Goal: Task Accomplishment & Management: Manage account settings

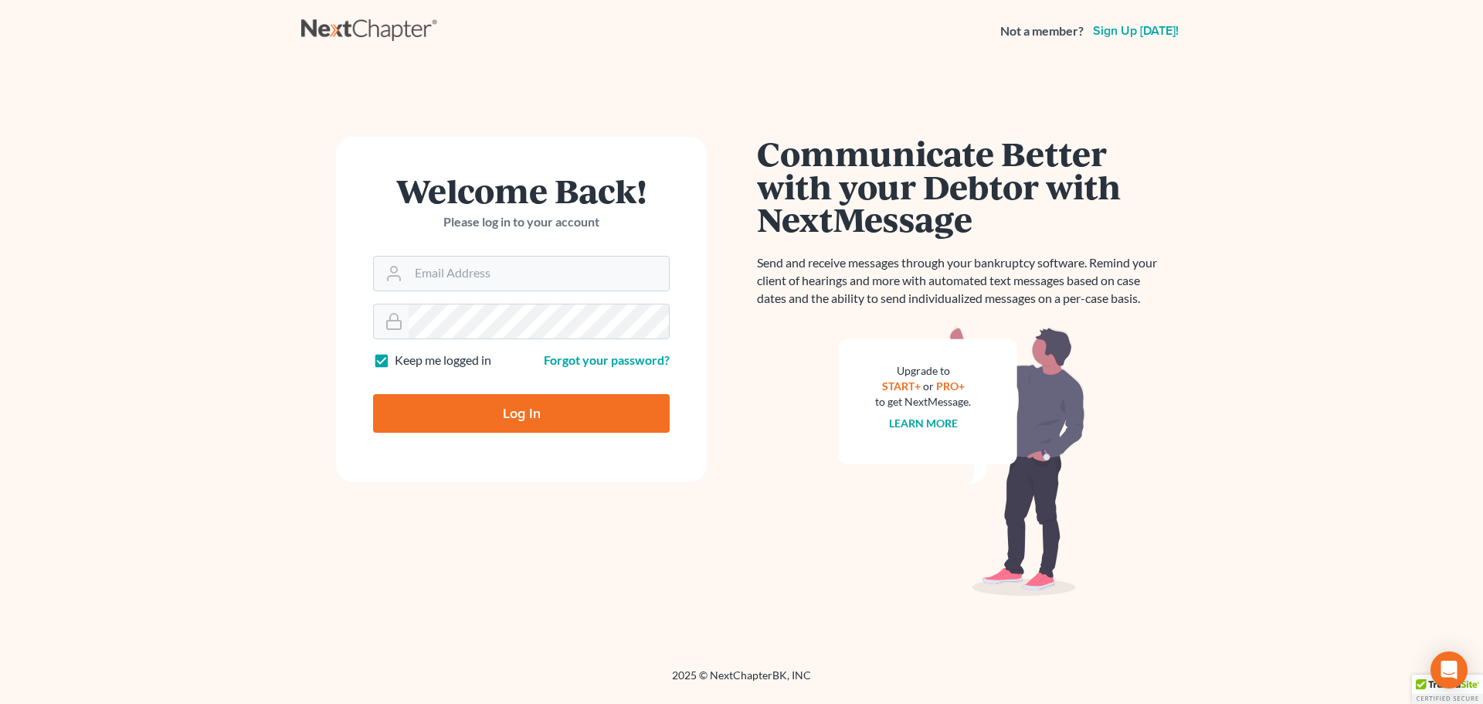
click at [468, 291] on form "Welcome Back! Please log in to your account Email Address Password Keep me logg…" at bounding box center [521, 309] width 371 height 345
click at [474, 273] on input "Email Address" at bounding box center [539, 273] width 260 height 34
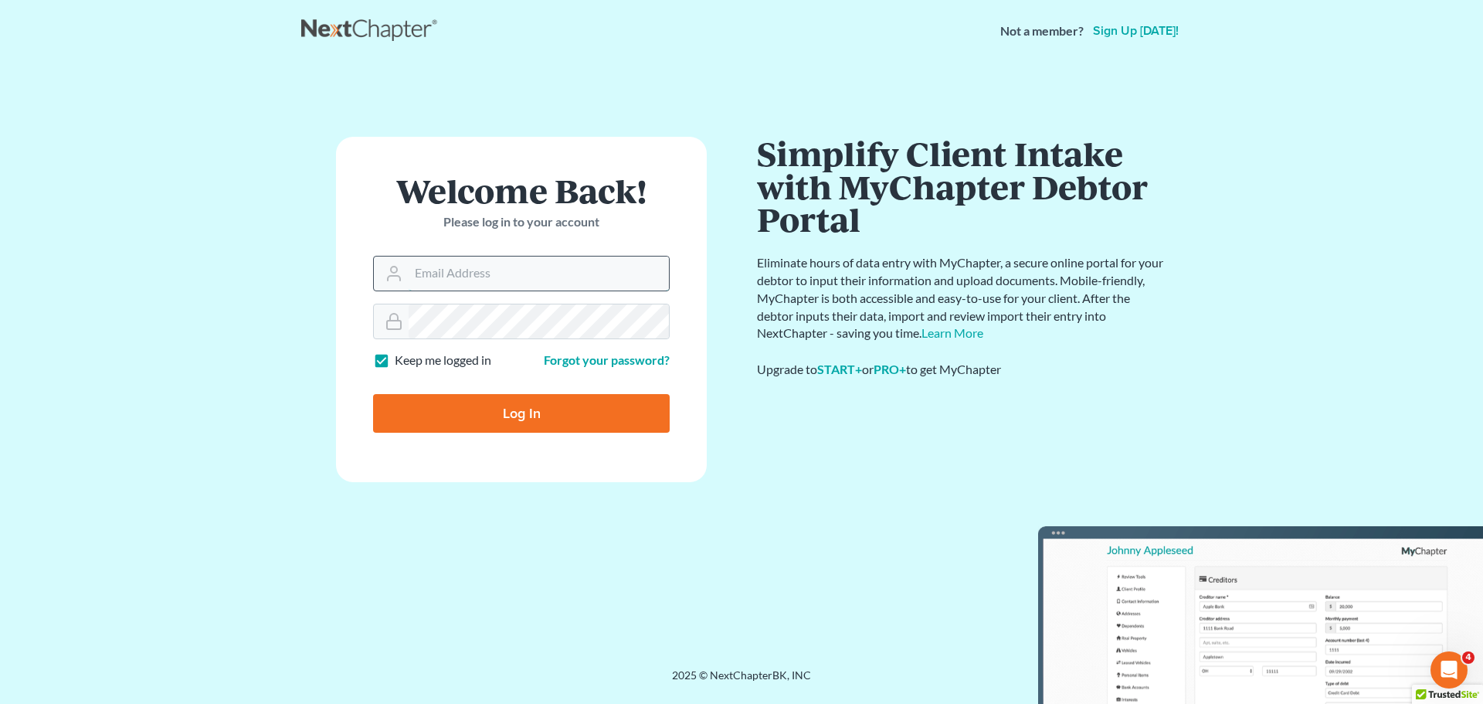
type input "[EMAIL_ADDRESS][DOMAIN_NAME]"
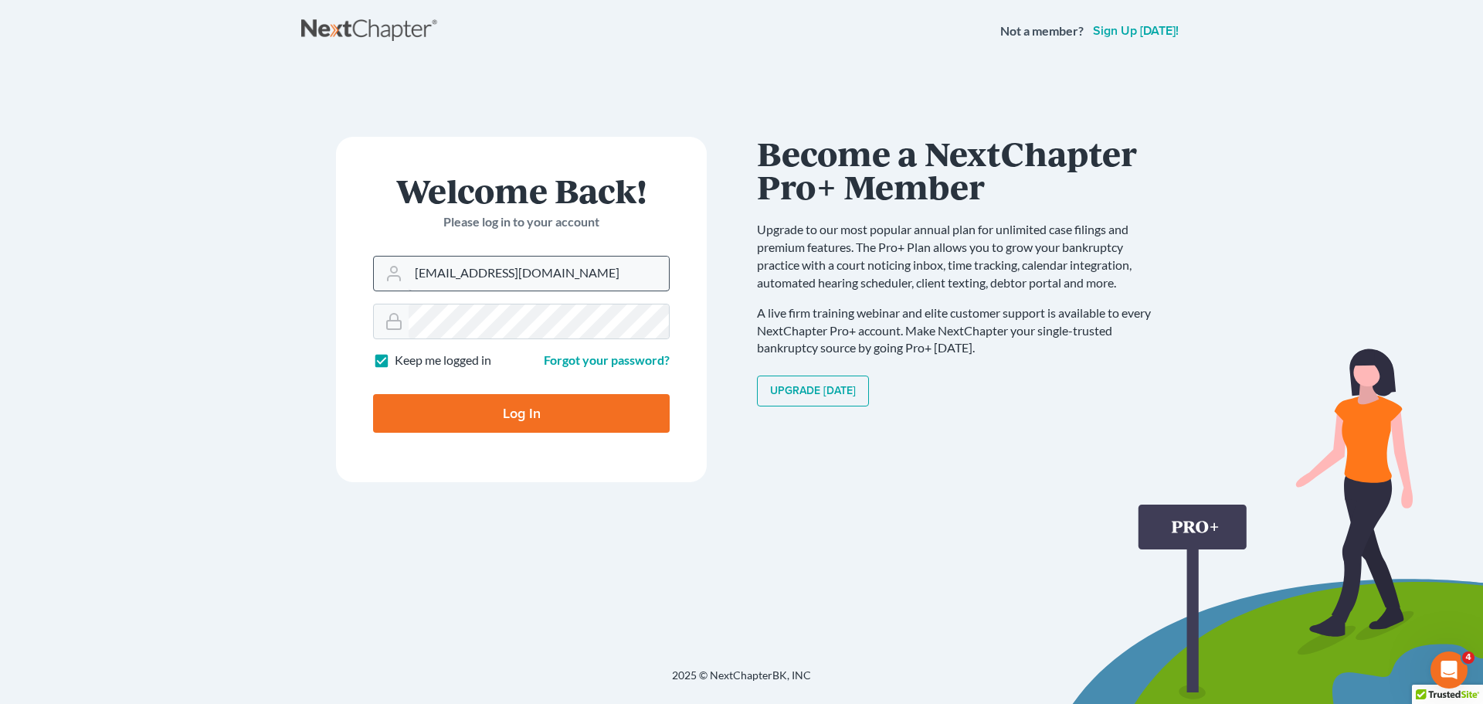
click at [373, 394] on input "Log In" at bounding box center [521, 413] width 297 height 39
type input "Thinking..."
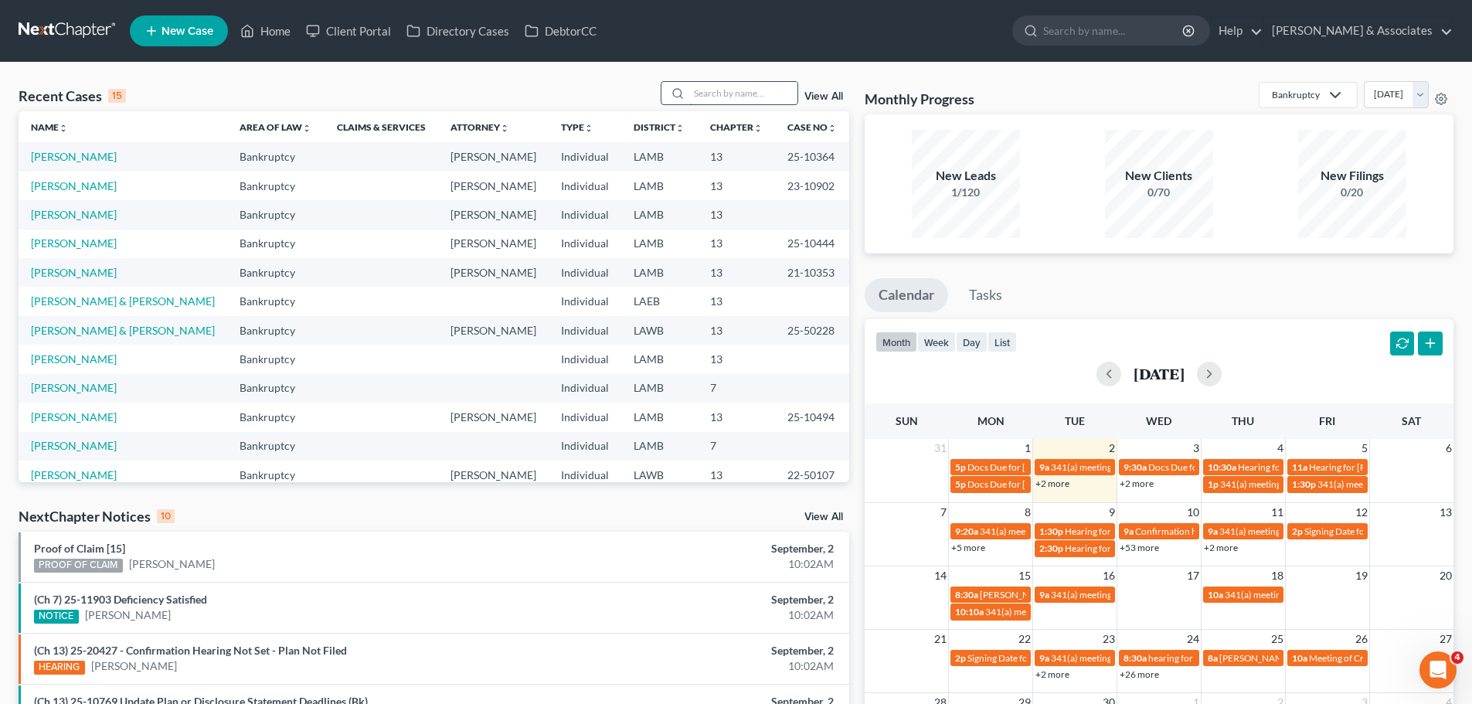
click at [768, 93] on input "search" at bounding box center [743, 93] width 108 height 22
type input "[PERSON_NAME]"
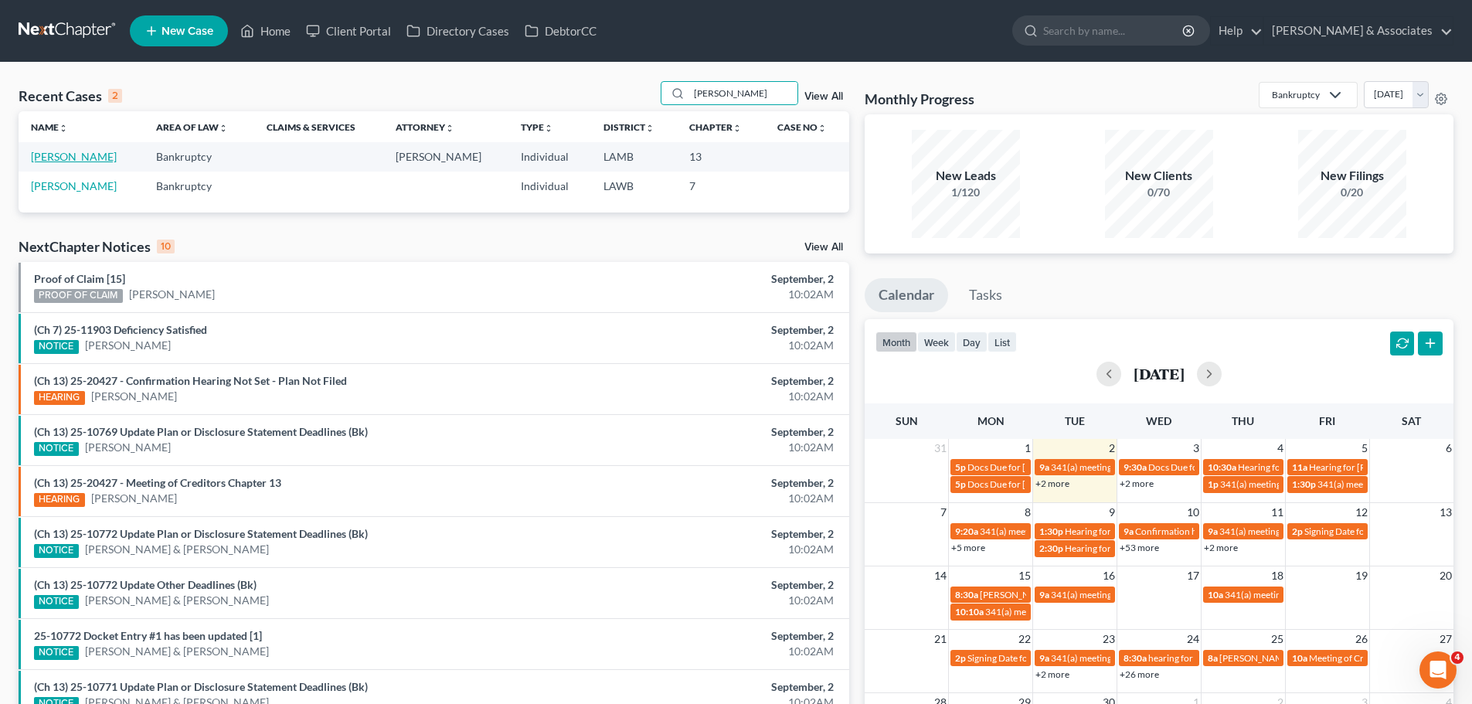
click at [38, 159] on link "[PERSON_NAME]" at bounding box center [74, 156] width 86 height 13
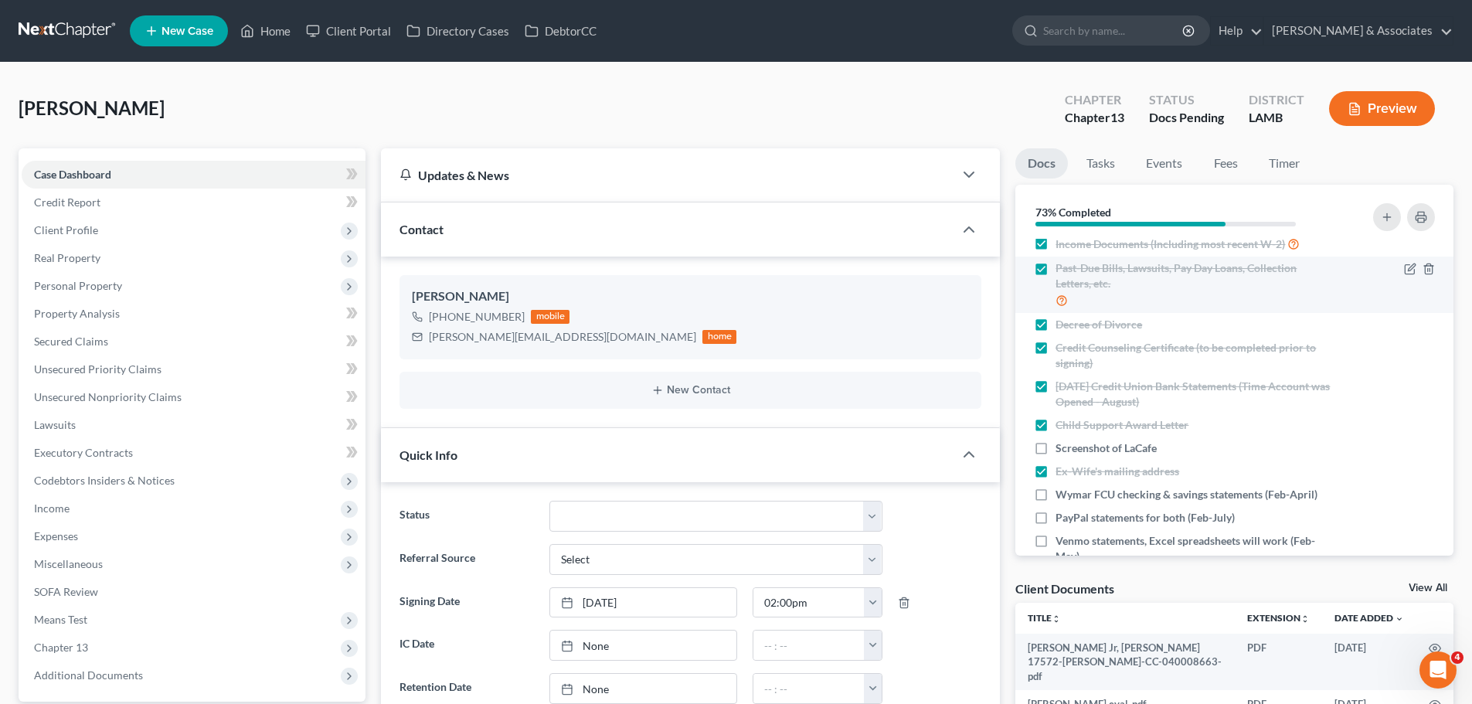
scroll to position [232, 0]
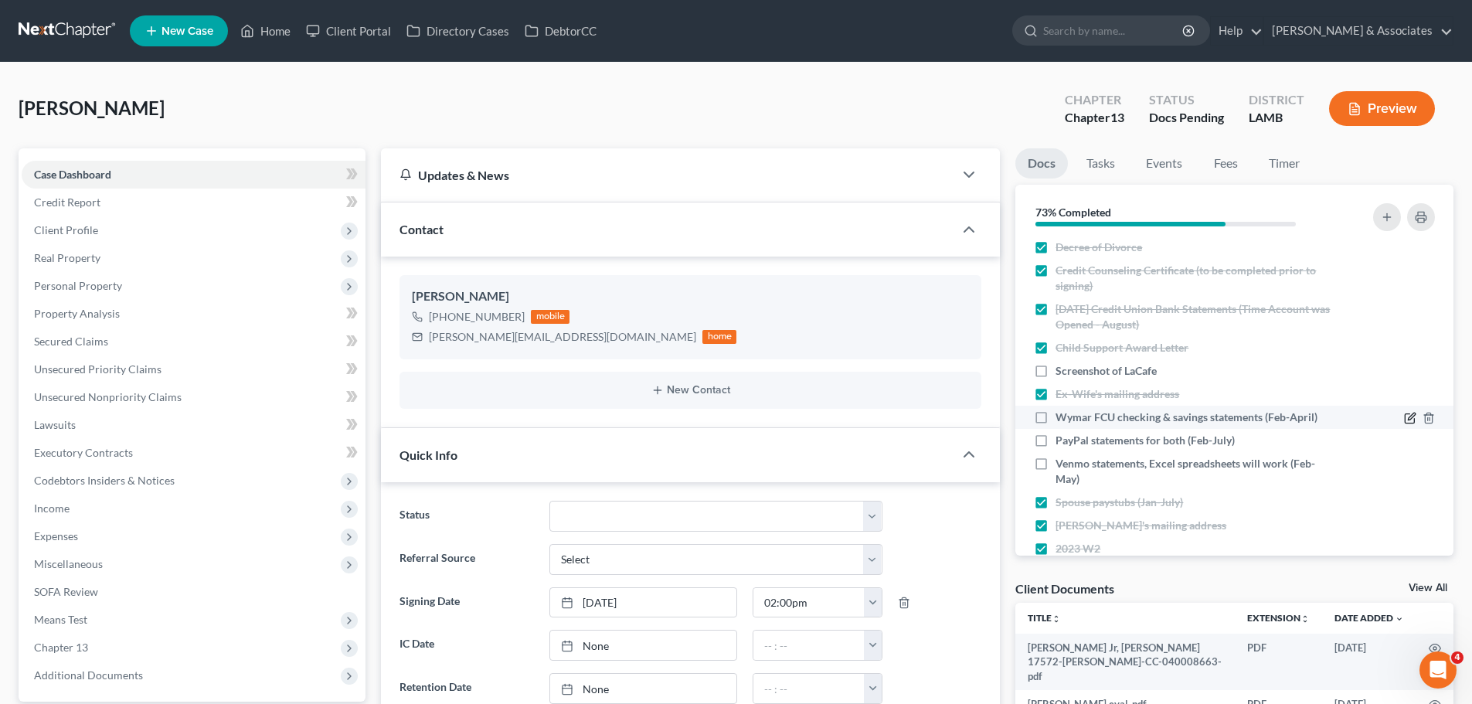
click at [1404, 412] on icon "button" at bounding box center [1410, 418] width 12 height 12
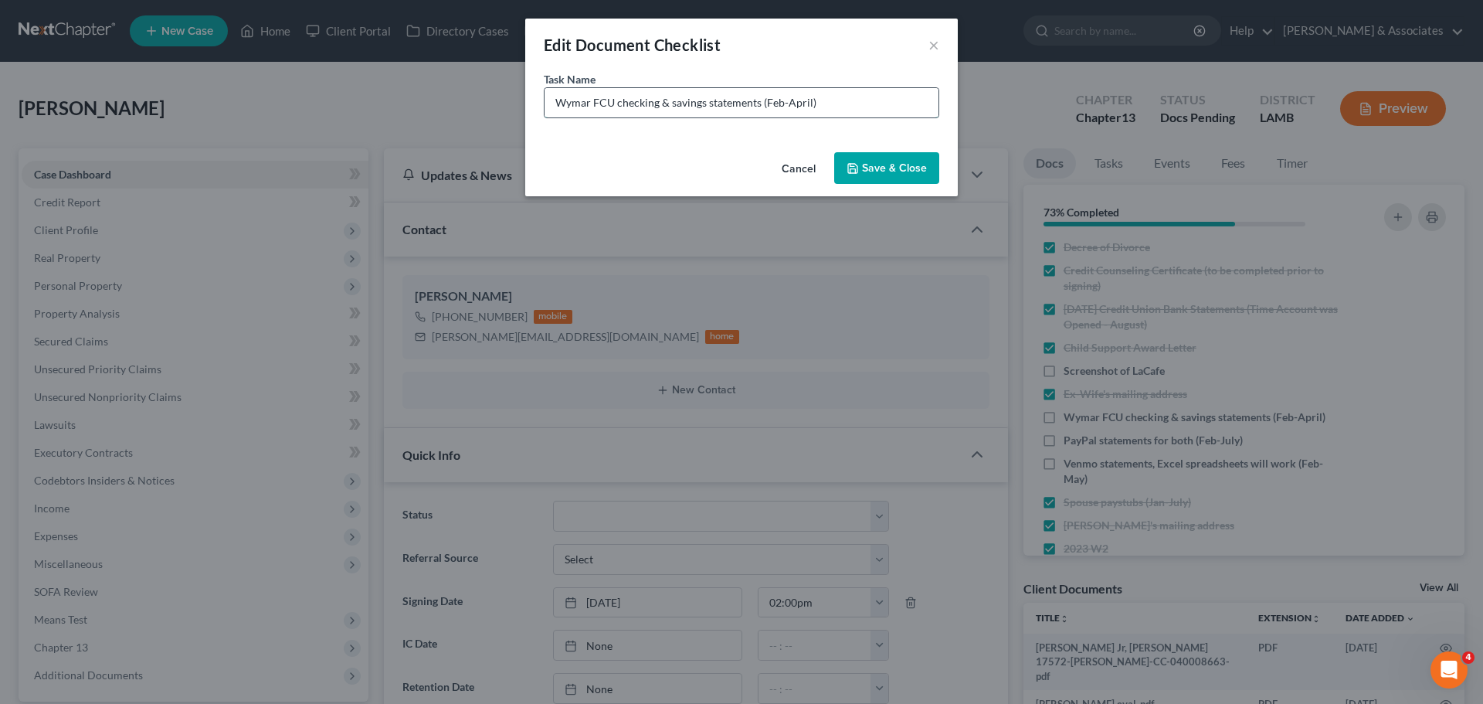
drag, startPoint x: 817, startPoint y: 106, endPoint x: 766, endPoint y: 112, distance: 52.1
click at [766, 112] on input "Wymar FCU checking & savings statements (Feb-April)" at bounding box center [742, 102] width 394 height 29
click at [806, 100] on input "Wymar FCU checking & savings statements (Feb-April)" at bounding box center [742, 102] width 394 height 29
type input "Wymar FCU checking & savings statements (March)"
click at [853, 167] on icon "button" at bounding box center [853, 168] width 12 height 12
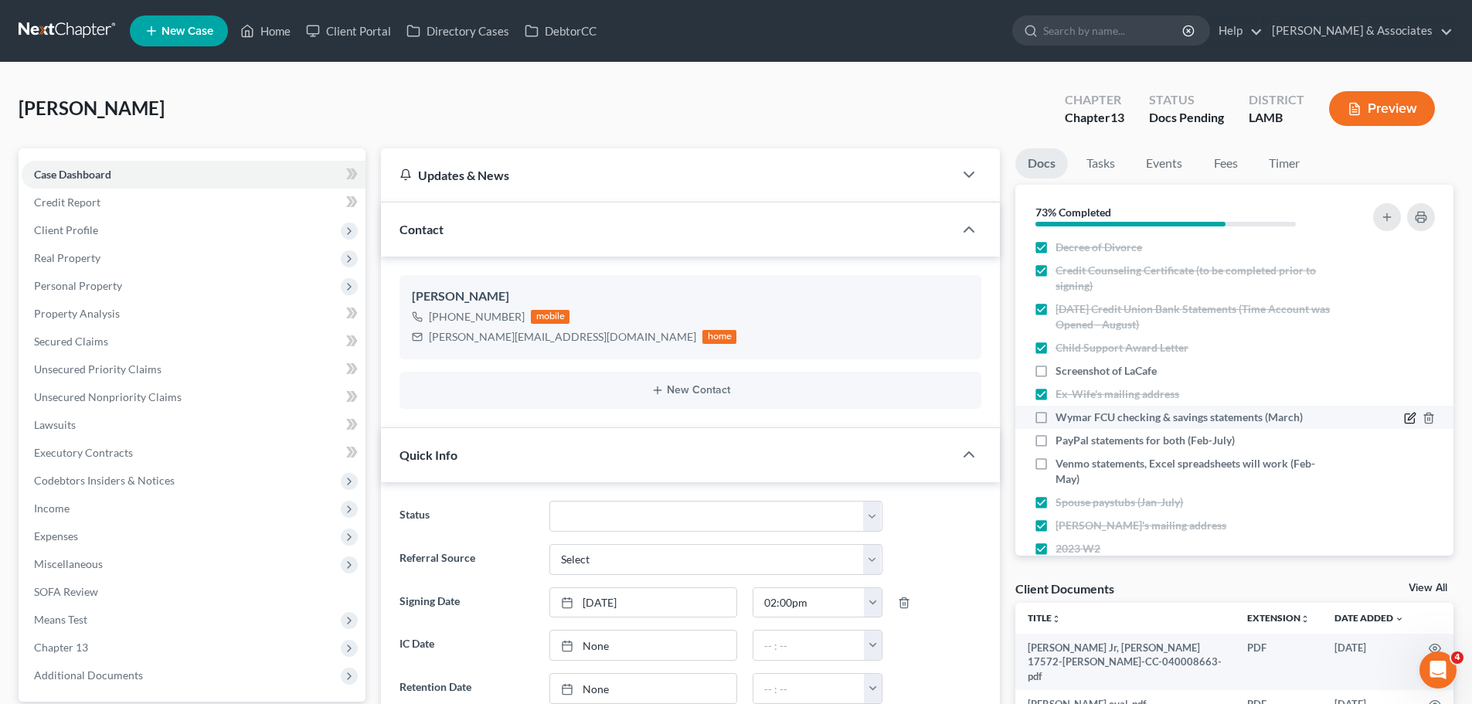
click at [1408, 419] on icon "button" at bounding box center [1411, 416] width 7 height 7
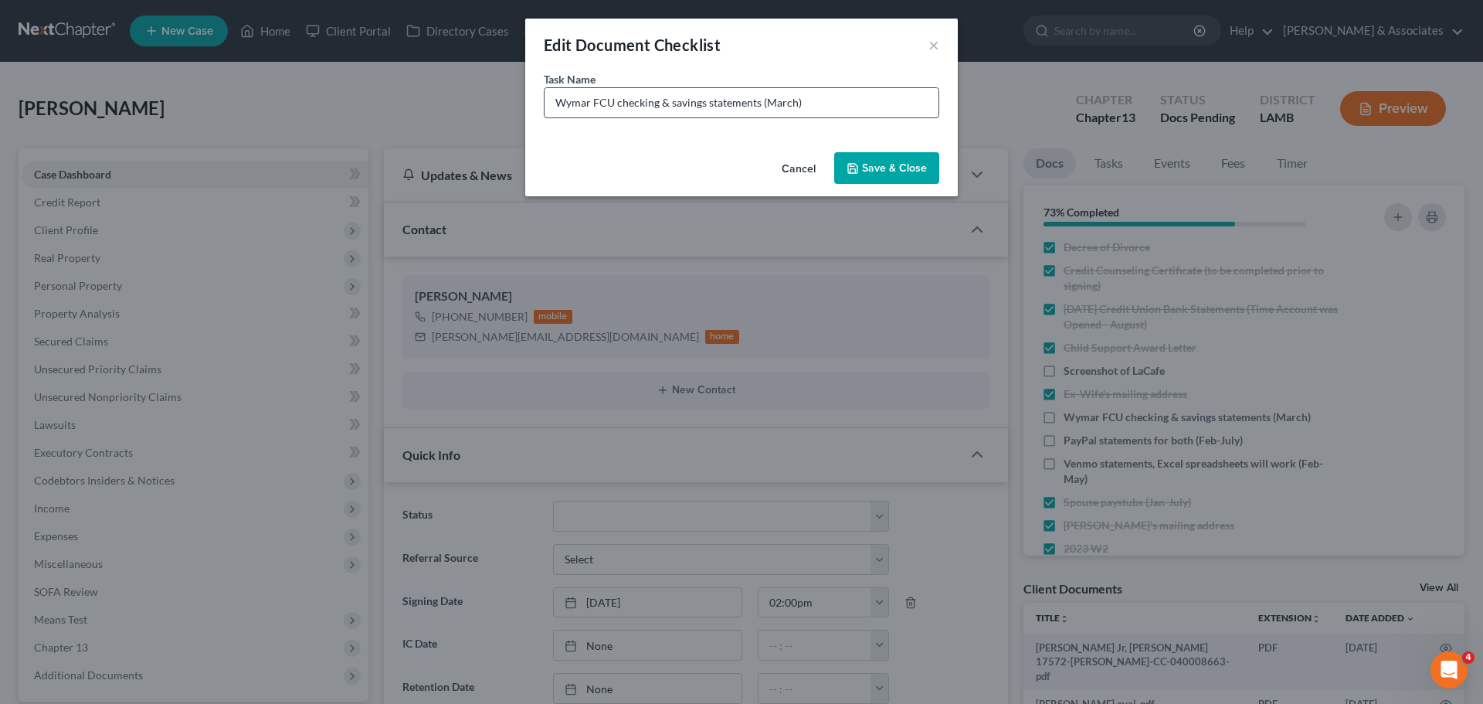
click at [791, 103] on input "Wymar FCU checking & savings statements (March)" at bounding box center [742, 102] width 394 height 29
type input "Wymar FCU checking & savings statements (March, August)"
click at [850, 171] on icon "button" at bounding box center [852, 168] width 9 height 9
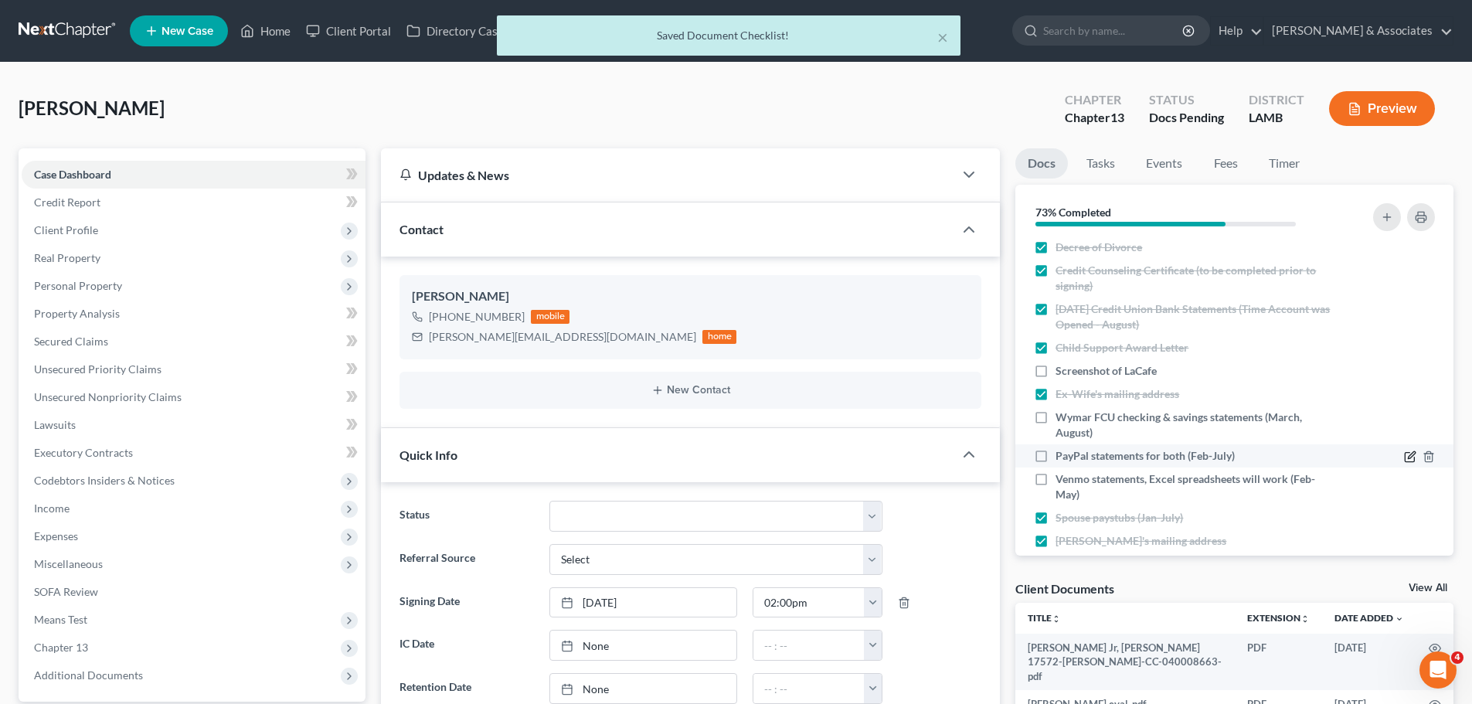
click at [1404, 459] on icon "button" at bounding box center [1410, 456] width 12 height 12
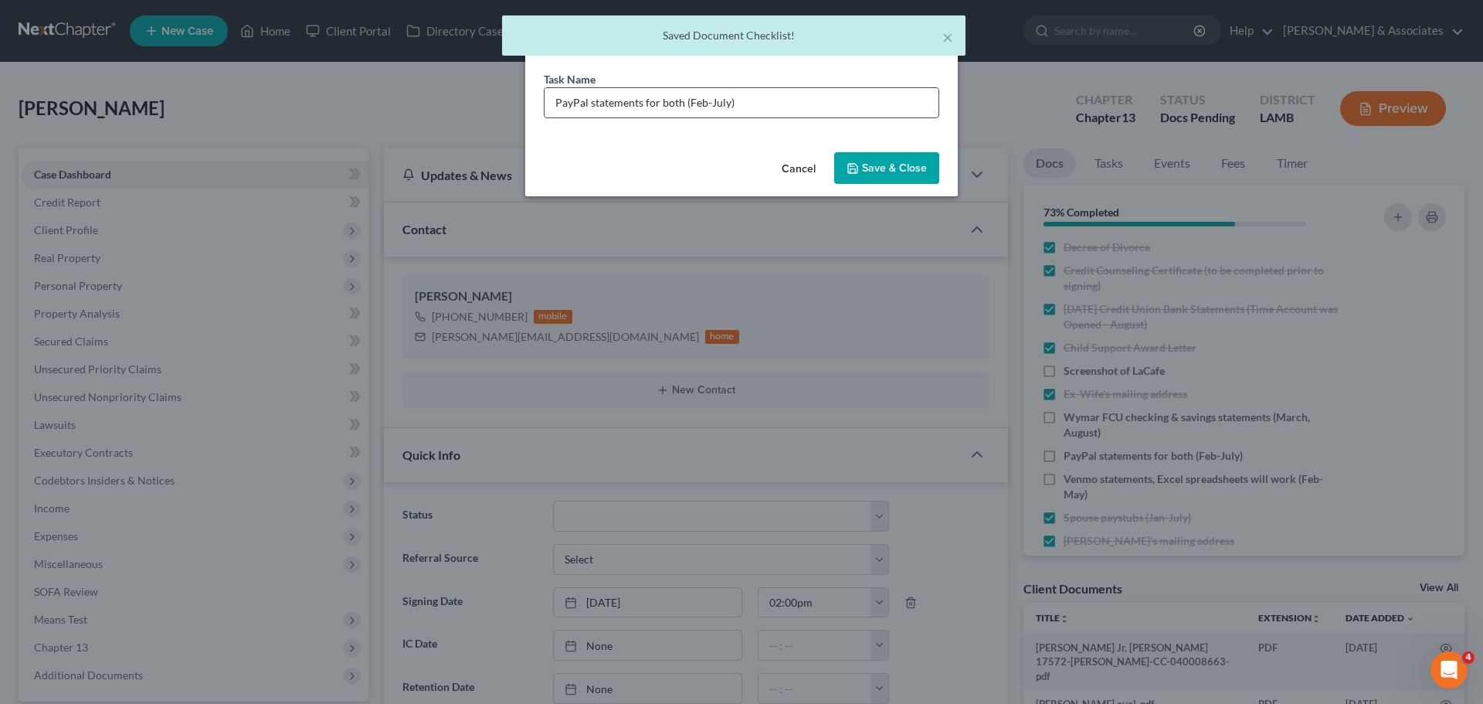
drag, startPoint x: 726, startPoint y: 104, endPoint x: 689, endPoint y: 104, distance: 37.1
click at [689, 104] on input "PayPal statements for both (Feb-July)" at bounding box center [742, 102] width 394 height 29
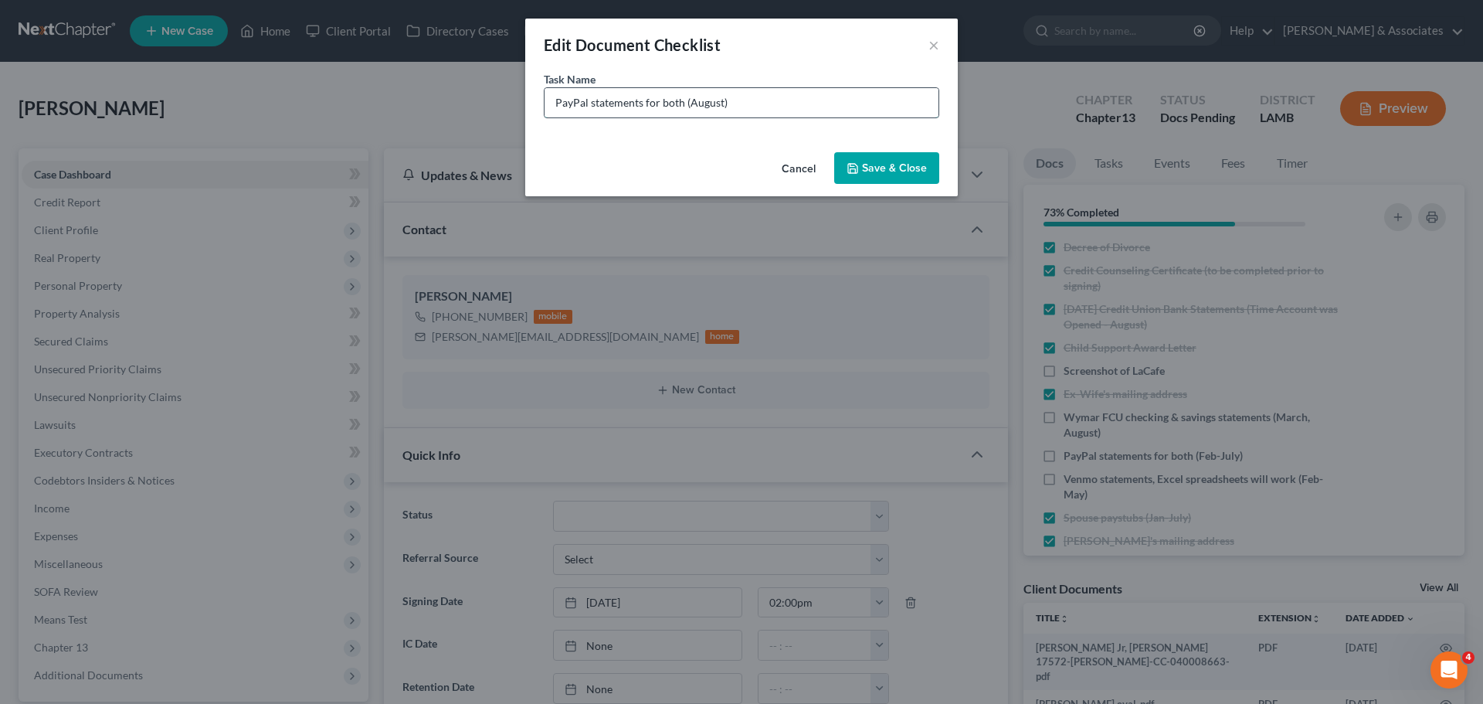
type input "PayPal statements for both (August)"
click at [866, 161] on button "Save & Close" at bounding box center [886, 168] width 105 height 32
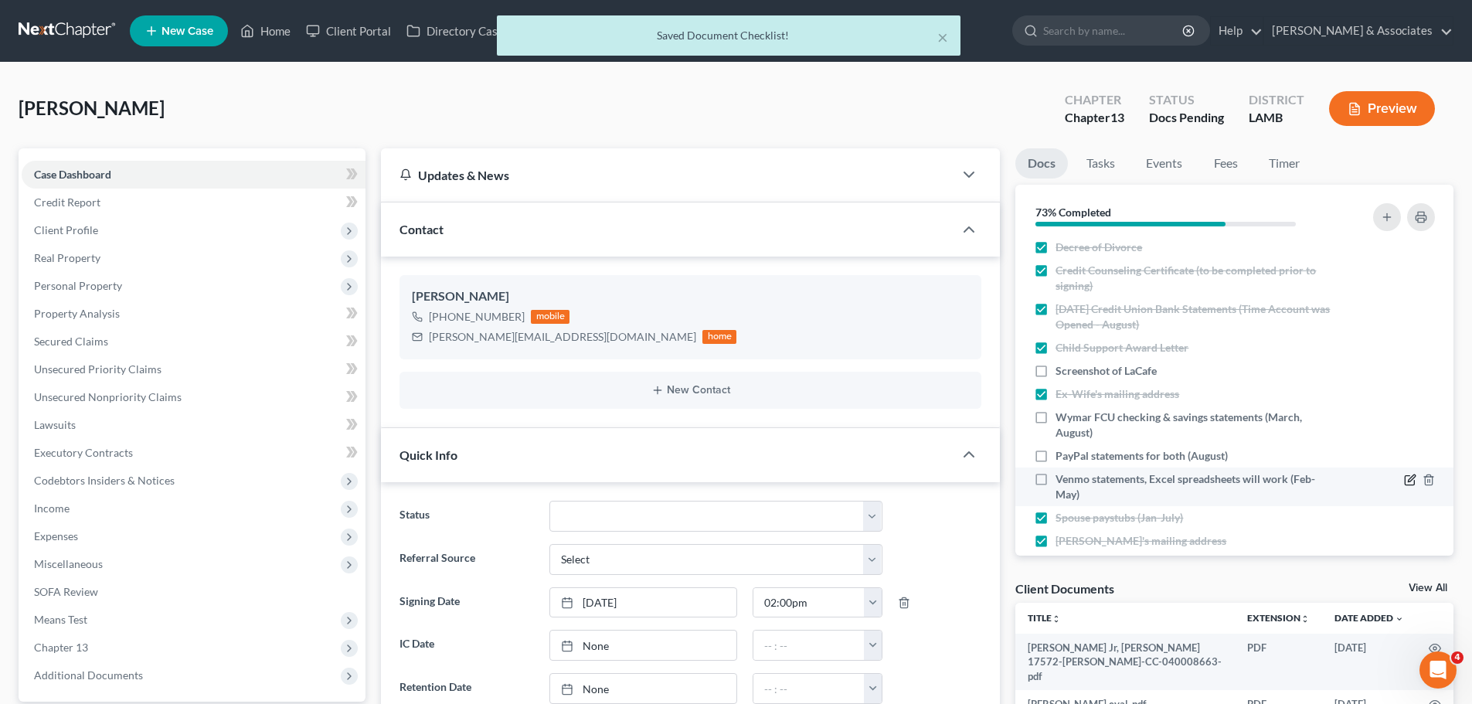
click at [1404, 477] on icon "button" at bounding box center [1410, 480] width 12 height 12
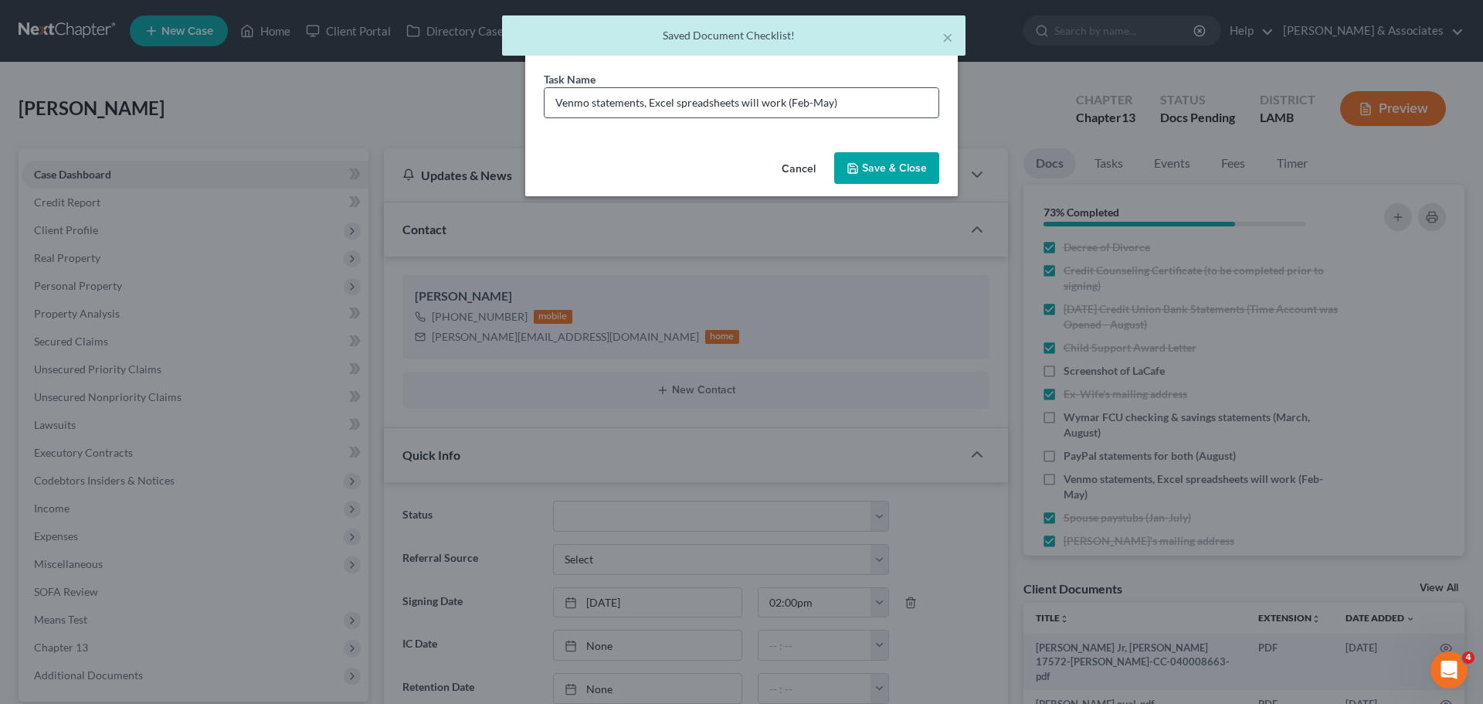
drag, startPoint x: 830, startPoint y: 107, endPoint x: 791, endPoint y: 109, distance: 38.7
click at [791, 109] on input "Venmo statements, Excel spreadsheets will work (Feb-May)" at bounding box center [742, 102] width 394 height 29
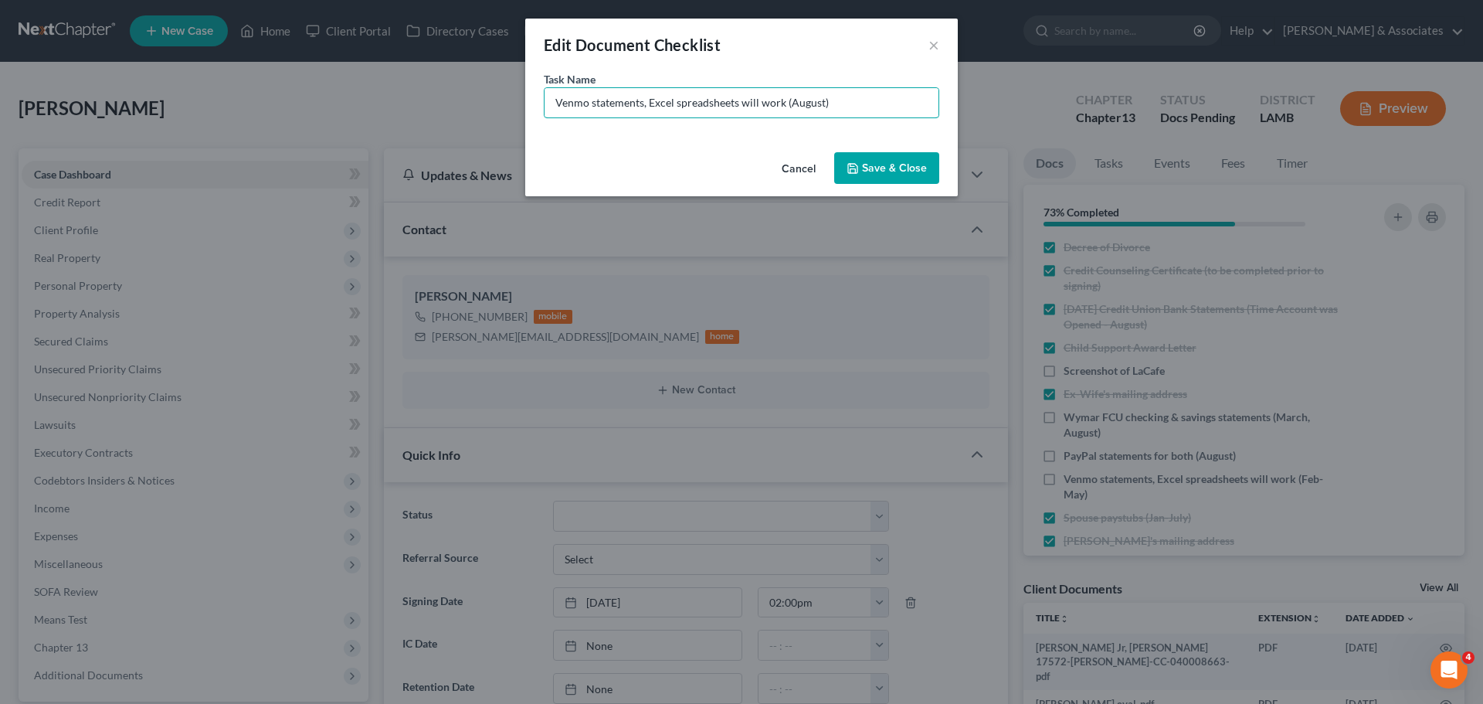
type input "Venmo statements, Excel spreadsheets will work (August)"
click at [879, 172] on button "Save & Close" at bounding box center [886, 168] width 105 height 32
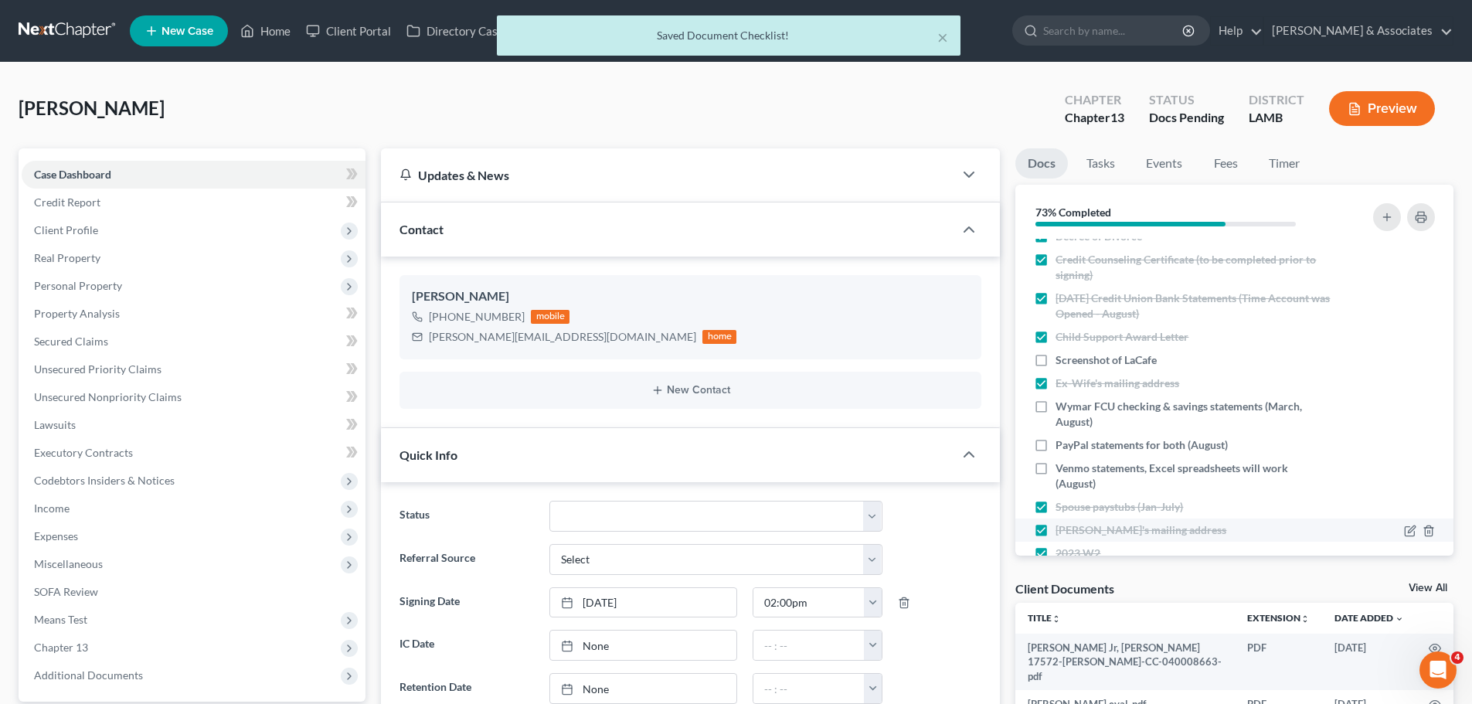
scroll to position [277, 0]
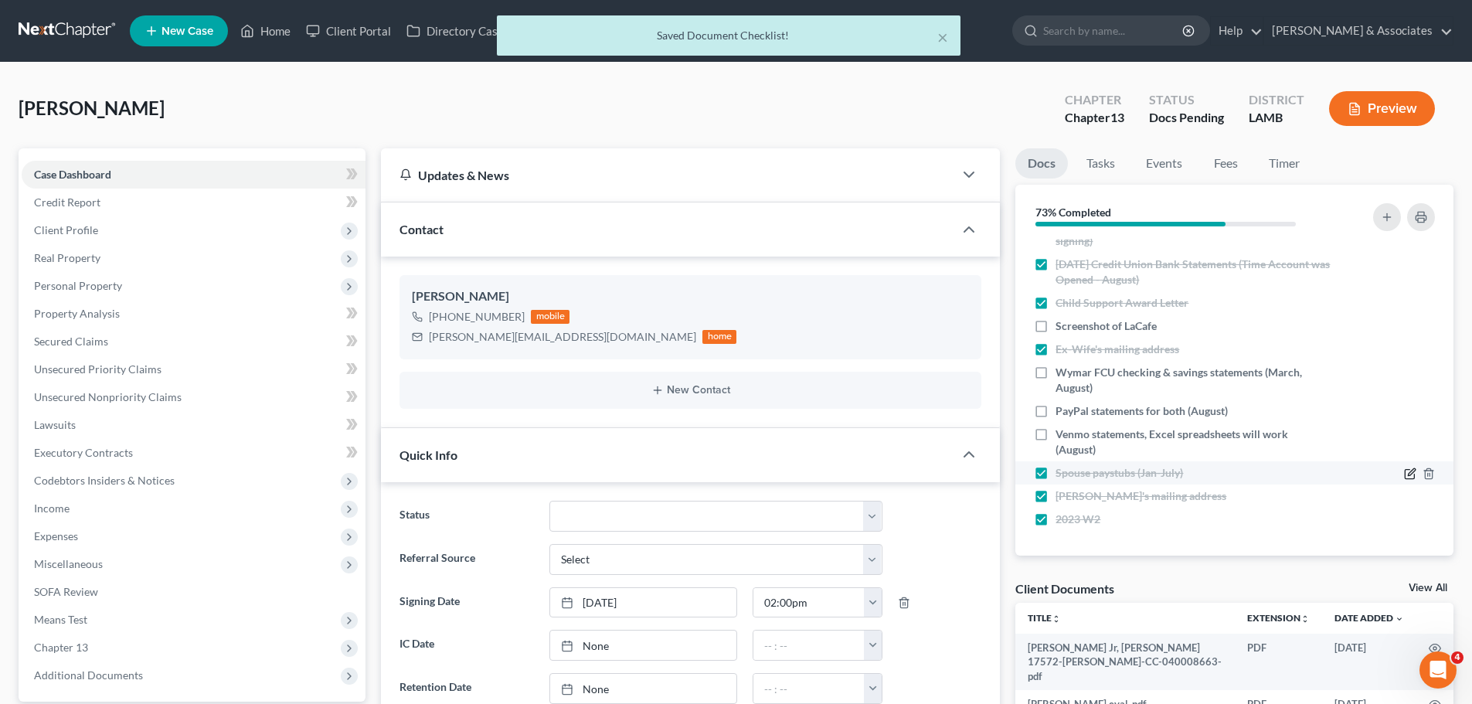
click at [1404, 475] on icon "button" at bounding box center [1410, 473] width 12 height 12
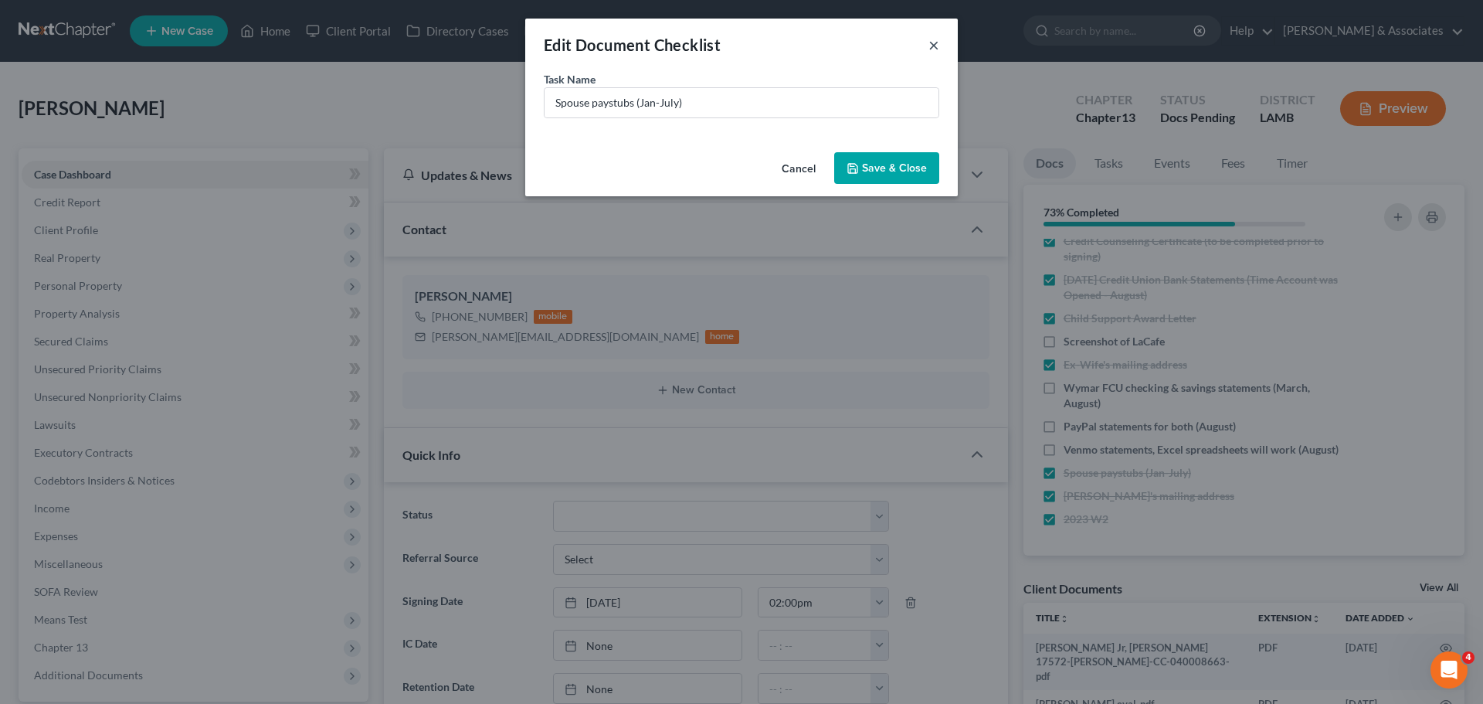
click at [935, 46] on button "×" at bounding box center [934, 45] width 11 height 19
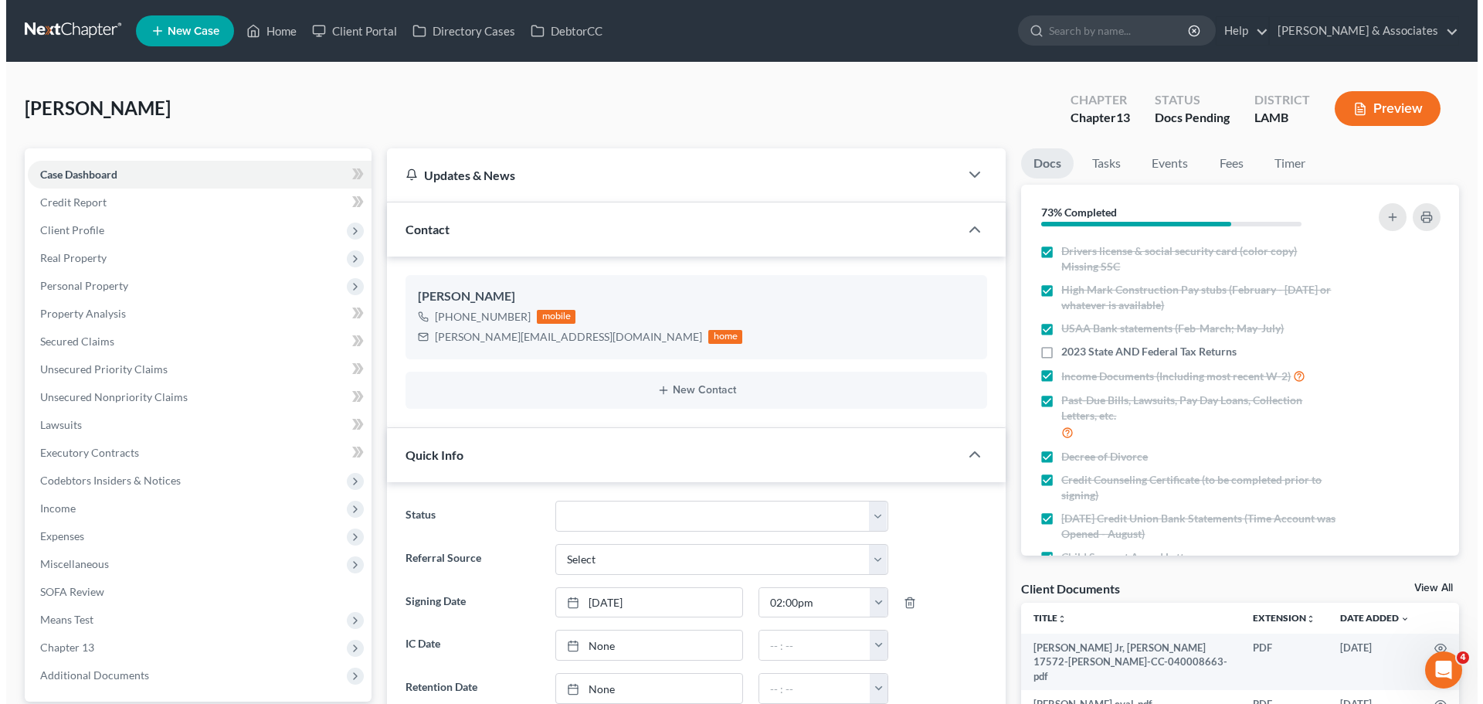
scroll to position [0, 0]
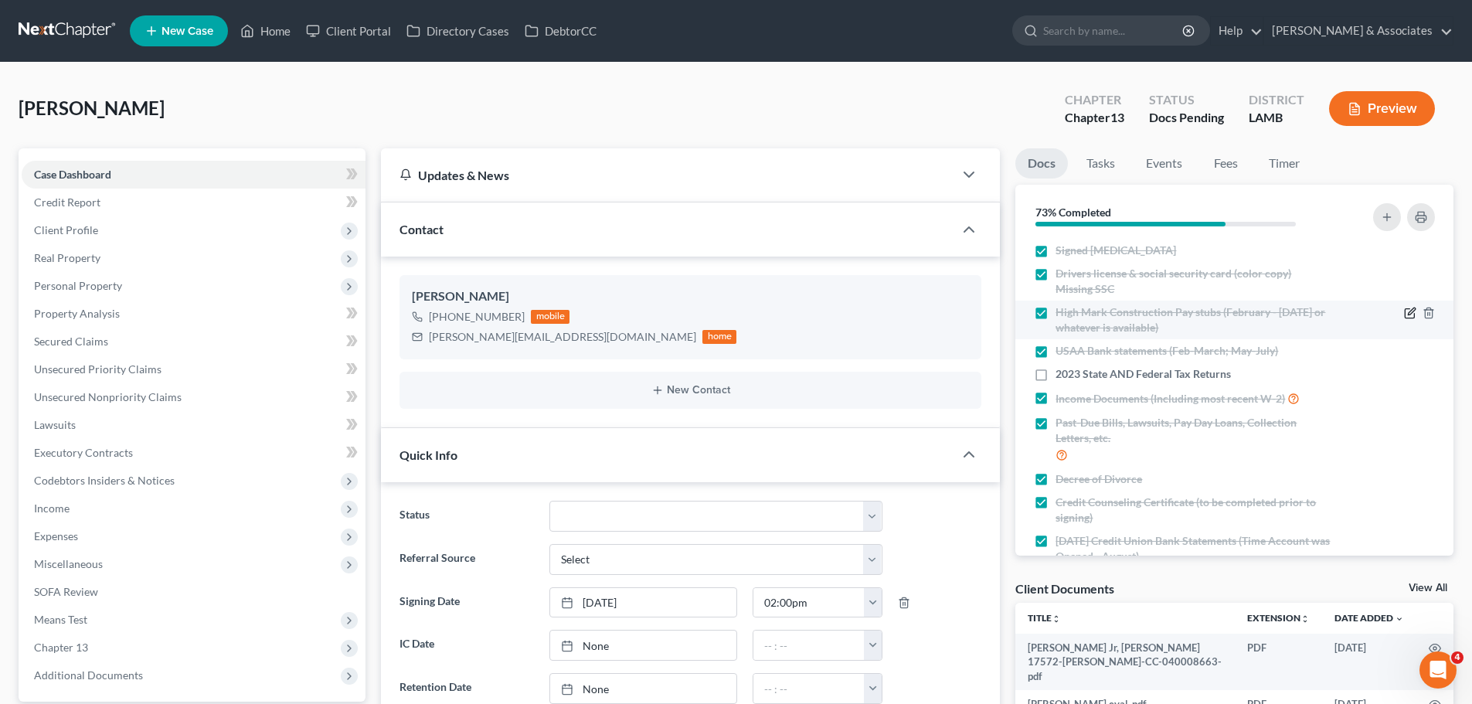
click at [1404, 308] on icon "button" at bounding box center [1410, 313] width 12 height 12
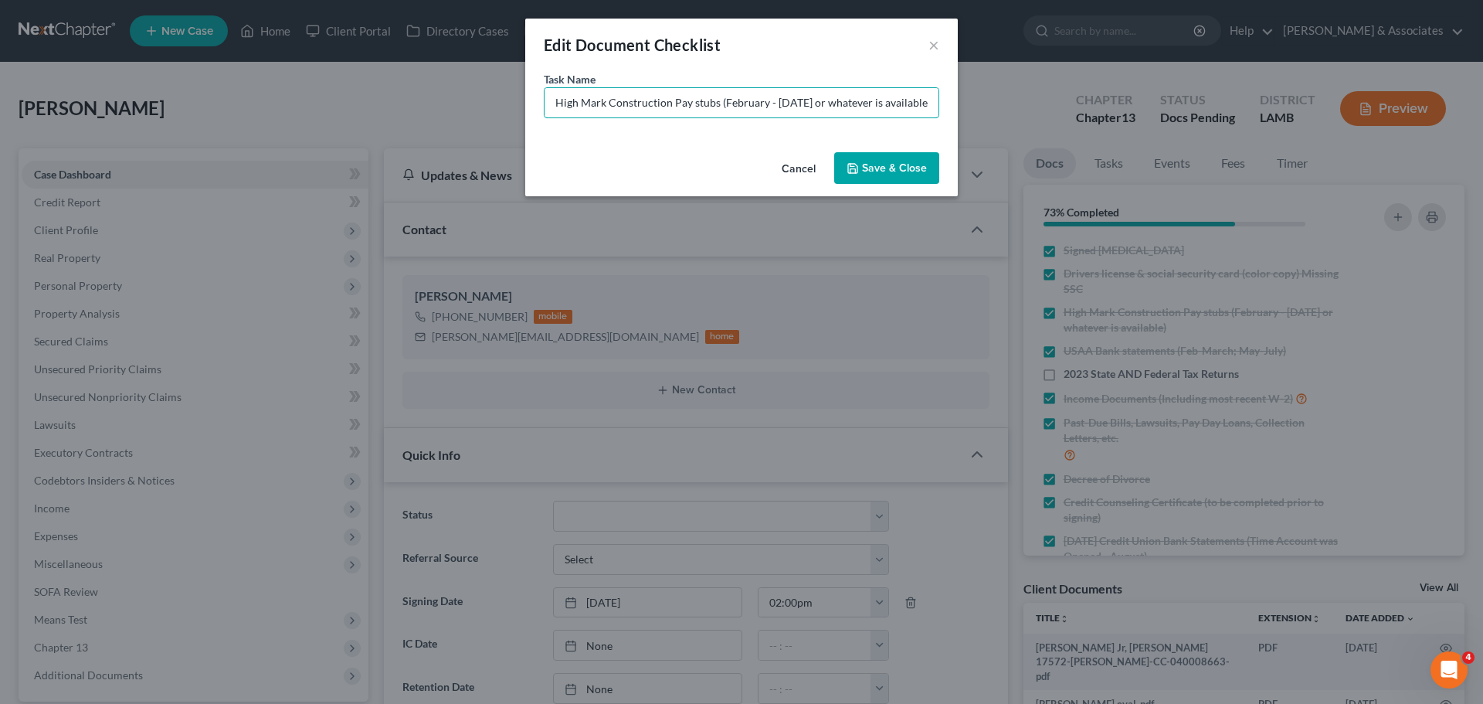
scroll to position [0, 22]
drag, startPoint x: 719, startPoint y: 103, endPoint x: 960, endPoint y: 104, distance: 241.0
click at [960, 104] on div "Edit Document Checklist × Task Name * High Mark Construction Pay stubs (Februar…" at bounding box center [741, 352] width 1483 height 704
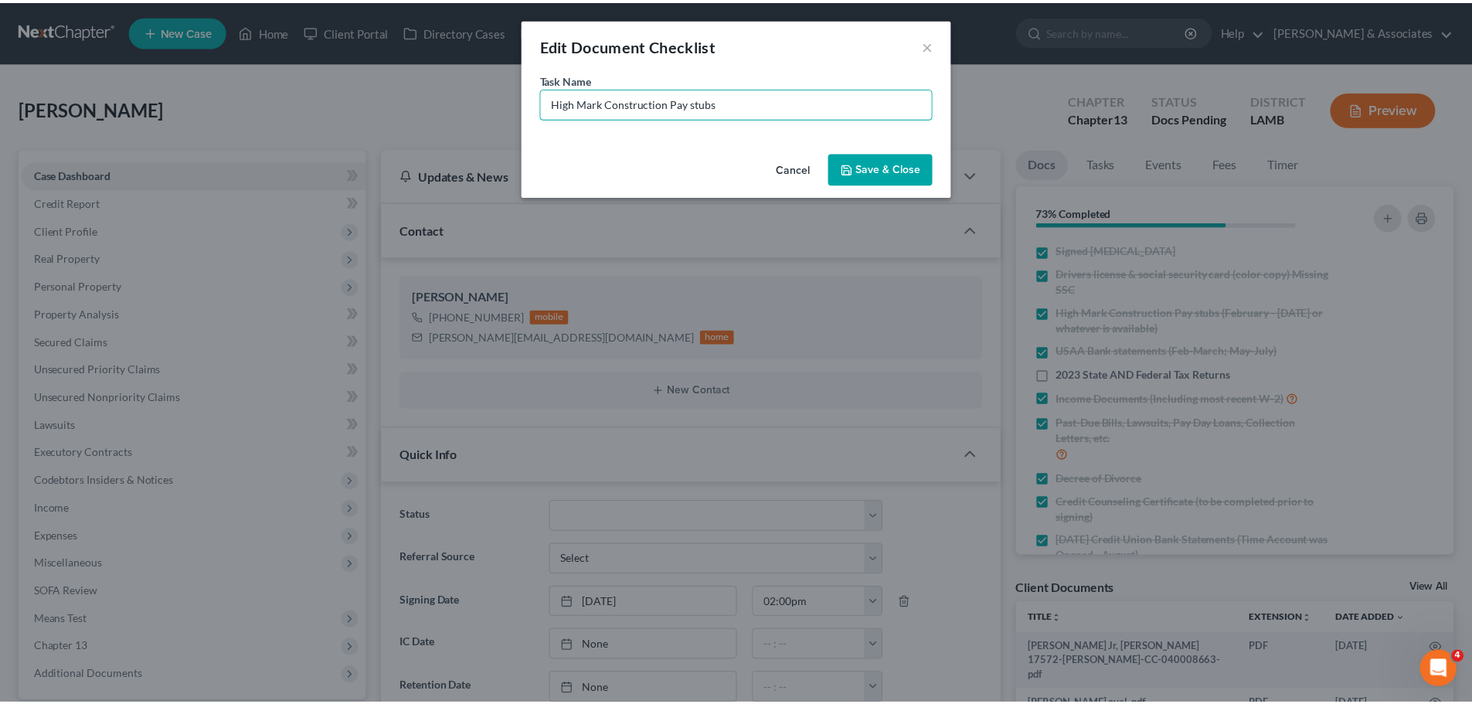
scroll to position [0, 0]
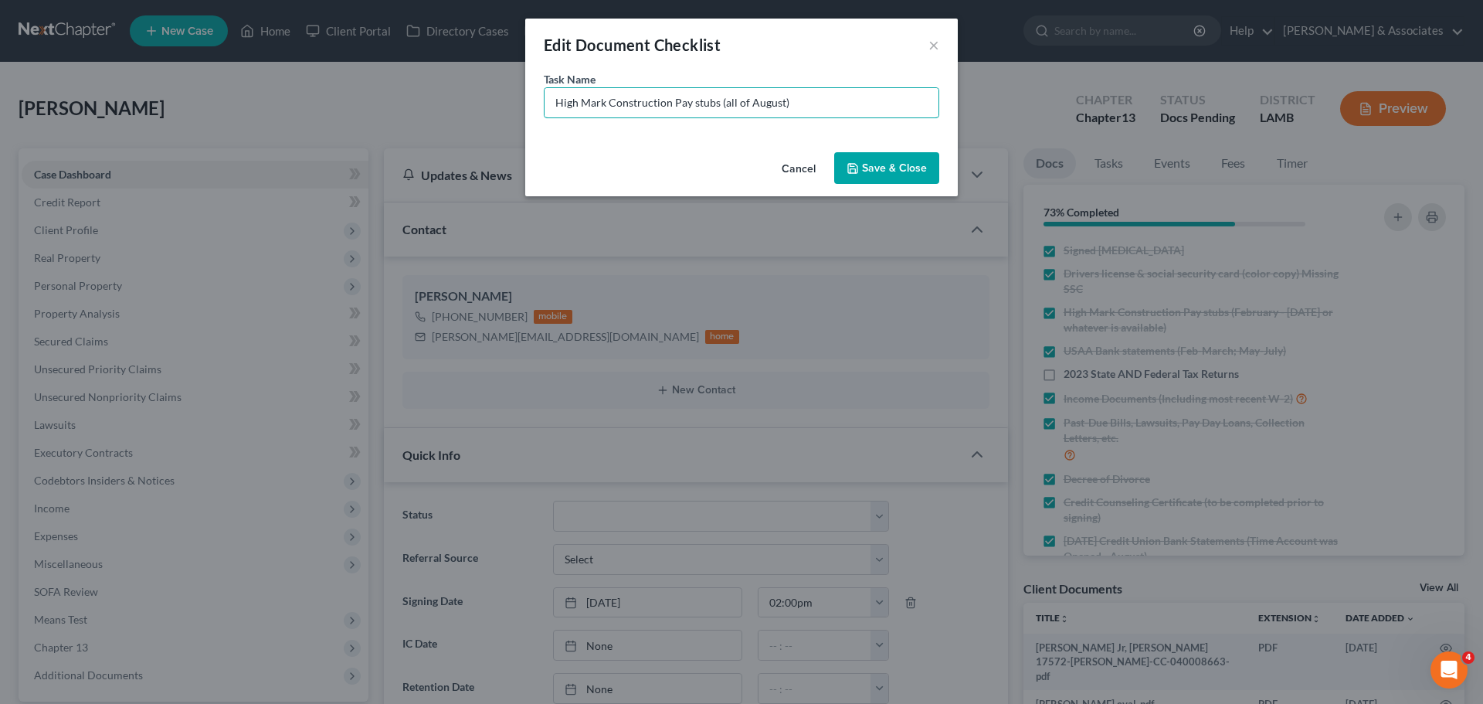
type input "High Mark Construction Pay stubs (all of August)"
click at [892, 185] on div "Cancel Save & Close" at bounding box center [741, 171] width 433 height 51
click at [901, 167] on button "Save & Close" at bounding box center [886, 168] width 105 height 32
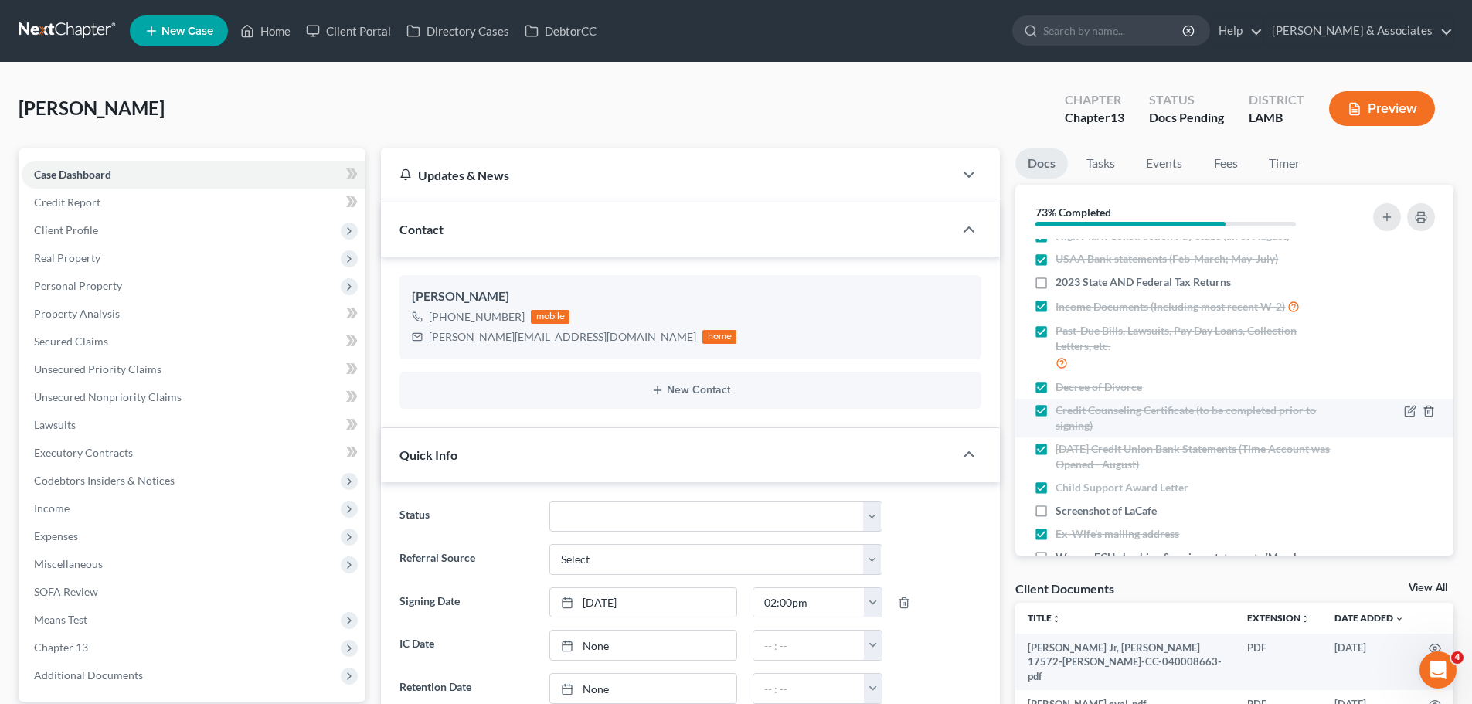
scroll to position [77, 0]
click at [1404, 450] on icon "button" at bounding box center [1410, 449] width 12 height 12
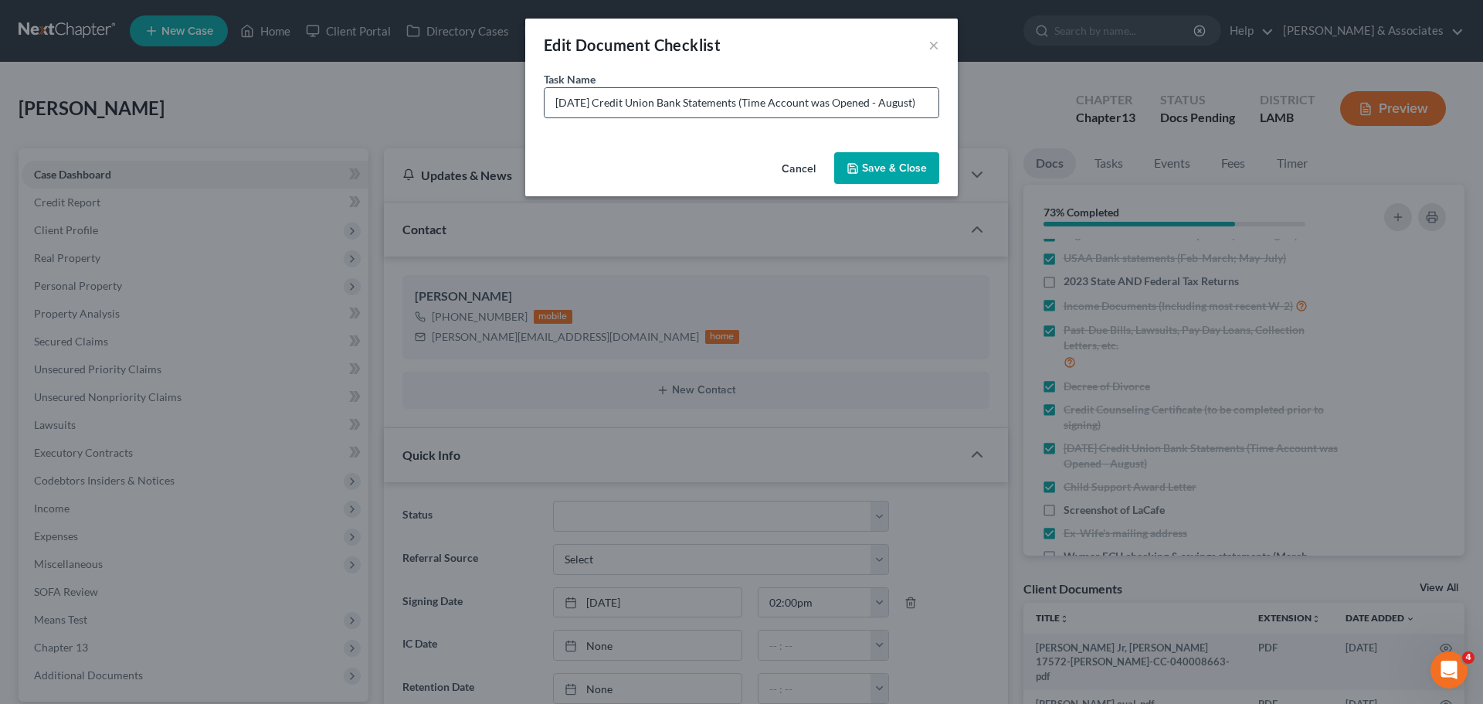
drag, startPoint x: 613, startPoint y: 103, endPoint x: 667, endPoint y: 111, distance: 54.7
click at [667, 111] on input "Ascension Credit Union Bank Statements (Time Account was Opened - August)" at bounding box center [742, 102] width 394 height 29
drag, startPoint x: 842, startPoint y: 99, endPoint x: 709, endPoint y: 105, distance: 133.0
click at [709, 105] on input "Ascension CU Bank Statements (Time Account was Opened - August)" at bounding box center [742, 102] width 394 height 29
type input "Ascension CU Bank Statements (August)"
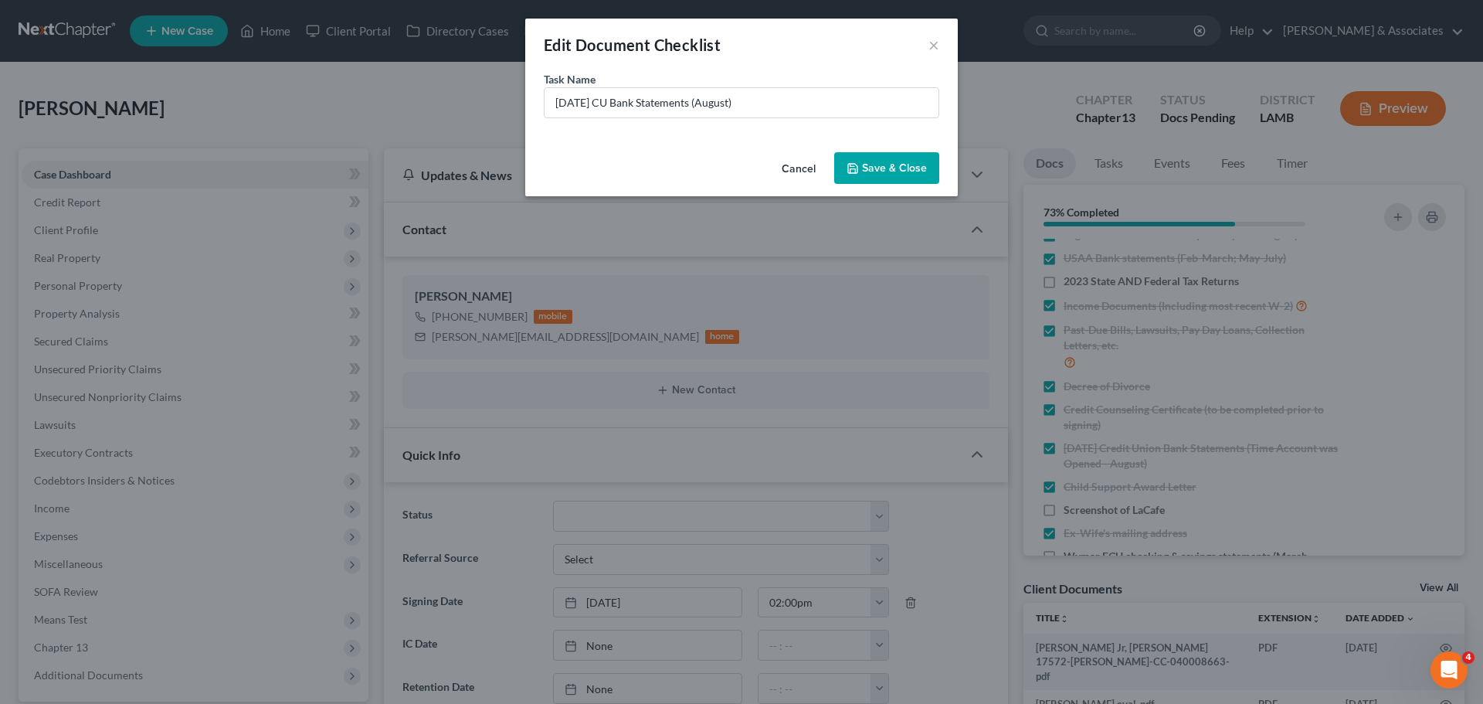
click at [915, 175] on button "Save & Close" at bounding box center [886, 168] width 105 height 32
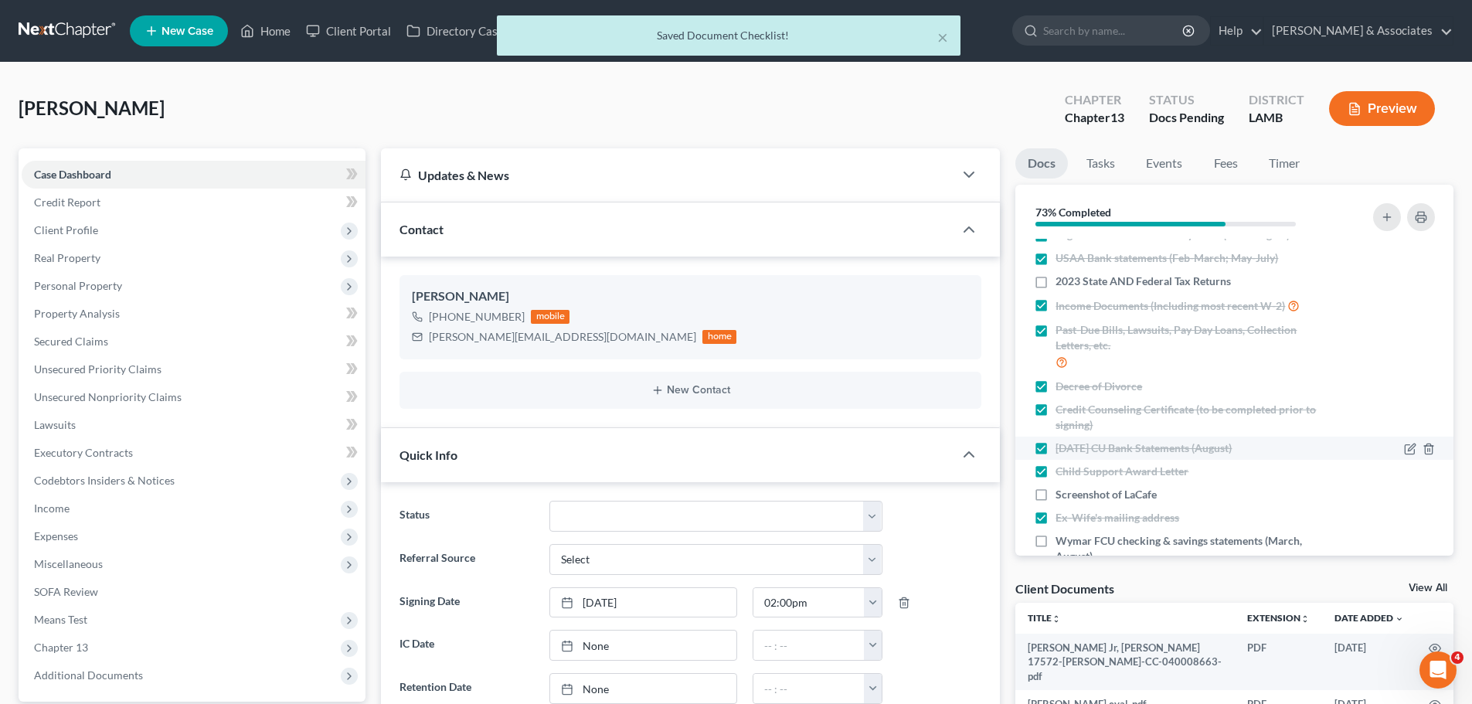
click at [1055, 449] on label "Ascension CU Bank Statements (August)" at bounding box center [1143, 447] width 176 height 15
click at [1061, 449] on input "Ascension CU Bank Statements (August)" at bounding box center [1066, 445] width 10 height 10
checkbox input "false"
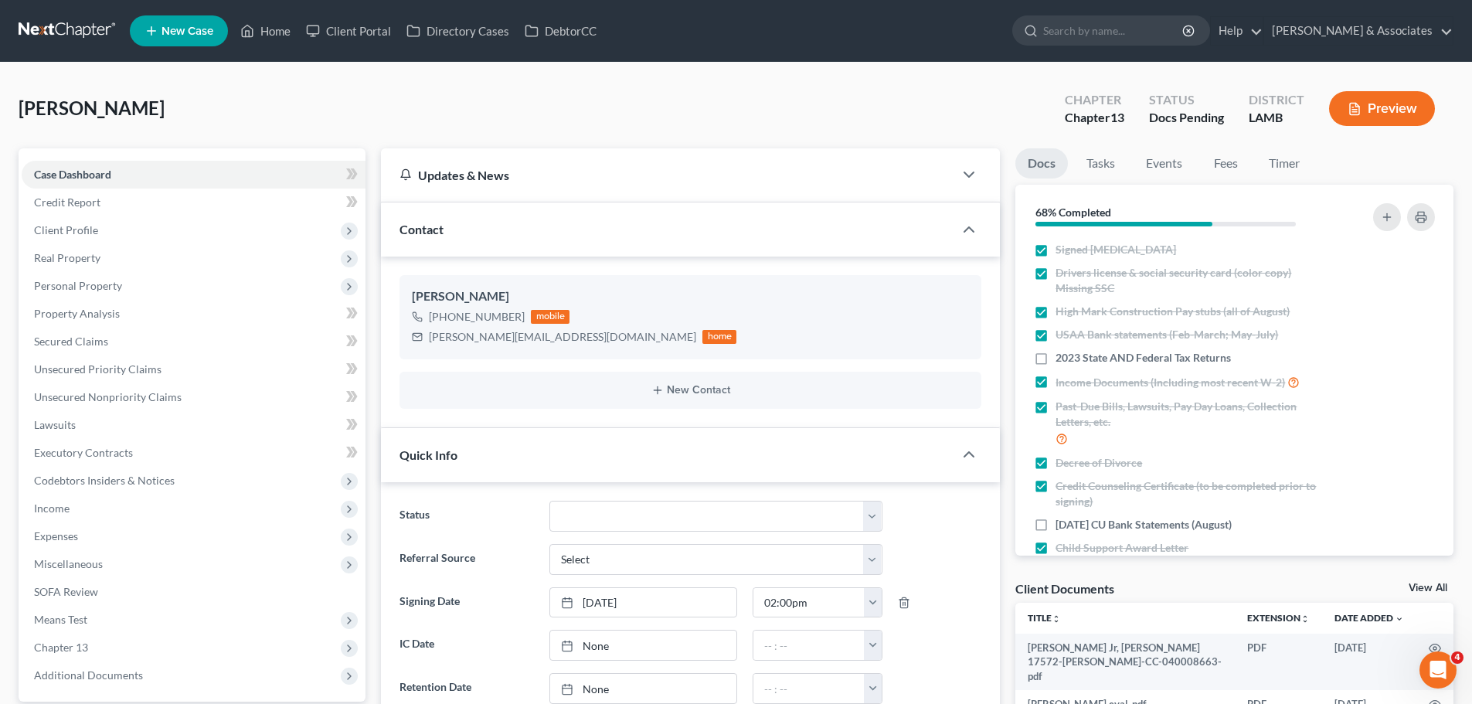
scroll to position [0, 0]
click at [1055, 314] on label "High Mark Construction Pay stubs (all of August)" at bounding box center [1172, 311] width 234 height 15
click at [1061, 314] on input "High Mark Construction Pay stubs (all of August)" at bounding box center [1066, 309] width 10 height 10
checkbox input "false"
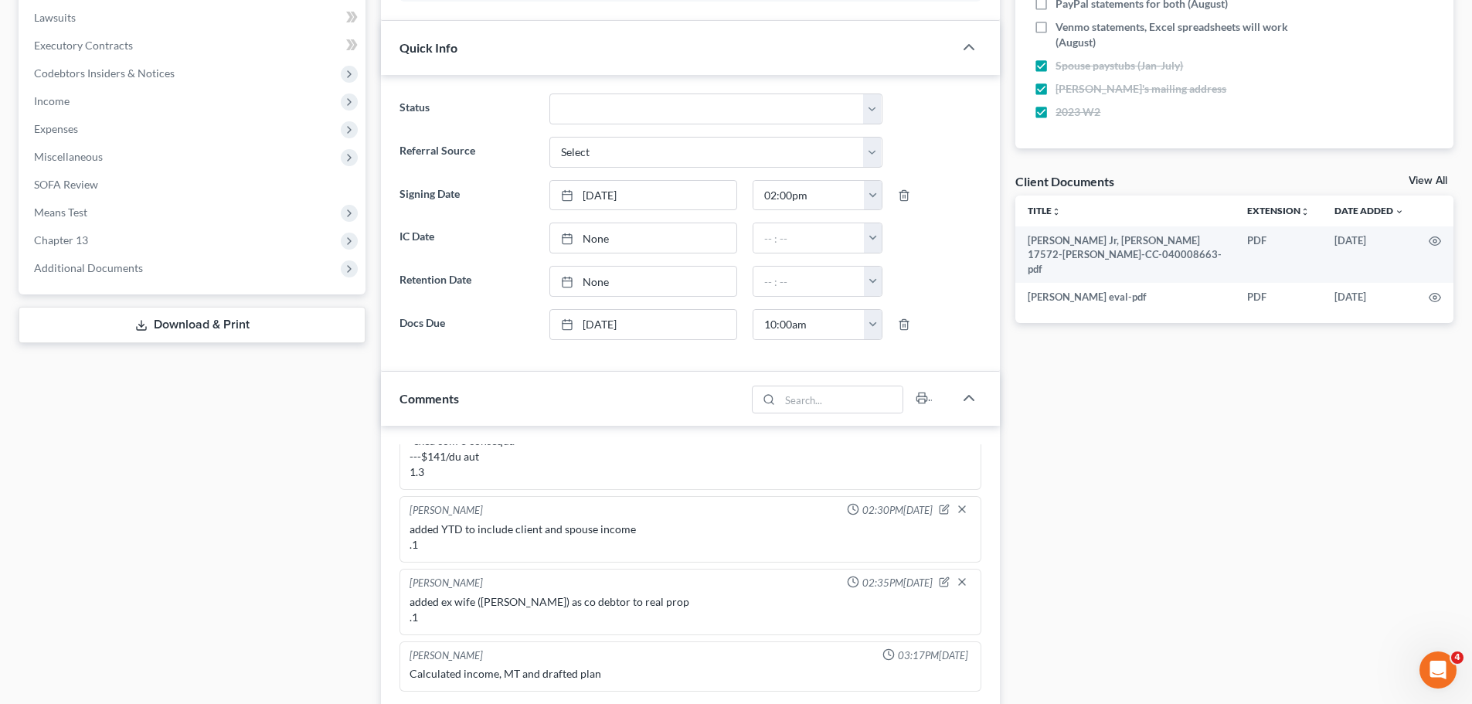
scroll to position [155, 0]
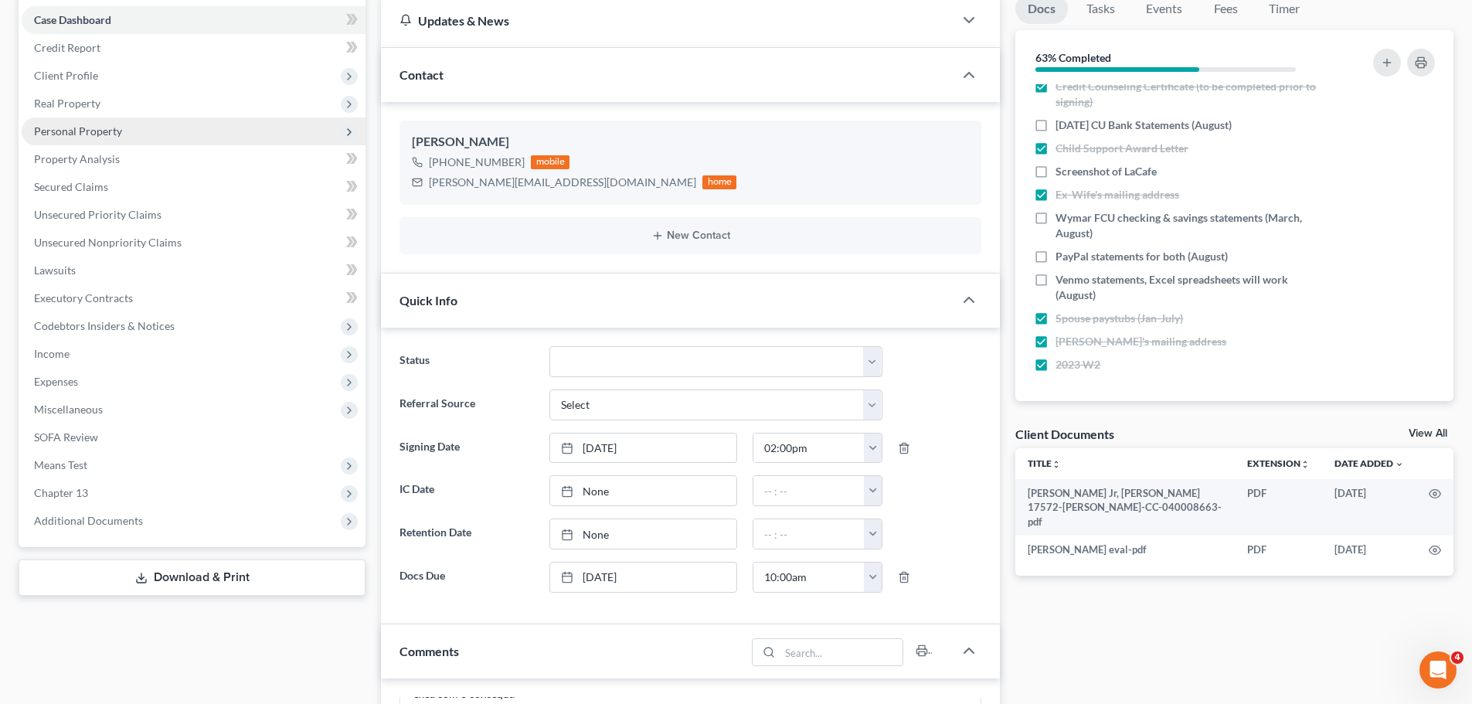
click at [141, 121] on span "Personal Property" at bounding box center [194, 131] width 344 height 28
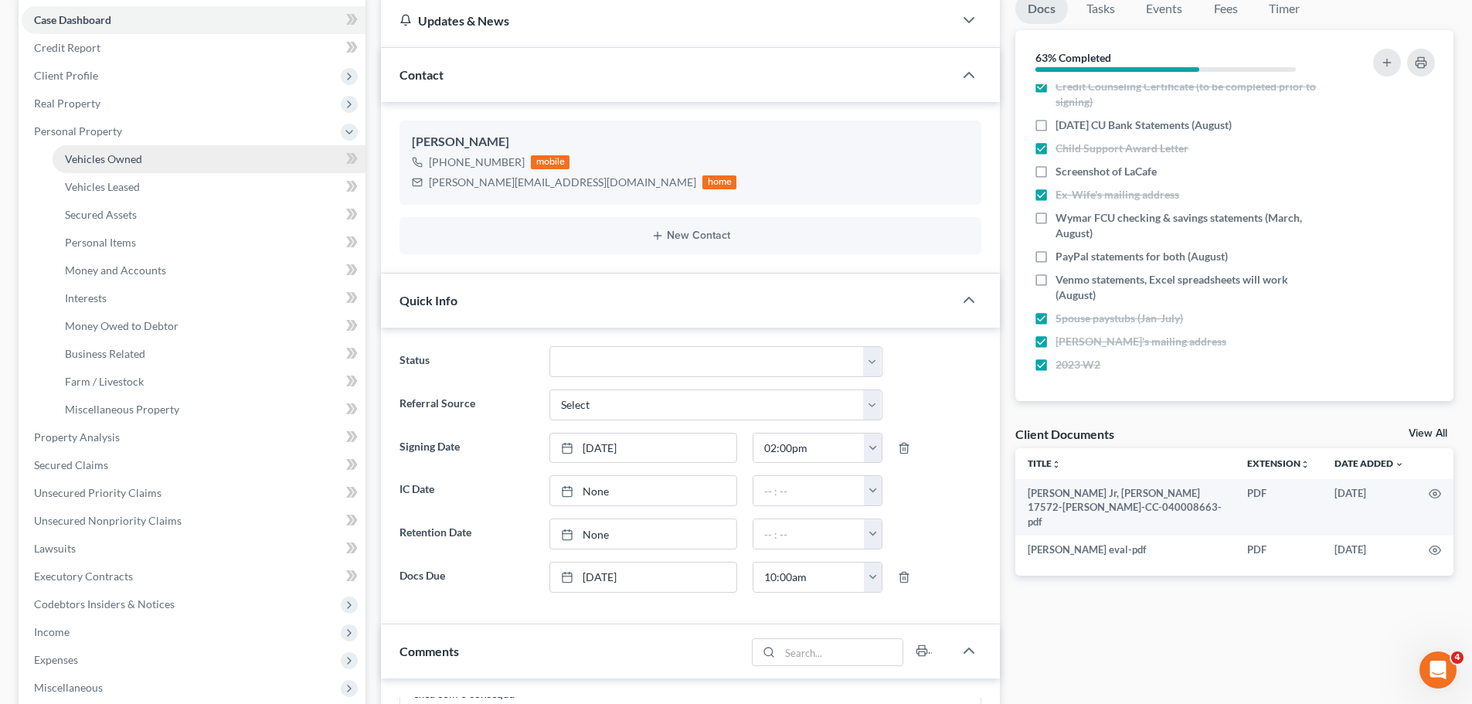
click at [144, 158] on link "Vehicles Owned" at bounding box center [209, 159] width 313 height 28
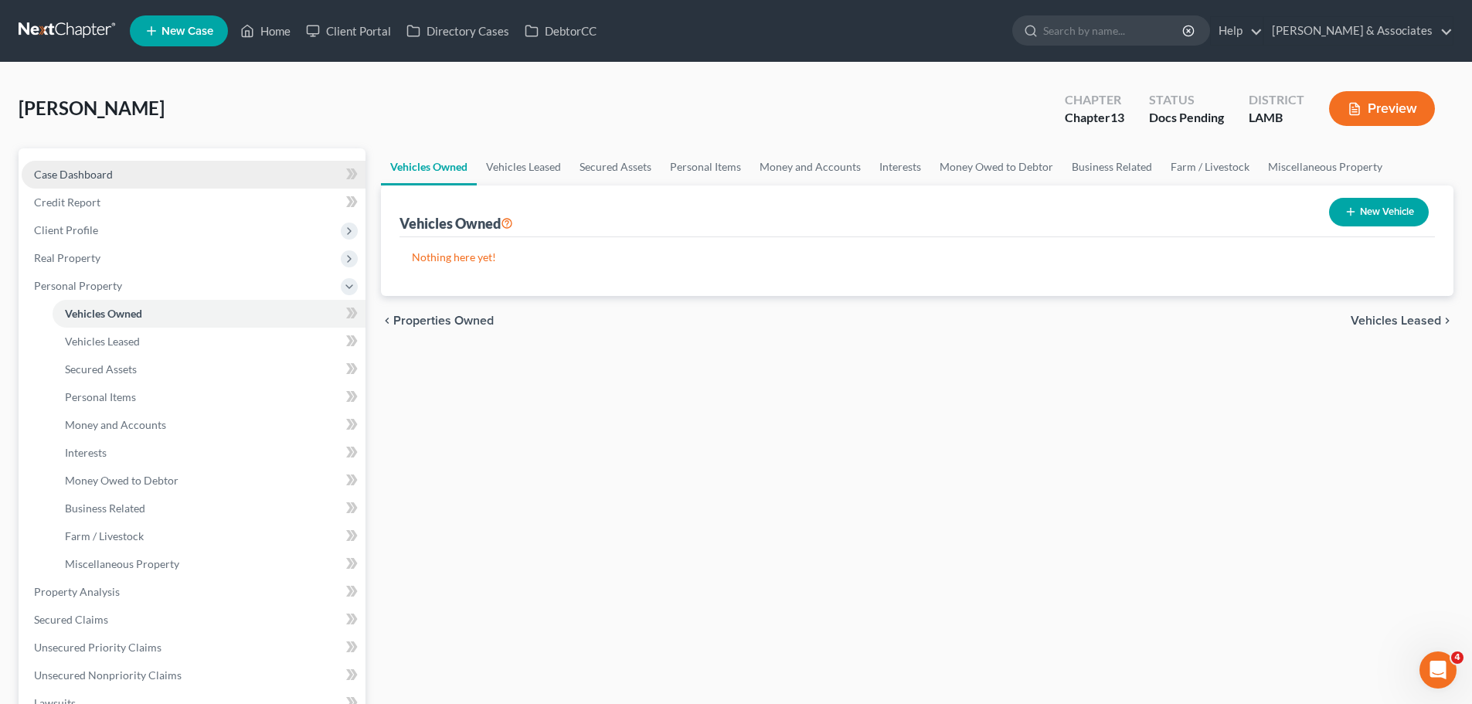
click at [165, 182] on link "Case Dashboard" at bounding box center [194, 175] width 344 height 28
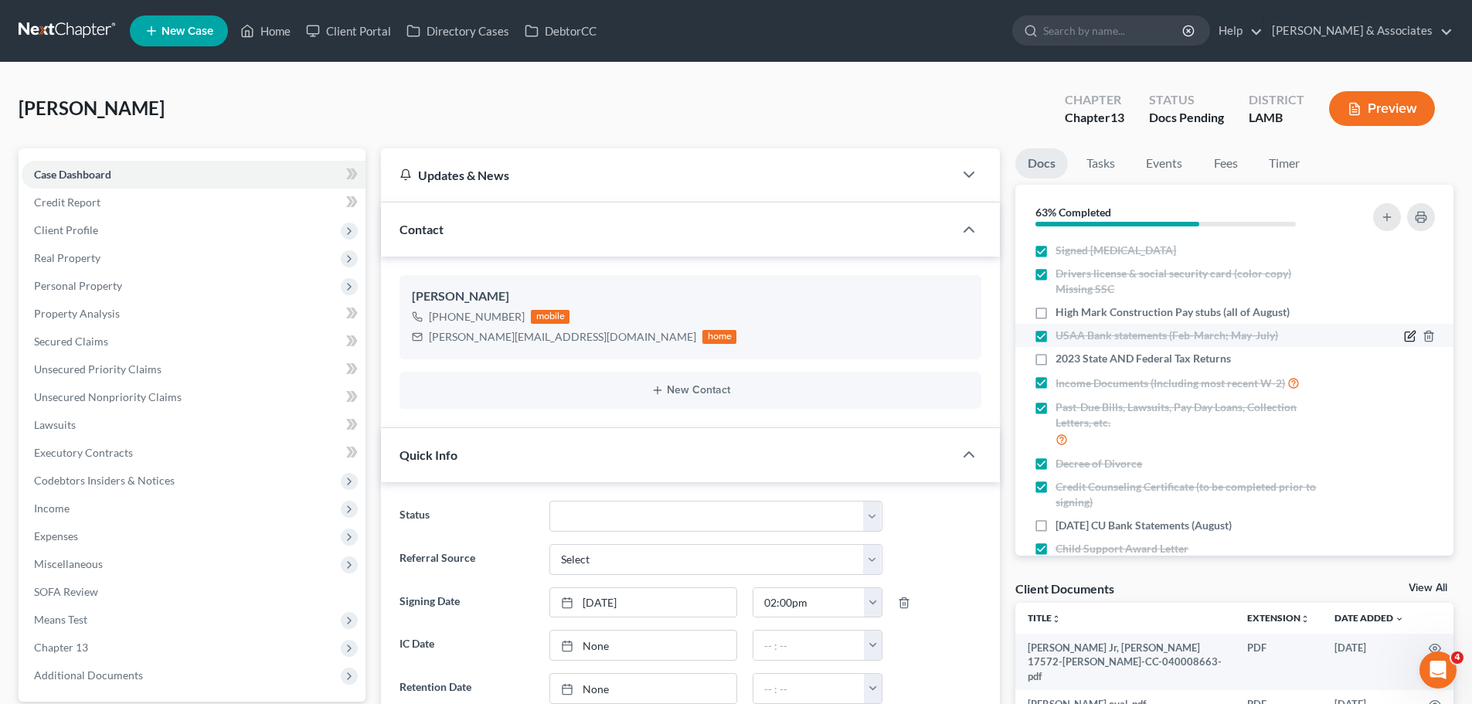
click at [1404, 338] on icon "button" at bounding box center [1410, 336] width 12 height 12
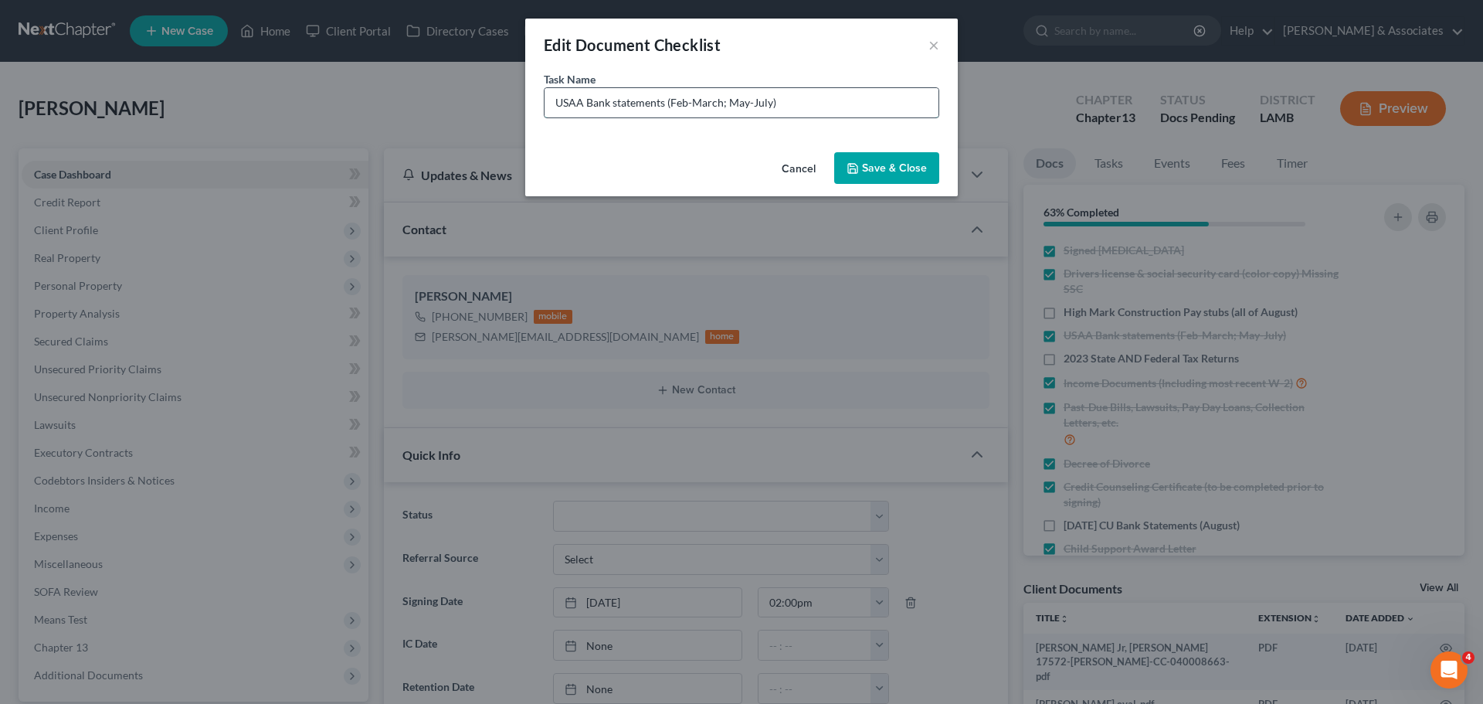
drag, startPoint x: 771, startPoint y: 100, endPoint x: 671, endPoint y: 105, distance: 99.8
click at [671, 105] on input "USAA Bank statements (Feb-March; May-July)" at bounding box center [742, 102] width 394 height 29
type input "USAA Bank statements (August)"
click at [897, 175] on button "Save & Close" at bounding box center [886, 168] width 105 height 32
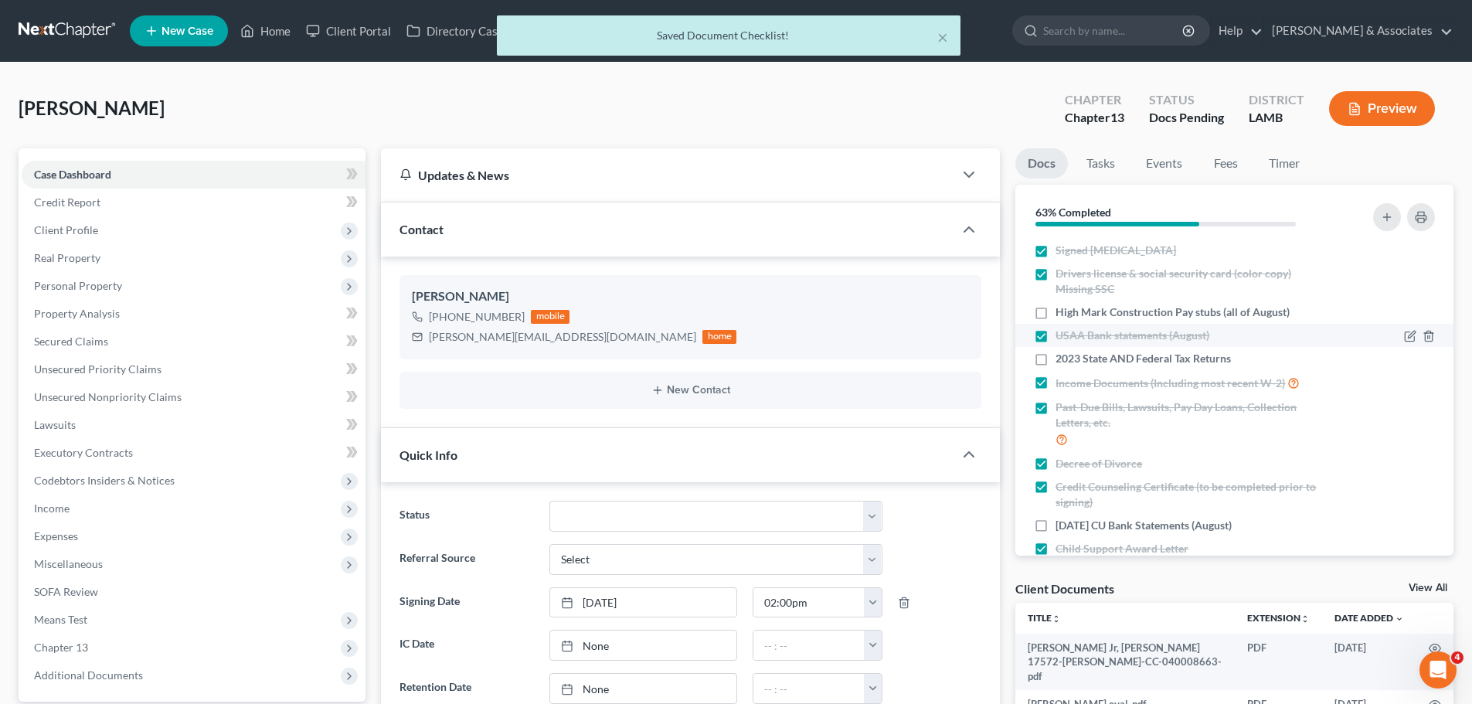
click at [1055, 331] on label "USAA Bank statements (August)" at bounding box center [1132, 335] width 154 height 15
click at [1061, 331] on input "USAA Bank statements (August)" at bounding box center [1066, 333] width 10 height 10
checkbox input "false"
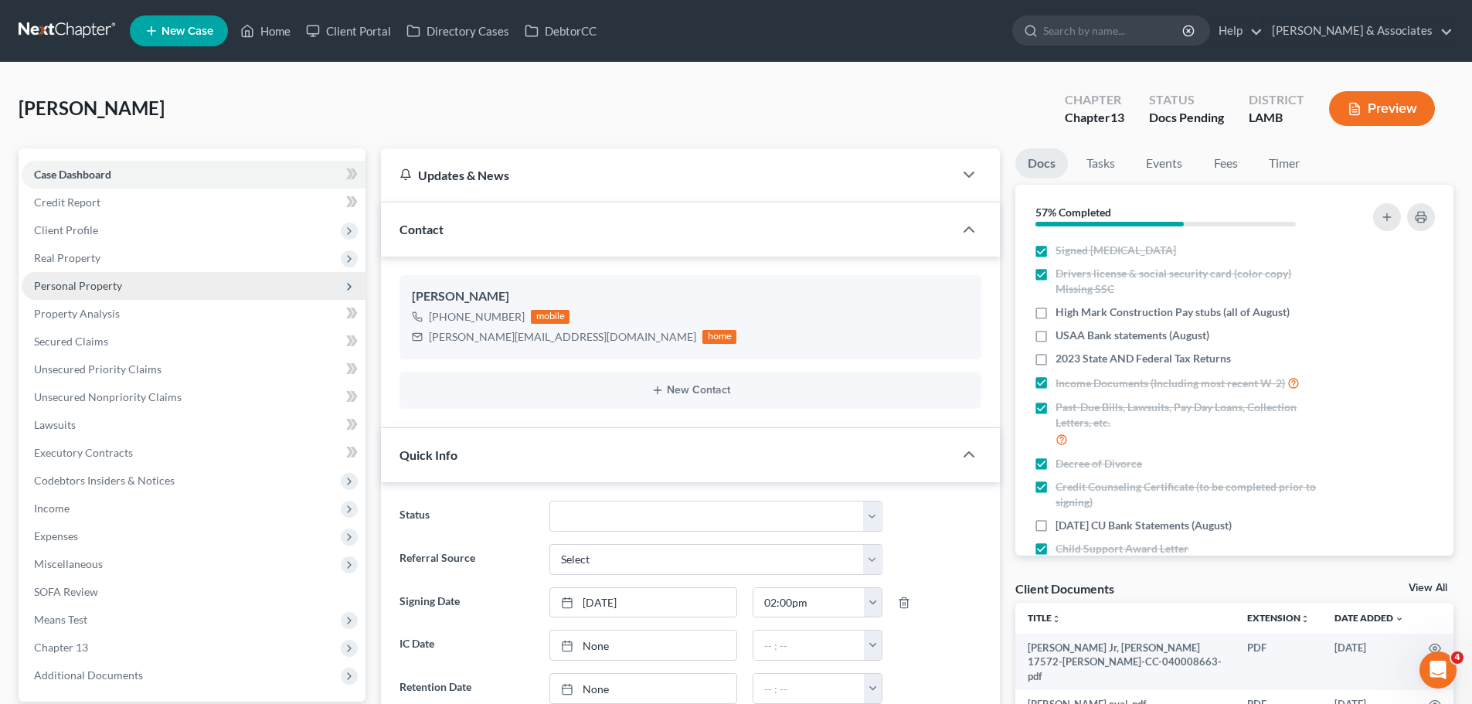
click at [86, 284] on span "Personal Property" at bounding box center [78, 285] width 88 height 13
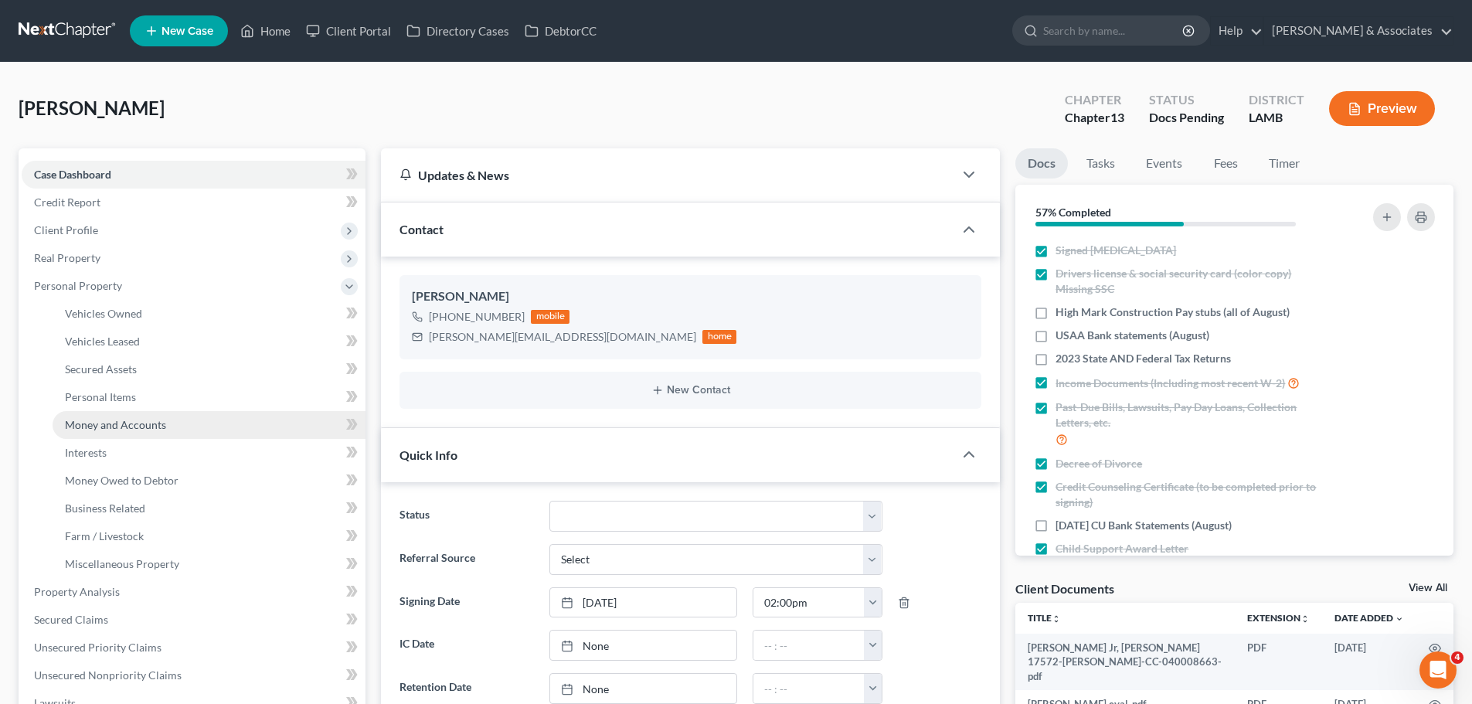
click at [145, 421] on span "Money and Accounts" at bounding box center [115, 424] width 101 height 13
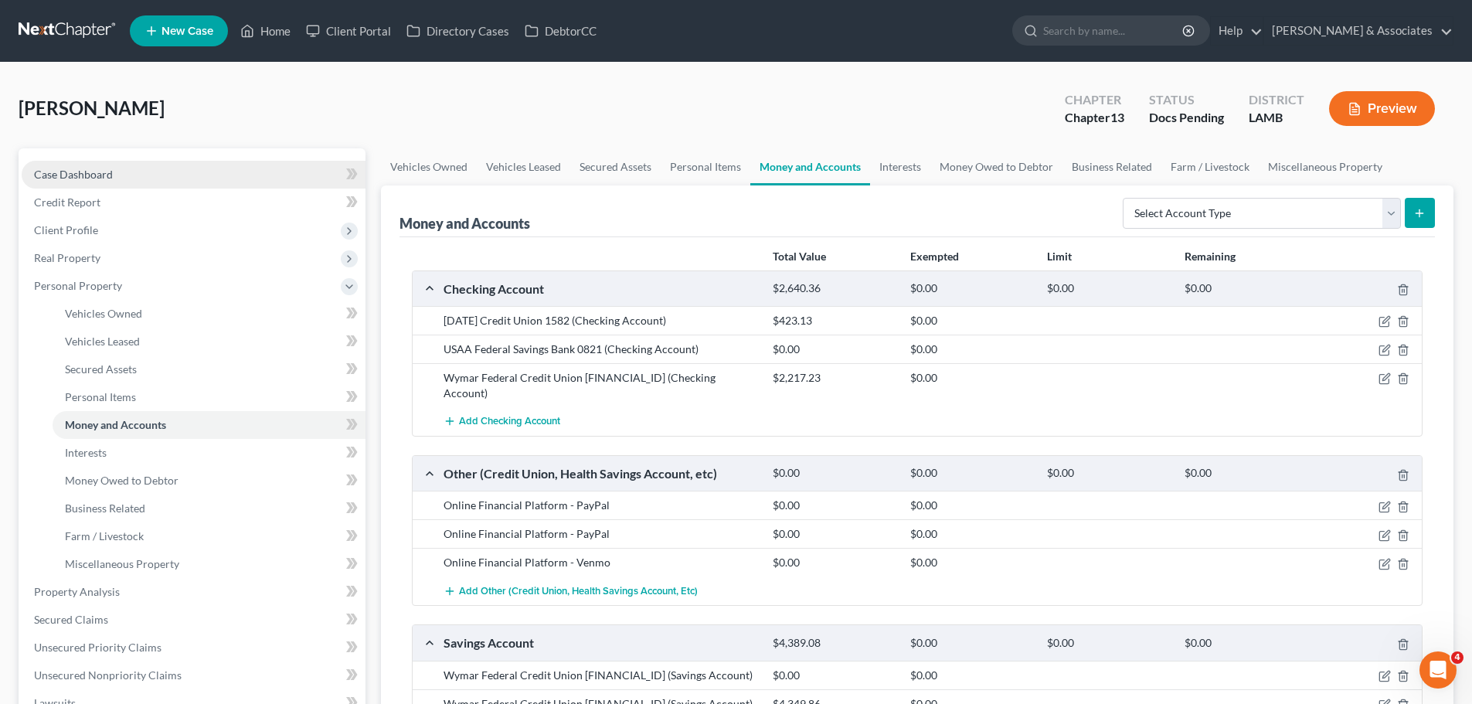
click at [134, 185] on link "Case Dashboard" at bounding box center [194, 175] width 344 height 28
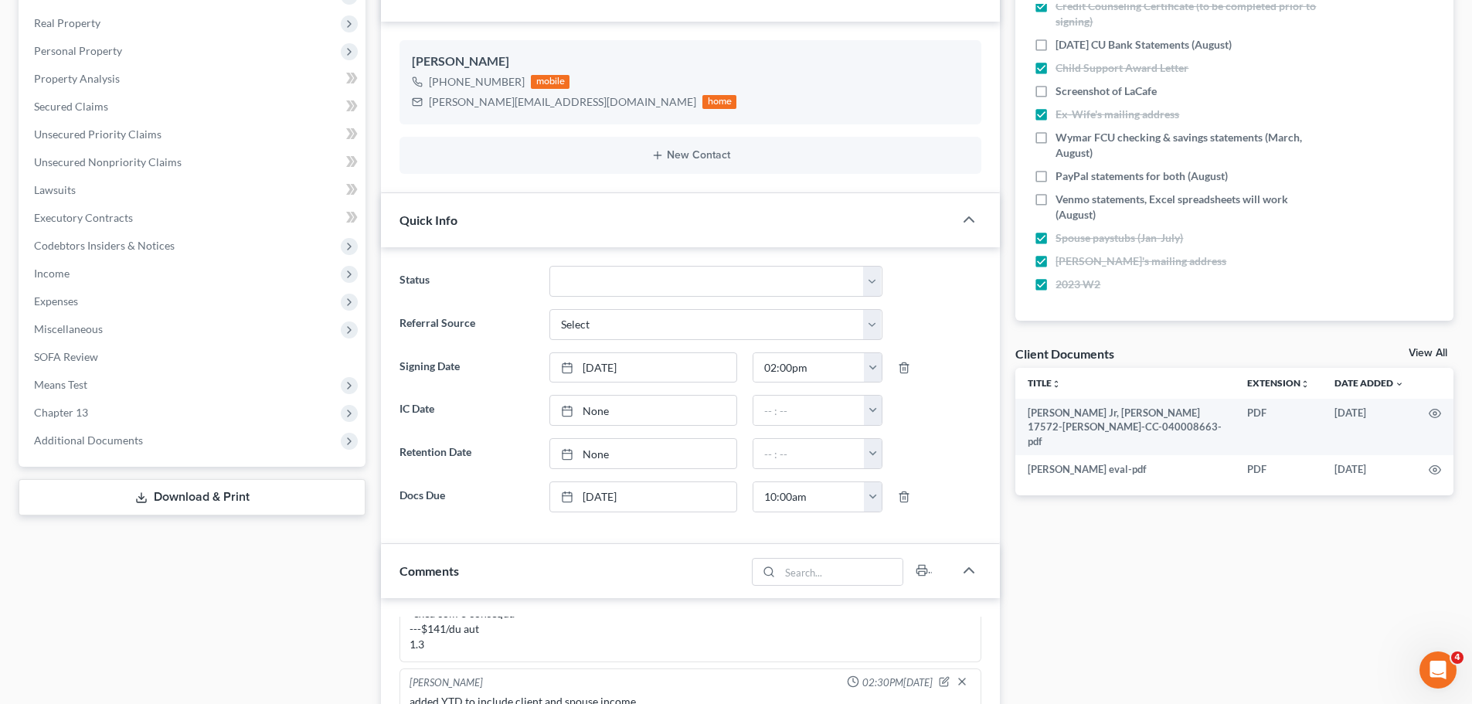
scroll to position [618, 0]
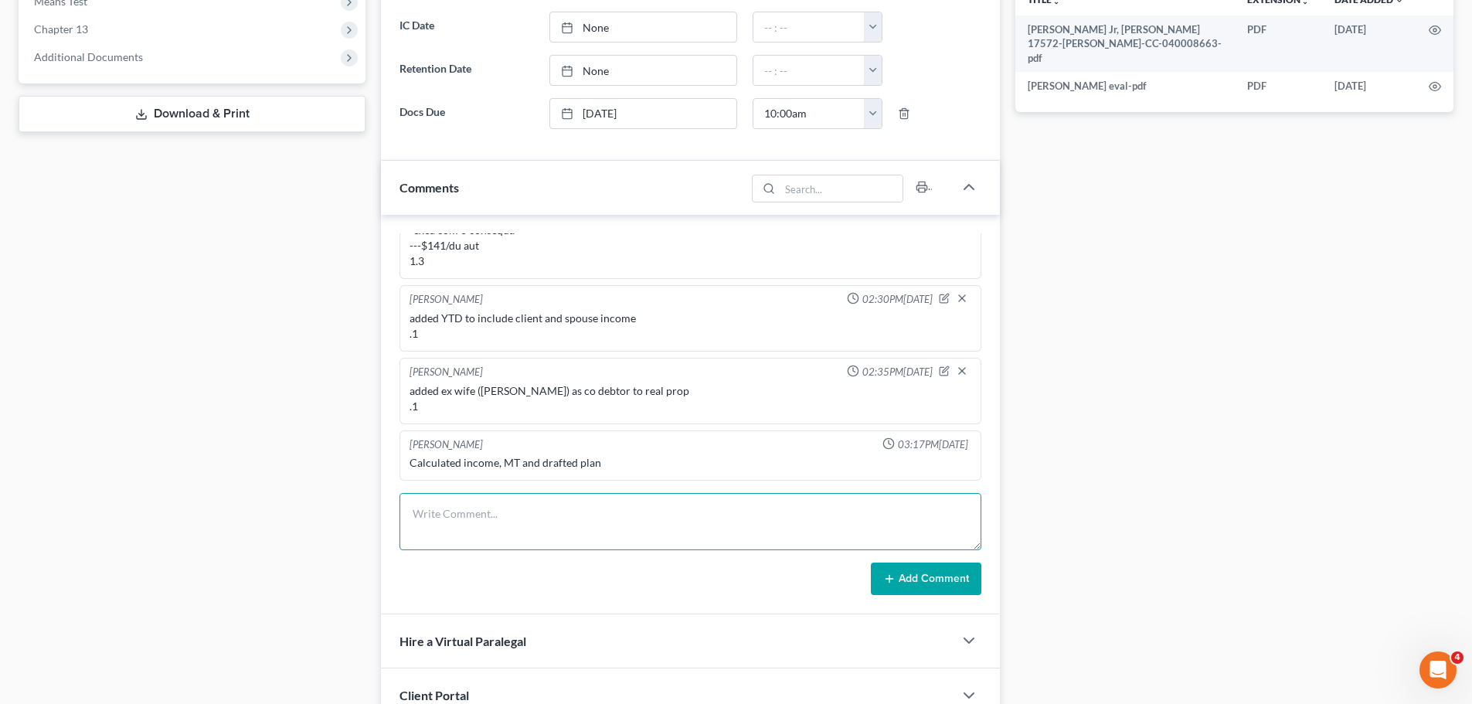
click at [613, 509] on textarea at bounding box center [690, 521] width 582 height 57
type textarea "updated docs list"
click at [946, 577] on button "Add Comment" at bounding box center [926, 578] width 110 height 32
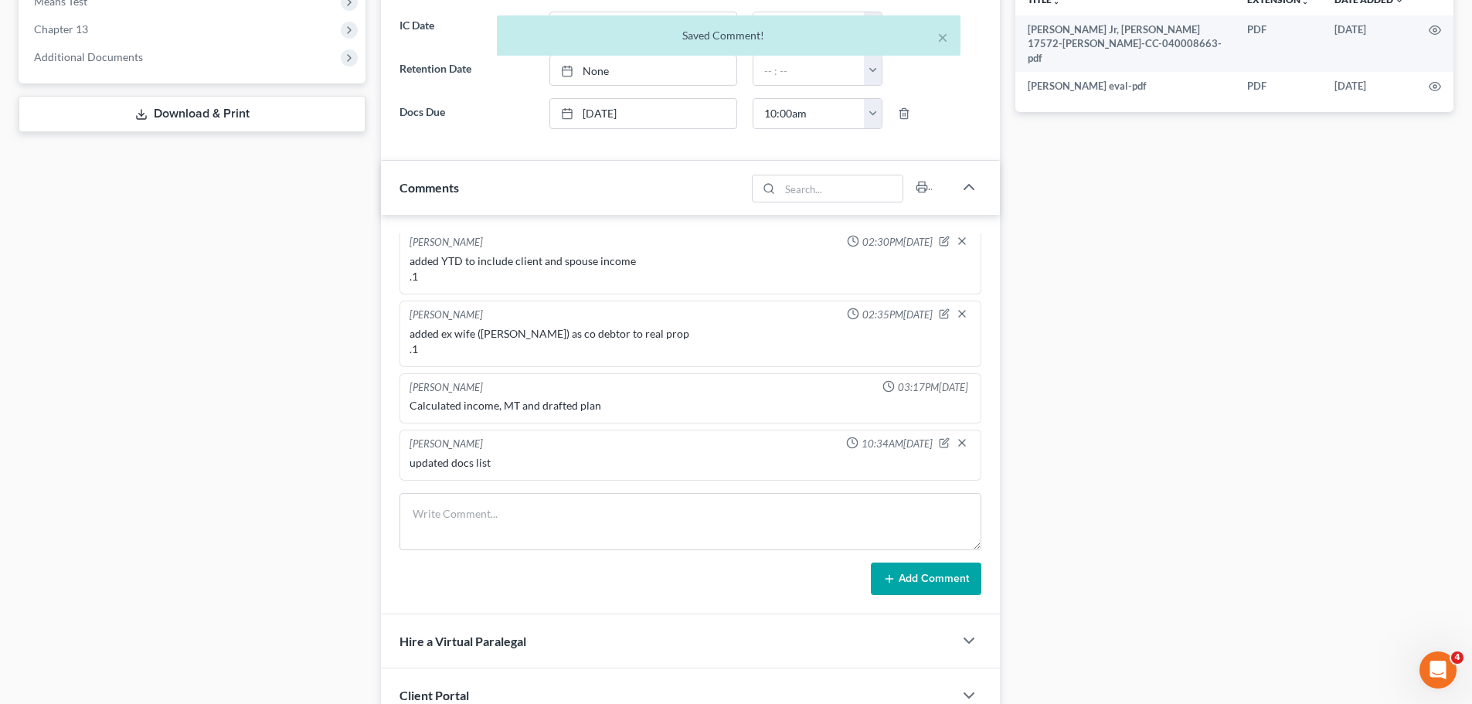
scroll to position [155, 0]
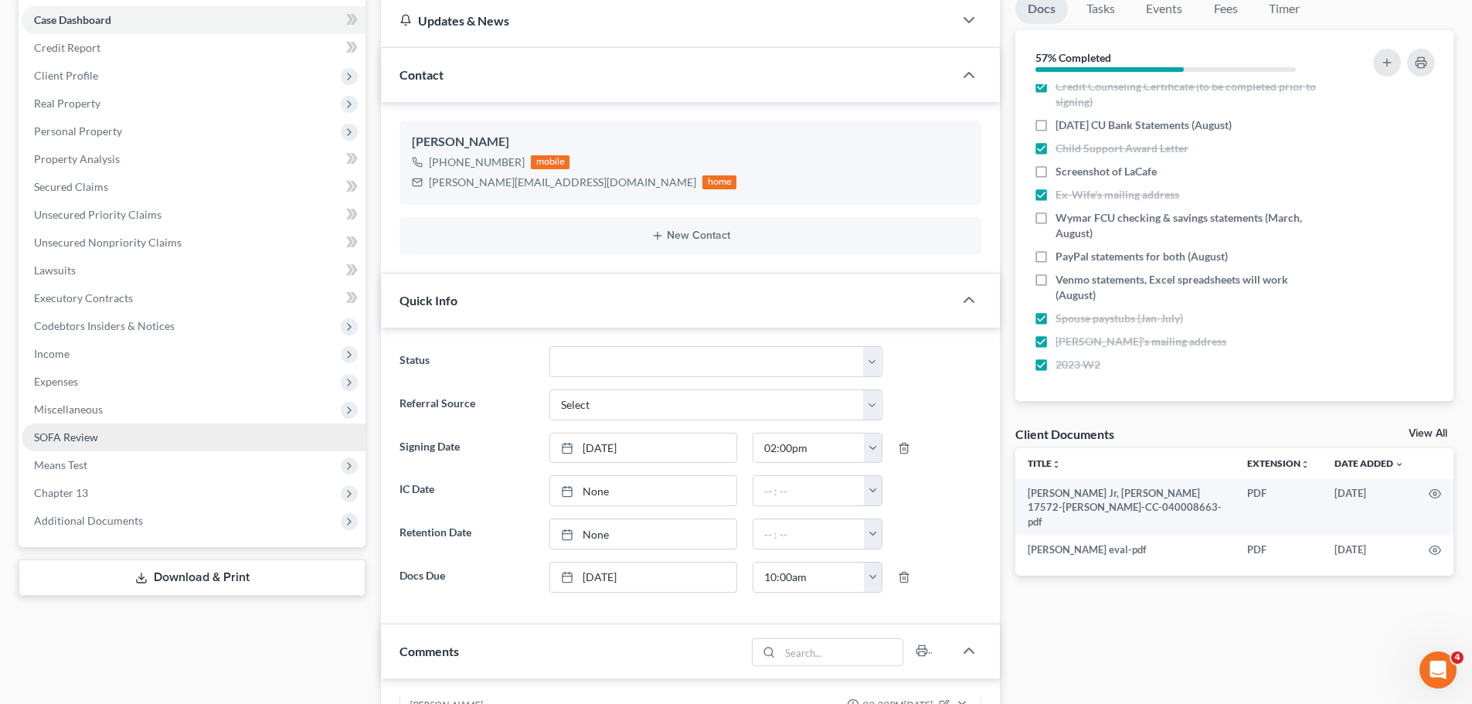
scroll to position [0, 0]
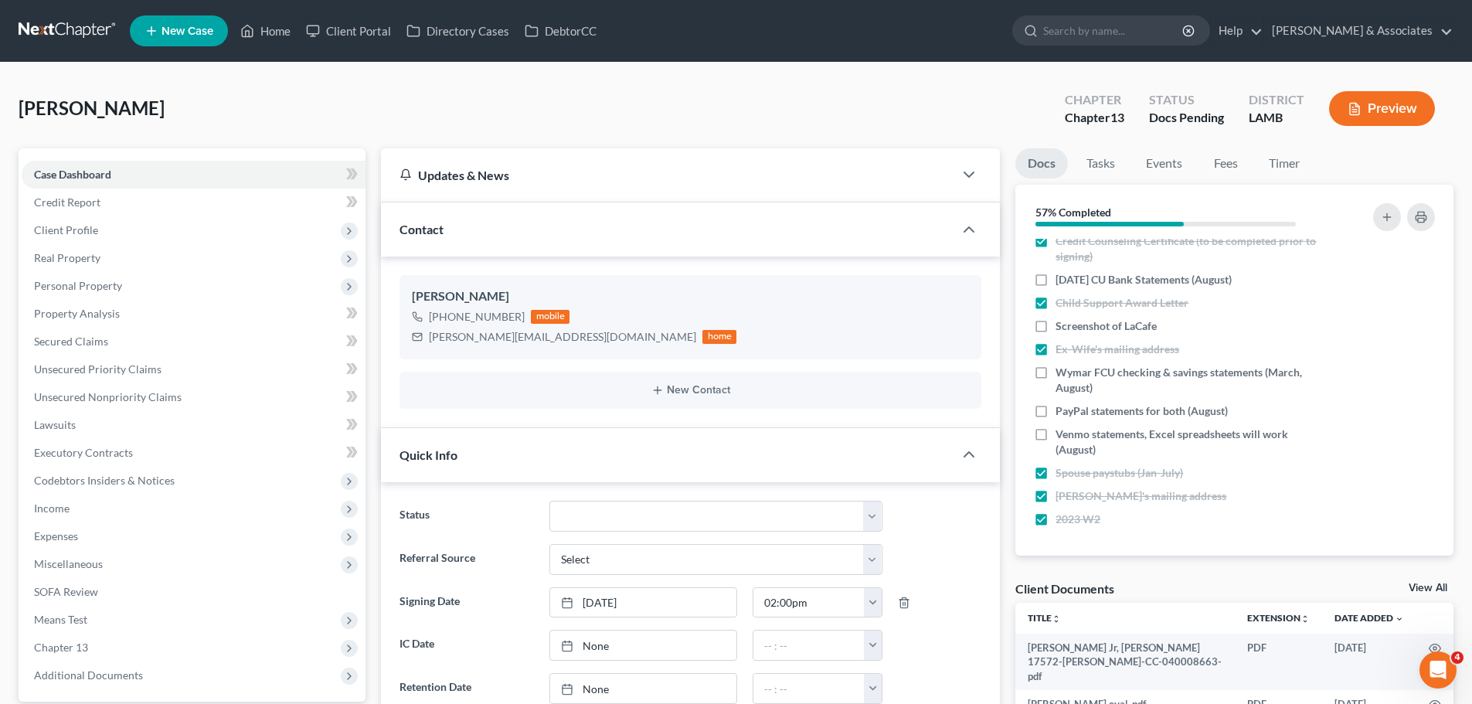
click at [87, 24] on link at bounding box center [68, 31] width 99 height 28
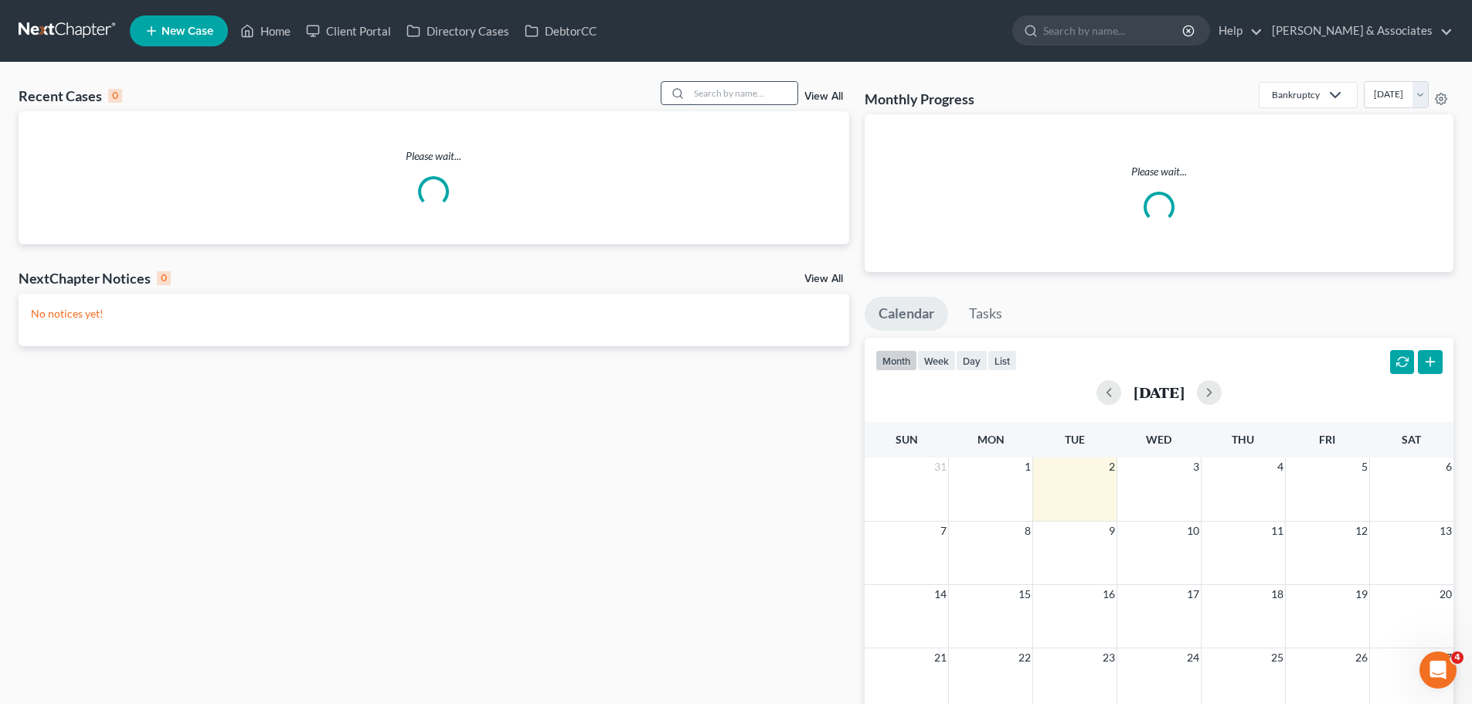
click at [732, 91] on input "search" at bounding box center [743, 93] width 108 height 22
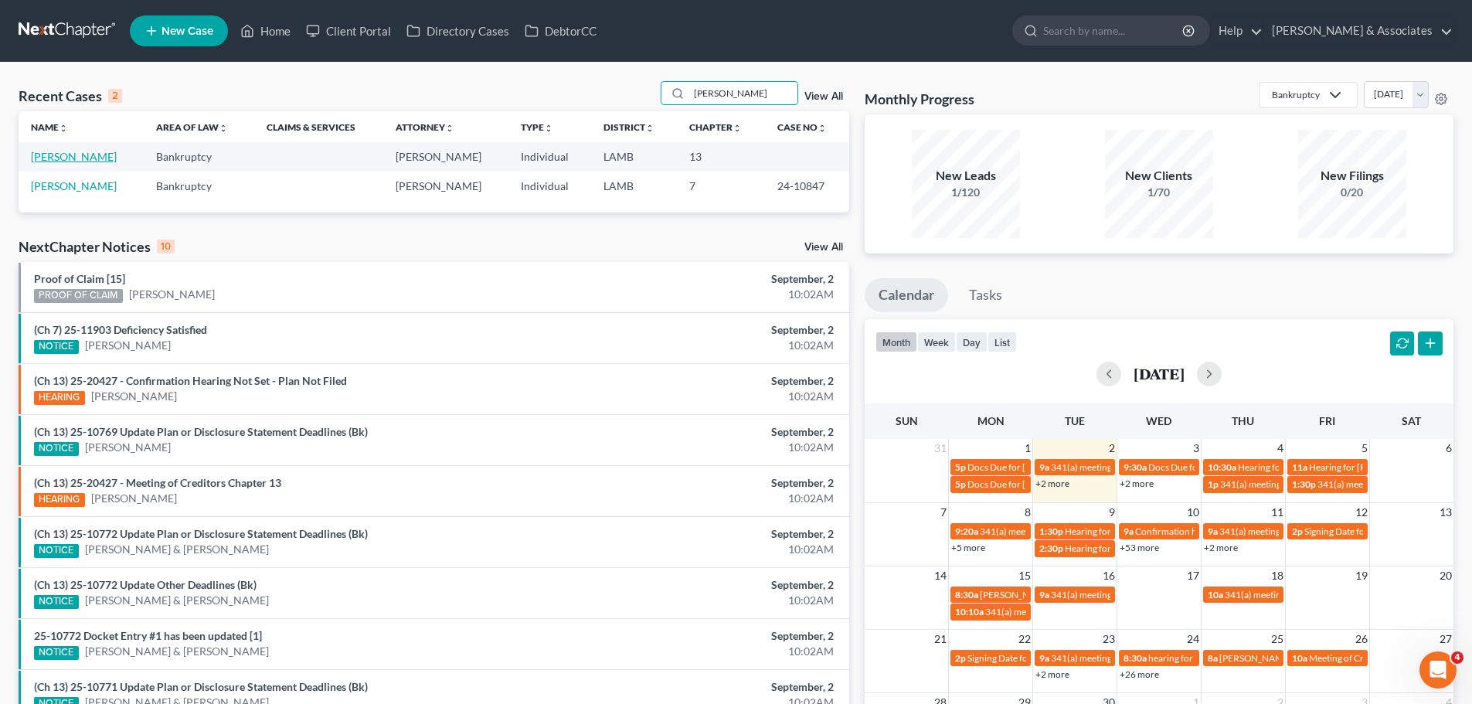
type input "giaccone"
click at [80, 157] on link "[PERSON_NAME]" at bounding box center [74, 156] width 86 height 13
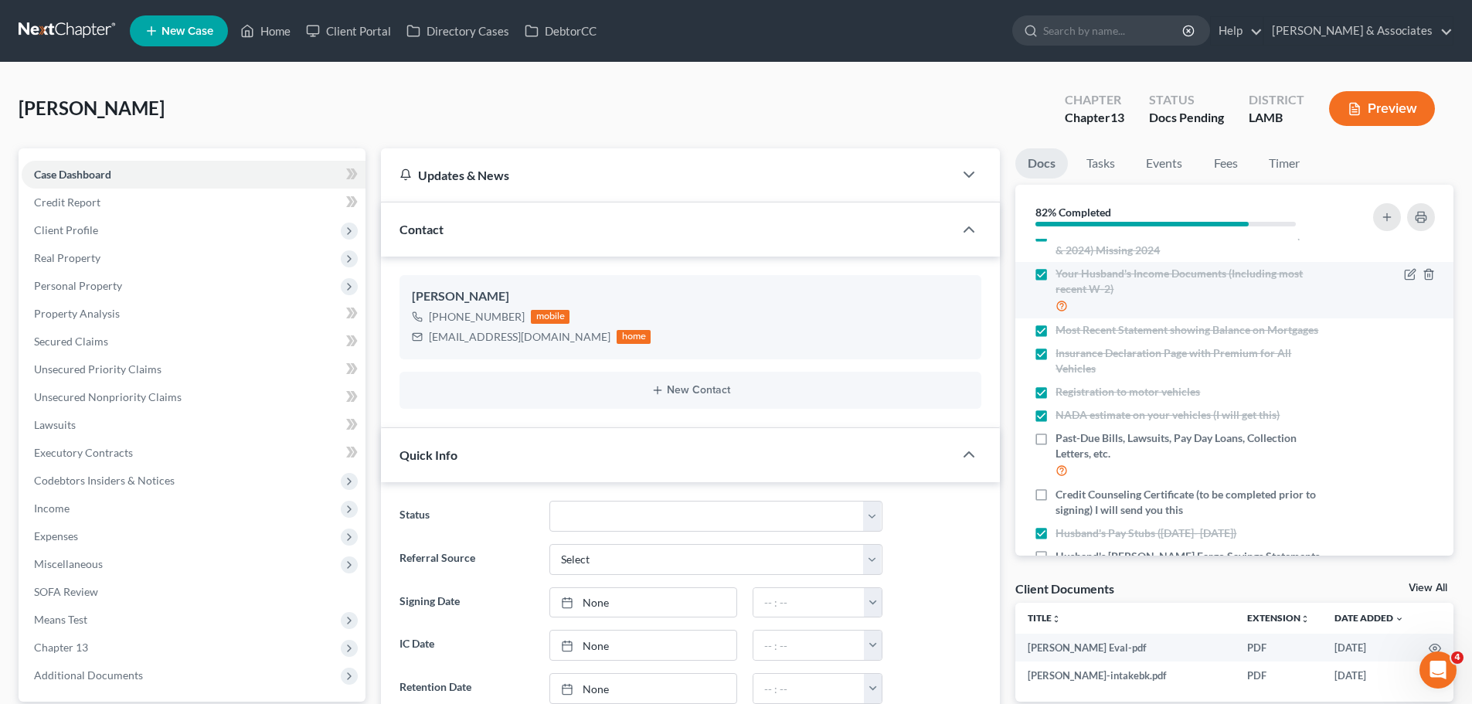
scroll to position [307, 0]
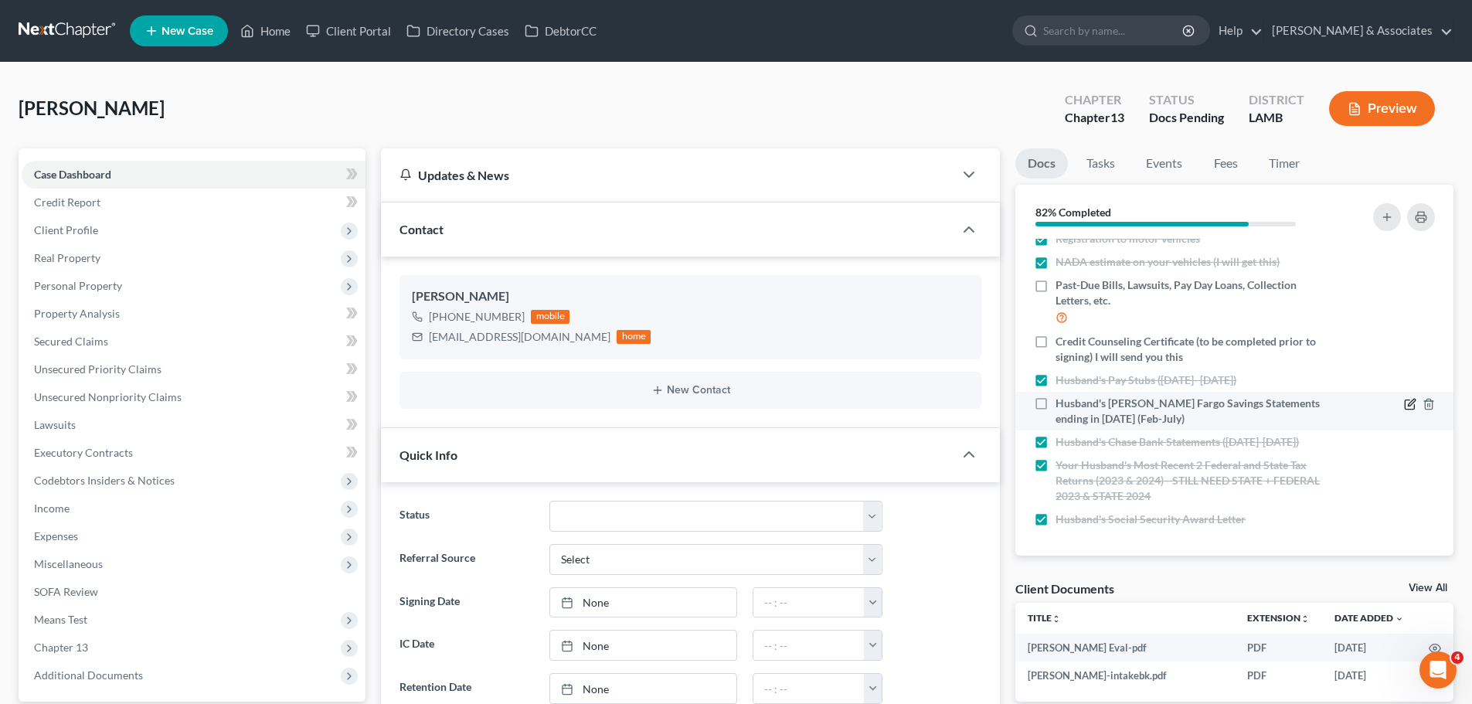
click at [1404, 409] on icon "button" at bounding box center [1410, 404] width 12 height 12
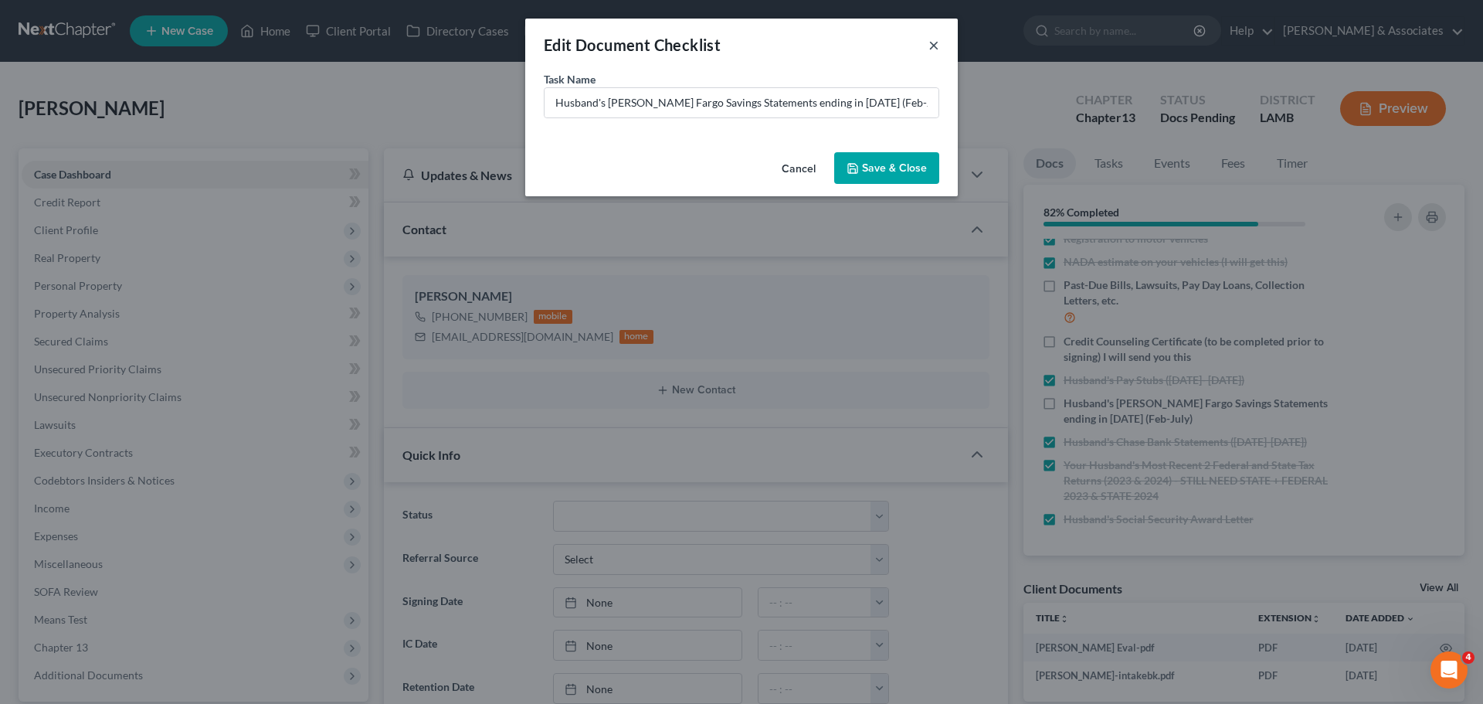
click at [930, 41] on button "×" at bounding box center [934, 45] width 11 height 19
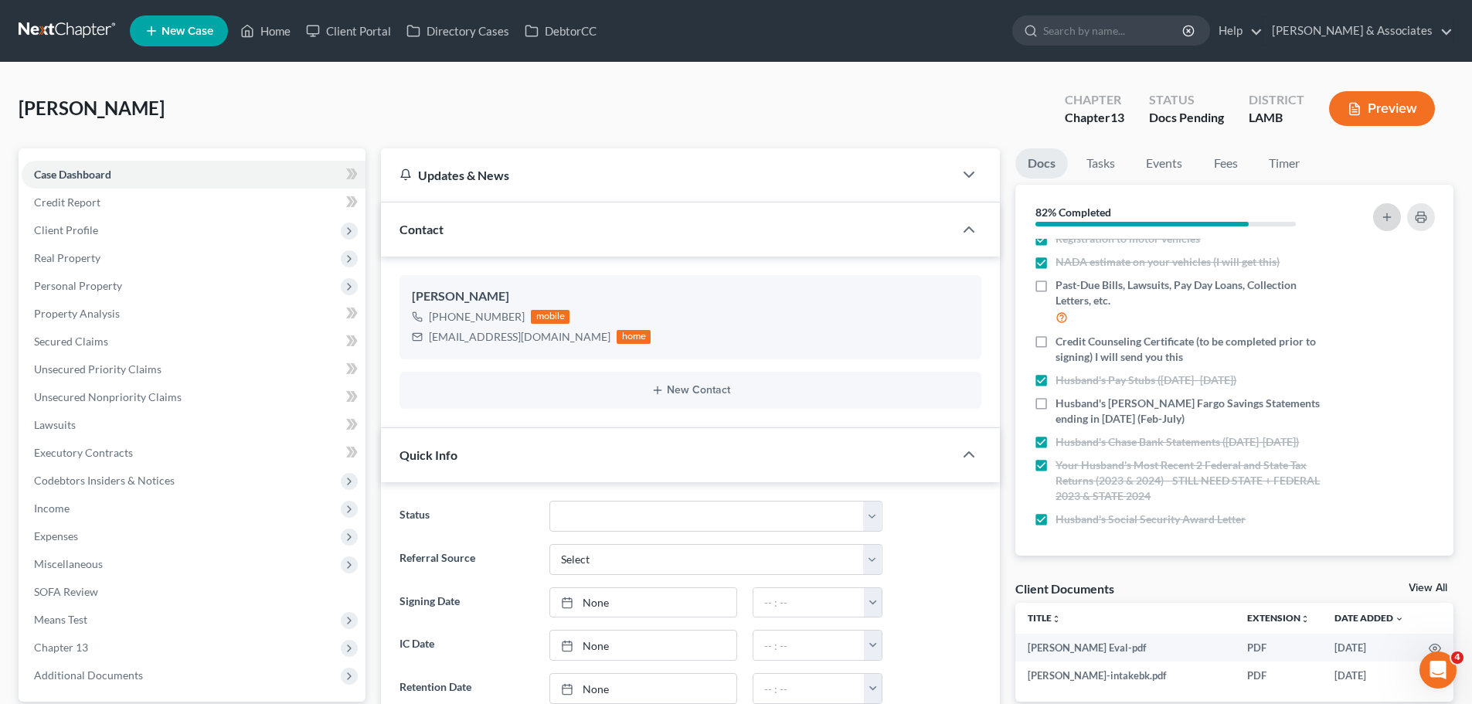
click at [1388, 218] on icon "button" at bounding box center [1386, 217] width 12 height 12
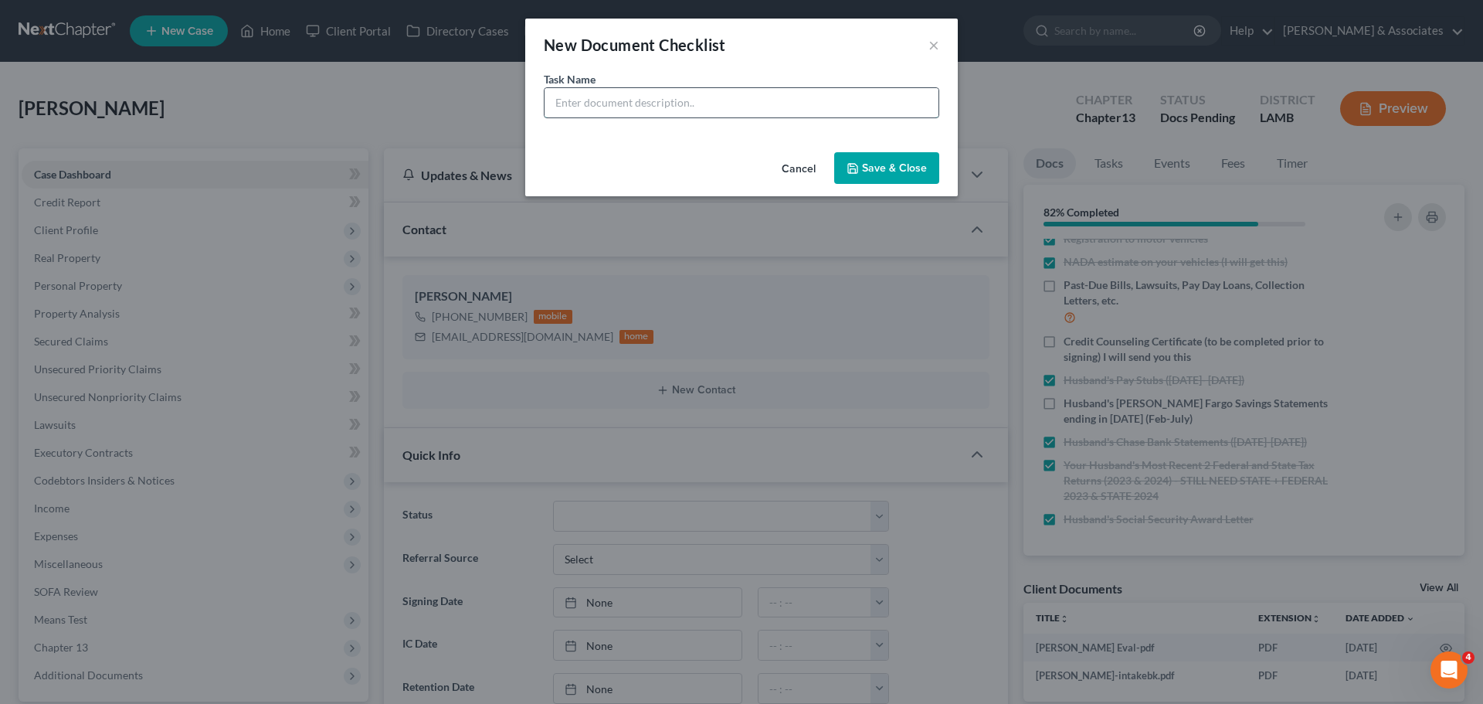
drag, startPoint x: 639, startPoint y: 104, endPoint x: 627, endPoint y: 96, distance: 14.6
click at [640, 104] on input "text" at bounding box center [742, 102] width 394 height 29
type input "Husband's Wells Fargo Checking statements ending in 9176 (August)"
click at [926, 163] on button "Save & Close" at bounding box center [886, 168] width 105 height 32
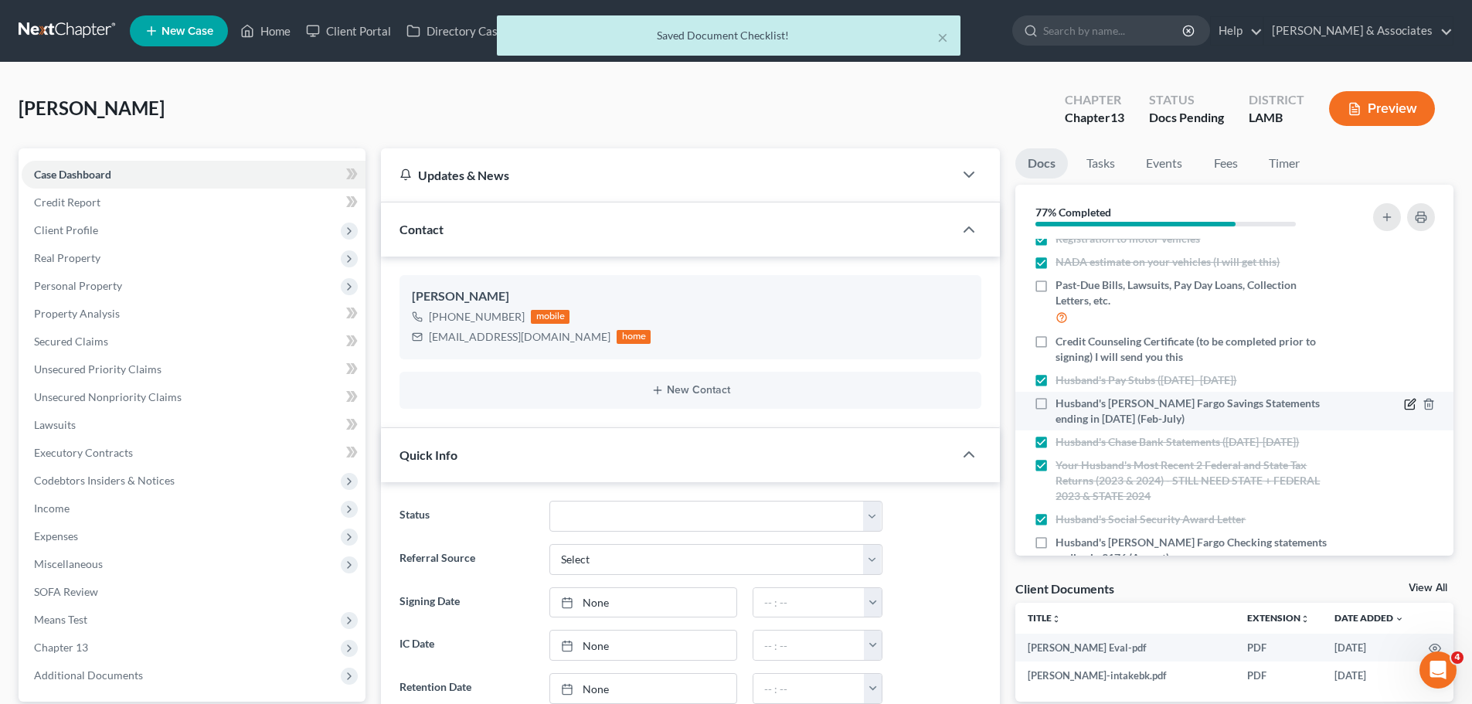
click at [1404, 404] on icon "button" at bounding box center [1410, 404] width 12 height 12
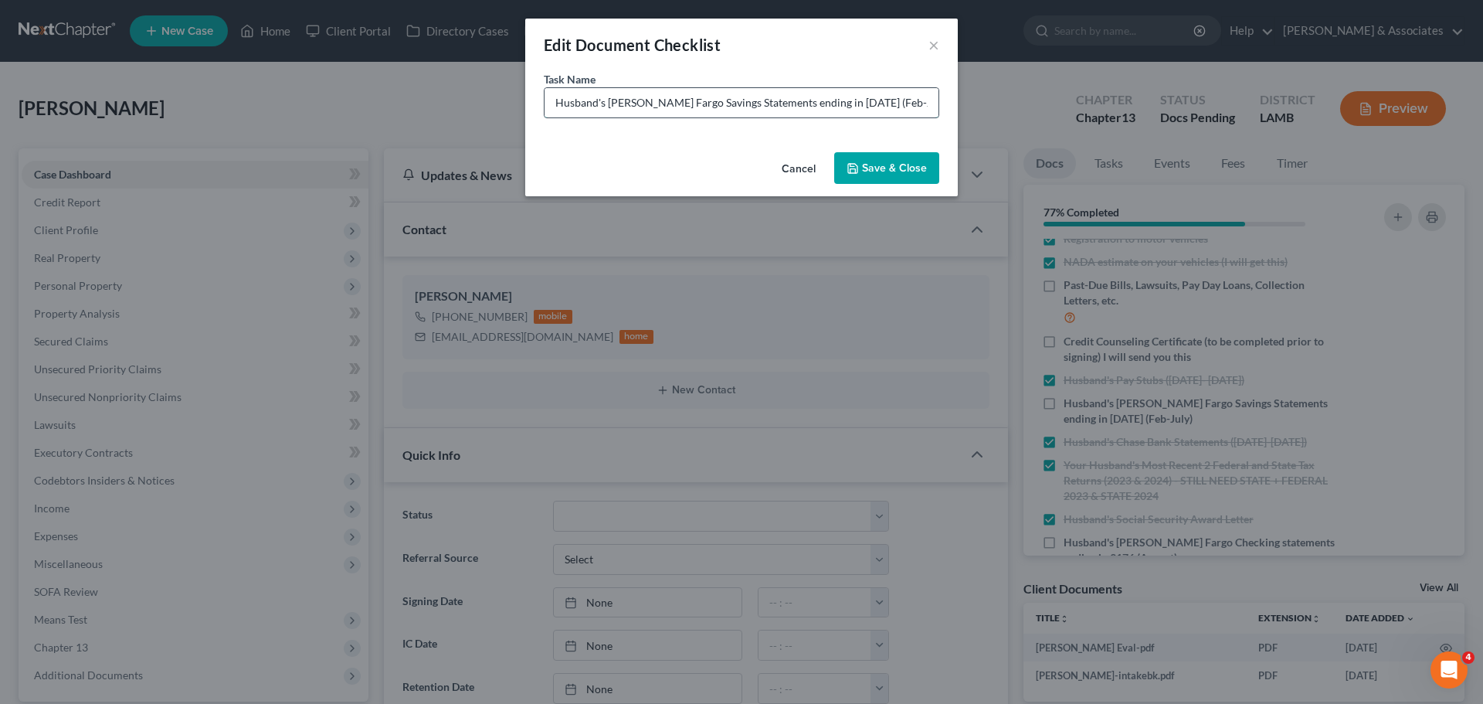
drag, startPoint x: 874, startPoint y: 100, endPoint x: 834, endPoint y: 104, distance: 40.3
click at [834, 104] on input "Husband's Wells Fargo Savings Statements ending in 1801 (Feb-July)" at bounding box center [742, 102] width 394 height 29
type input "Husband's Wells Fargo Savings Statements ending in 1801 (March-August)"
click at [913, 165] on button "Save & Close" at bounding box center [886, 168] width 105 height 32
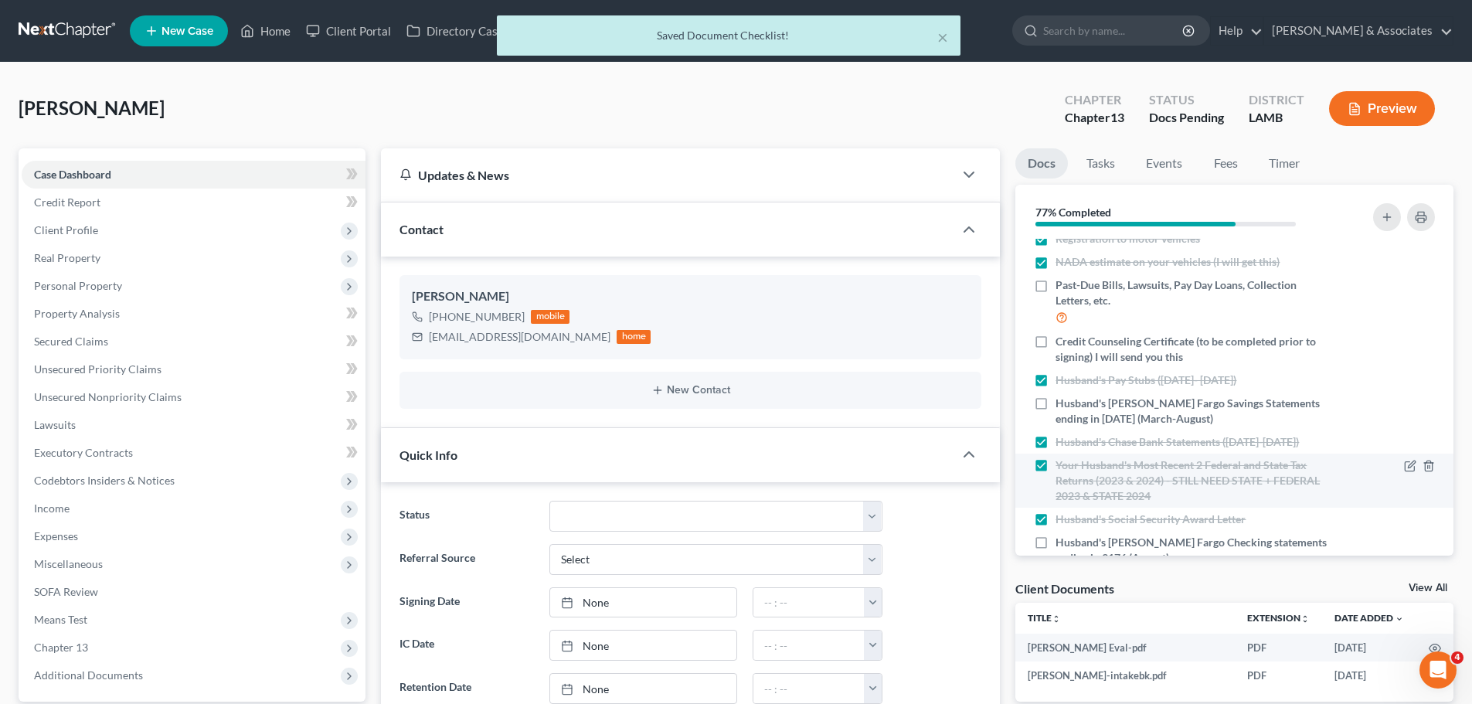
scroll to position [346, 0]
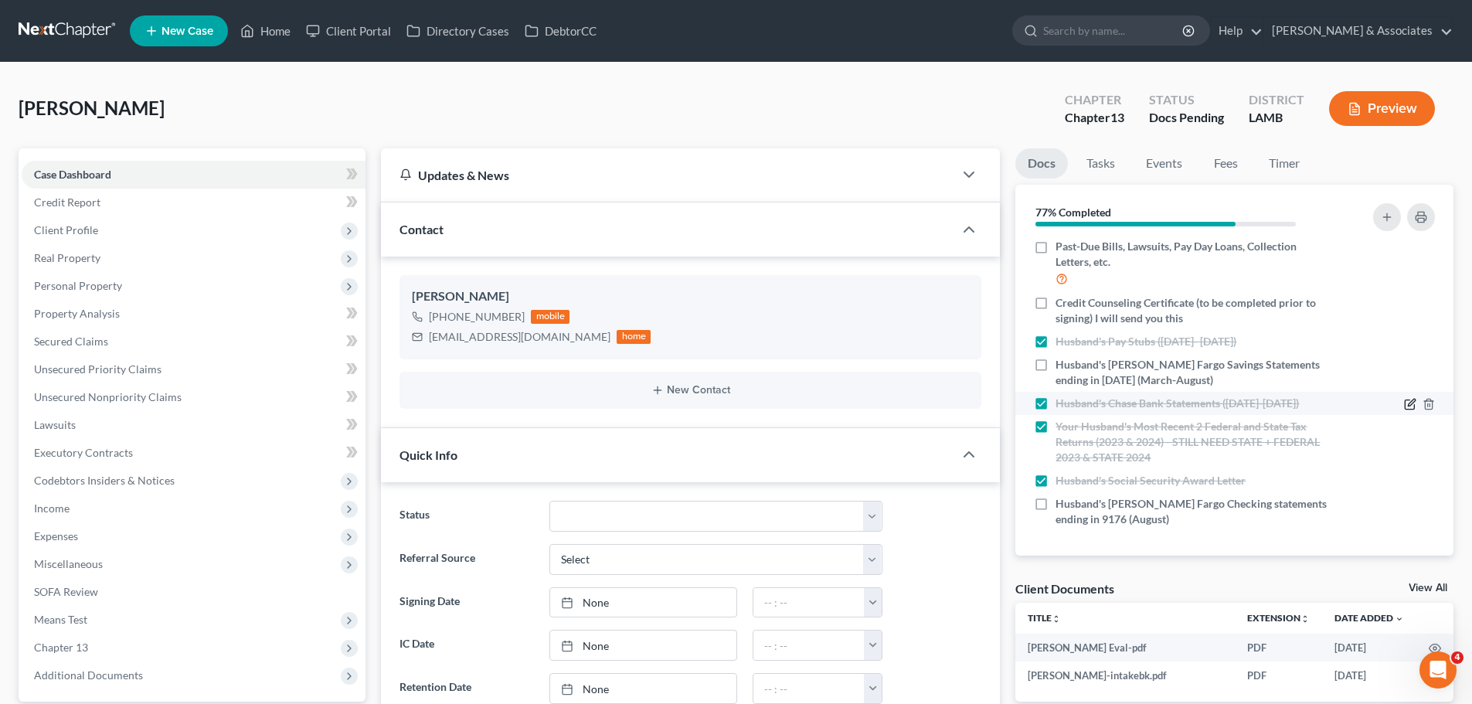
click at [1404, 402] on icon "button" at bounding box center [1408, 404] width 9 height 9
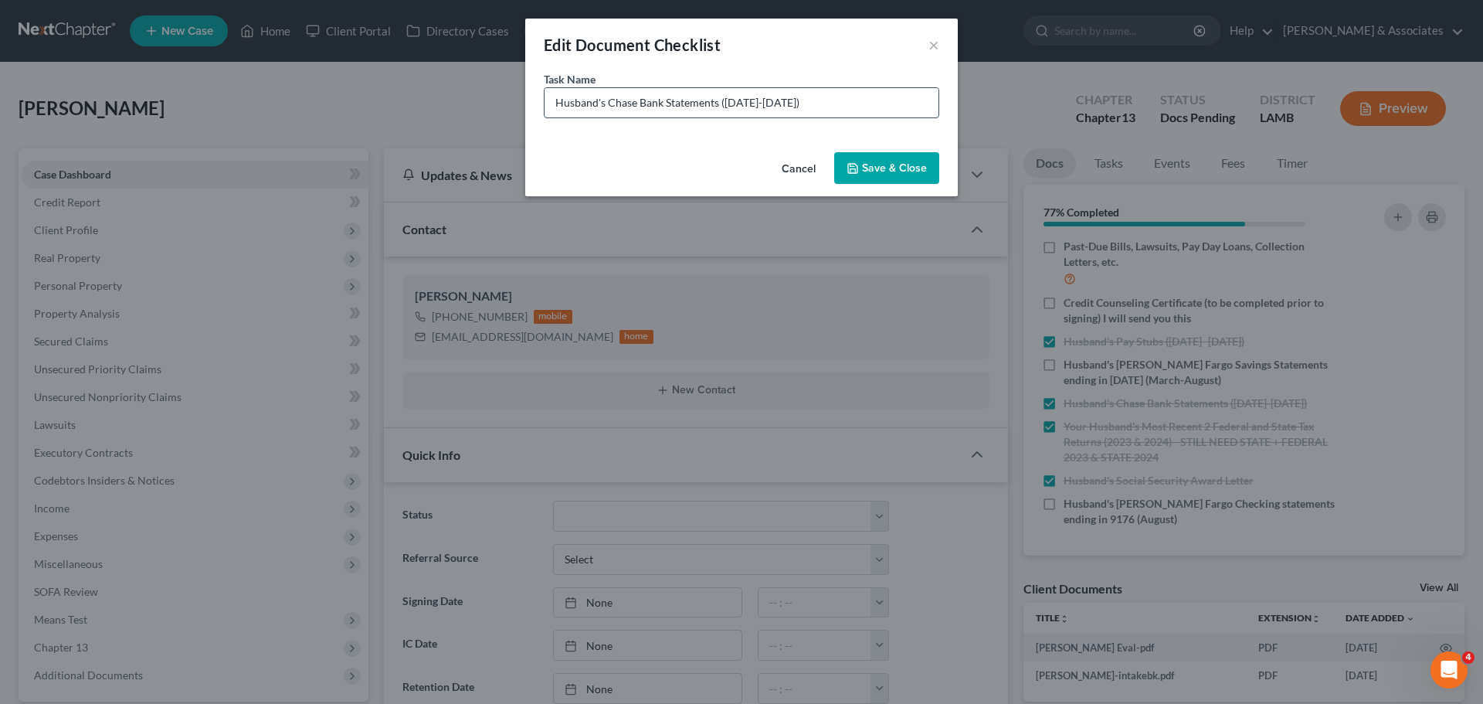
drag, startPoint x: 797, startPoint y: 104, endPoint x: 725, endPoint y: 108, distance: 72.7
click at [725, 108] on input "Husband's Chase Bank Statements (June 27-July 31)" at bounding box center [742, 102] width 394 height 29
type input "Husband's Chase Bank Statements (August)"
click at [876, 174] on button "Save & Close" at bounding box center [886, 168] width 105 height 32
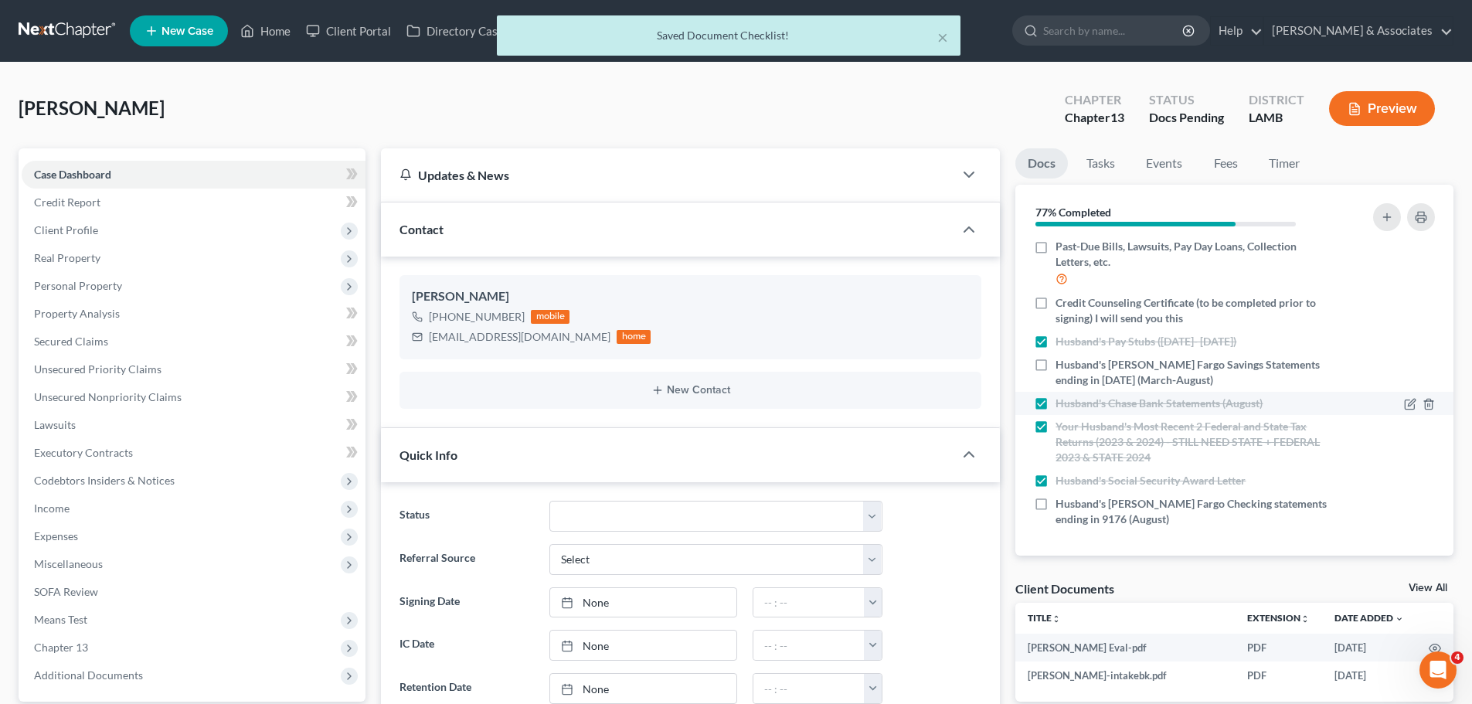
click at [1055, 402] on label "Husband's Chase Bank Statements (August)" at bounding box center [1158, 403] width 207 height 15
click at [1061, 402] on input "Husband's Chase Bank Statements (August)" at bounding box center [1066, 401] width 10 height 10
checkbox input "false"
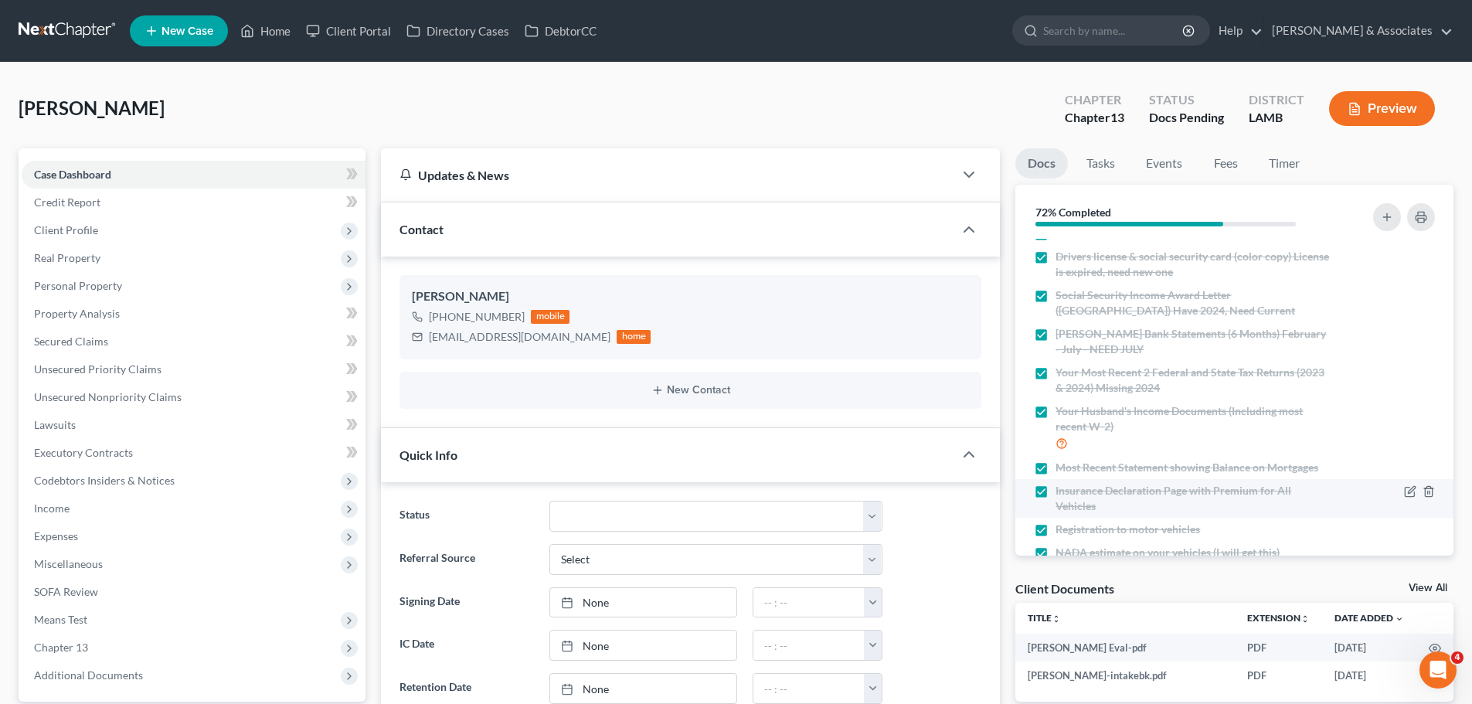
scroll to position [0, 0]
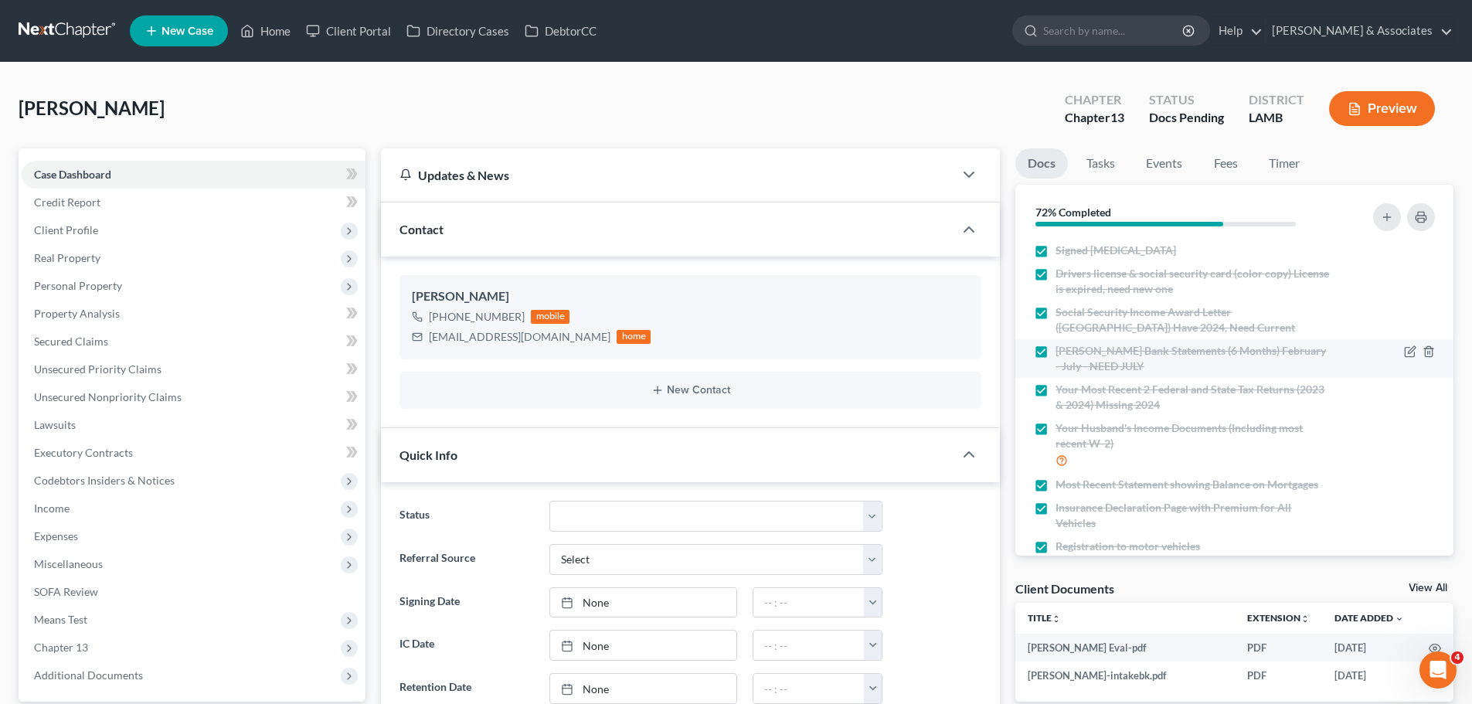
drag, startPoint x: 1038, startPoint y: 351, endPoint x: 1051, endPoint y: 350, distance: 13.2
click at [1055, 351] on label "Cherie Chase Bank Statements (6 Months) February - July - NEED JULY" at bounding box center [1192, 358] width 275 height 31
click at [1061, 351] on input "Cherie Chase Bank Statements (6 Months) February - July - NEED JULY" at bounding box center [1066, 348] width 10 height 10
checkbox input "false"
click at [1408, 351] on icon "button" at bounding box center [1411, 350] width 7 height 7
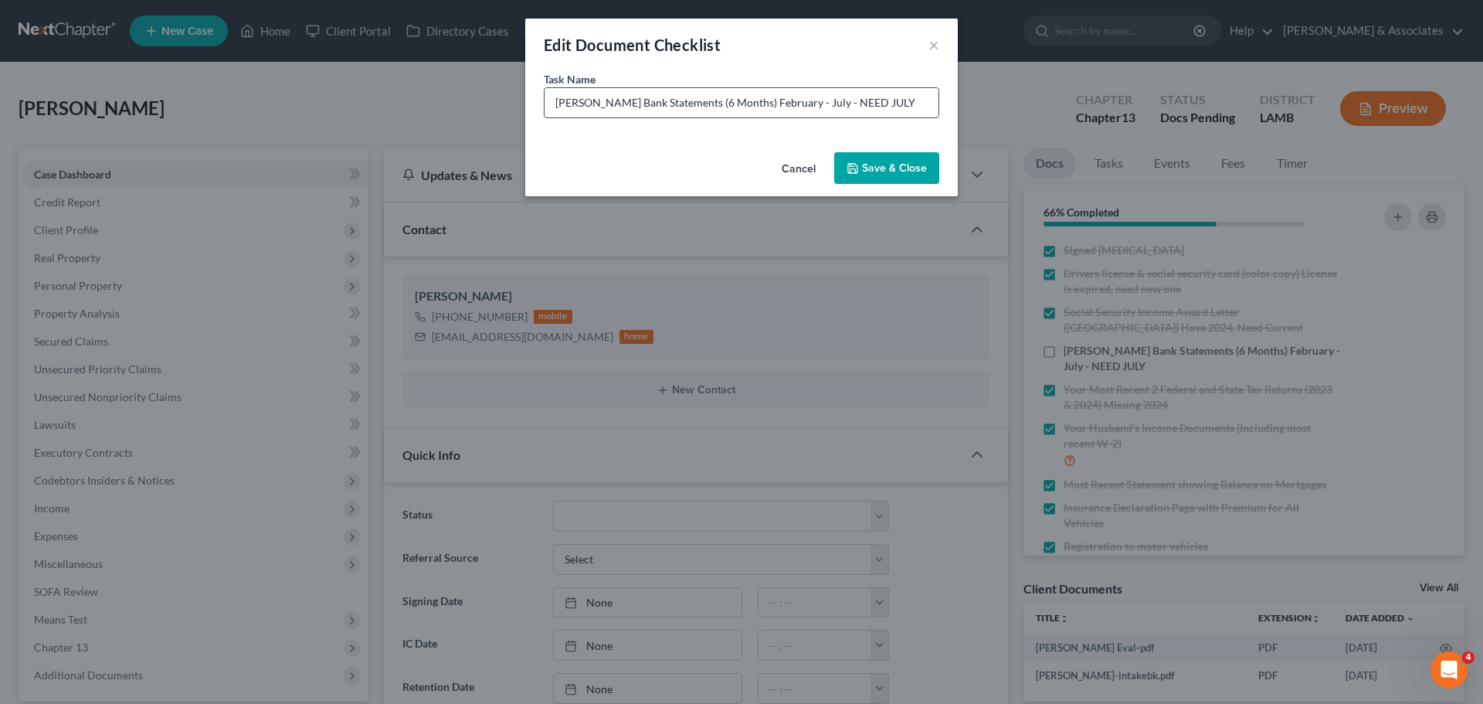
drag, startPoint x: 906, startPoint y: 104, endPoint x: 707, endPoint y: 101, distance: 199.3
click at [707, 101] on input "Cherie Chase Bank Statements (6 Months) February - July - NEED JULY" at bounding box center [742, 102] width 394 height 29
type input "Cherie Chase Bank Statements (August)"
click at [888, 168] on button "Save & Close" at bounding box center [886, 168] width 105 height 32
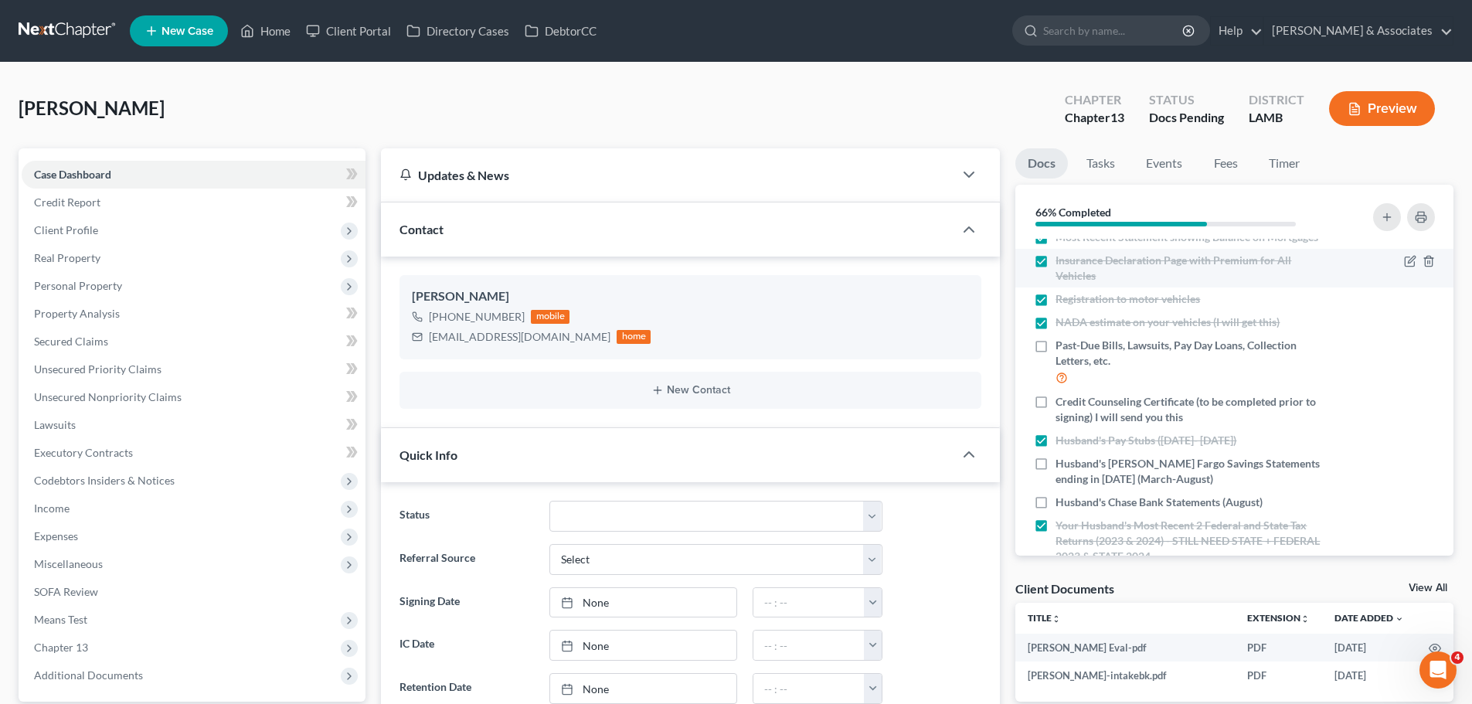
scroll to position [309, 0]
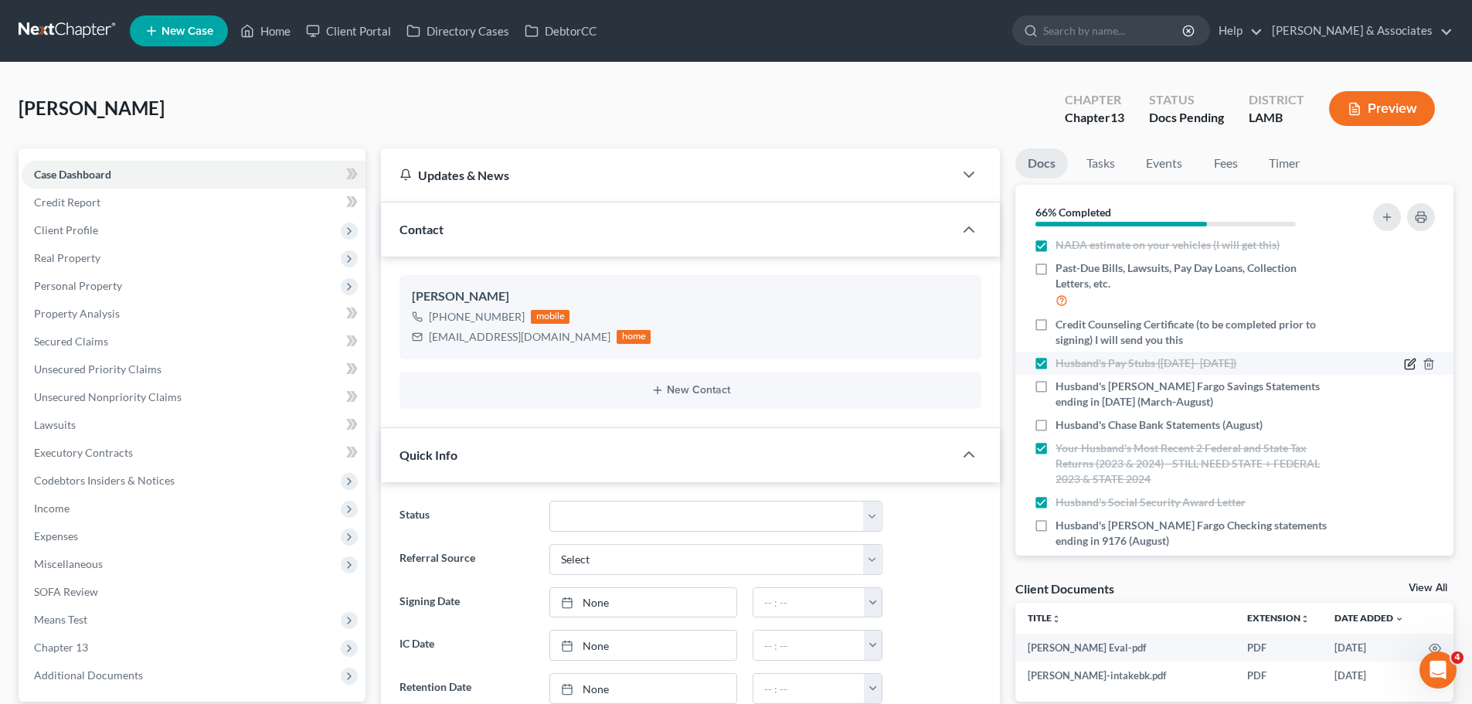
click at [1404, 359] on icon "button" at bounding box center [1410, 364] width 12 height 12
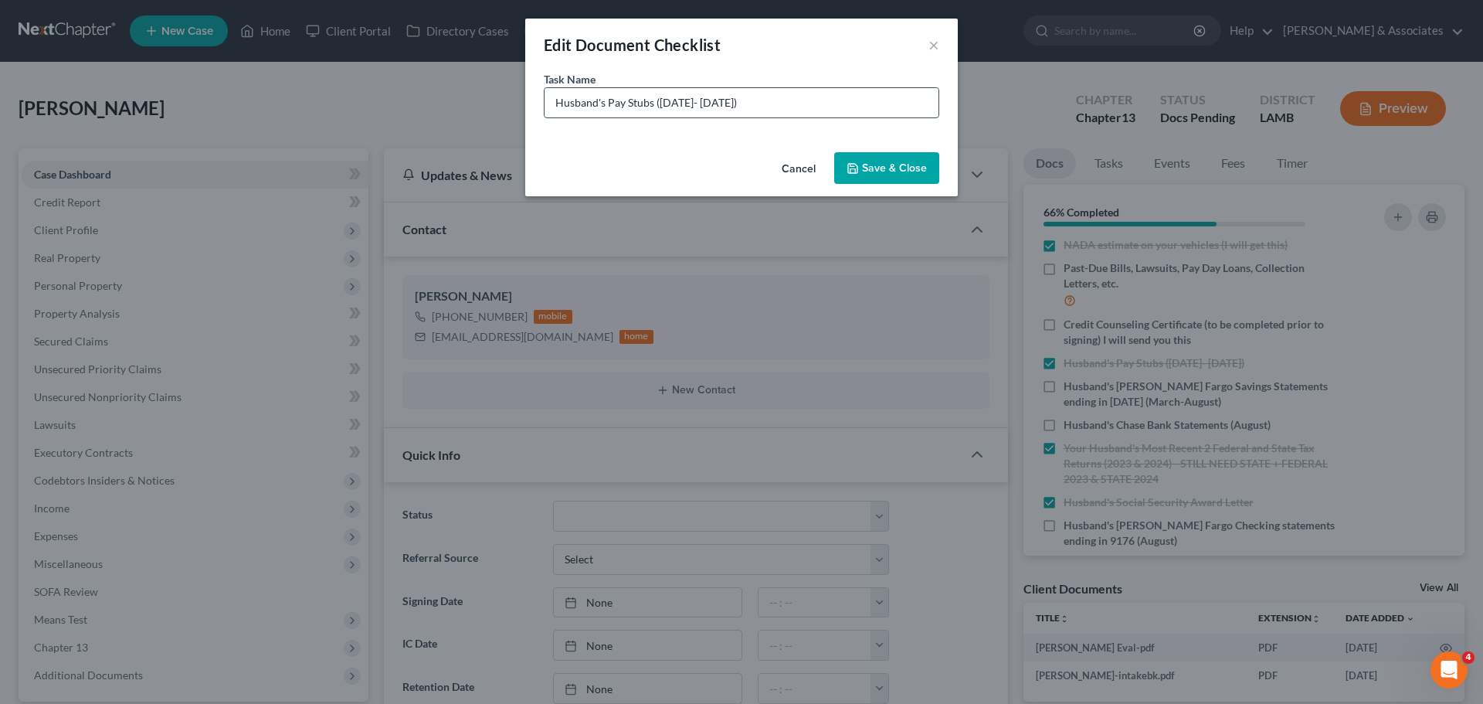
click at [732, 105] on input "Husband's Pay Stubs (June 27- July 31)" at bounding box center [742, 102] width 394 height 29
drag, startPoint x: 734, startPoint y: 104, endPoint x: 660, endPoint y: 109, distance: 74.4
click at [660, 109] on input "Husband's Pay Stubs (June 27- July 31)" at bounding box center [742, 102] width 394 height 29
type input "Husband's Pay Stubs (all of August)"
click at [878, 164] on button "Save & Close" at bounding box center [886, 168] width 105 height 32
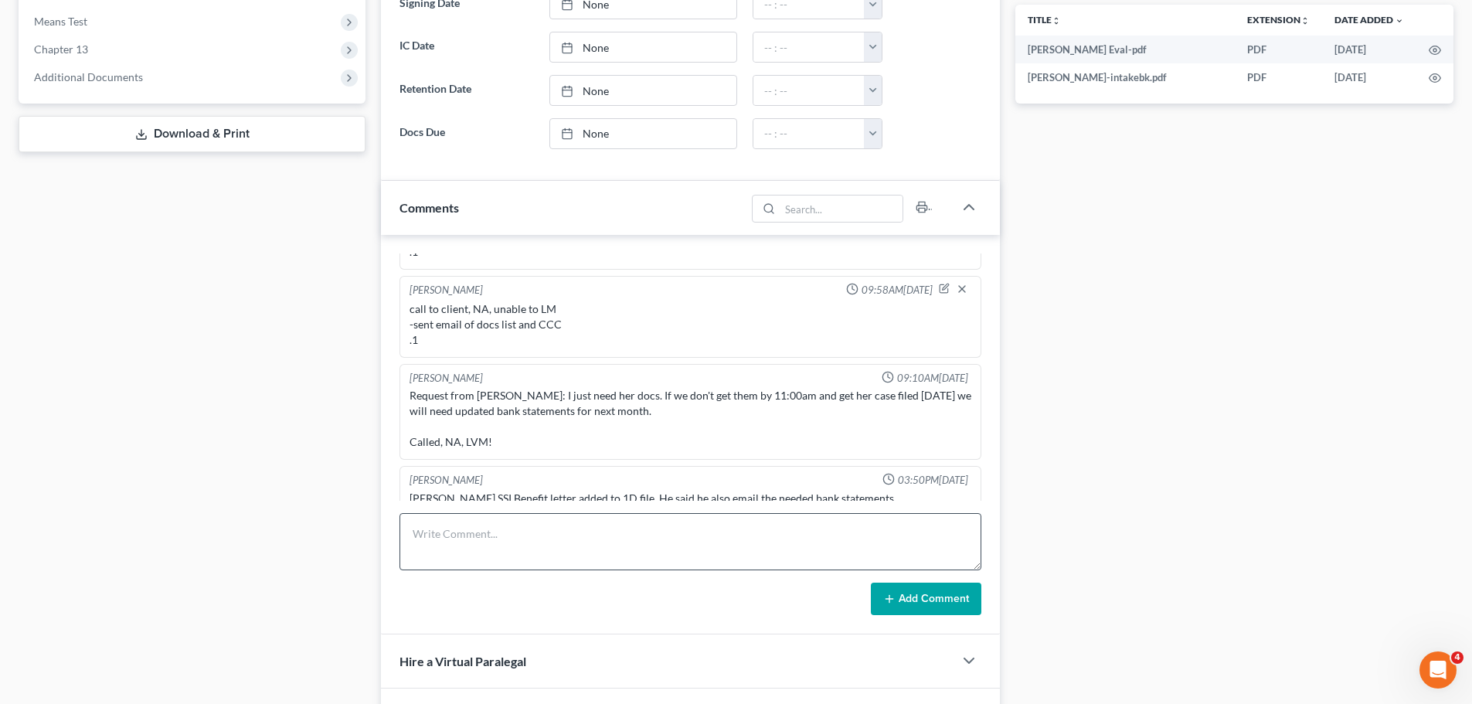
scroll to position [618, 0]
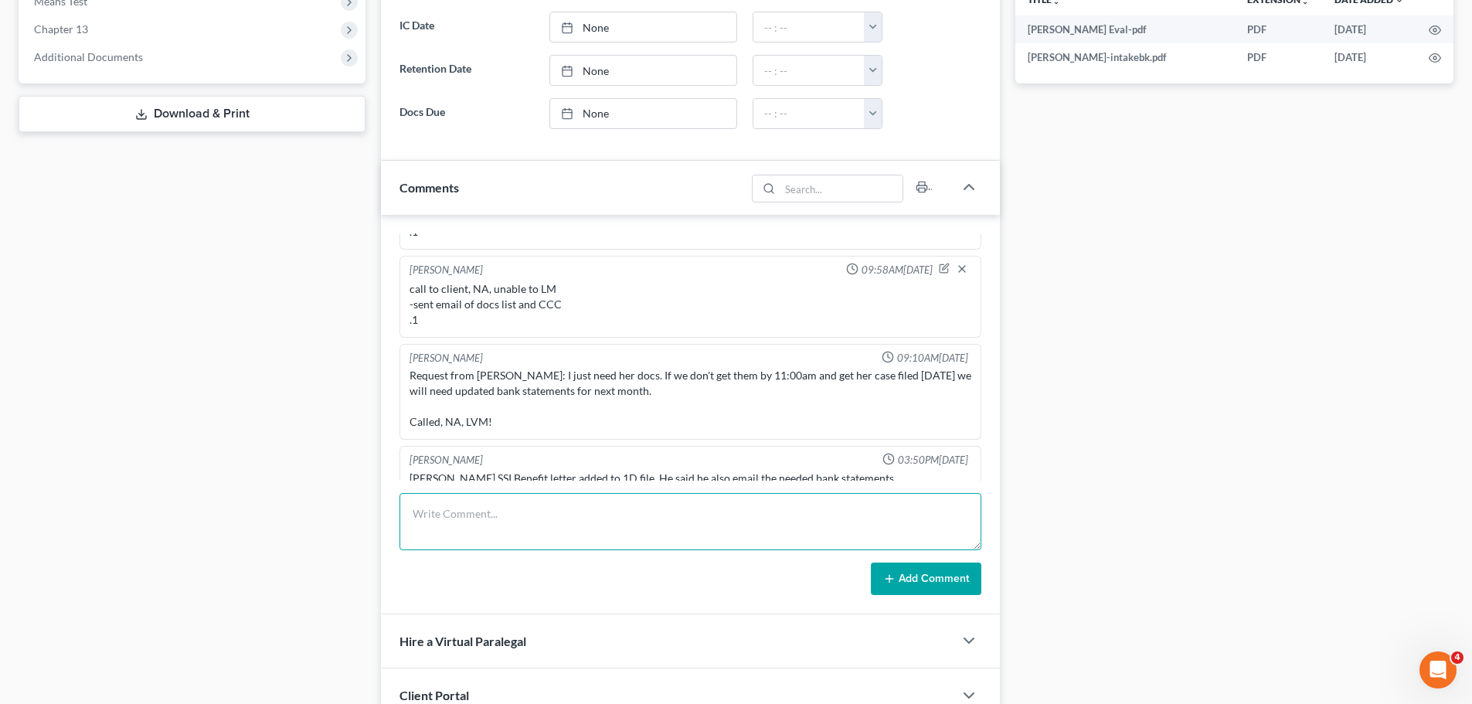
click at [819, 514] on textarea at bounding box center [690, 521] width 582 height 57
type textarea "updated docs list -need to know if husband started new job or not .1"
click at [966, 567] on button "Add Comment" at bounding box center [926, 578] width 110 height 32
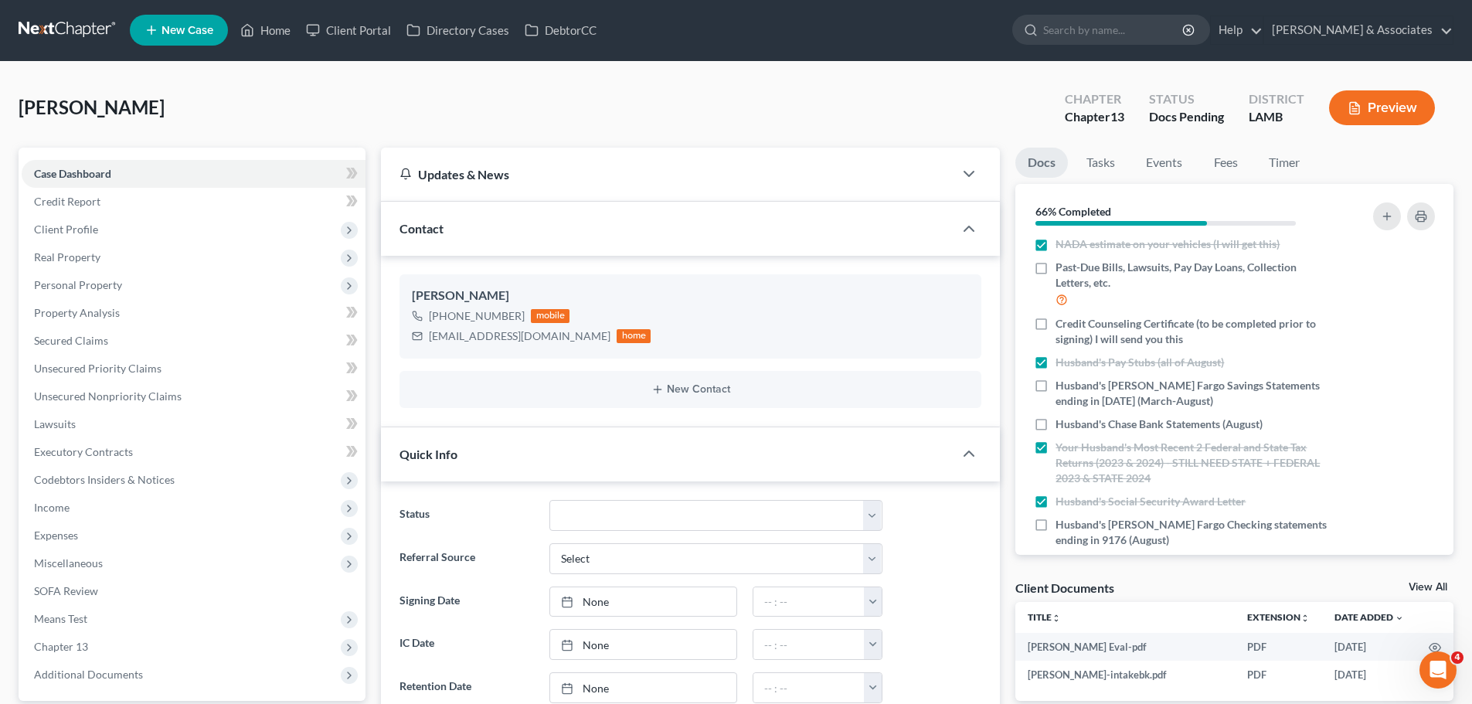
scroll to position [0, 0]
click at [62, 36] on link at bounding box center [68, 31] width 99 height 28
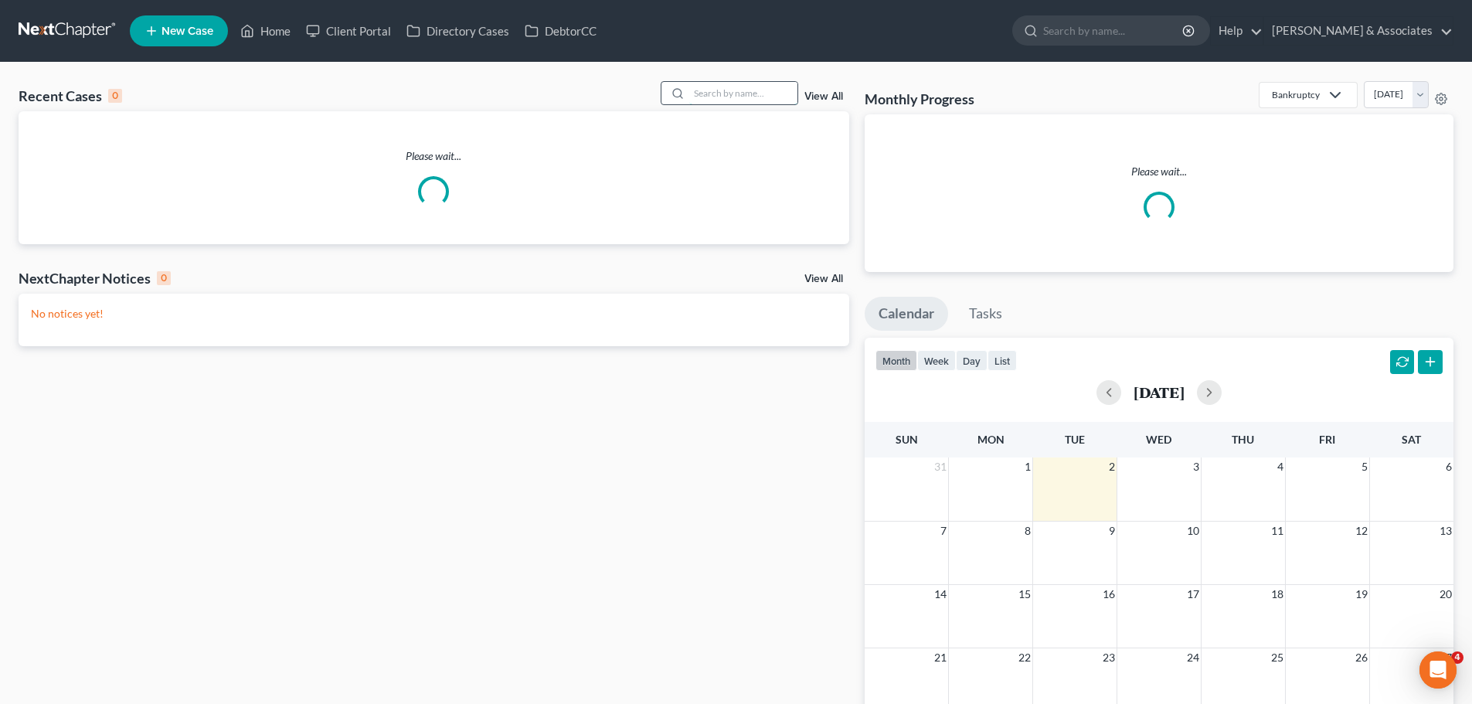
click at [724, 101] on input "search" at bounding box center [743, 93] width 108 height 22
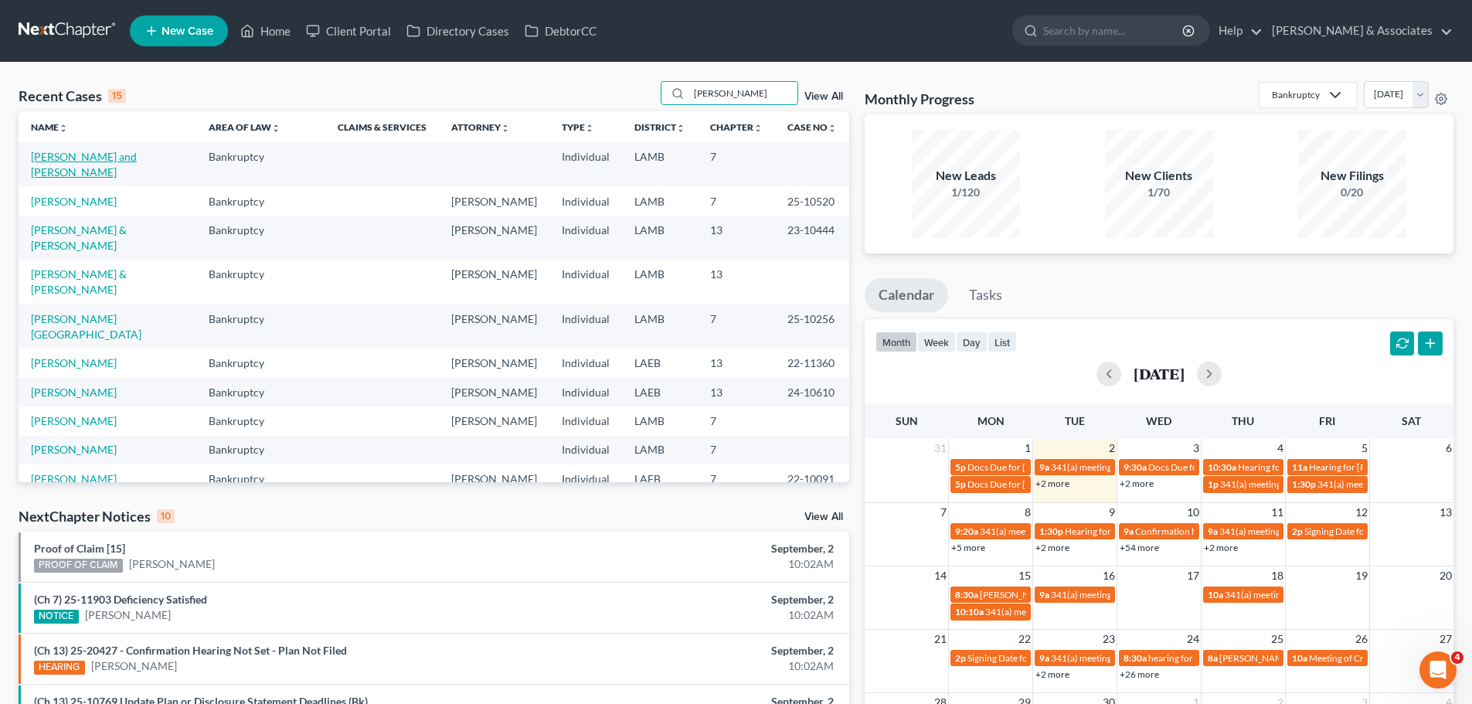
type input "jones"
click at [77, 160] on link "Jones, Brittany and James" at bounding box center [84, 164] width 106 height 29
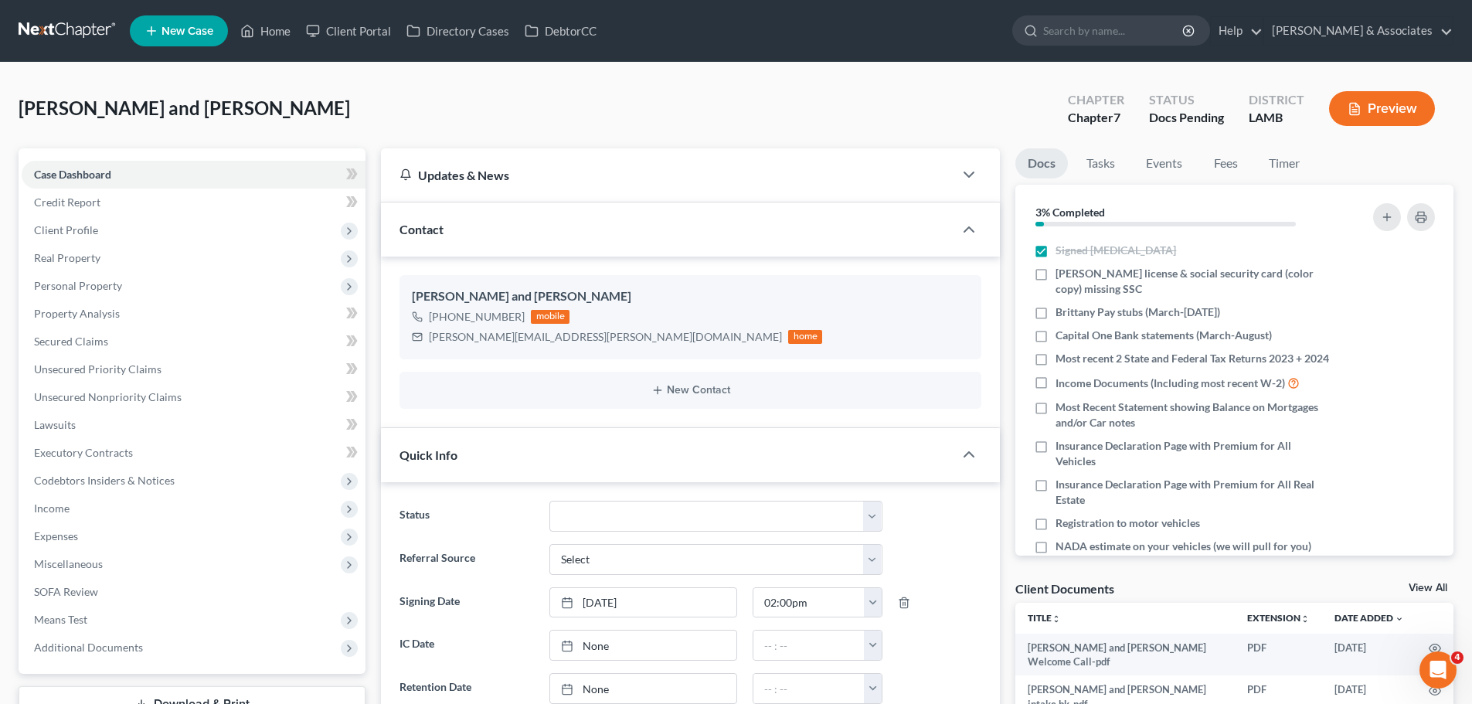
click at [81, 34] on link at bounding box center [68, 31] width 99 height 28
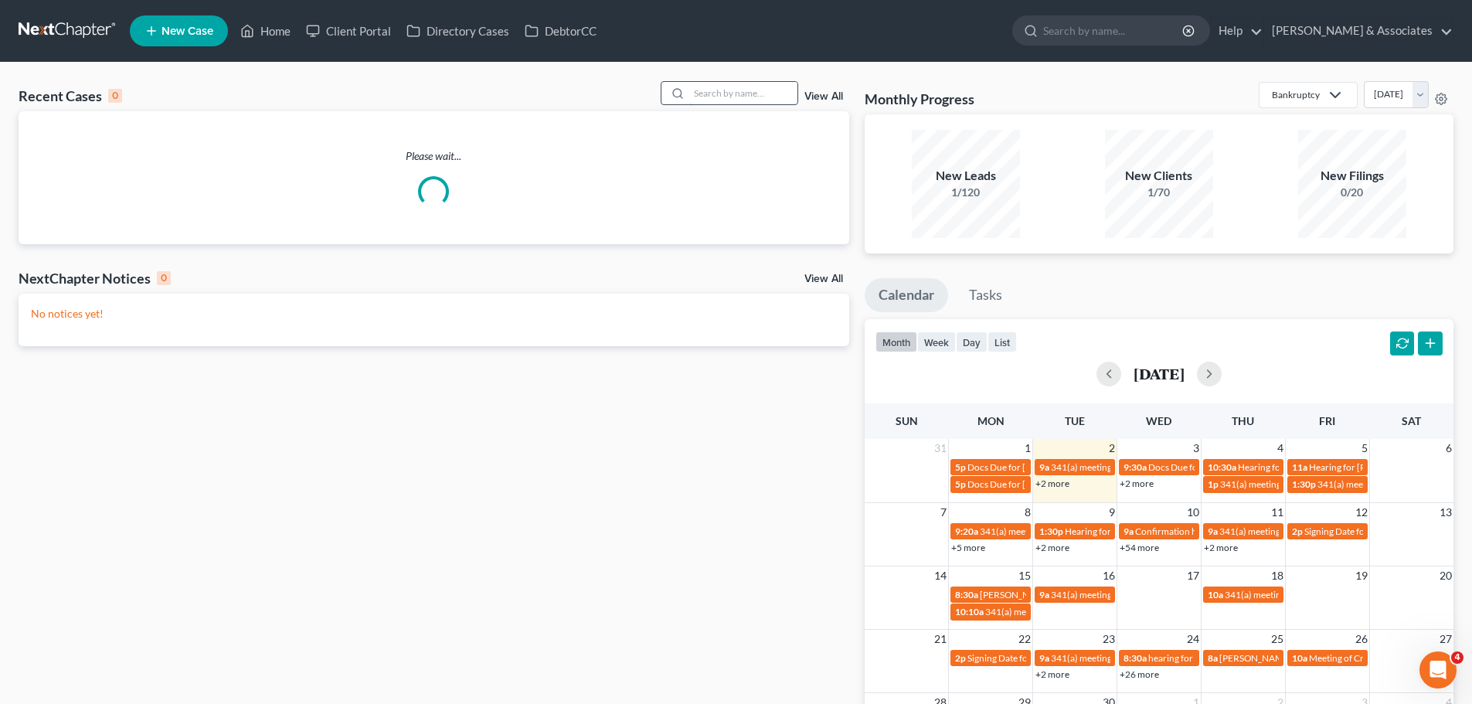
click at [738, 100] on input "search" at bounding box center [743, 93] width 108 height 22
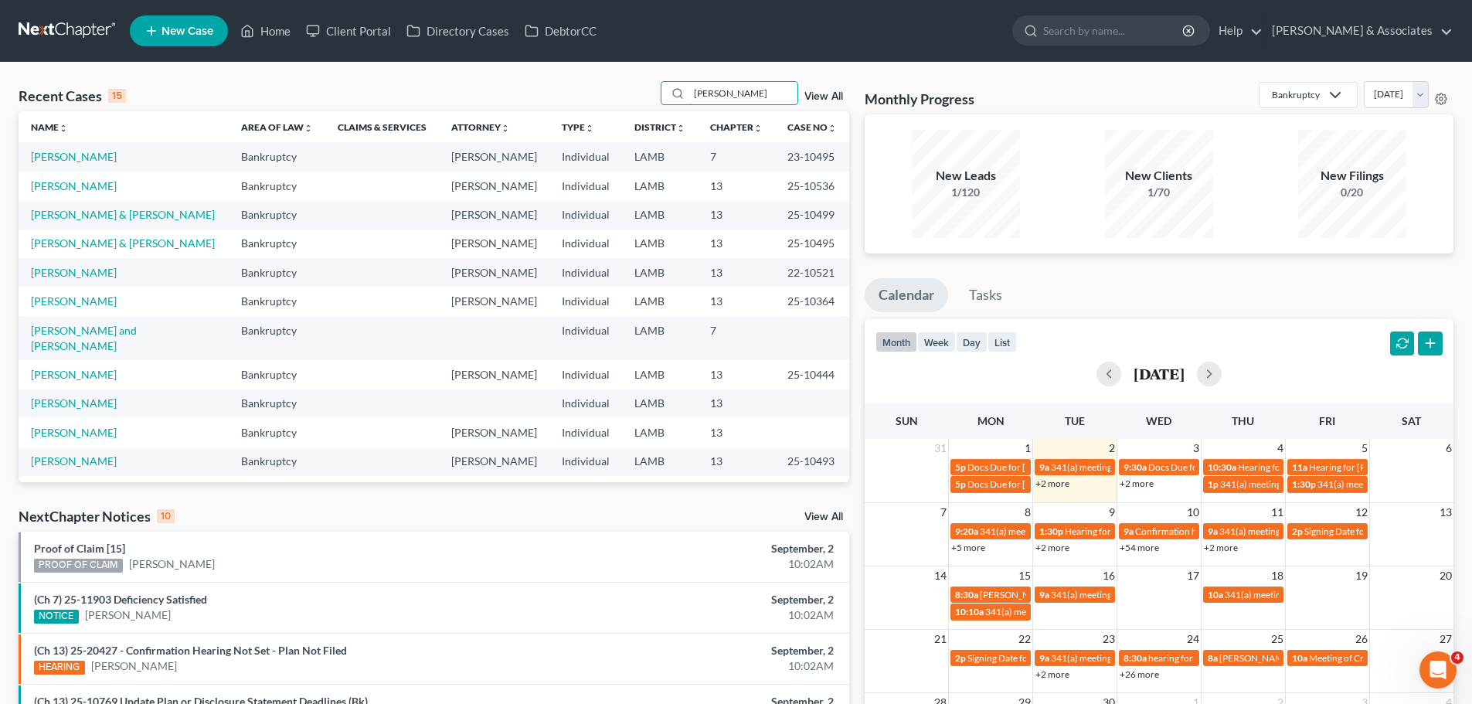
drag, startPoint x: 727, startPoint y: 93, endPoint x: 568, endPoint y: 104, distance: 159.5
click at [595, 109] on div "Recent Cases 15 [PERSON_NAME] View All" at bounding box center [434, 96] width 830 height 30
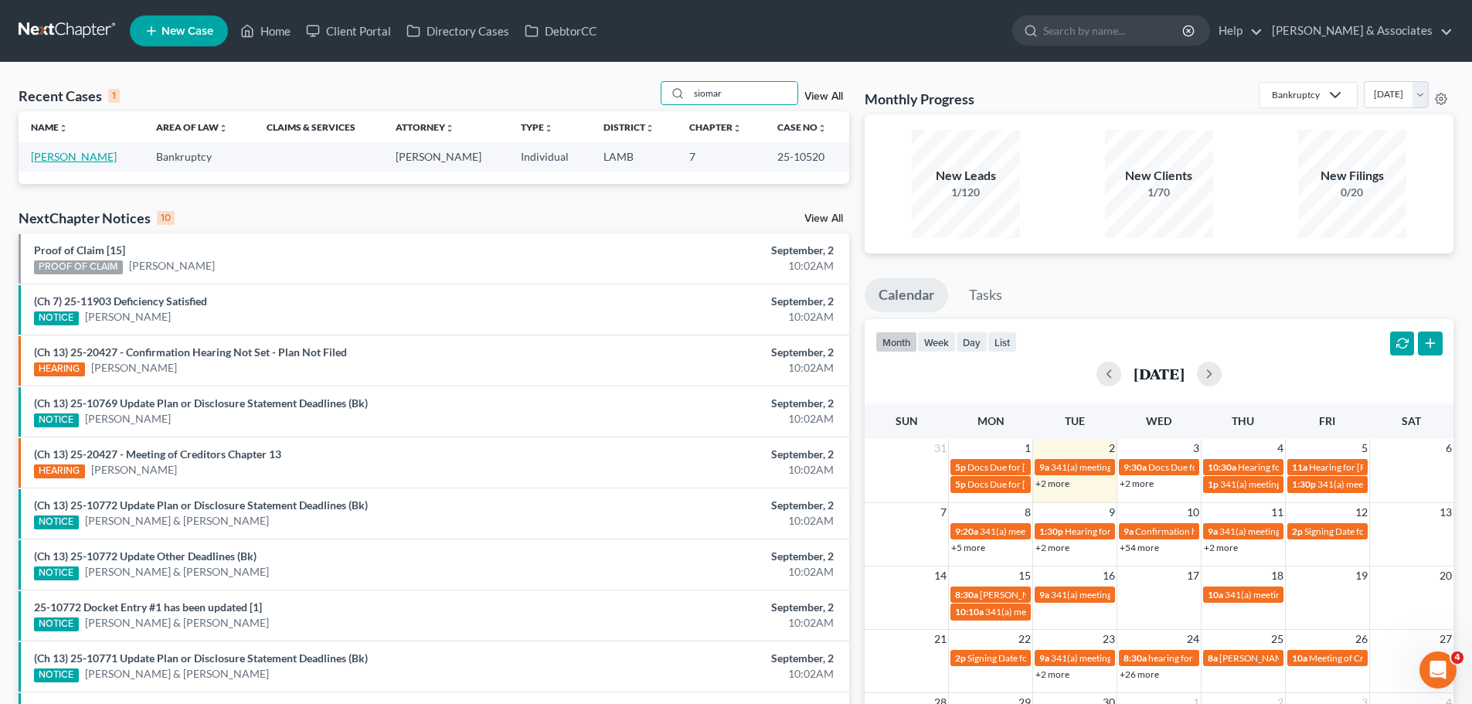
type input "siomar"
click at [60, 163] on link "[PERSON_NAME]" at bounding box center [74, 156] width 86 height 13
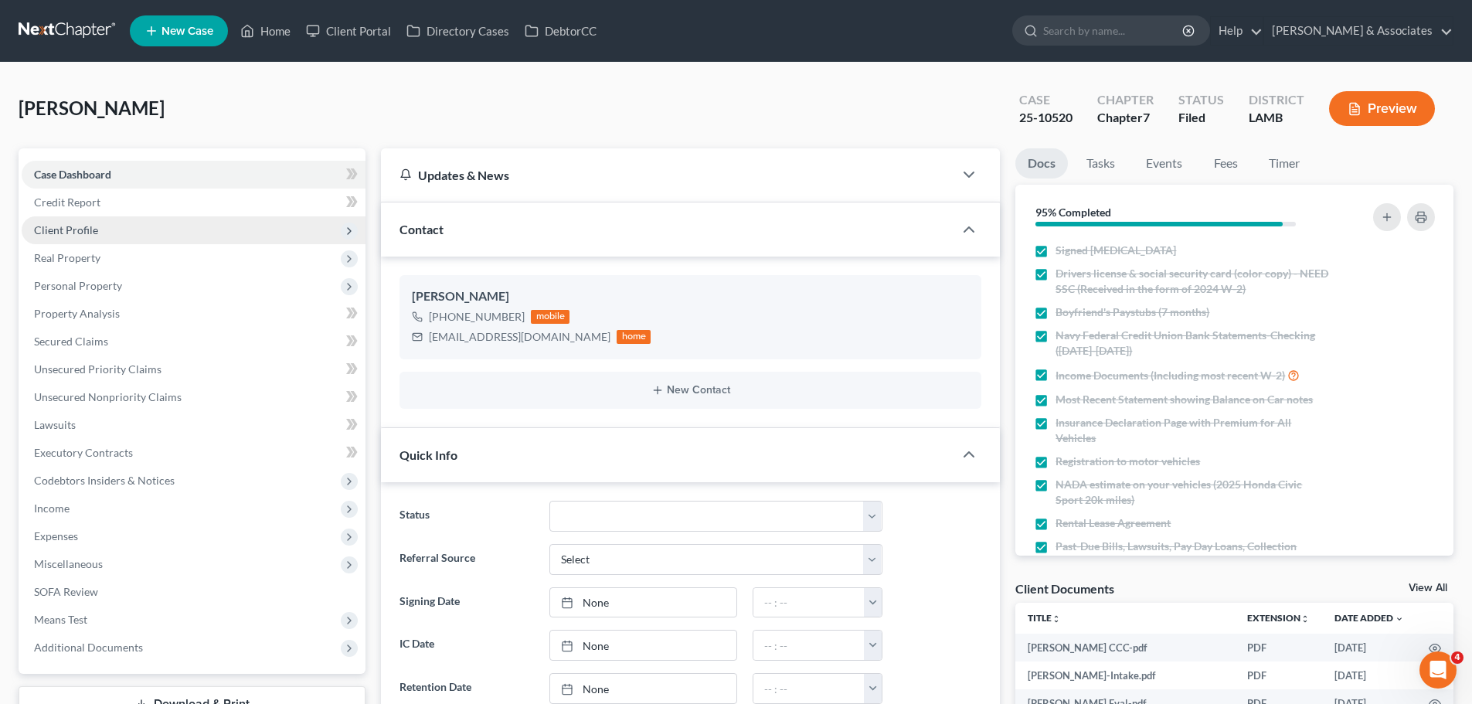
scroll to position [3202, 0]
click at [81, 231] on span "Client Profile" at bounding box center [66, 229] width 64 height 13
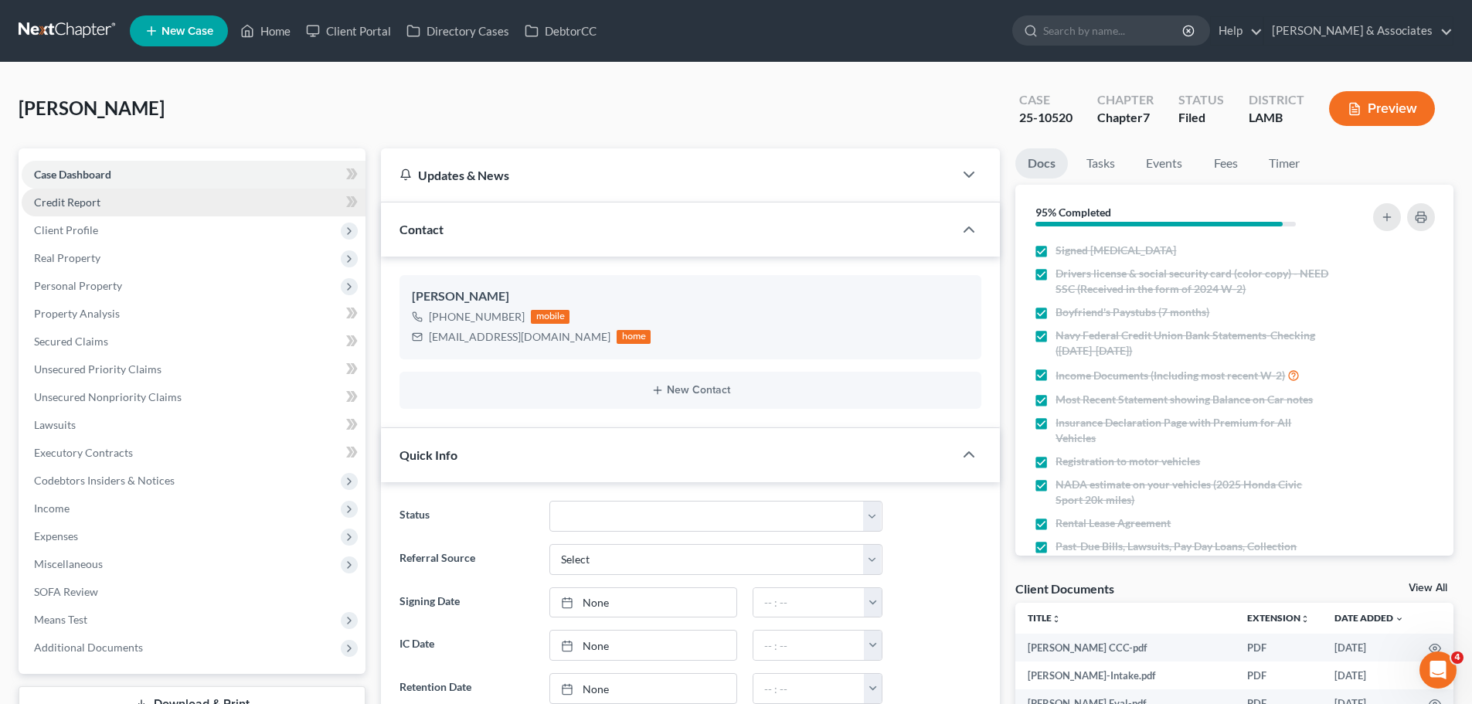
scroll to position [2333, 0]
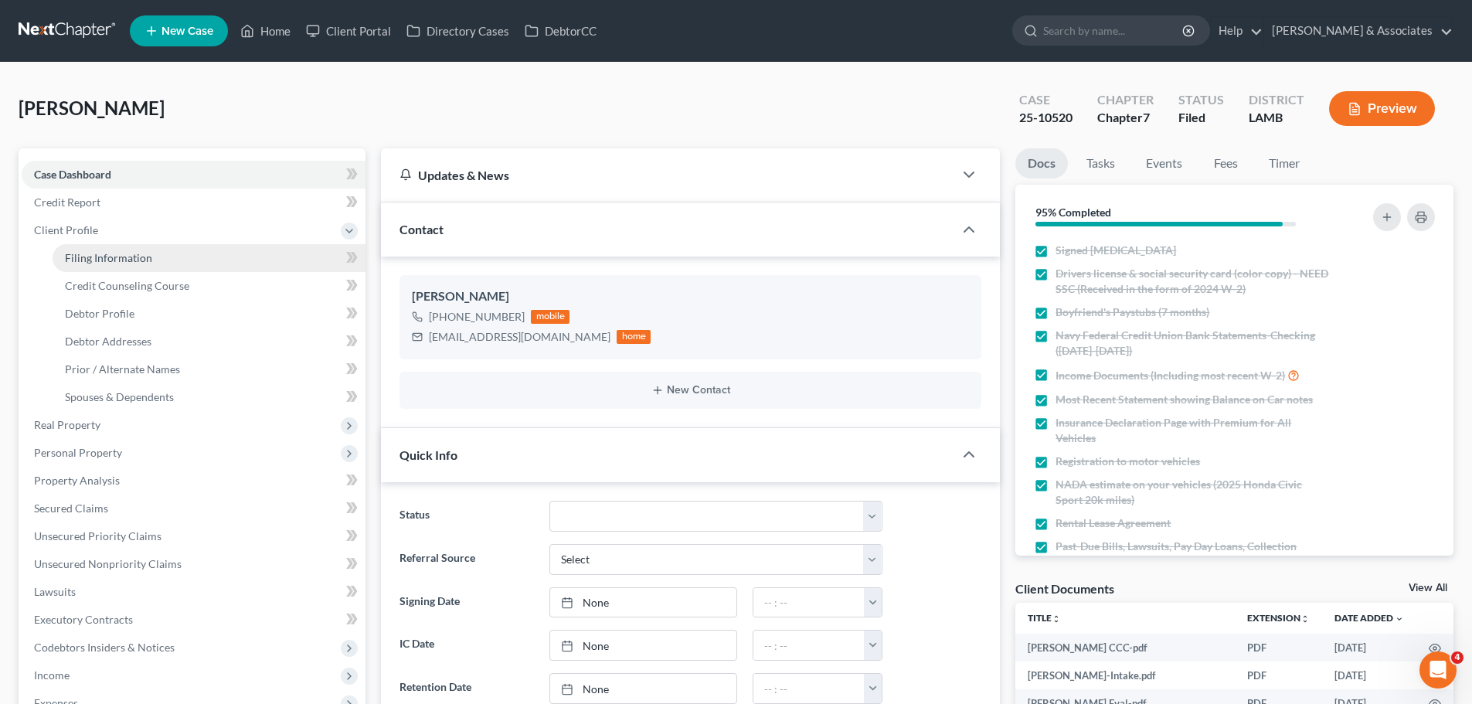
click at [127, 246] on link "Filing Information" at bounding box center [209, 258] width 313 height 28
select select "1"
select select "0"
select select "19"
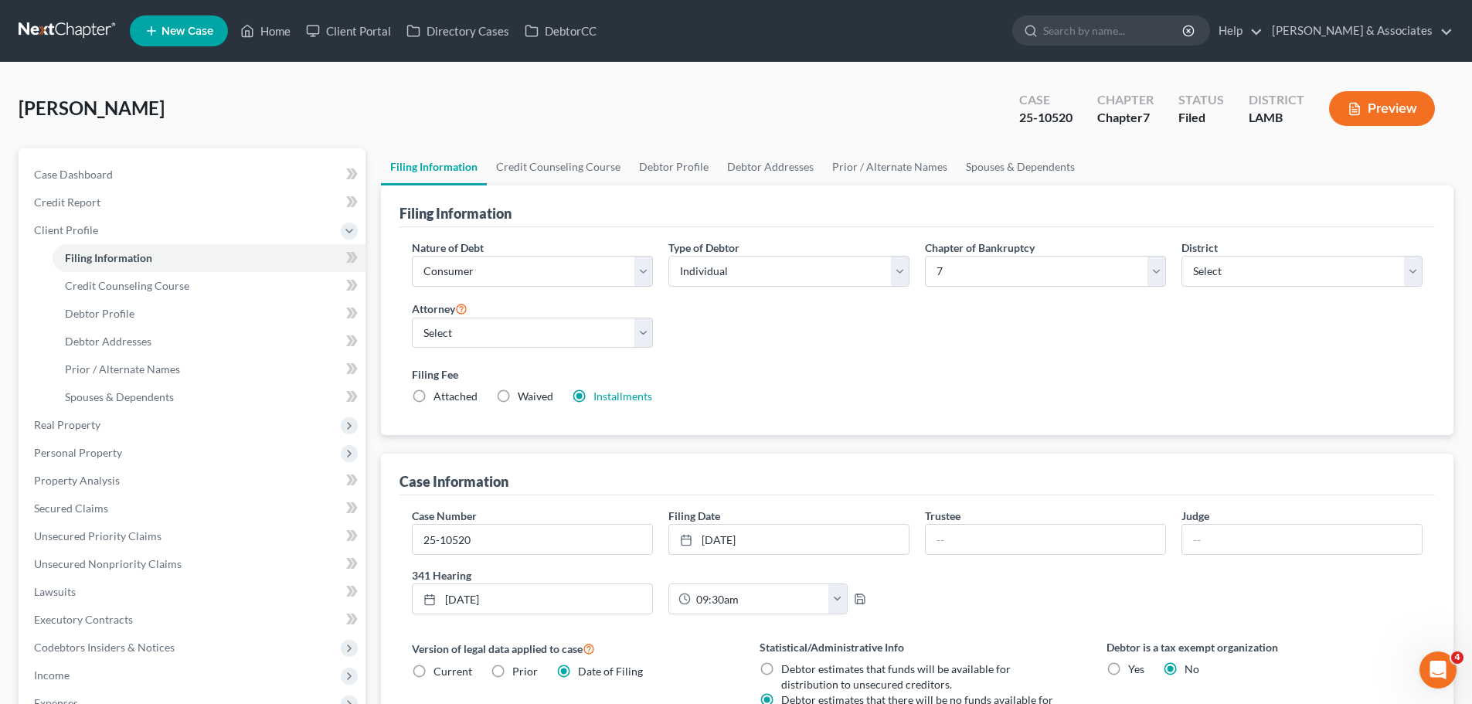
click at [84, 25] on link at bounding box center [68, 31] width 99 height 28
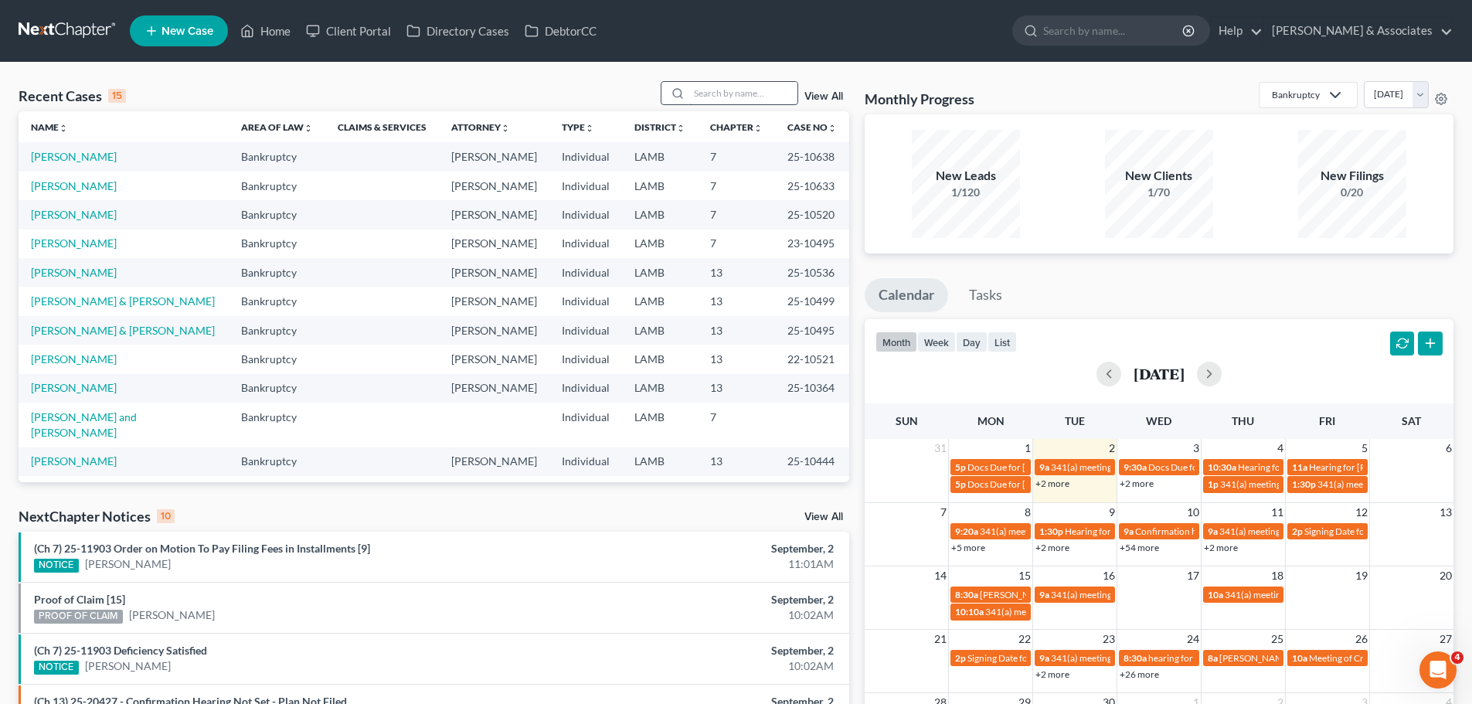
click at [702, 104] on input "search" at bounding box center [743, 93] width 108 height 22
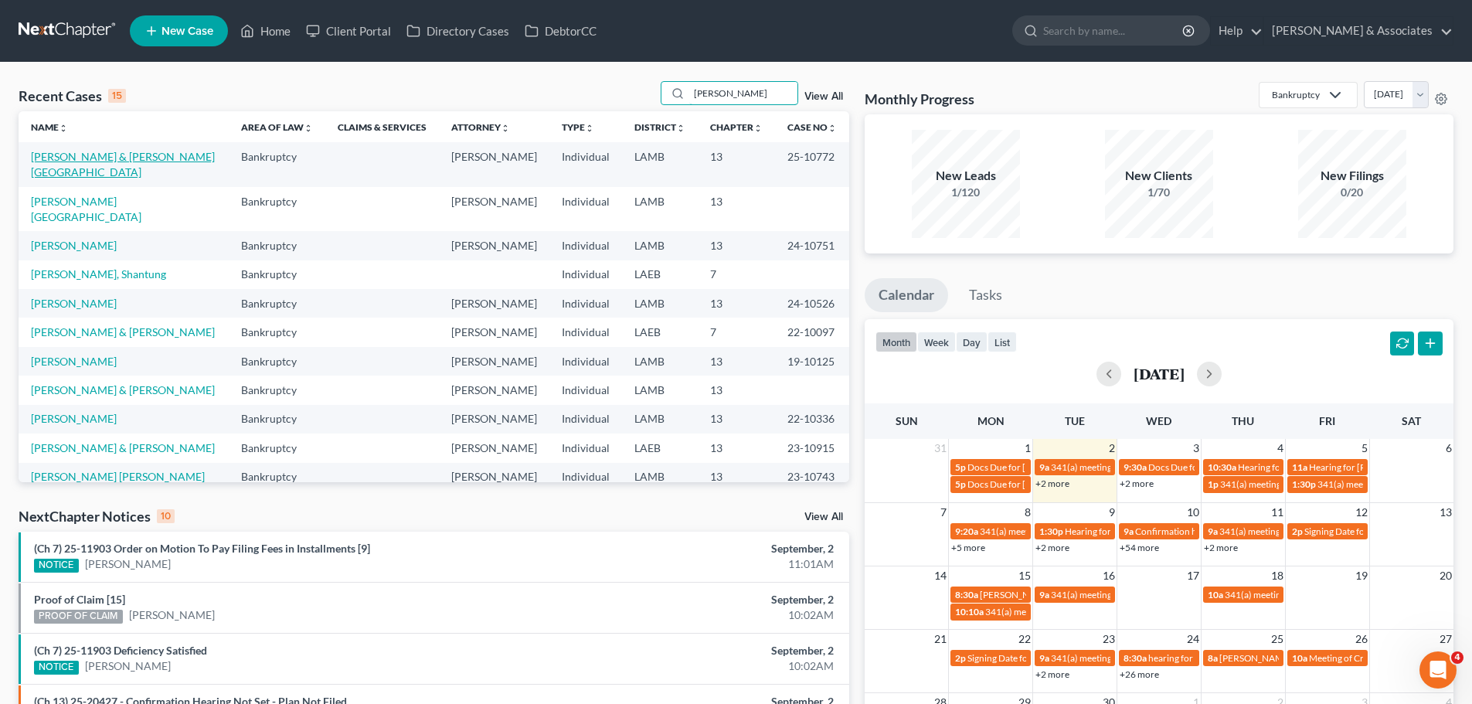
type input "[PERSON_NAME]"
click at [38, 161] on link "[PERSON_NAME] & [PERSON_NAME][GEOGRAPHIC_DATA]" at bounding box center [123, 164] width 184 height 29
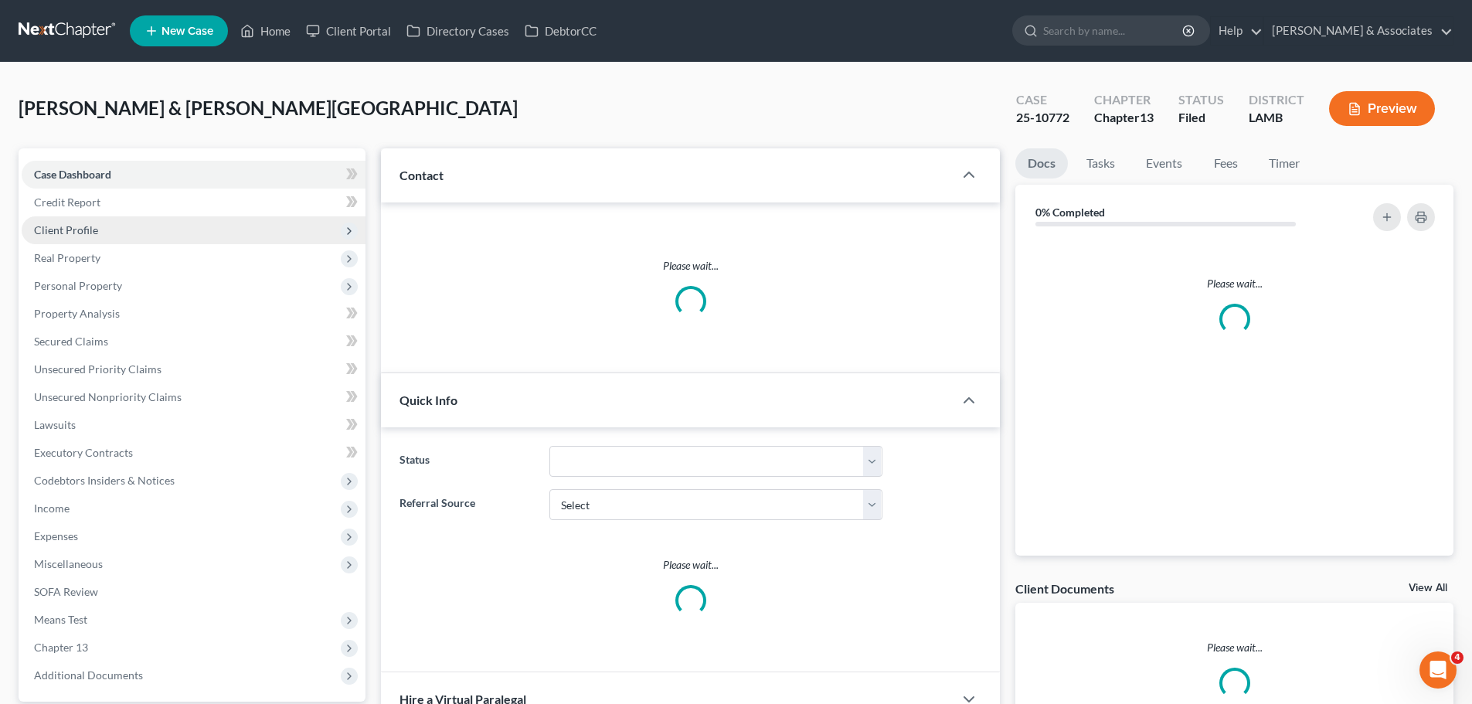
click at [80, 233] on span "Client Profile" at bounding box center [66, 229] width 64 height 13
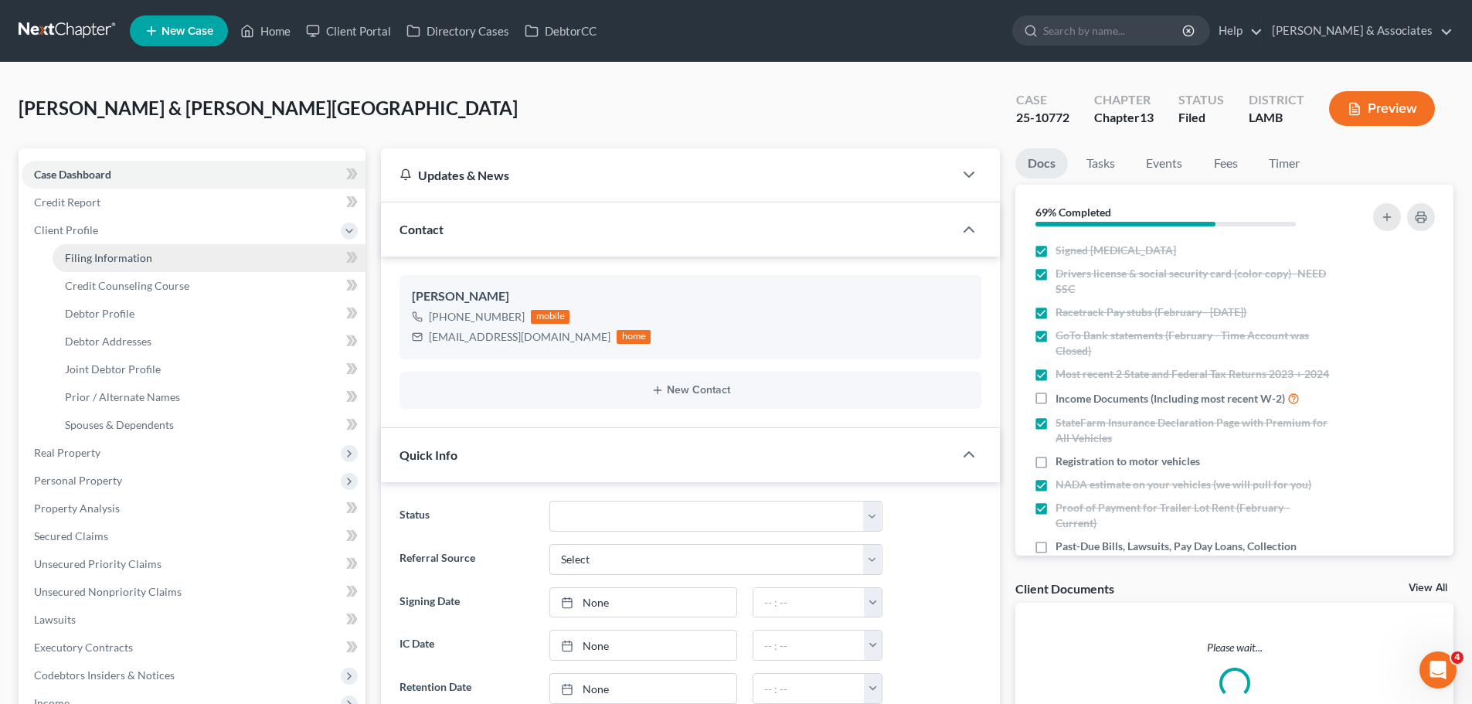
scroll to position [727, 0]
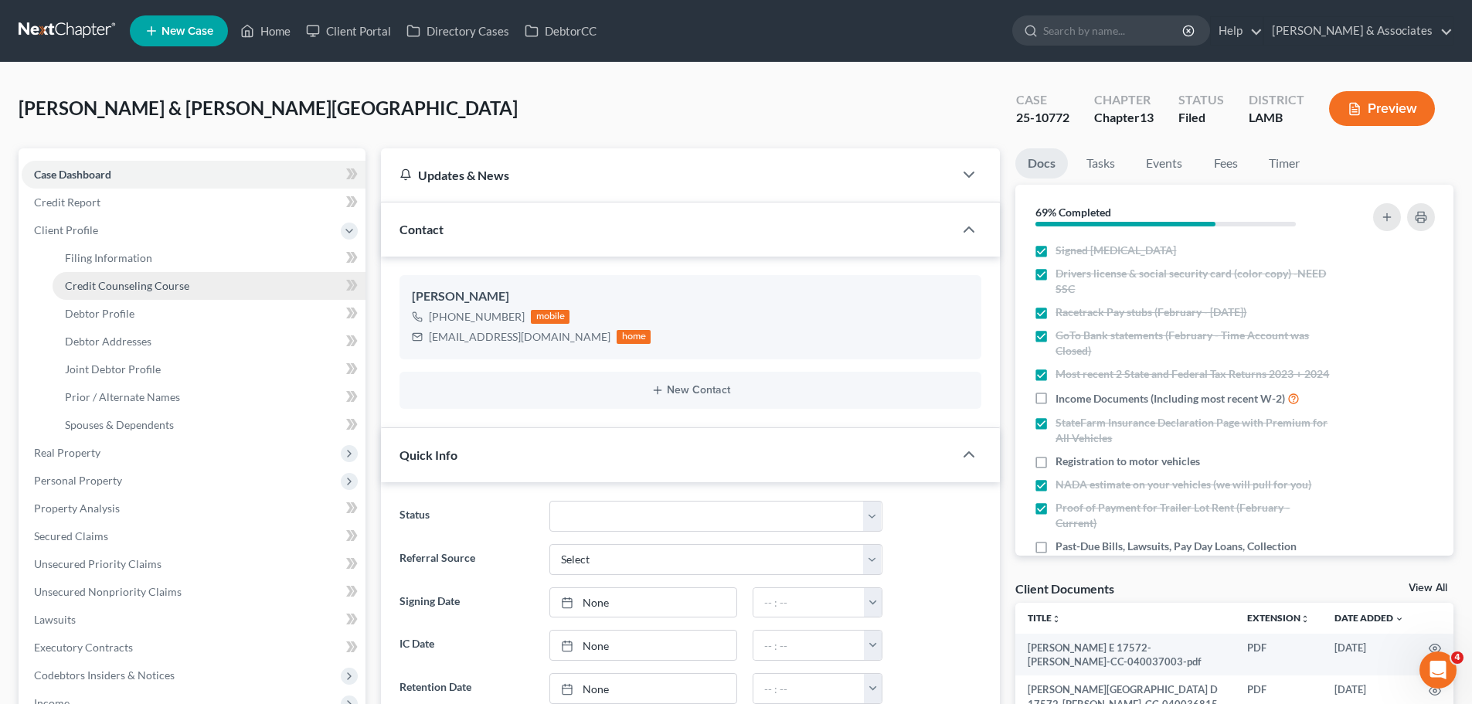
click at [108, 281] on span "Credit Counseling Course" at bounding box center [127, 285] width 124 height 13
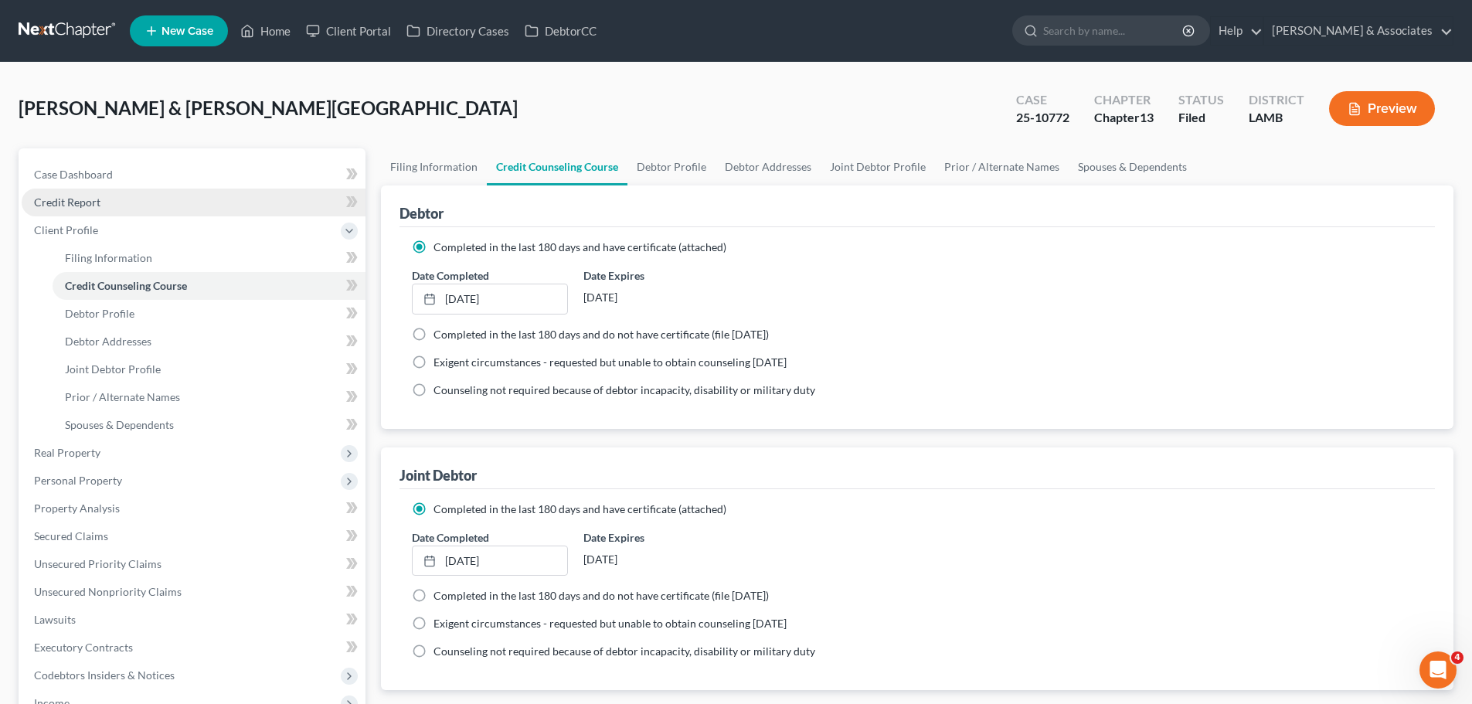
click at [97, 188] on link "Credit Report" at bounding box center [194, 202] width 344 height 28
click at [97, 183] on link "Case Dashboard" at bounding box center [194, 175] width 344 height 28
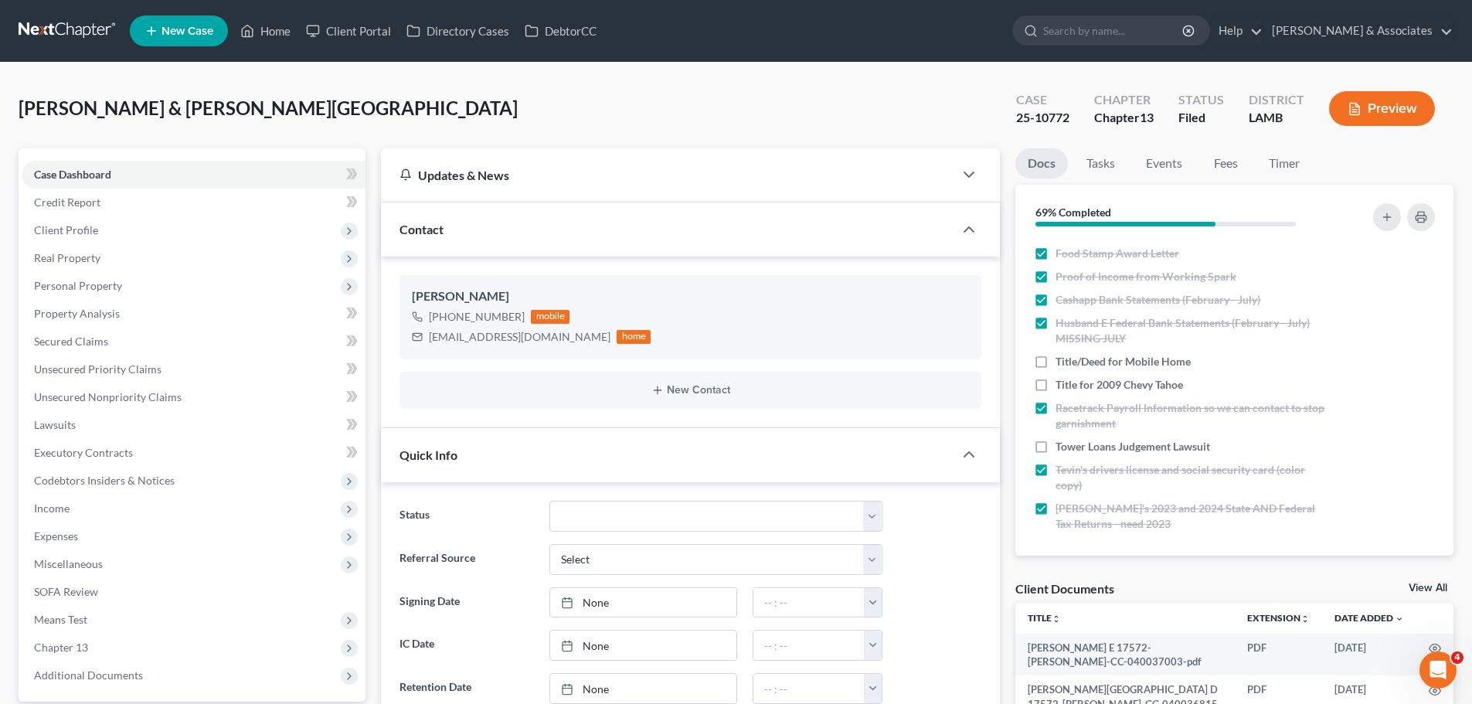
scroll to position [447, 0]
drag, startPoint x: 1434, startPoint y: 585, endPoint x: 1412, endPoint y: 582, distance: 21.8
click at [1432, 585] on link "View All" at bounding box center [1427, 587] width 39 height 11
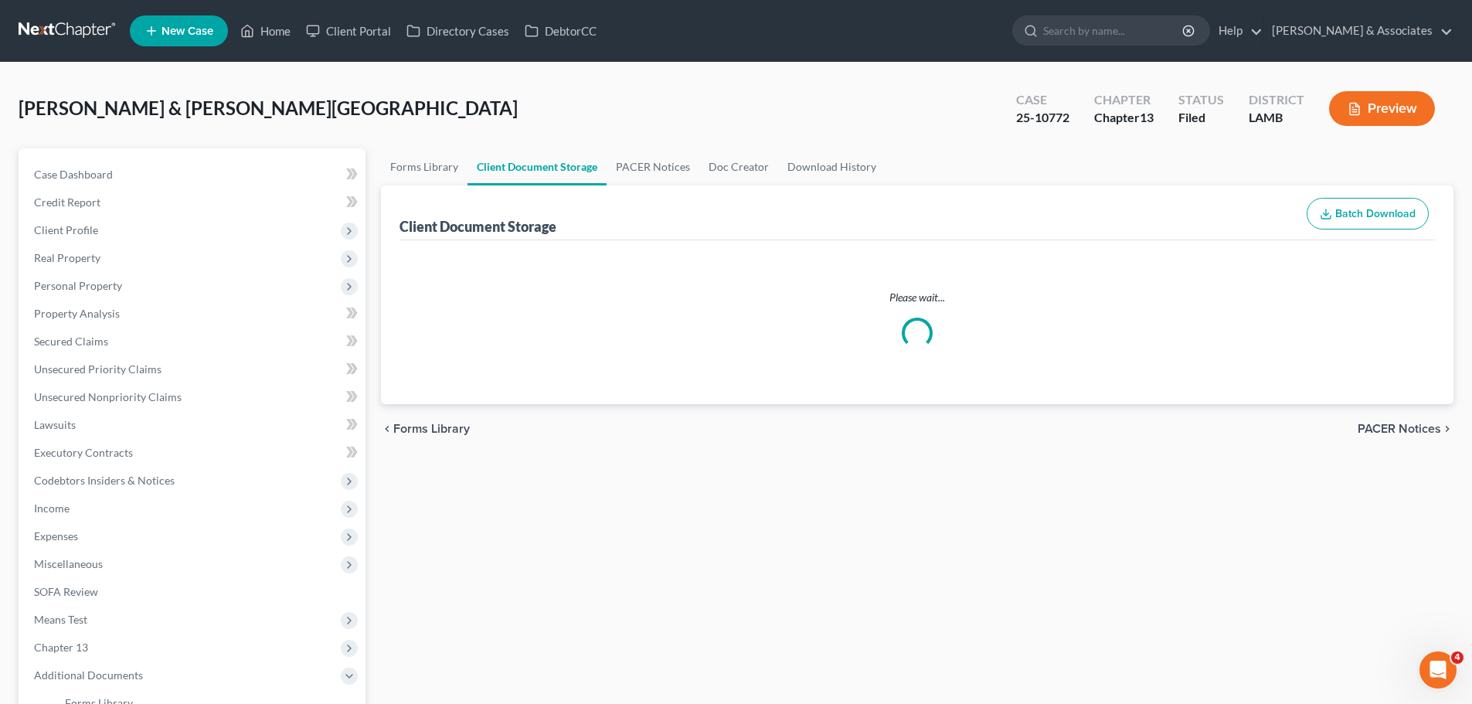
select select "13"
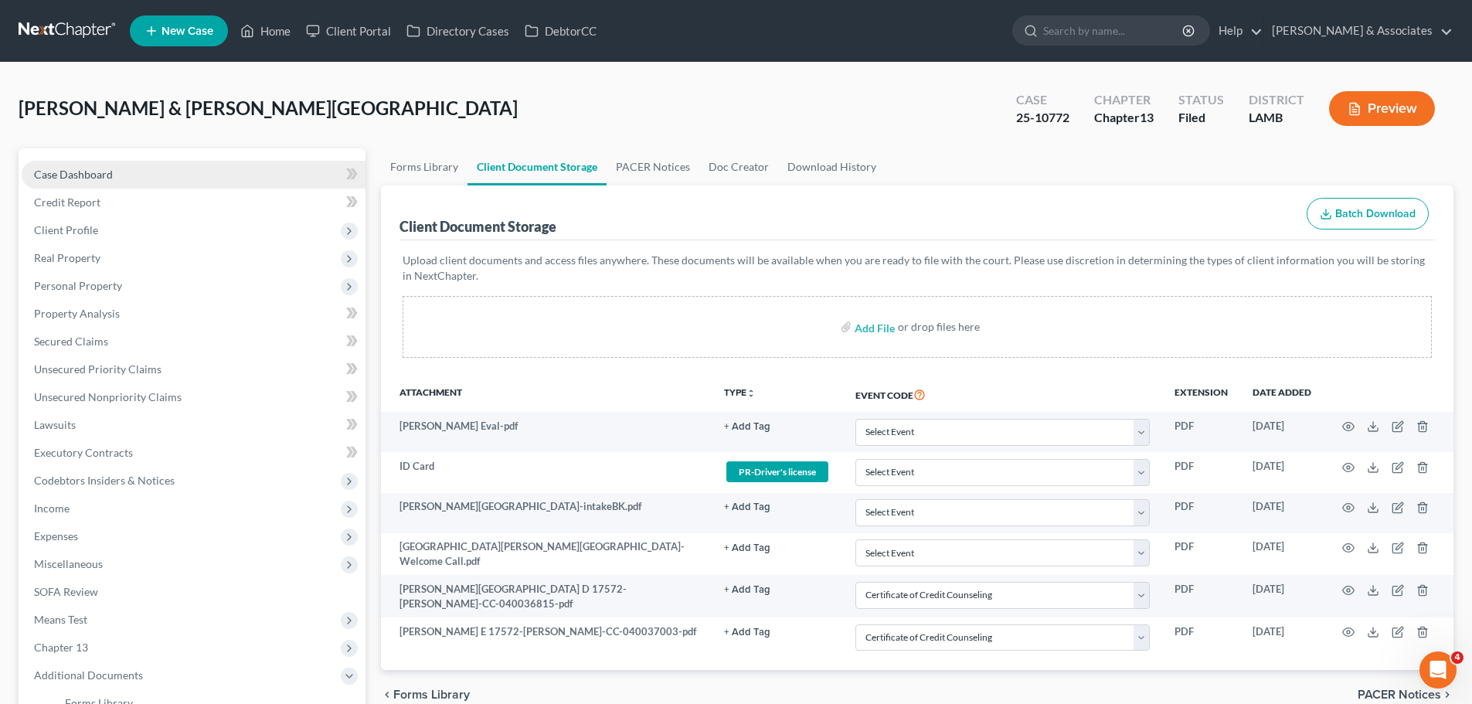
click at [103, 168] on span "Case Dashboard" at bounding box center [73, 174] width 79 height 13
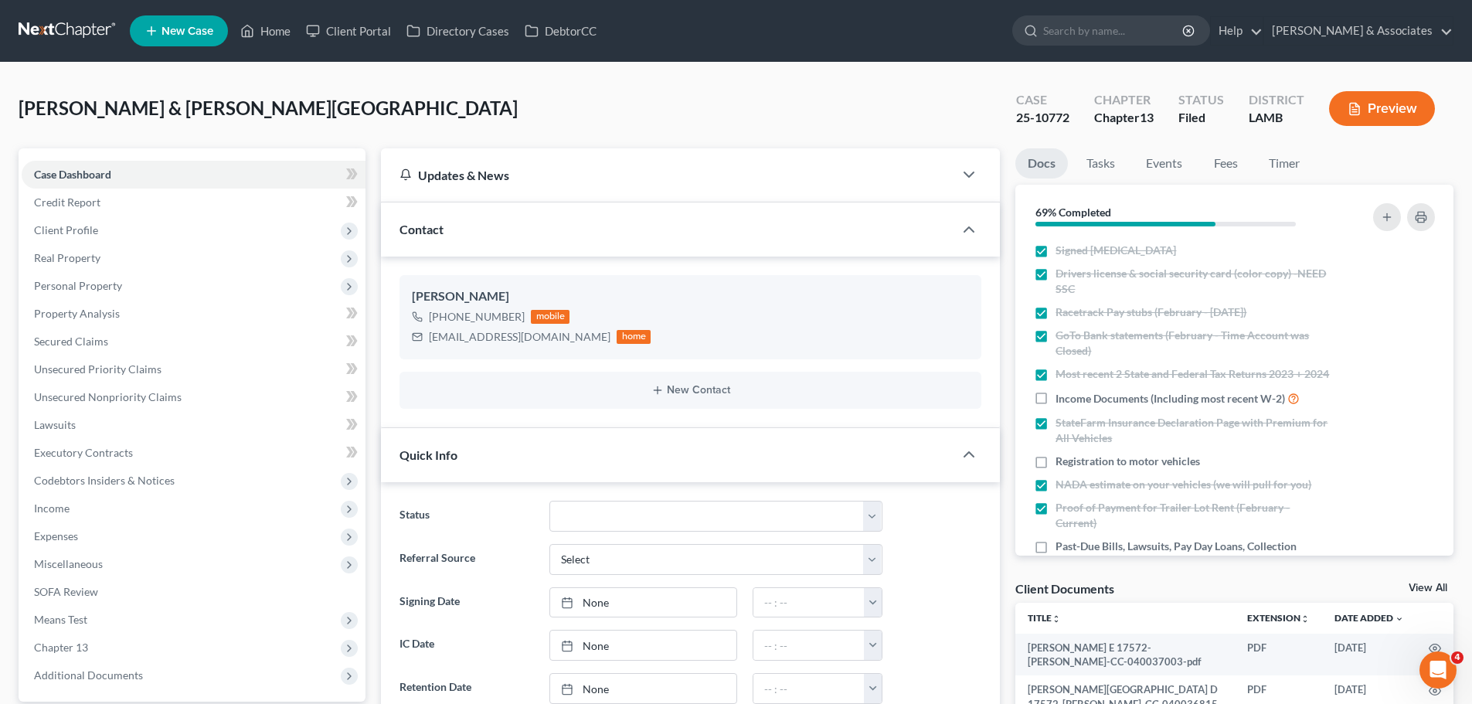
drag, startPoint x: 58, startPoint y: 28, endPoint x: 75, endPoint y: 22, distance: 17.8
click at [56, 28] on link at bounding box center [68, 31] width 99 height 28
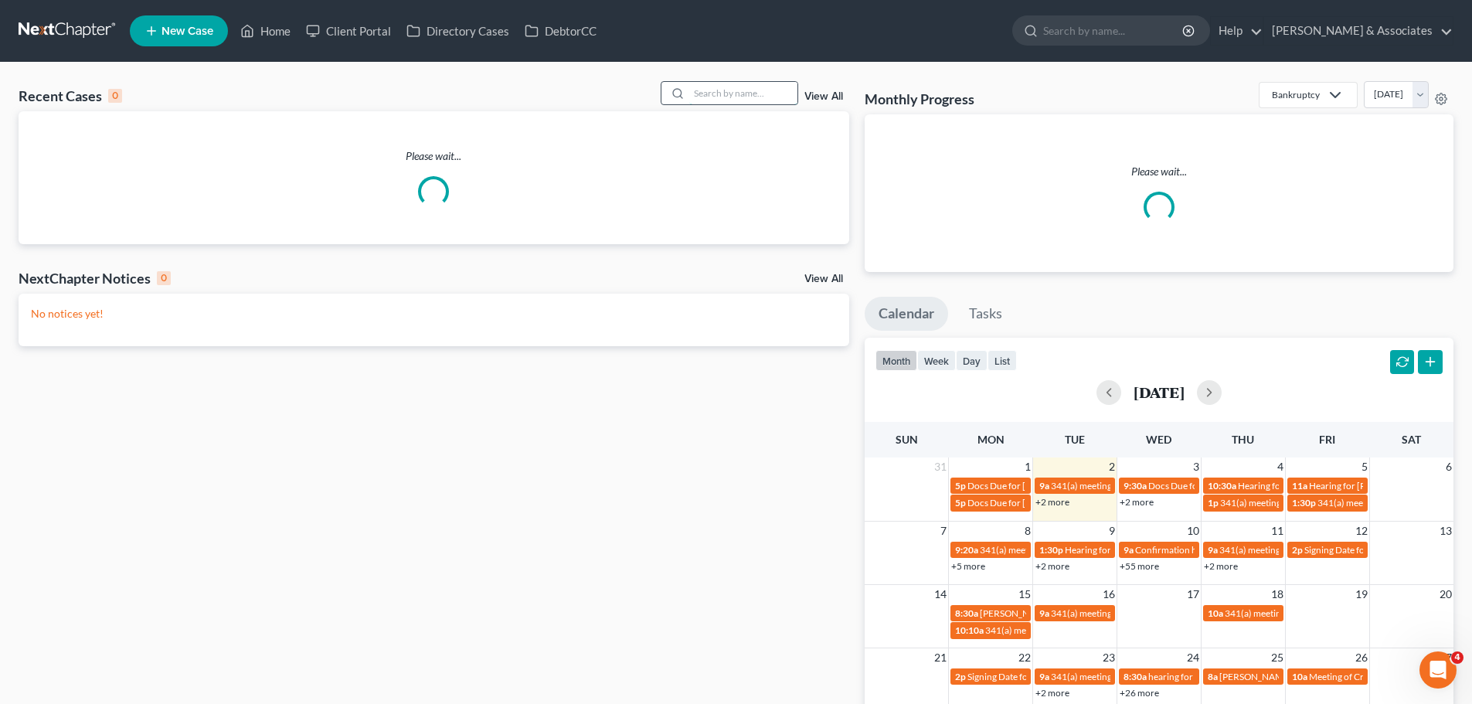
click at [730, 96] on input "search" at bounding box center [743, 93] width 108 height 22
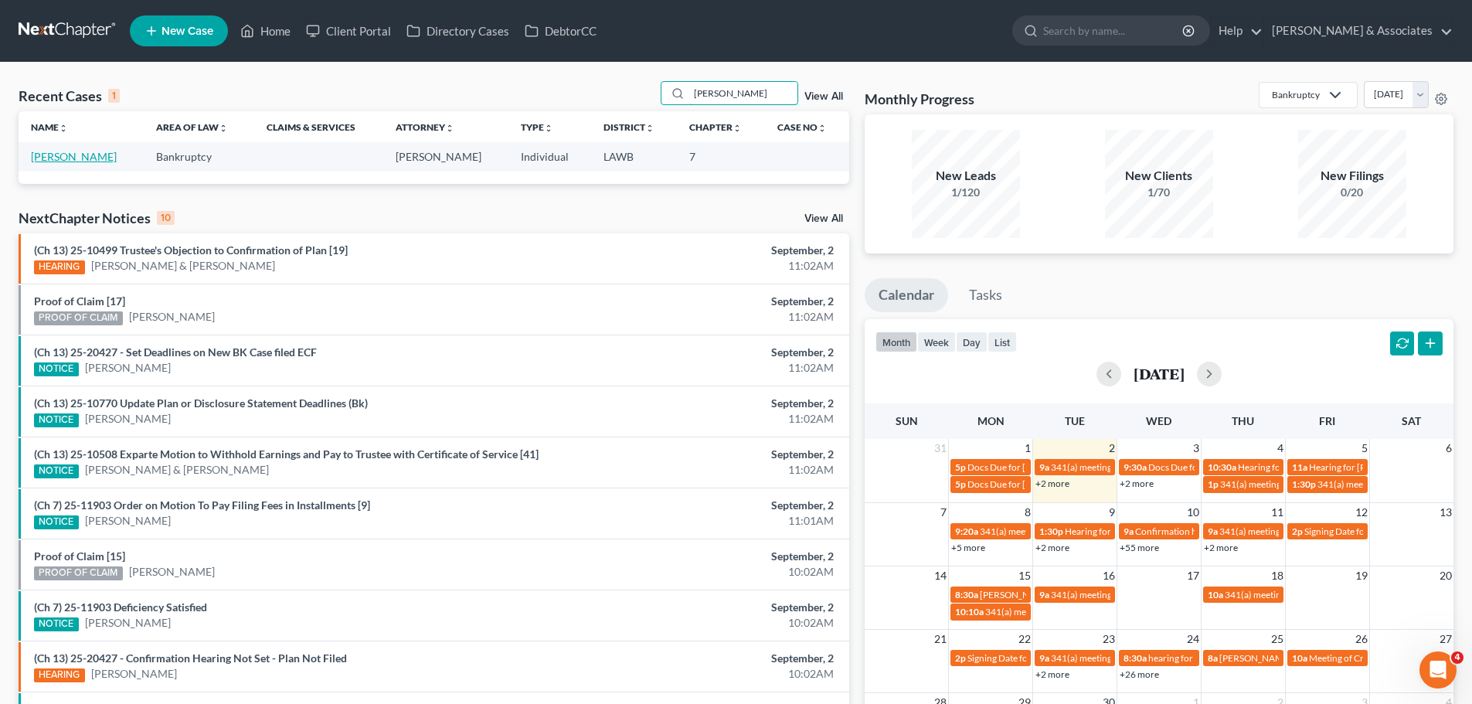
type input "[PERSON_NAME]"
click at [76, 152] on link "[PERSON_NAME]" at bounding box center [74, 156] width 86 height 13
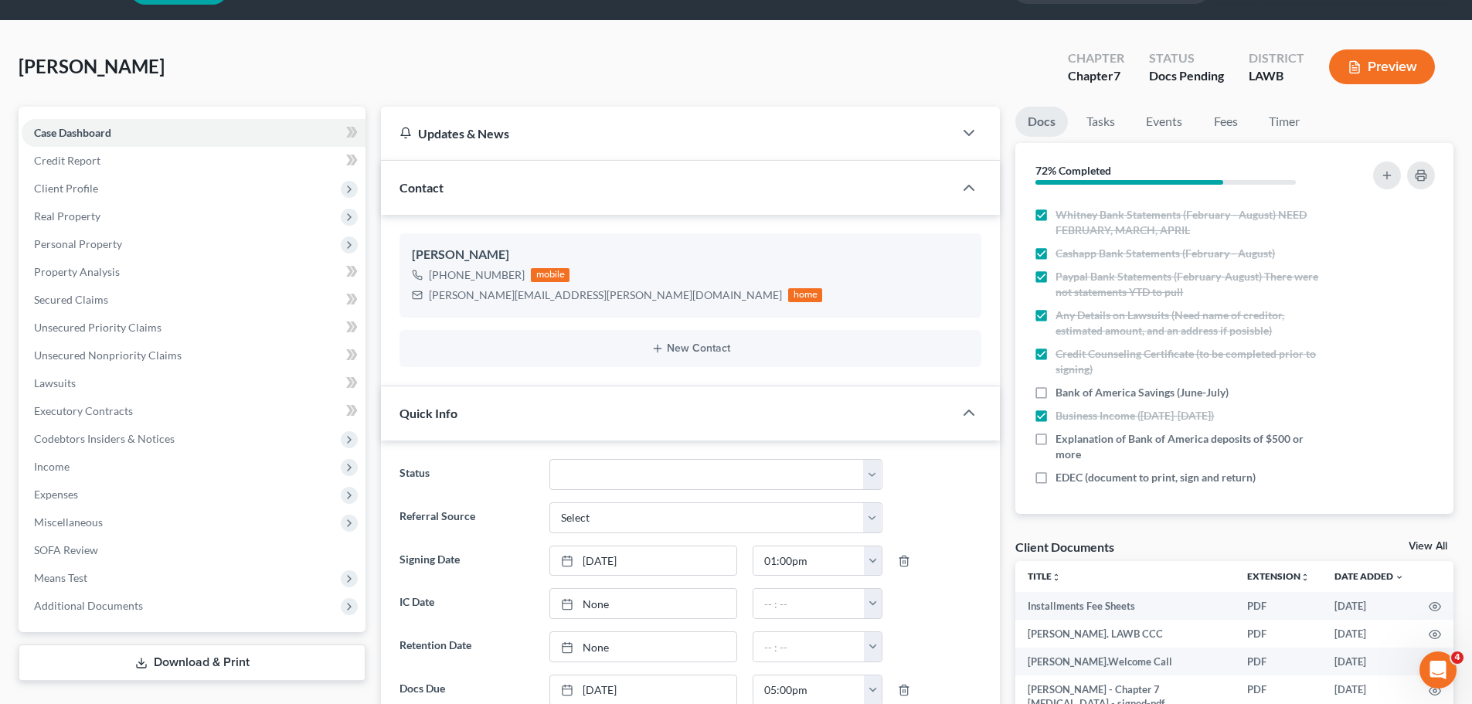
scroll to position [77, 0]
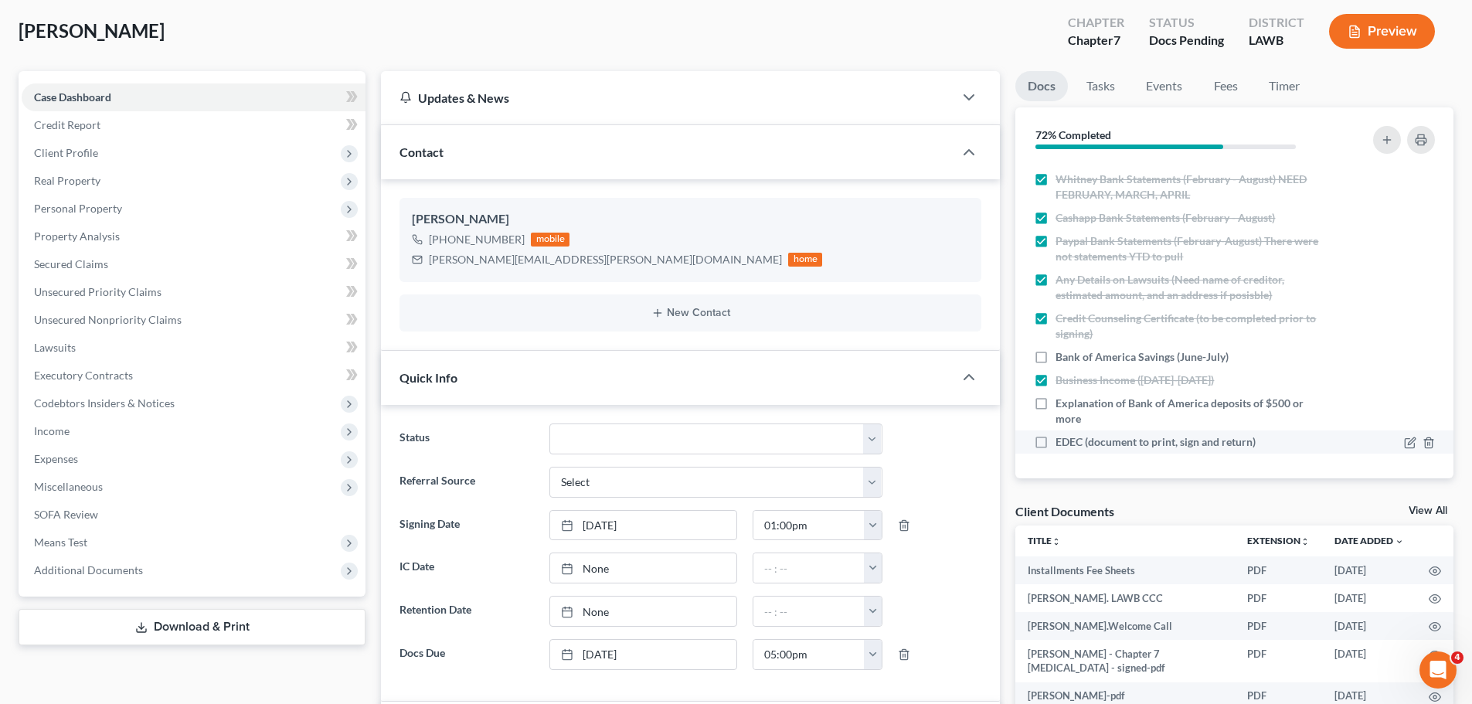
click at [1178, 445] on span "EDEC (document to print, sign and return)" at bounding box center [1155, 441] width 200 height 15
click at [1071, 444] on input "EDEC (document to print, sign and return)" at bounding box center [1066, 439] width 10 height 10
checkbox input "true"
click at [1064, 355] on span "Bank of America Savings (June-July)" at bounding box center [1141, 356] width 173 height 15
click at [1064, 355] on input "Bank of America Savings (June-July)" at bounding box center [1066, 354] width 10 height 10
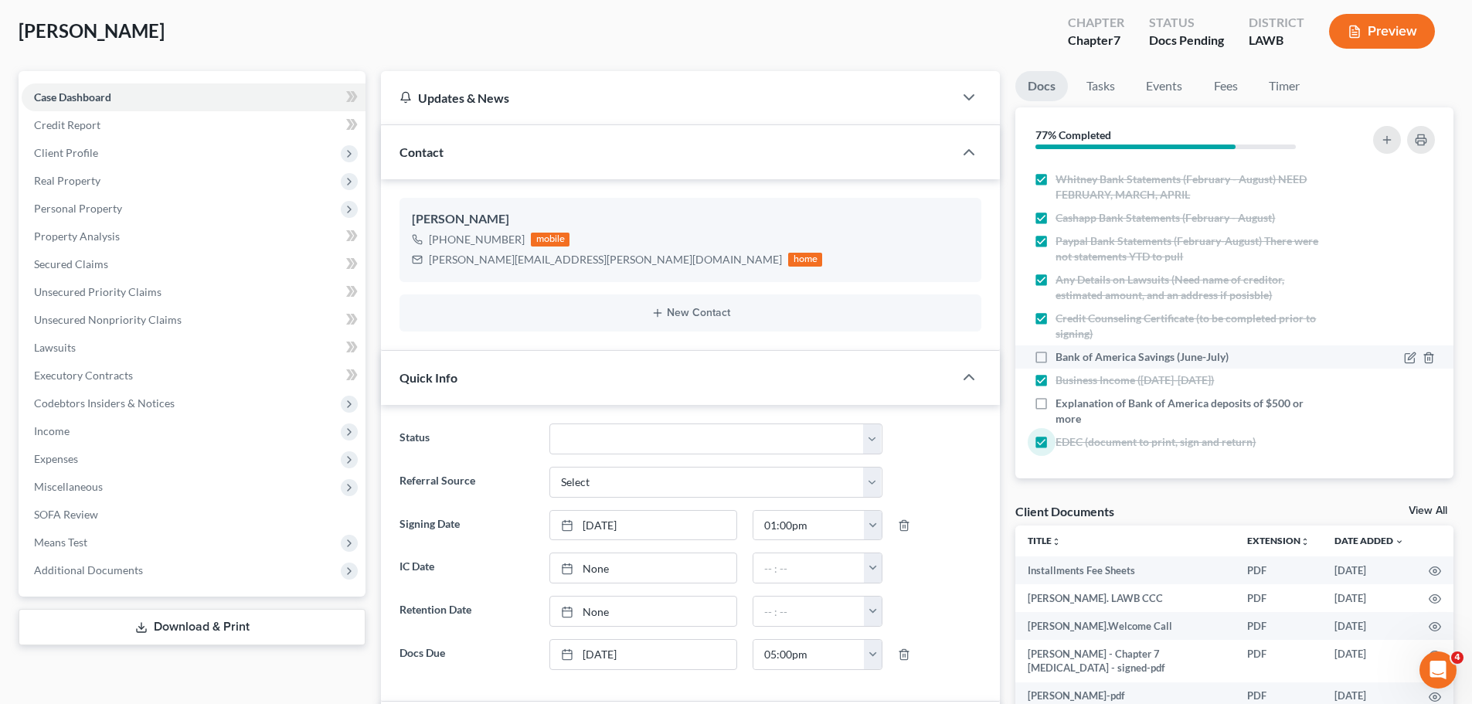
checkbox input "true"
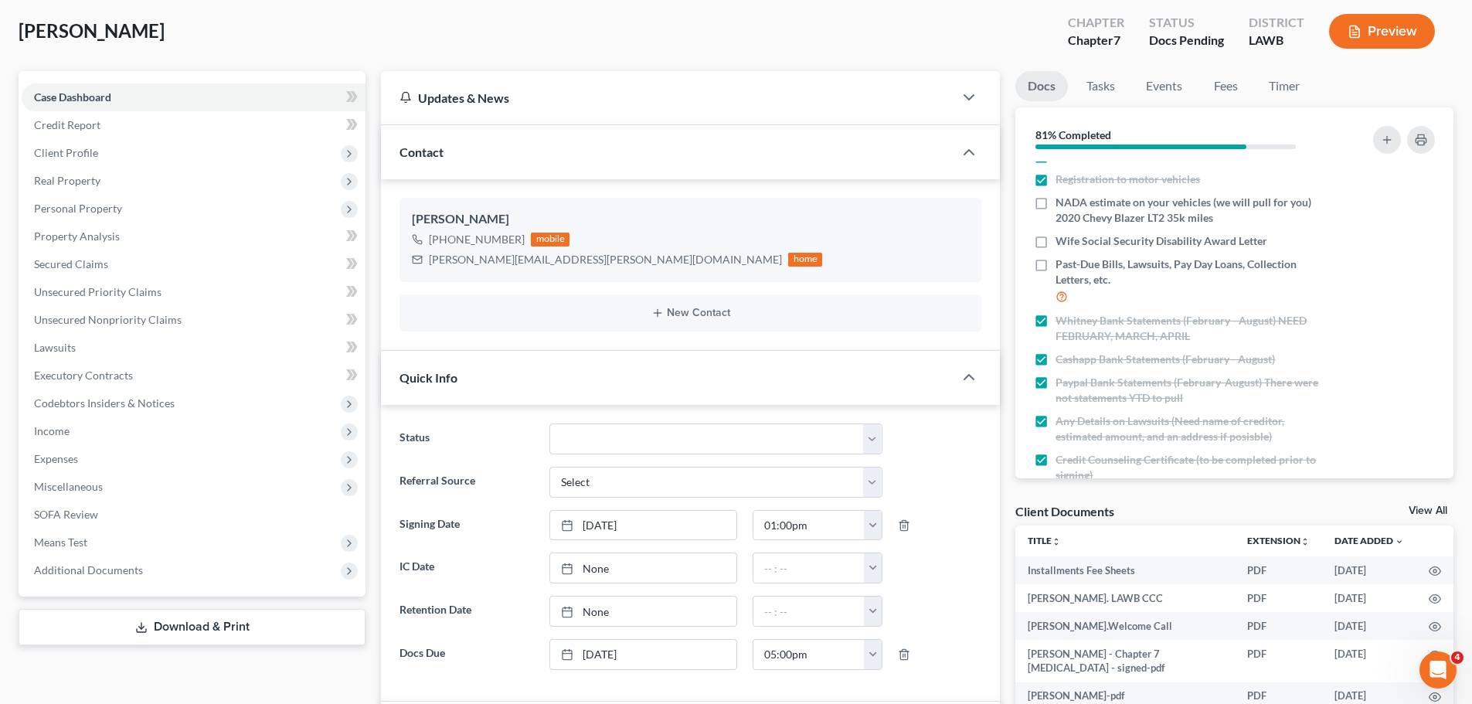
scroll to position [284, 0]
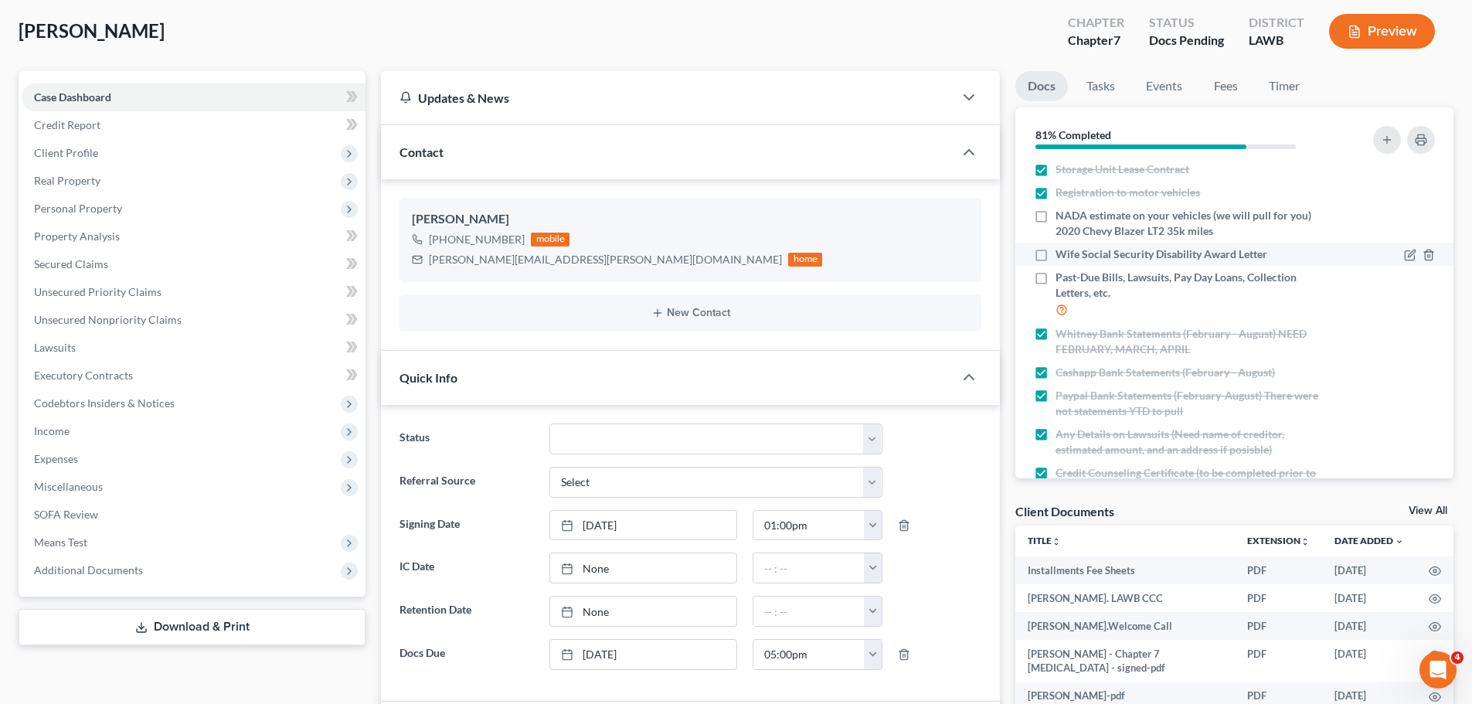
click at [1160, 259] on span "Wife Social Security Disability Award Letter" at bounding box center [1161, 253] width 212 height 15
click at [1071, 256] on input "Wife Social Security Disability Award Letter" at bounding box center [1066, 251] width 10 height 10
checkbox input "true"
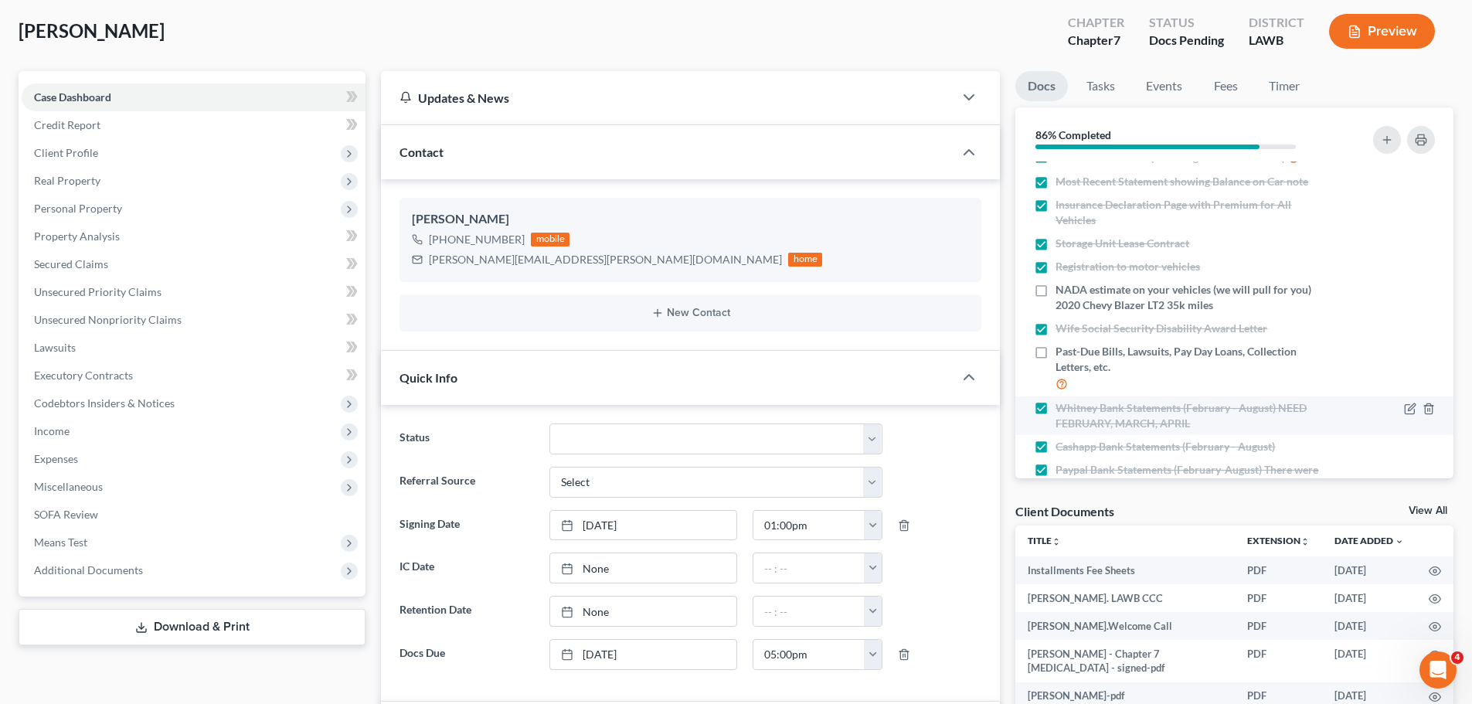
scroll to position [439, 0]
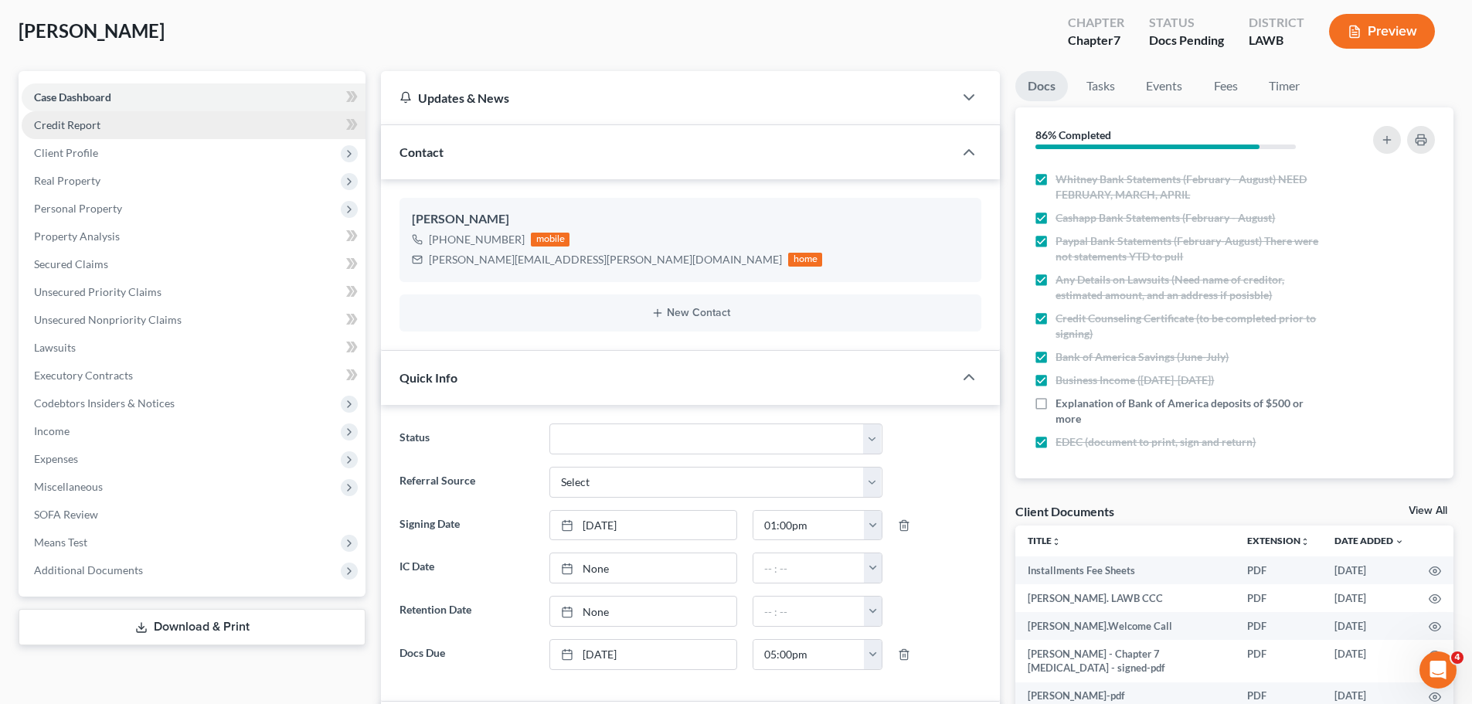
click at [77, 128] on span "Credit Report" at bounding box center [67, 124] width 66 height 13
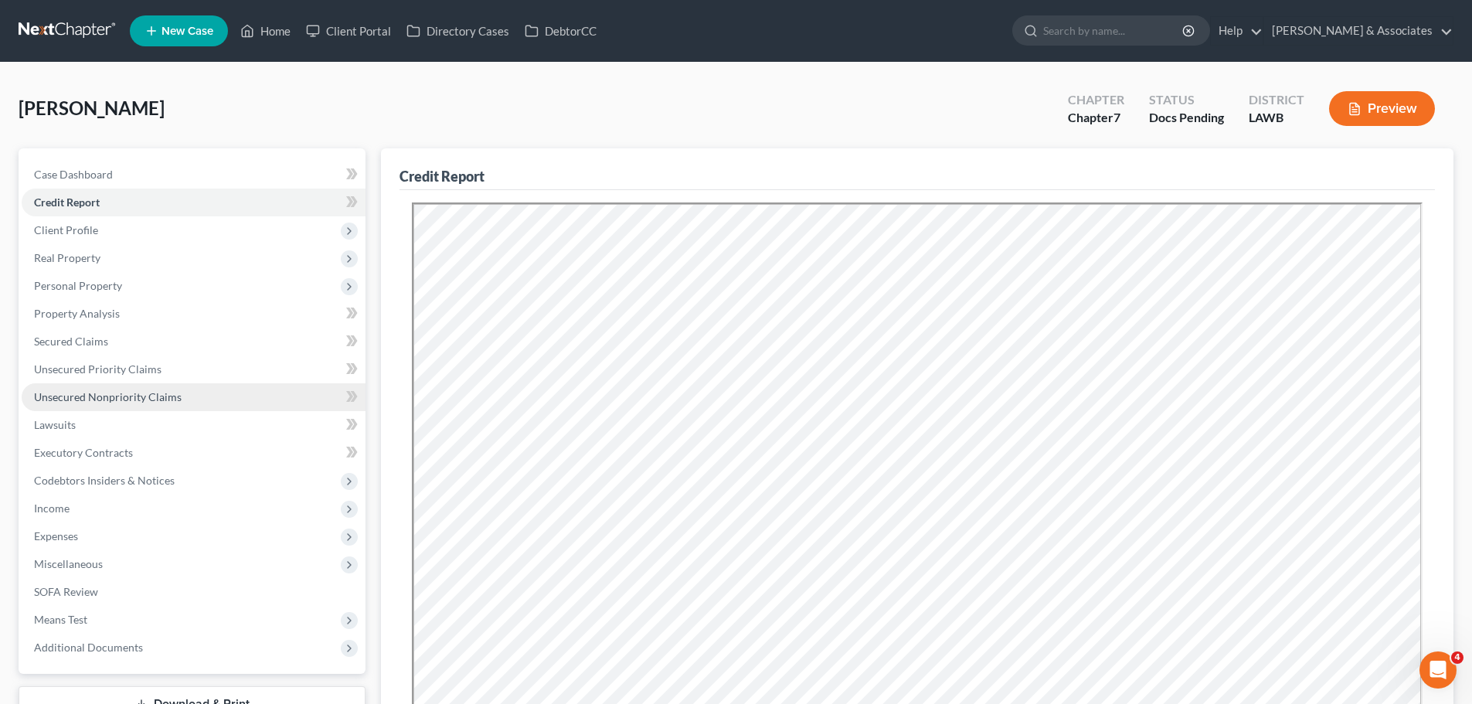
click at [100, 392] on span "Unsecured Nonpriority Claims" at bounding box center [108, 396] width 148 height 13
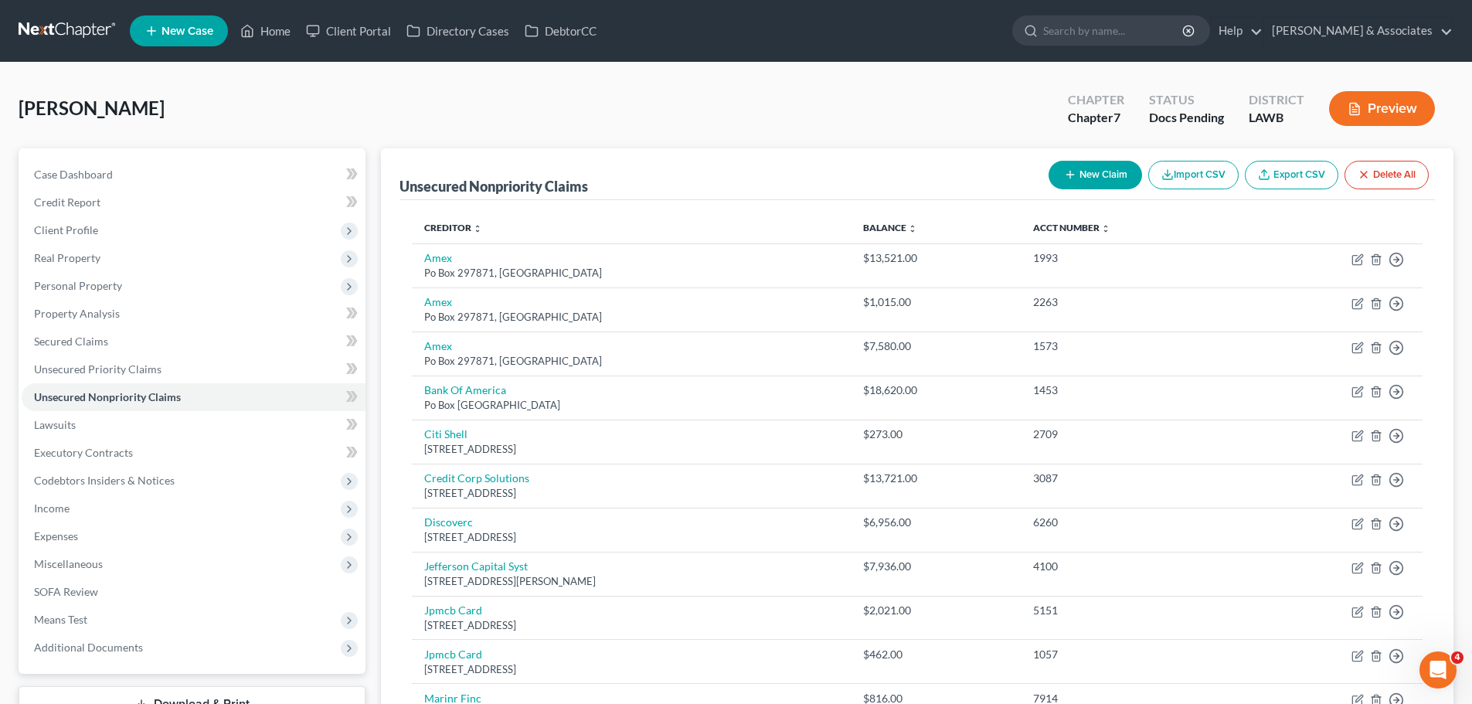
click at [59, 23] on link at bounding box center [68, 31] width 99 height 28
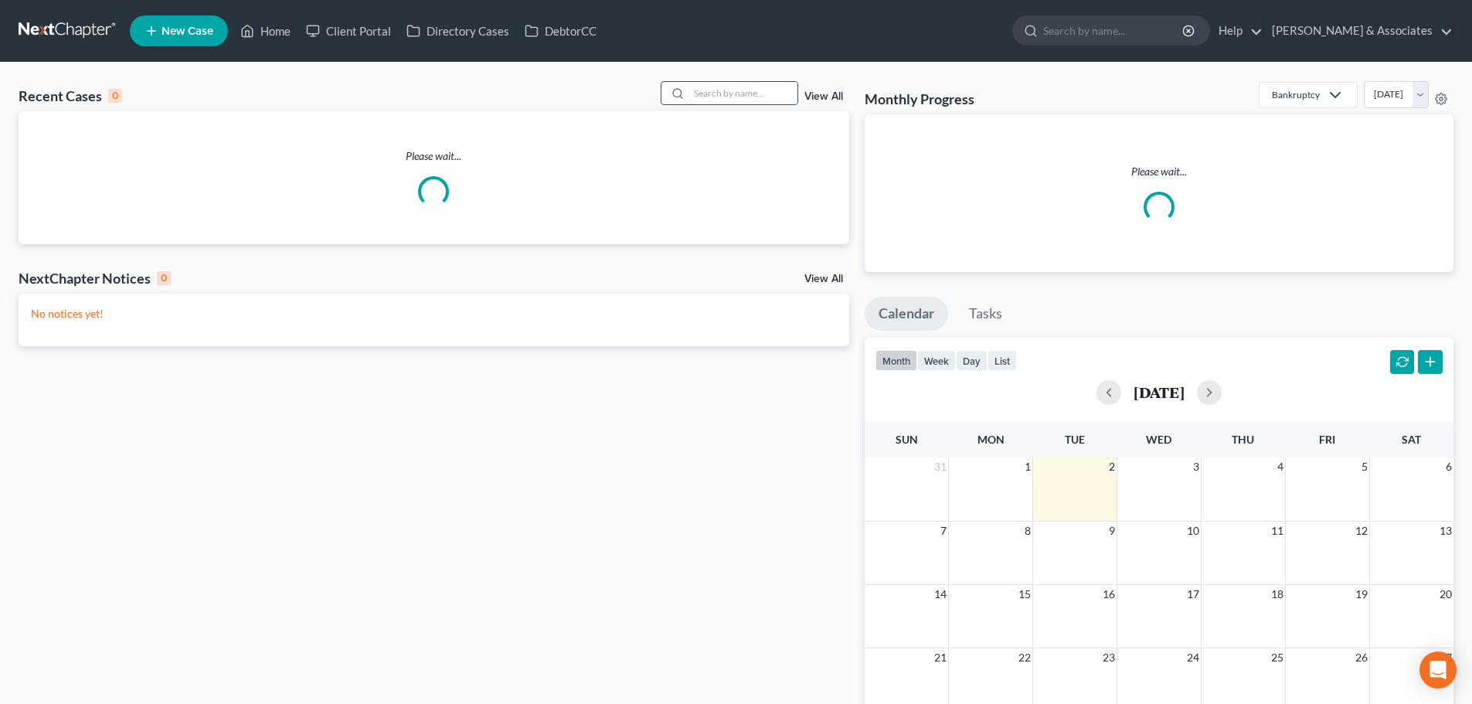
click at [768, 93] on input "search" at bounding box center [743, 93] width 108 height 22
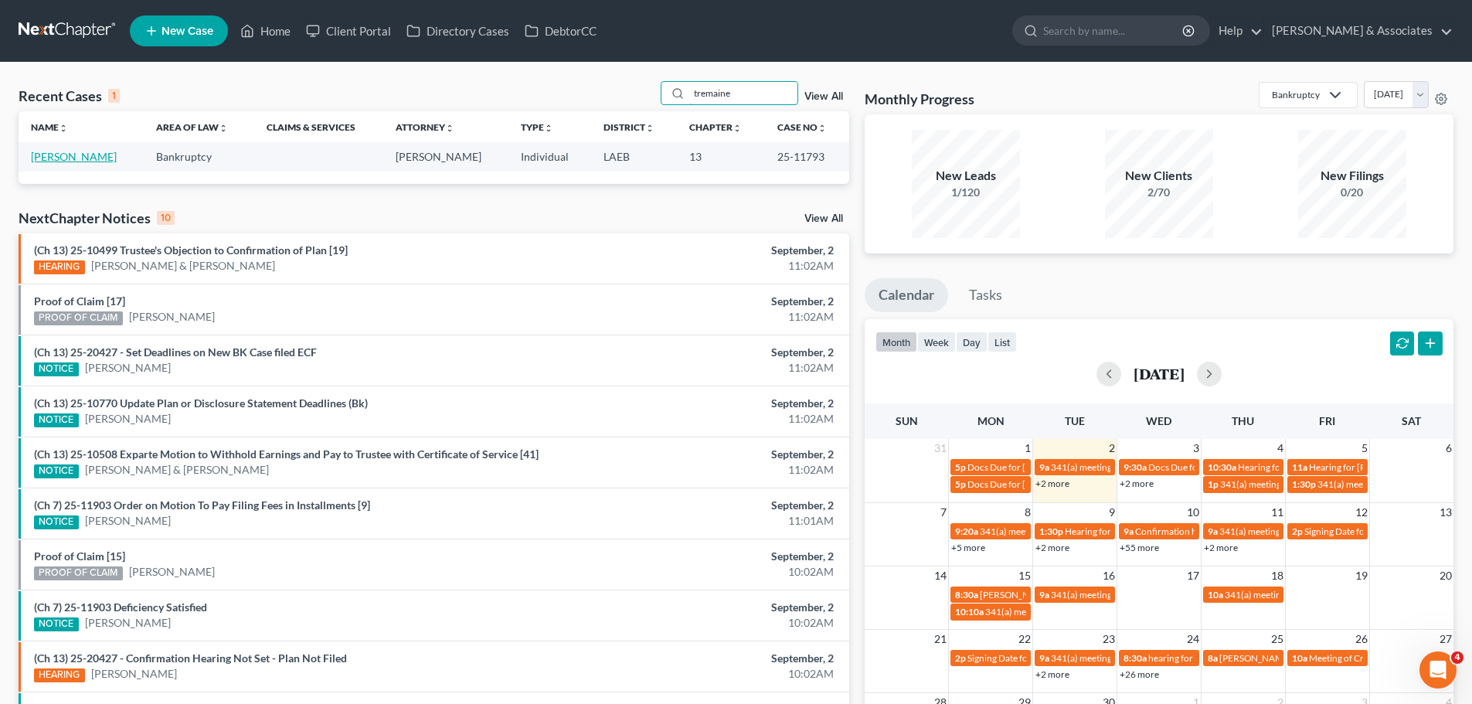
type input "tremaine"
click at [41, 152] on link "[PERSON_NAME]" at bounding box center [74, 156] width 86 height 13
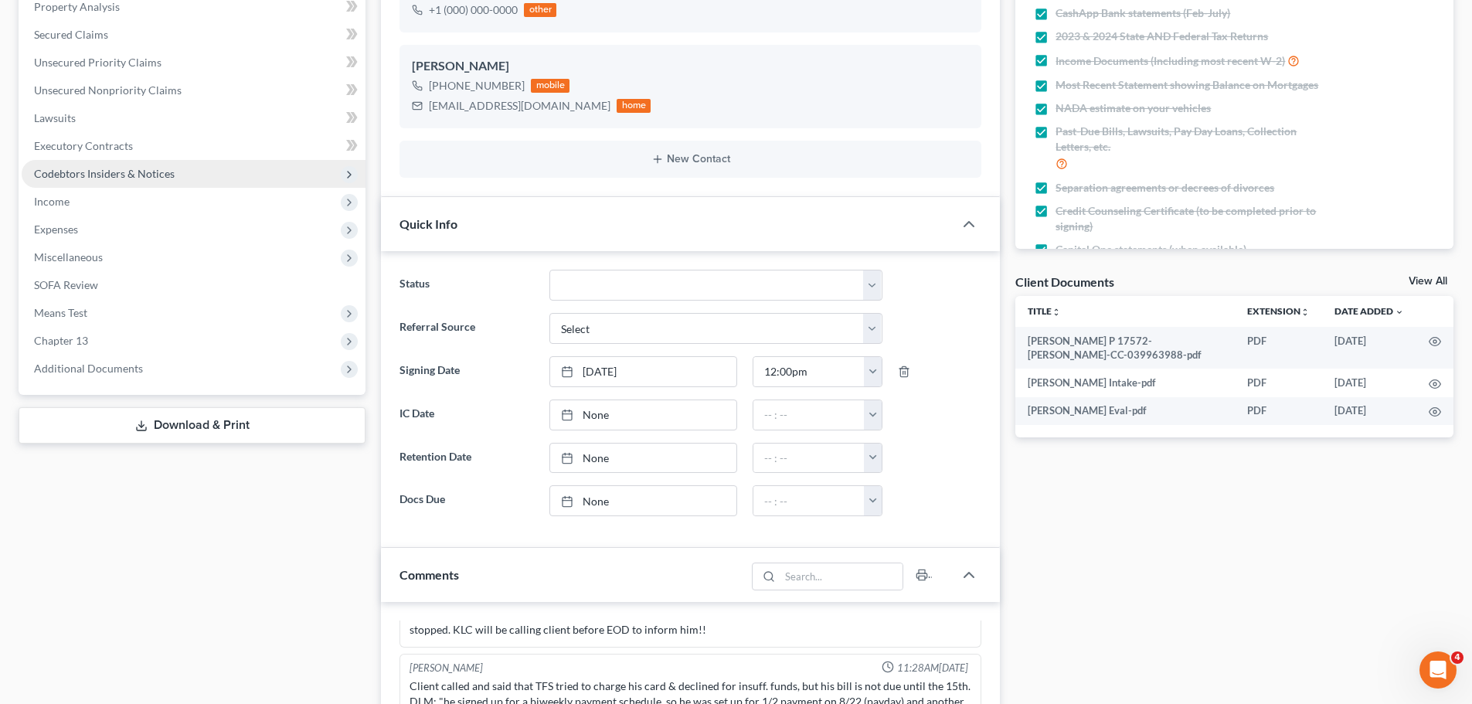
scroll to position [309, 0]
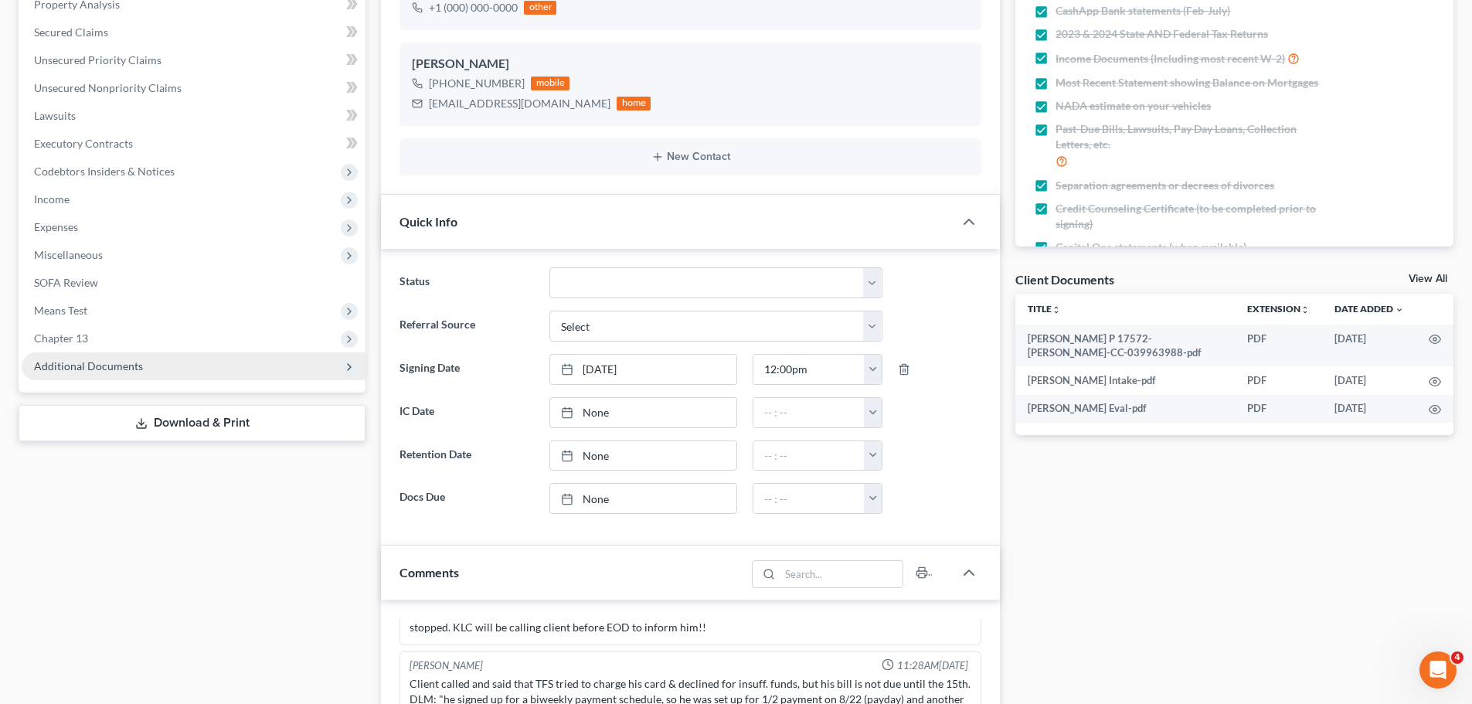
click at [122, 365] on span "Additional Documents" at bounding box center [88, 365] width 109 height 13
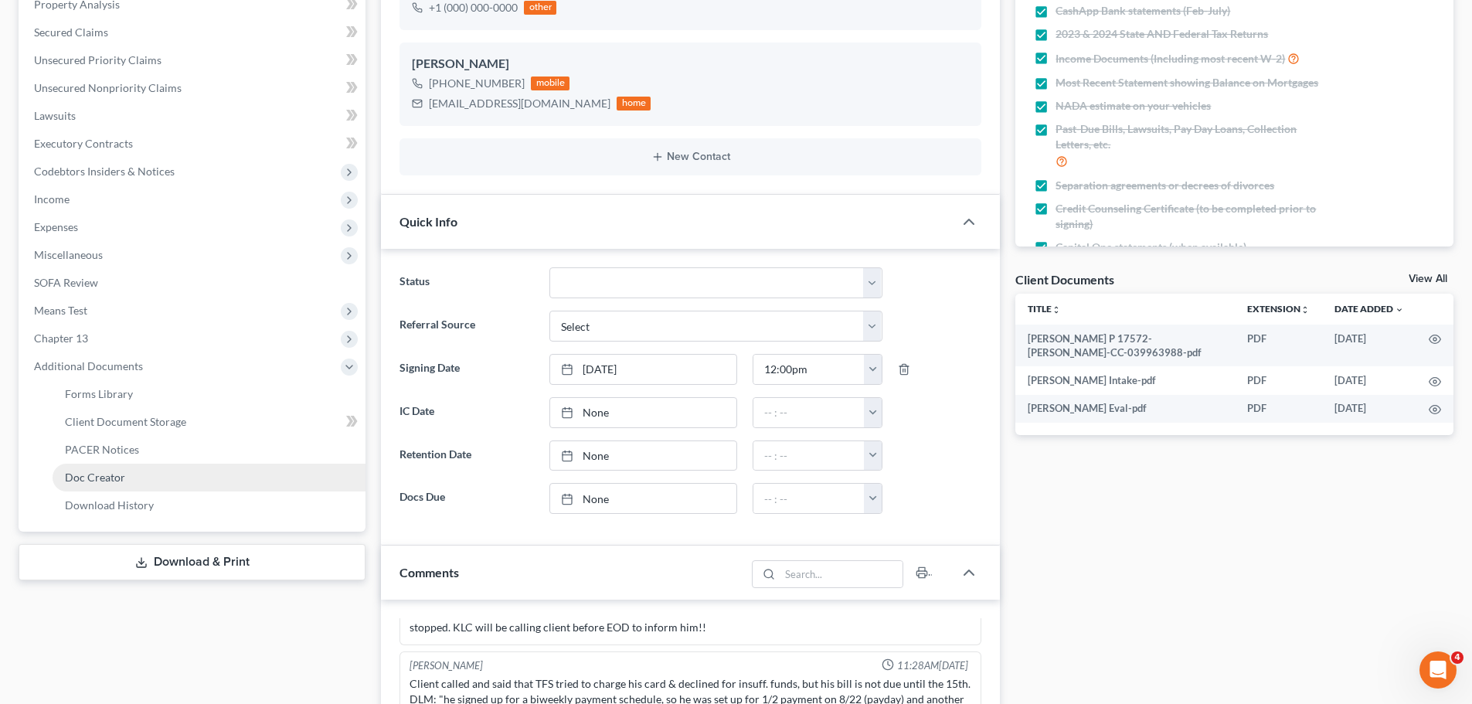
click at [150, 487] on link "Doc Creator" at bounding box center [209, 478] width 313 height 28
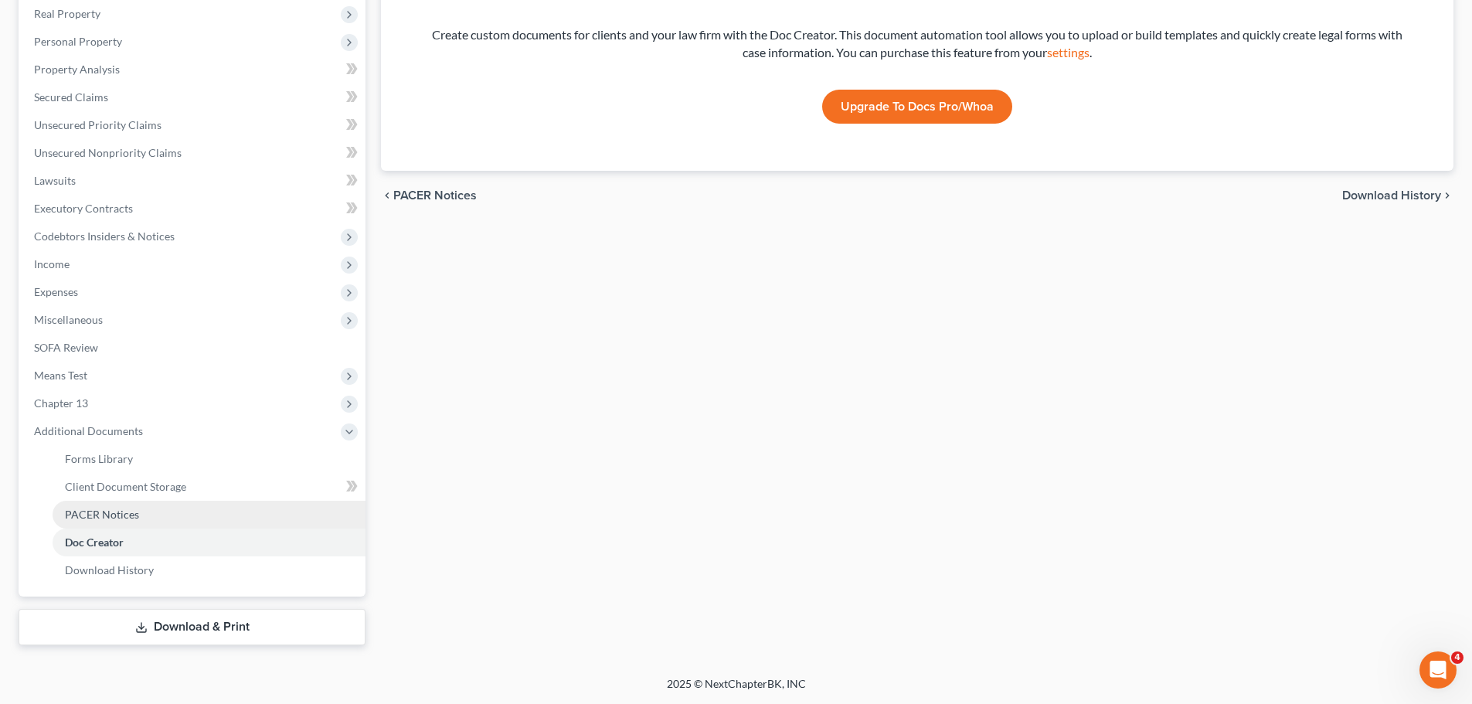
click at [111, 515] on span "PACER Notices" at bounding box center [102, 514] width 74 height 13
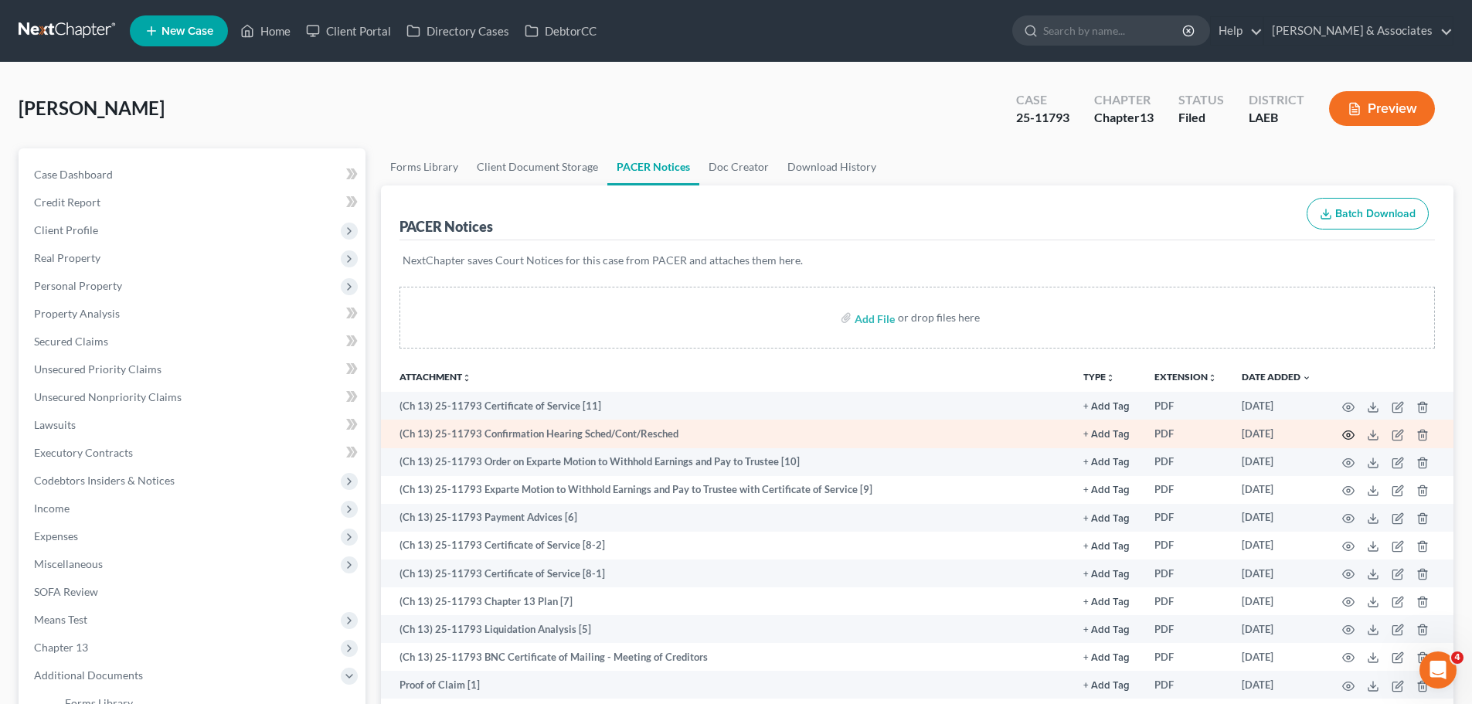
click at [1343, 437] on icon "button" at bounding box center [1349, 434] width 12 height 8
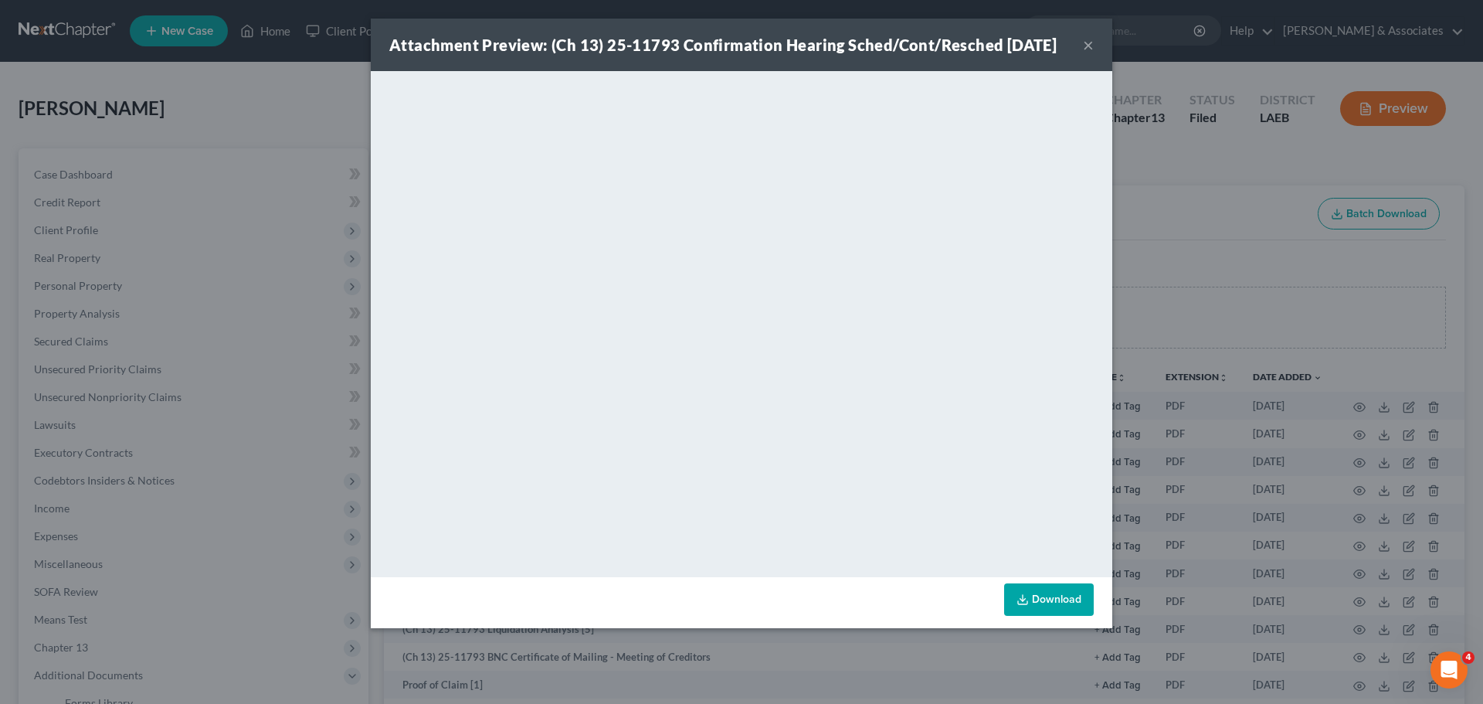
click at [1087, 54] on button "×" at bounding box center [1088, 45] width 11 height 19
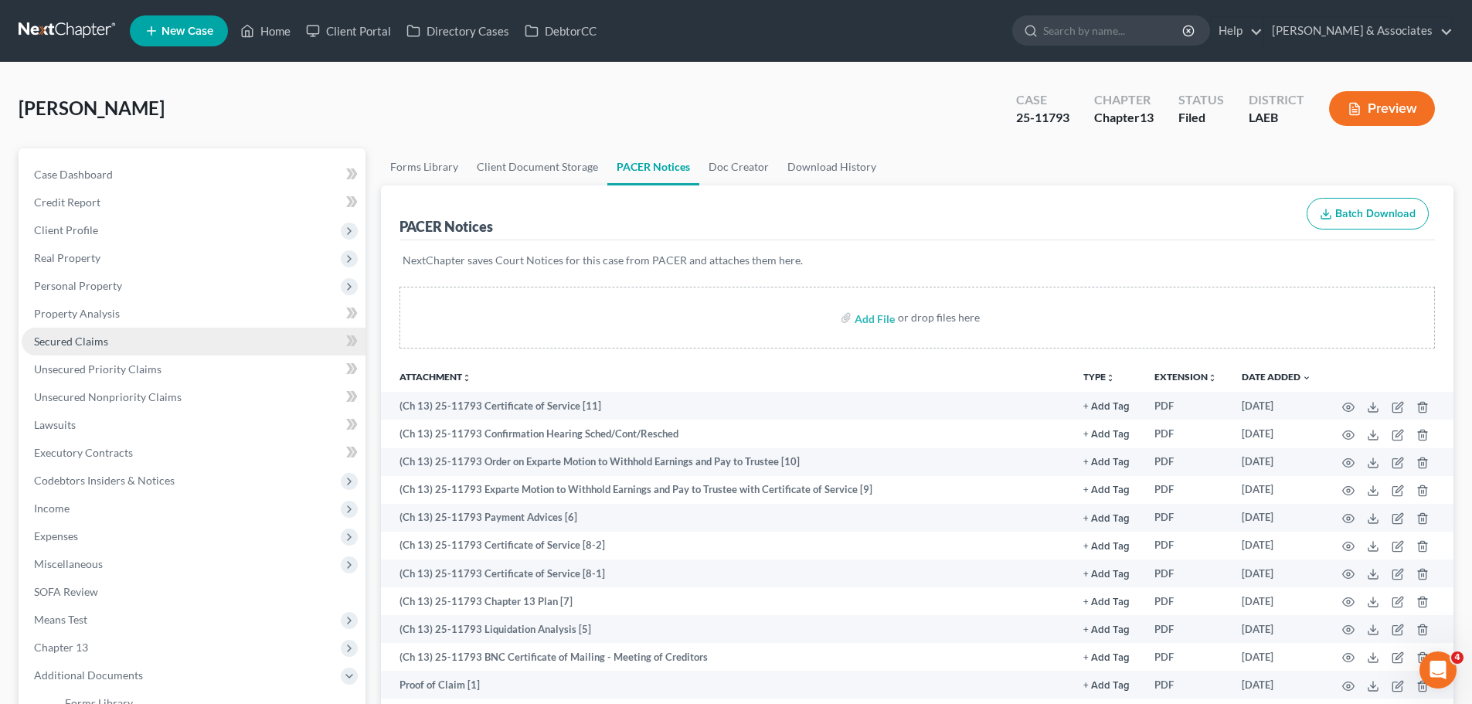
drag, startPoint x: 121, startPoint y: 332, endPoint x: 131, endPoint y: 331, distance: 9.4
click at [121, 332] on link "Secured Claims" at bounding box center [194, 342] width 344 height 28
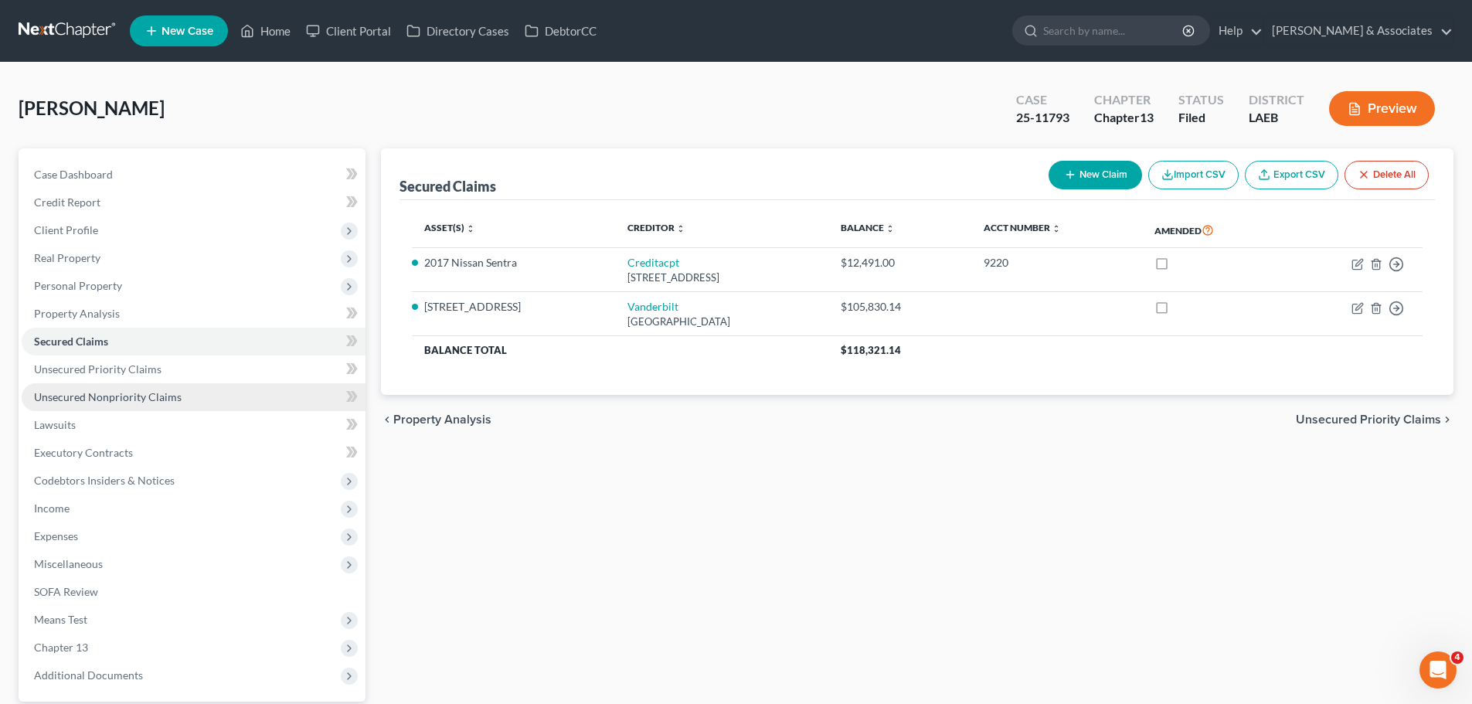
click at [256, 404] on link "Unsecured Nonpriority Claims" at bounding box center [194, 397] width 344 height 28
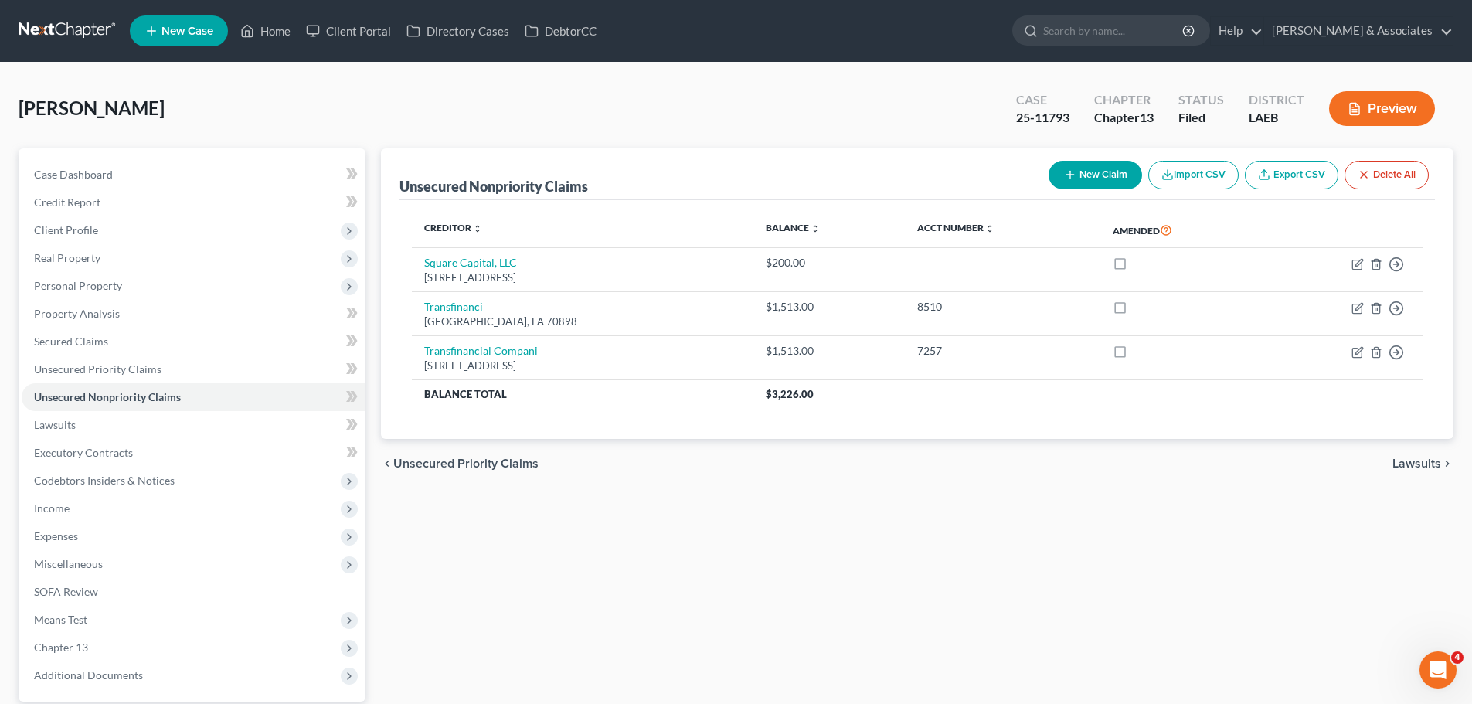
click at [70, 29] on link at bounding box center [68, 31] width 99 height 28
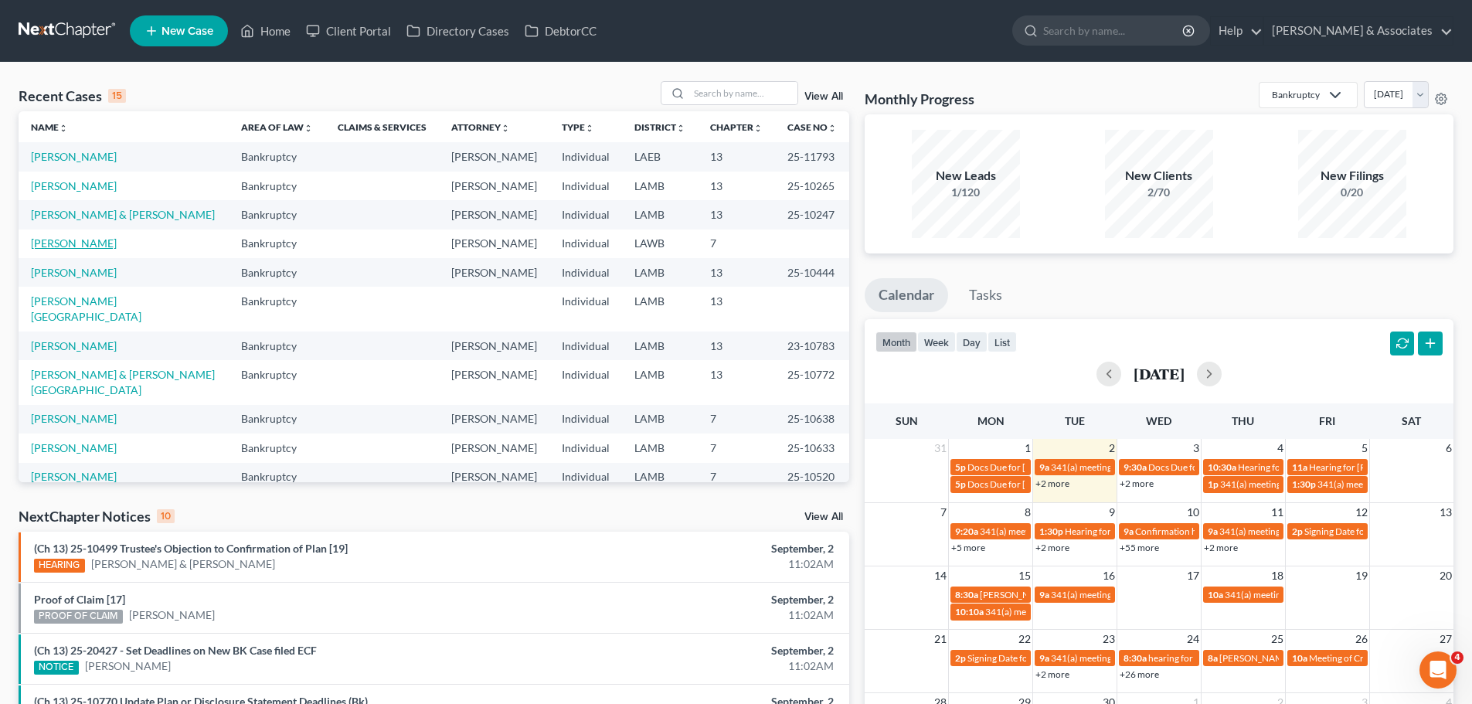
click at [82, 239] on link "[PERSON_NAME]" at bounding box center [74, 242] width 86 height 13
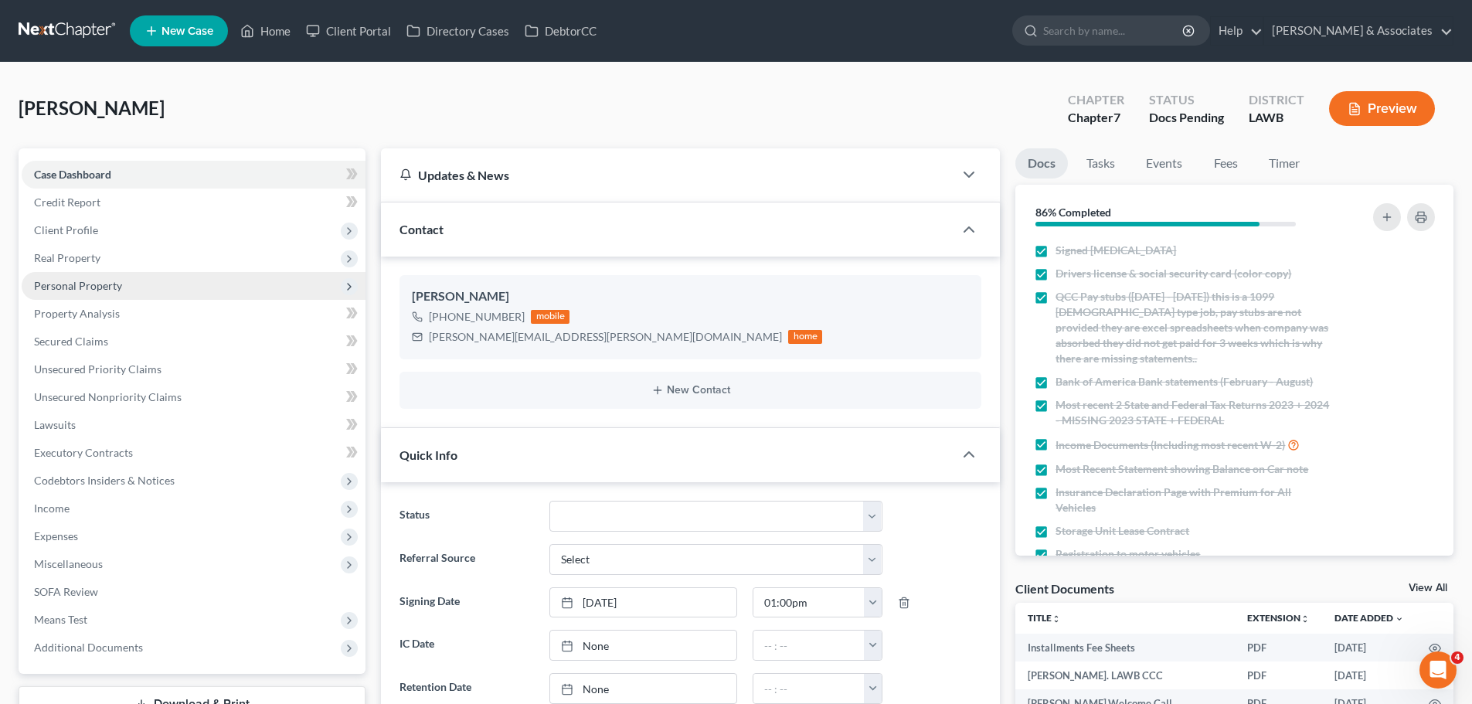
scroll to position [719, 0]
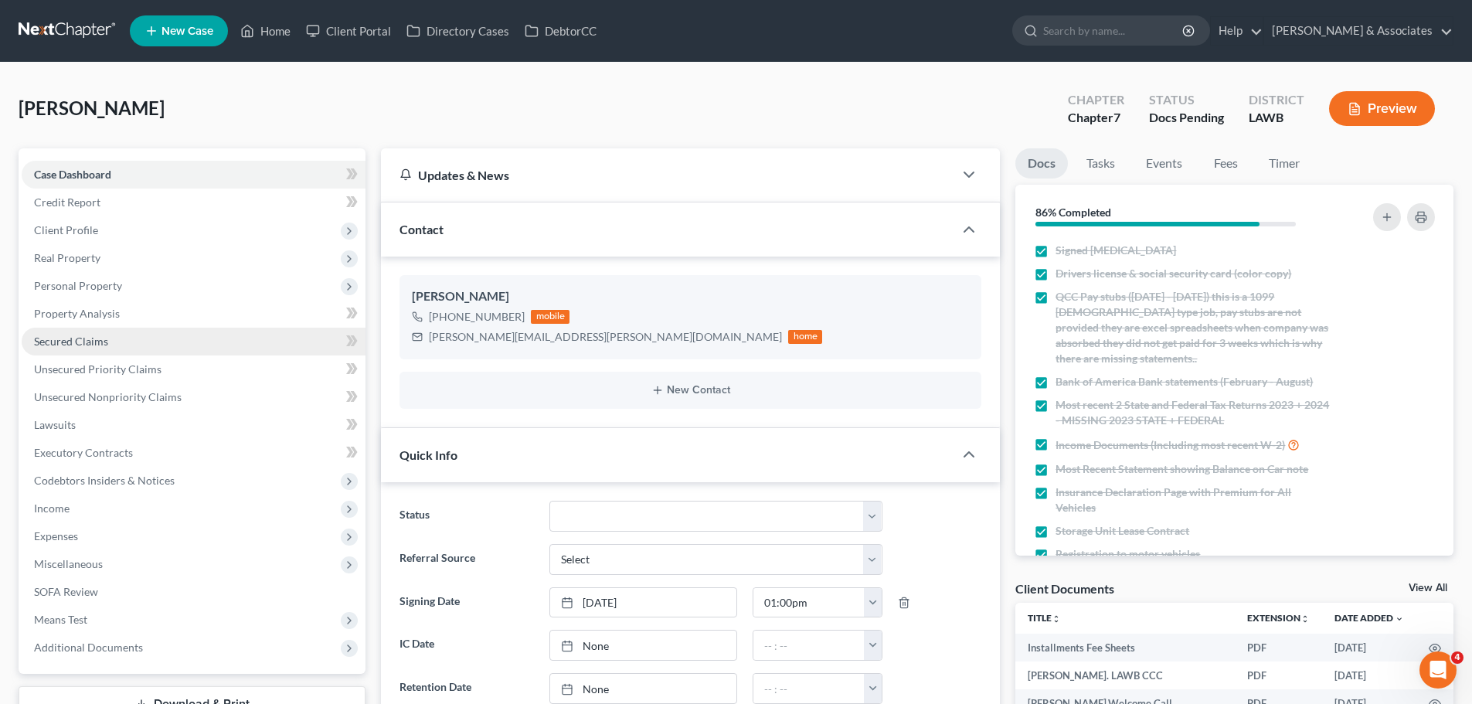
click at [165, 335] on link "Secured Claims" at bounding box center [194, 342] width 344 height 28
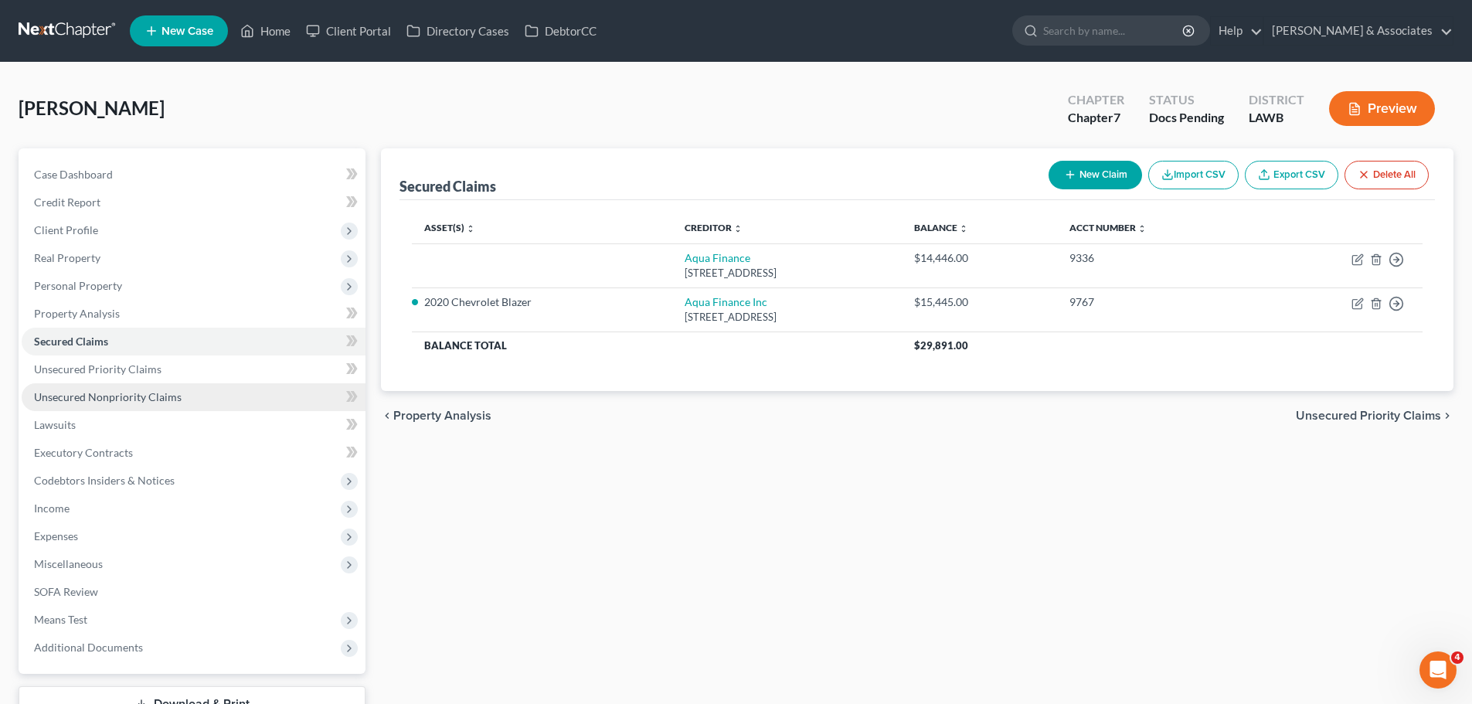
click at [119, 399] on span "Unsecured Nonpriority Claims" at bounding box center [108, 396] width 148 height 13
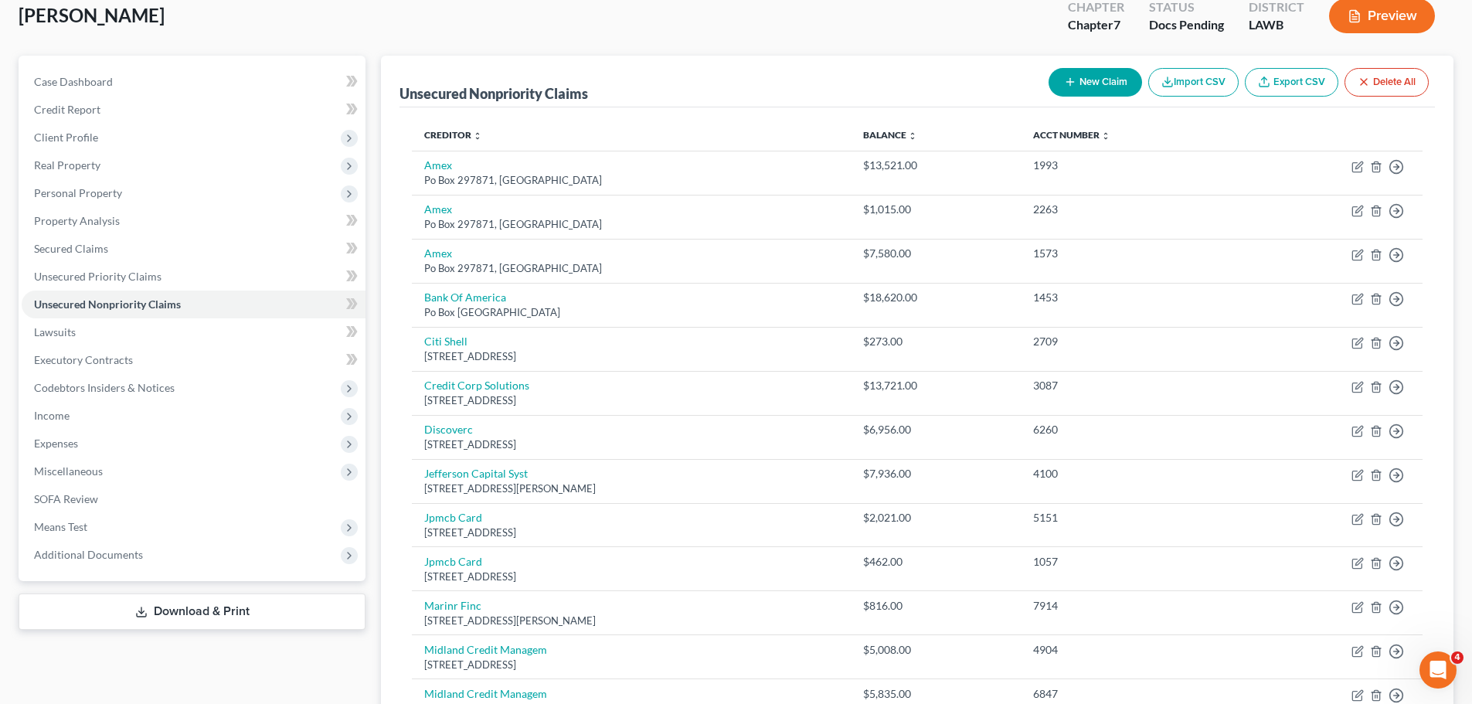
scroll to position [77, 0]
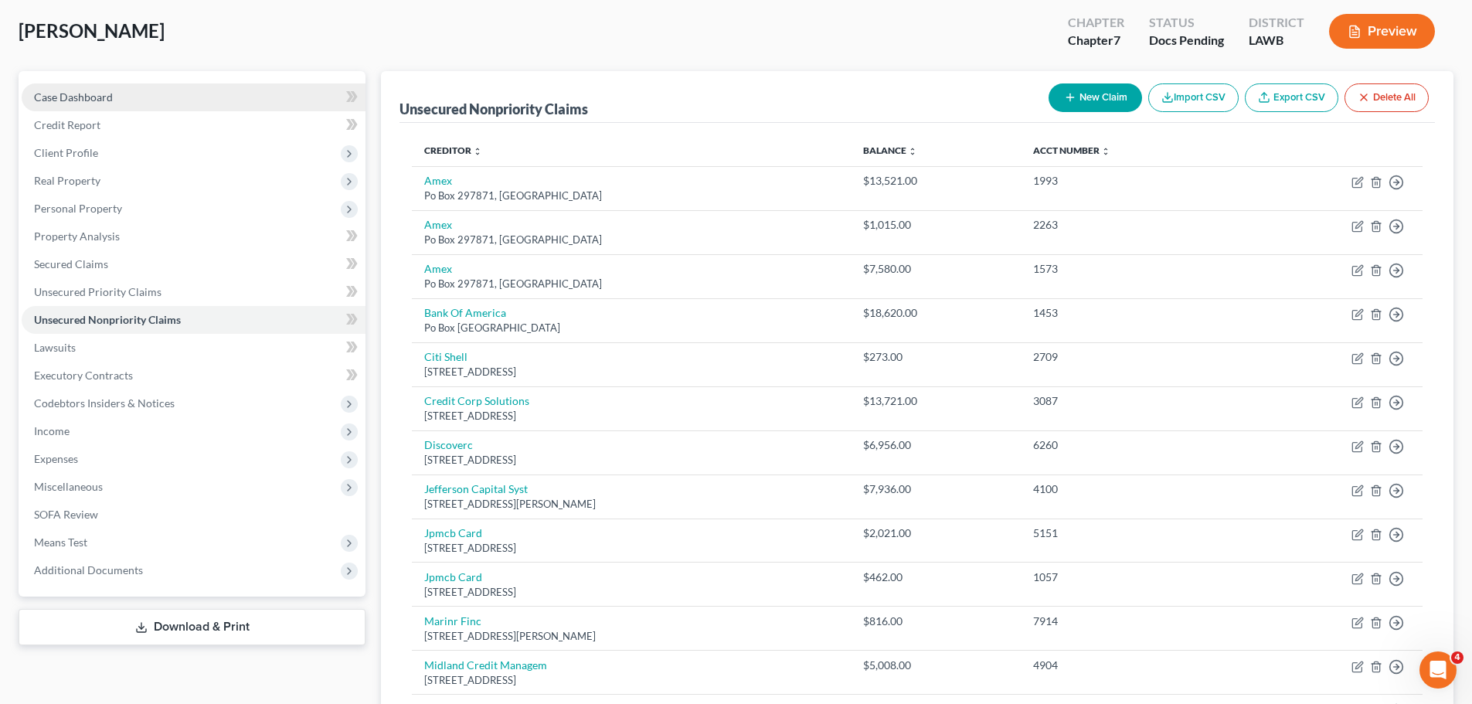
click at [180, 107] on link "Case Dashboard" at bounding box center [194, 97] width 344 height 28
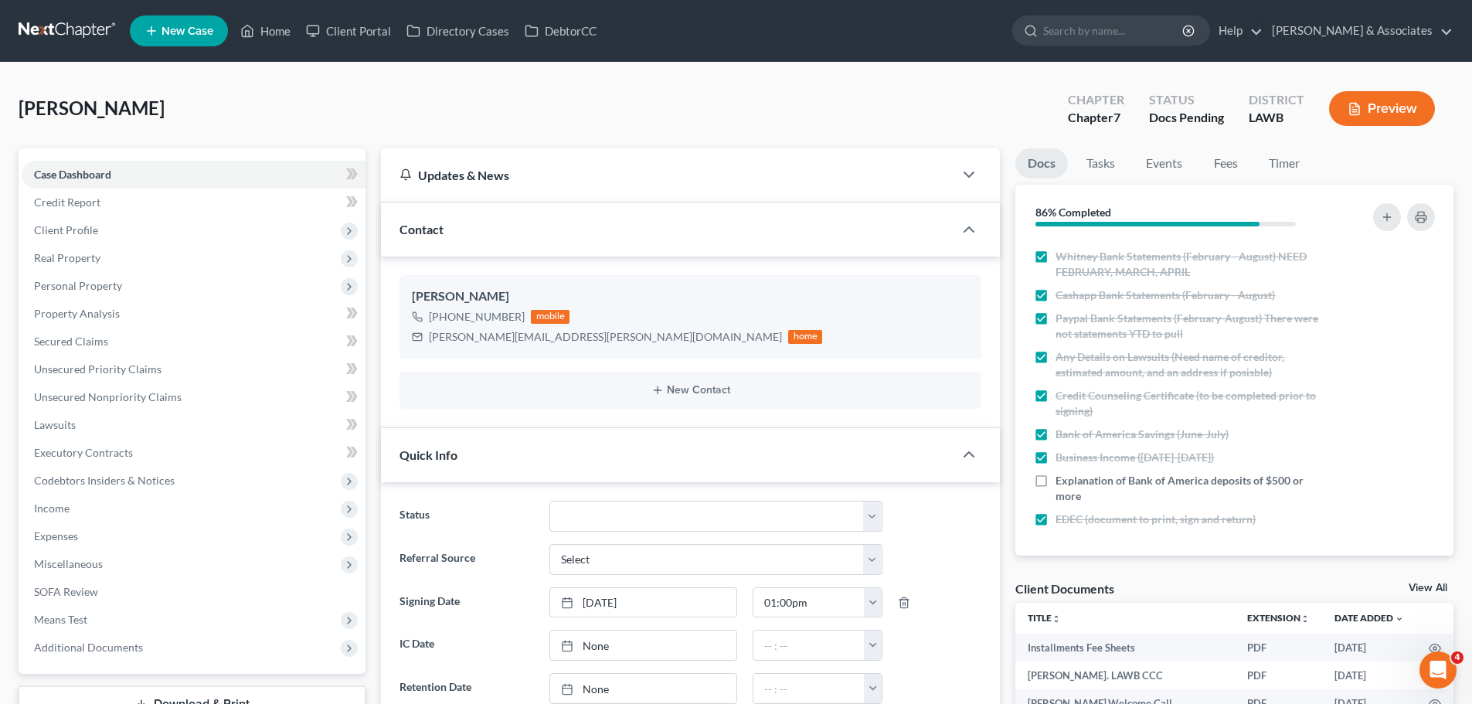
scroll to position [77, 0]
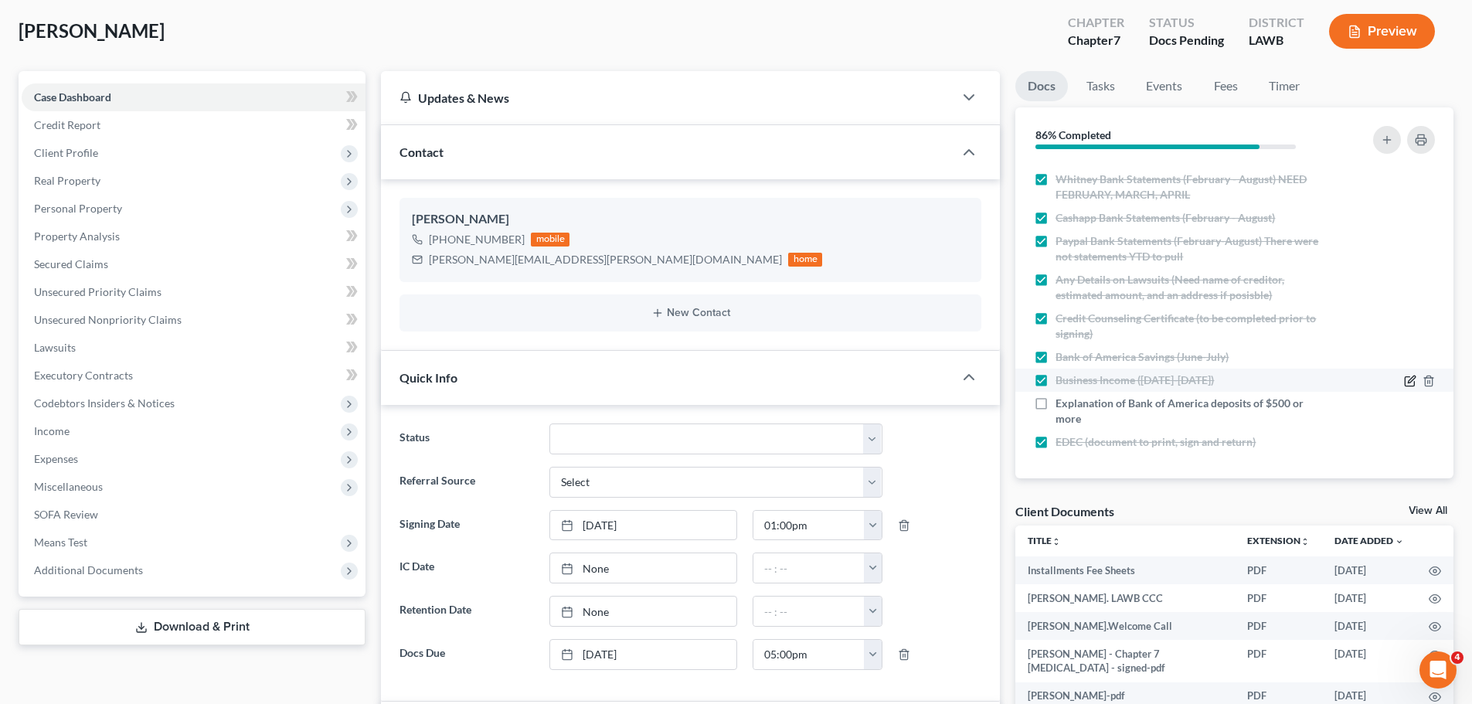
click at [1404, 379] on icon "button" at bounding box center [1410, 381] width 12 height 12
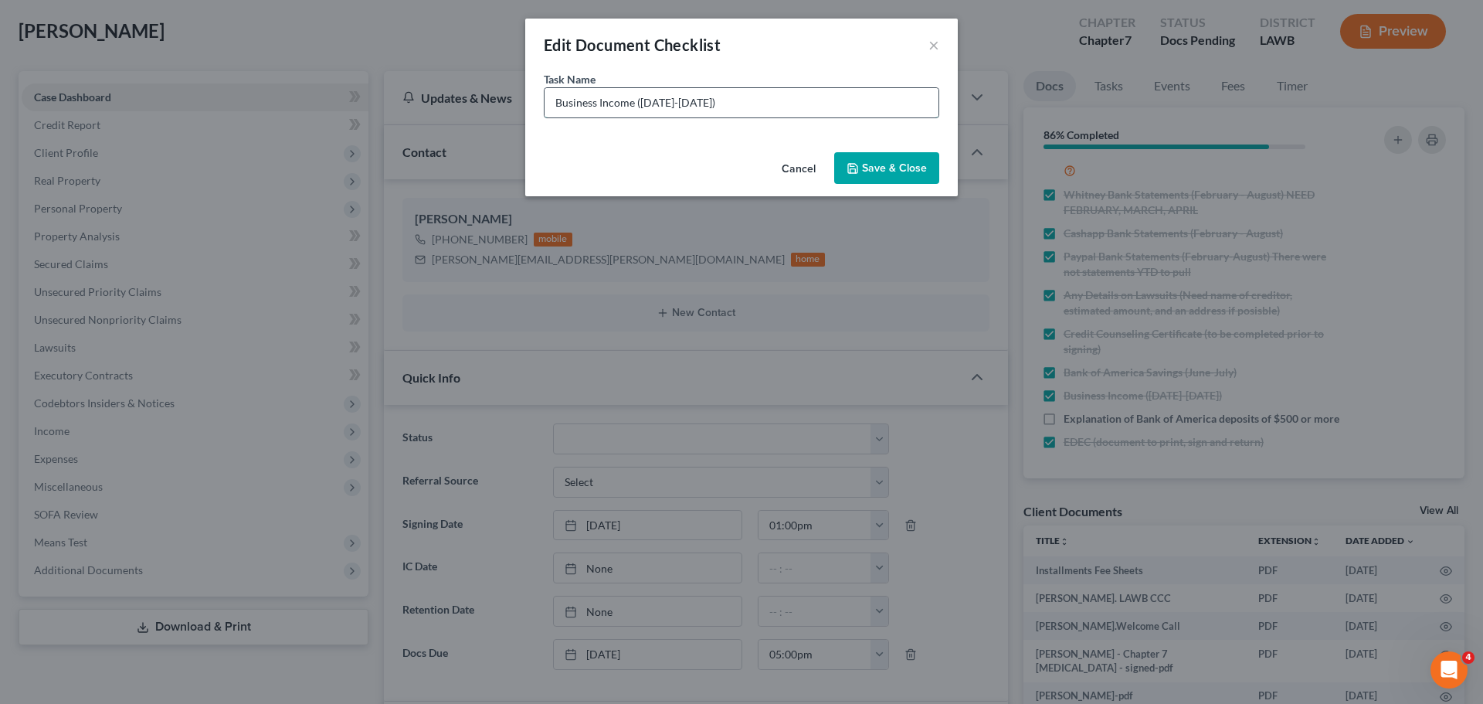
drag, startPoint x: 712, startPoint y: 105, endPoint x: 641, endPoint y: 110, distance: 71.2
click at [641, 110] on input "Business Income ([DATE]-[DATE])" at bounding box center [742, 102] width 394 height 29
type input "Business Income (August)"
click at [867, 180] on button "Save & Close" at bounding box center [886, 168] width 105 height 32
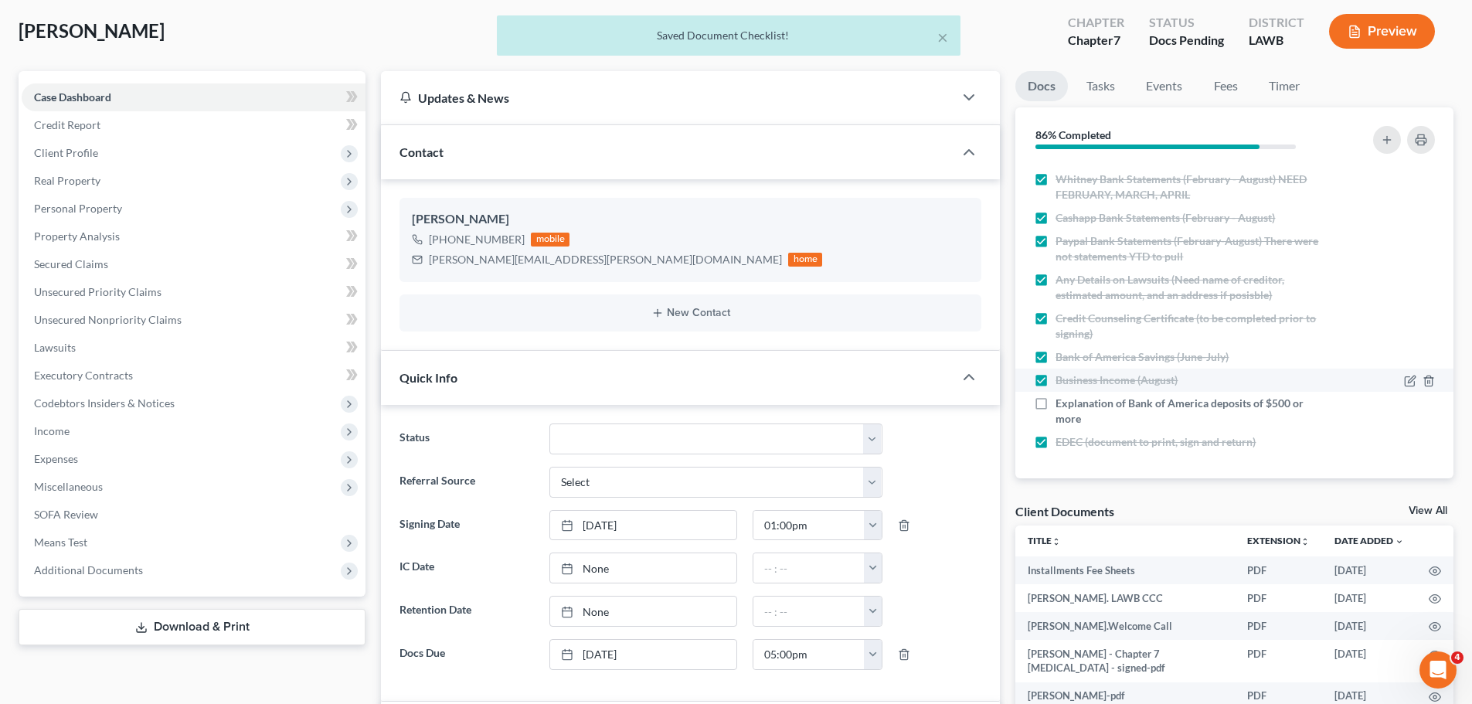
click at [1055, 377] on label "Business Income (August)" at bounding box center [1116, 379] width 122 height 15
click at [1061, 377] on input "Business Income (August)" at bounding box center [1066, 377] width 10 height 10
checkbox input "false"
click at [1055, 357] on label "Bank of America Savings (June-July)" at bounding box center [1141, 356] width 173 height 15
click at [1061, 357] on input "Bank of America Savings (June-July)" at bounding box center [1066, 354] width 10 height 10
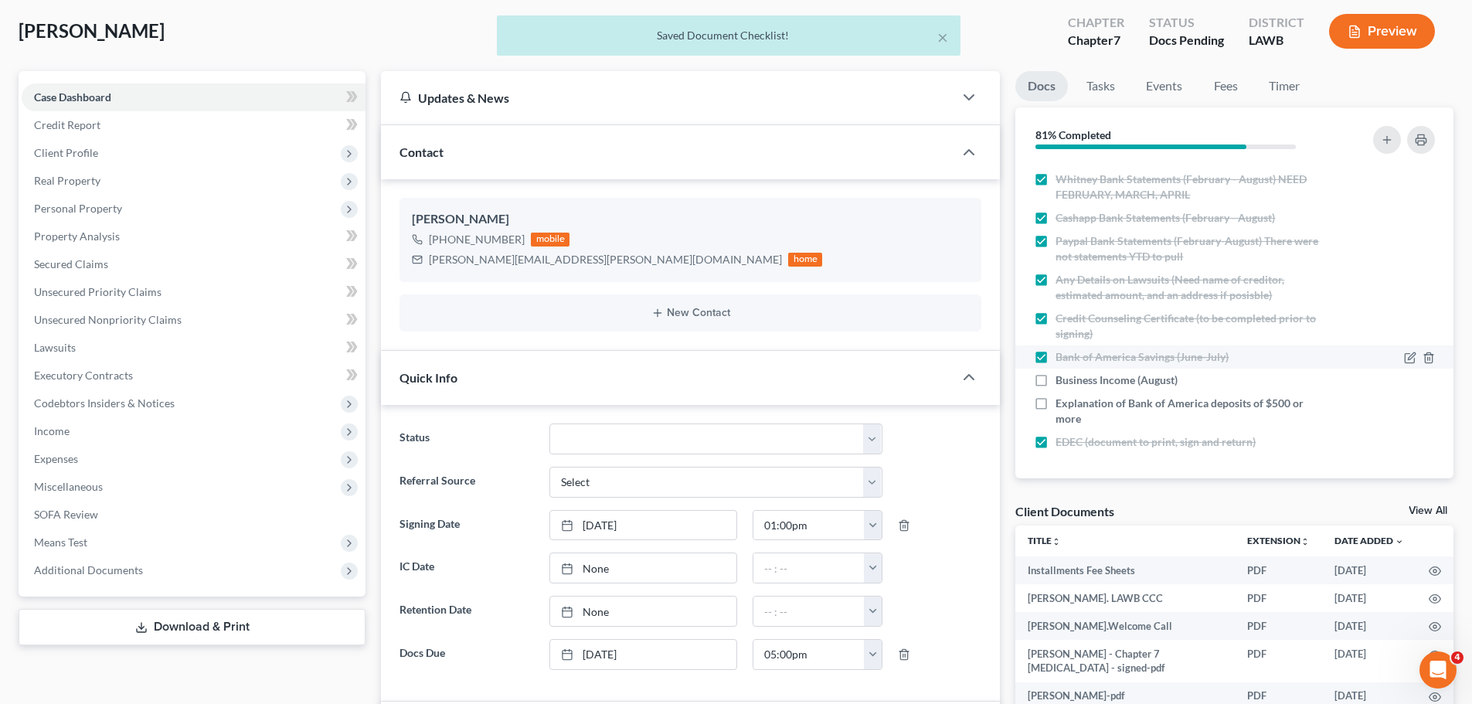
checkbox input "false"
click at [1404, 355] on icon "button" at bounding box center [1410, 357] width 12 height 12
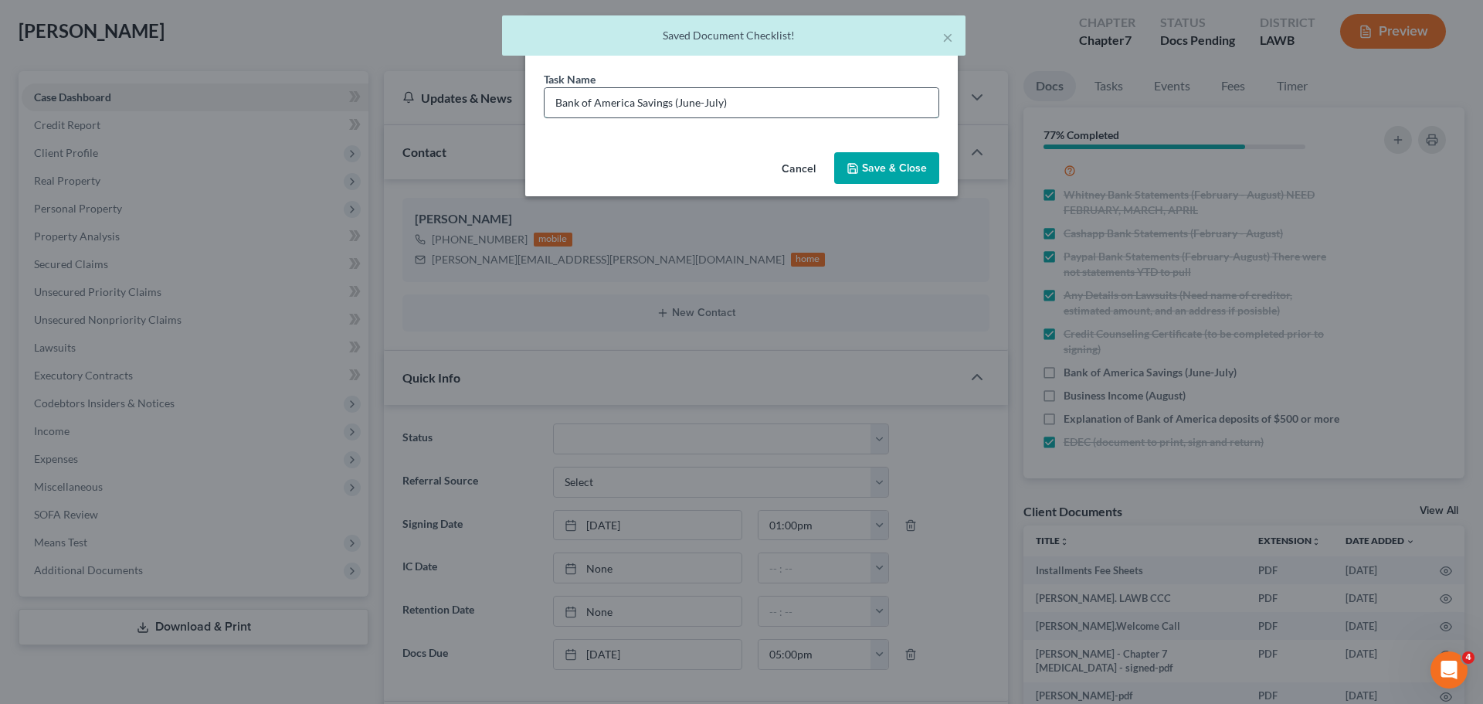
drag, startPoint x: 720, startPoint y: 105, endPoint x: 677, endPoint y: 101, distance: 43.4
click at [677, 101] on input "Bank of America Savings (June-July)" at bounding box center [742, 102] width 394 height 29
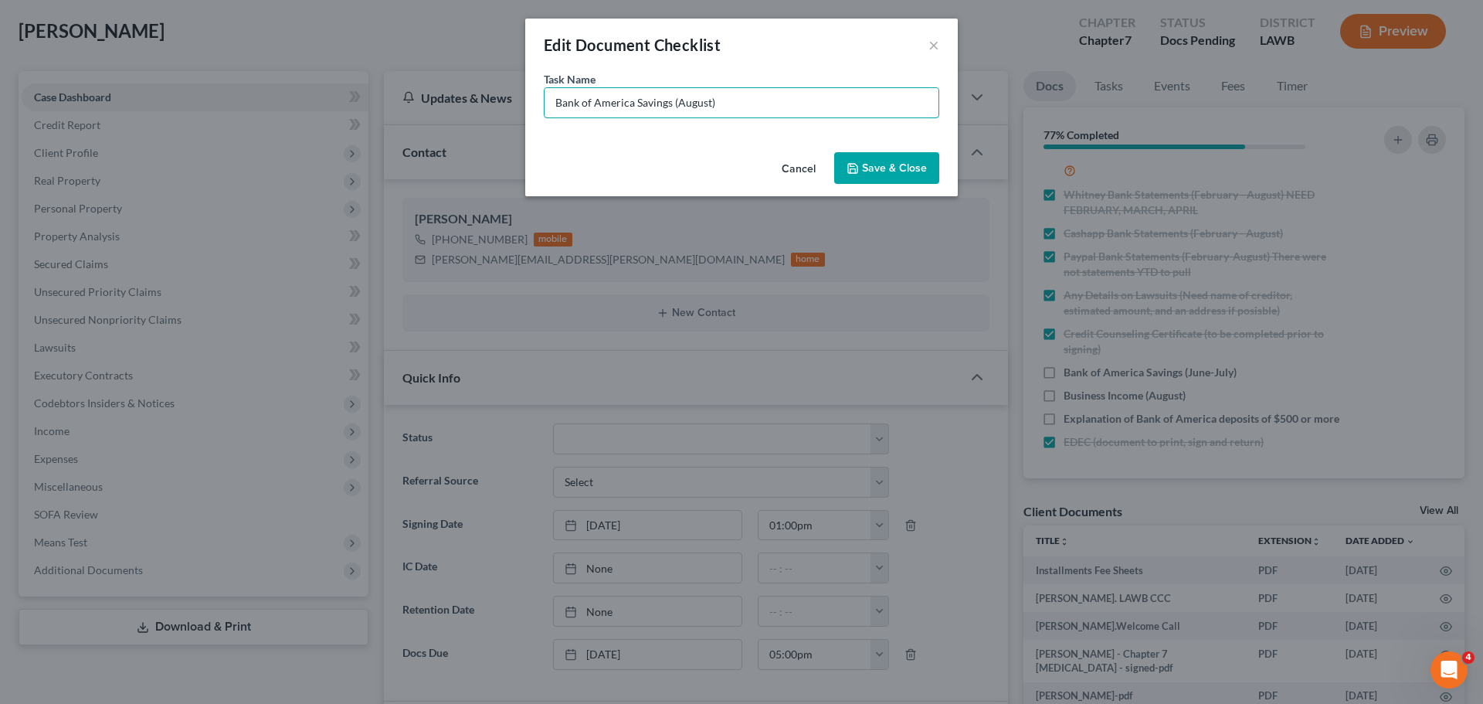
type input "Bank of America Savings (August)"
click at [870, 163] on button "Save & Close" at bounding box center [886, 168] width 105 height 32
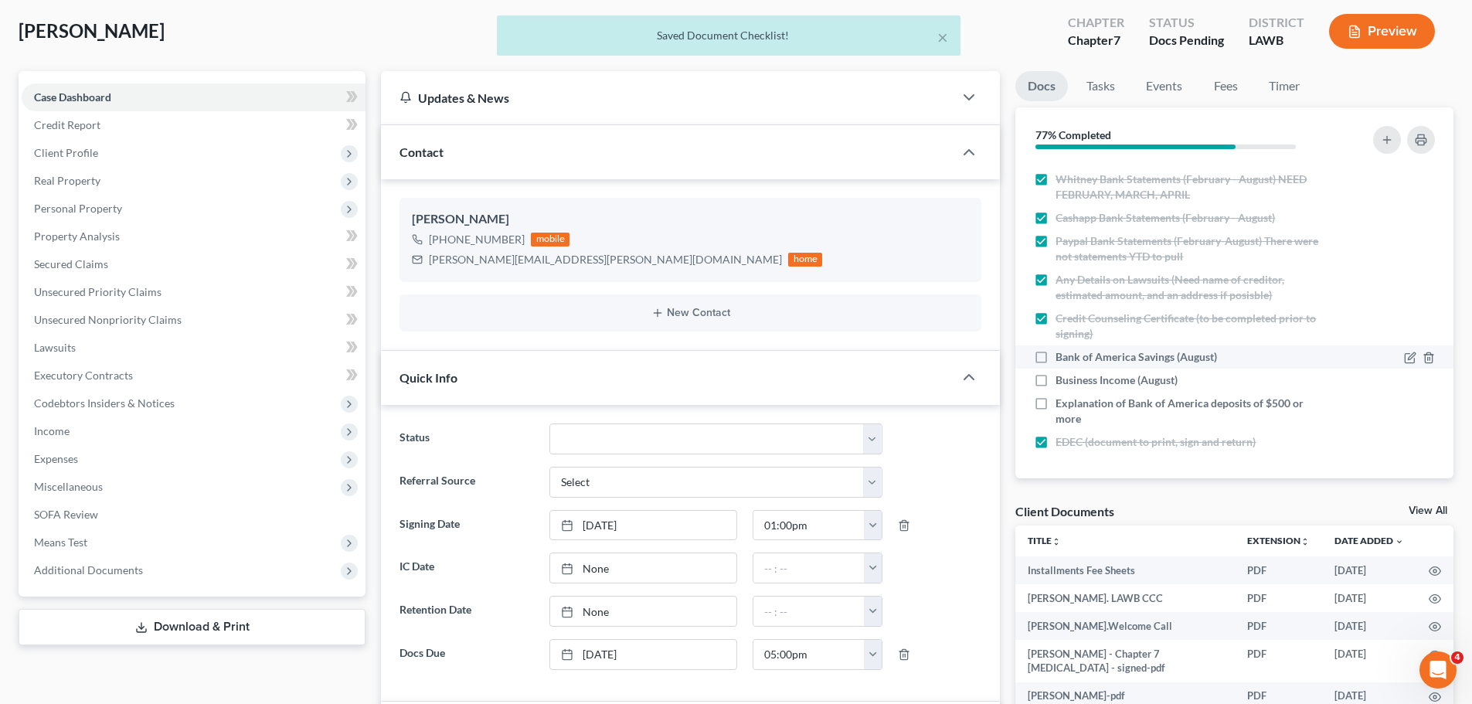
scroll to position [362, 0]
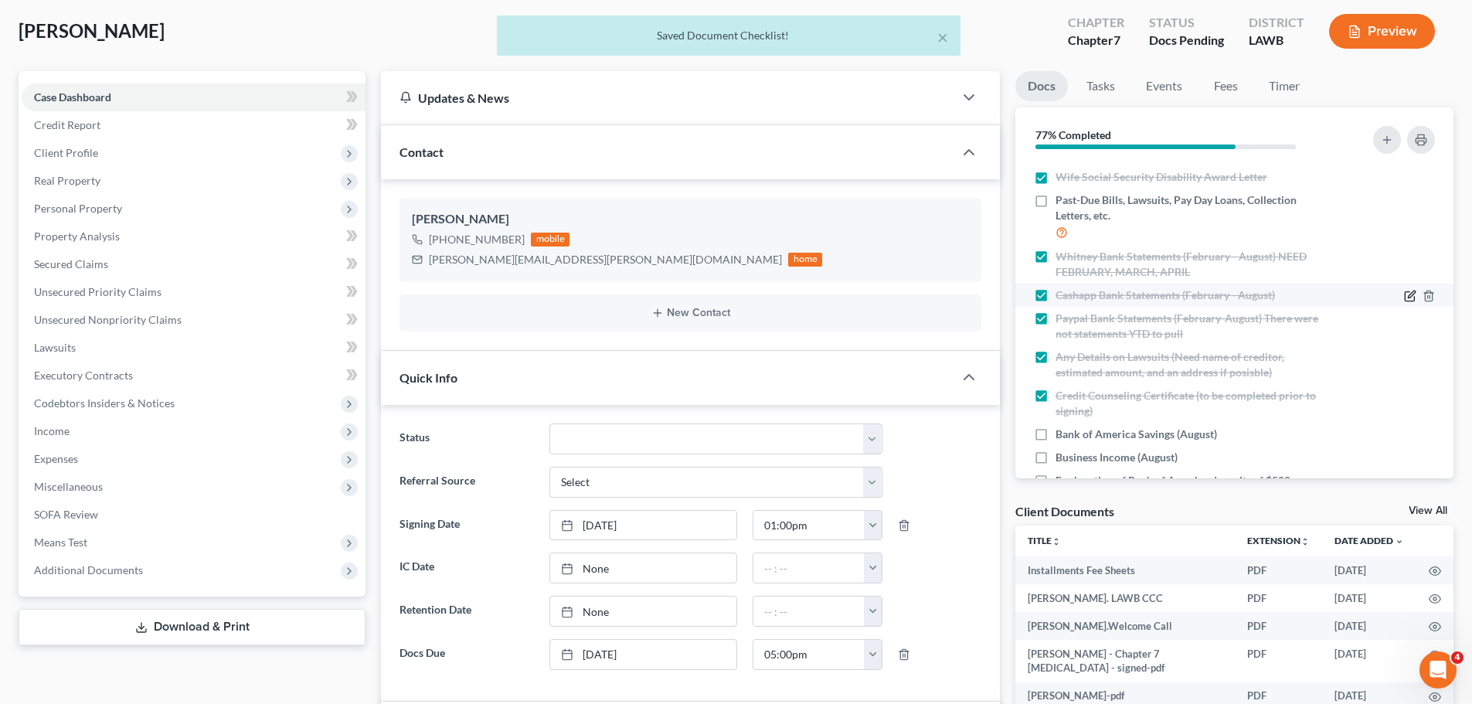
click at [1404, 294] on icon "button" at bounding box center [1410, 296] width 12 height 12
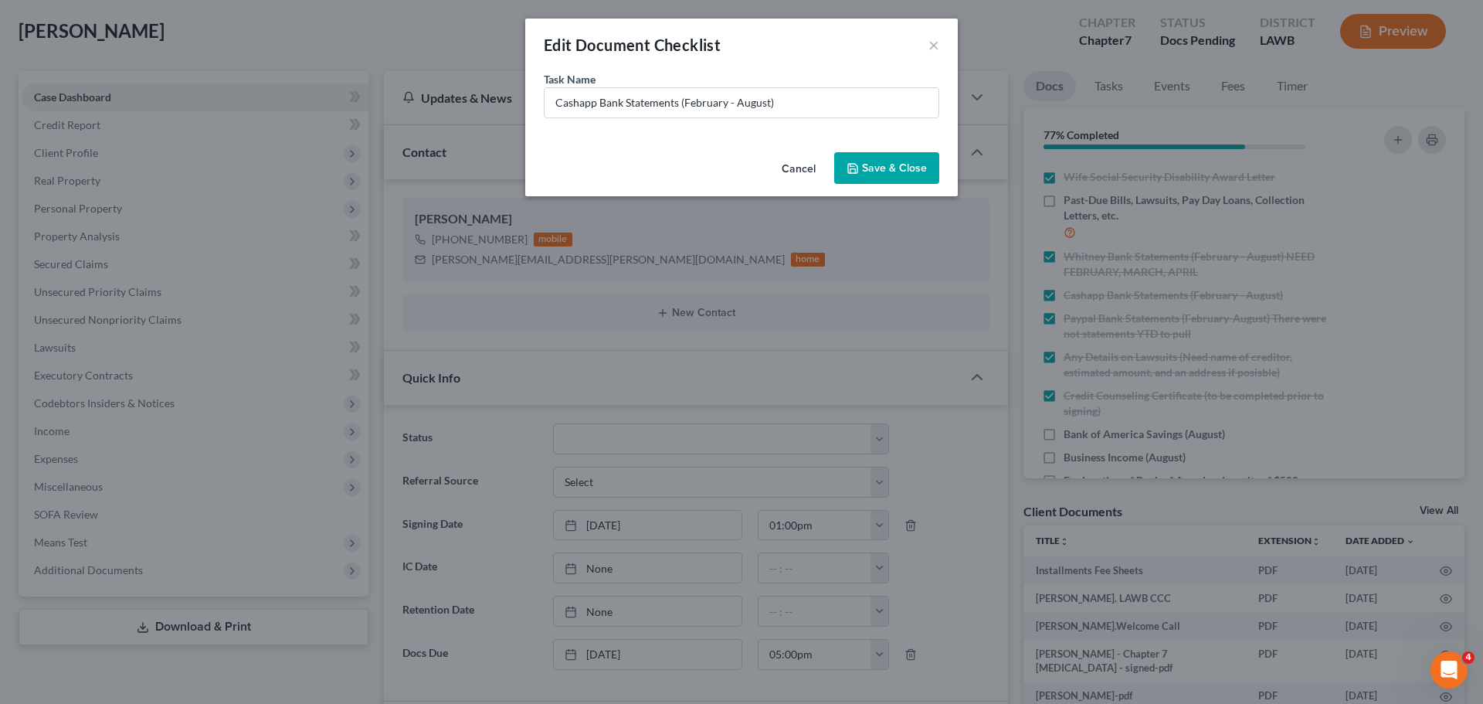
click at [915, 165] on button "Save & Close" at bounding box center [886, 168] width 105 height 32
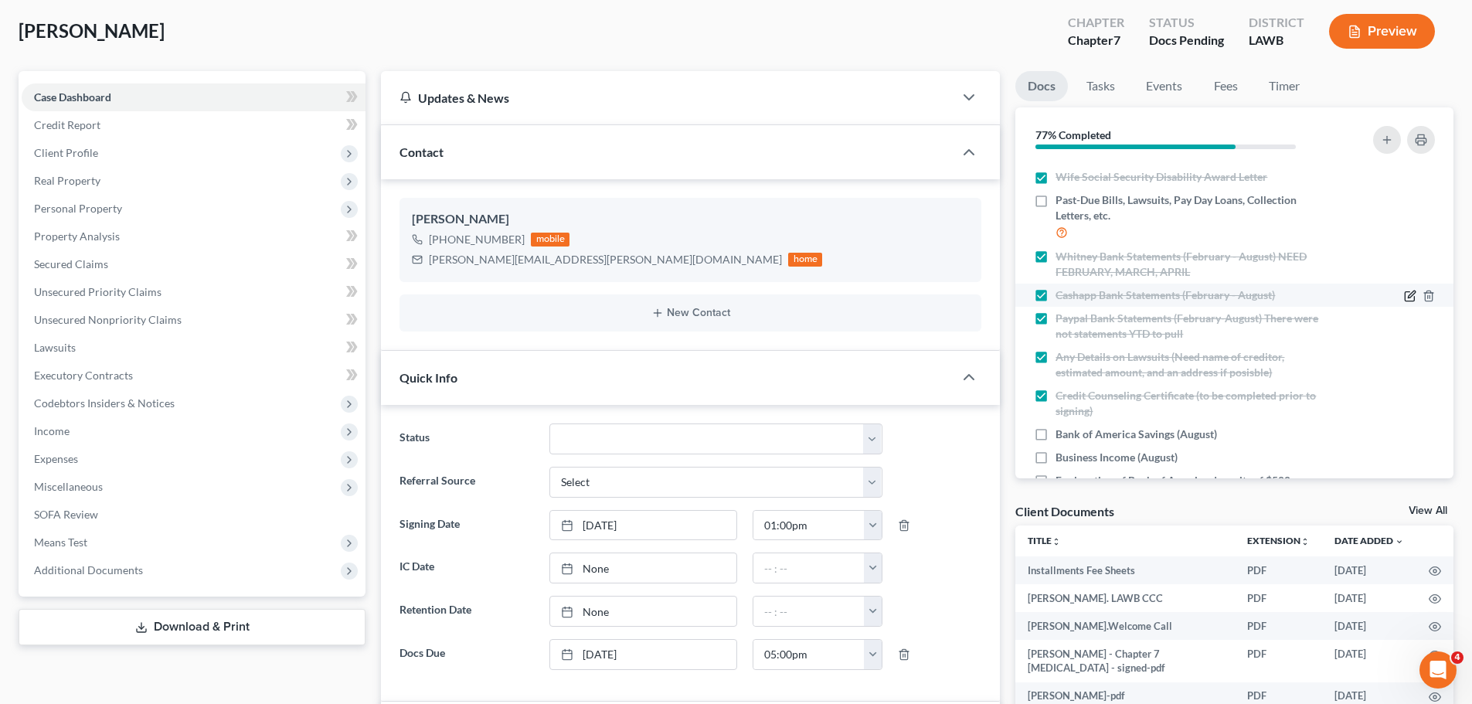
click at [1404, 291] on icon "button" at bounding box center [1410, 296] width 12 height 12
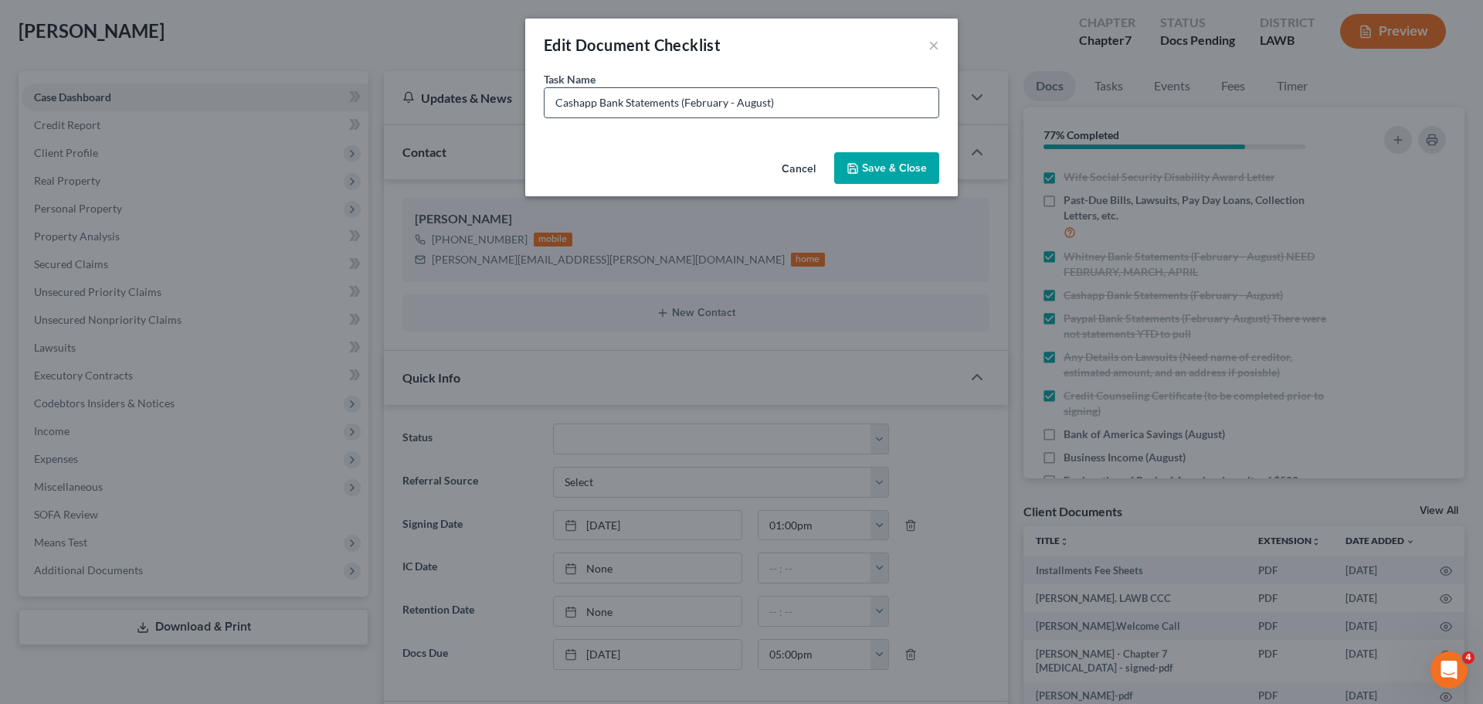
drag, startPoint x: 741, startPoint y: 103, endPoint x: 733, endPoint y: 104, distance: 7.8
click at [736, 104] on input "Cashapp Bank Statements (February - August)" at bounding box center [742, 102] width 394 height 29
click at [733, 104] on input "Cashapp Bank Statements (February - August)" at bounding box center [742, 102] width 394 height 29
drag, startPoint x: 733, startPoint y: 104, endPoint x: 684, endPoint y: 108, distance: 49.7
click at [684, 108] on input "Cashapp Bank Statements (February - August)" at bounding box center [742, 102] width 394 height 29
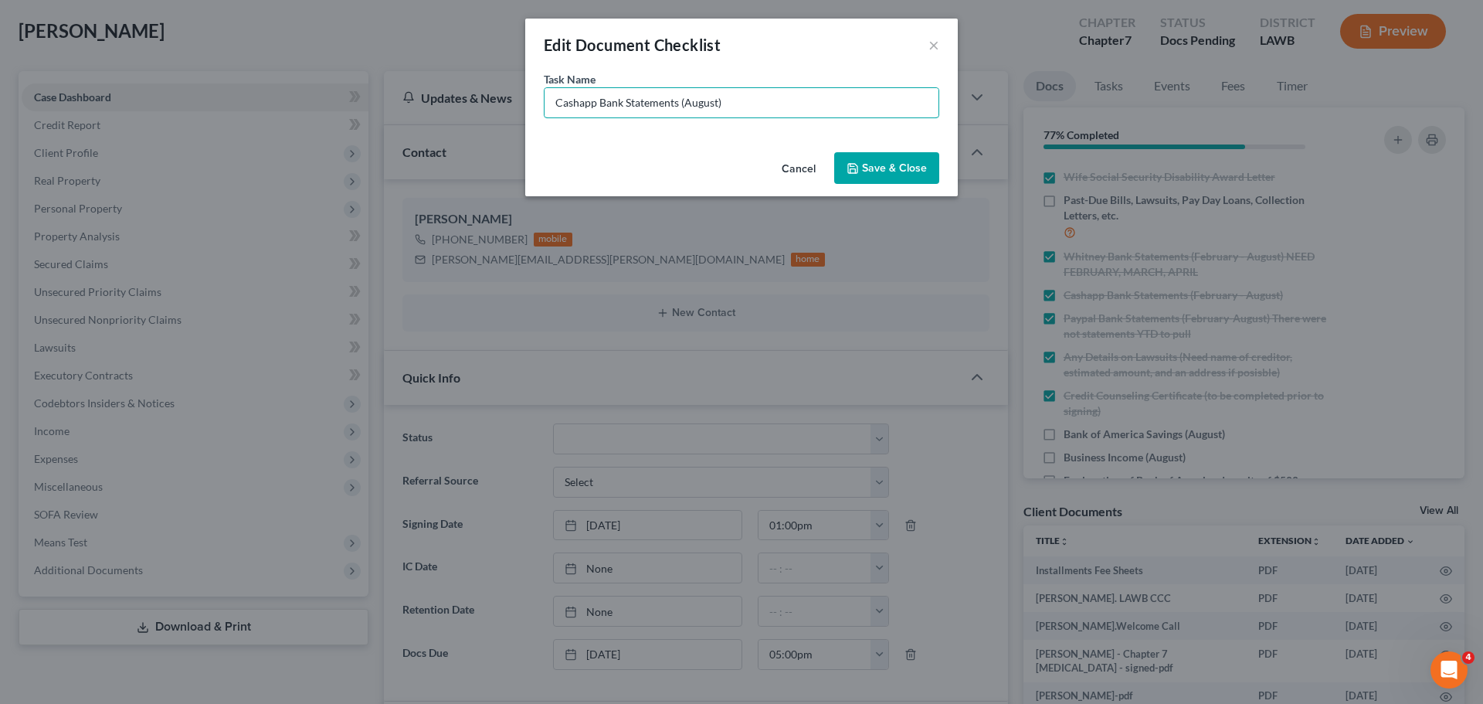
type input "Cashapp Bank Statements (August)"
click at [857, 175] on button "Save & Close" at bounding box center [886, 168] width 105 height 32
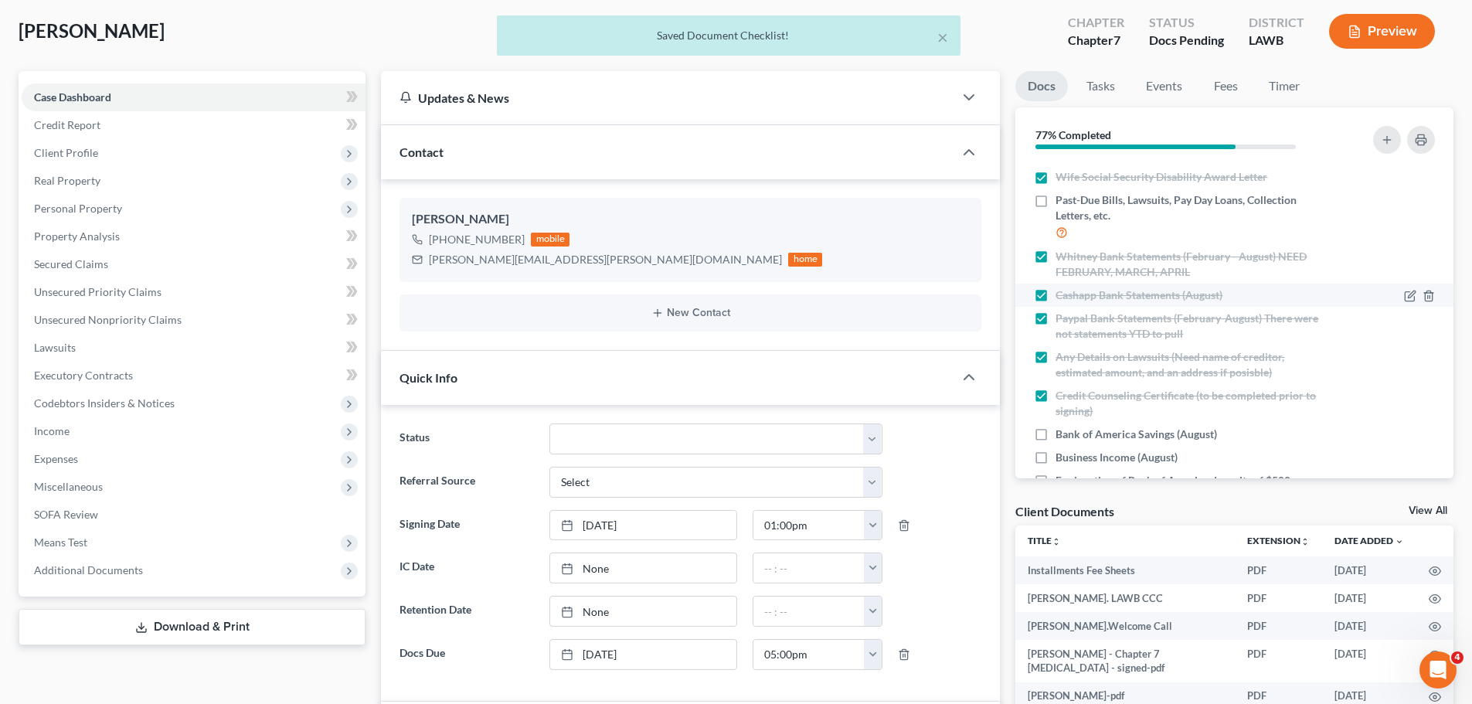
click at [1055, 294] on label "Cashapp Bank Statements (August)" at bounding box center [1138, 294] width 167 height 15
click at [1061, 294] on input "Cashapp Bank Statements (August)" at bounding box center [1066, 292] width 10 height 10
checkbox input "false"
click at [1404, 256] on icon "button" at bounding box center [1410, 257] width 12 height 12
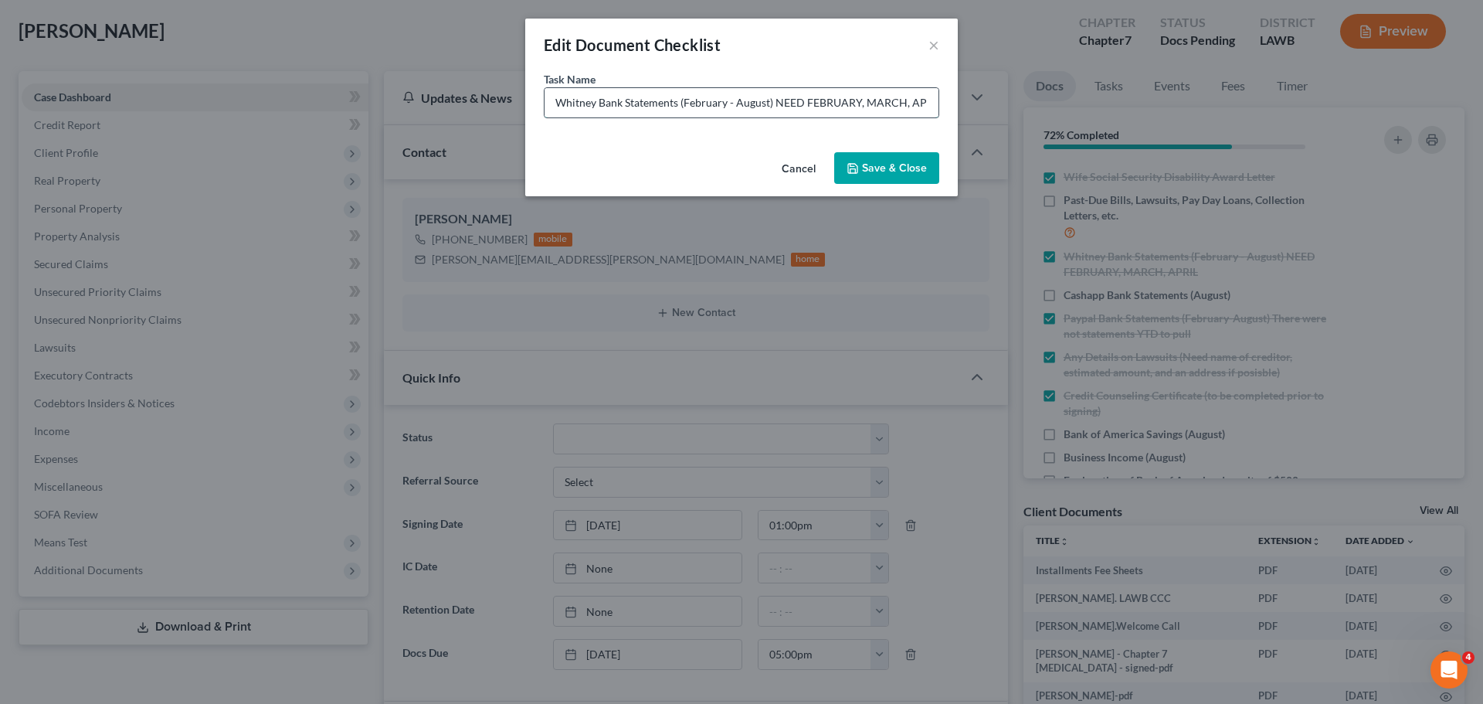
drag, startPoint x: 684, startPoint y: 101, endPoint x: 735, endPoint y: 105, distance: 51.1
click at [735, 105] on input "Whitney Bank Statements (February - August) NEED FEBRUARY, MARCH, APRIL" at bounding box center [742, 102] width 394 height 29
drag, startPoint x: 731, startPoint y: 103, endPoint x: 901, endPoint y: 110, distance: 170.1
click at [899, 111] on input "Whitney Bank Statements (August) NEED FEBRUARY, MARCH, APRIL" at bounding box center [742, 102] width 394 height 29
type input "Whitney Bank Statements (August)"
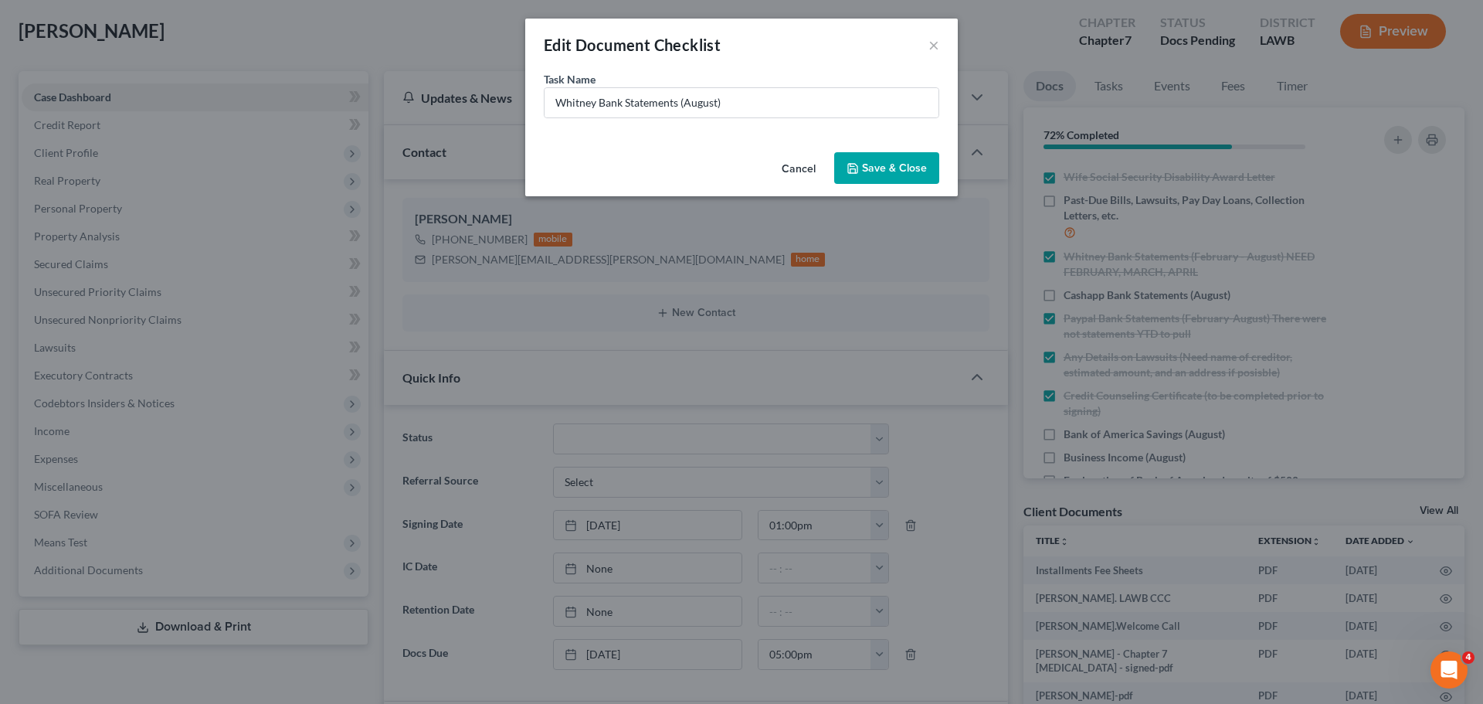
click at [894, 155] on button "Save & Close" at bounding box center [886, 168] width 105 height 32
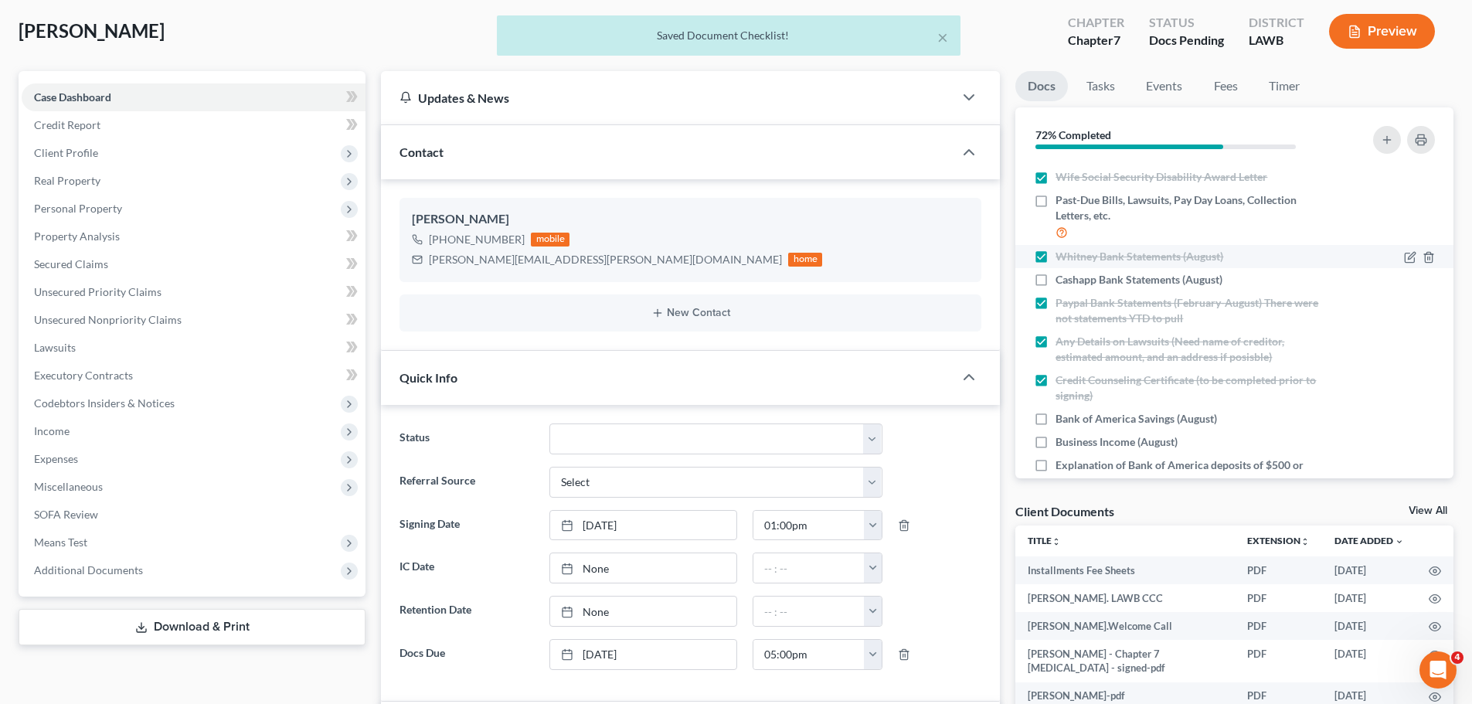
click at [1055, 261] on label "Whitney Bank Statements (August)" at bounding box center [1139, 256] width 168 height 15
click at [1061, 259] on input "Whitney Bank Statements (August)" at bounding box center [1066, 254] width 10 height 10
checkbox input "false"
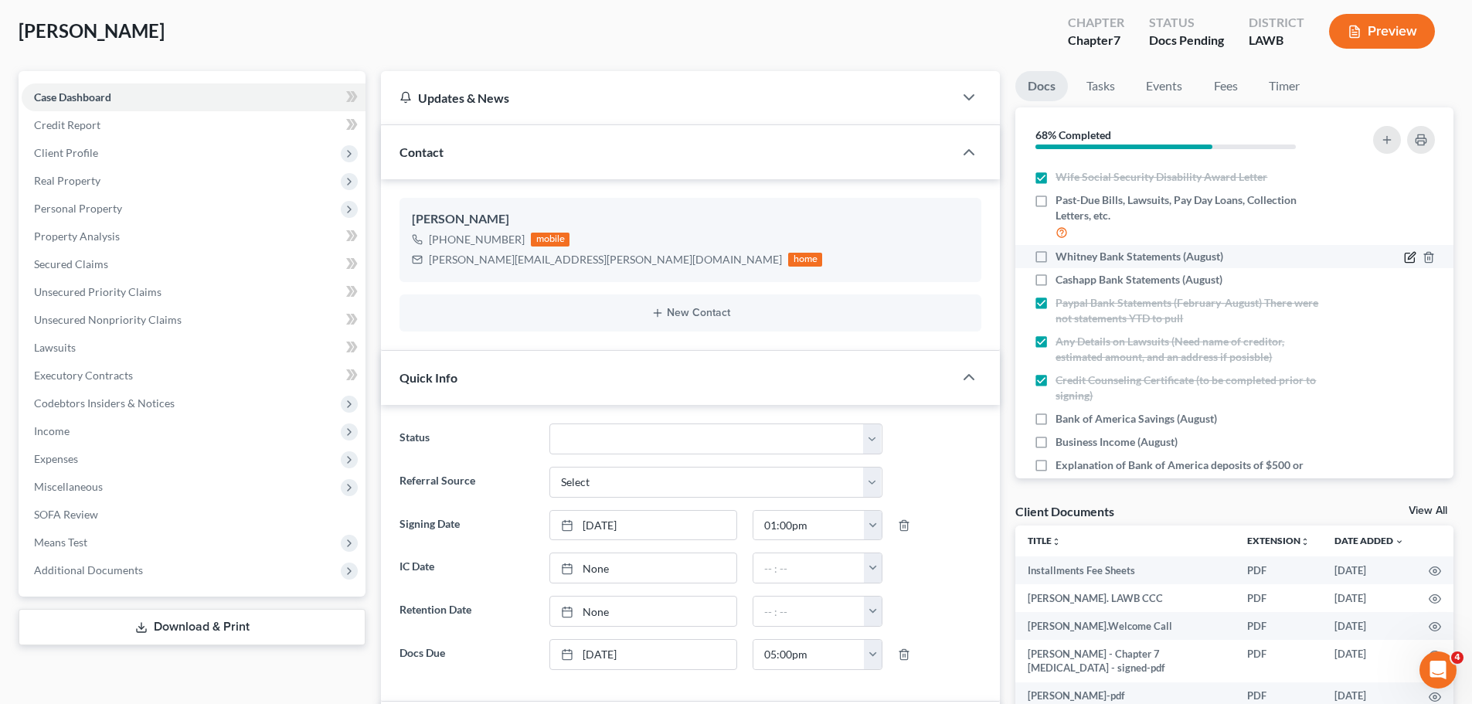
click at [1408, 254] on icon "button" at bounding box center [1411, 255] width 7 height 7
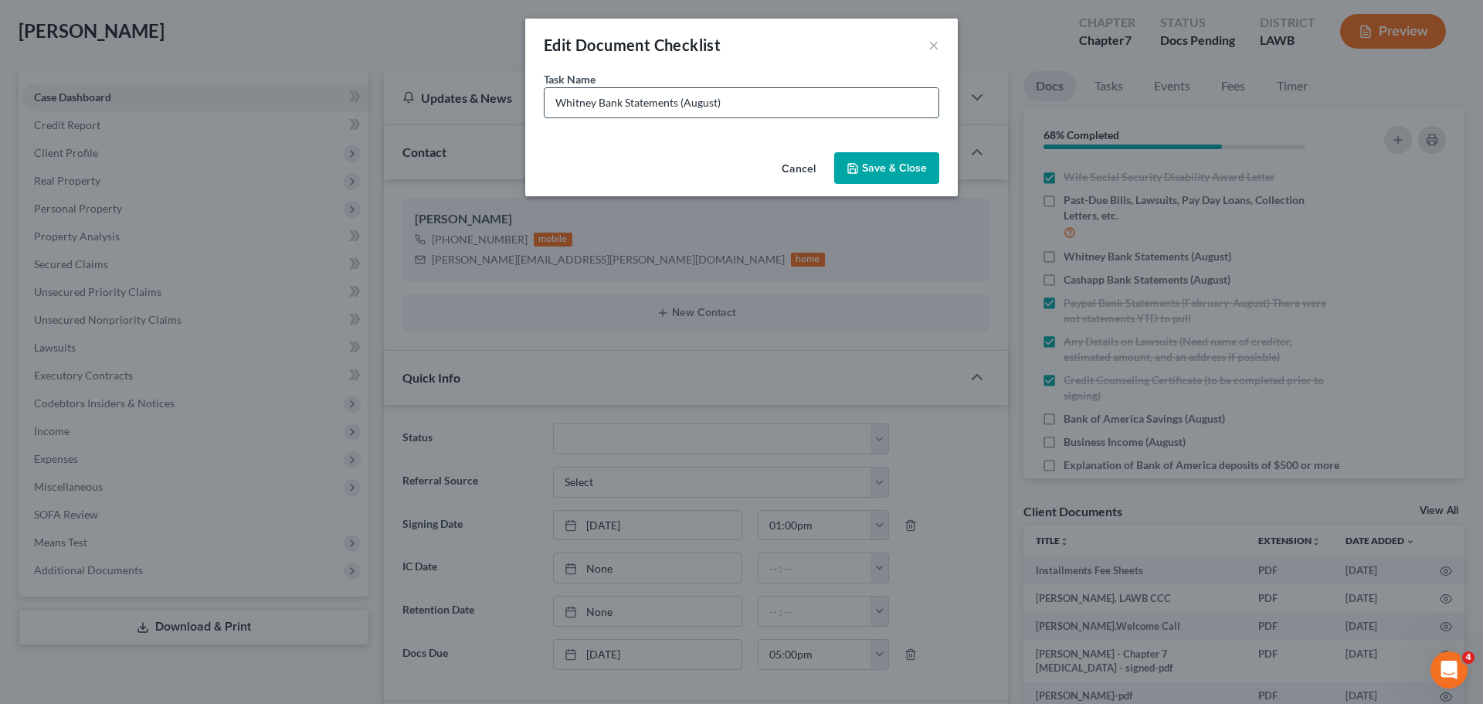
click at [851, 106] on input "Whitney Bank Statements (August)" at bounding box center [742, 102] width 394 height 29
type input "Whitney Bank Statements (August, if available)"
click at [891, 174] on button "Save & Close" at bounding box center [886, 168] width 105 height 32
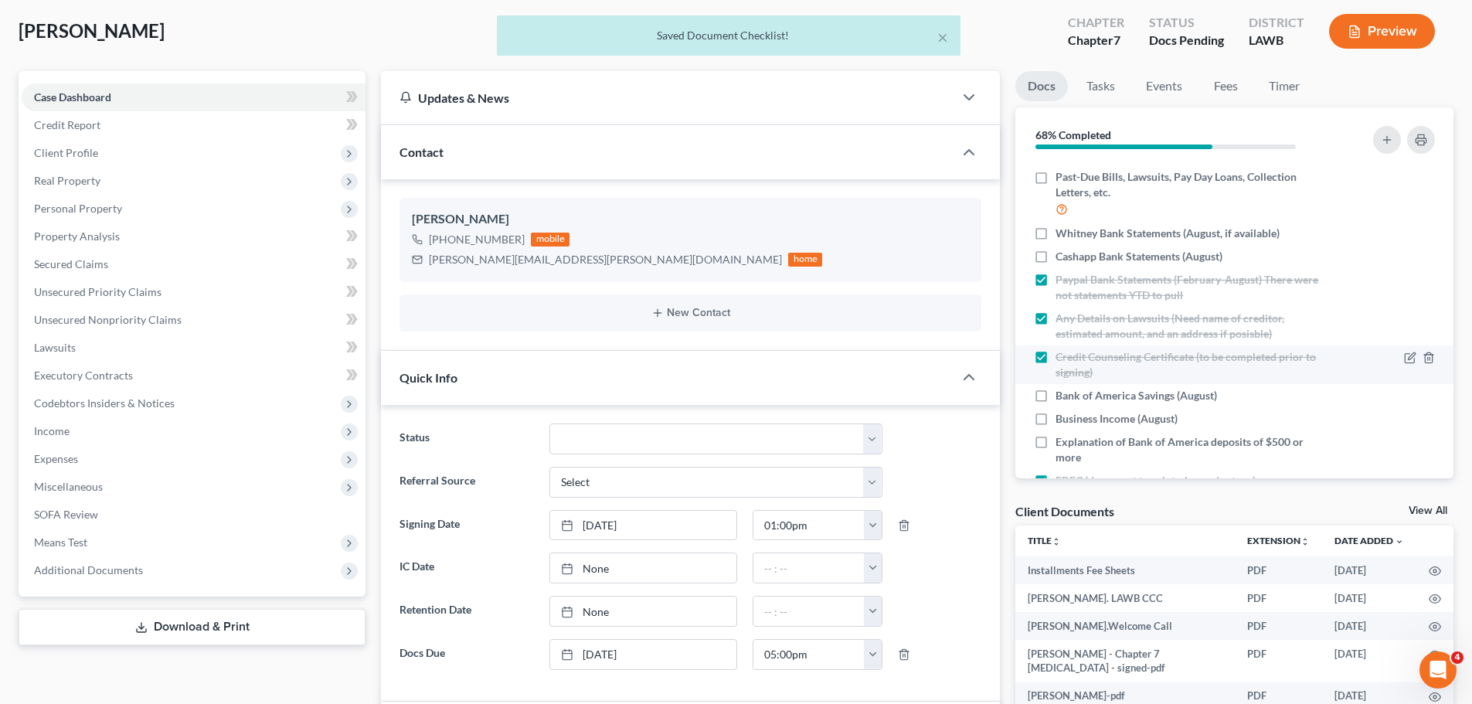
scroll to position [423, 0]
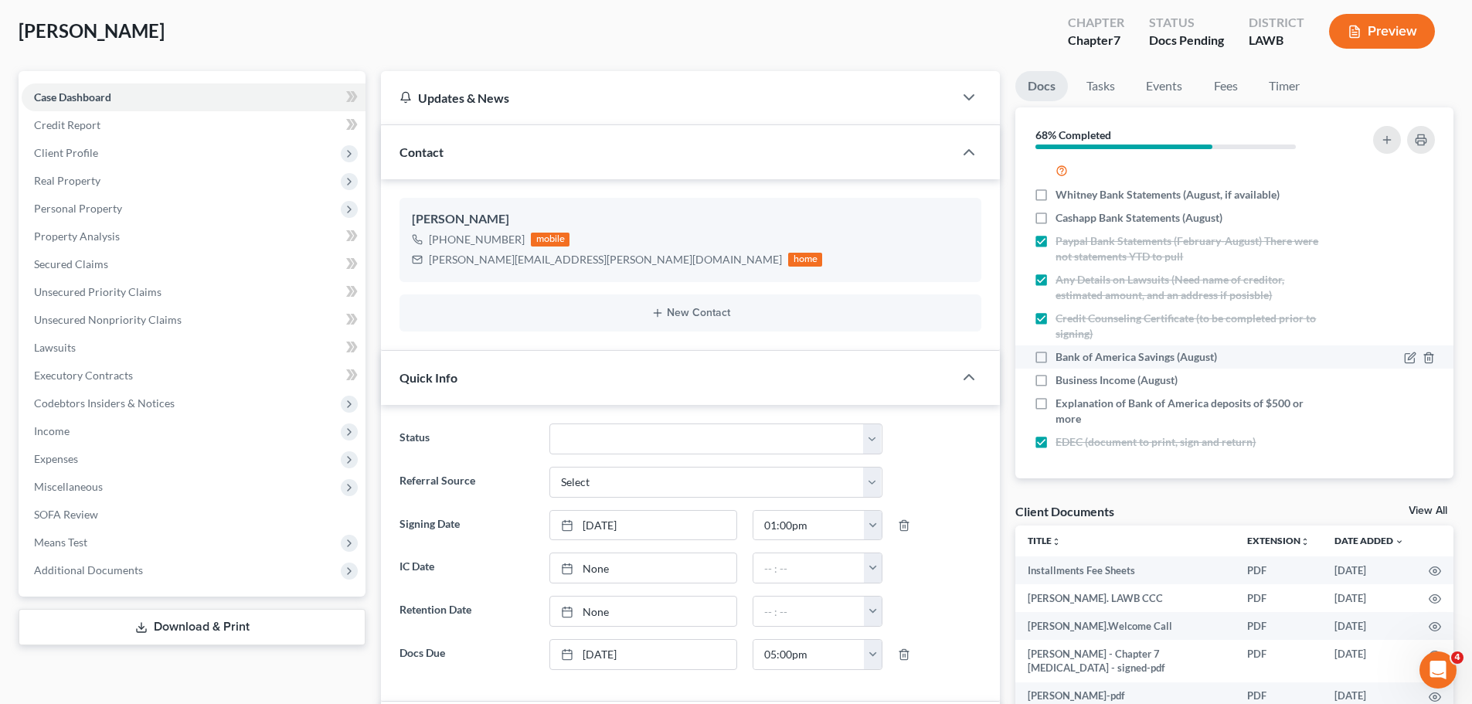
click at [1055, 355] on label "Bank of America Savings (August)" at bounding box center [1135, 356] width 161 height 15
click at [1061, 355] on input "Bank of America Savings (August)" at bounding box center [1066, 354] width 10 height 10
checkbox input "true"
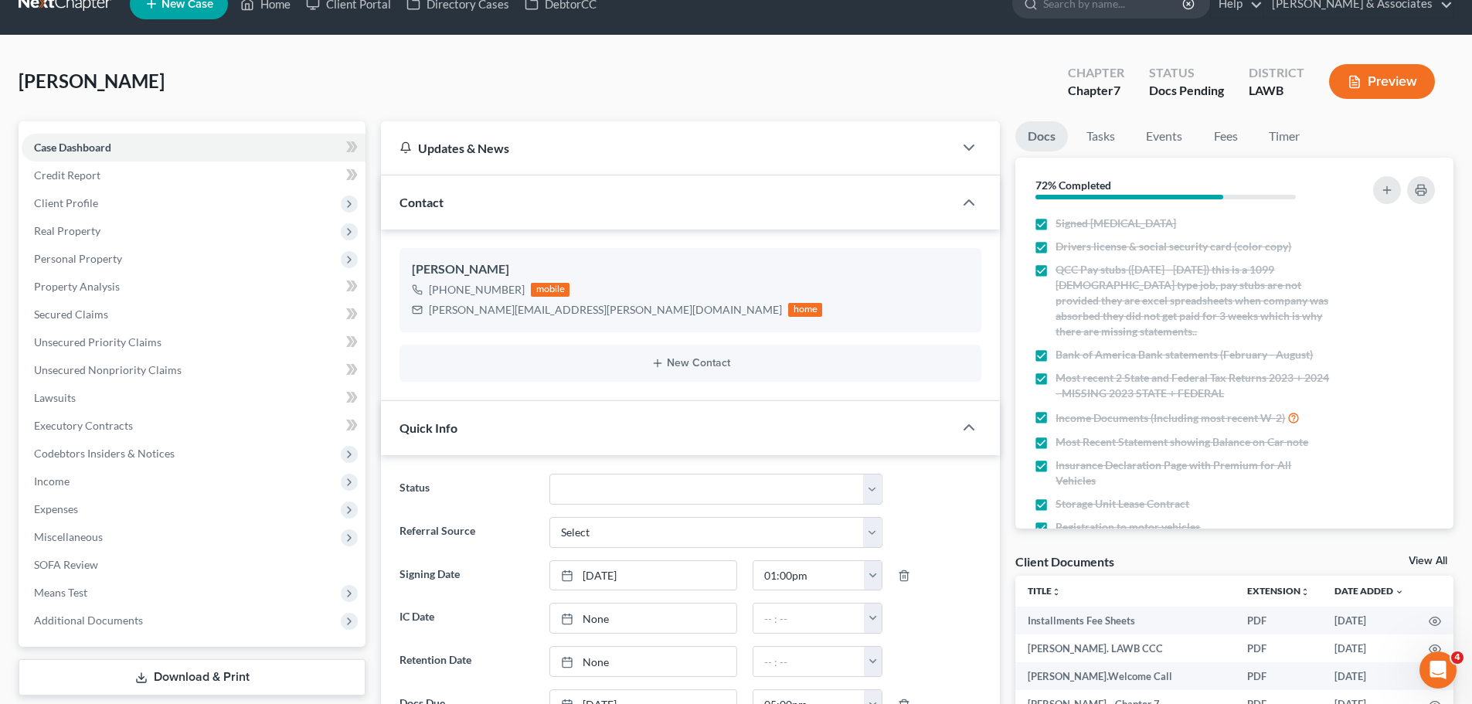
scroll to position [0, 0]
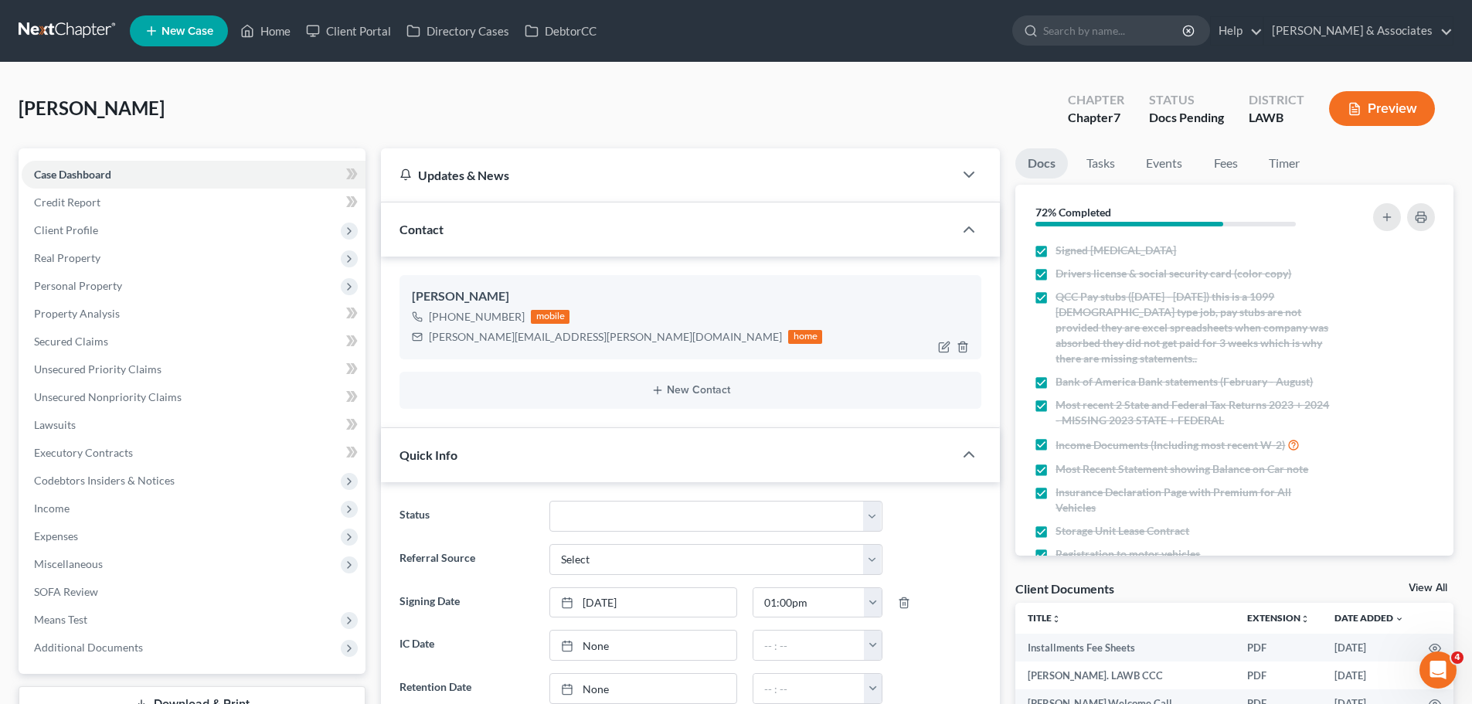
click at [508, 338] on div "[PERSON_NAME][EMAIL_ADDRESS][PERSON_NAME][DOMAIN_NAME]" at bounding box center [605, 336] width 353 height 15
copy div "[PERSON_NAME][EMAIL_ADDRESS][PERSON_NAME][DOMAIN_NAME]"
click at [83, 29] on link at bounding box center [68, 31] width 99 height 28
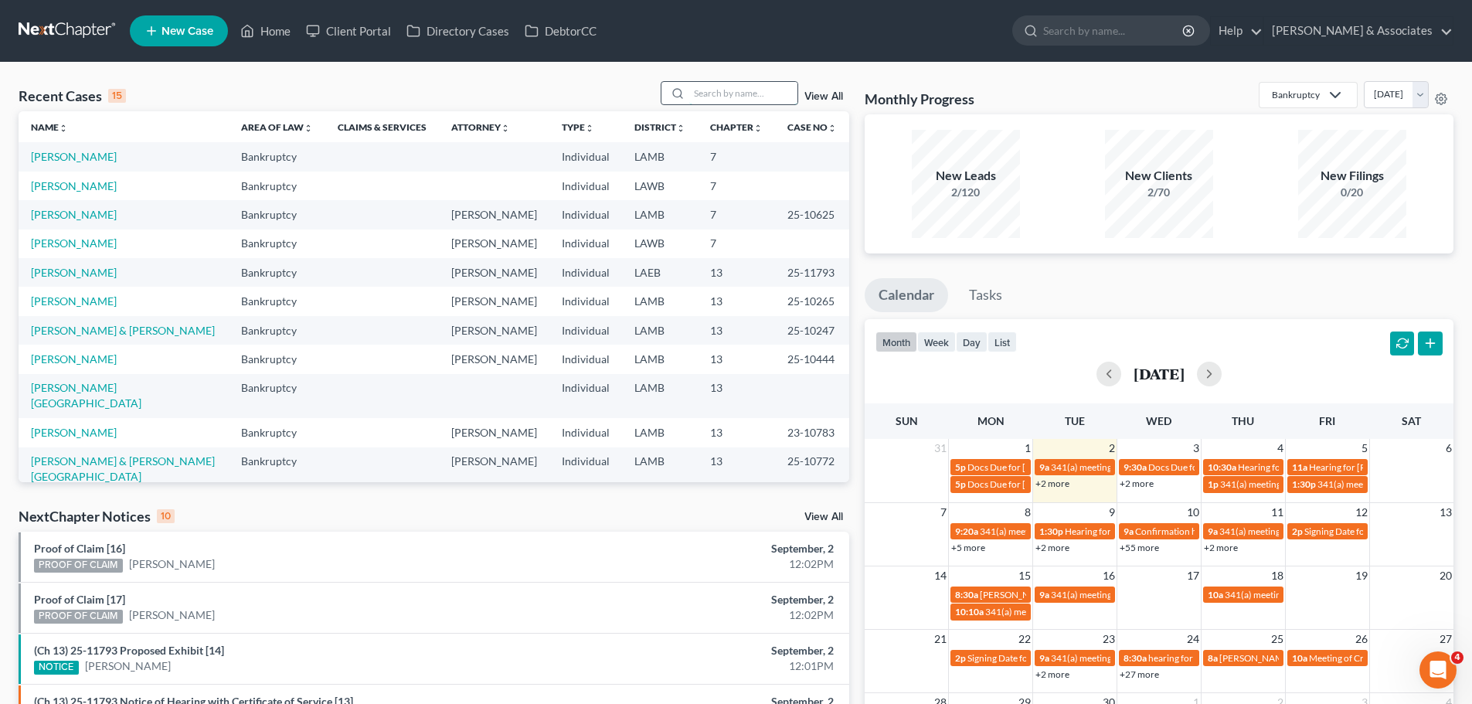
click at [764, 86] on input "search" at bounding box center [743, 93] width 108 height 22
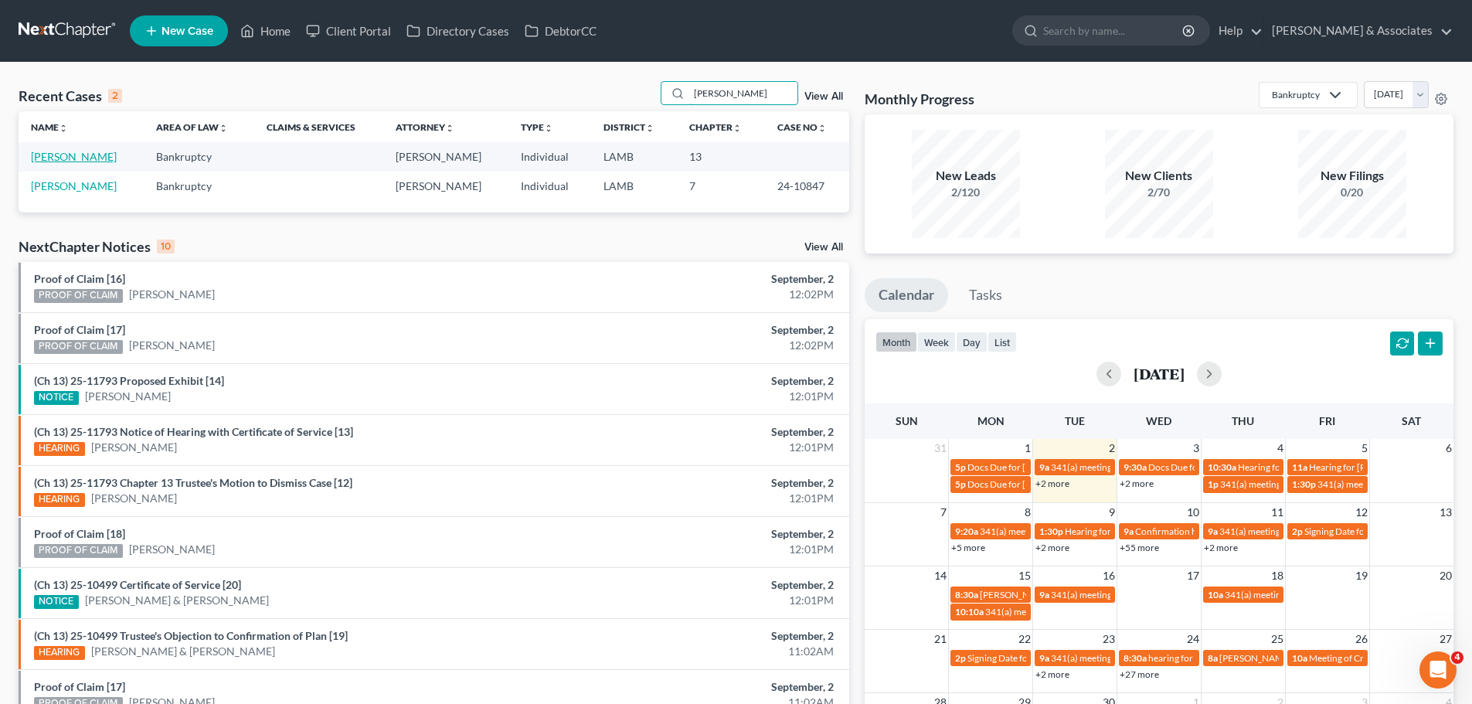
type input "[PERSON_NAME]"
click at [68, 161] on link "[PERSON_NAME]" at bounding box center [74, 156] width 86 height 13
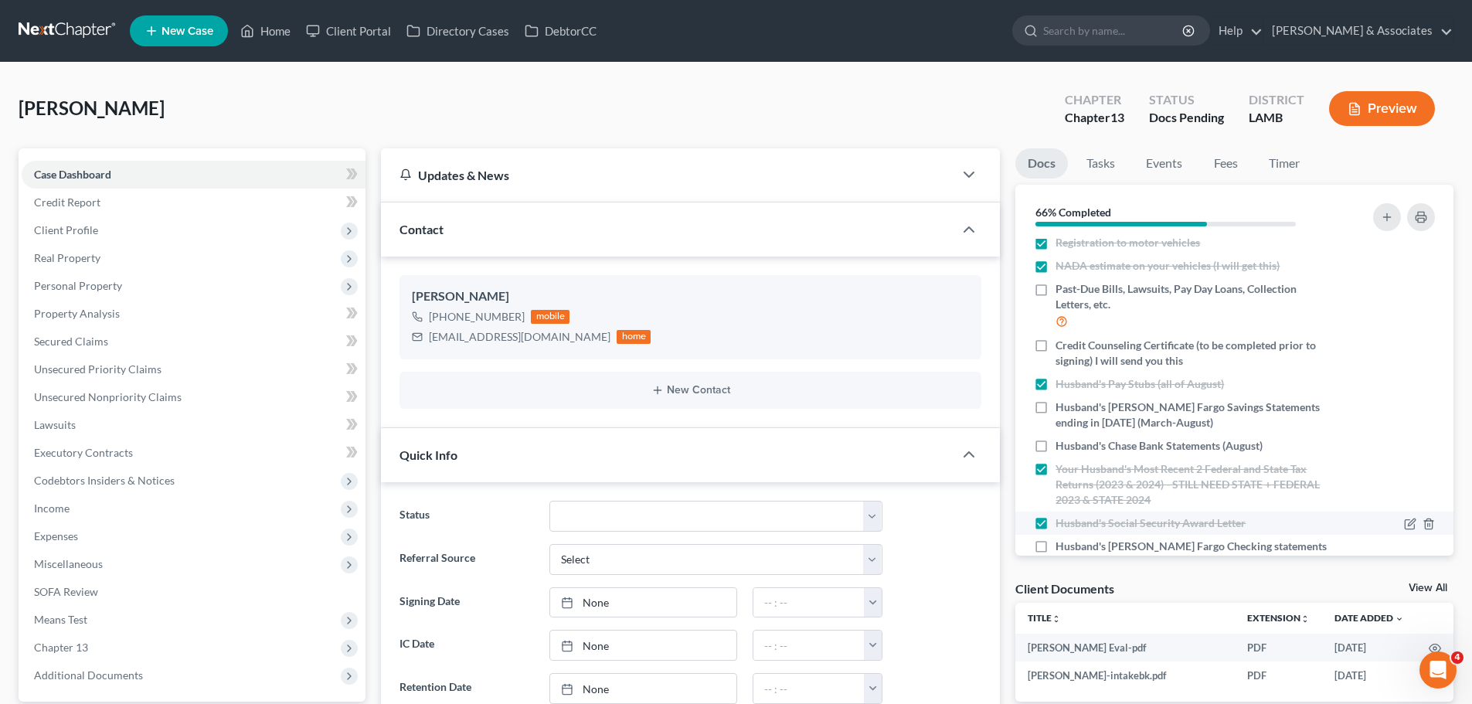
scroll to position [253, 0]
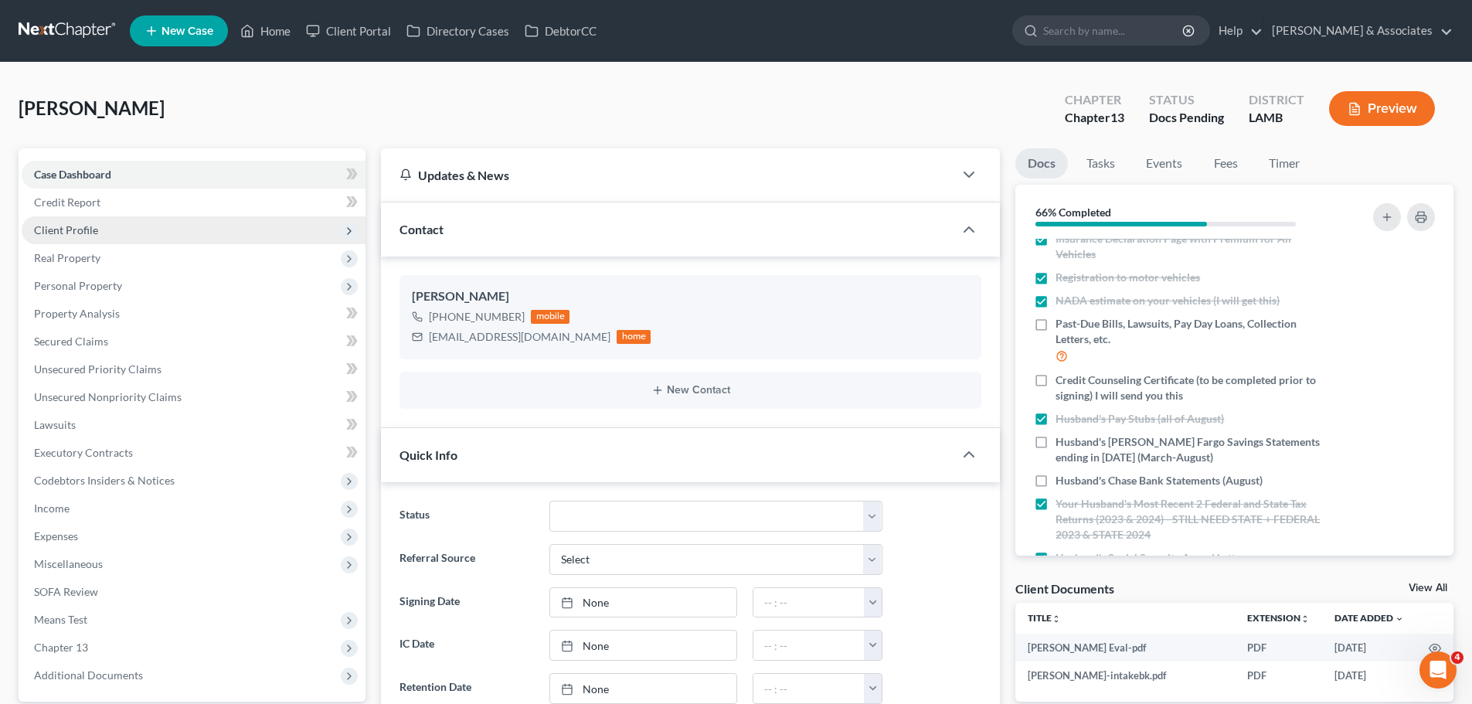
click at [145, 231] on span "Client Profile" at bounding box center [194, 230] width 344 height 28
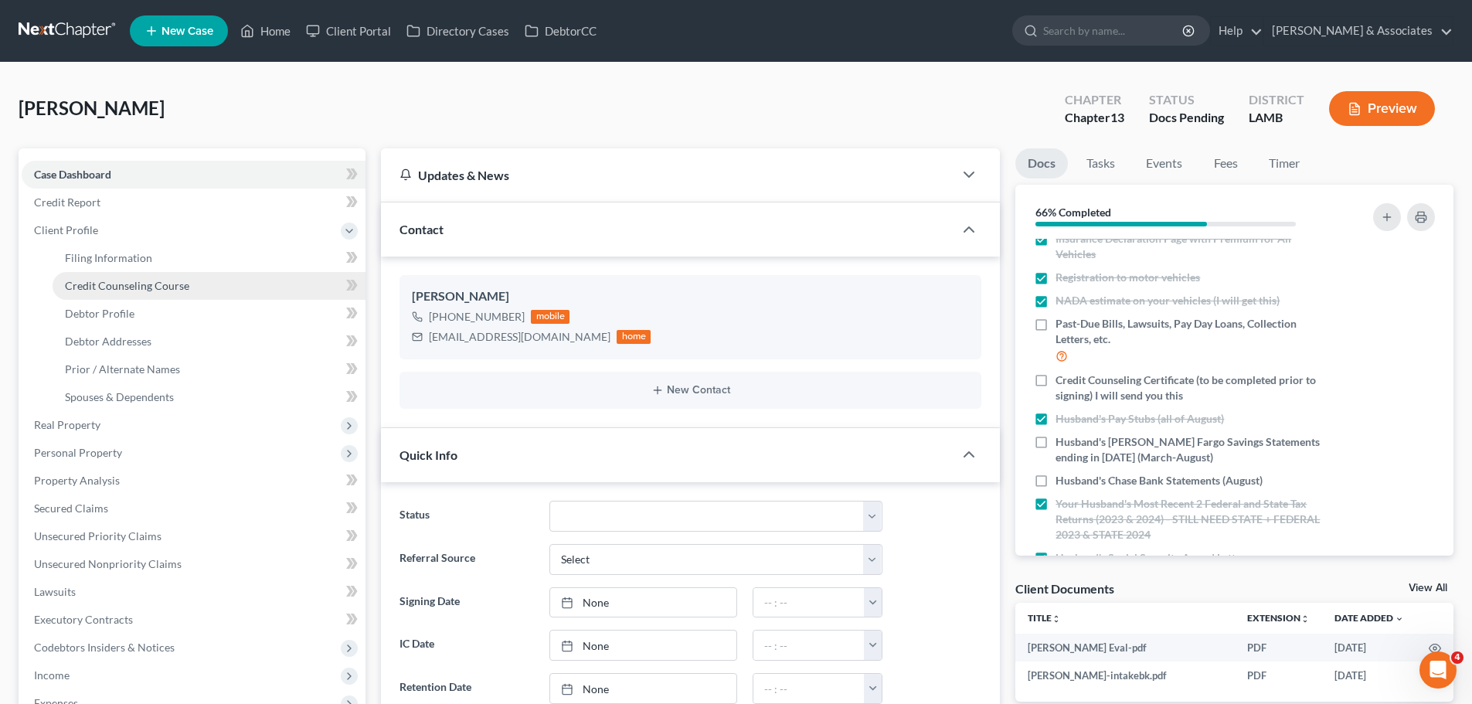
click at [161, 285] on span "Credit Counseling Course" at bounding box center [127, 285] width 124 height 13
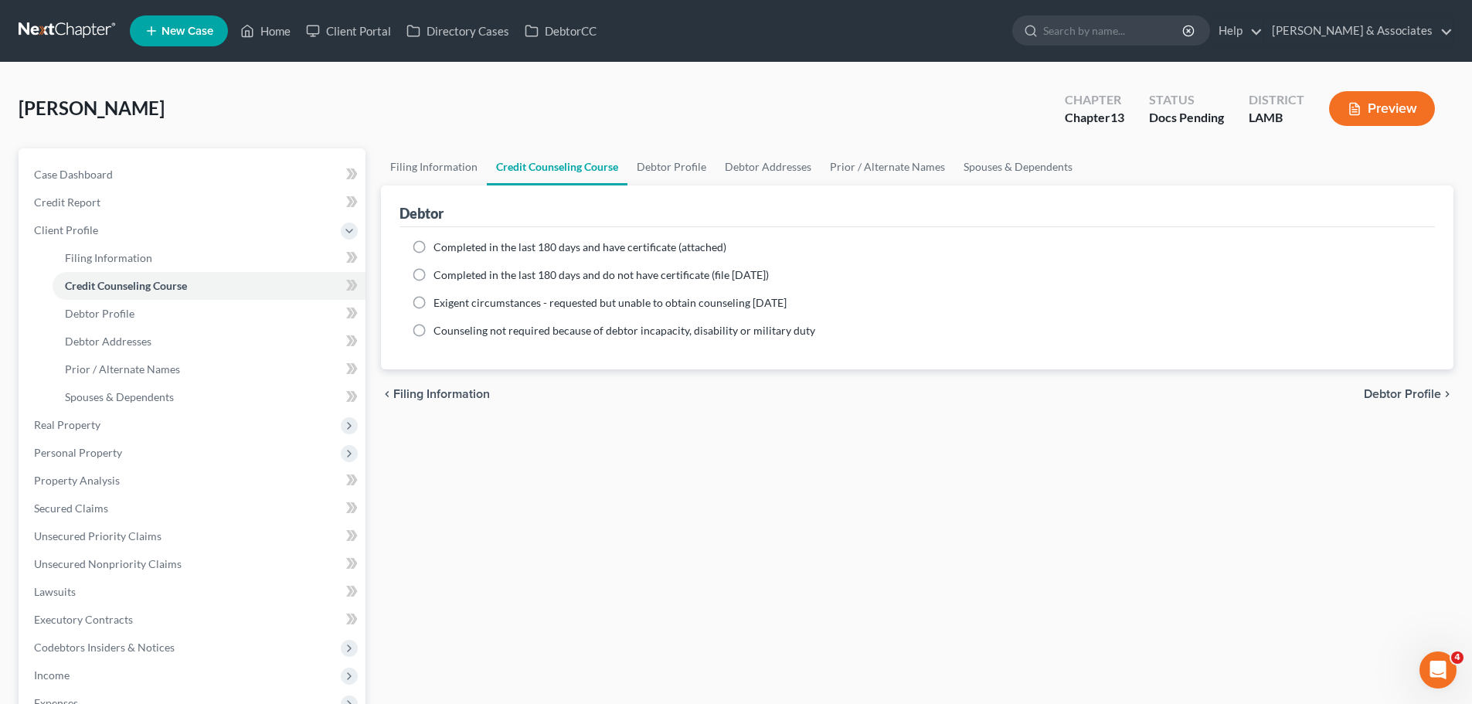
click at [460, 243] on span "Completed in the last 180 days and have certificate (attached)" at bounding box center [579, 246] width 293 height 13
click at [450, 243] on input "Completed in the last 180 days and have certificate (attached)" at bounding box center [445, 244] width 10 height 10
radio input "true"
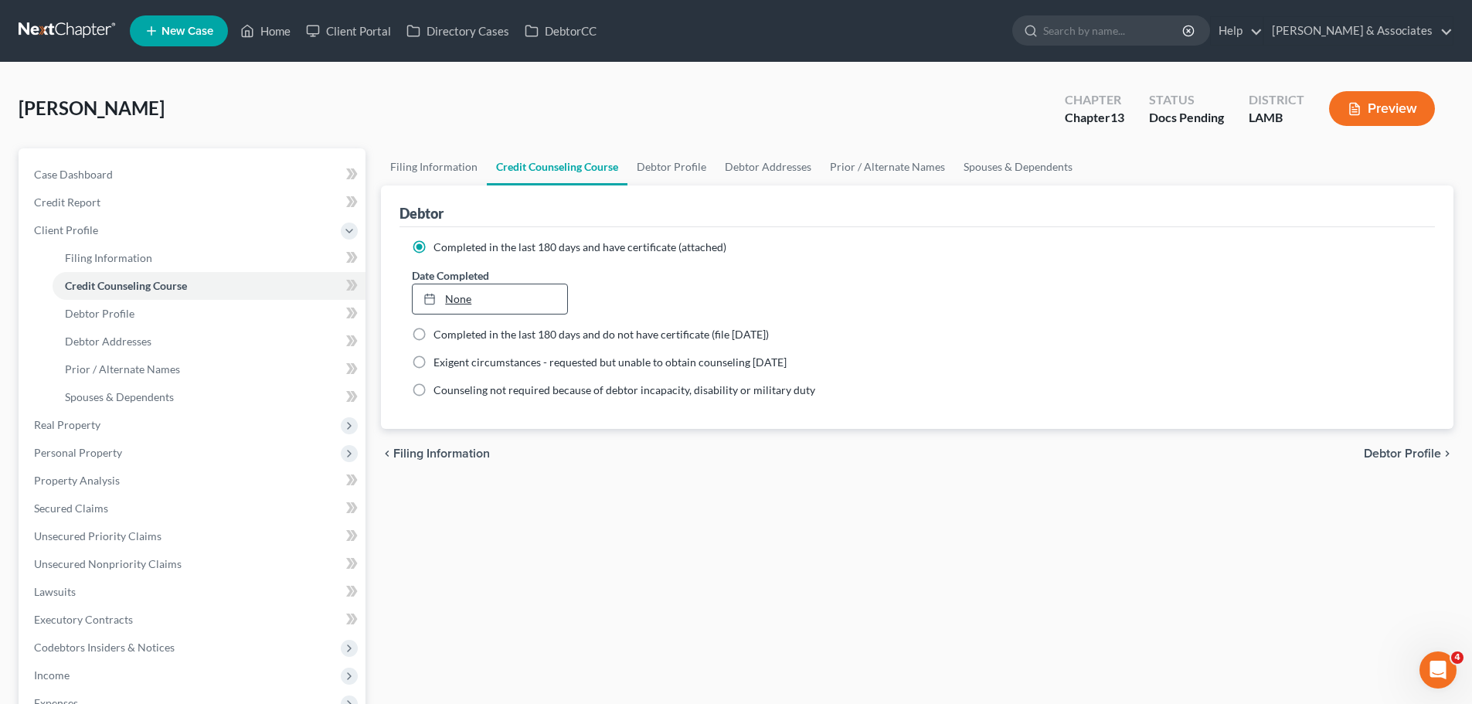
type input "9/2/2025"
click at [466, 289] on link "None" at bounding box center [490, 298] width 154 height 29
click at [116, 169] on link "Case Dashboard" at bounding box center [194, 175] width 344 height 28
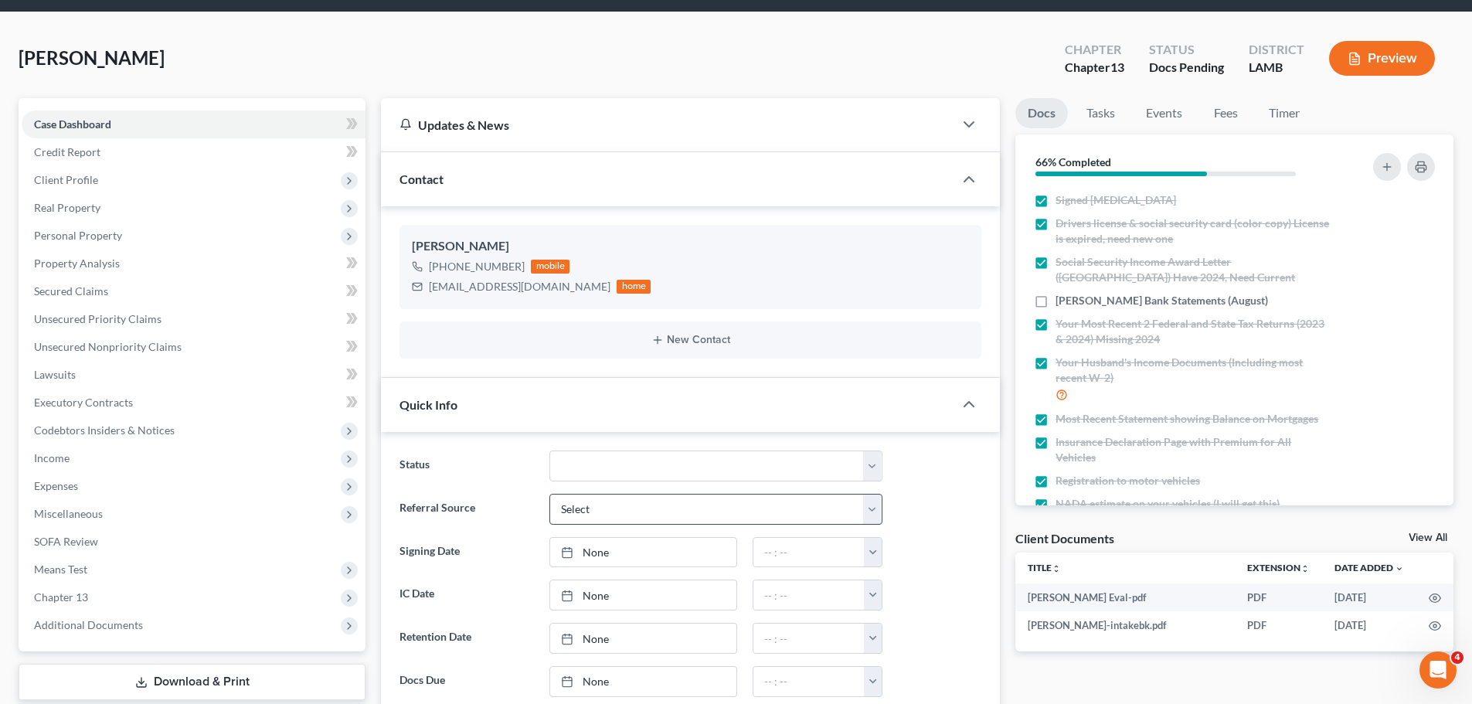
scroll to position [77, 0]
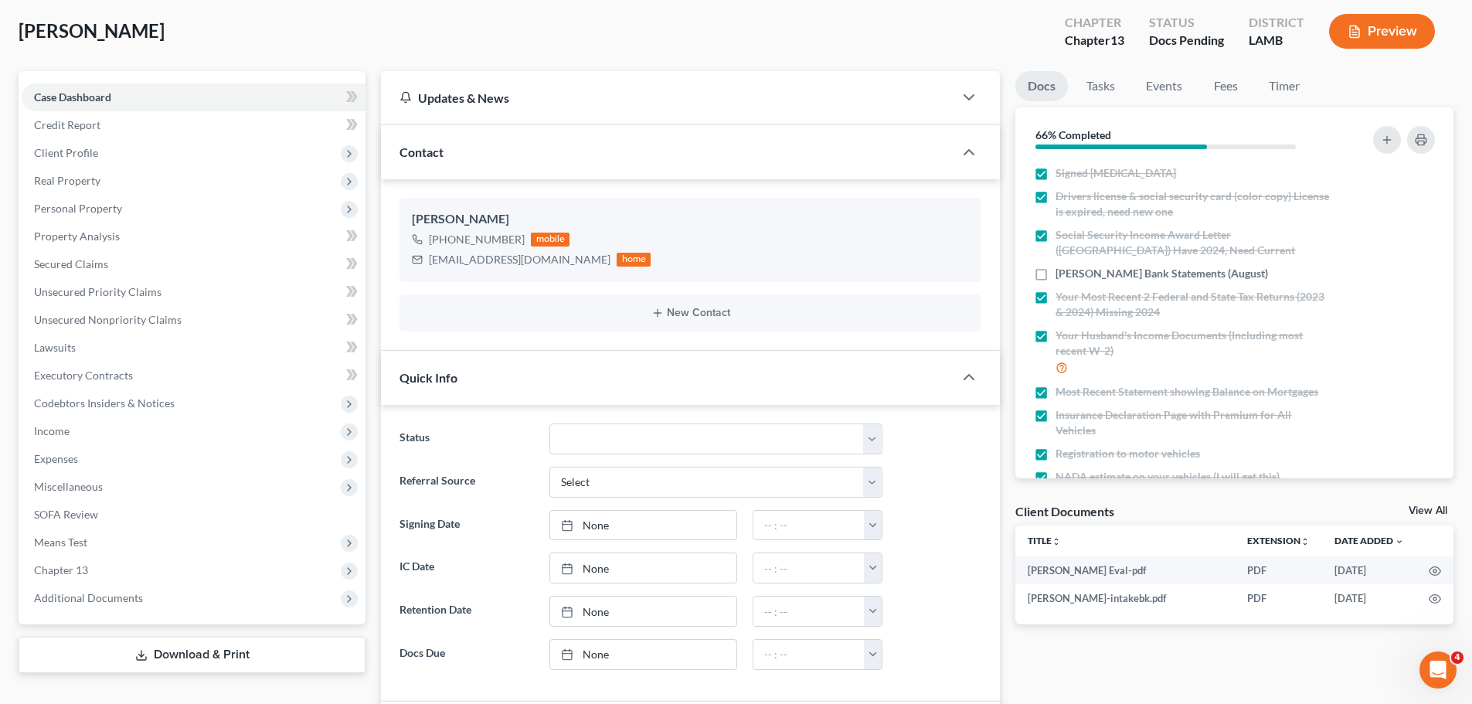
click at [1421, 503] on div "Client Documents View All" at bounding box center [1234, 514] width 438 height 22
click at [1420, 507] on link "View All" at bounding box center [1427, 510] width 39 height 11
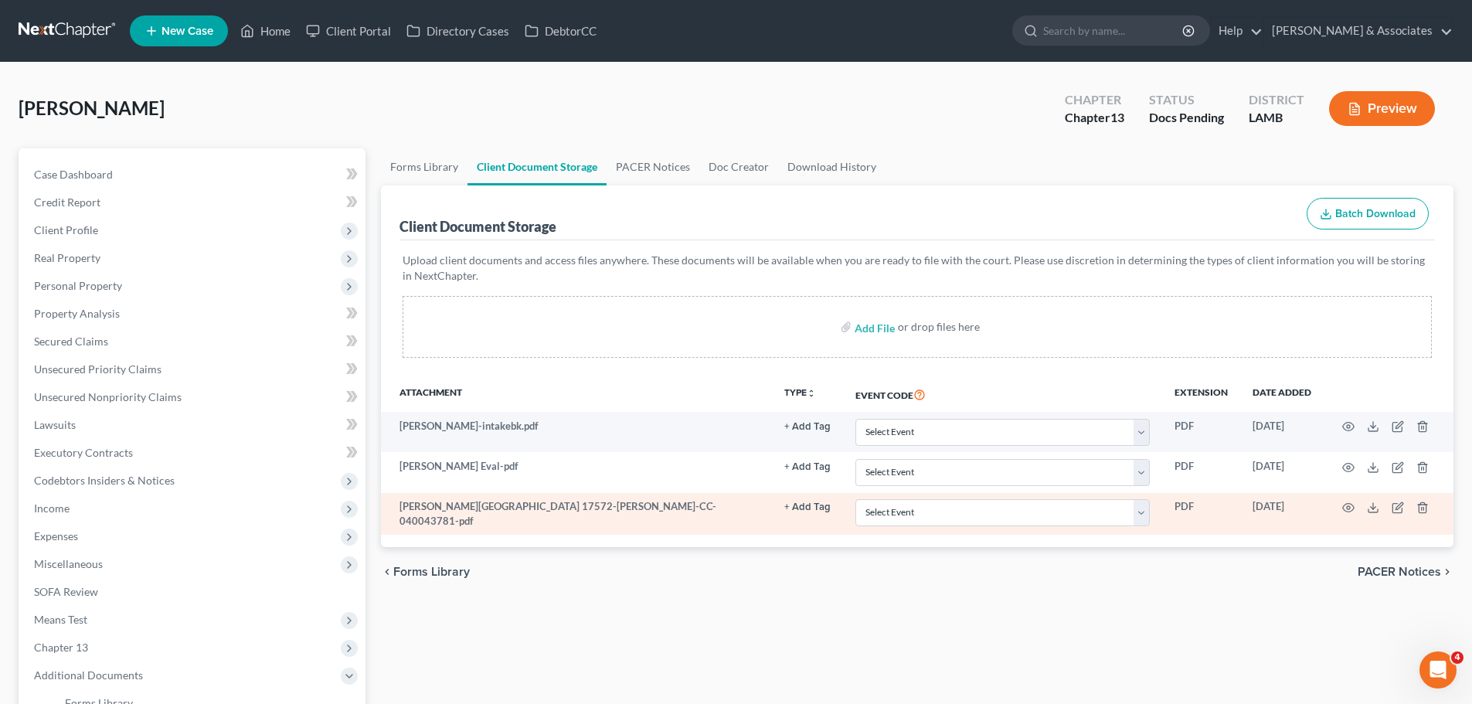
click at [810, 432] on button "+ Add Tag" at bounding box center [807, 427] width 46 height 10
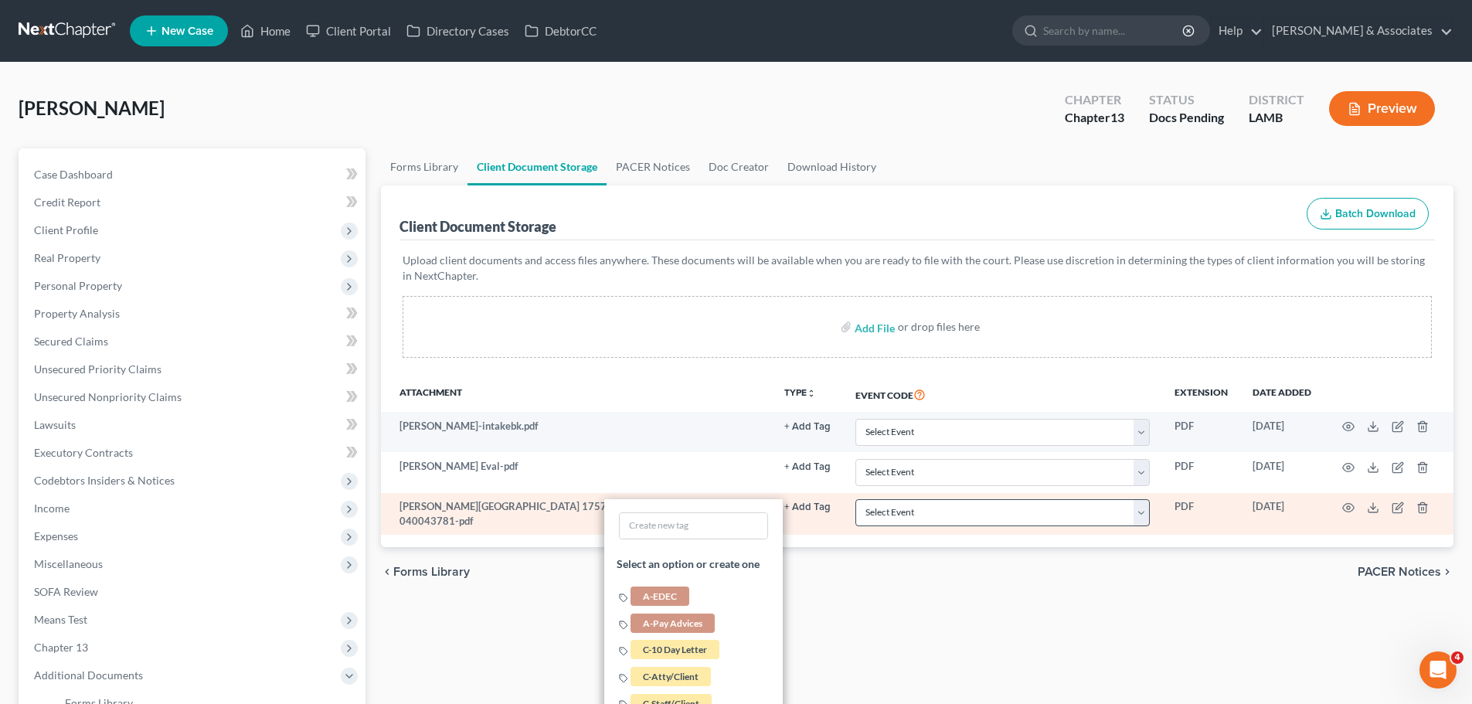
drag, startPoint x: 857, startPoint y: 582, endPoint x: 922, endPoint y: 507, distance: 98.6
click at [864, 571] on div "chevron_left Forms Library PACER Notices chevron_right" at bounding box center [917, 571] width 1072 height 49
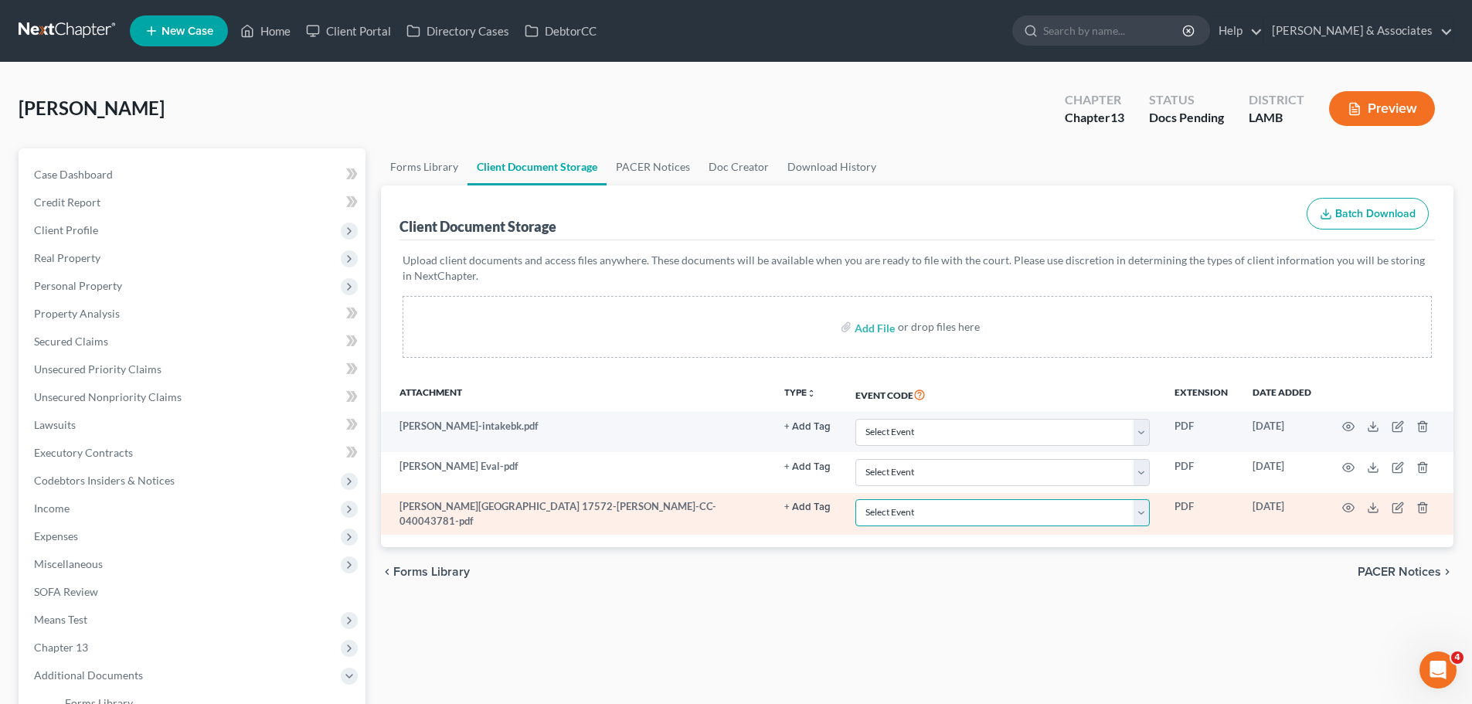
click at [922, 504] on select "Select Event 20 Largest Unsecured Creditors Amended List of Creditors Amended L…" at bounding box center [1002, 512] width 294 height 27
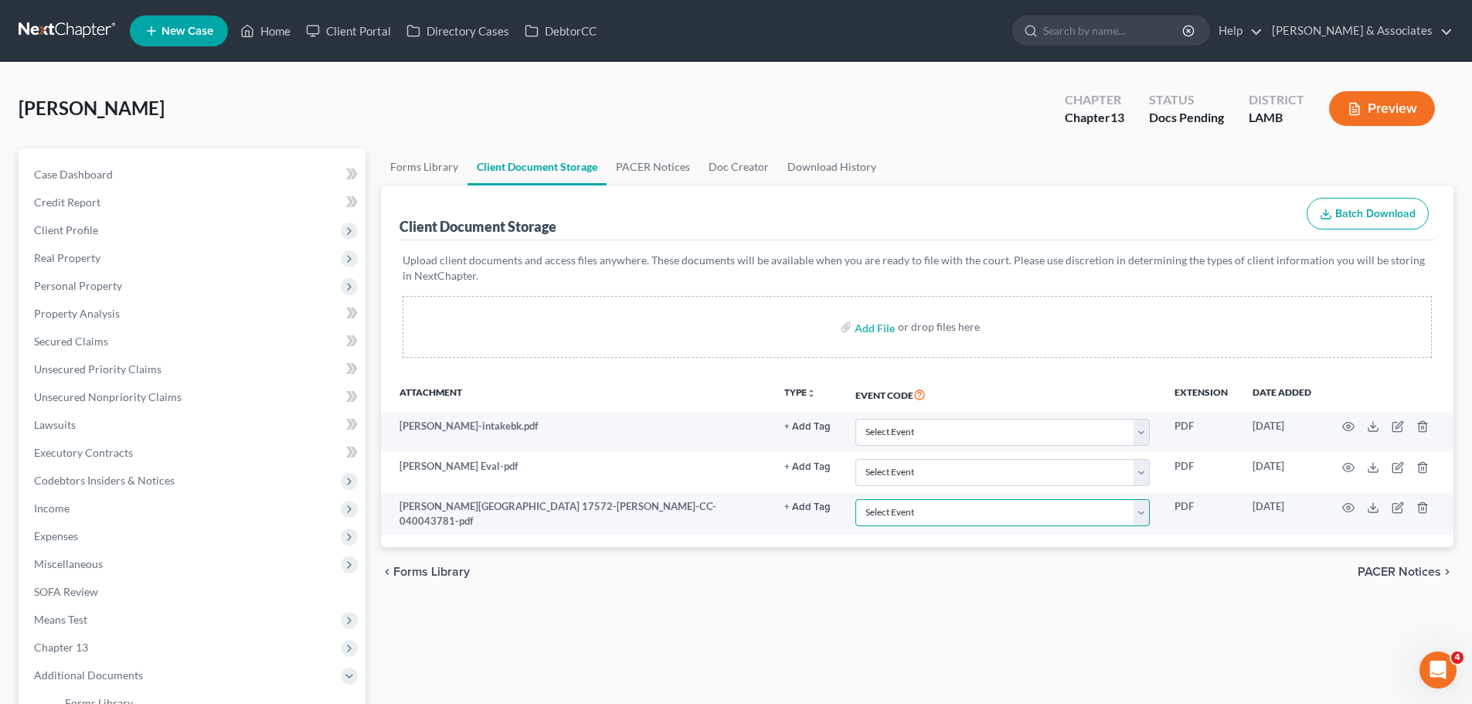
select select "13"
click at [855, 499] on select "Select Event 20 Largest Unsecured Creditors Amended List of Creditors Amended L…" at bounding box center [1002, 512] width 294 height 27
click at [935, 611] on div "Forms Library Client Document Storage PACER Notices Doc Creator Download Histor…" at bounding box center [917, 518] width 1088 height 741
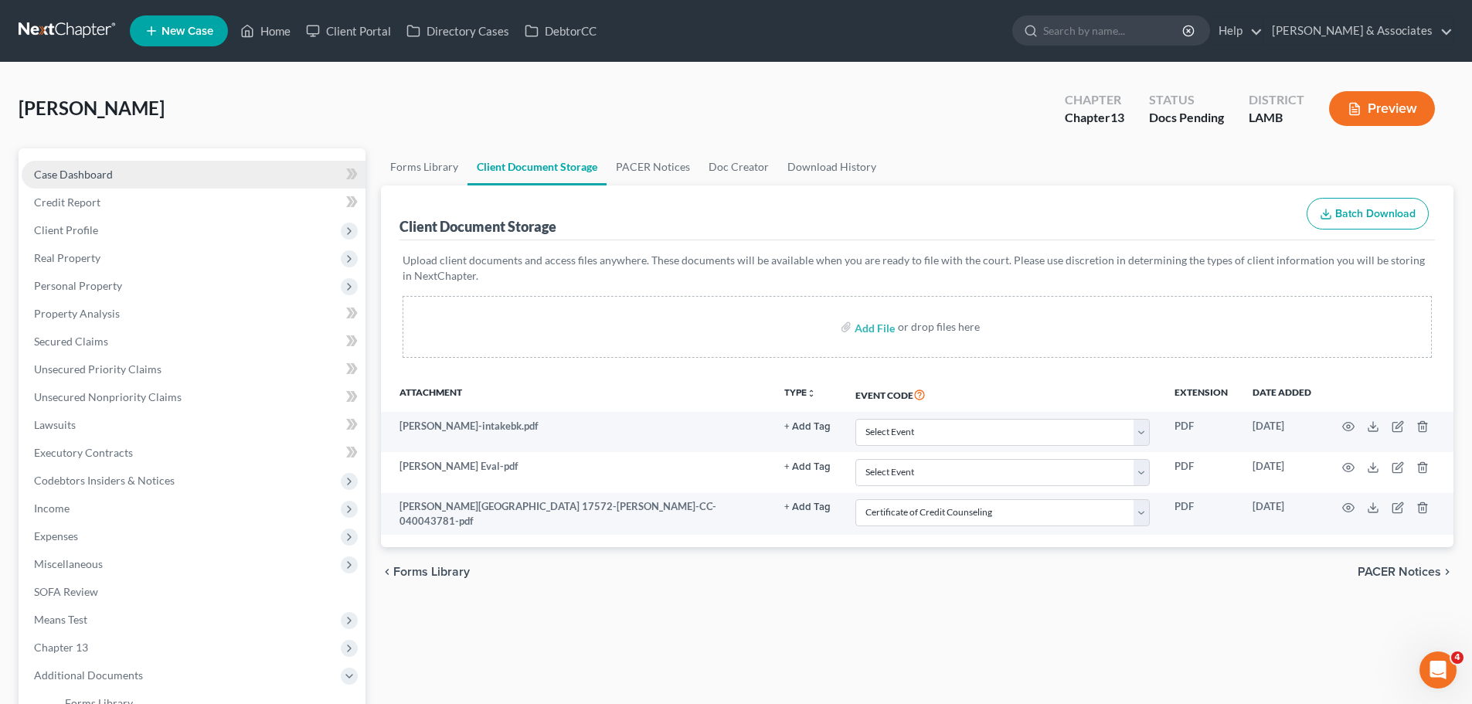
click at [205, 168] on link "Case Dashboard" at bounding box center [194, 175] width 344 height 28
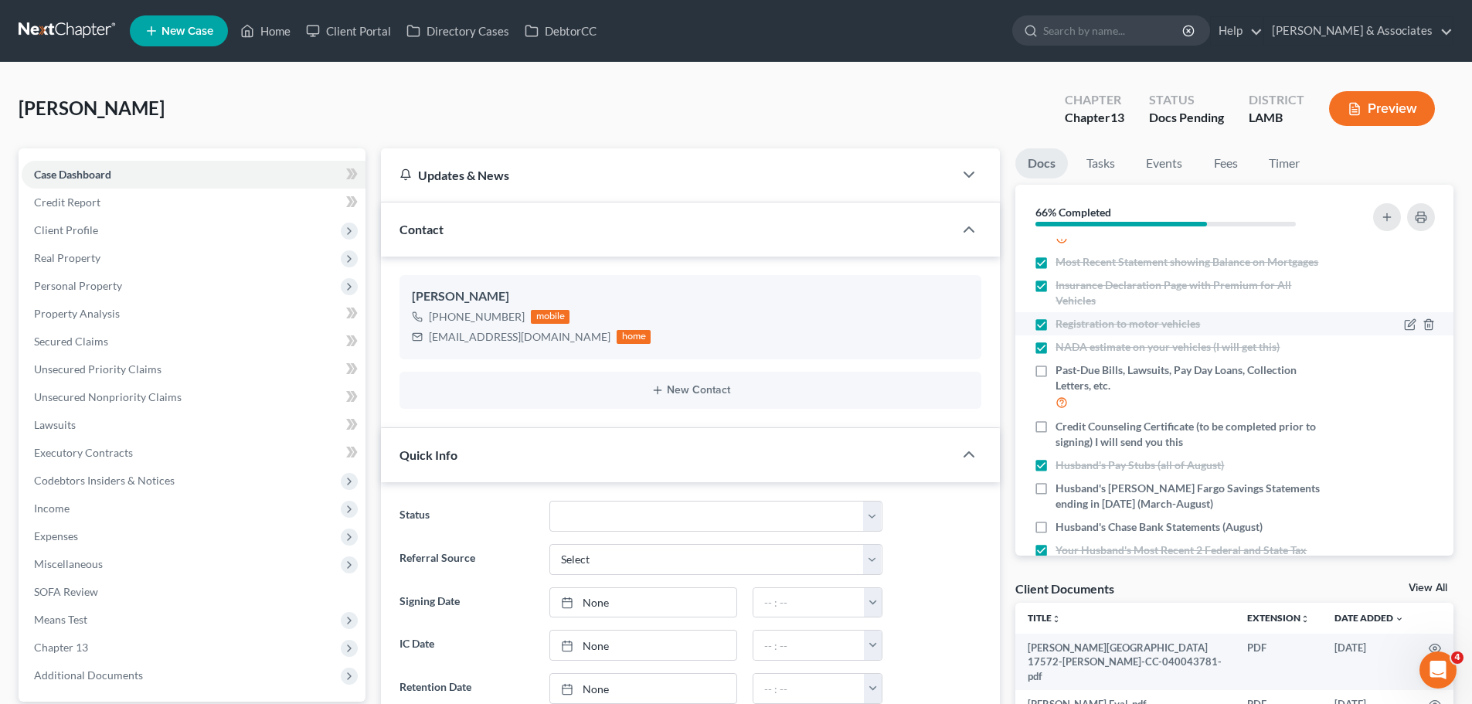
scroll to position [232, 0]
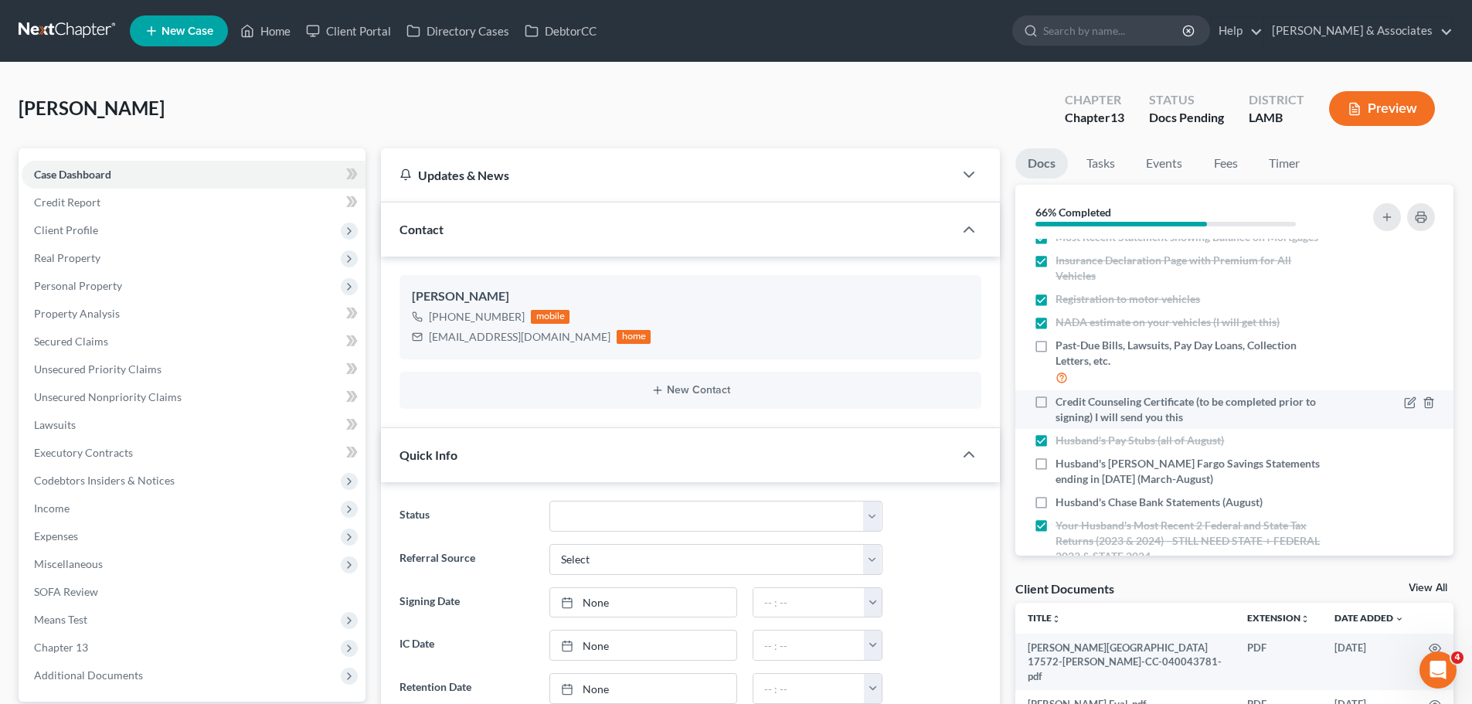
click at [1137, 408] on span "Credit Counseling Certificate (to be completed prior to signing) I will send yo…" at bounding box center [1192, 409] width 275 height 31
click at [1071, 404] on input "Credit Counseling Certificate (to be completed prior to signing) I will send yo…" at bounding box center [1066, 399] width 10 height 10
checkbox input "true"
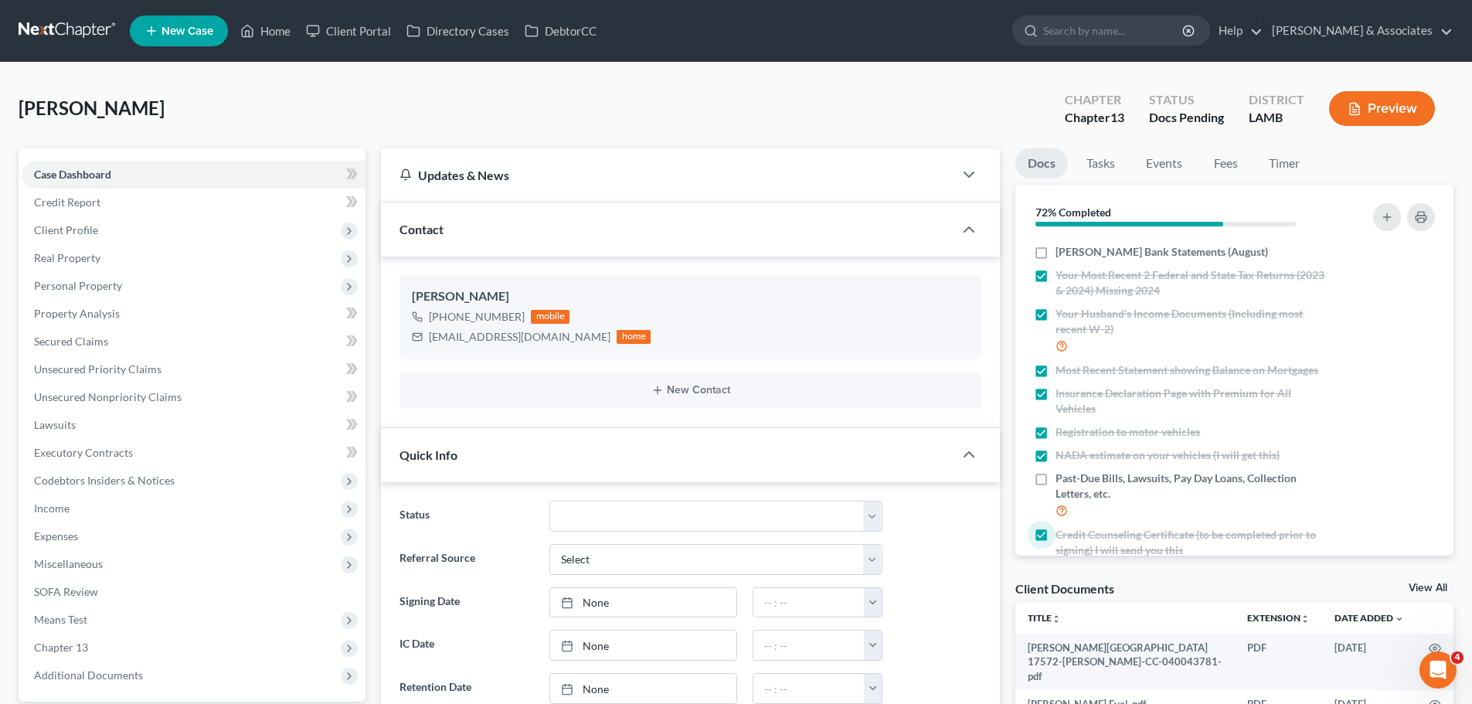
scroll to position [22, 0]
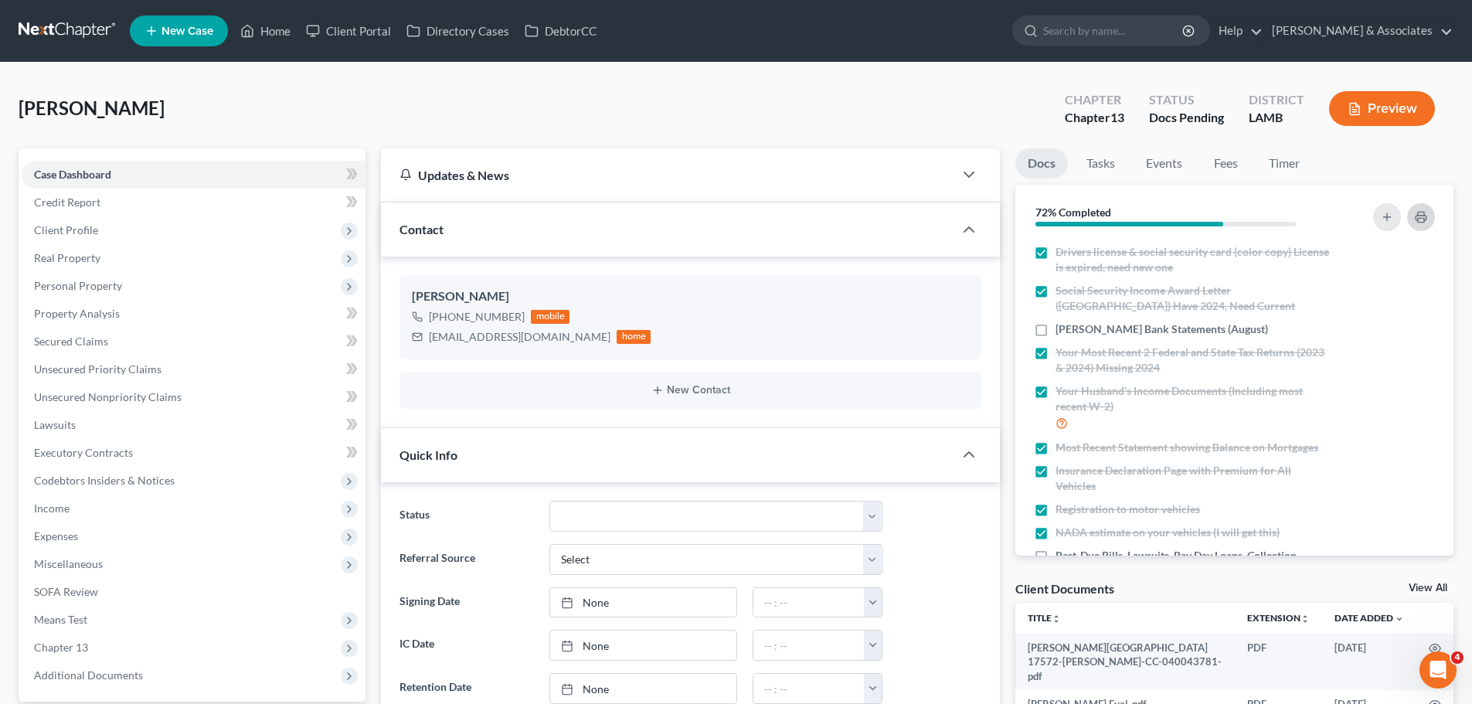
click at [1414, 219] on icon "button" at bounding box center [1420, 217] width 12 height 12
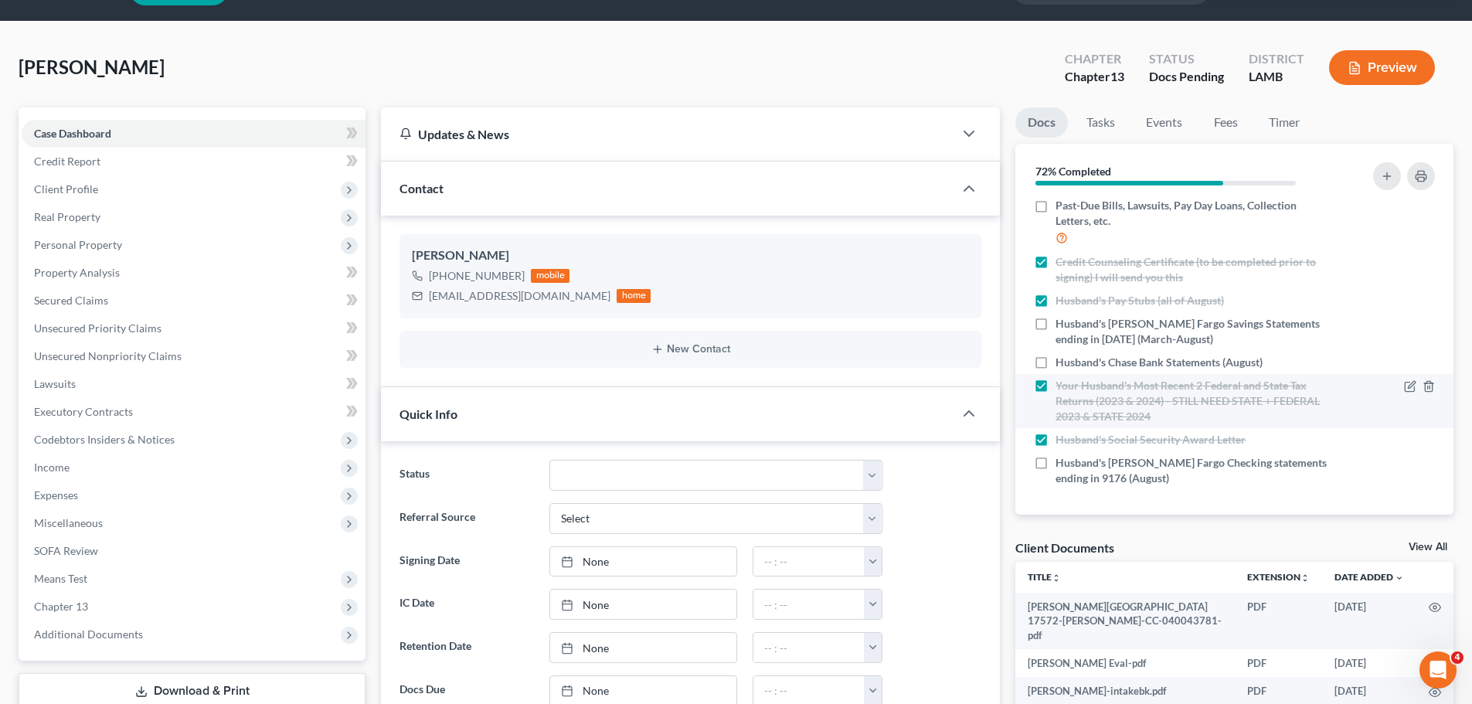
scroll to position [77, 0]
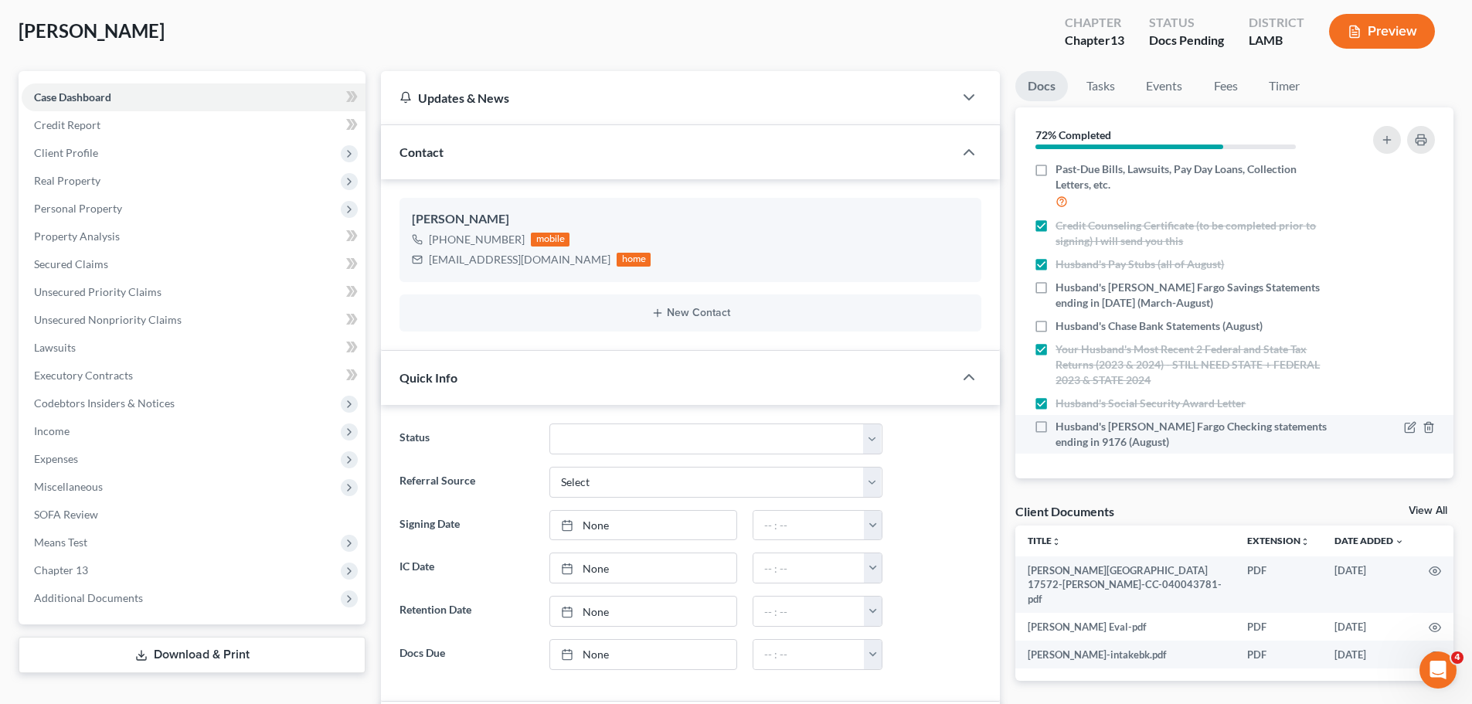
click at [1123, 423] on span "Husband's Wells Fargo Checking statements ending in 9176 (August)" at bounding box center [1192, 434] width 275 height 31
click at [1071, 423] on input "Husband's Wells Fargo Checking statements ending in 9176 (August)" at bounding box center [1066, 424] width 10 height 10
checkbox input "true"
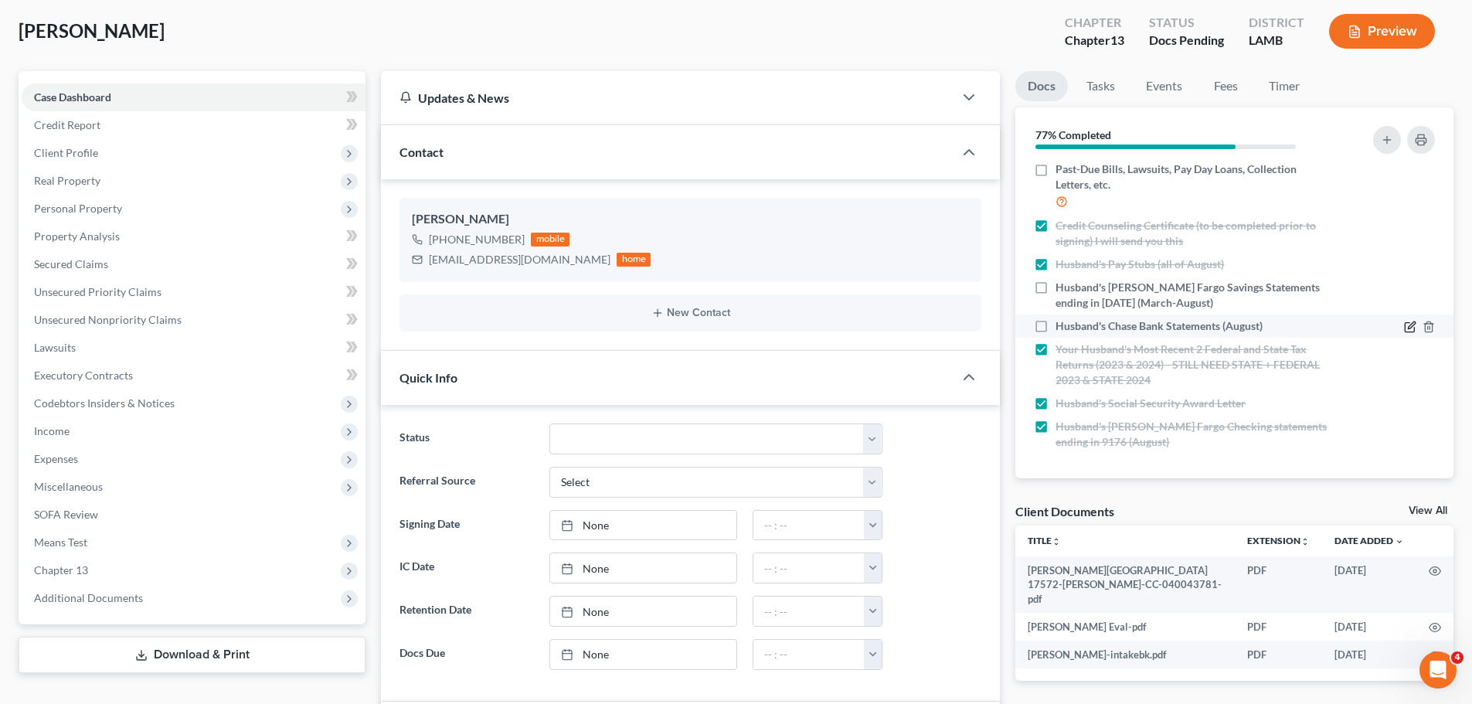
click at [1404, 321] on icon "button" at bounding box center [1410, 327] width 12 height 12
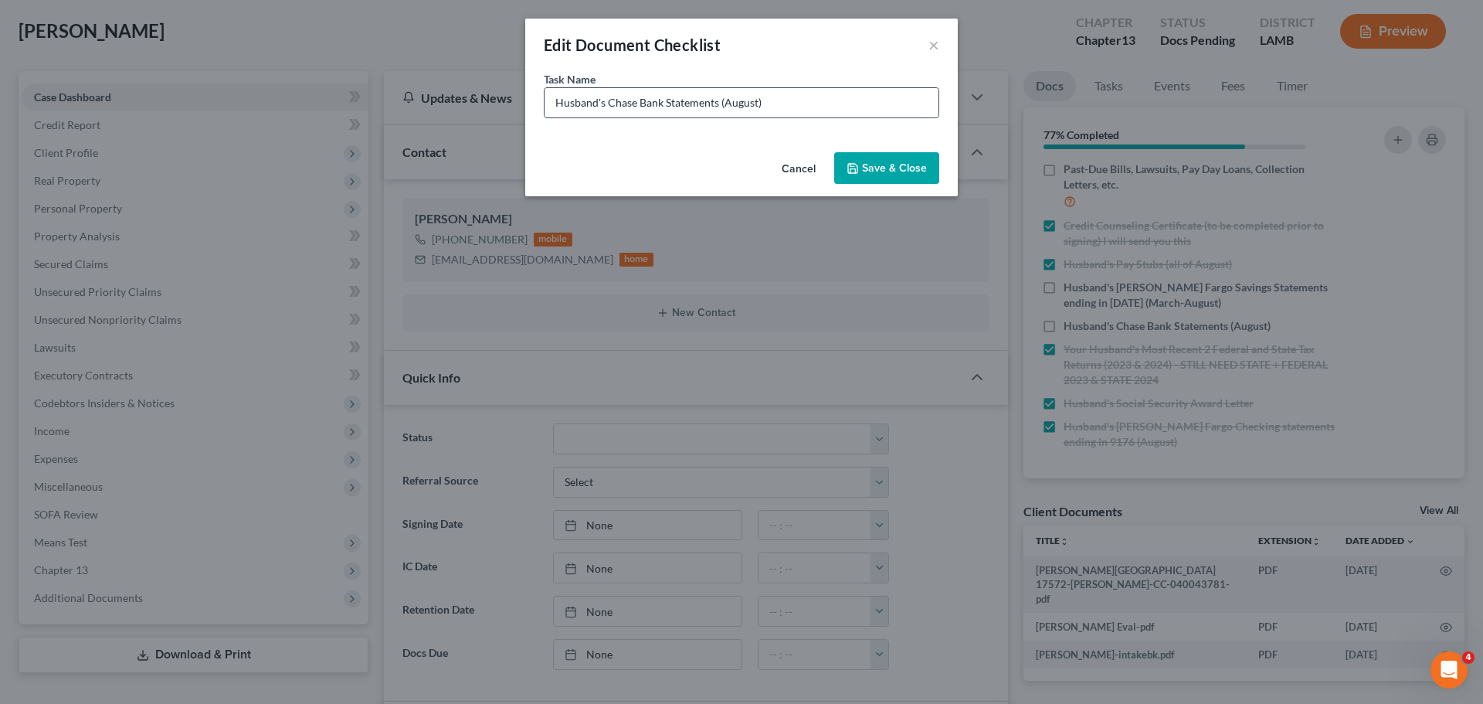
click at [758, 107] on input "Husband's Chase Bank Statements (August)" at bounding box center [742, 102] width 394 height 29
type input "Husband's Chase Bank Statements (August, when available)"
click at [920, 178] on button "Save & Close" at bounding box center [886, 168] width 105 height 32
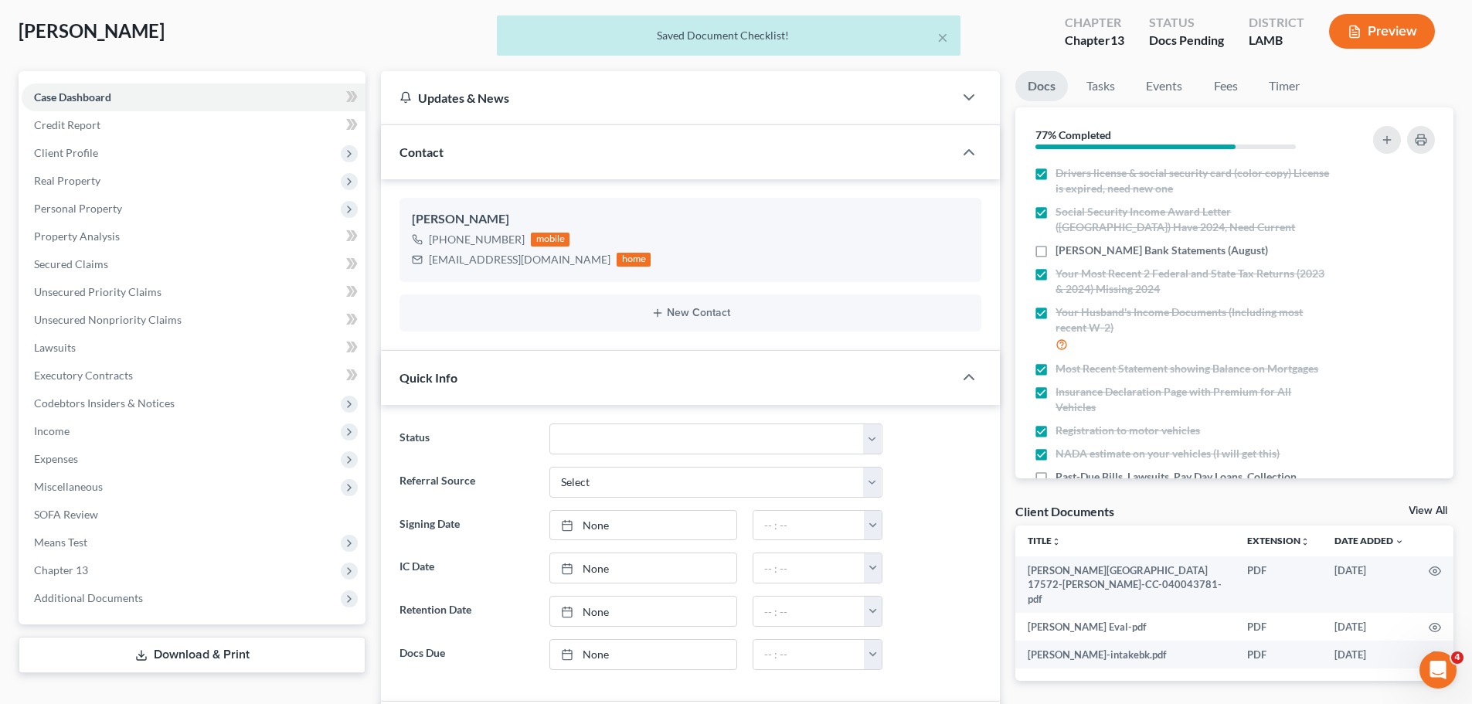
scroll to position [0, 0]
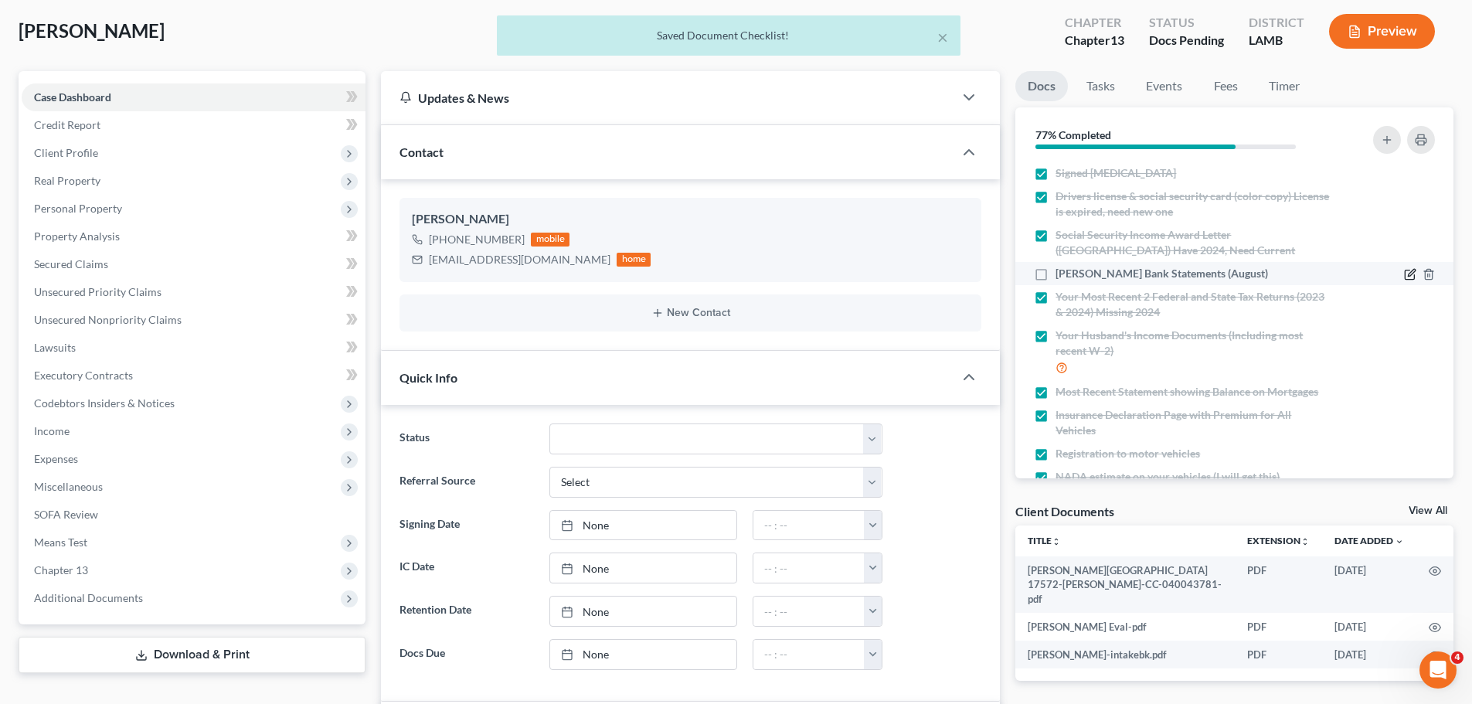
click at [1404, 270] on icon "button" at bounding box center [1410, 274] width 12 height 12
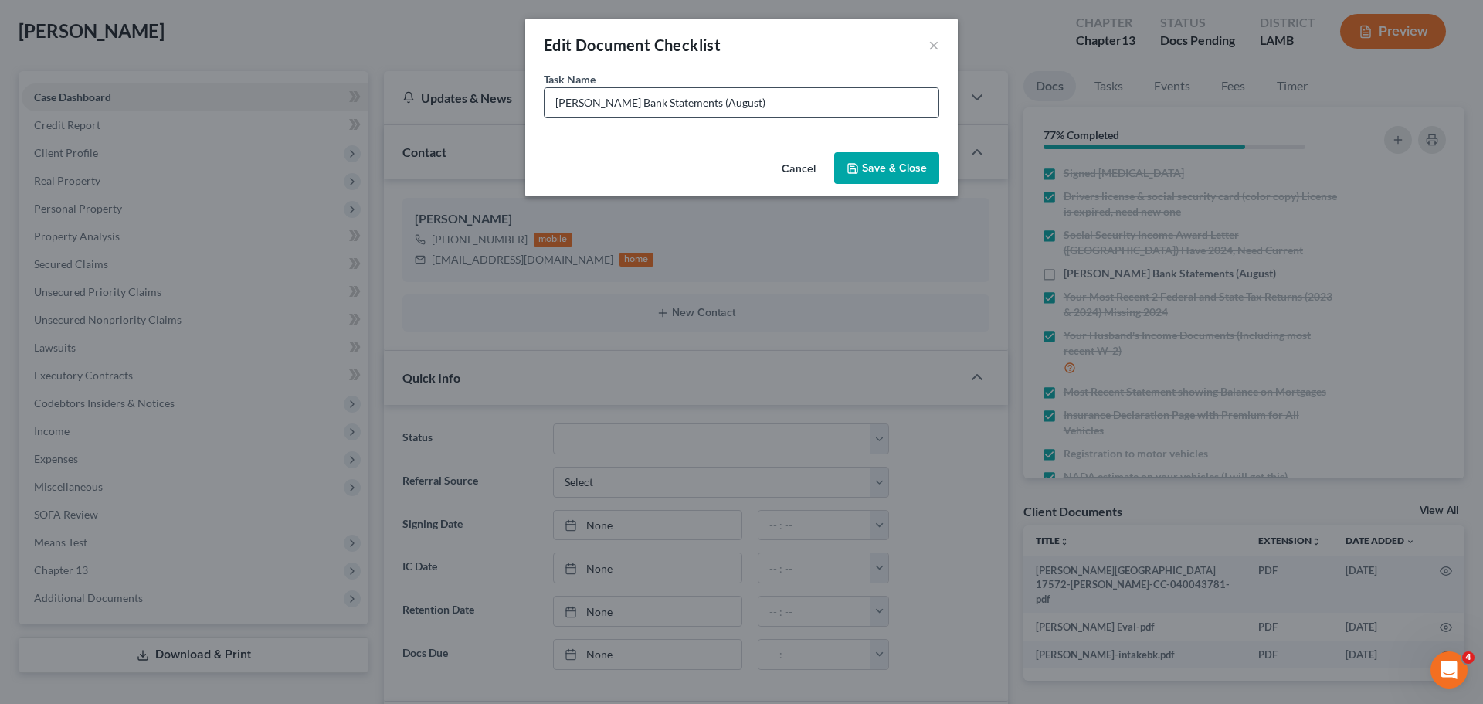
click at [739, 104] on input "Cherie Chase Bank Statements (August)" at bounding box center [742, 102] width 394 height 29
type input "Cherie Chase Bank Statements (August, when available)"
click at [890, 173] on button "Save & Close" at bounding box center [886, 168] width 105 height 32
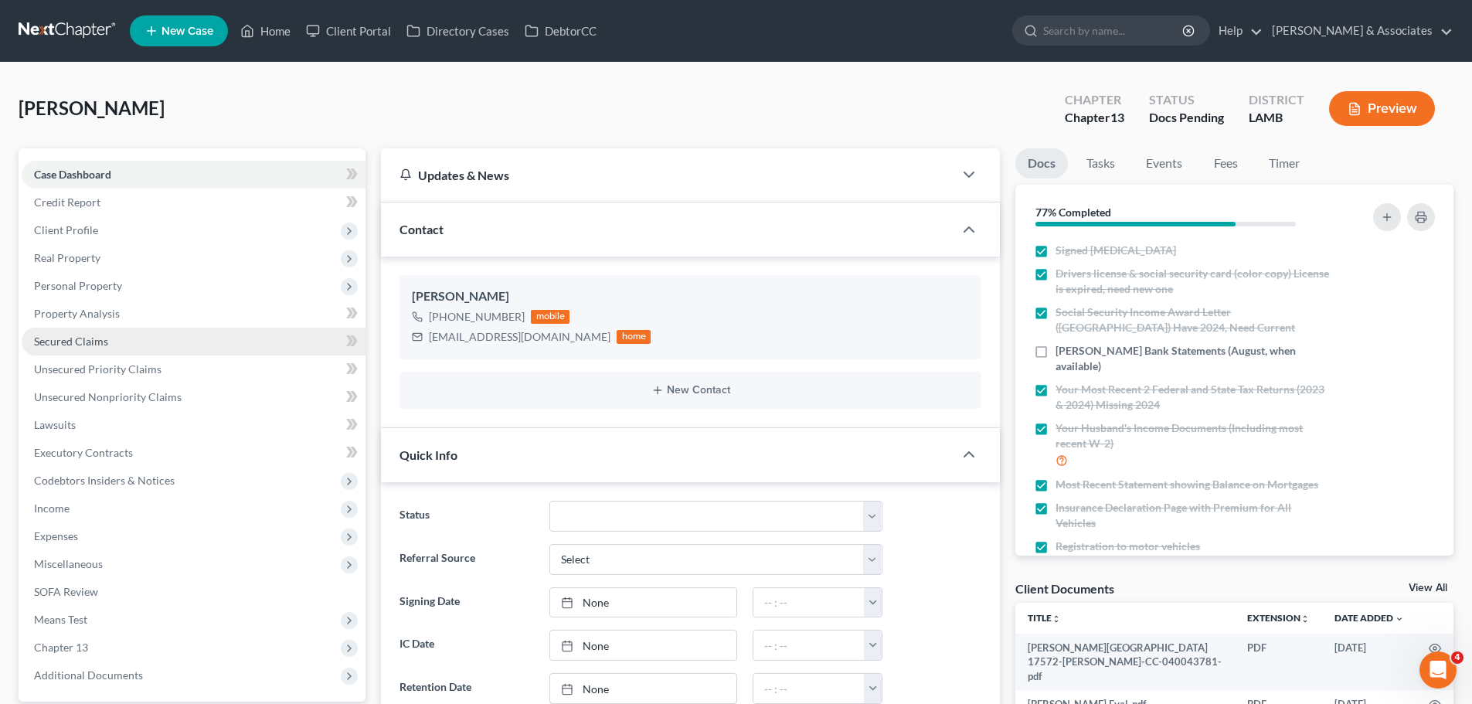
click at [92, 338] on span "Secured Claims" at bounding box center [71, 340] width 74 height 13
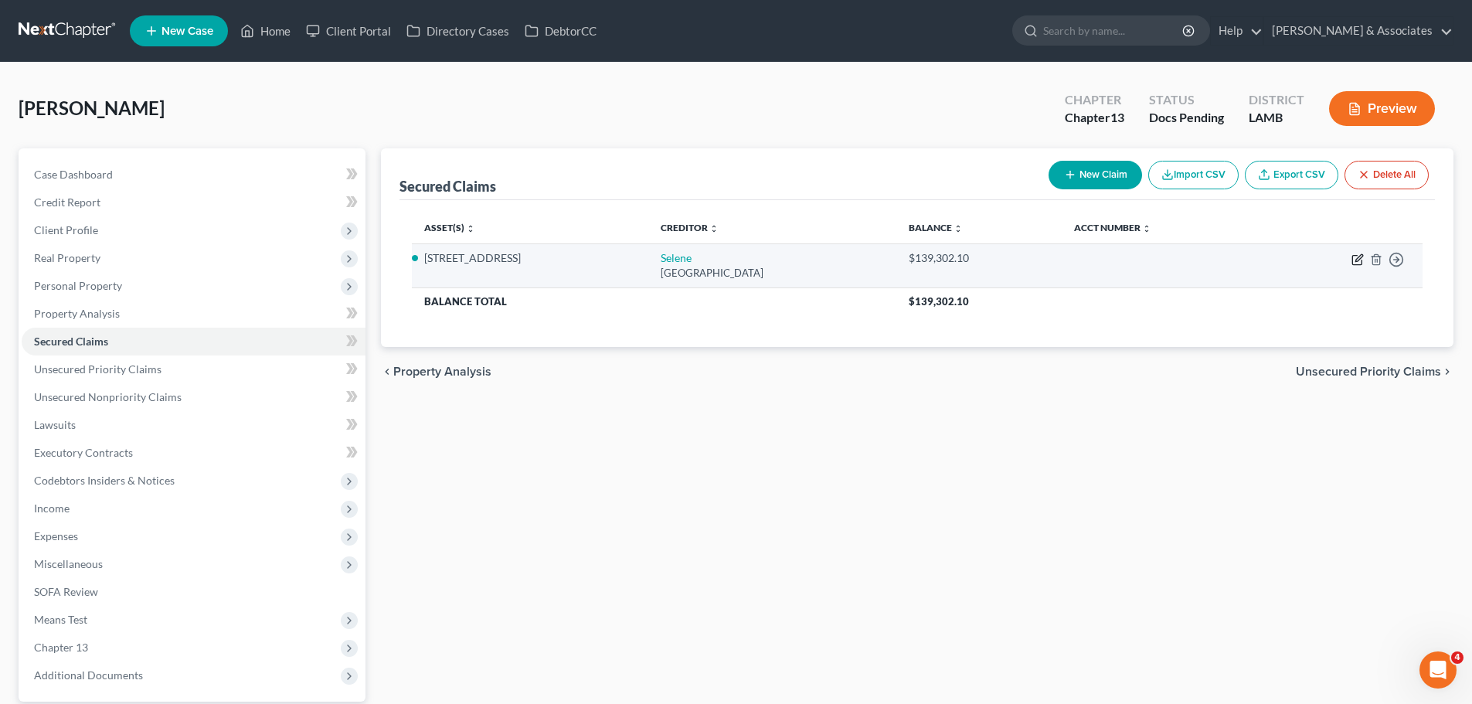
click at [1352, 259] on icon "button" at bounding box center [1356, 260] width 9 height 9
select select "45"
select select "2"
select select "4"
select select "0"
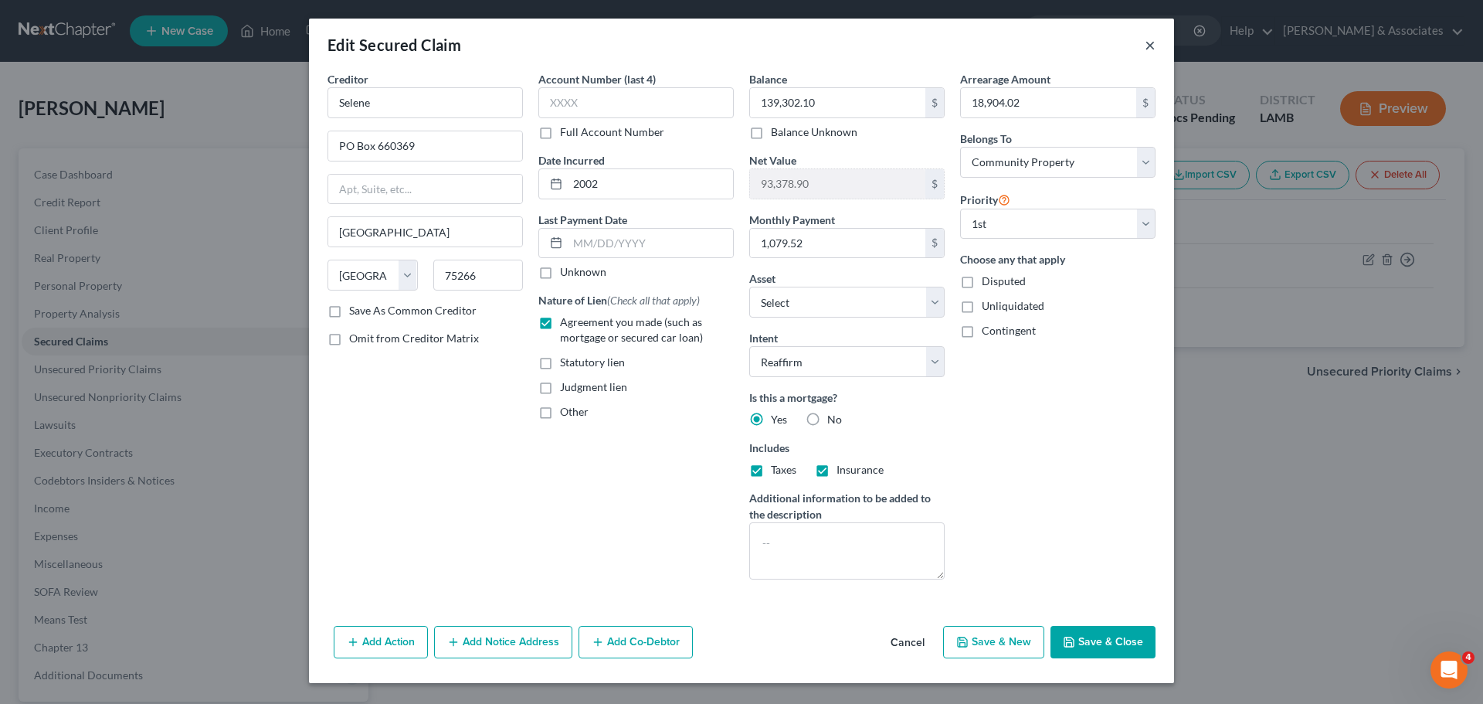
click at [1153, 41] on button "×" at bounding box center [1150, 45] width 11 height 19
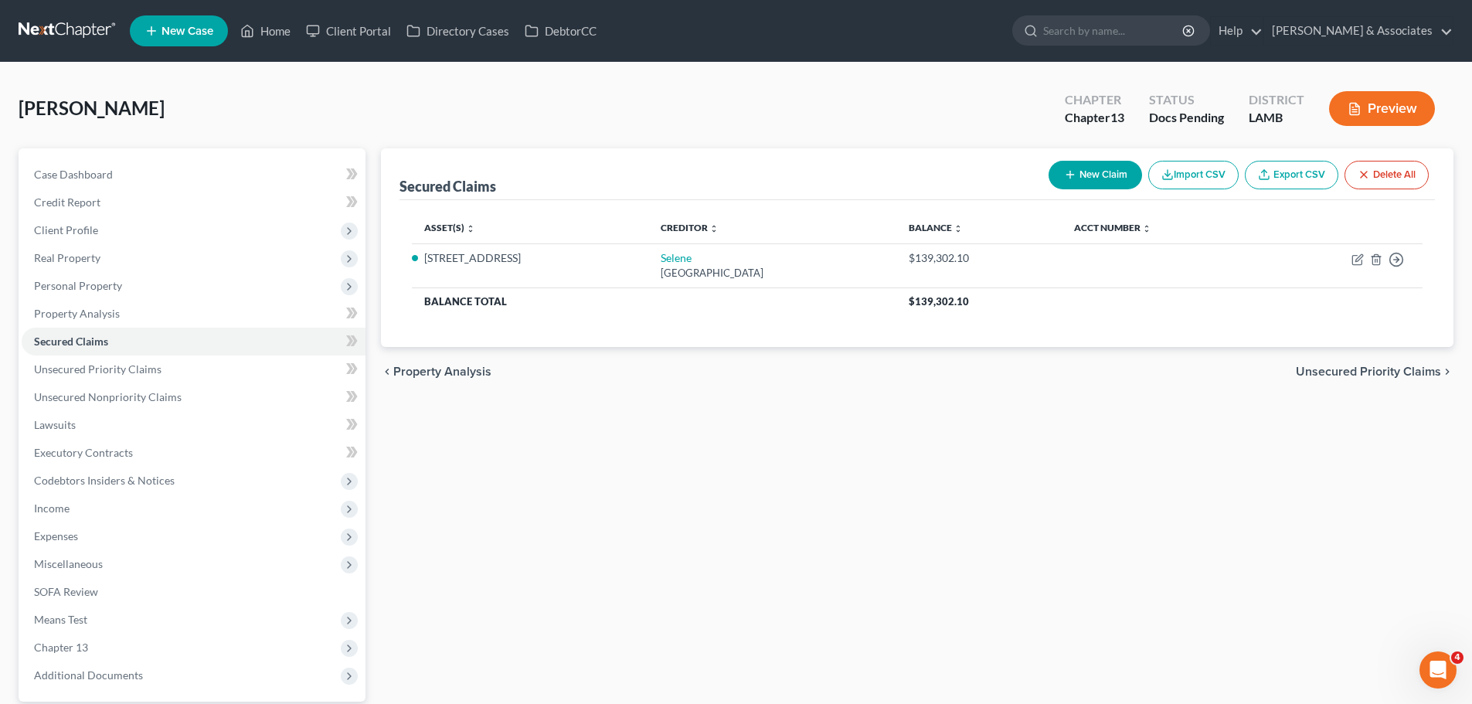
click at [1191, 397] on div "Secured Claims New Claim Import CSV Export CSV Delete All Asset(s) expand_more …" at bounding box center [917, 449] width 1088 height 602
click at [177, 186] on link "Case Dashboard" at bounding box center [194, 175] width 344 height 28
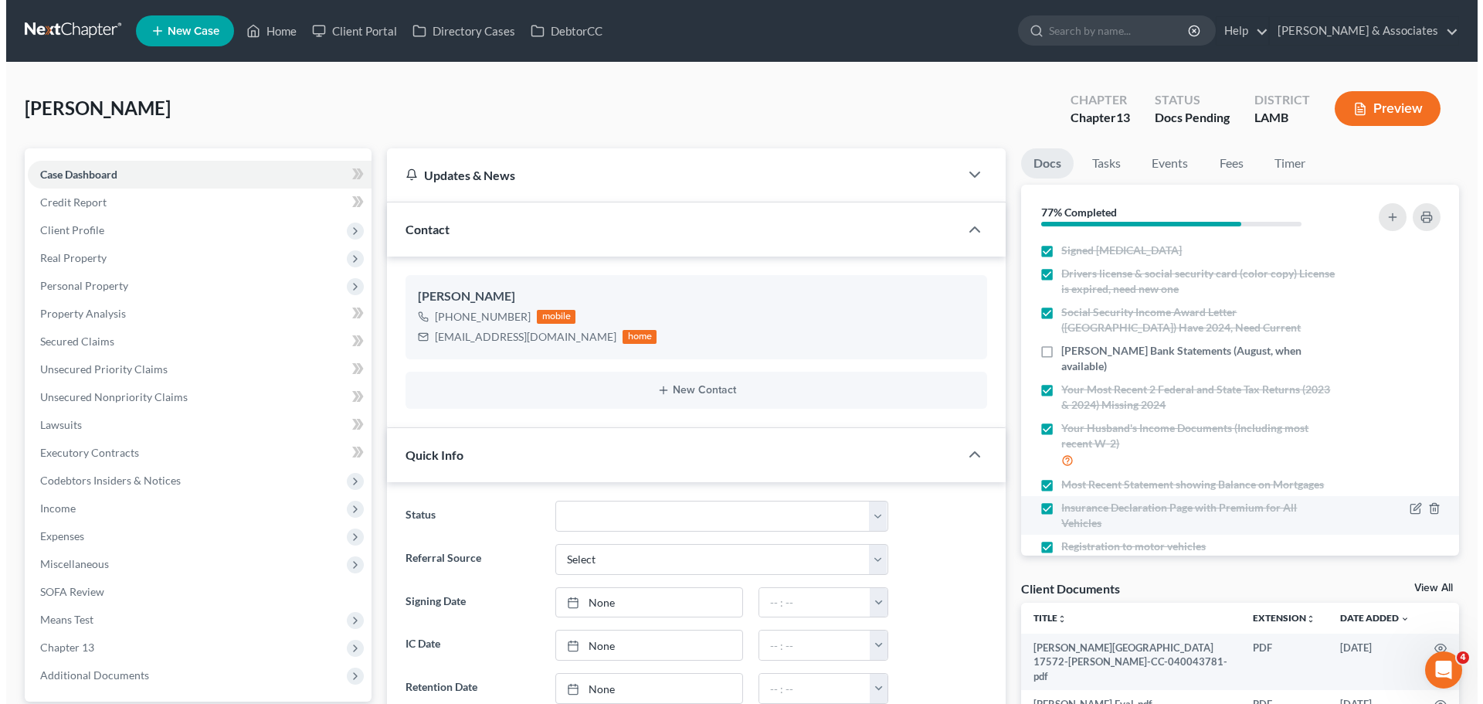
scroll to position [2538, 0]
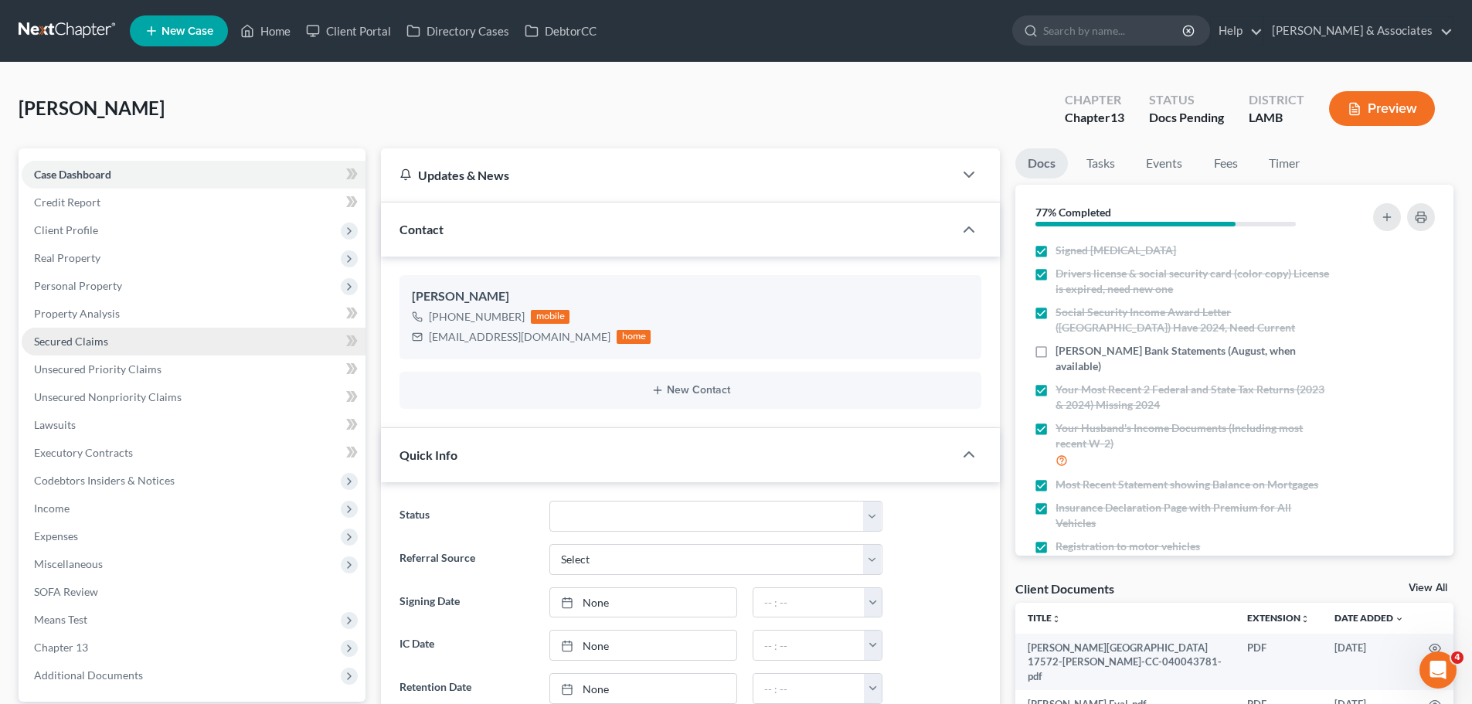
click at [73, 334] on span "Secured Claims" at bounding box center [71, 340] width 74 height 13
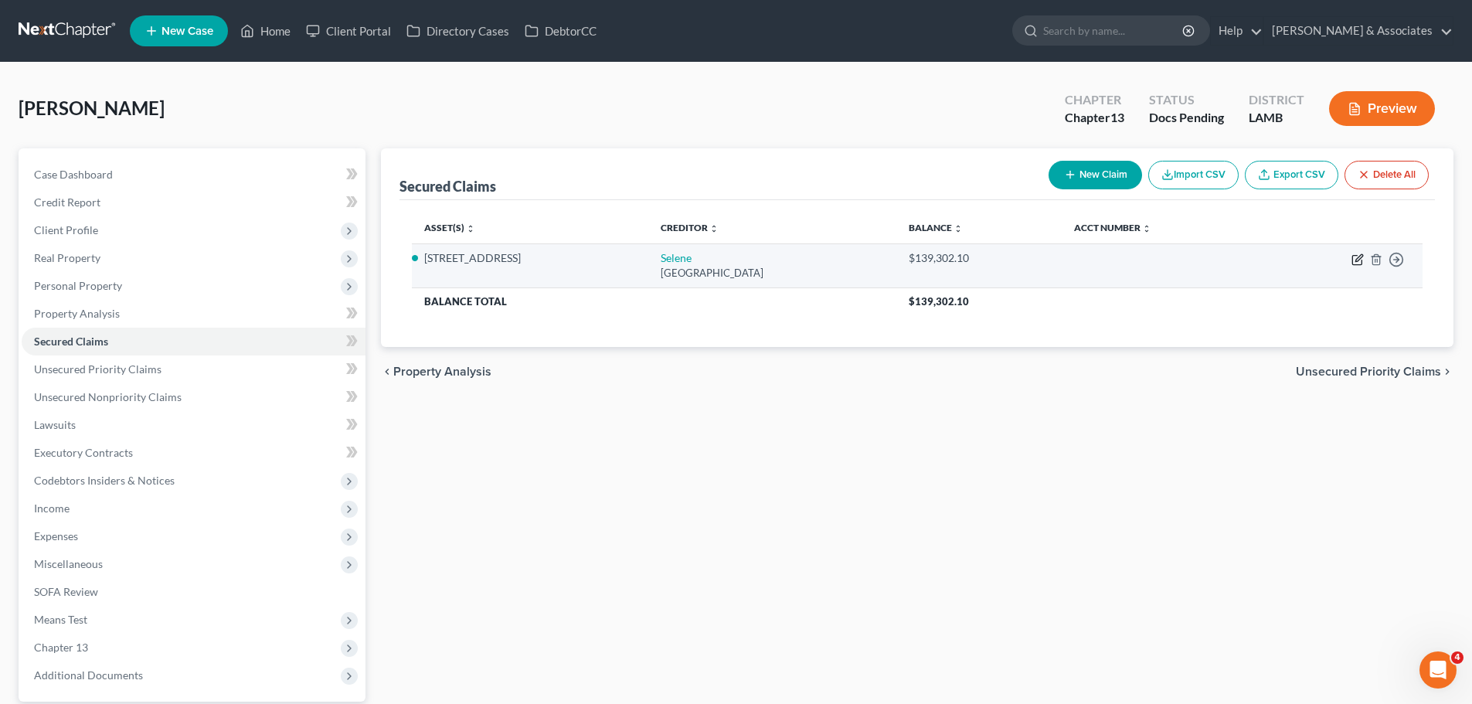
click at [1361, 260] on icon "button" at bounding box center [1357, 259] width 12 height 12
select select "45"
select select "12"
select select "2"
select select "4"
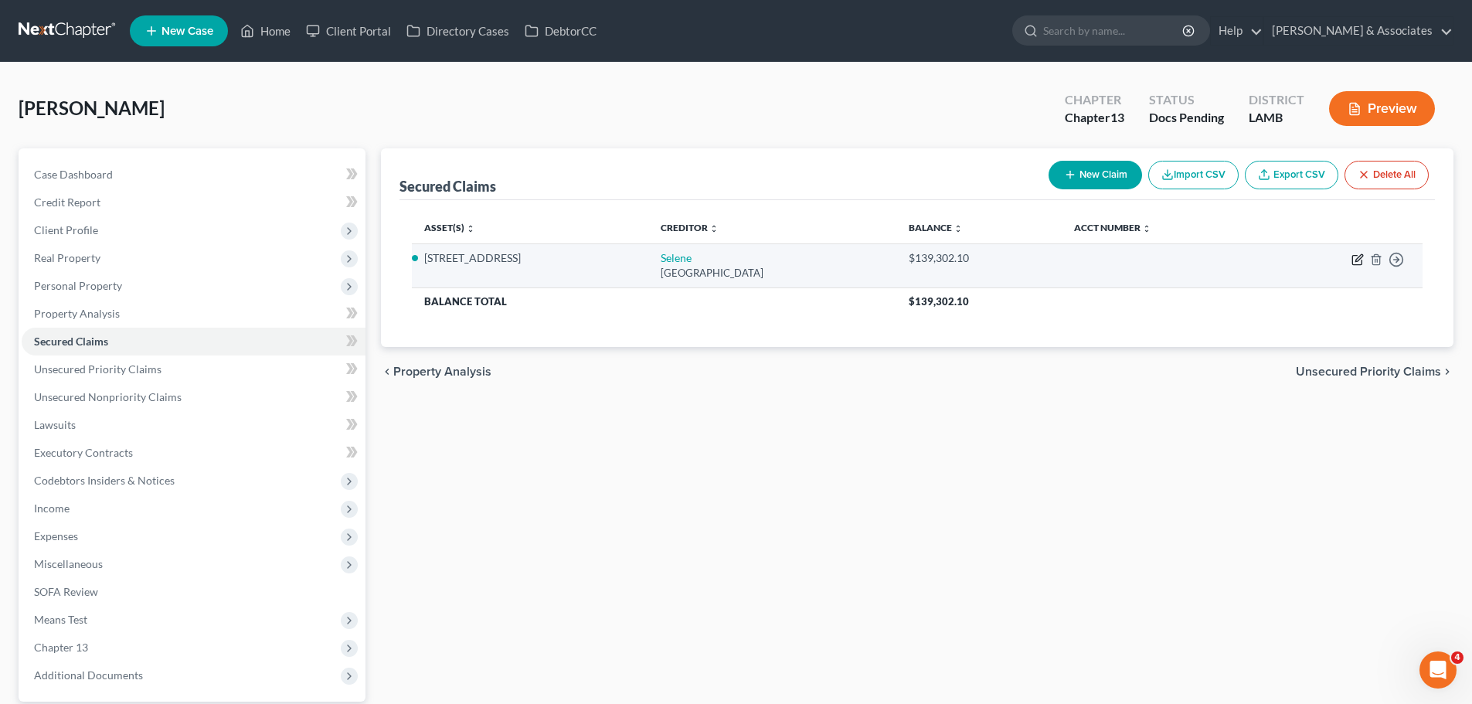
select select "0"
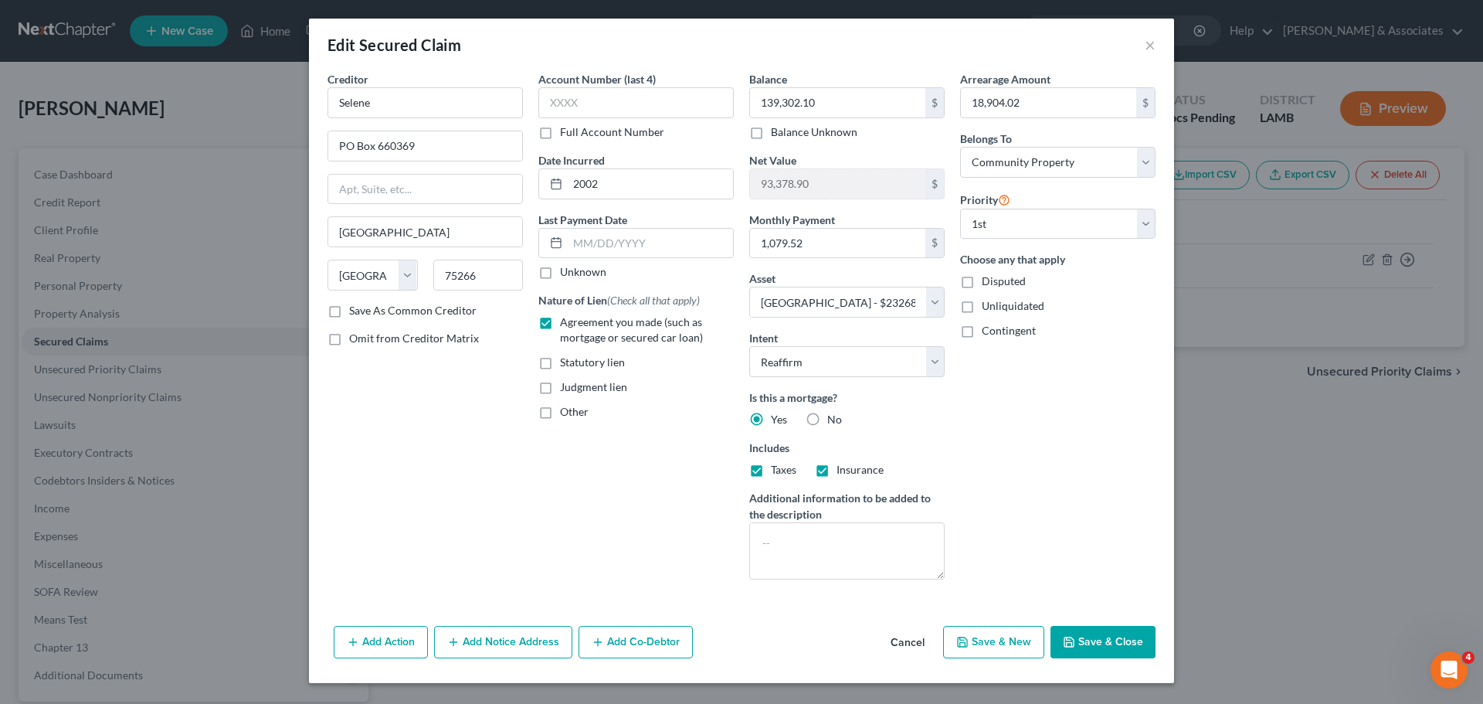
click at [477, 647] on button "Add Notice Address" at bounding box center [503, 642] width 138 height 32
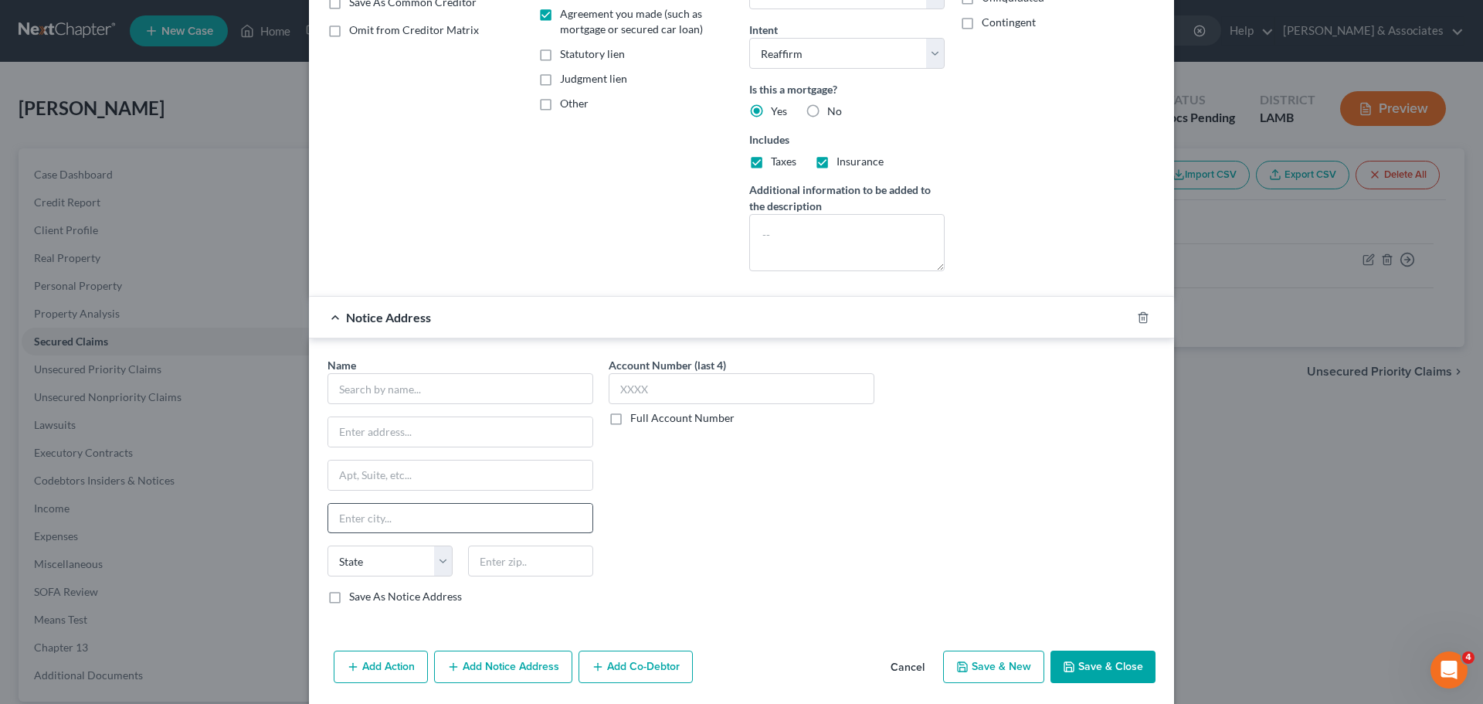
scroll to position [309, 0]
click at [382, 395] on input "text" at bounding box center [461, 387] width 266 height 31
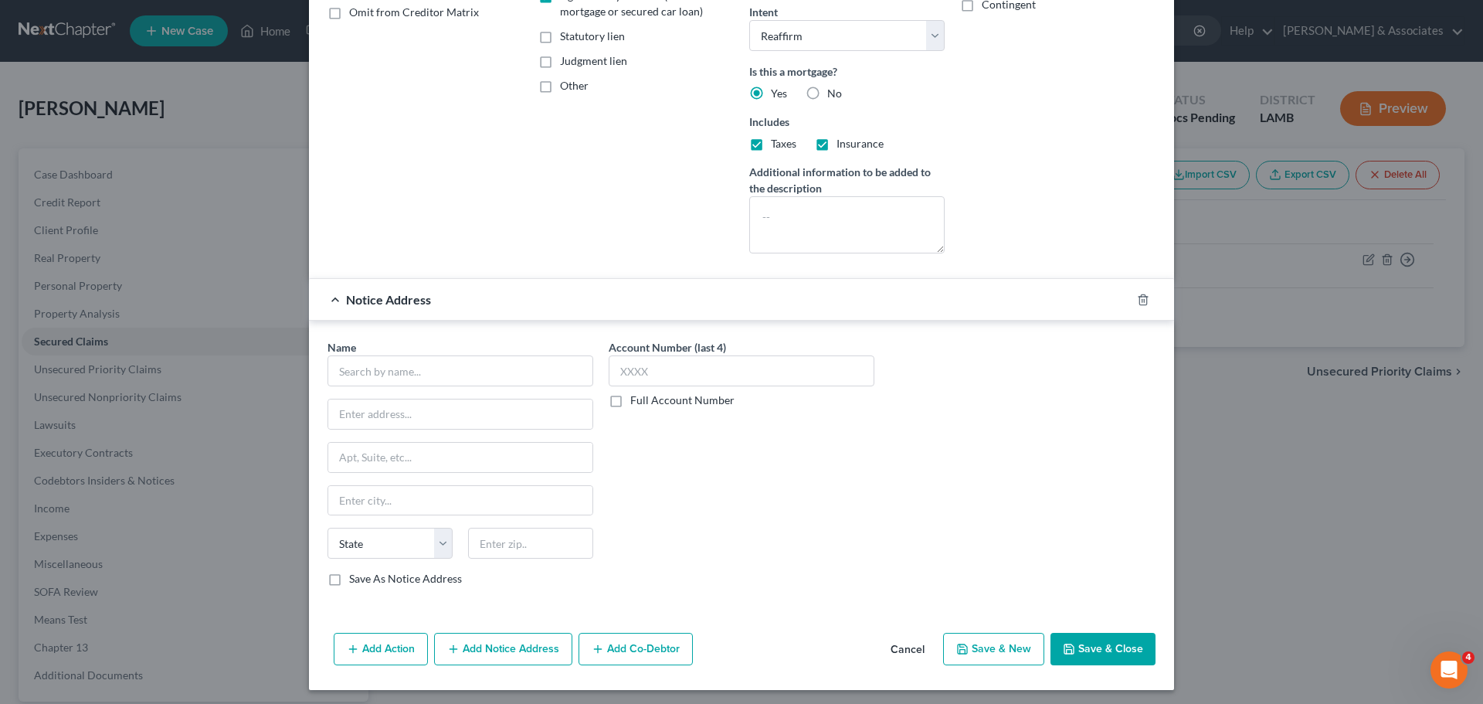
scroll to position [331, 0]
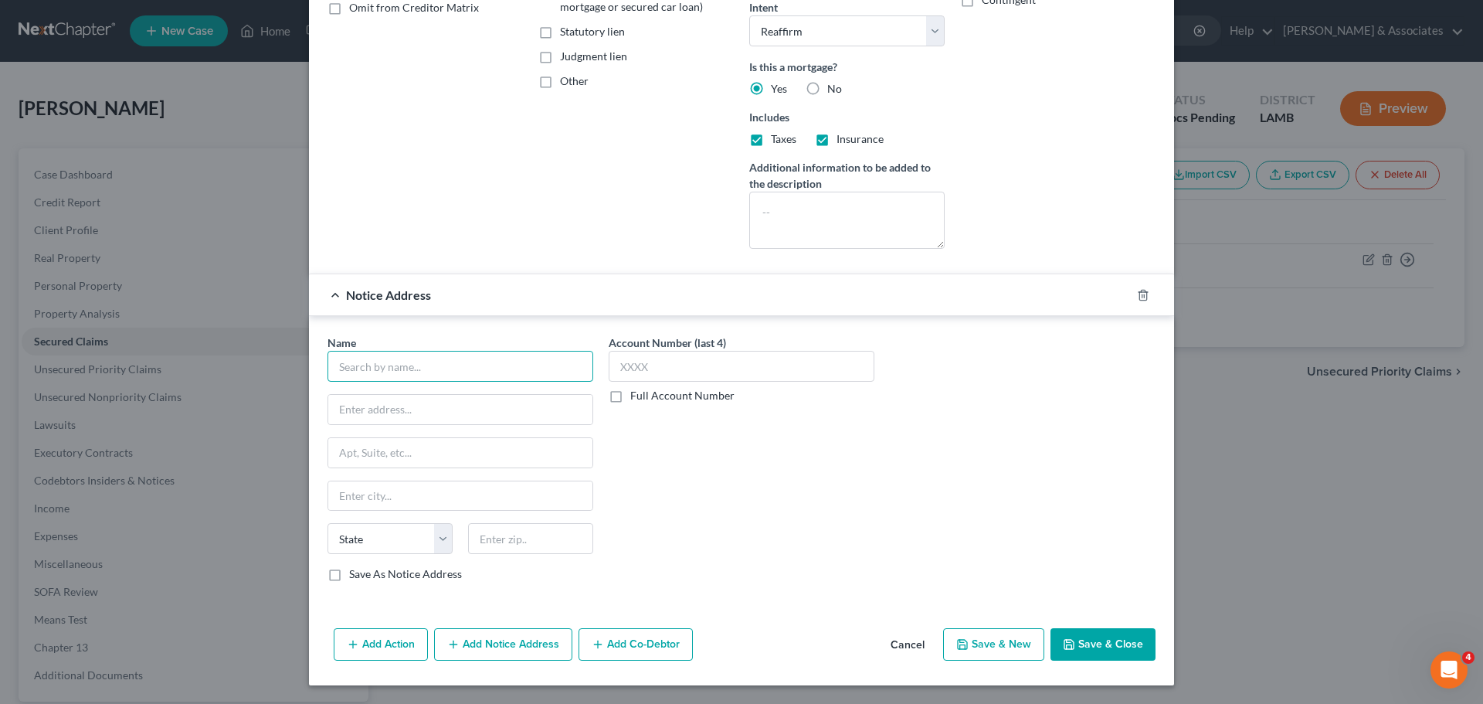
click at [343, 364] on input "text" at bounding box center [461, 366] width 266 height 31
click at [393, 642] on button "Add Action" at bounding box center [381, 644] width 94 height 32
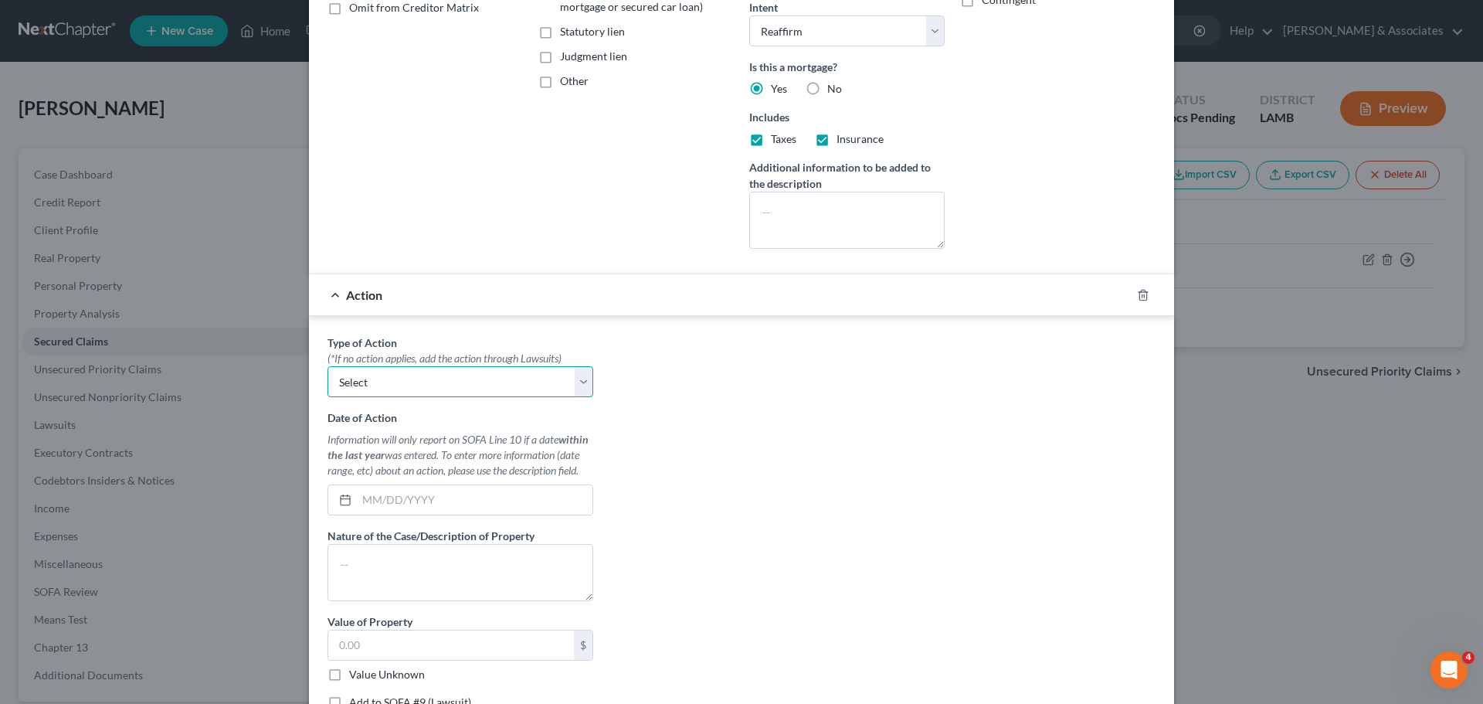
click at [441, 383] on select "Select Repossession Garnishment Foreclosure Personal Injury Attached, Seized, O…" at bounding box center [461, 381] width 266 height 31
click at [460, 371] on select "Select Repossession Garnishment Foreclosure Personal Injury Attached, Seized, O…" at bounding box center [461, 381] width 266 height 31
click at [528, 371] on select "Select Repossession Garnishment Foreclosure Personal Injury Attached, Seized, O…" at bounding box center [461, 381] width 266 height 31
click at [763, 372] on div "Type of Action * (*If no action applies, add the action through Lawsuits) Selec…" at bounding box center [742, 527] width 844 height 387
click at [1137, 293] on icon "button" at bounding box center [1143, 295] width 12 height 12
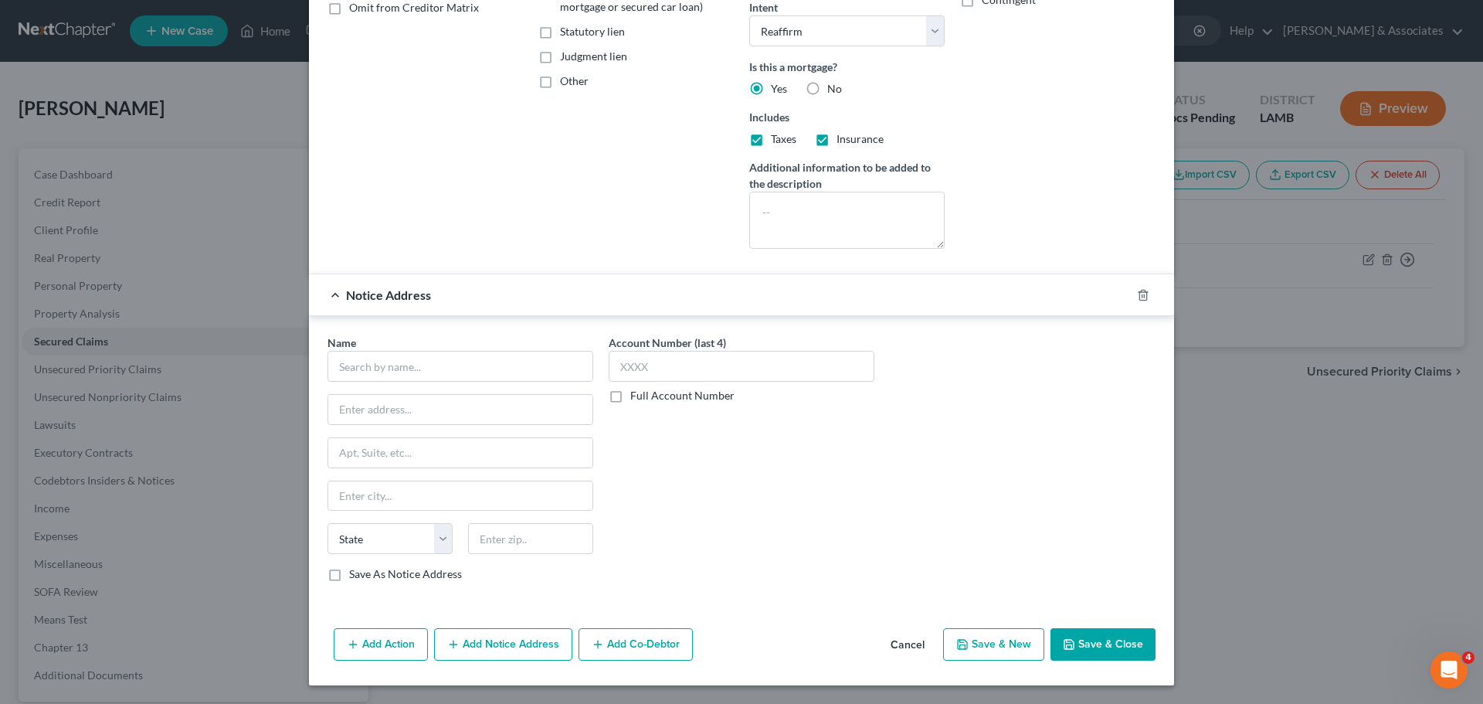
click at [905, 637] on button "Cancel" at bounding box center [907, 645] width 59 height 31
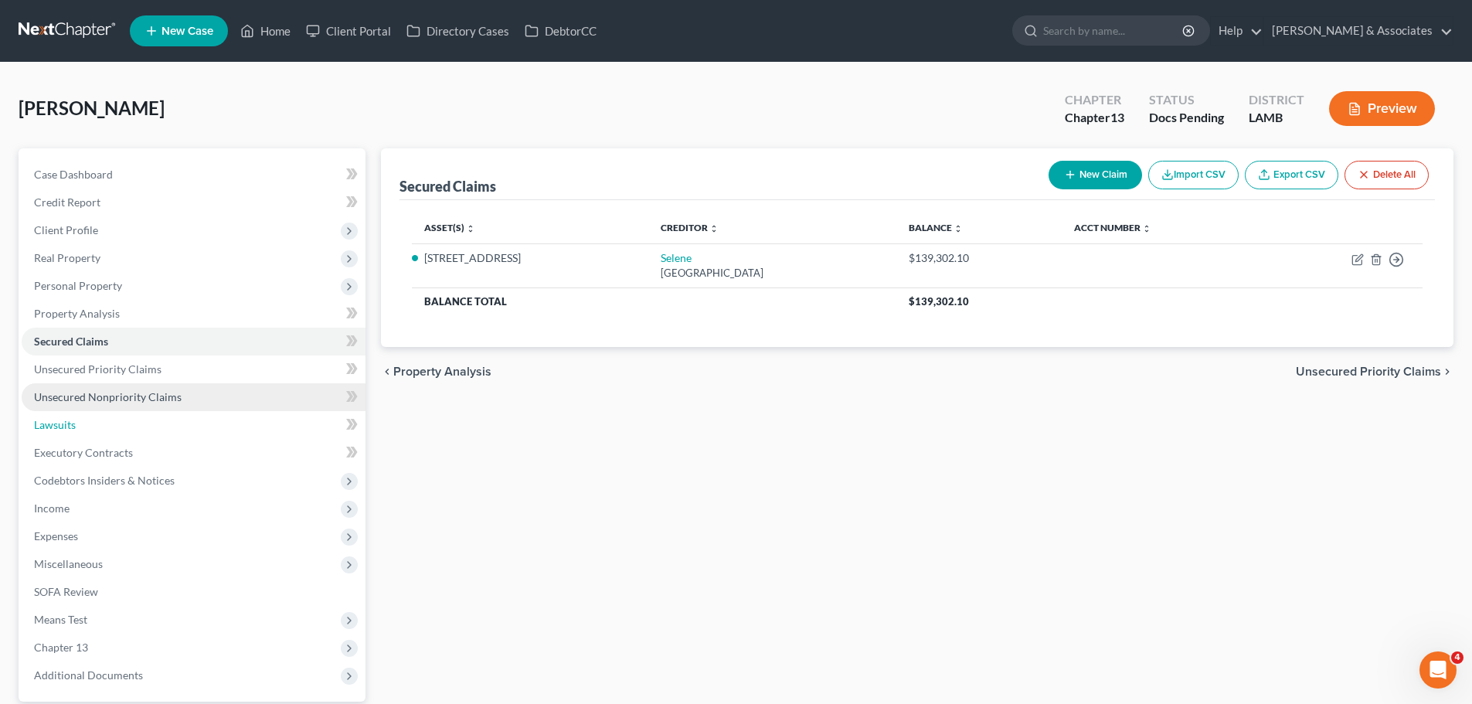
drag, startPoint x: 93, startPoint y: 422, endPoint x: 159, endPoint y: 405, distance: 67.8
click at [93, 421] on link "Lawsuits" at bounding box center [194, 425] width 344 height 28
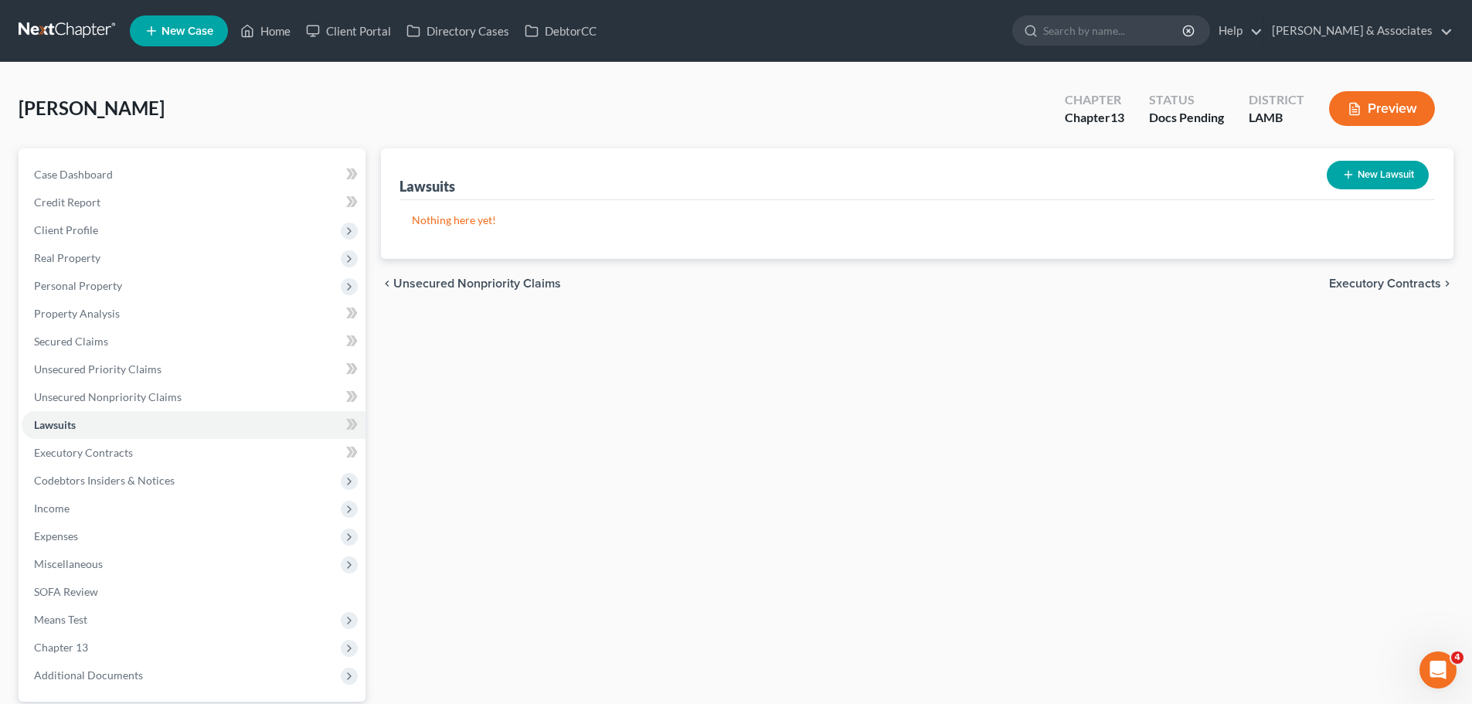
click at [1427, 179] on button "New Lawsuit" at bounding box center [1377, 175] width 102 height 29
select select "0"
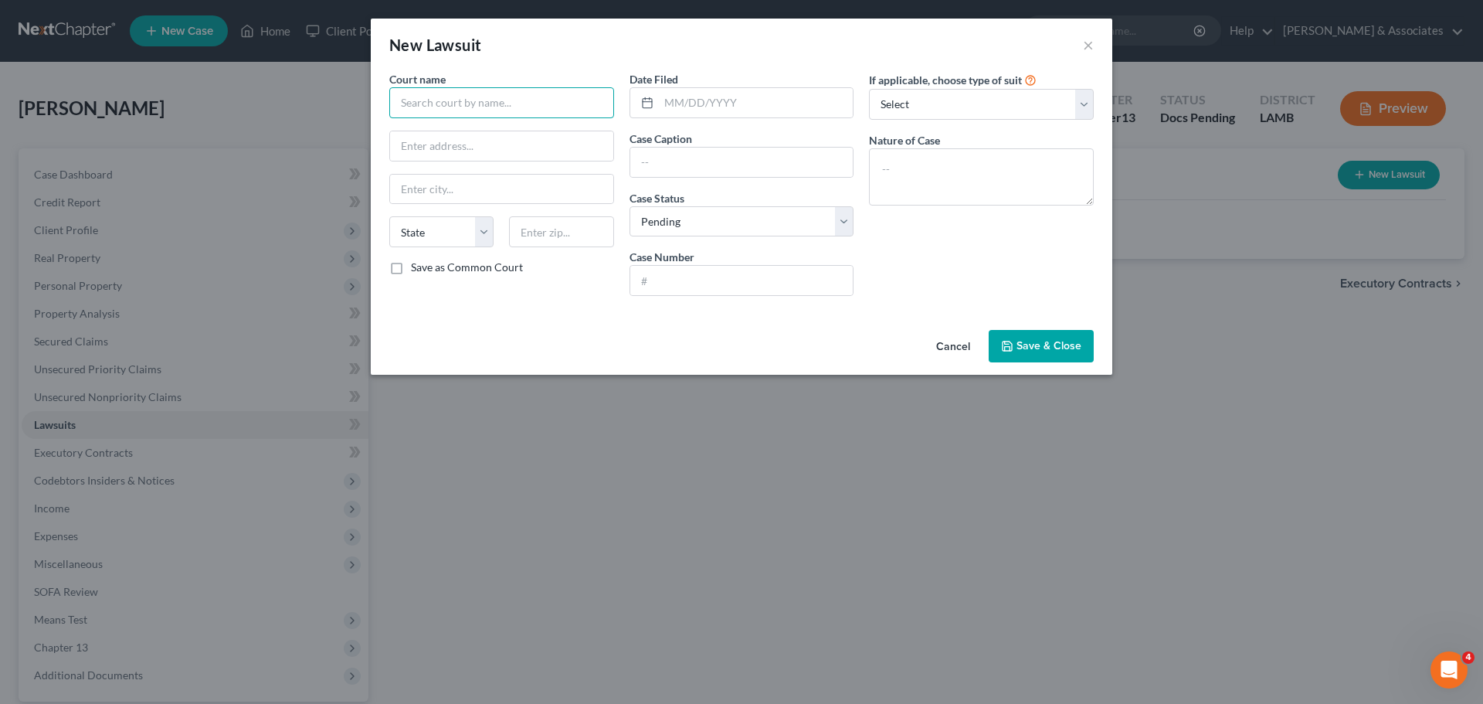
click at [439, 107] on input "text" at bounding box center [501, 102] width 225 height 31
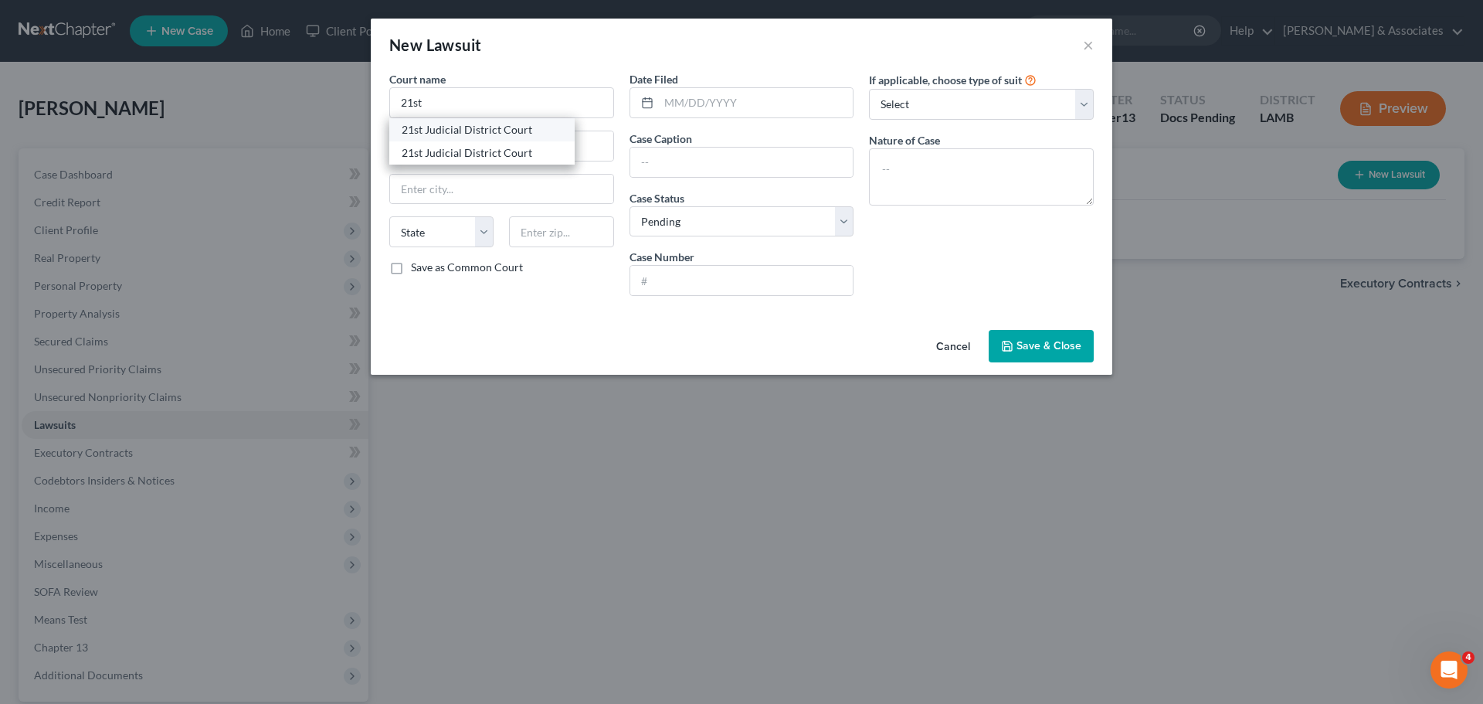
click at [515, 126] on div "21st Judicial District Court" at bounding box center [482, 129] width 161 height 15
type input "21st Judicial District Court"
type input "100 N Bay St"
type input "Amite"
select select "19"
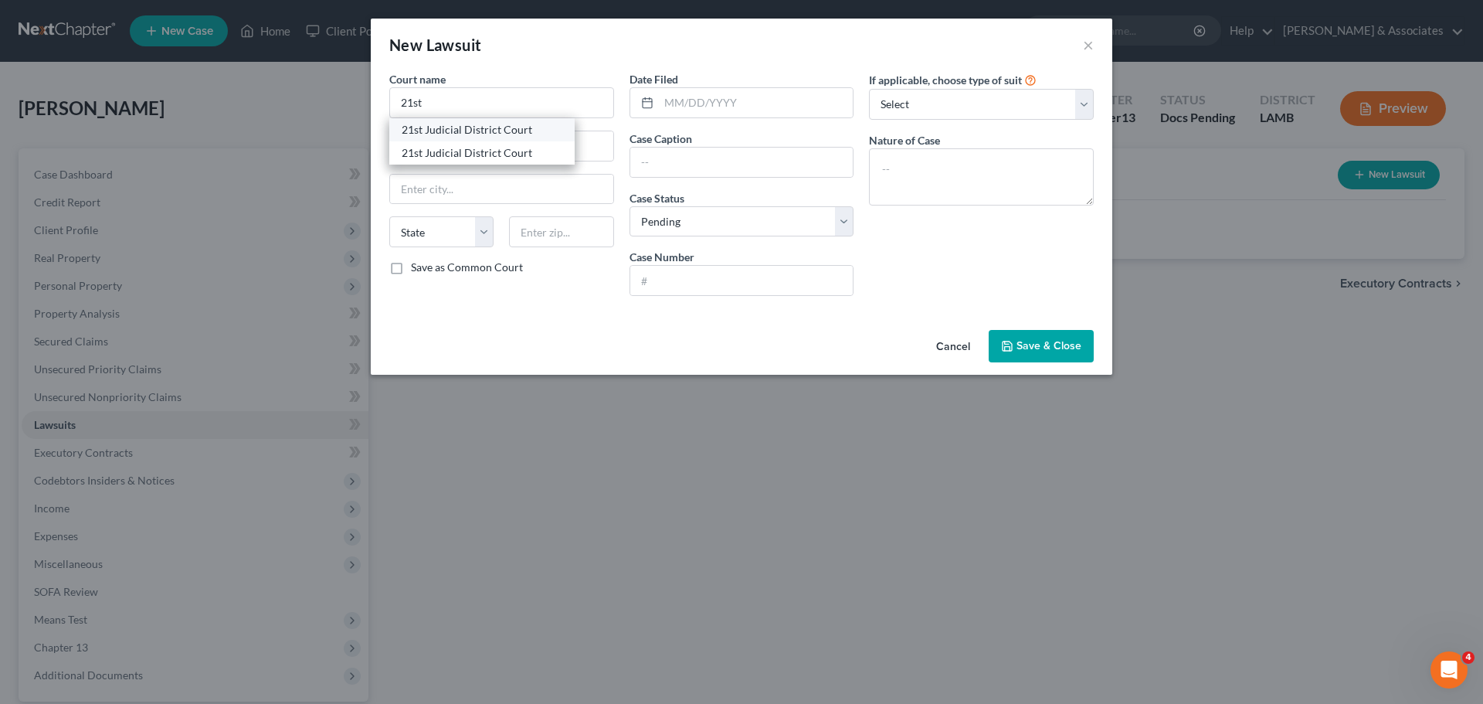
type input "70422"
click at [694, 97] on input "text" at bounding box center [756, 102] width 195 height 29
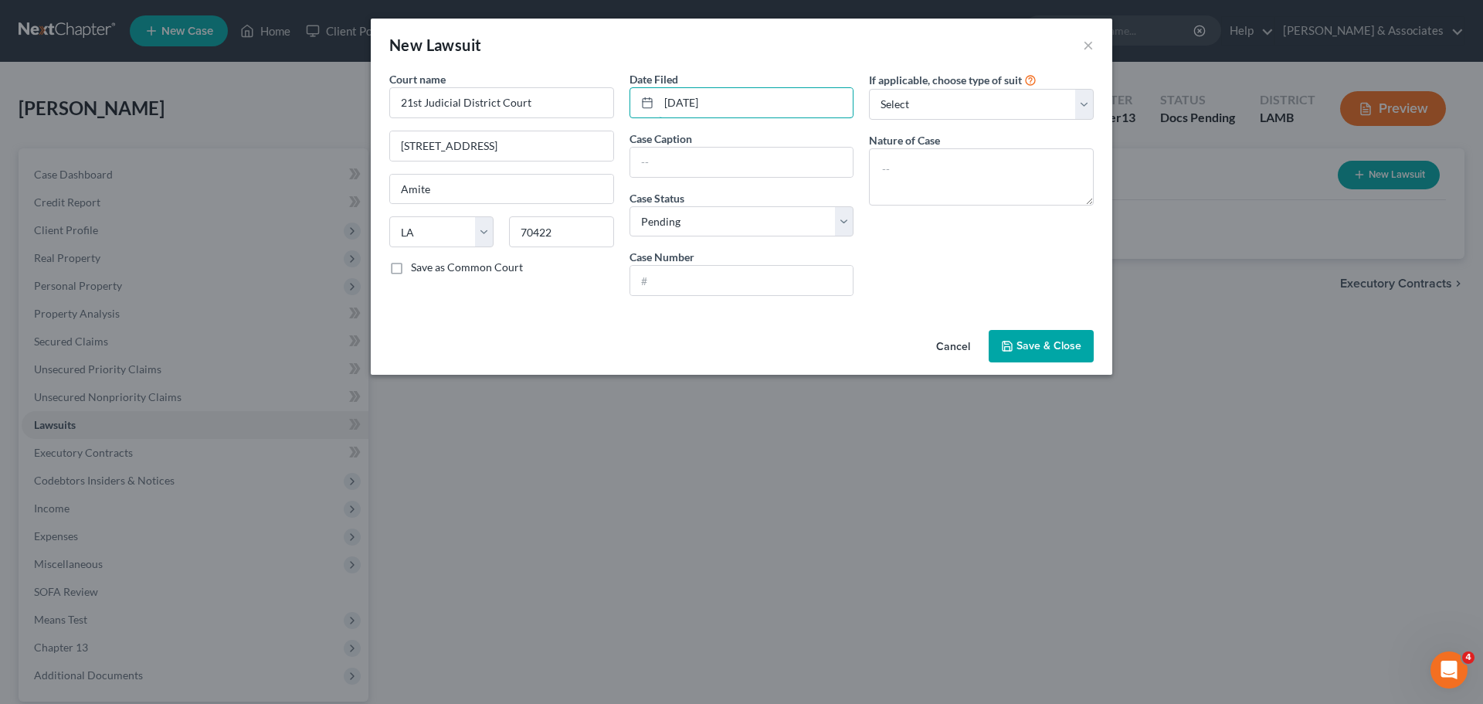
type input "[DATE]"
type input "US Bank National Trust Association vs. Cherie A Fruge"
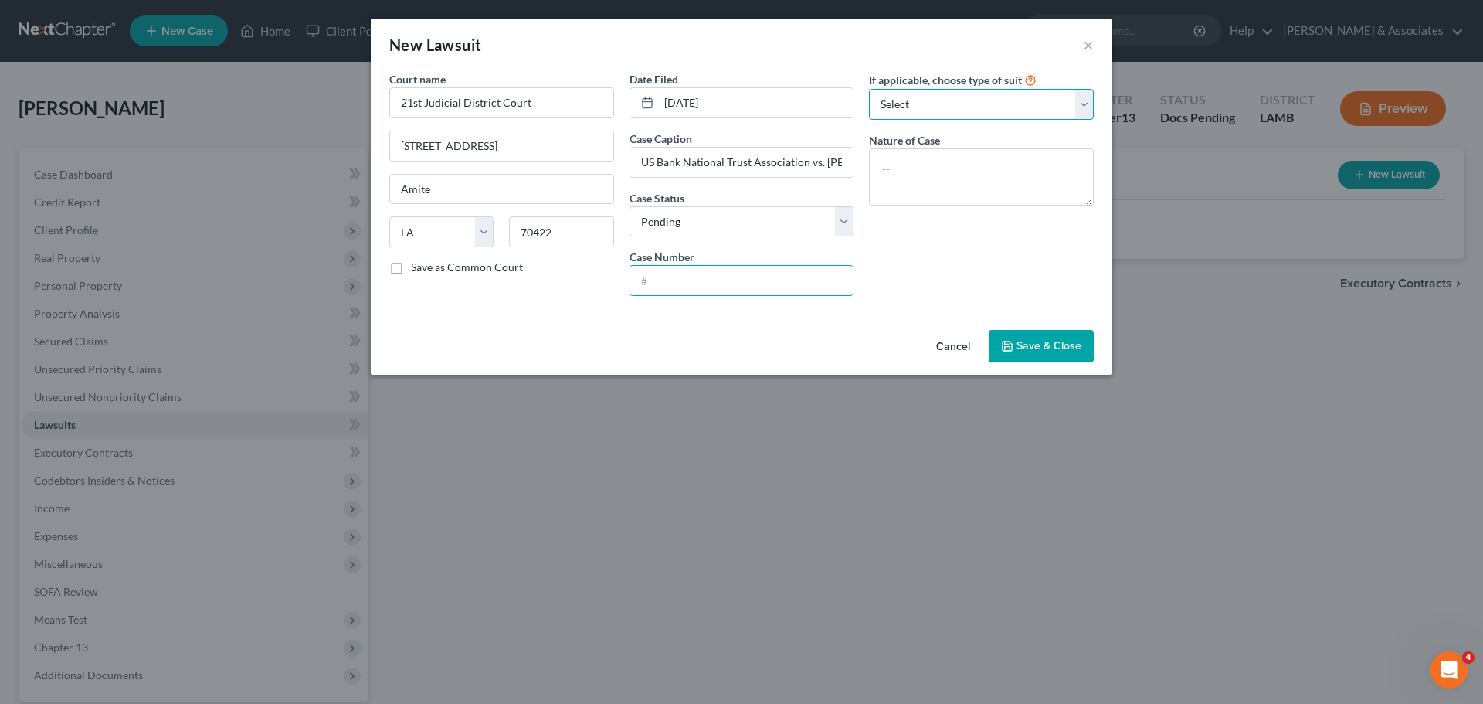
click at [1003, 100] on select "Select Repossession Garnishment Foreclosure Attached, Seized, Or Levied Other" at bounding box center [981, 104] width 225 height 31
click at [1003, 104] on select "Select Repossession Garnishment Foreclosure Attached, Seized, Or Levied Other" at bounding box center [981, 104] width 225 height 31
click at [1027, 214] on div "If applicable, choose type of suit Select Repossession Garnishment Foreclosure …" at bounding box center [981, 189] width 240 height 237
click at [1067, 192] on textarea at bounding box center [981, 176] width 225 height 57
drag, startPoint x: 932, startPoint y: 170, endPoint x: 871, endPoint y: 164, distance: 61.3
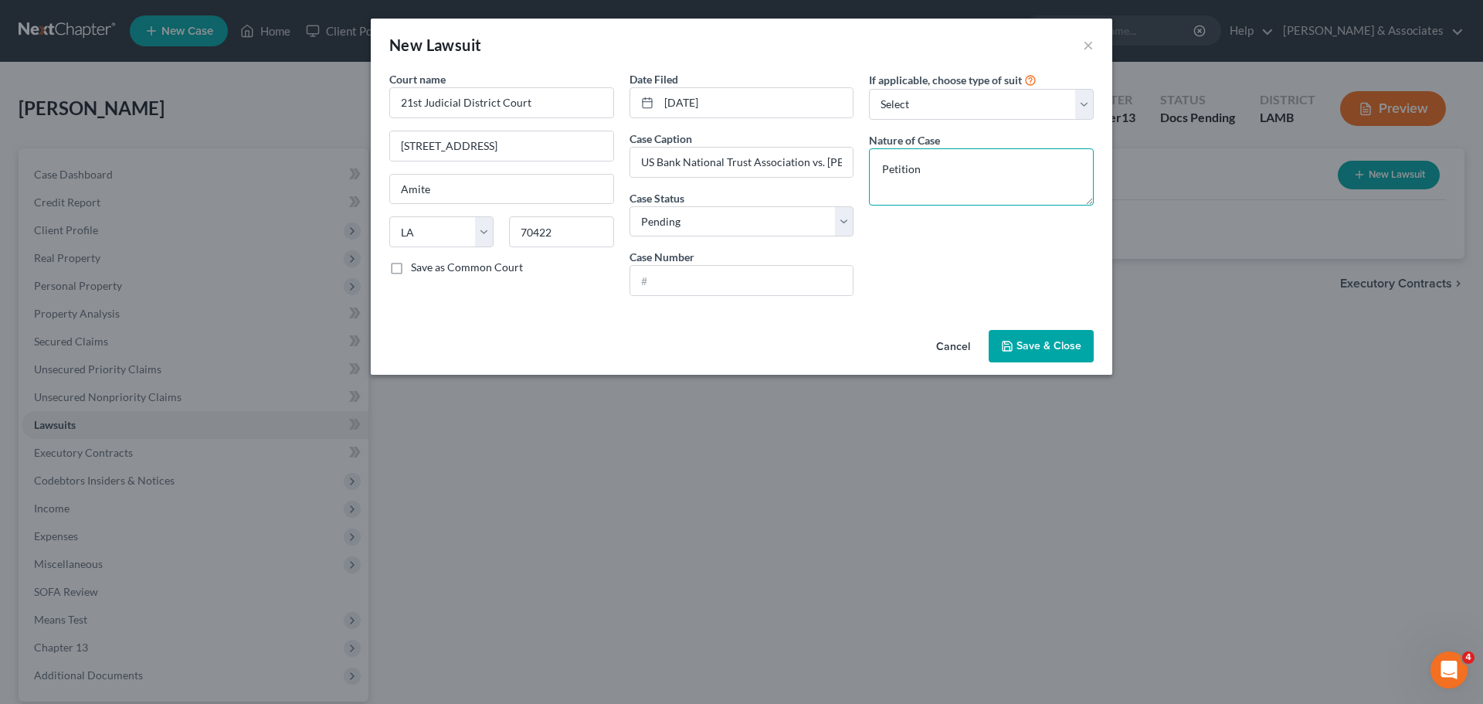
click at [871, 164] on textarea "Petition" at bounding box center [981, 176] width 225 height 57
type textarea "Sheriff's Sale"
click at [1048, 348] on span "Save & Close" at bounding box center [1049, 345] width 65 height 13
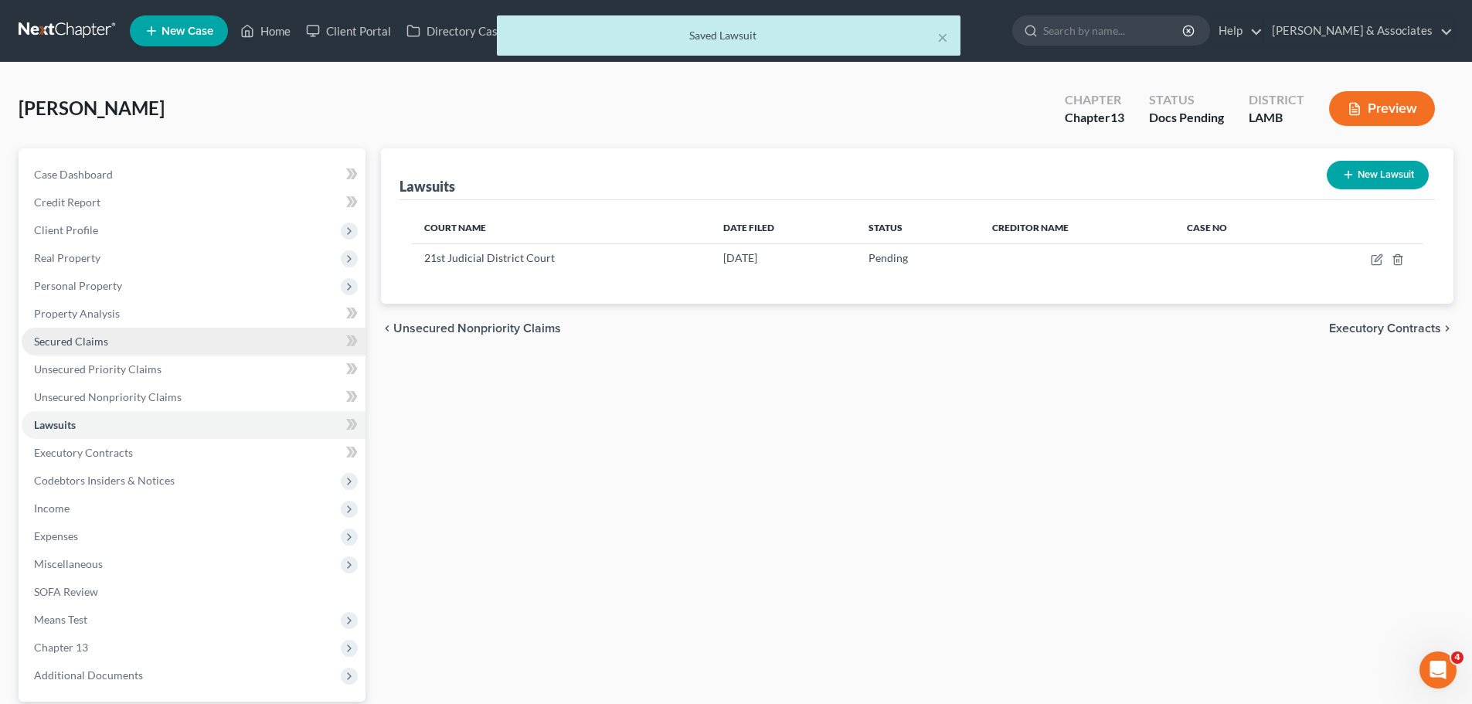
click at [75, 346] on span "Secured Claims" at bounding box center [71, 340] width 74 height 13
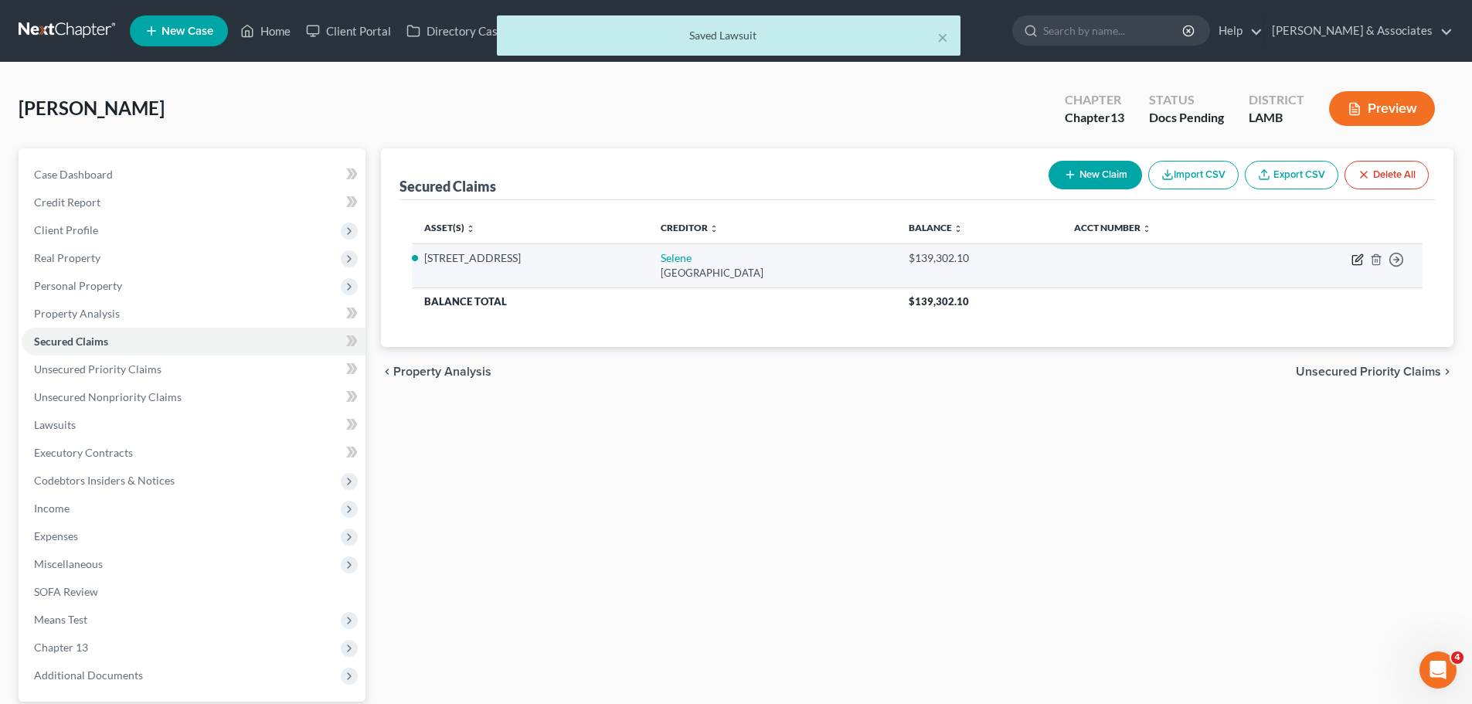
click at [1354, 257] on icon "button" at bounding box center [1357, 259] width 12 height 12
select select "45"
select select "12"
select select "2"
select select "4"
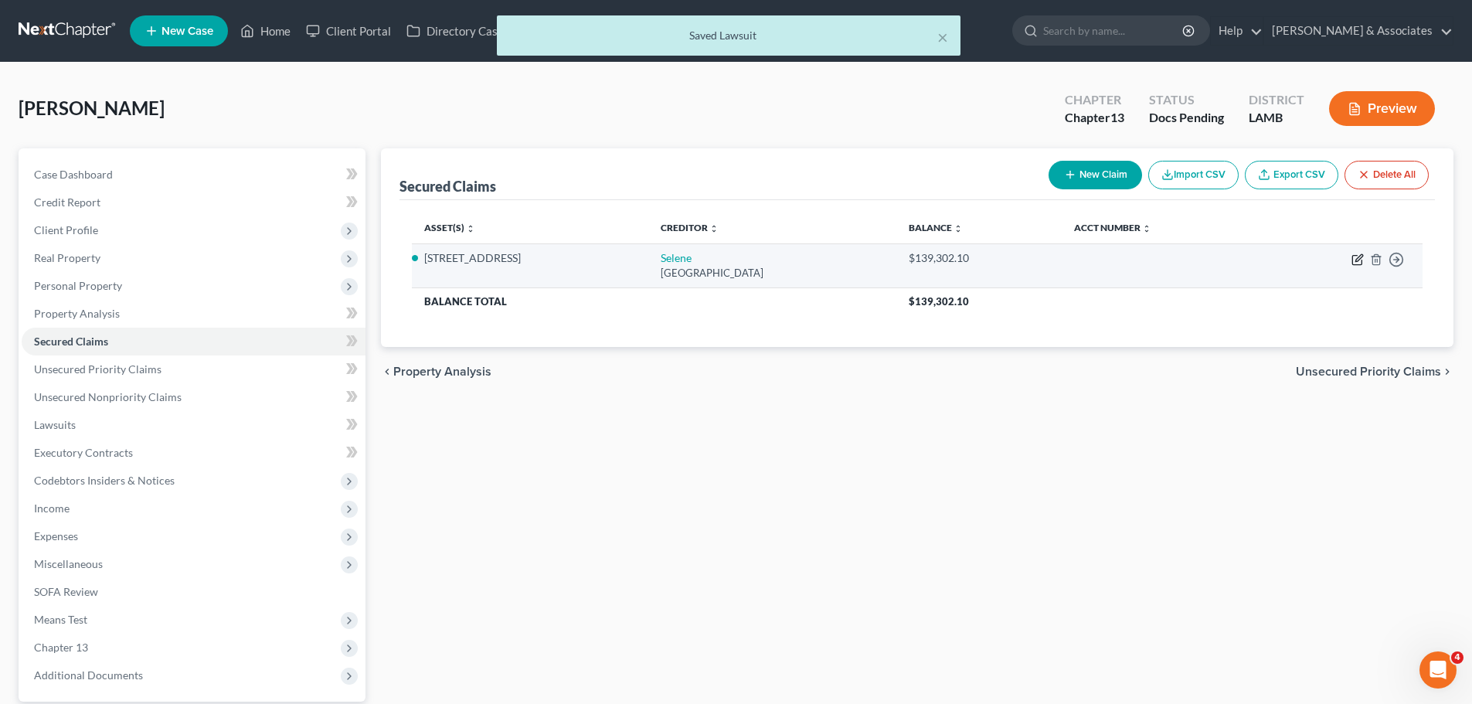
select select "0"
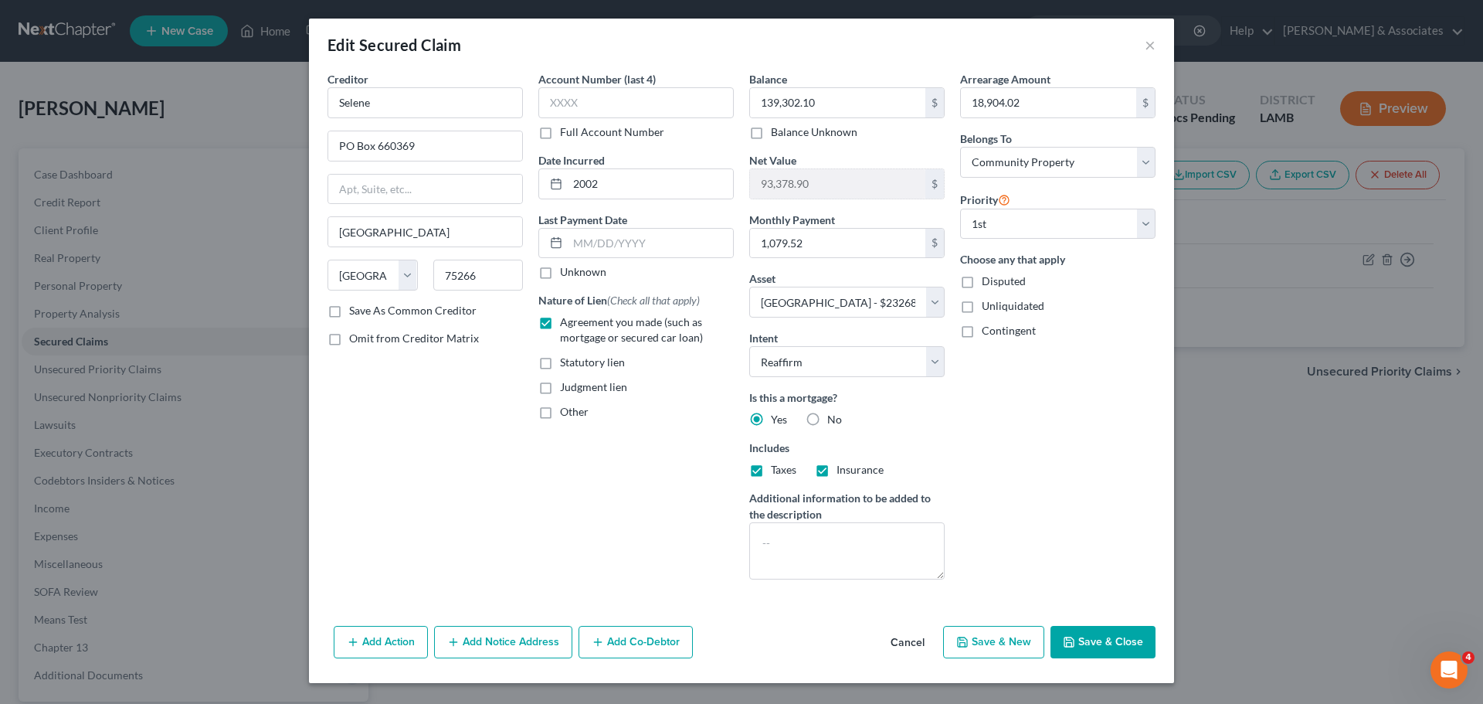
click at [509, 642] on button "Add Notice Address" at bounding box center [503, 642] width 138 height 32
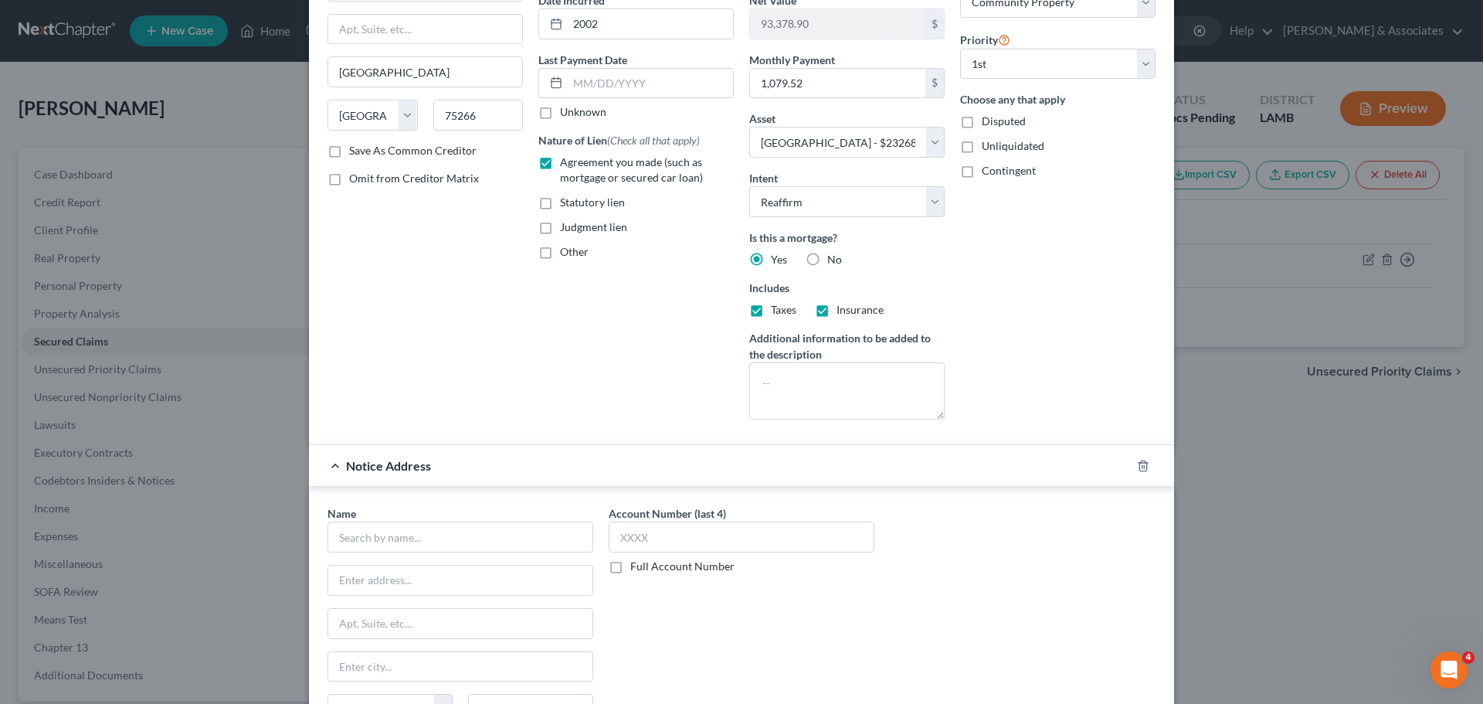
scroll to position [331, 0]
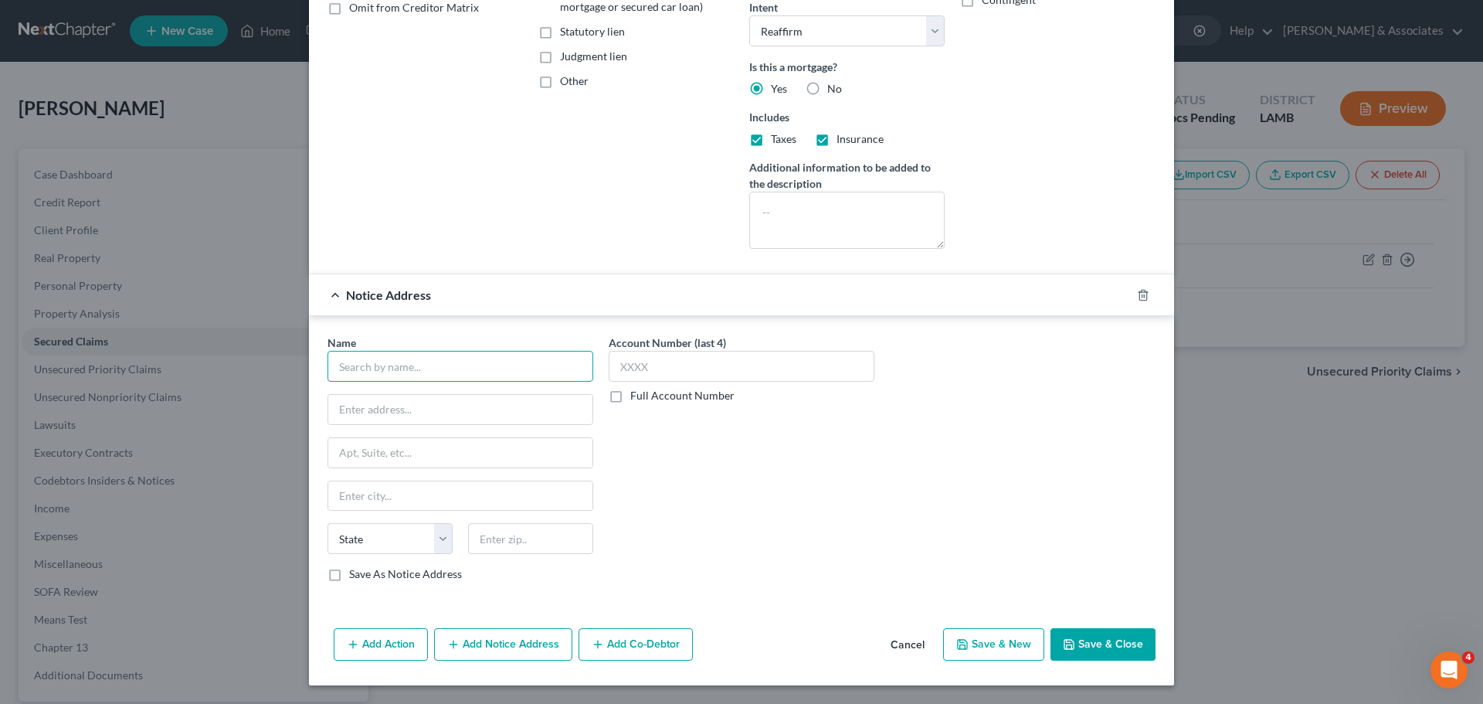
click at [440, 362] on input "text" at bounding box center [461, 366] width 266 height 31
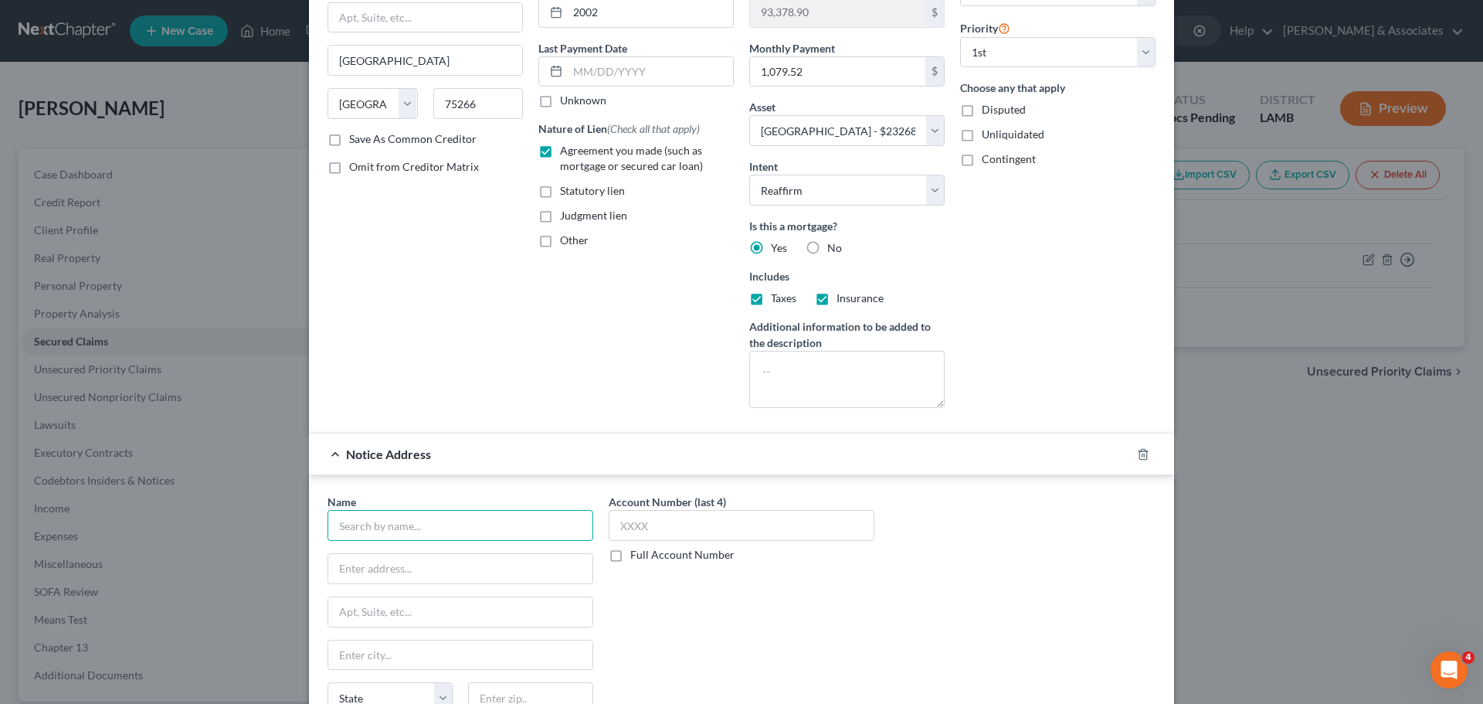
scroll to position [0, 0]
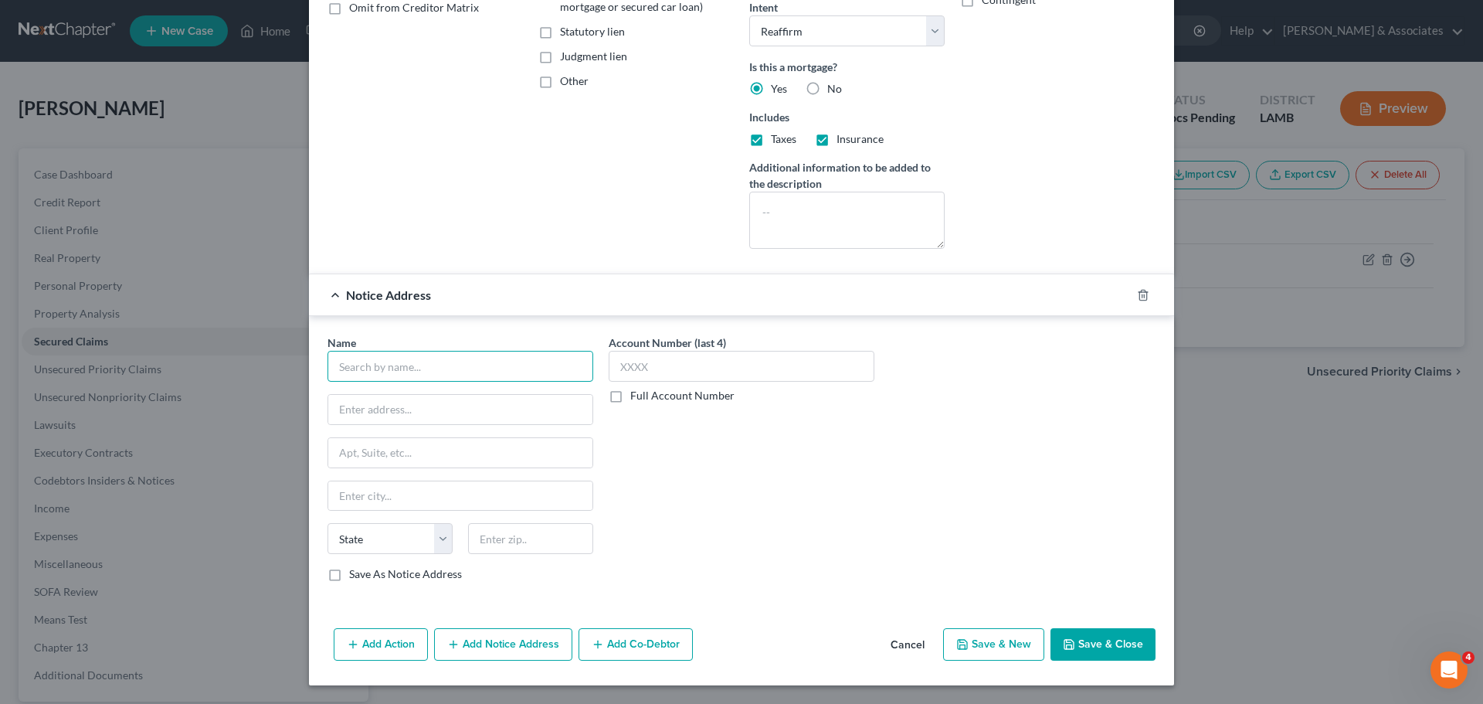
click at [443, 353] on input "text" at bounding box center [461, 366] width 266 height 31
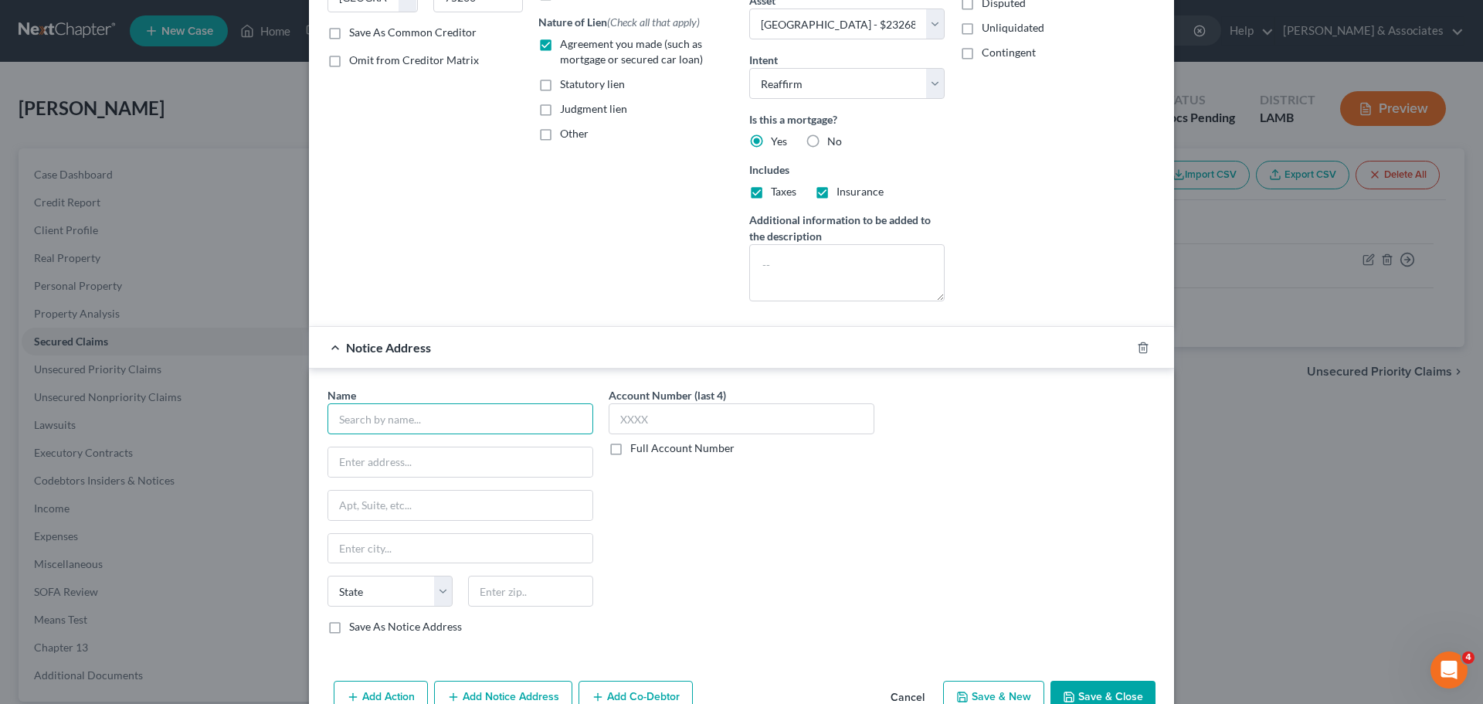
scroll to position [253, 0]
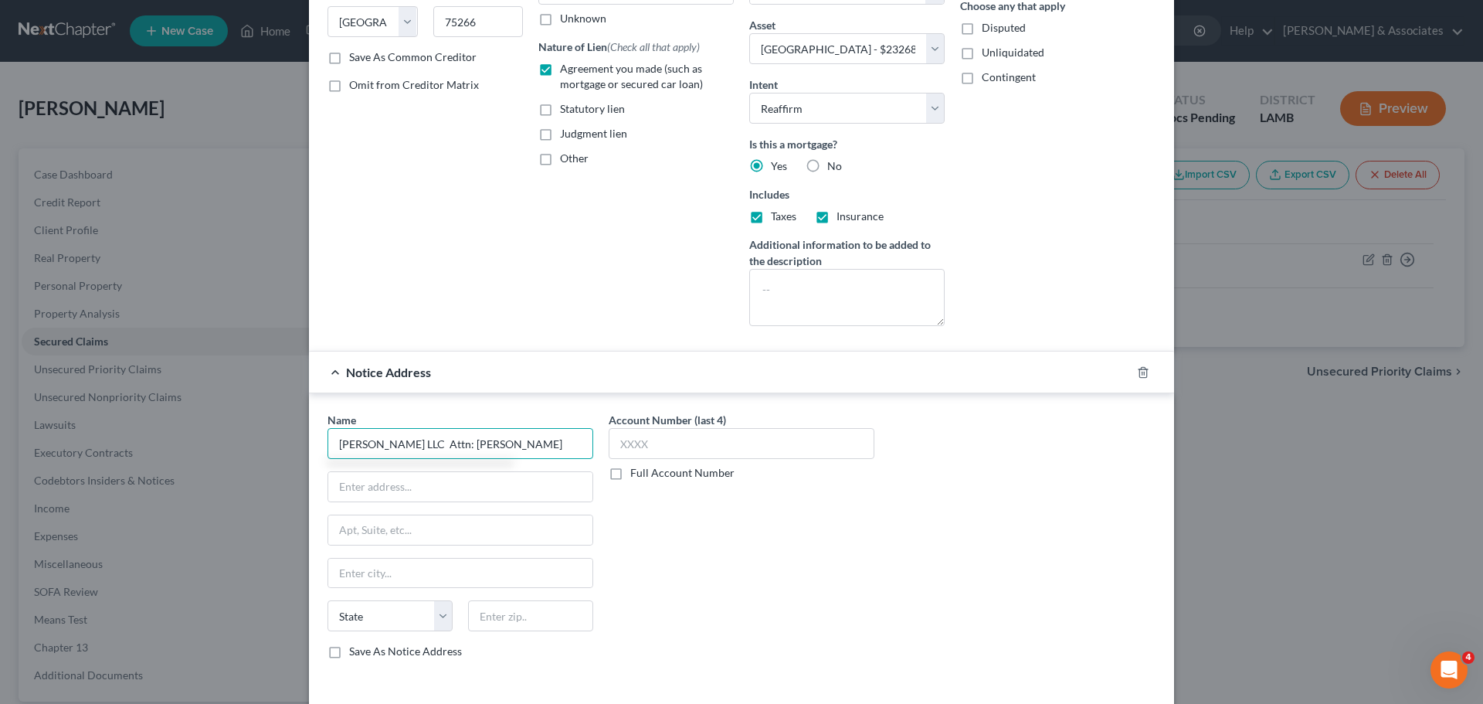
type input "Dean Morris LLC Attn: Candance A Courteau"
type input "PO Box 2867"
type input "71207"
type input "Monroe"
select select "19"
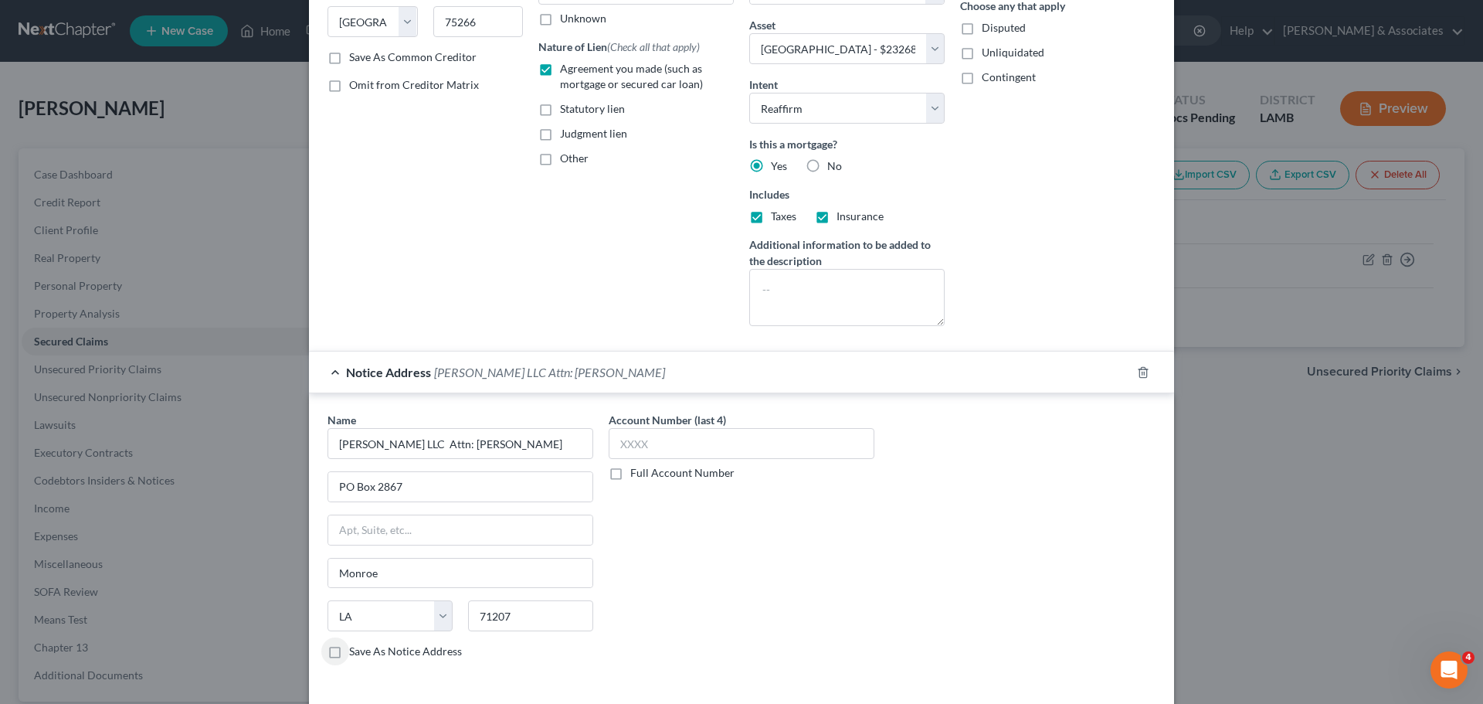
click at [769, 610] on div "Account Number (last 4) Full Account Number" at bounding box center [741, 542] width 281 height 260
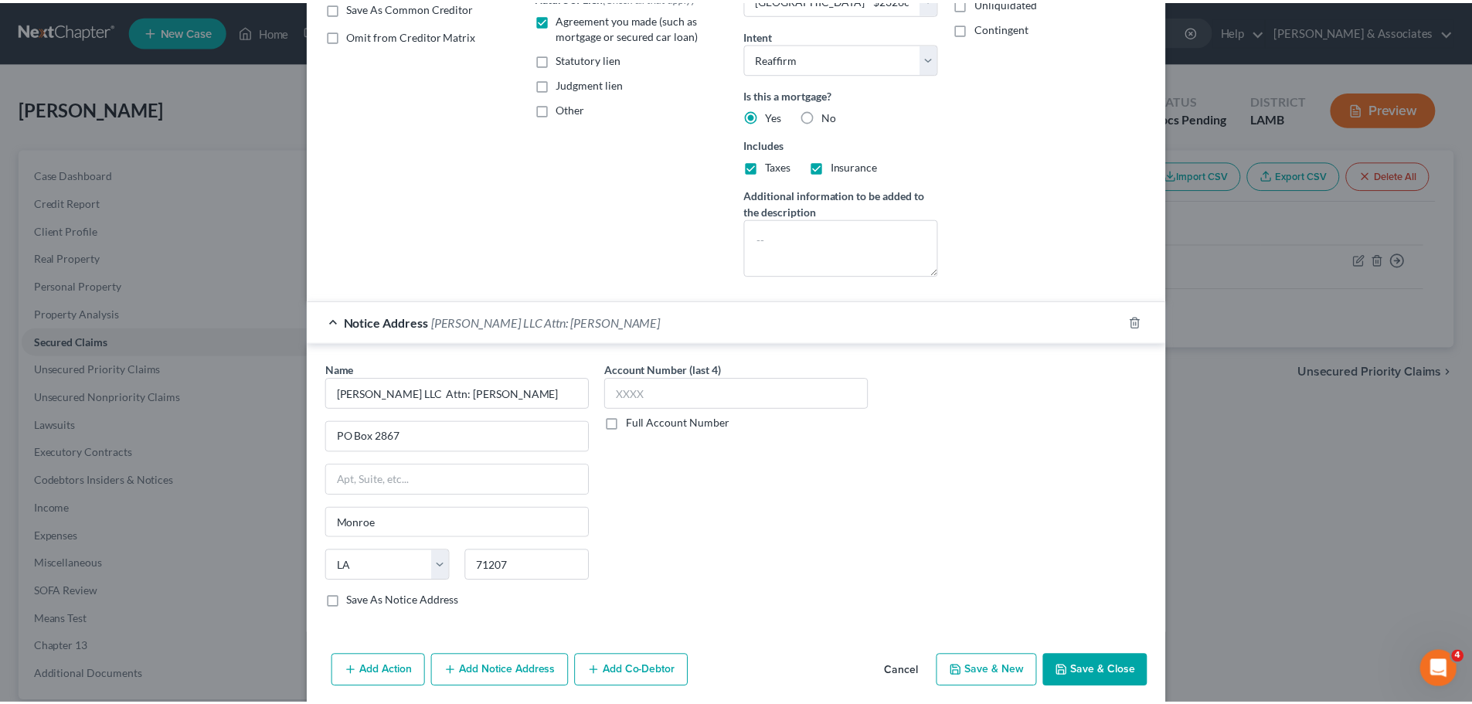
scroll to position [331, 0]
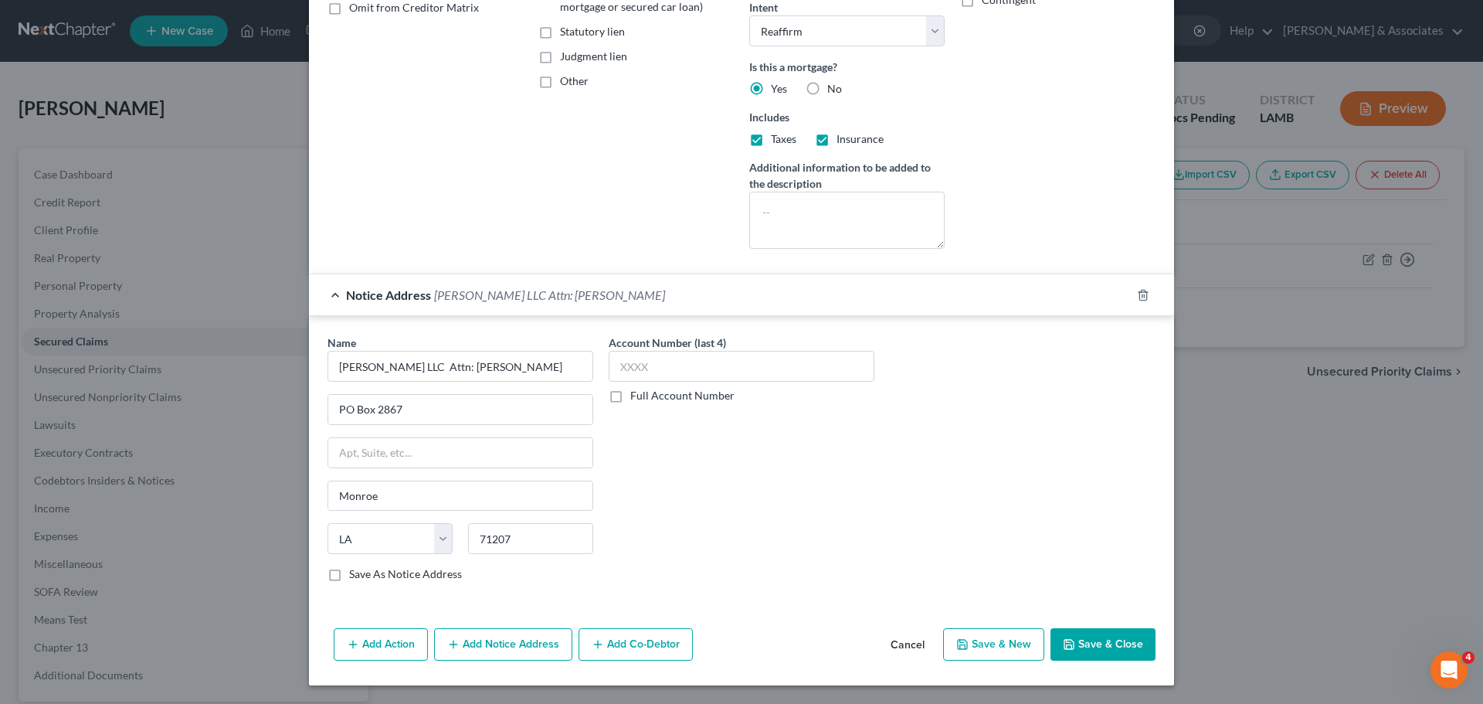
click at [1098, 646] on button "Save & Close" at bounding box center [1103, 644] width 105 height 32
select select
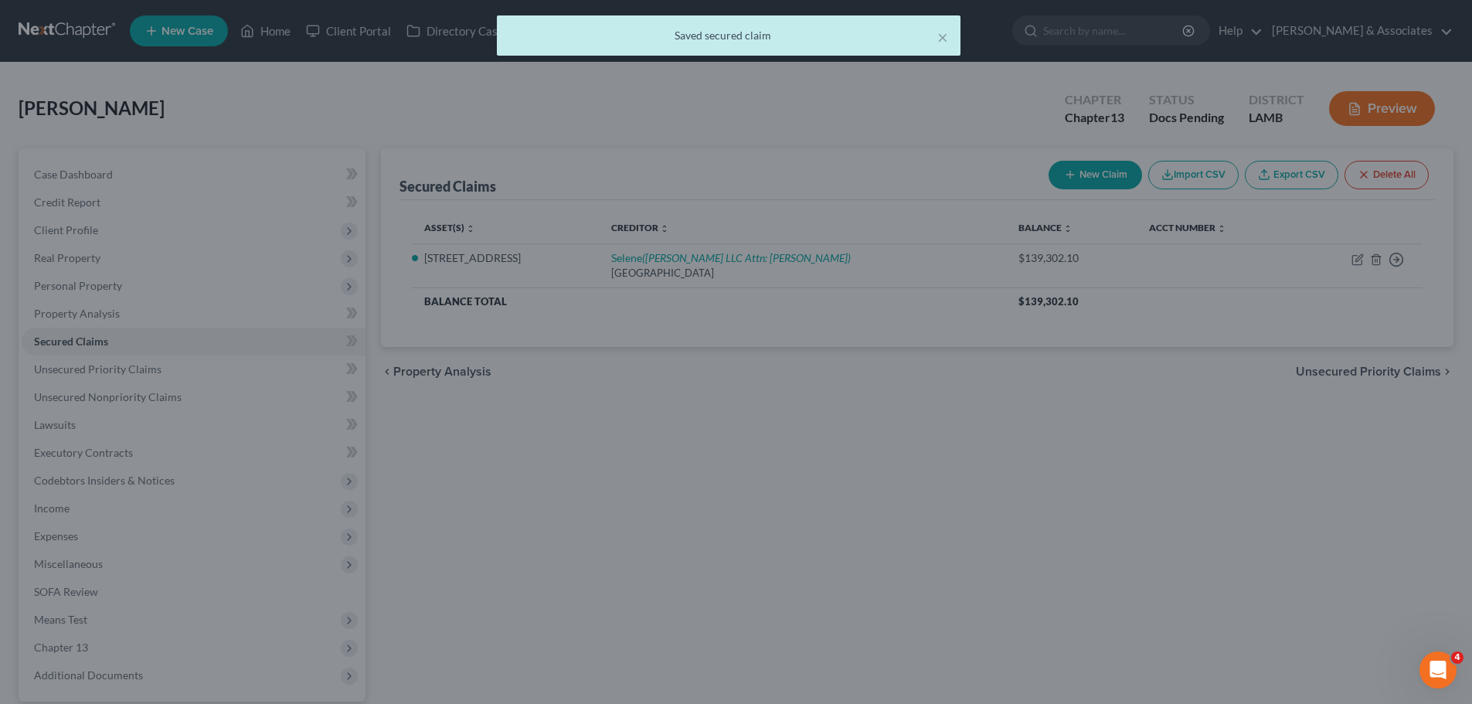
scroll to position [0, 0]
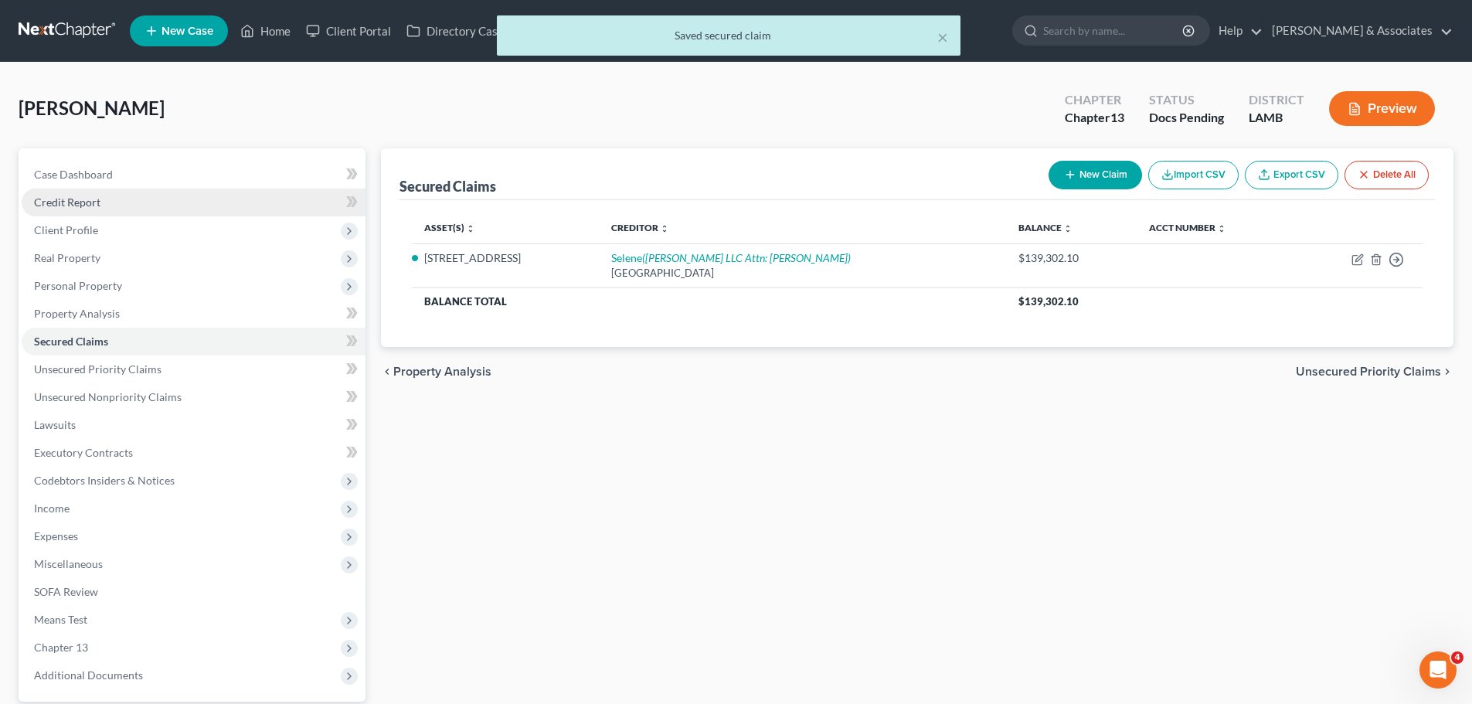
click at [102, 189] on link "Credit Report" at bounding box center [194, 202] width 344 height 28
click at [119, 167] on link "Case Dashboard" at bounding box center [194, 175] width 344 height 28
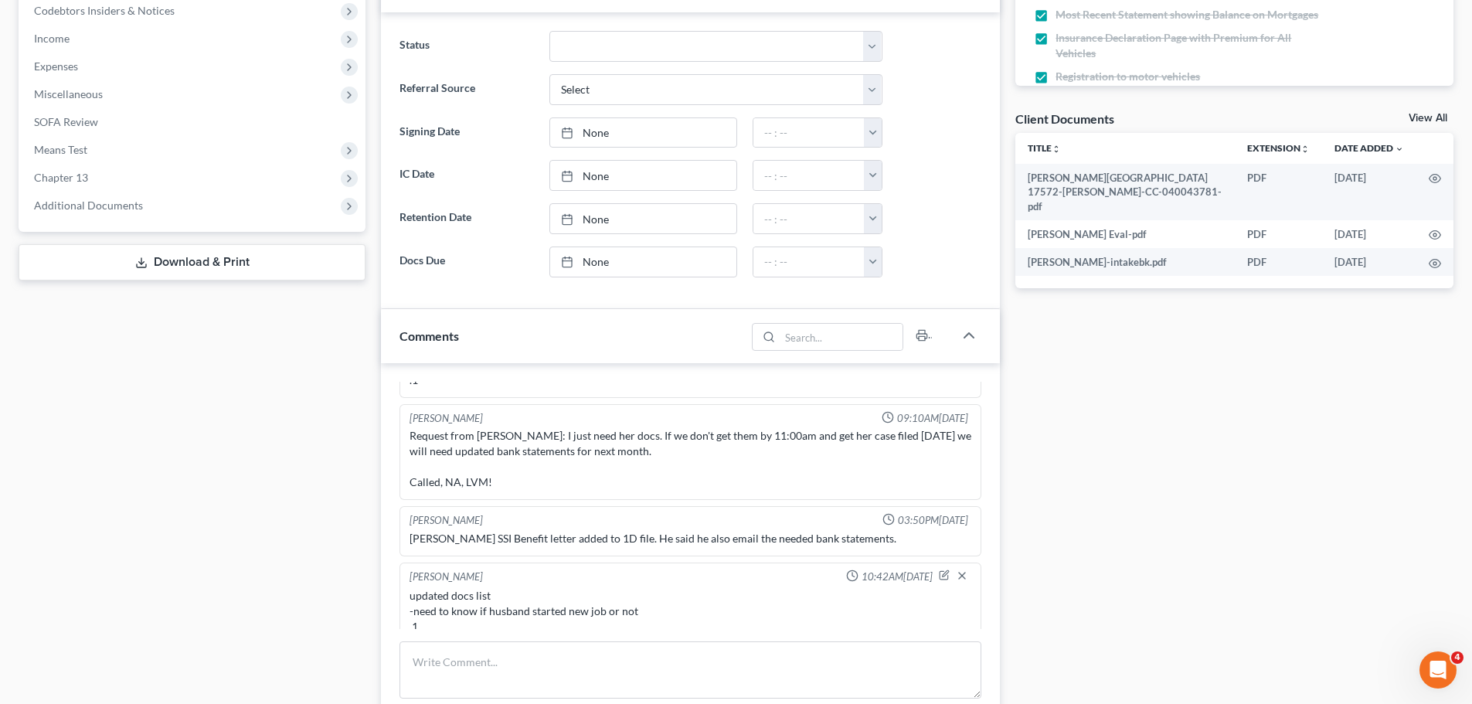
scroll to position [695, 0]
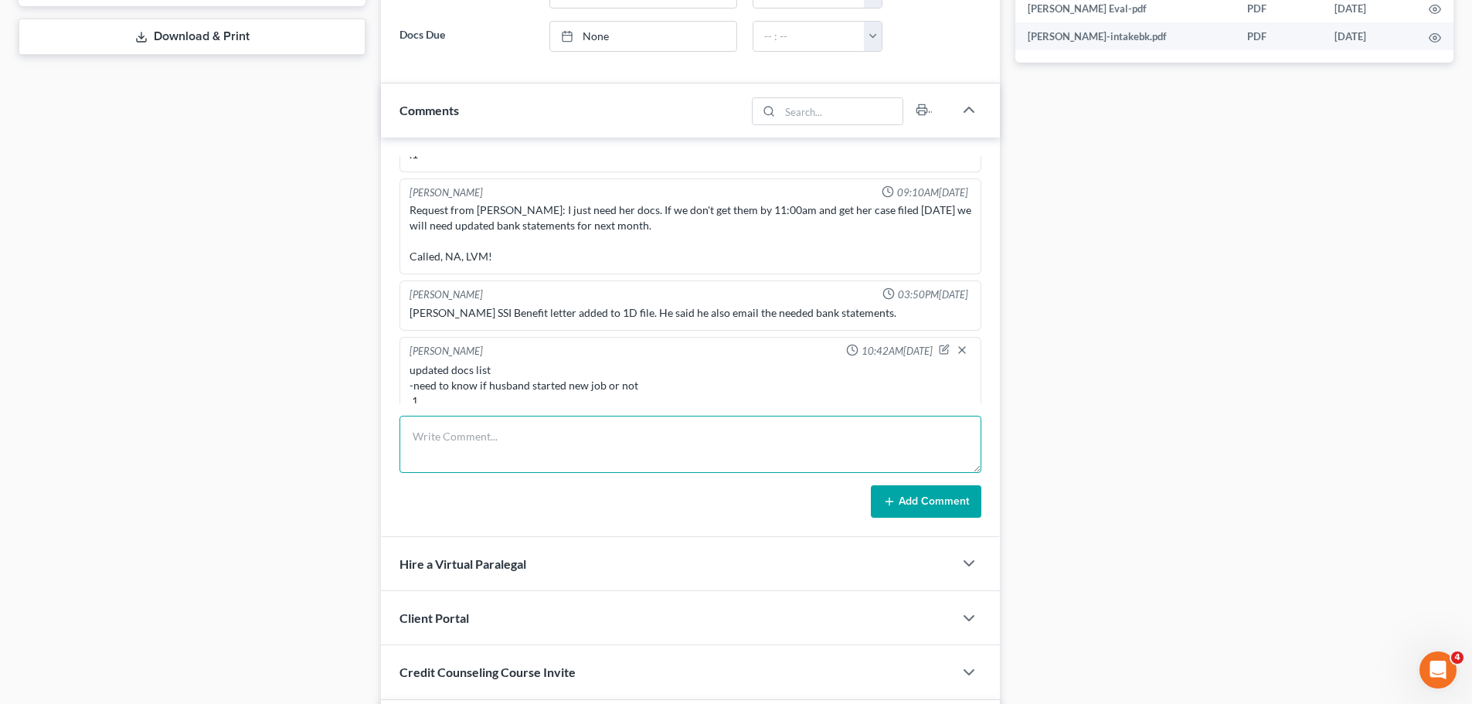
click at [440, 452] on textarea at bounding box center [690, 444] width 582 height 57
type textarea "add SS to sch (not sure if I did it right, I am doubting my lawsuit-adding skil…"
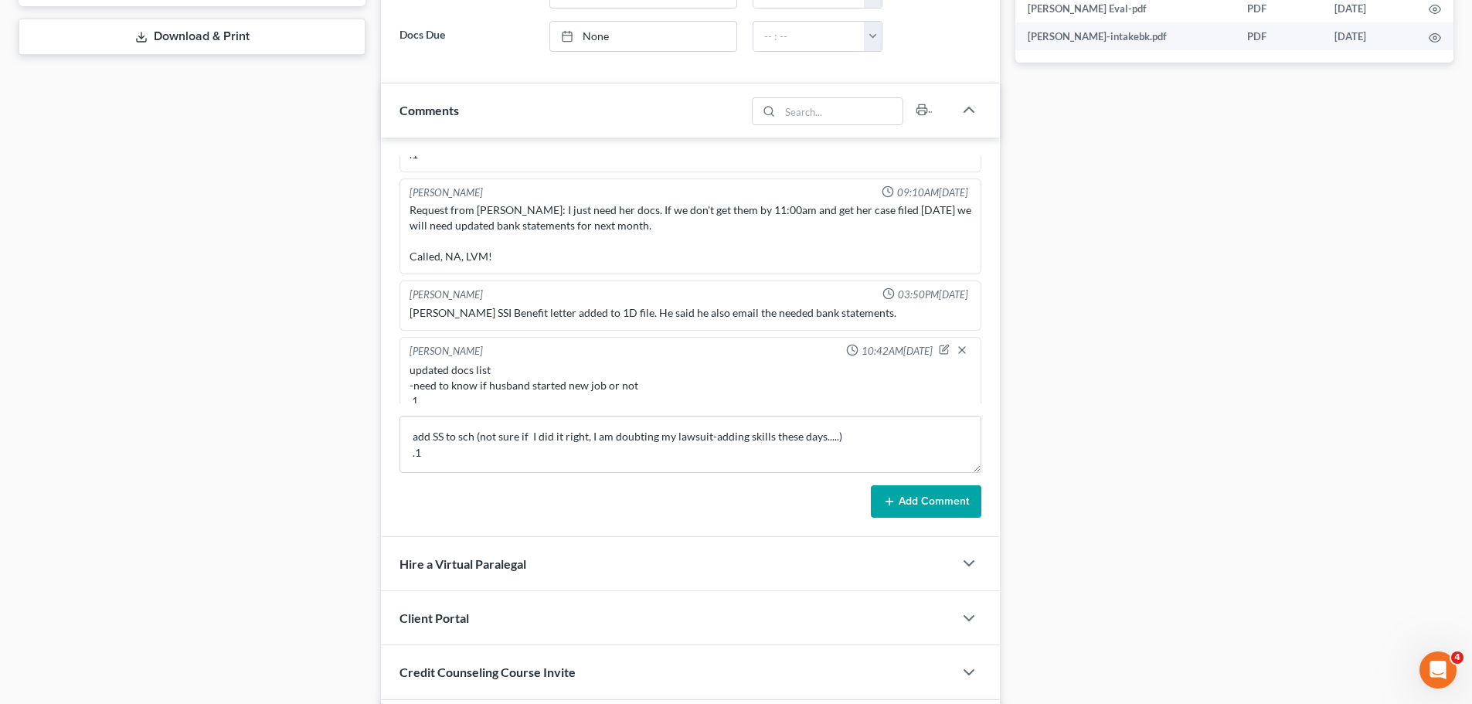
click at [918, 503] on button "Add Comment" at bounding box center [926, 501] width 110 height 32
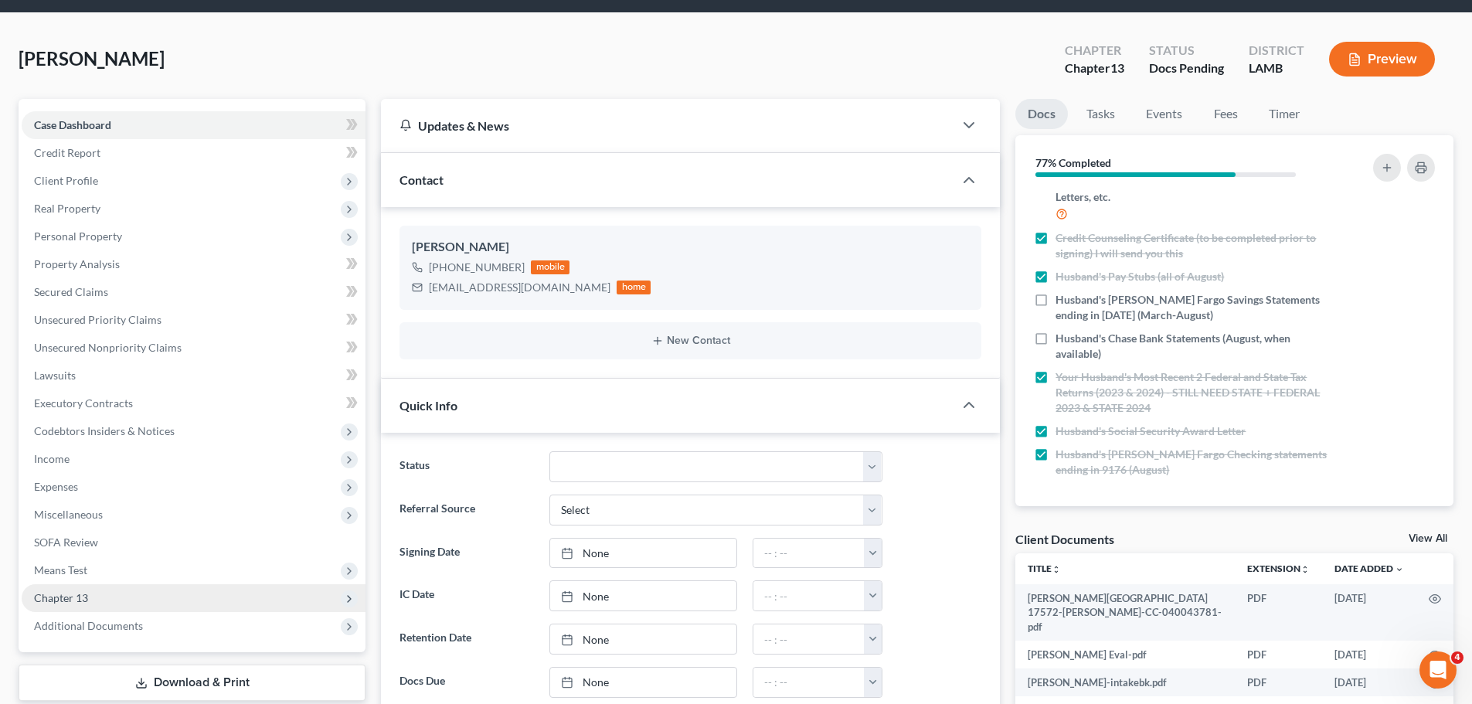
scroll to position [0, 0]
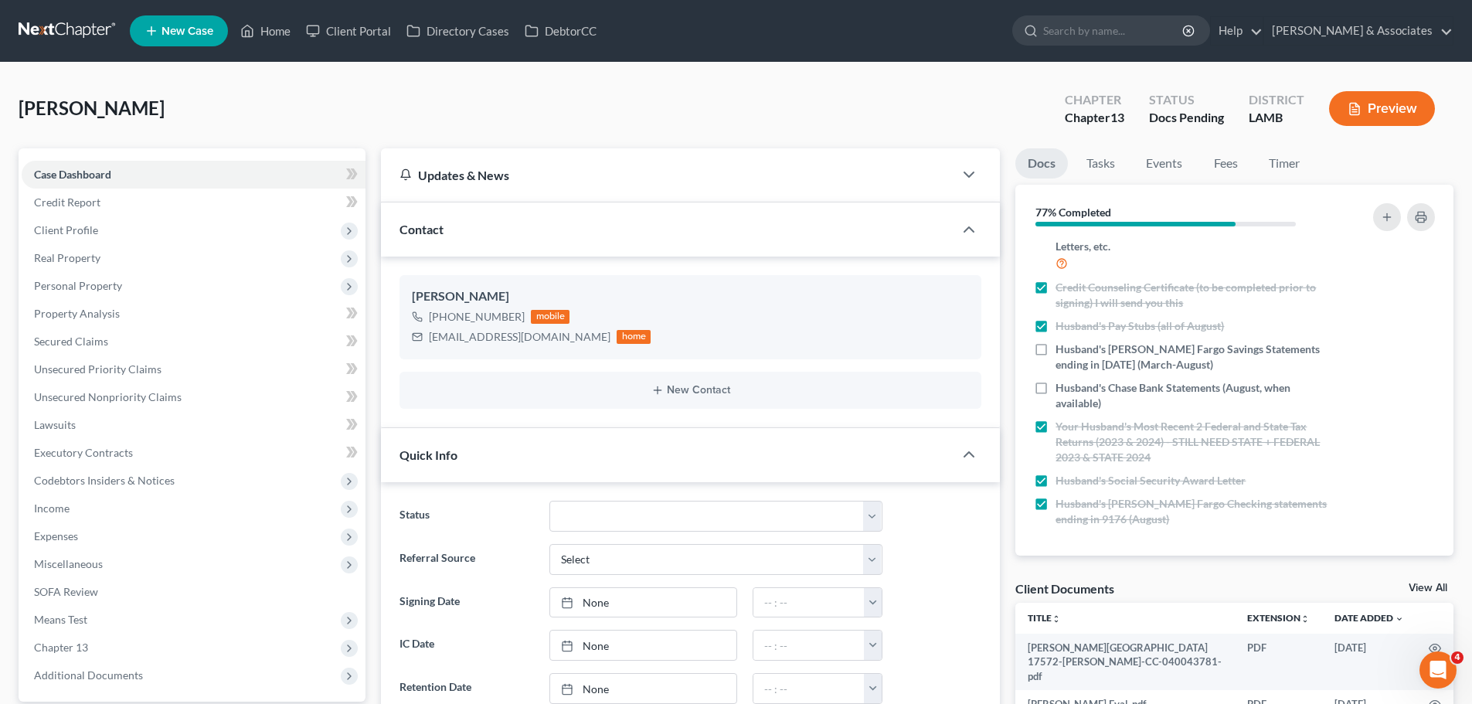
drag, startPoint x: 493, startPoint y: 147, endPoint x: 513, endPoint y: 141, distance: 21.0
click at [493, 147] on div "Giaccone, Cherie Upgraded Chapter Chapter 13 Status Docs Pending District LAMB …" at bounding box center [736, 114] width 1435 height 67
click at [101, 394] on span "Unsecured Nonpriority Claims" at bounding box center [108, 396] width 148 height 13
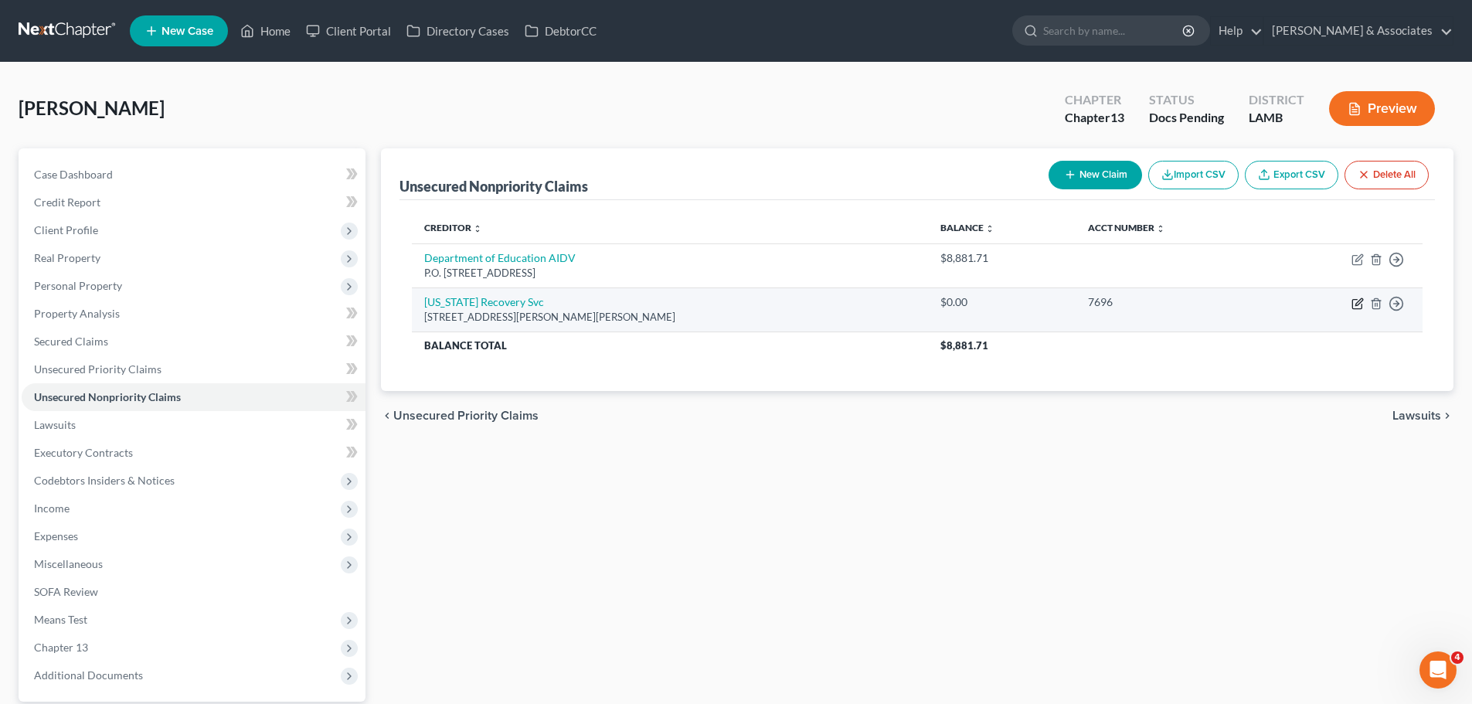
click at [1351, 305] on icon "button" at bounding box center [1357, 303] width 12 height 12
select select "19"
select select "1"
select select "0"
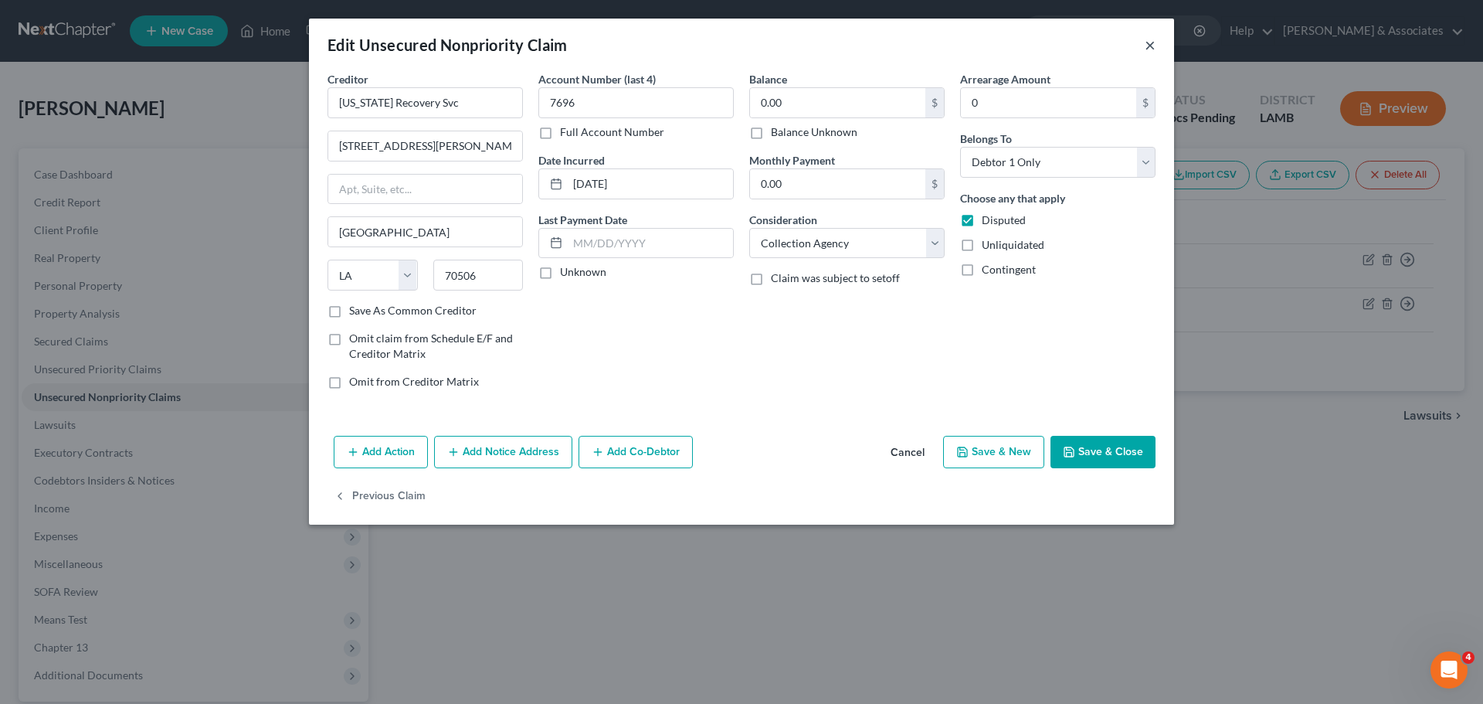
click at [1150, 43] on button "×" at bounding box center [1150, 45] width 11 height 19
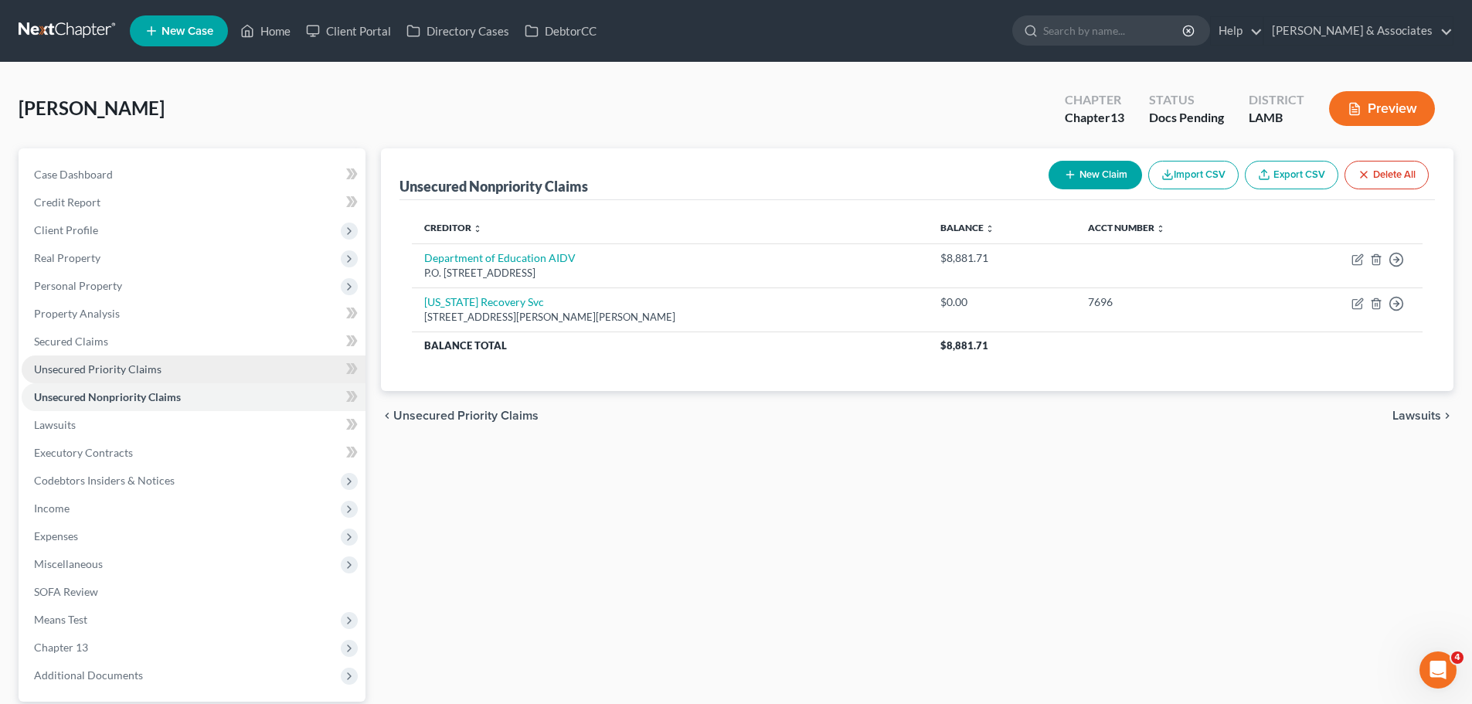
click at [205, 372] on link "Unsecured Priority Claims" at bounding box center [194, 369] width 344 height 28
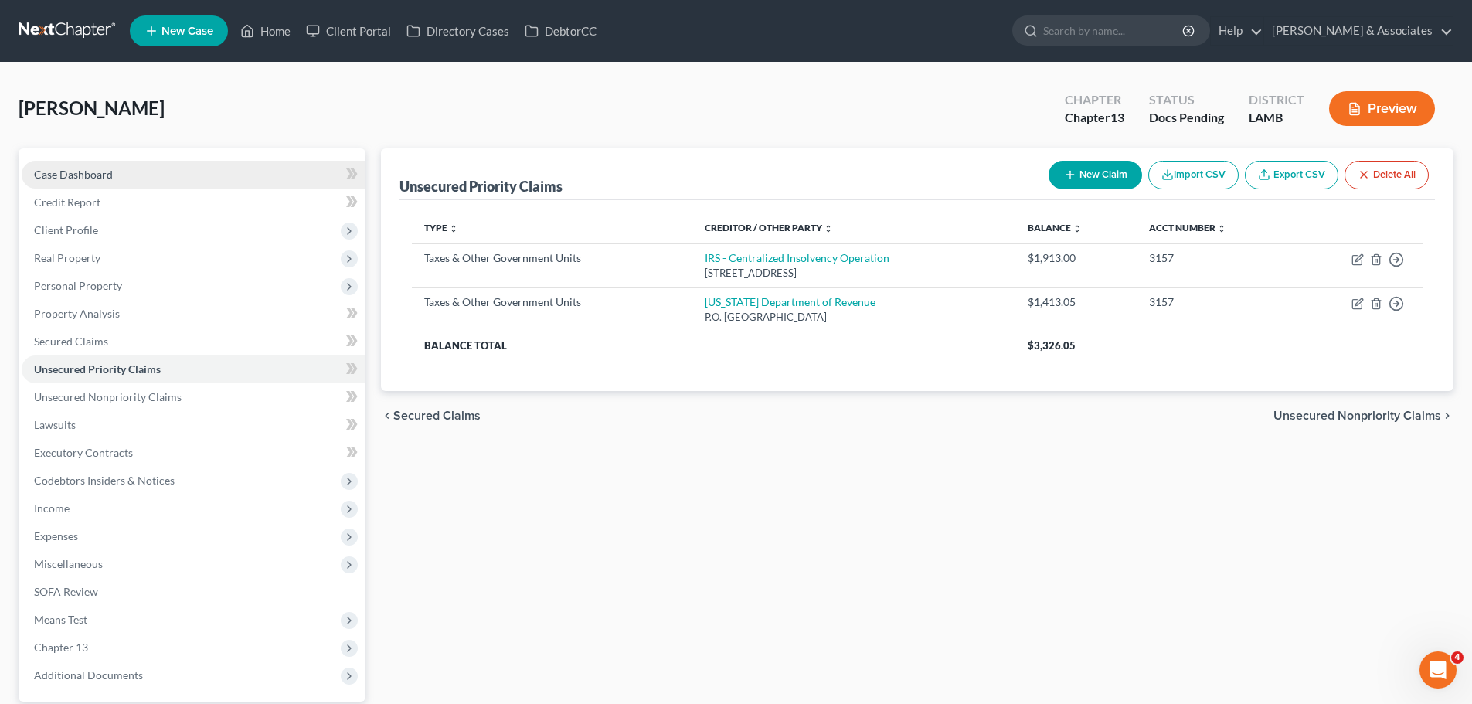
click at [217, 166] on link "Case Dashboard" at bounding box center [194, 175] width 344 height 28
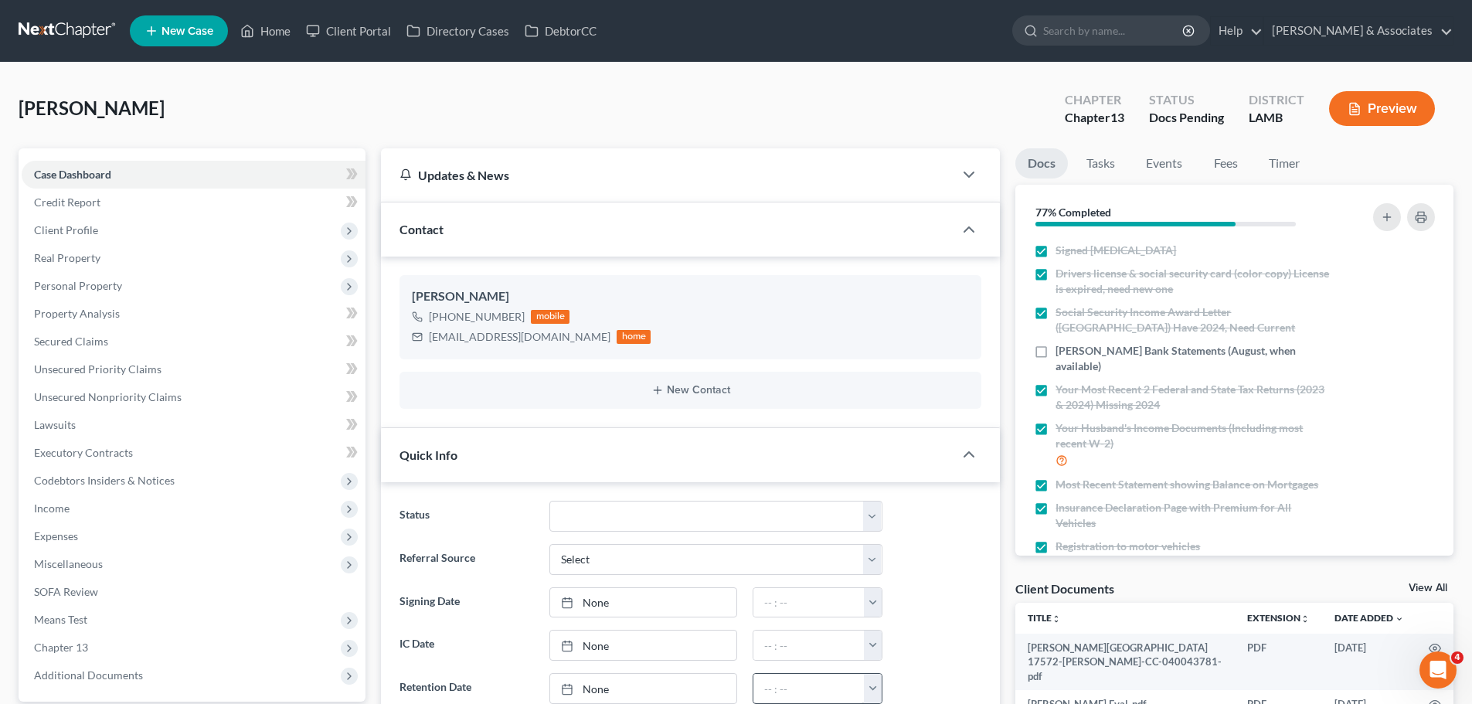
scroll to position [2538, 0]
click at [120, 541] on span "Expenses" at bounding box center [194, 536] width 344 height 28
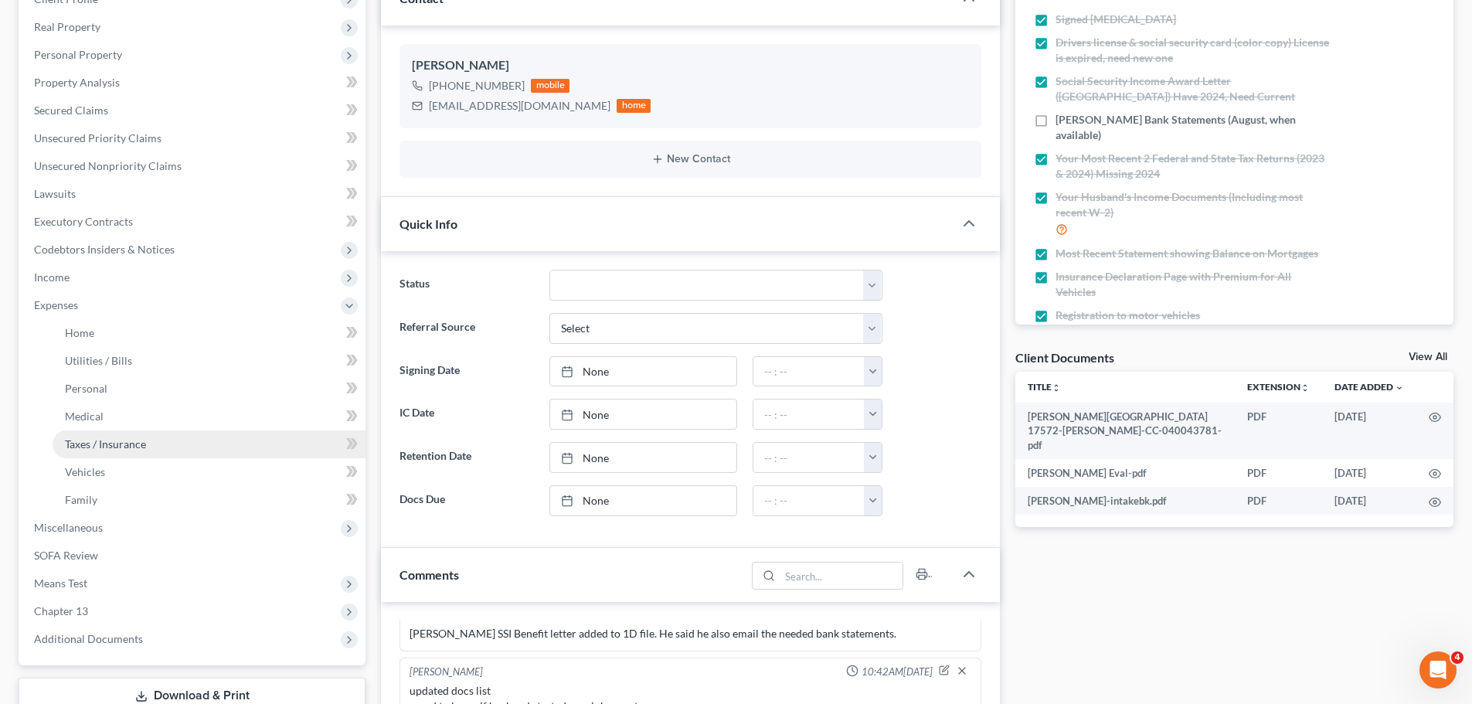
scroll to position [232, 0]
click at [96, 439] on span "Taxes / Insurance" at bounding box center [105, 442] width 81 height 13
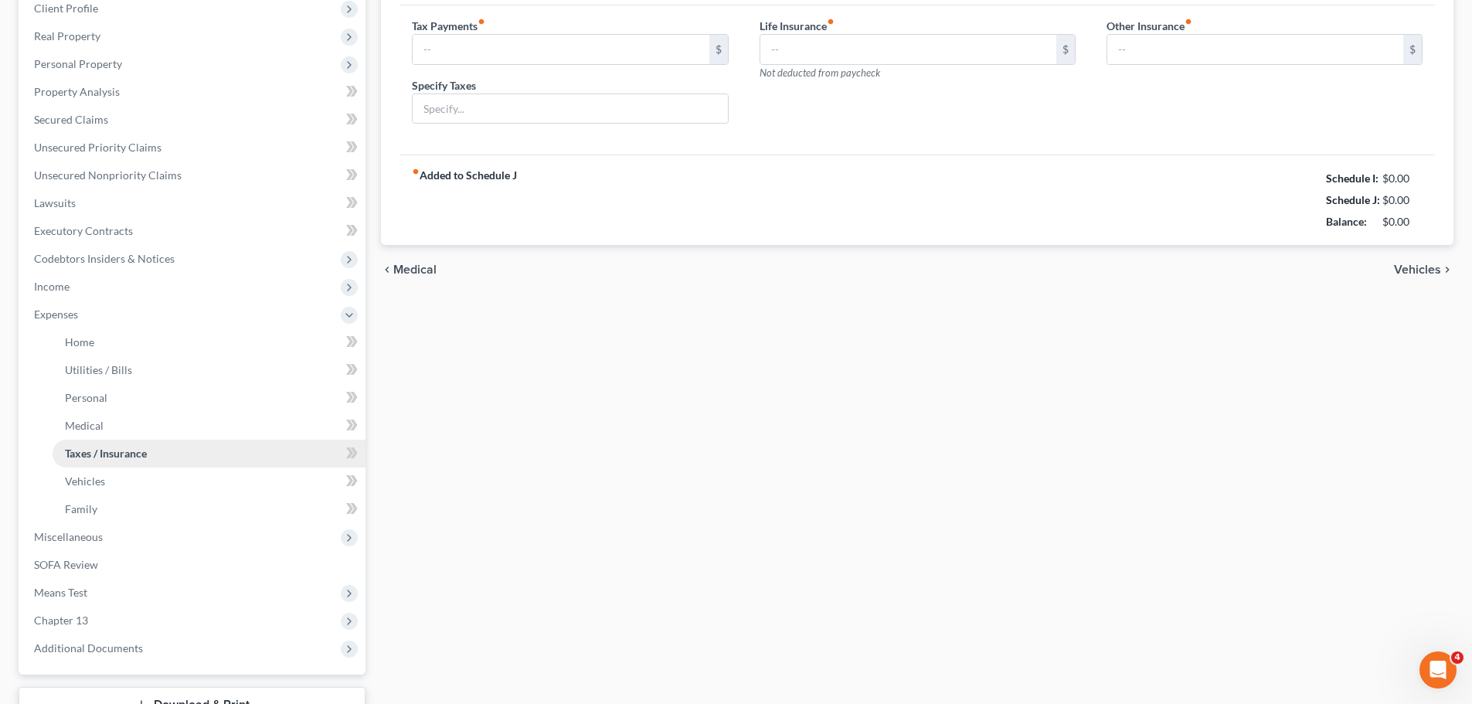
type input "0.00"
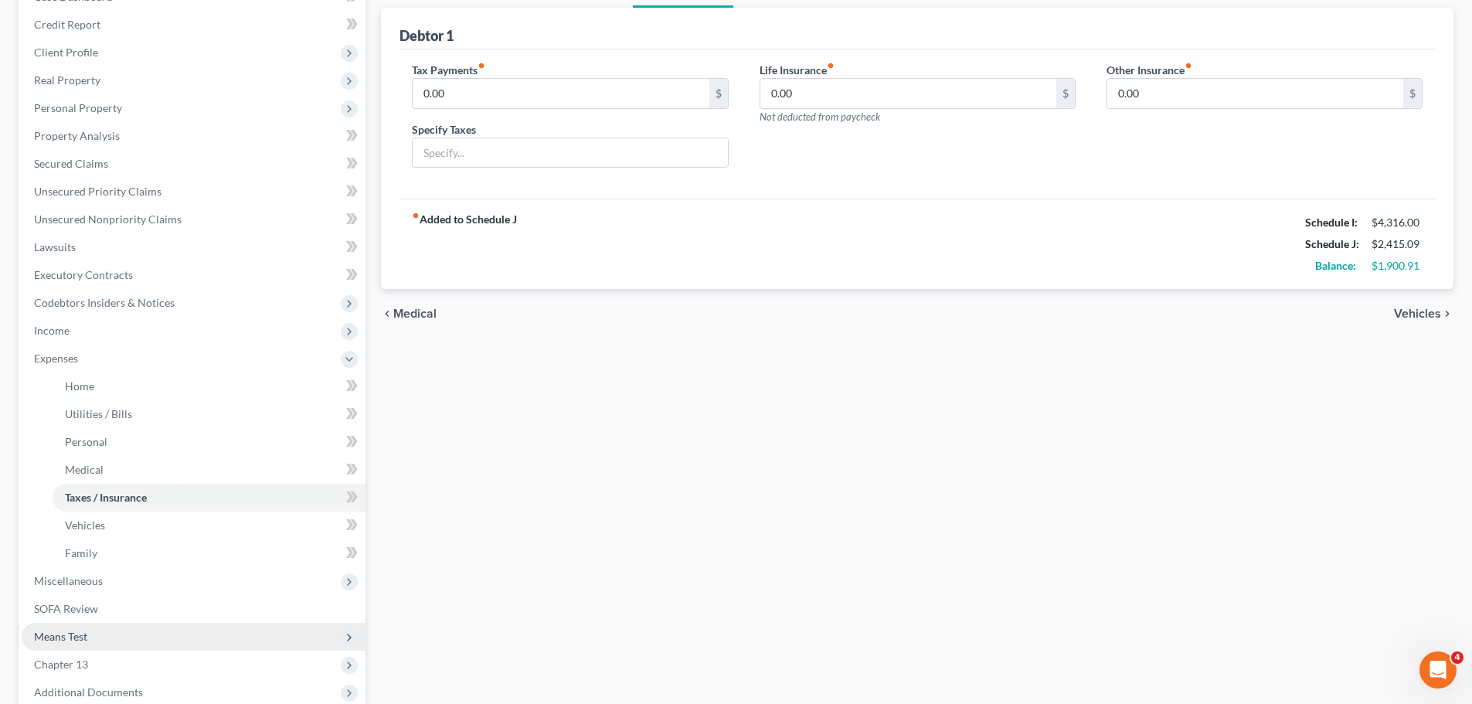
scroll to position [300, 0]
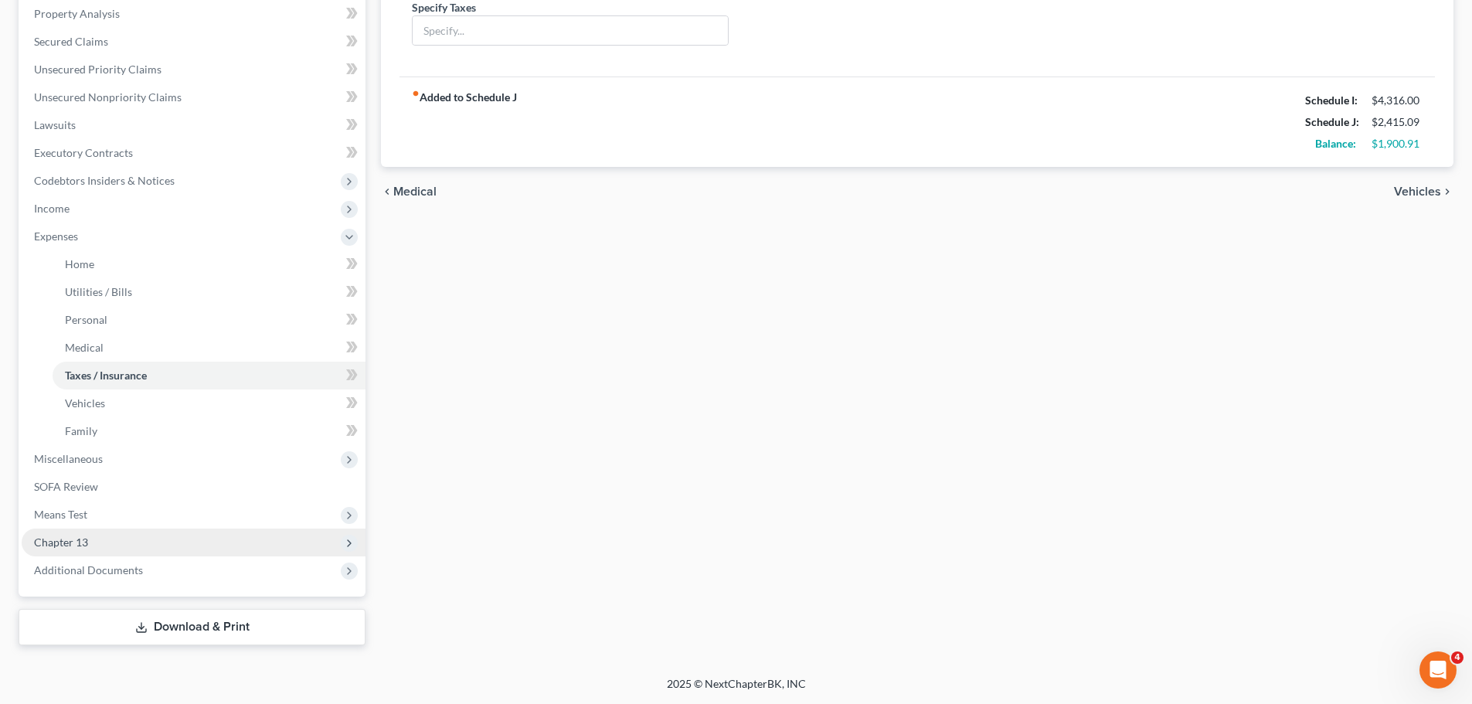
click at [133, 544] on span "Chapter 13" at bounding box center [194, 542] width 344 height 28
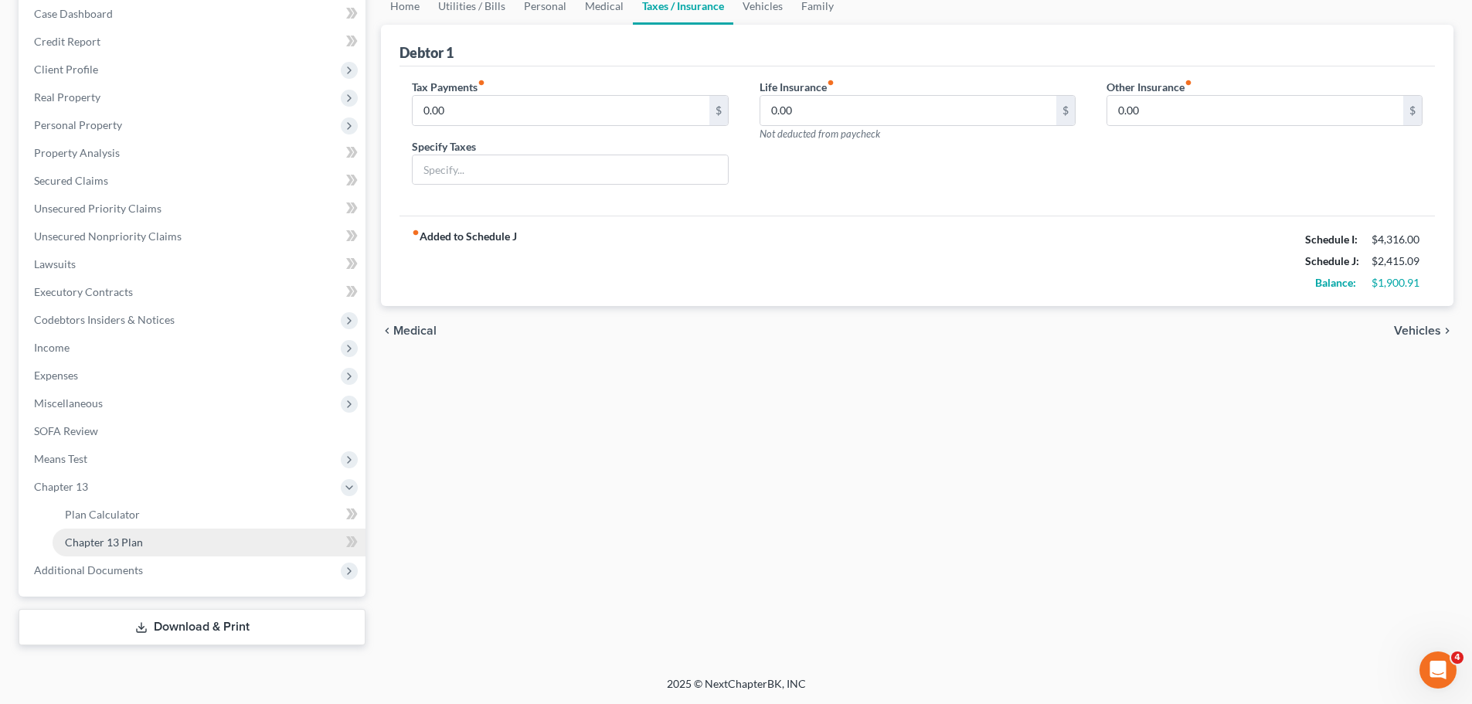
click at [184, 540] on link "Chapter 13 Plan" at bounding box center [209, 542] width 313 height 28
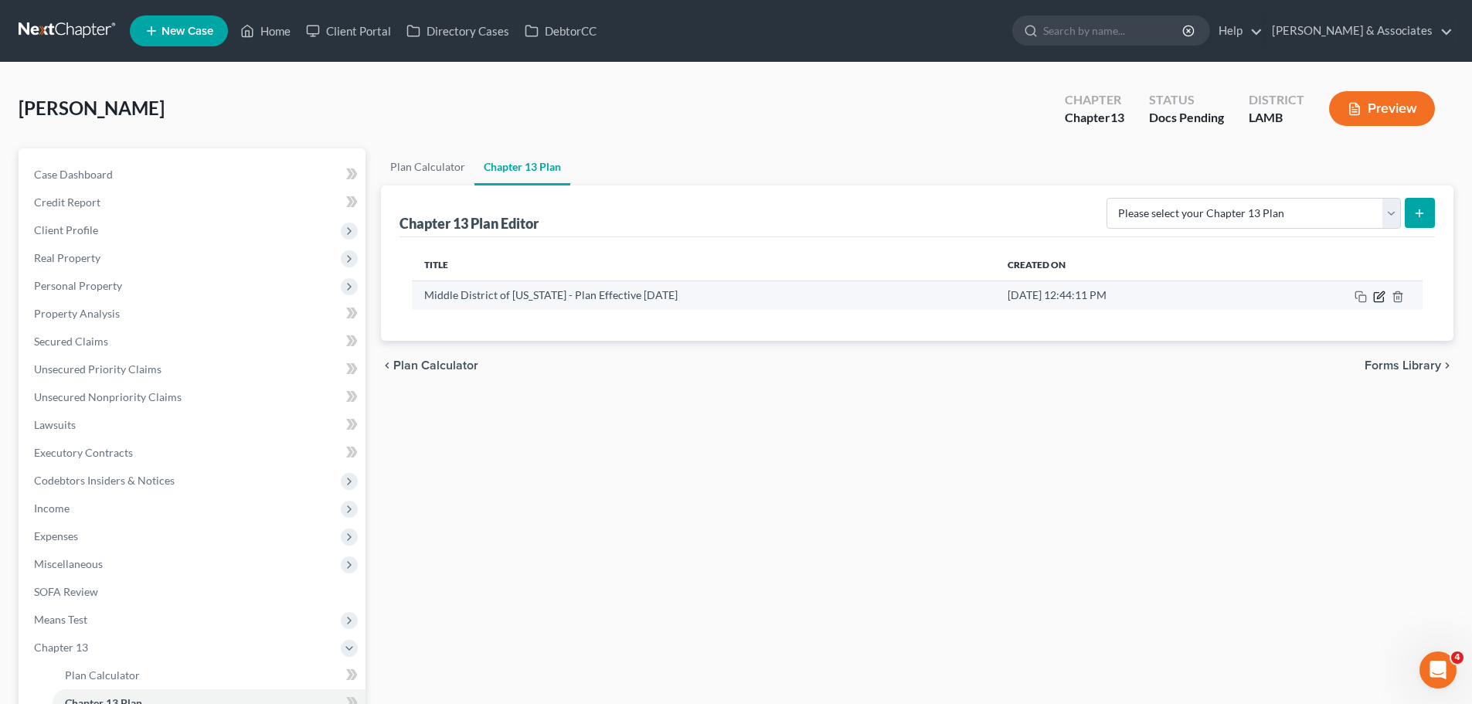
click at [1373, 294] on icon "button" at bounding box center [1379, 296] width 12 height 12
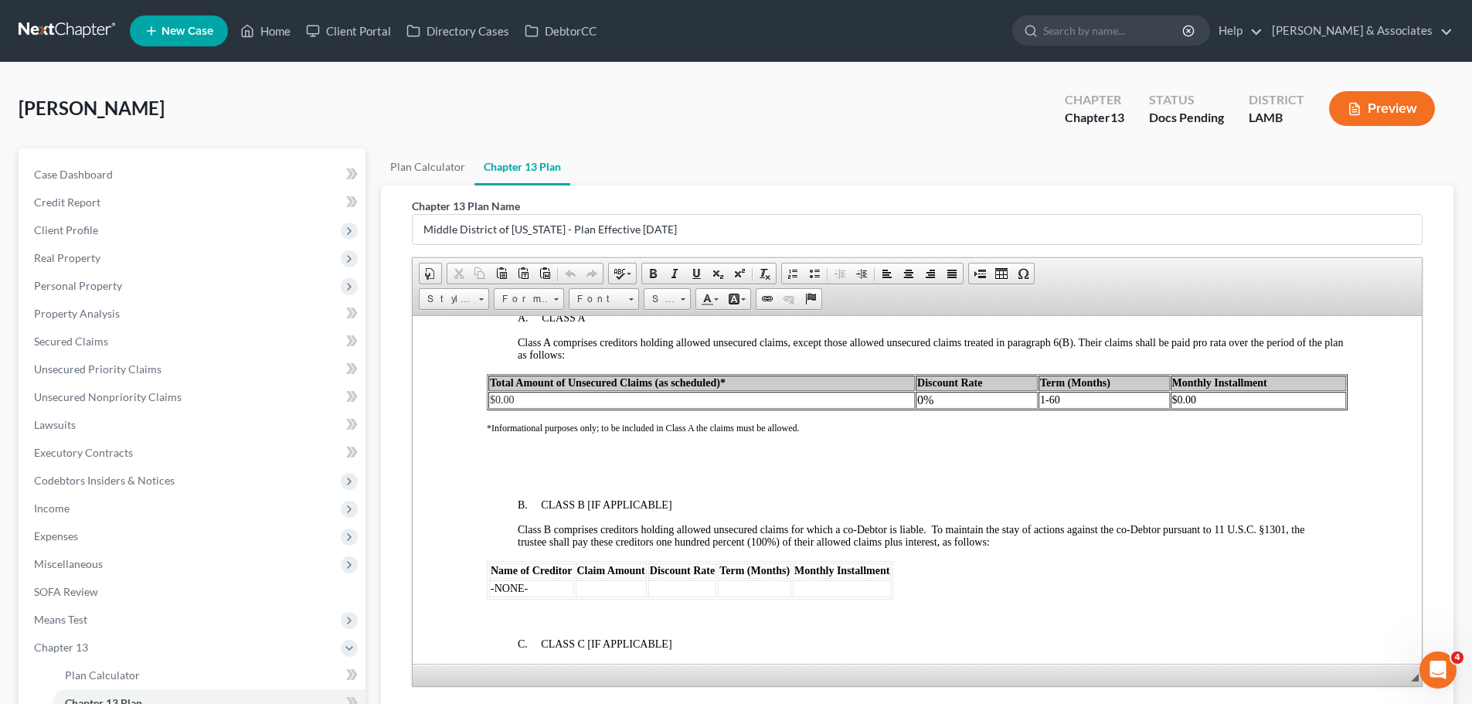
scroll to position [3209, 0]
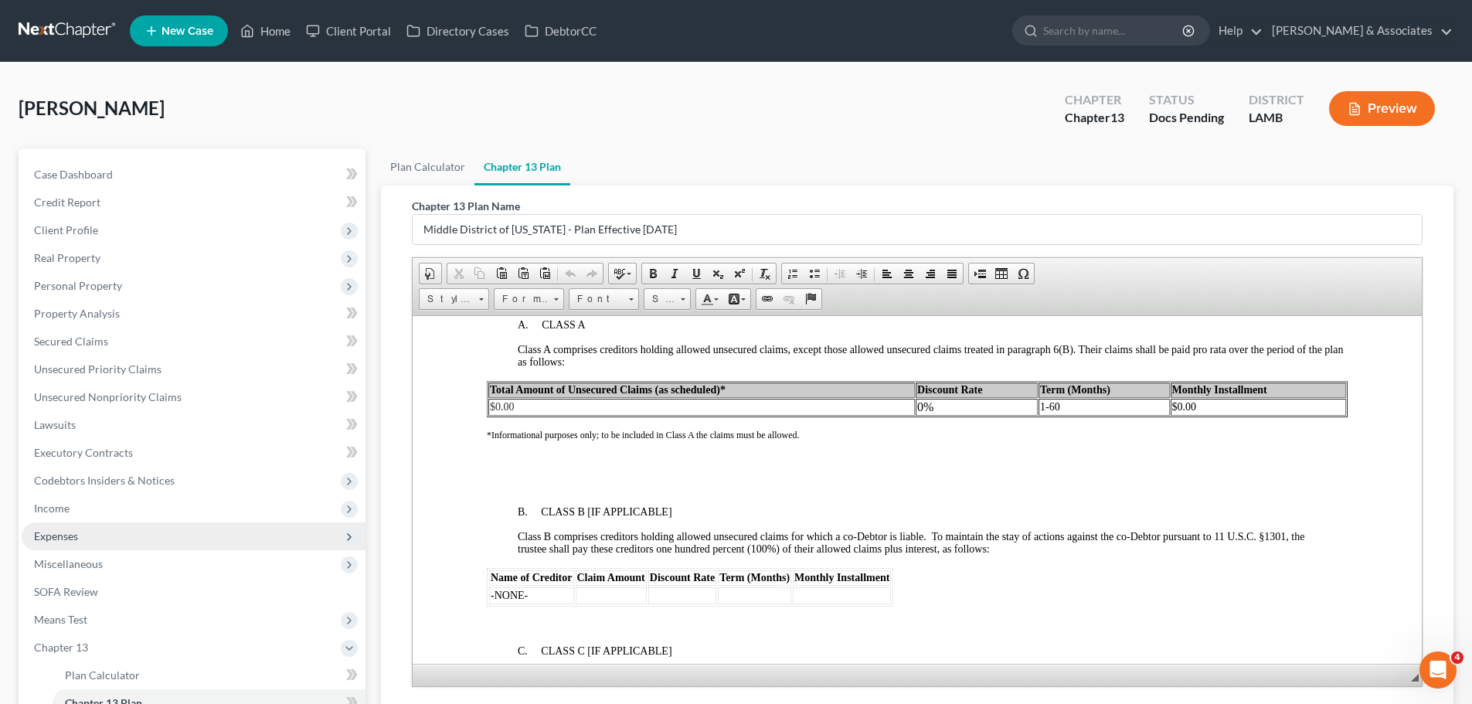
click at [46, 544] on span "Expenses" at bounding box center [194, 536] width 344 height 28
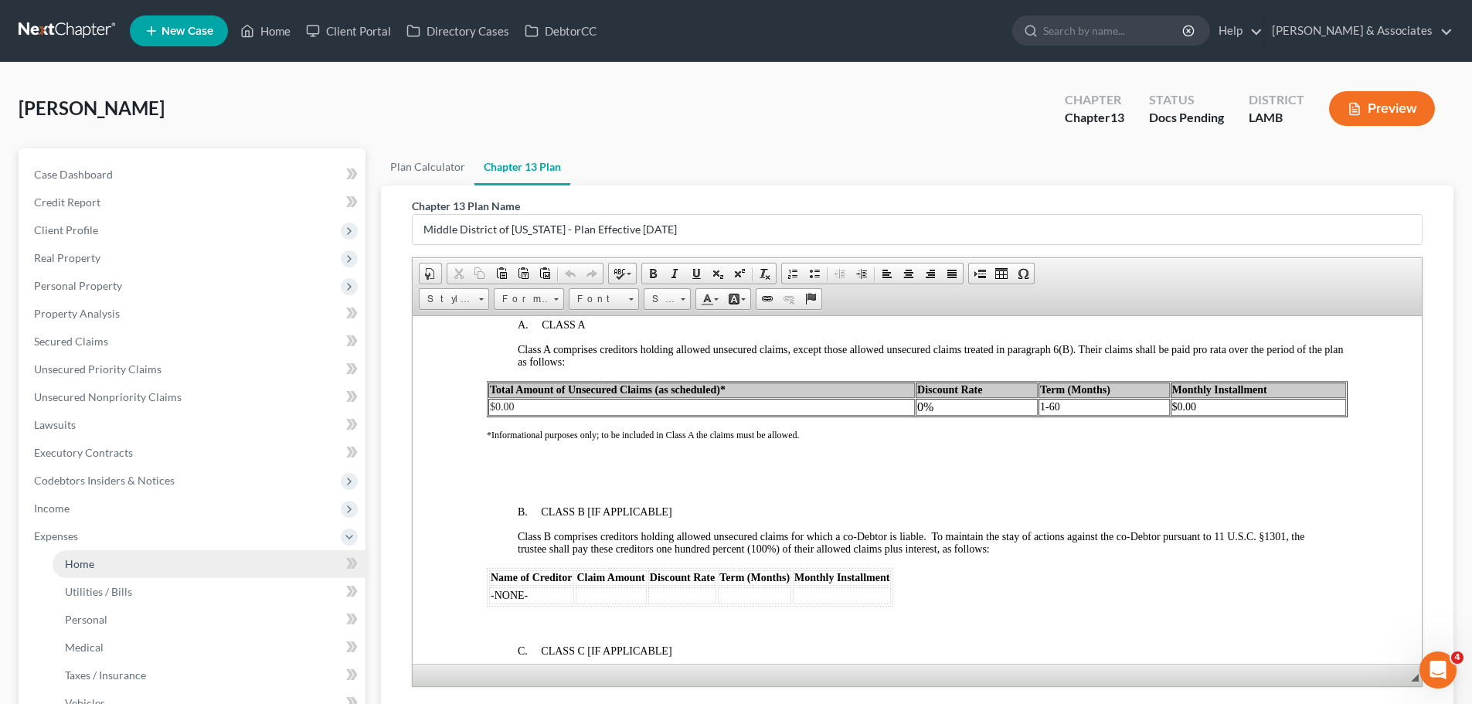
click at [83, 559] on span "Home" at bounding box center [79, 563] width 29 height 13
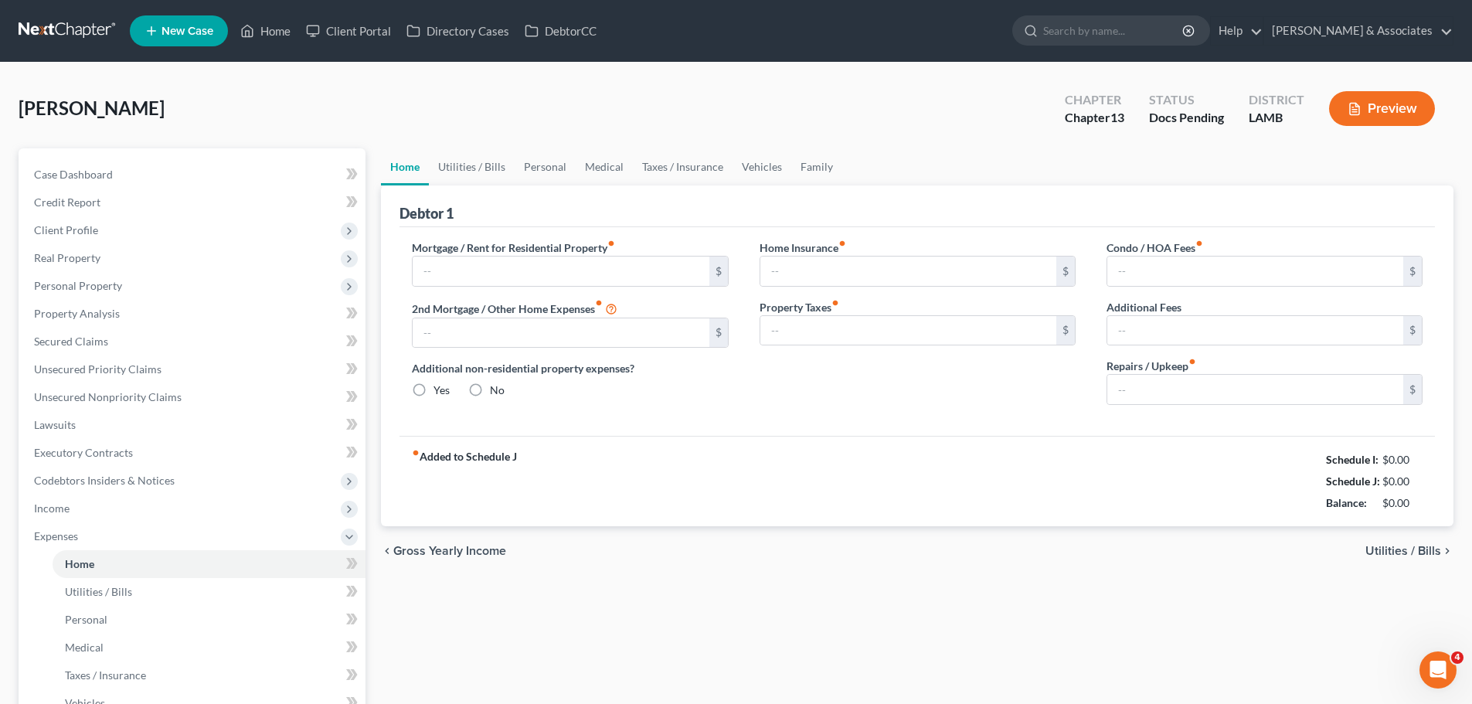
type input "0.00"
radio input "true"
type input "0.00"
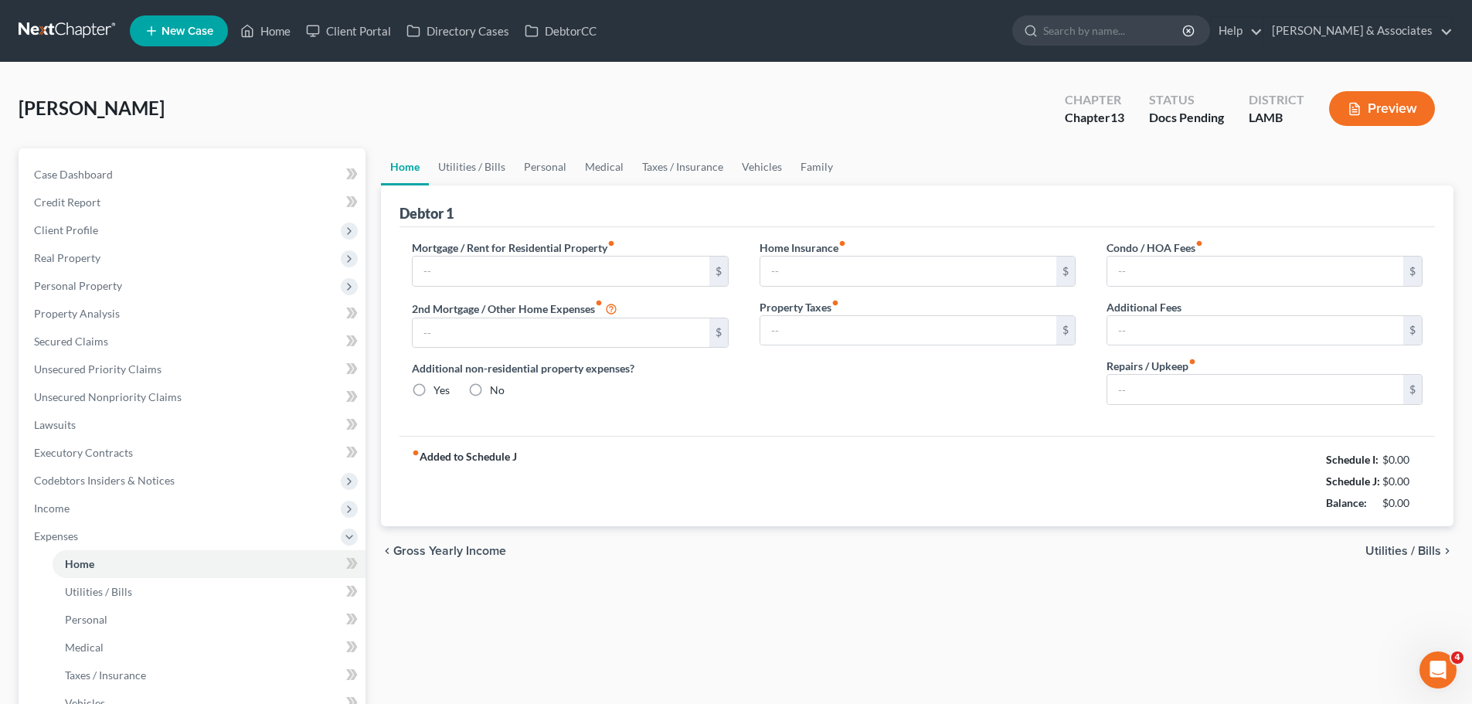
type input "0.00"
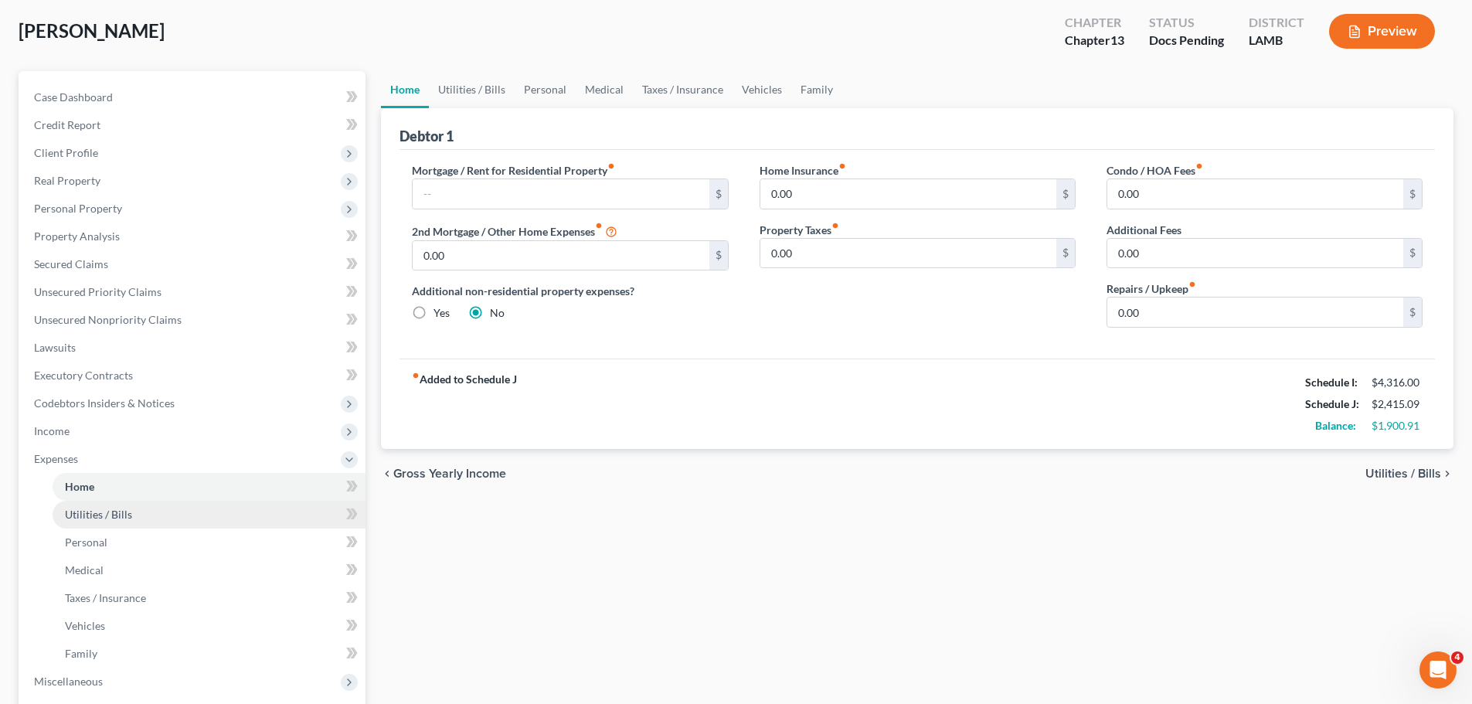
click at [117, 513] on span "Utilities / Bills" at bounding box center [98, 514] width 67 height 13
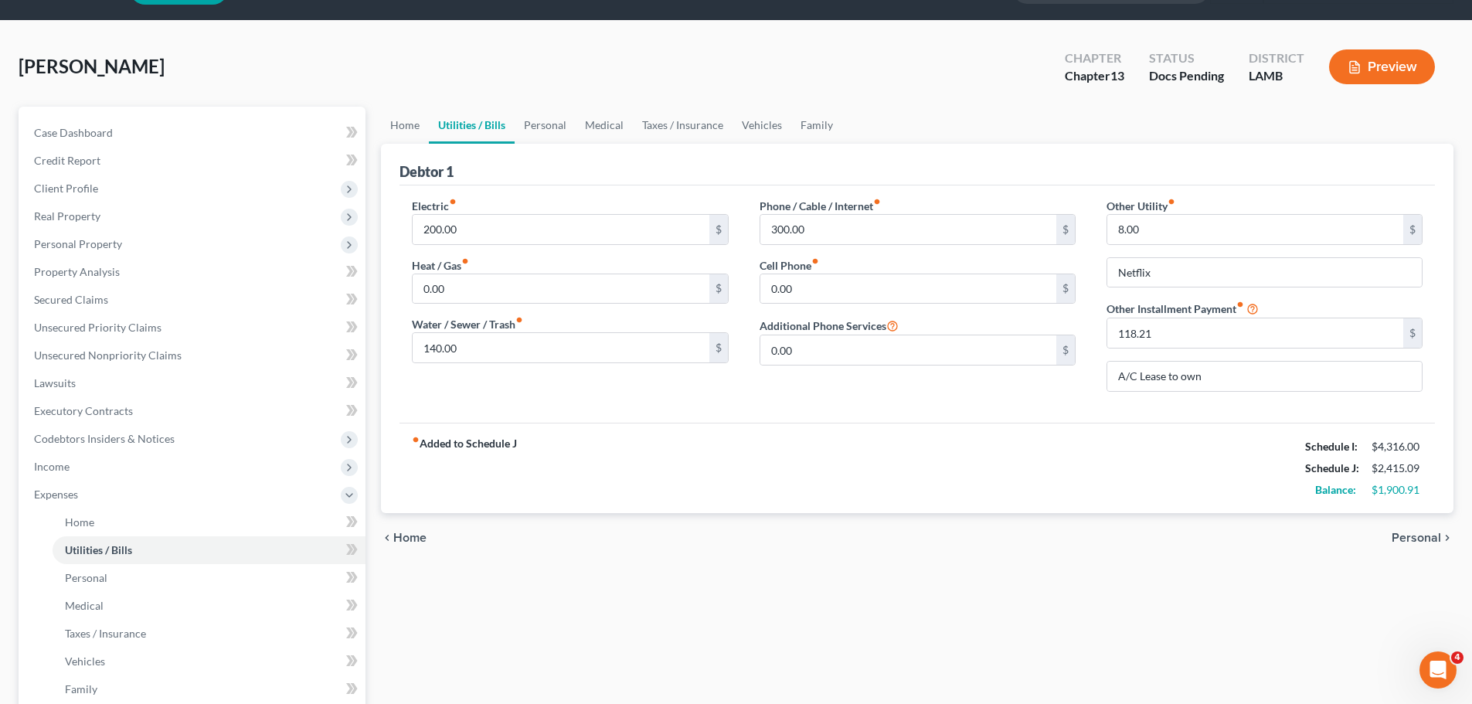
scroll to position [77, 0]
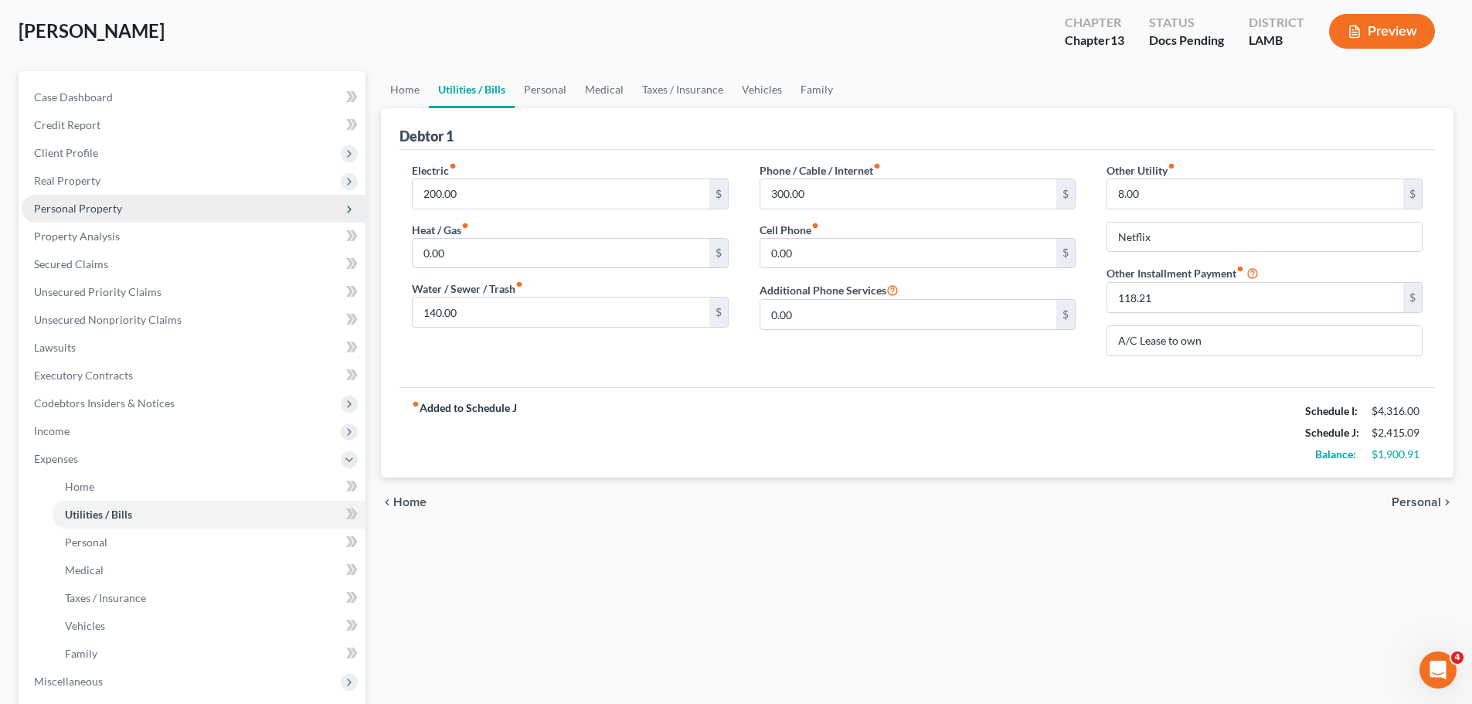
click at [70, 214] on span "Personal Property" at bounding box center [78, 208] width 88 height 13
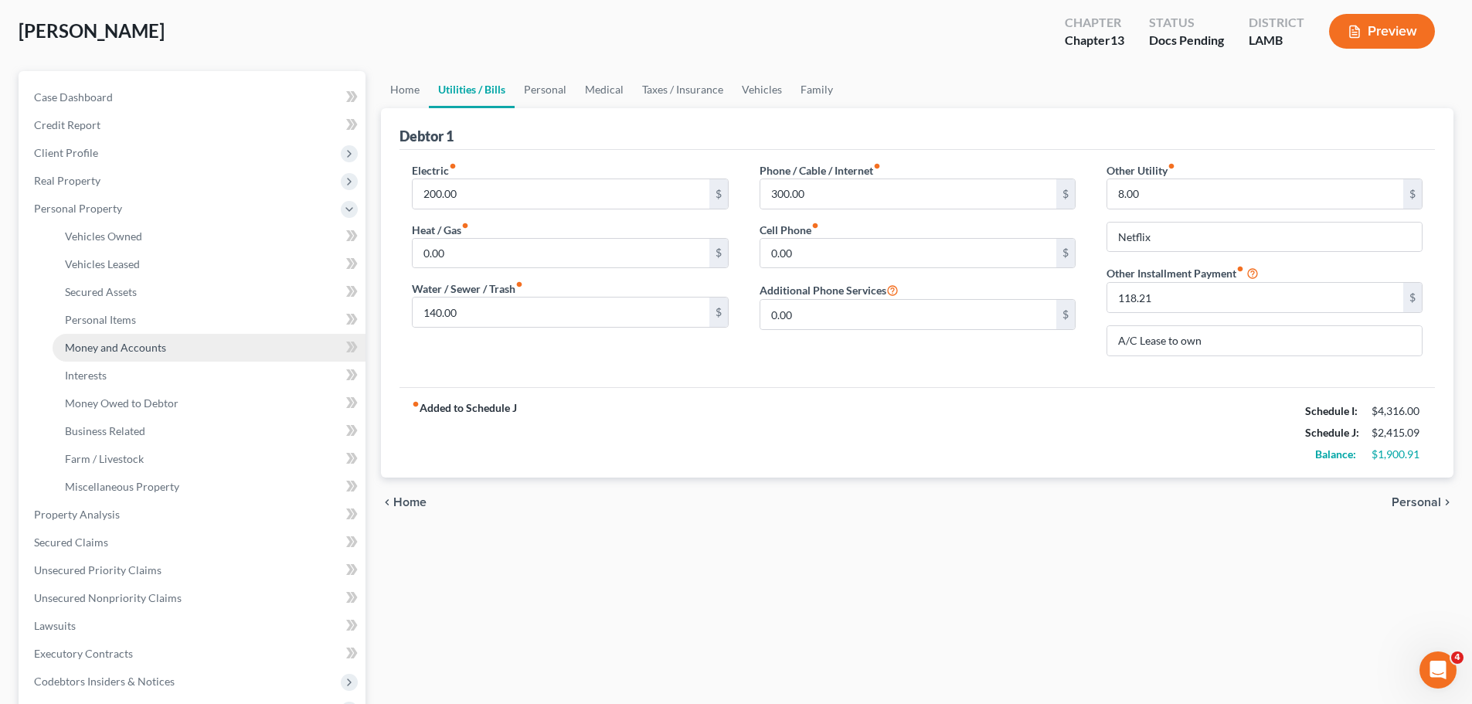
click at [136, 350] on span "Money and Accounts" at bounding box center [115, 347] width 101 height 13
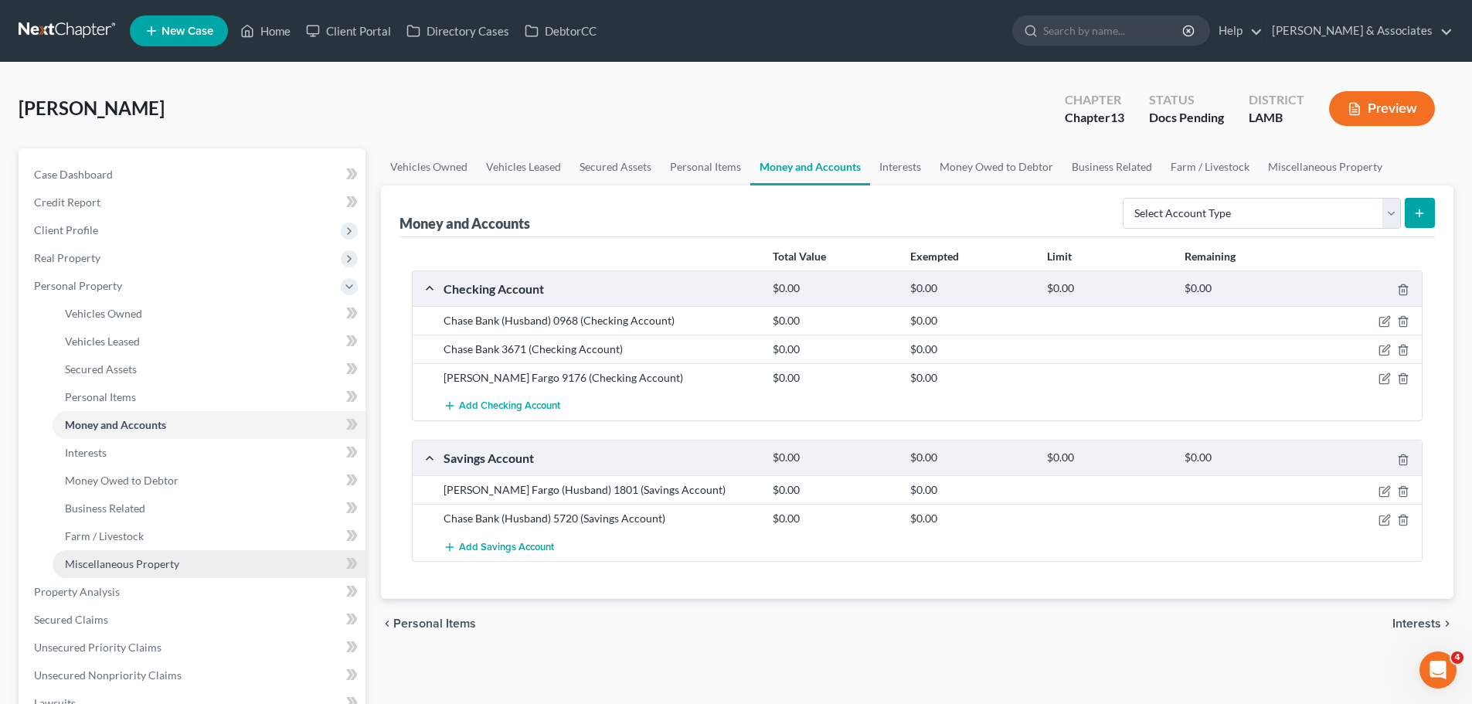
click at [117, 559] on span "Miscellaneous Property" at bounding box center [122, 563] width 114 height 13
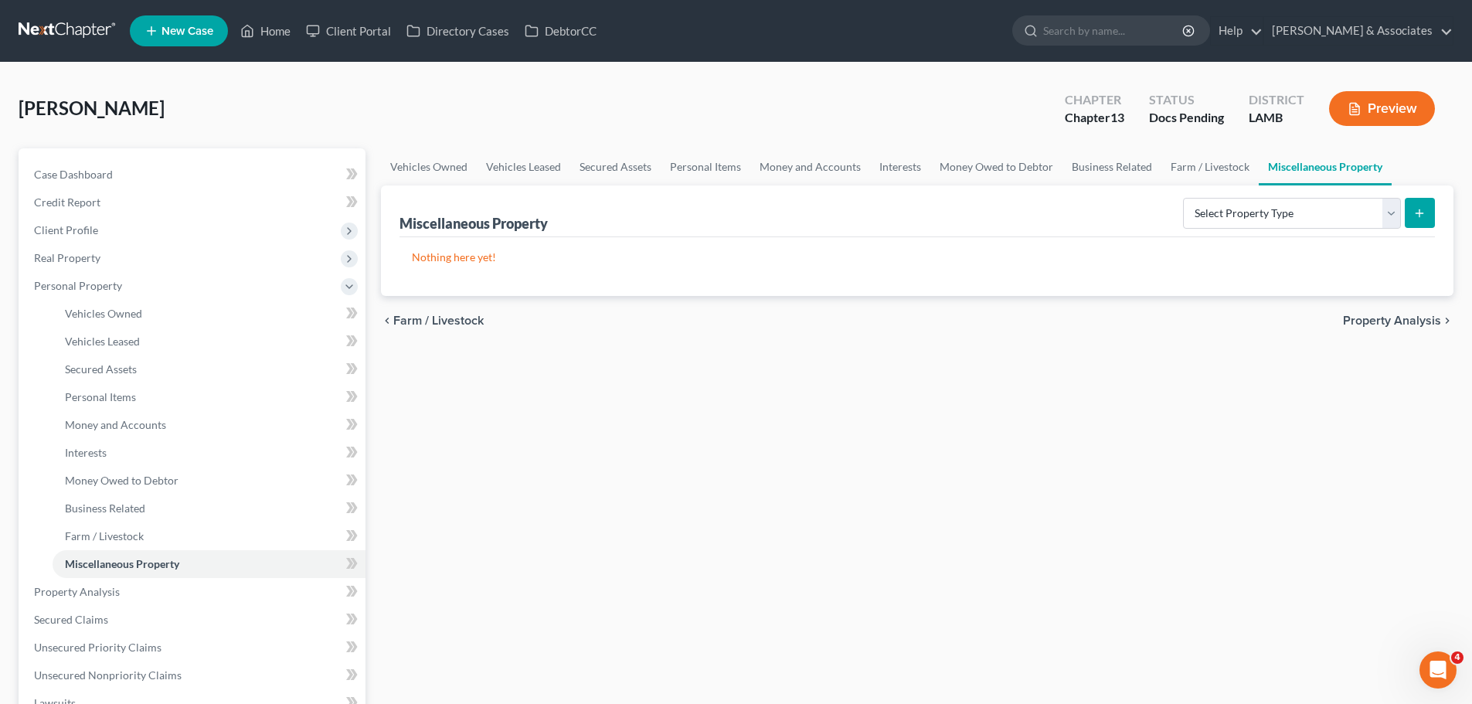
click at [912, 579] on div "Vehicles Owned Vehicles Leased Secured Assets Personal Items Money and Accounts…" at bounding box center [917, 588] width 1088 height 880
click at [1202, 224] on select "Select Property Type Assigned for Creditor Benefit Within 1 Year Holding for An…" at bounding box center [1292, 213] width 218 height 31
click at [1072, 453] on div "Vehicles Owned Vehicles Leased Secured Assets Personal Items Money and Accounts…" at bounding box center [917, 588] width 1088 height 880
click at [1048, 288] on div "Nothing here yet!" at bounding box center [916, 266] width 1035 height 59
click at [1249, 222] on select "Select Property Type Assigned for Creditor Benefit Within 1 Year Holding for An…" at bounding box center [1292, 213] width 218 height 31
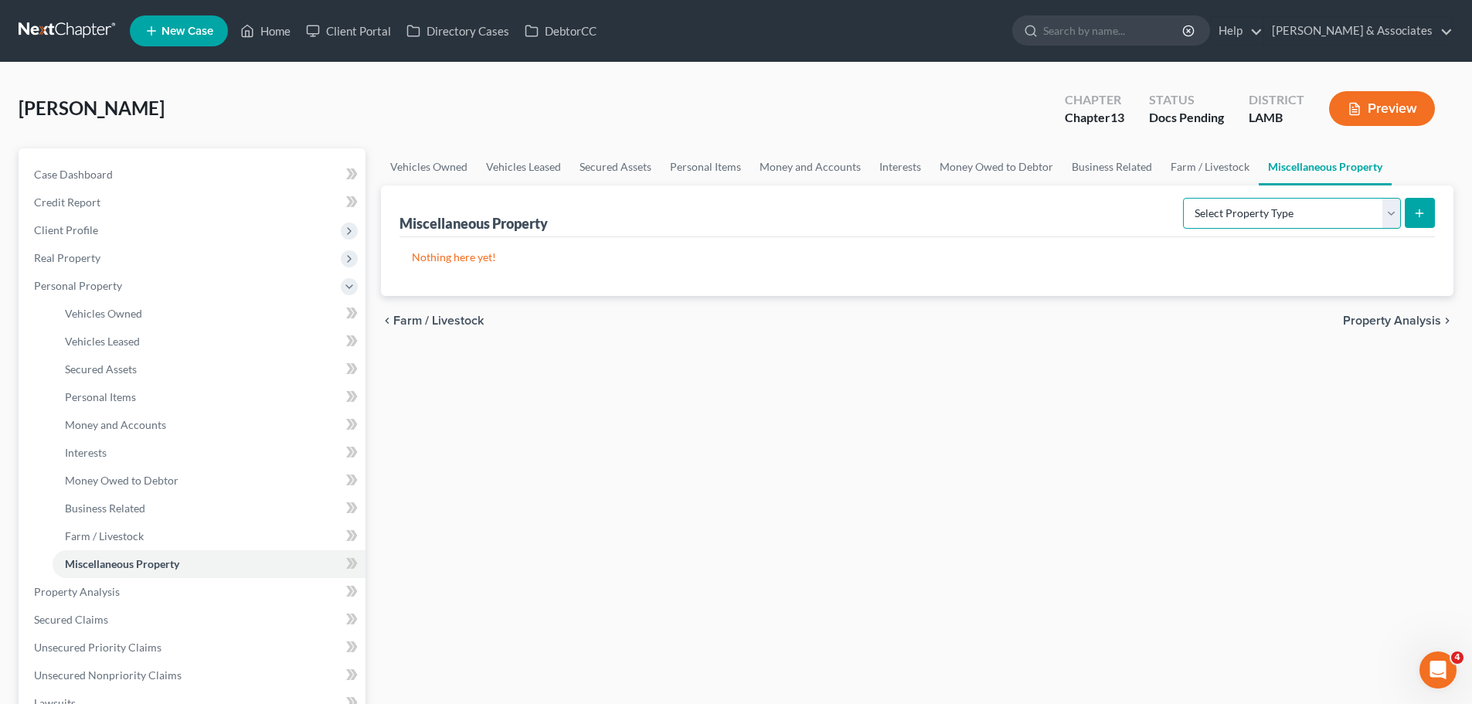
select select "holding_for_another"
click at [1183, 198] on select "Select Property Type Assigned for Creditor Benefit Within 1 Year Holding for An…" at bounding box center [1292, 213] width 218 height 31
click at [1200, 341] on div "chevron_left Farm / Livestock Property Analysis chevron_right" at bounding box center [917, 320] width 1072 height 49
click at [1426, 202] on button "submit" at bounding box center [1419, 213] width 30 height 30
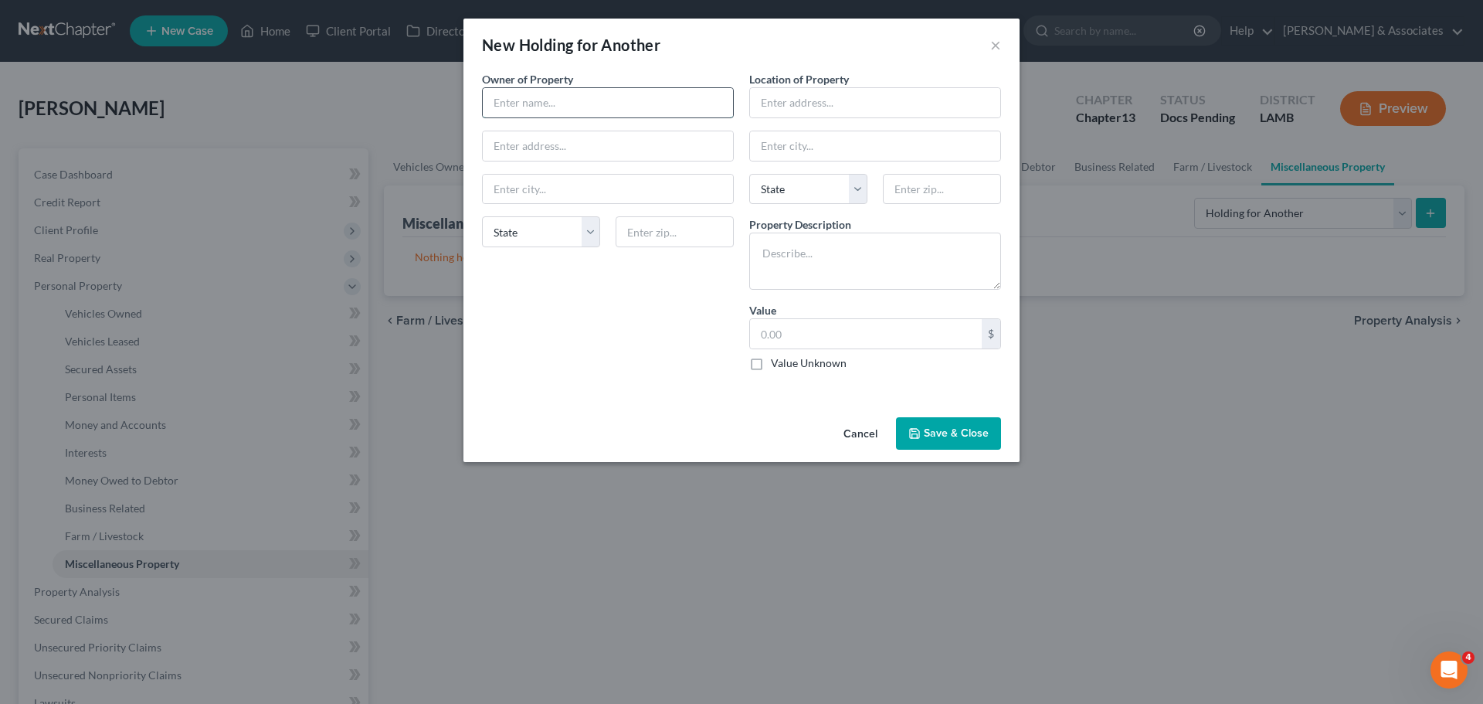
click at [561, 100] on input "text" at bounding box center [608, 102] width 250 height 29
click at [790, 92] on input "text" at bounding box center [875, 102] width 250 height 29
type input "6029 Arlene Way"
type input "34207"
type input "Bradenton"
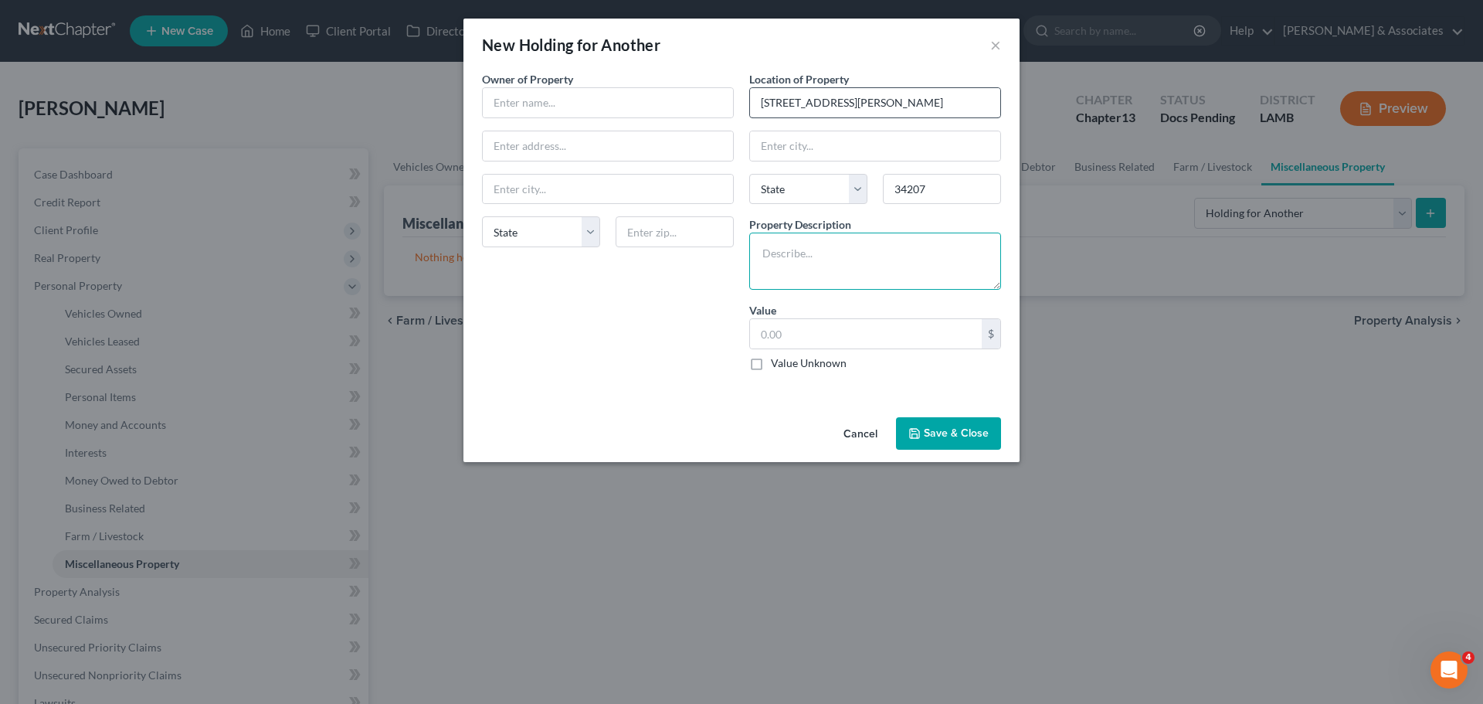
select select "9"
type textarea "Florida Condo, currently on the market to sell"
click at [868, 323] on input "text" at bounding box center [866, 333] width 232 height 29
type input "169,000"
click at [654, 106] on input "text" at bounding box center [608, 102] width 250 height 29
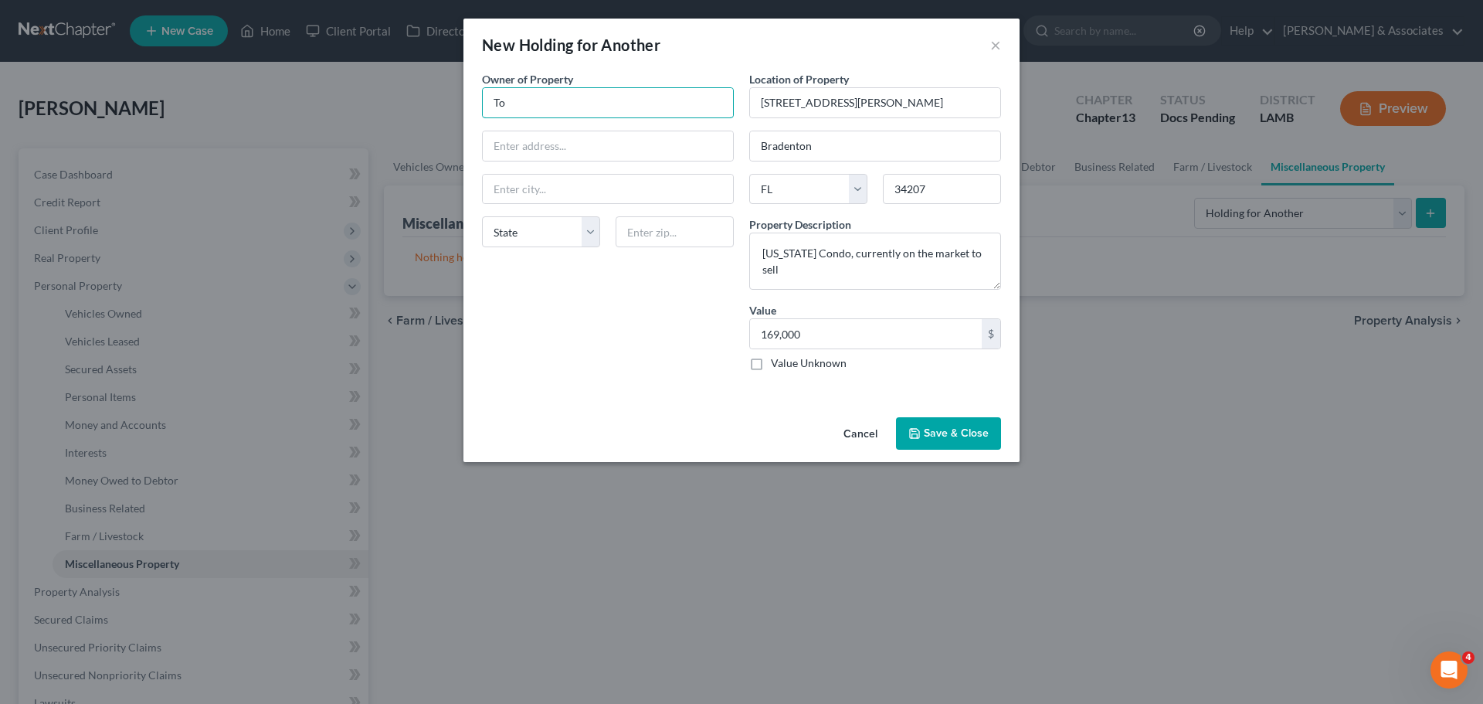
type input "T"
click at [952, 443] on button "Save & Close" at bounding box center [948, 433] width 105 height 32
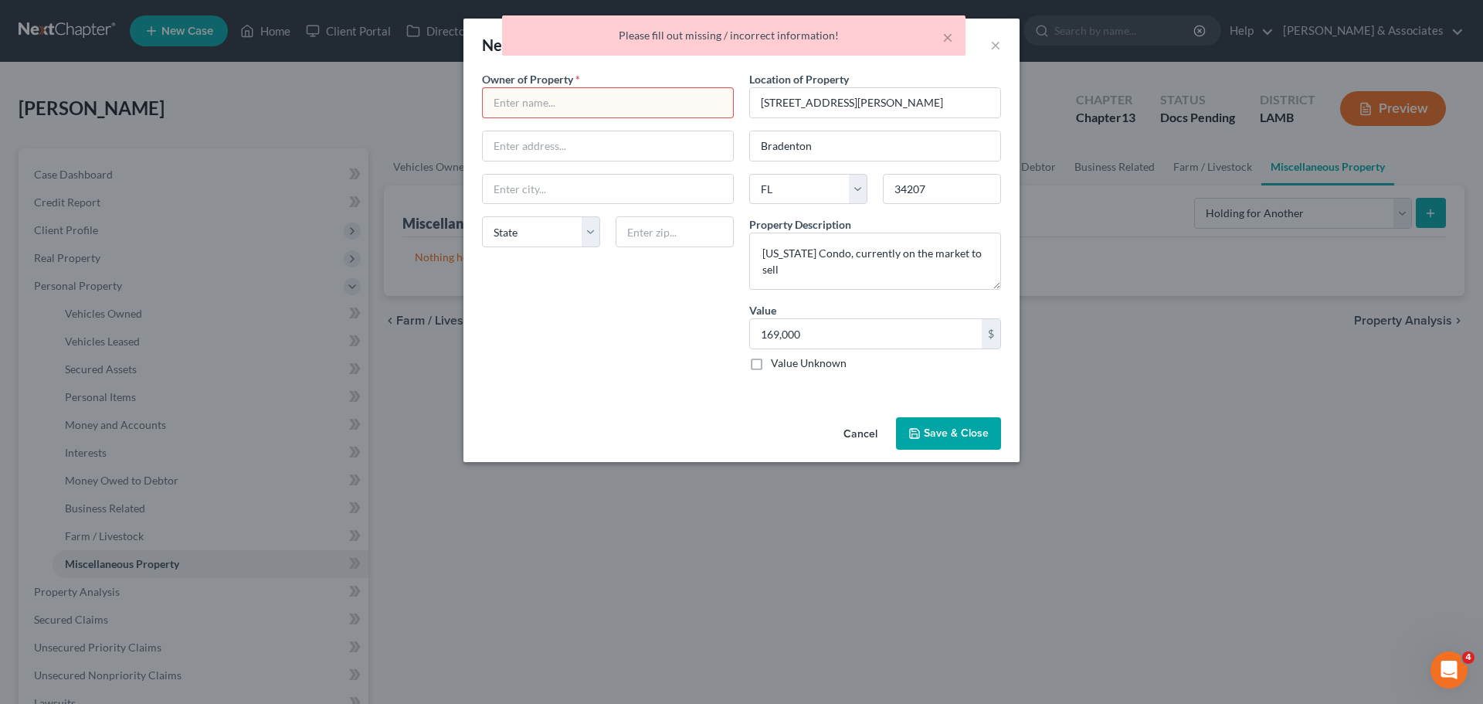
click at [650, 87] on div at bounding box center [608, 102] width 252 height 31
click at [641, 110] on input "text" at bounding box center [608, 102] width 250 height 29
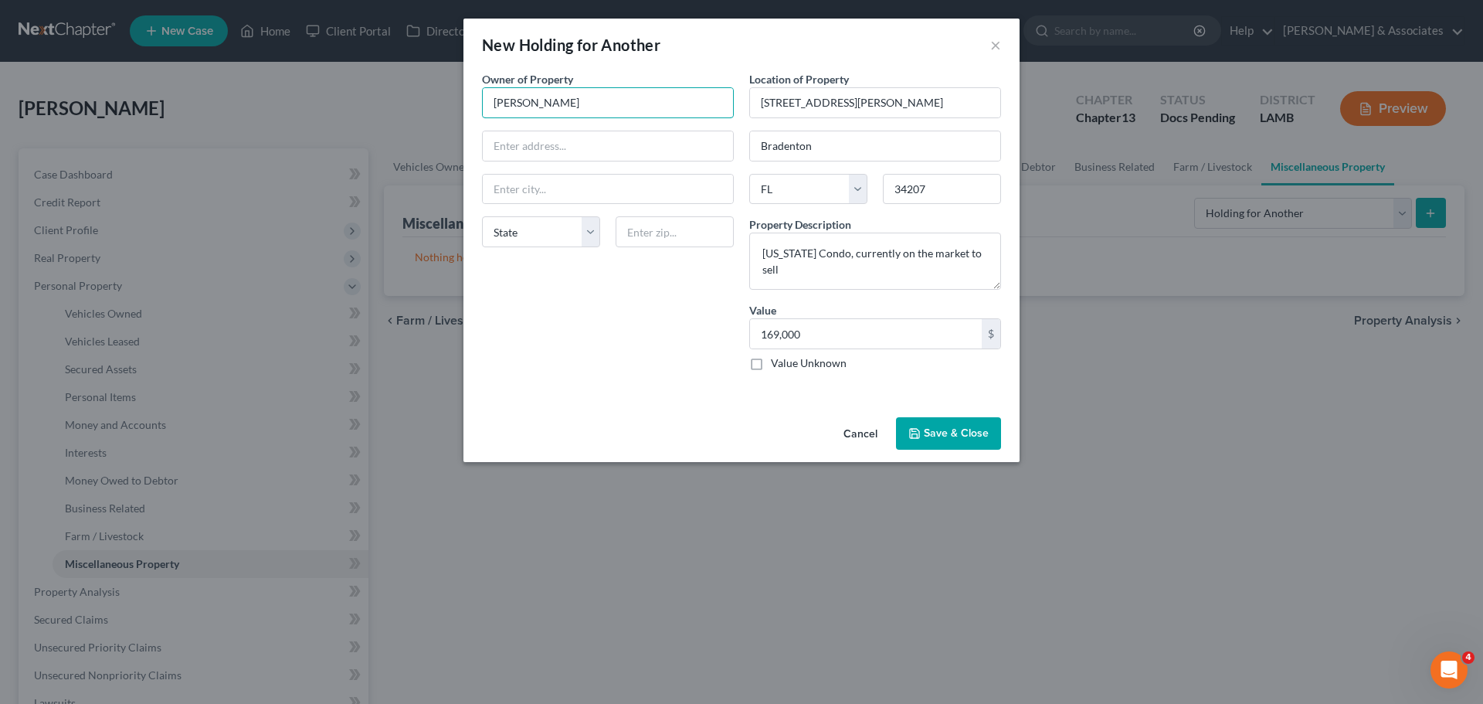
type input "Tom Ward"
click at [953, 436] on button "Save & Close" at bounding box center [948, 433] width 105 height 32
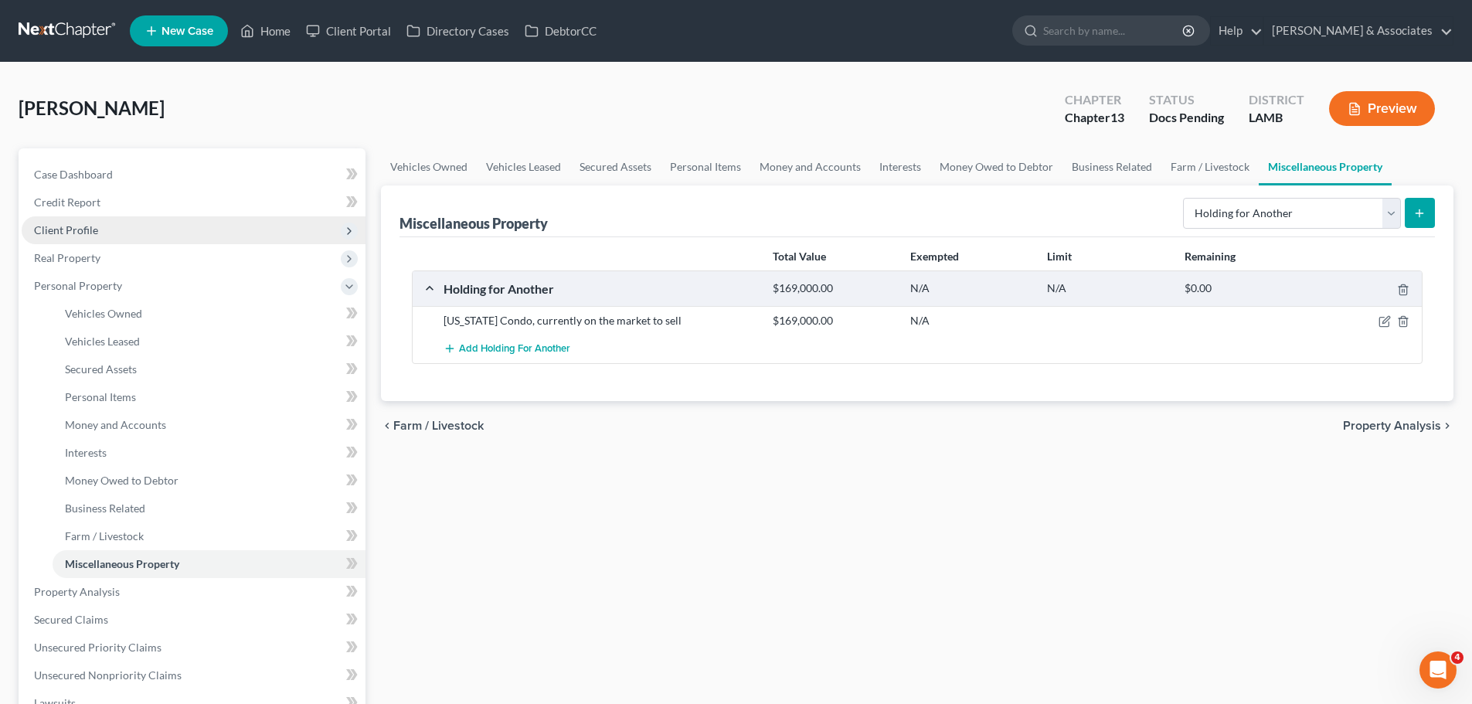
click at [103, 229] on span "Client Profile" at bounding box center [194, 230] width 344 height 28
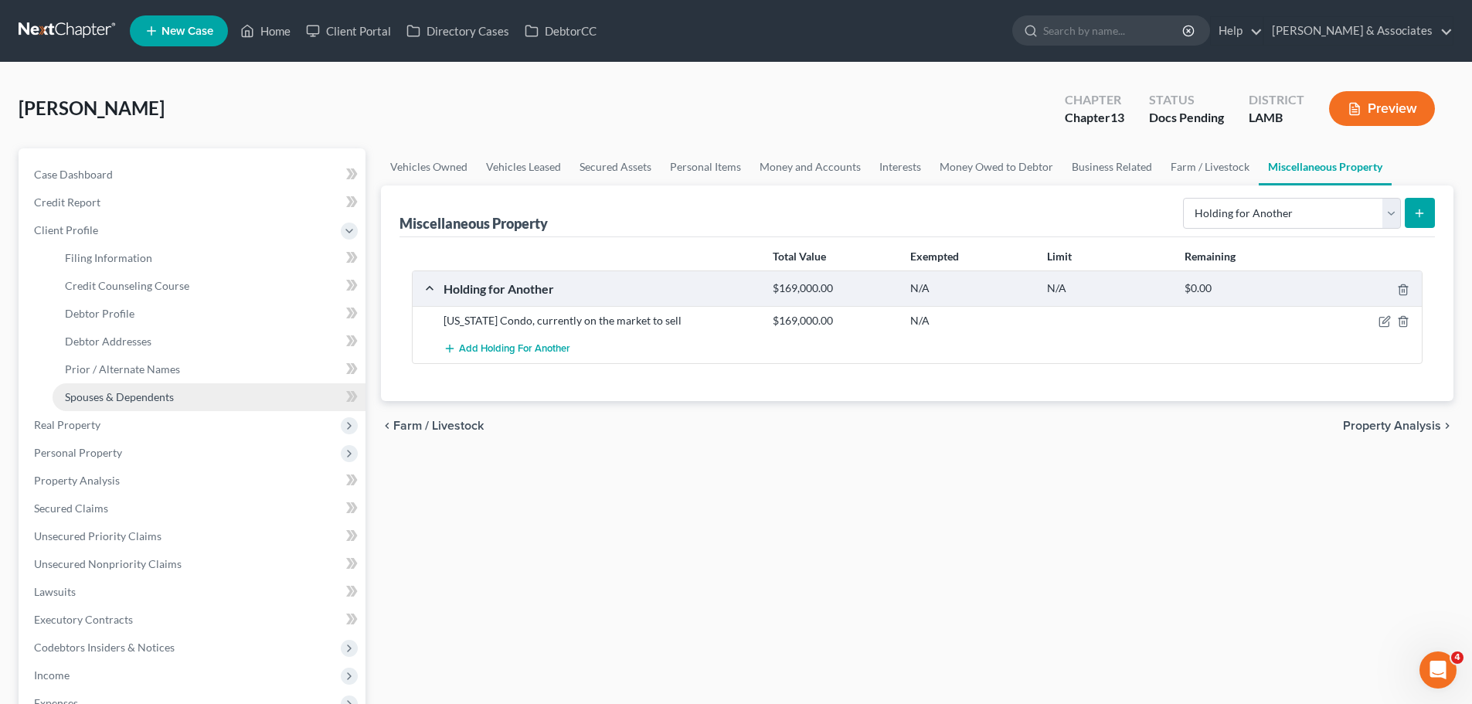
click at [155, 397] on span "Spouses & Dependents" at bounding box center [119, 396] width 109 height 13
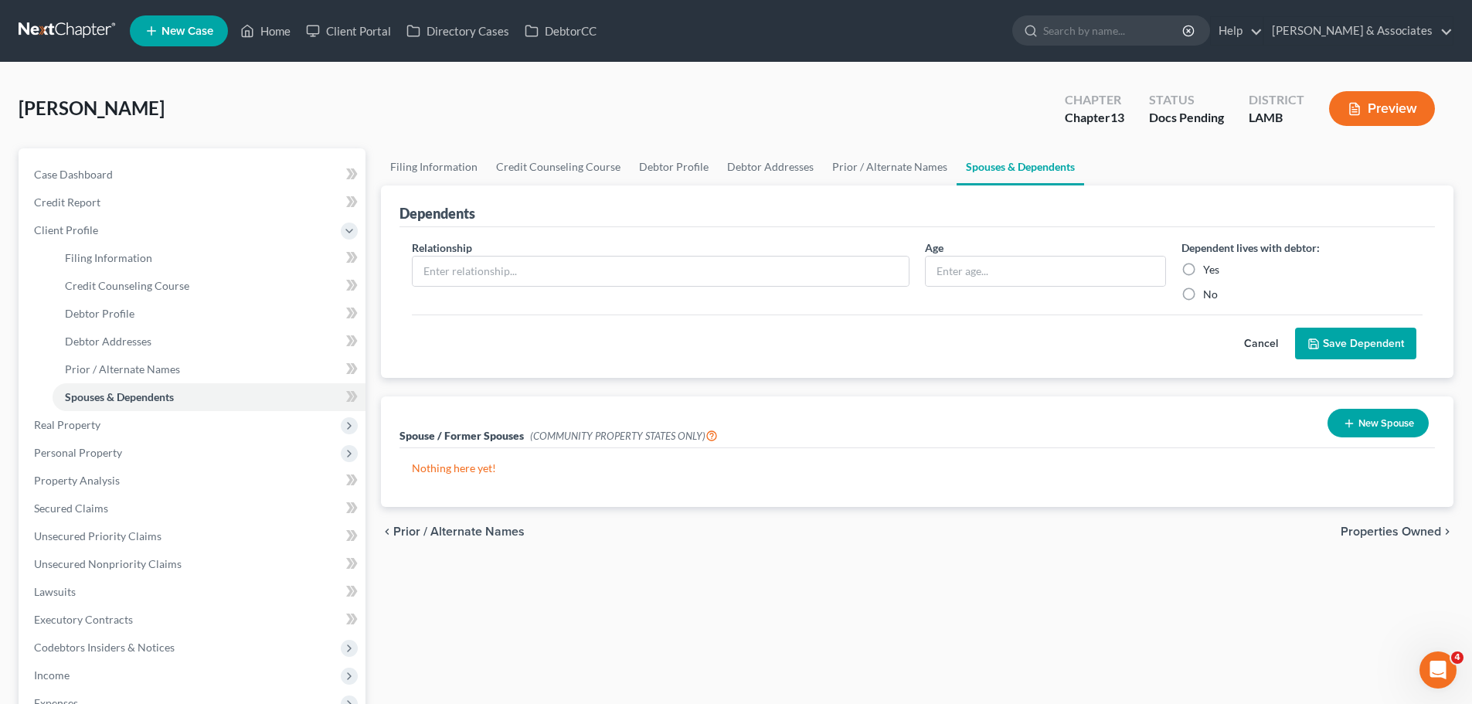
drag, startPoint x: 1358, startPoint y: 423, endPoint x: 912, endPoint y: 281, distance: 467.9
click at [1358, 422] on button "New Spouse" at bounding box center [1377, 423] width 101 height 29
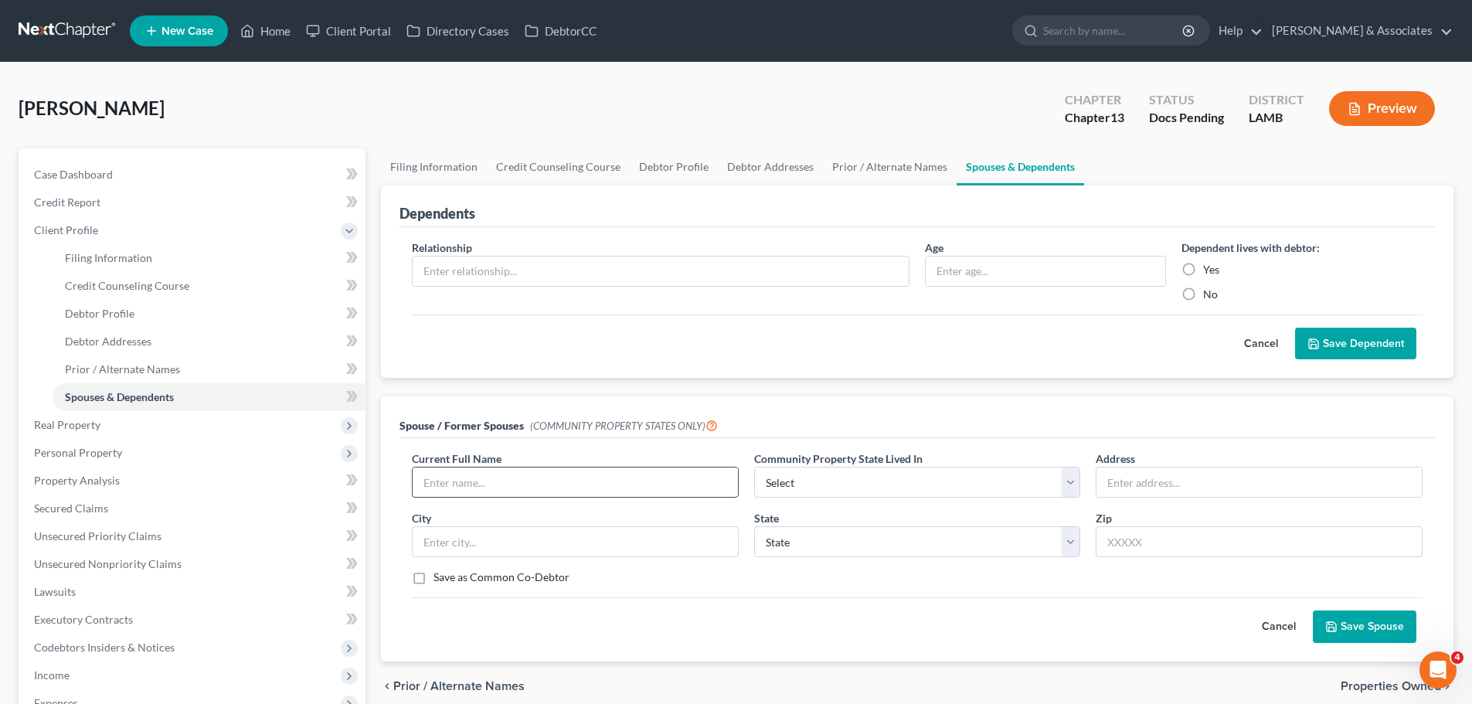
click at [469, 472] on input "text" at bounding box center [575, 481] width 325 height 29
type input "Thomas Ward"
click at [852, 486] on select "Select AZ CA GU ID LA NV NM PR TX WA WI" at bounding box center [917, 482] width 327 height 31
select select "4"
click at [754, 467] on select "Select AZ CA GU ID LA NV NM PR TX WA WI" at bounding box center [917, 482] width 327 height 31
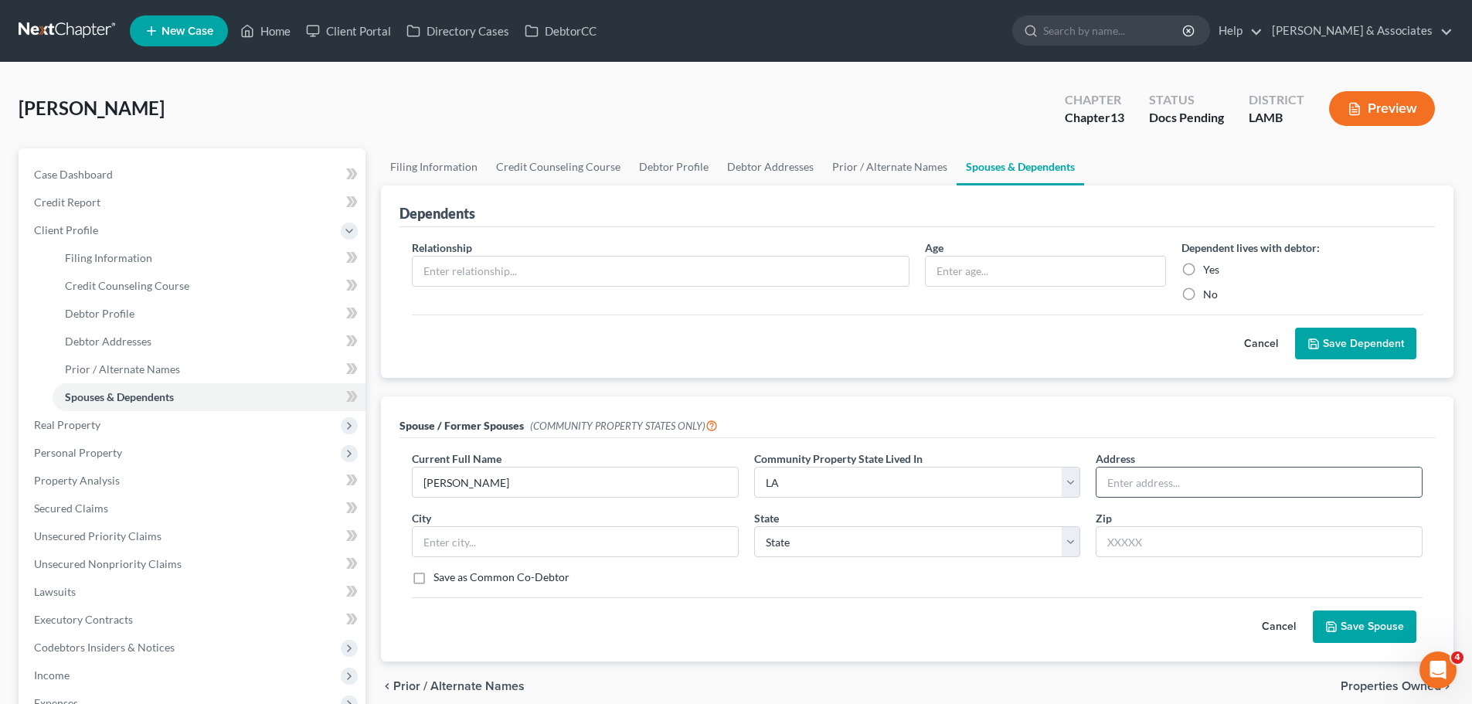
click at [1183, 484] on input "text" at bounding box center [1258, 481] width 325 height 29
click at [1374, 629] on button "Save Spouse" at bounding box center [1364, 626] width 104 height 32
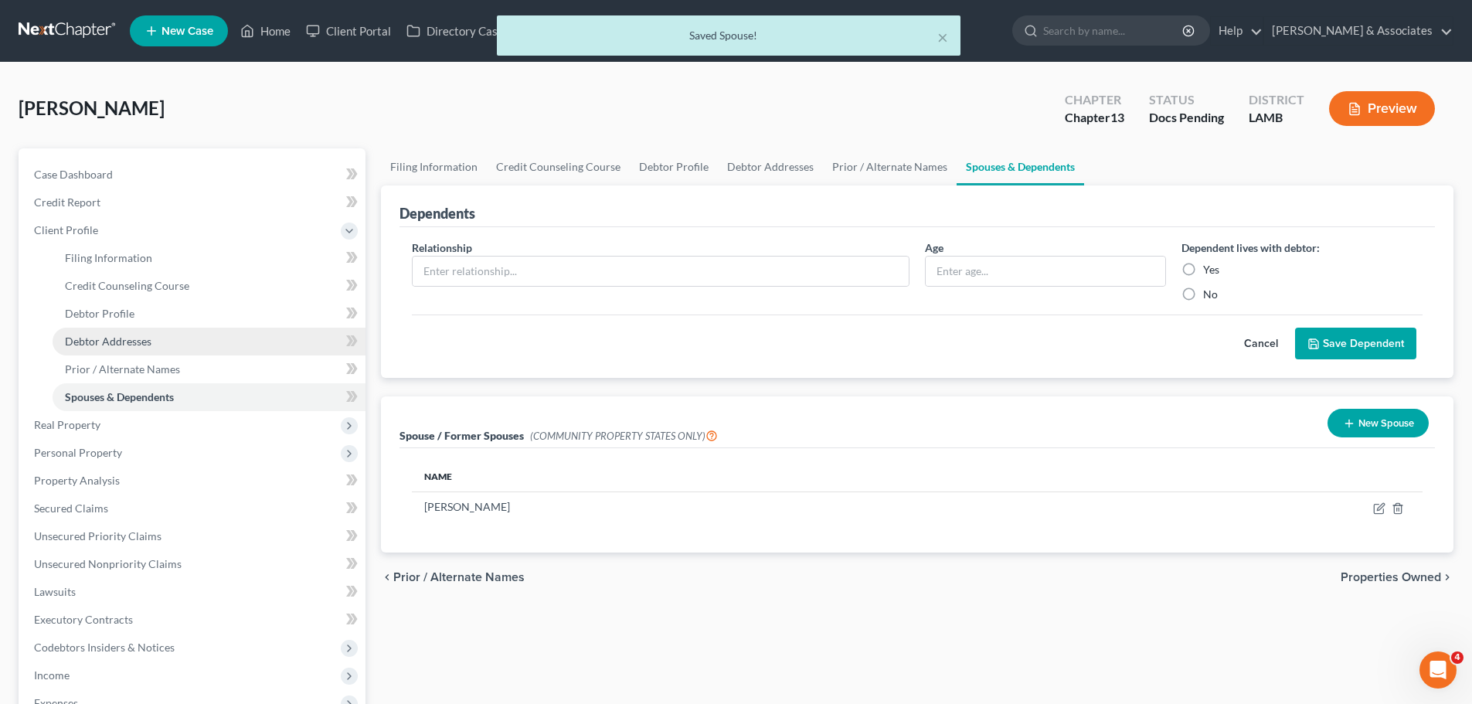
click at [126, 349] on link "Debtor Addresses" at bounding box center [209, 342] width 313 height 28
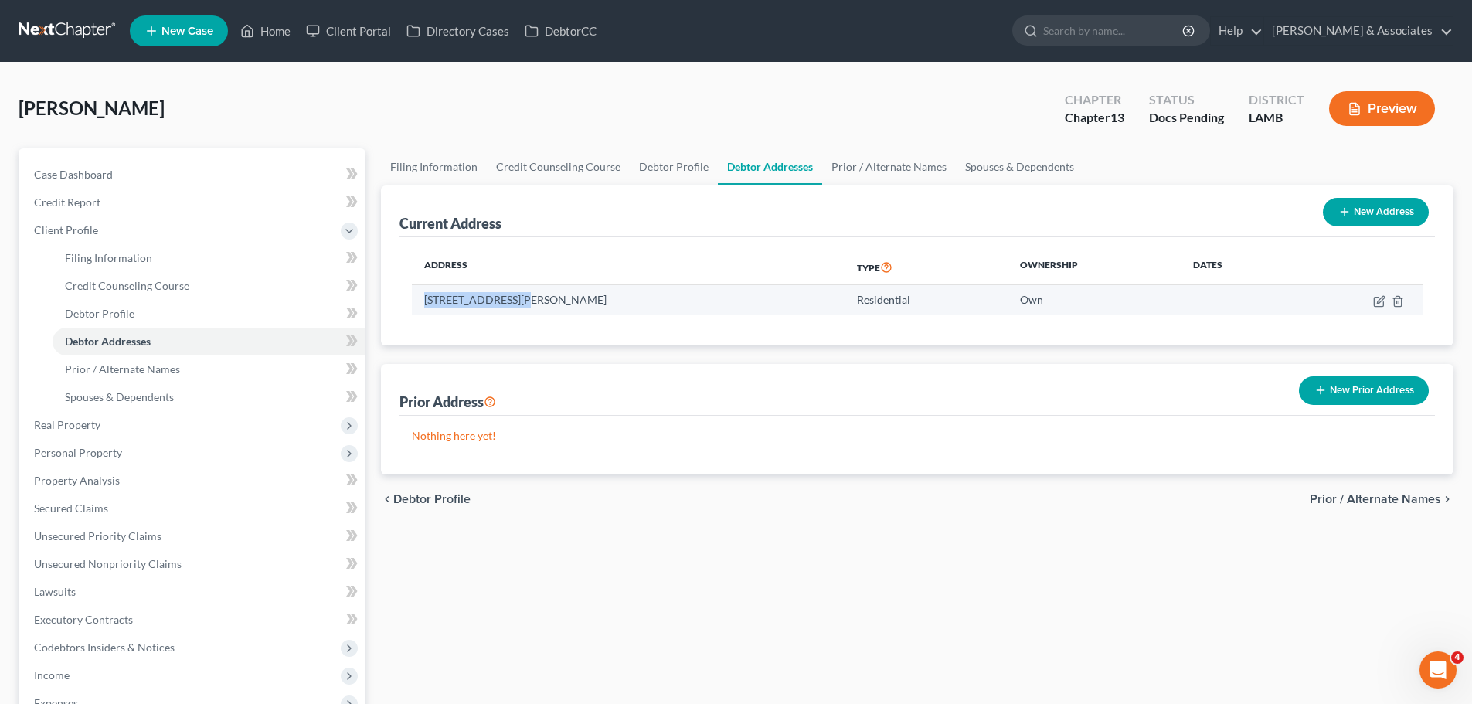
drag, startPoint x: 421, startPoint y: 298, endPoint x: 515, endPoint y: 304, distance: 94.4
click at [515, 304] on td "31182 Seagull Lane, Denham Springs, LA 70726" at bounding box center [628, 299] width 433 height 29
copy td "31182 Seagull Lane"
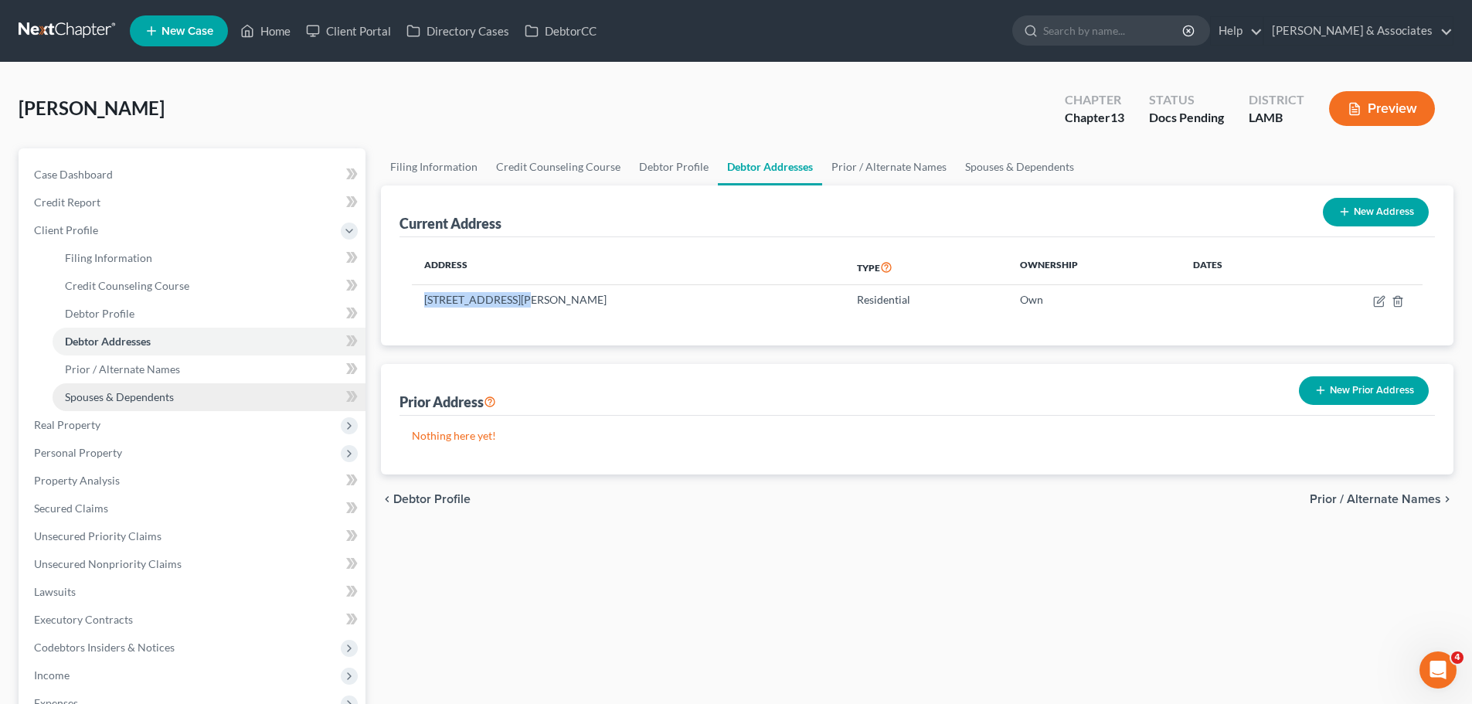
click at [105, 406] on link "Spouses & Dependents" at bounding box center [209, 397] width 313 height 28
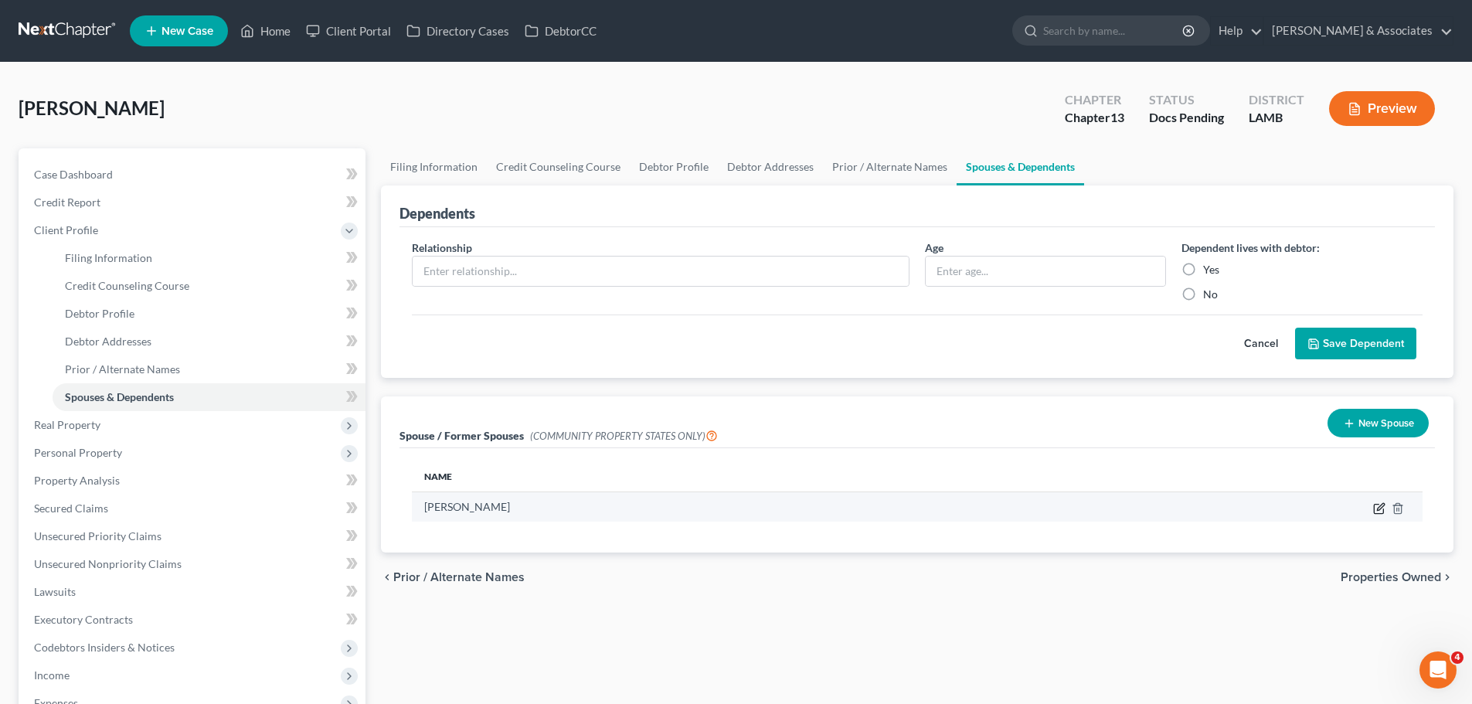
click at [1374, 508] on icon "button" at bounding box center [1378, 508] width 9 height 9
select select "4"
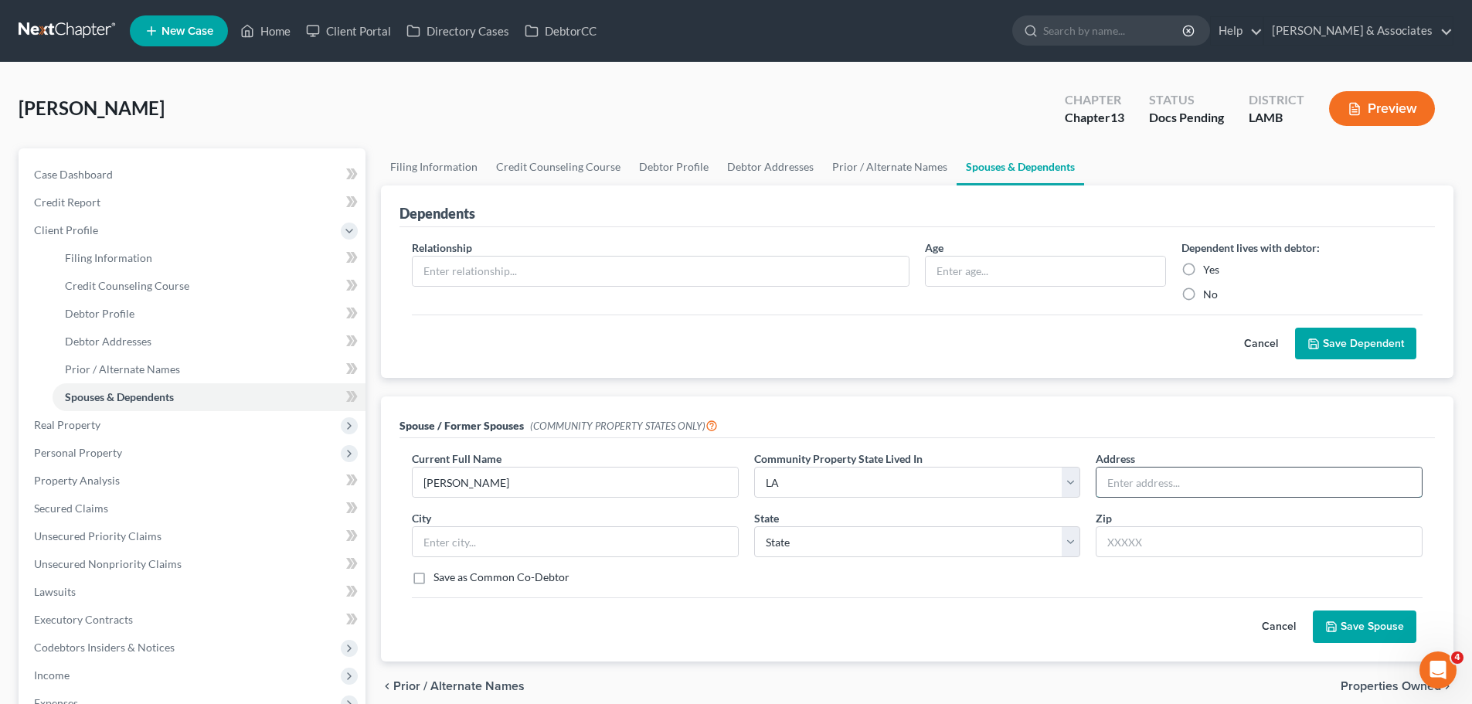
click at [1165, 477] on input "text" at bounding box center [1258, 481] width 325 height 29
paste input "31182 Seagull Lane"
type input "31182 Seagull Lane"
click at [1171, 542] on input "text" at bounding box center [1258, 541] width 327 height 31
type input "70726"
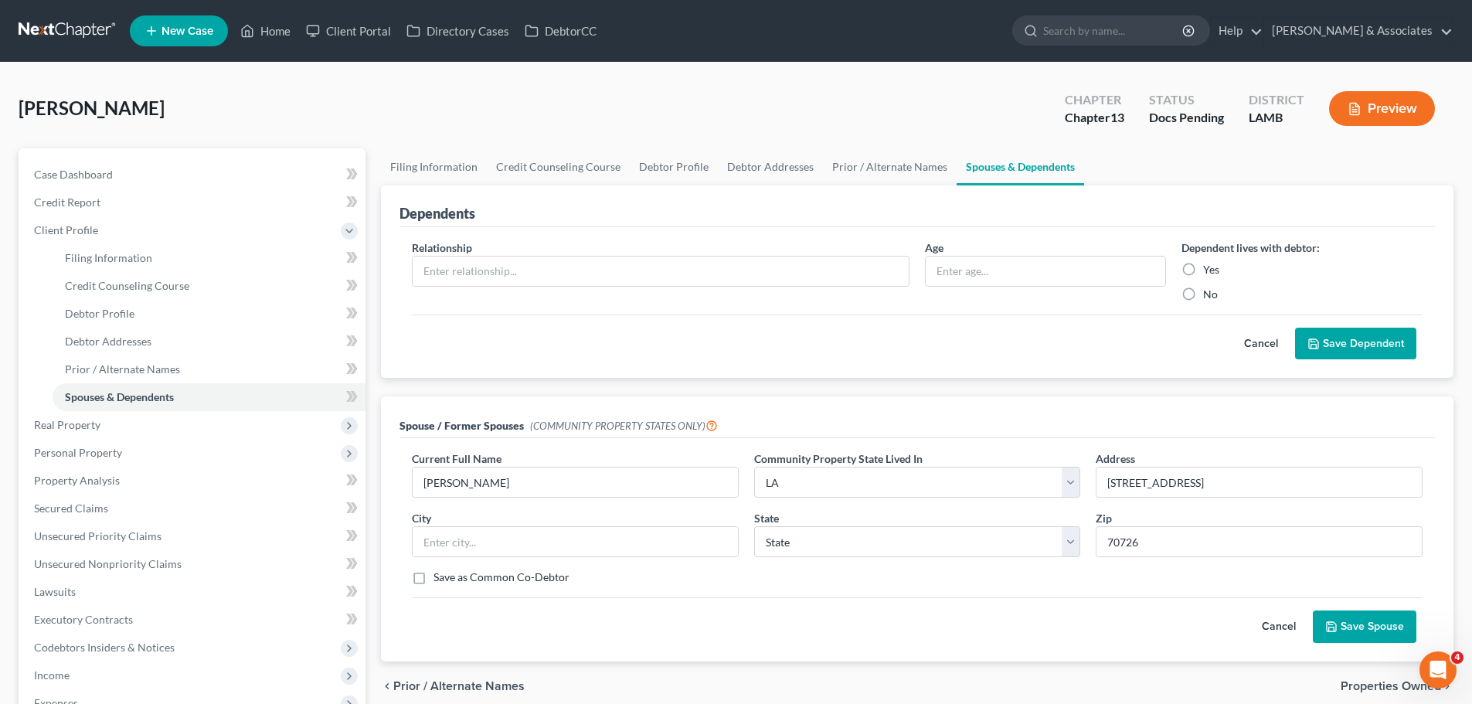
click at [1116, 620] on div "Cancel Save Spouse" at bounding box center [917, 620] width 1010 height 46
type input "Denham Springs"
select select "19"
click at [1338, 630] on button "Save Spouse" at bounding box center [1364, 626] width 104 height 32
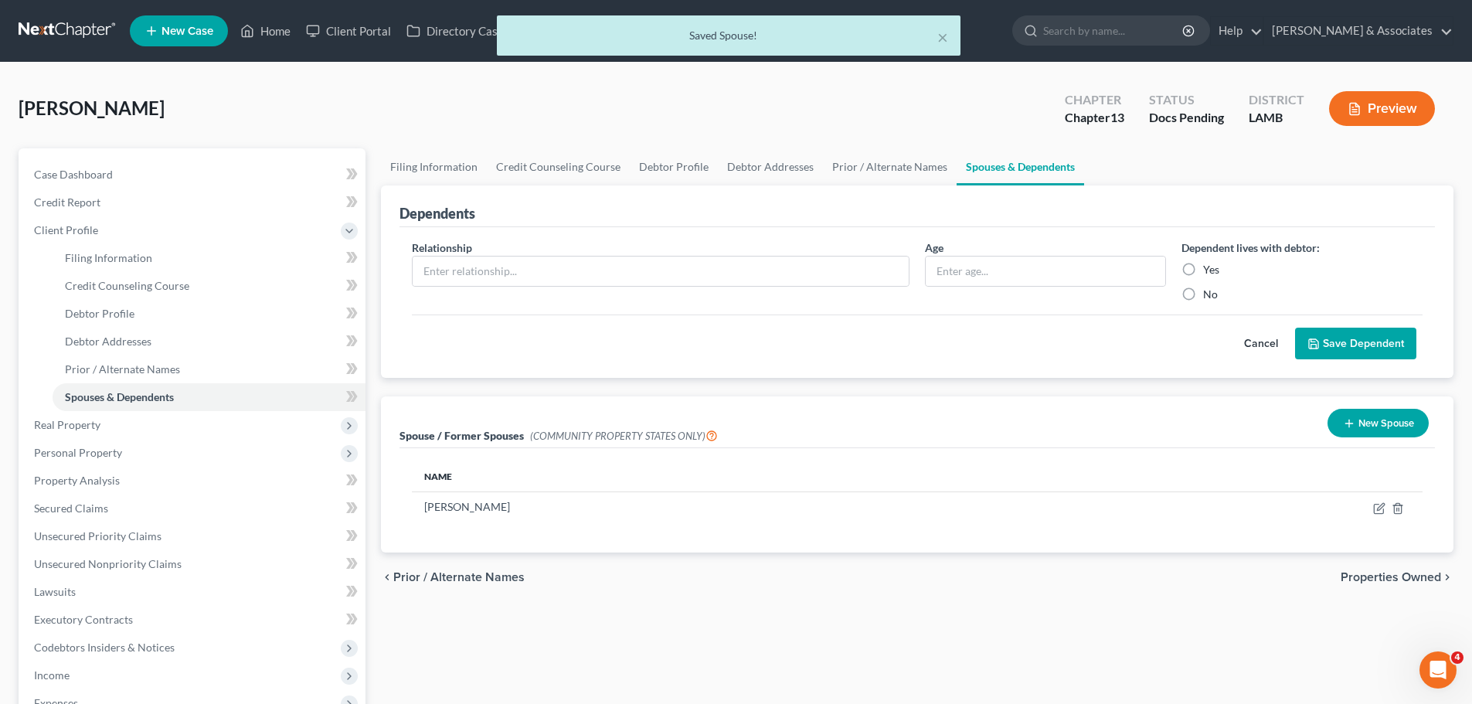
drag, startPoint x: 1068, startPoint y: 590, endPoint x: 1102, endPoint y: 584, distance: 34.5
click at [1068, 590] on div "chevron_left Prior / Alternate Names Properties Owned chevron_right" at bounding box center [917, 576] width 1072 height 49
click at [1139, 573] on div "chevron_left Prior / Alternate Names Properties Owned chevron_right" at bounding box center [917, 576] width 1072 height 49
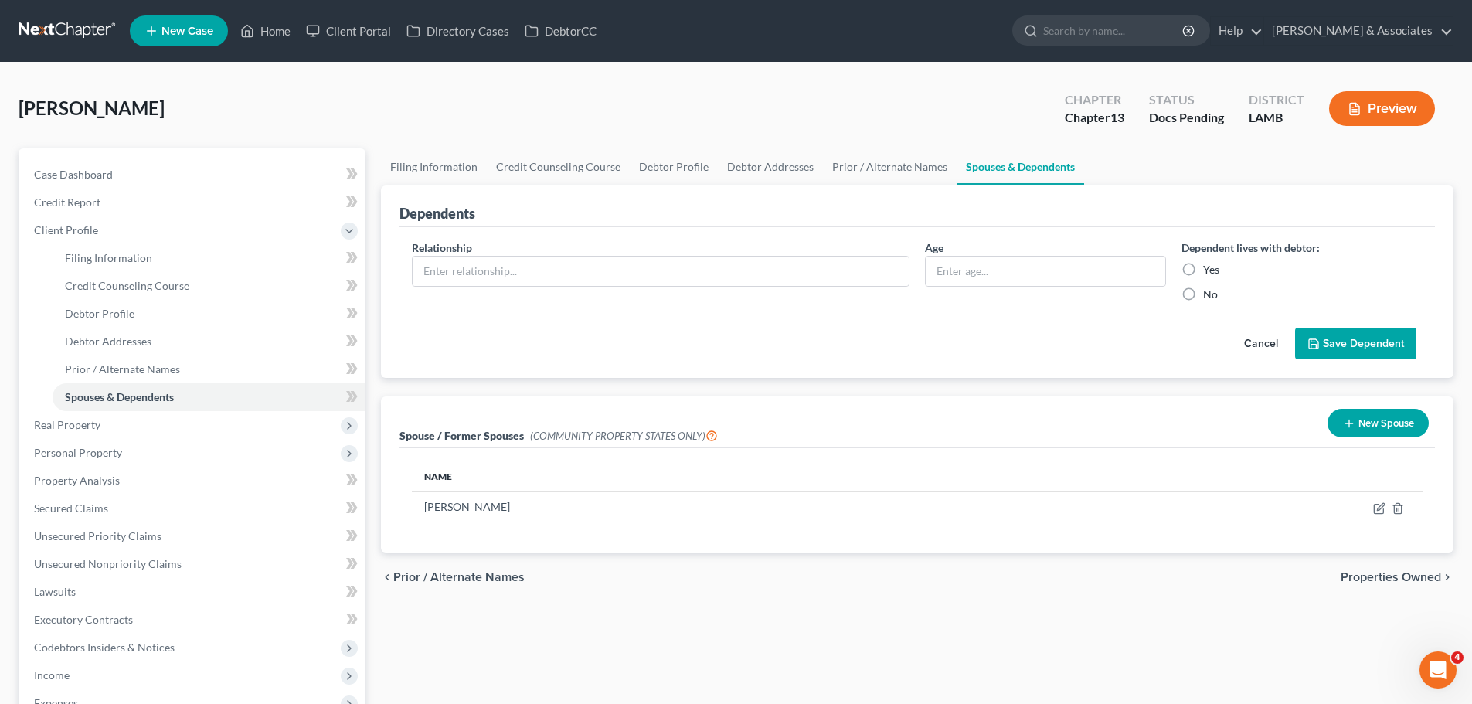
drag, startPoint x: 1115, startPoint y: 548, endPoint x: 1127, endPoint y: 572, distance: 27.3
click at [1114, 546] on div "Name Thomas Ward" at bounding box center [916, 500] width 1035 height 104
click at [882, 642] on div "Filing Information Credit Counseling Course Debtor Profile Debtor Addresses Pri…" at bounding box center [917, 532] width 1088 height 769
click at [1175, 586] on div "chevron_left Prior / Alternate Names Properties Owned chevron_right" at bounding box center [917, 576] width 1072 height 49
click at [130, 435] on span "Real Property" at bounding box center [194, 425] width 344 height 28
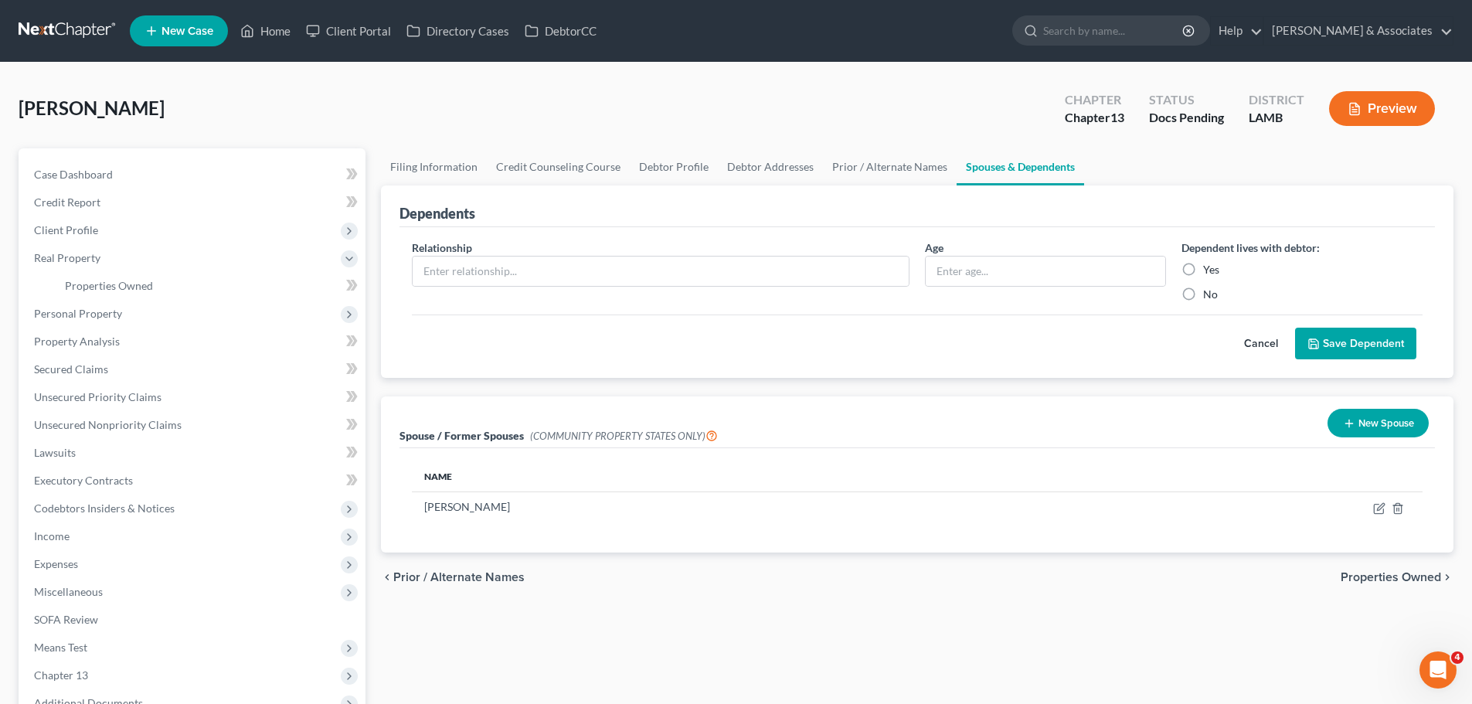
click at [767, 619] on div "Filing Information Credit Counseling Course Debtor Profile Debtor Addresses Pri…" at bounding box center [917, 463] width 1088 height 630
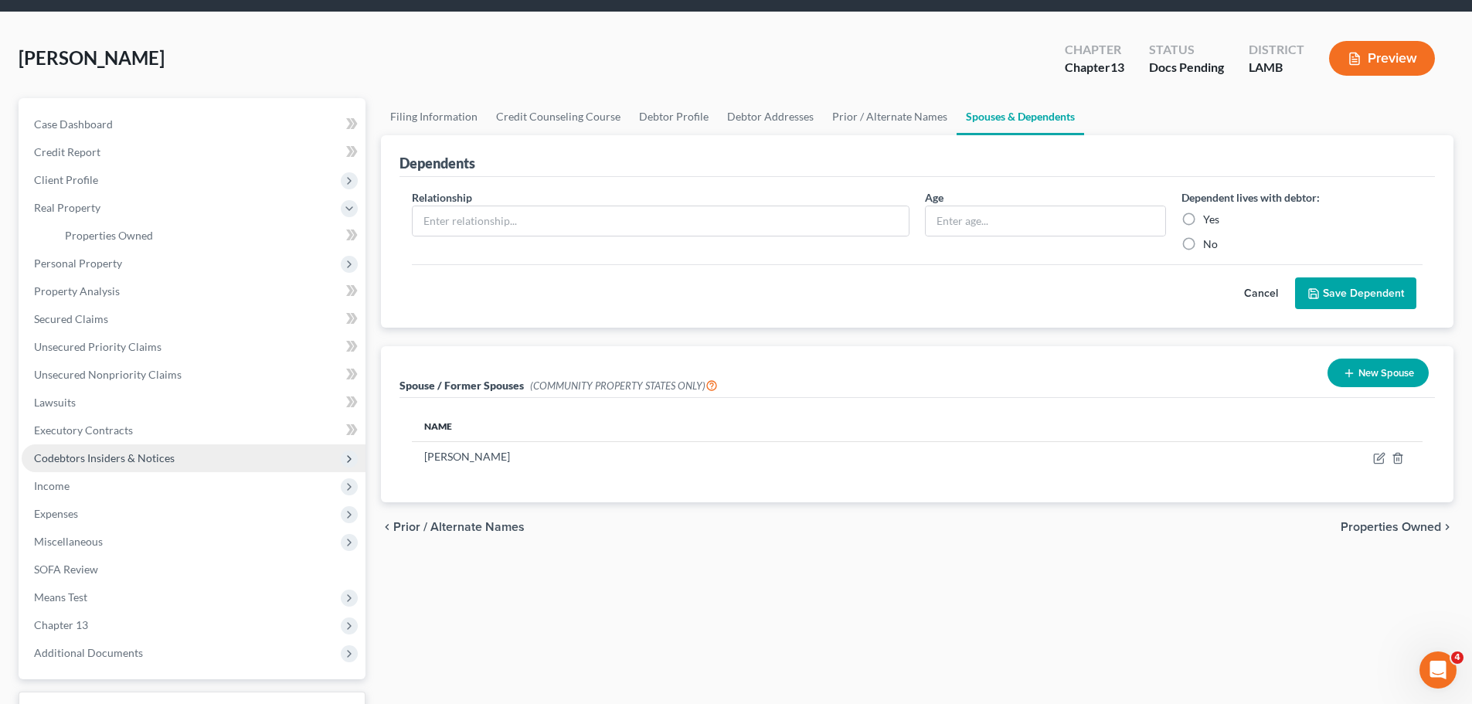
scroll to position [77, 0]
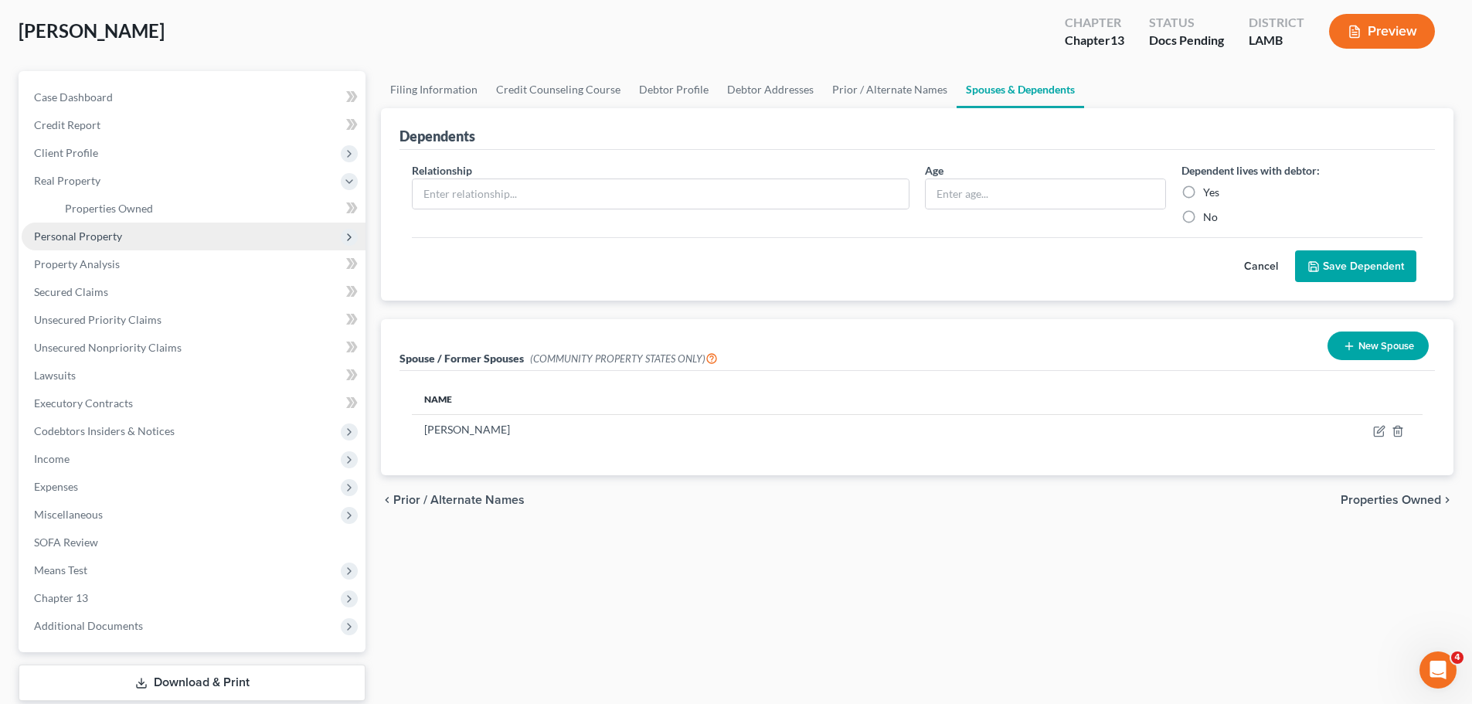
click at [83, 228] on span "Personal Property" at bounding box center [194, 236] width 344 height 28
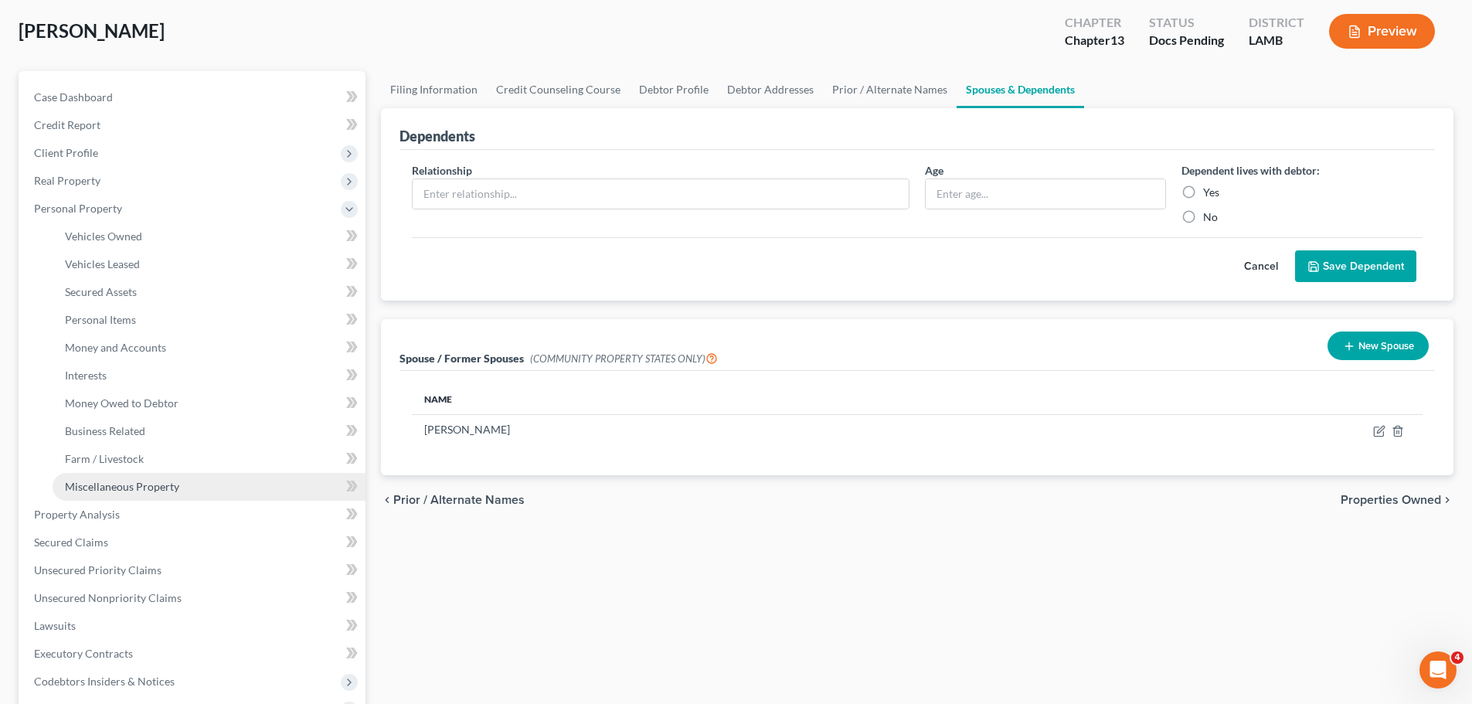
click at [161, 478] on link "Miscellaneous Property" at bounding box center [209, 487] width 313 height 28
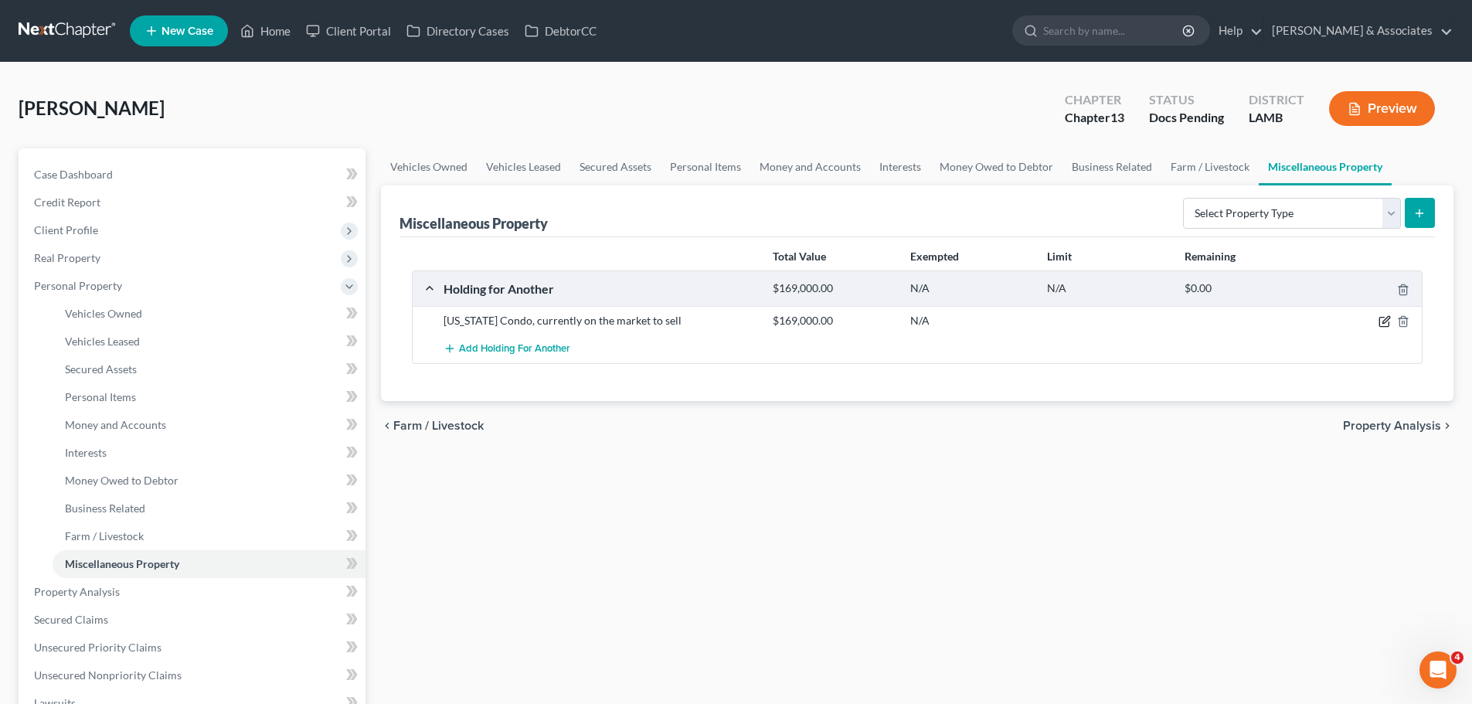
click at [1383, 318] on icon "button" at bounding box center [1384, 321] width 12 height 12
select select "9"
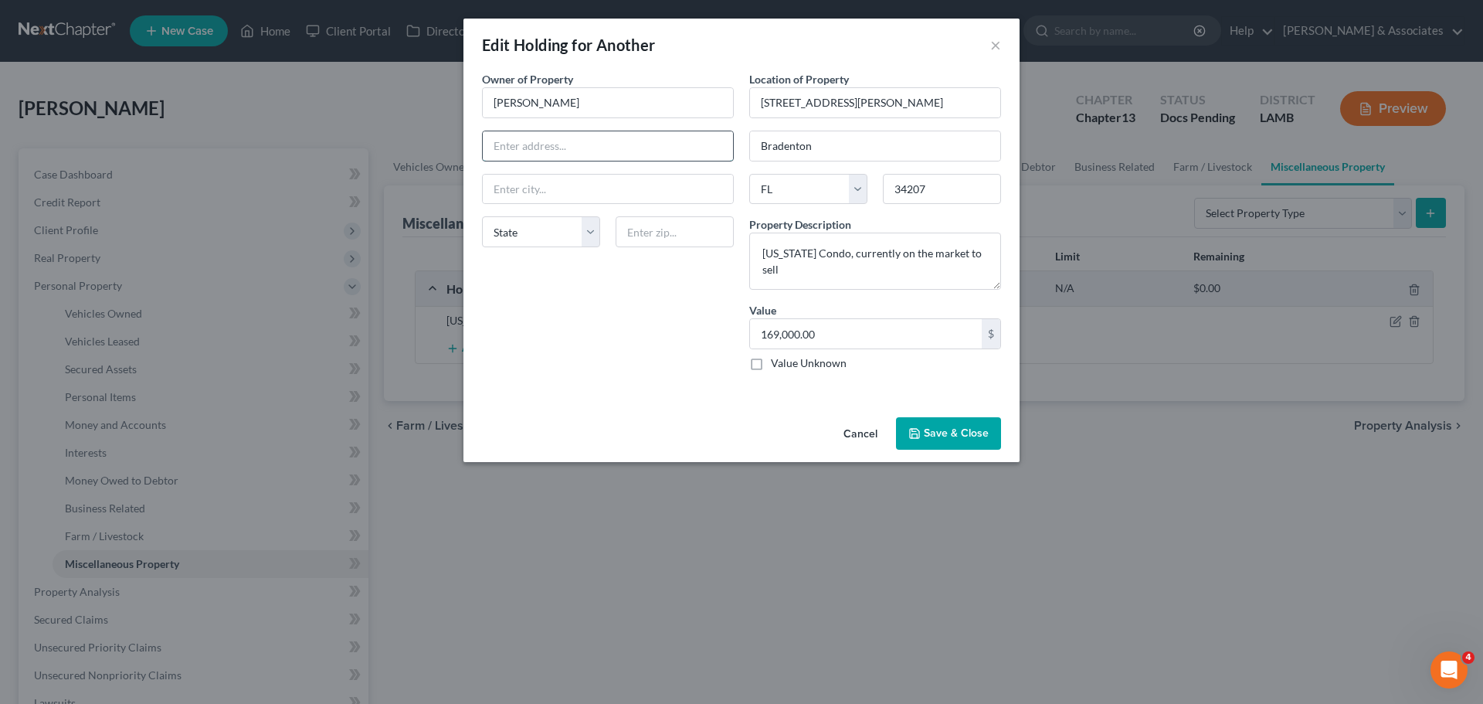
click at [608, 147] on input "text" at bounding box center [608, 145] width 250 height 29
paste input "31182 Seagull Lane"
type input "31182 Seagull Lane"
click at [649, 231] on input "text" at bounding box center [675, 231] width 118 height 31
type input "70726"
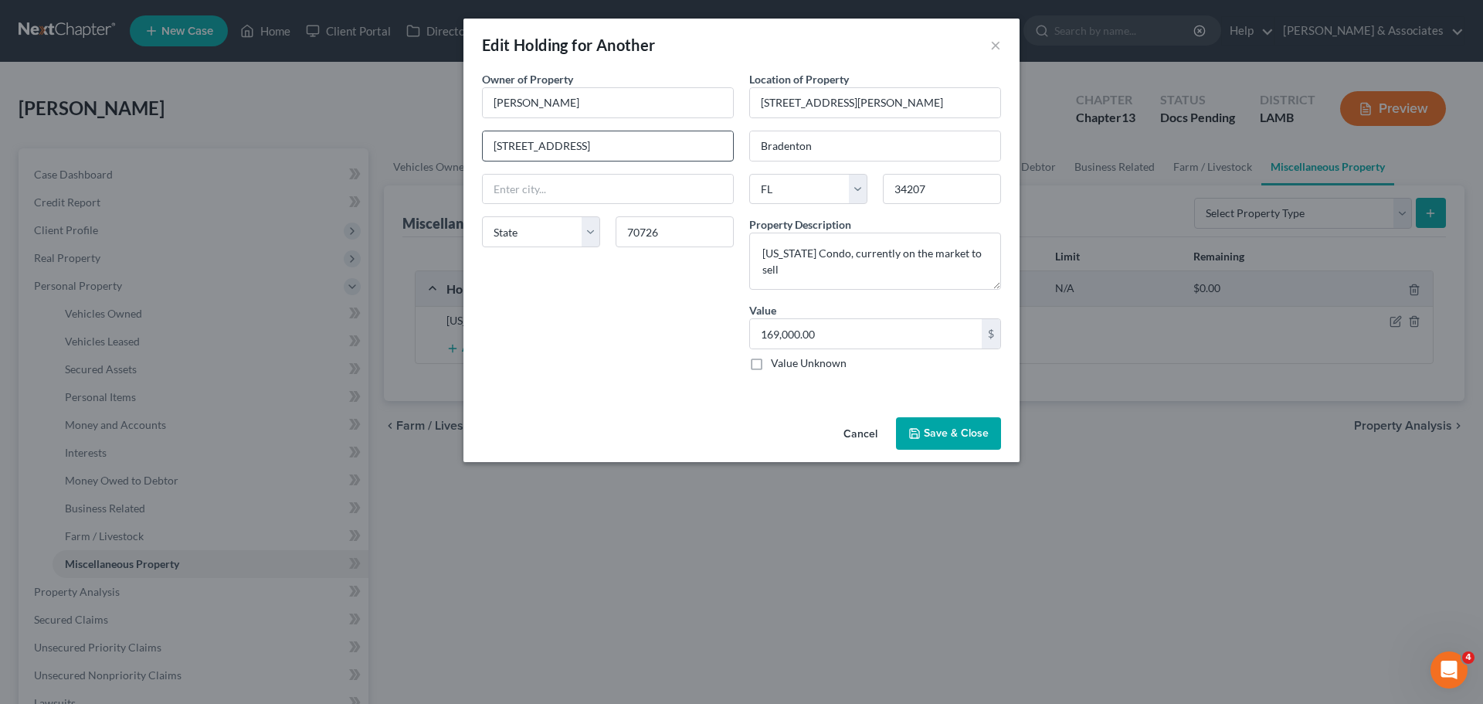
drag, startPoint x: 683, startPoint y: 314, endPoint x: 589, endPoint y: 159, distance: 181.6
click at [683, 313] on div "Owner of Property * Tom Ward 31182 Seagull Lane State AL AK AR AZ CA CO CT DE D…" at bounding box center [607, 227] width 267 height 312
type input "Denham Springs"
select select "19"
click at [510, 102] on input "Tom Ward" at bounding box center [608, 102] width 250 height 29
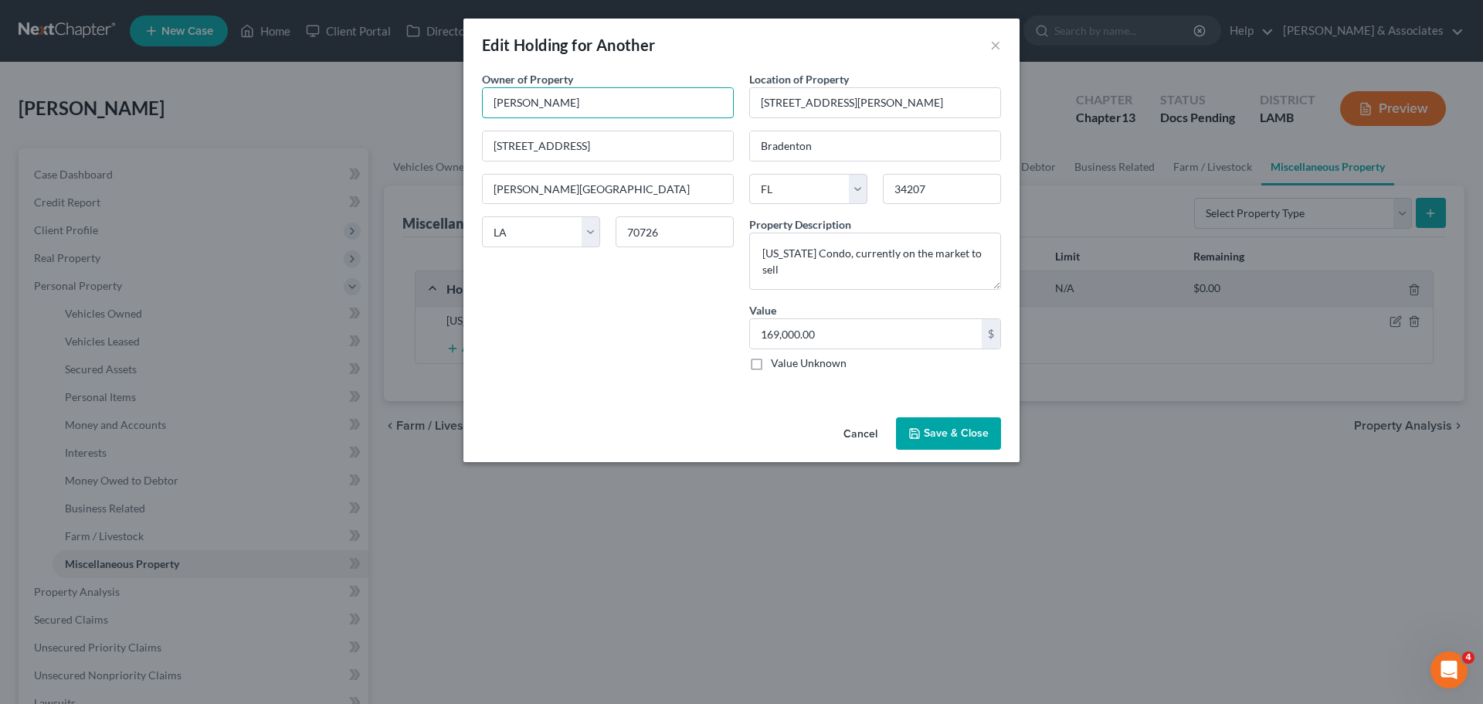
type input "Thomas Ward"
click at [895, 423] on div "Cancel Save & Close" at bounding box center [742, 436] width 556 height 51
click at [942, 437] on button "Save & Close" at bounding box center [948, 433] width 105 height 32
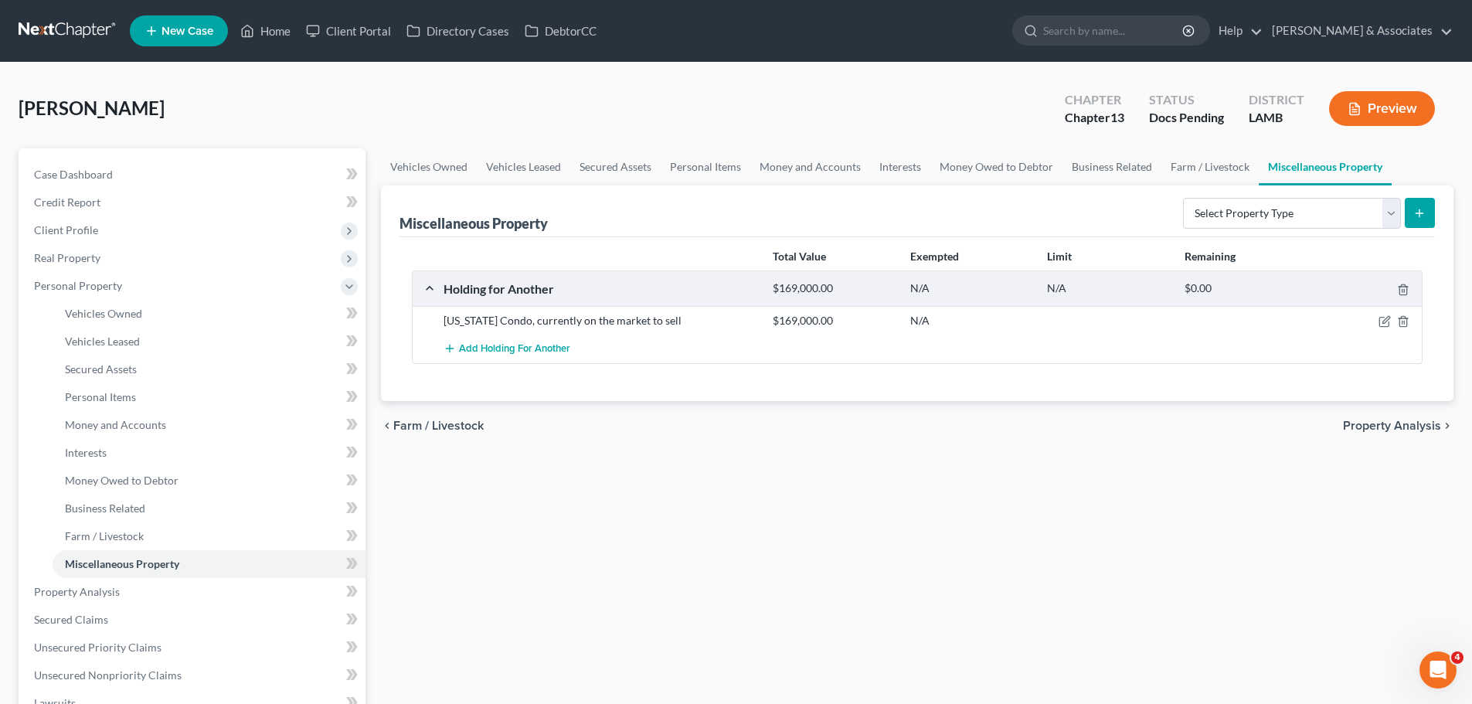
click at [1241, 524] on div "Vehicles Owned Vehicles Leased Secured Assets Personal Items Money and Accounts…" at bounding box center [917, 588] width 1088 height 880
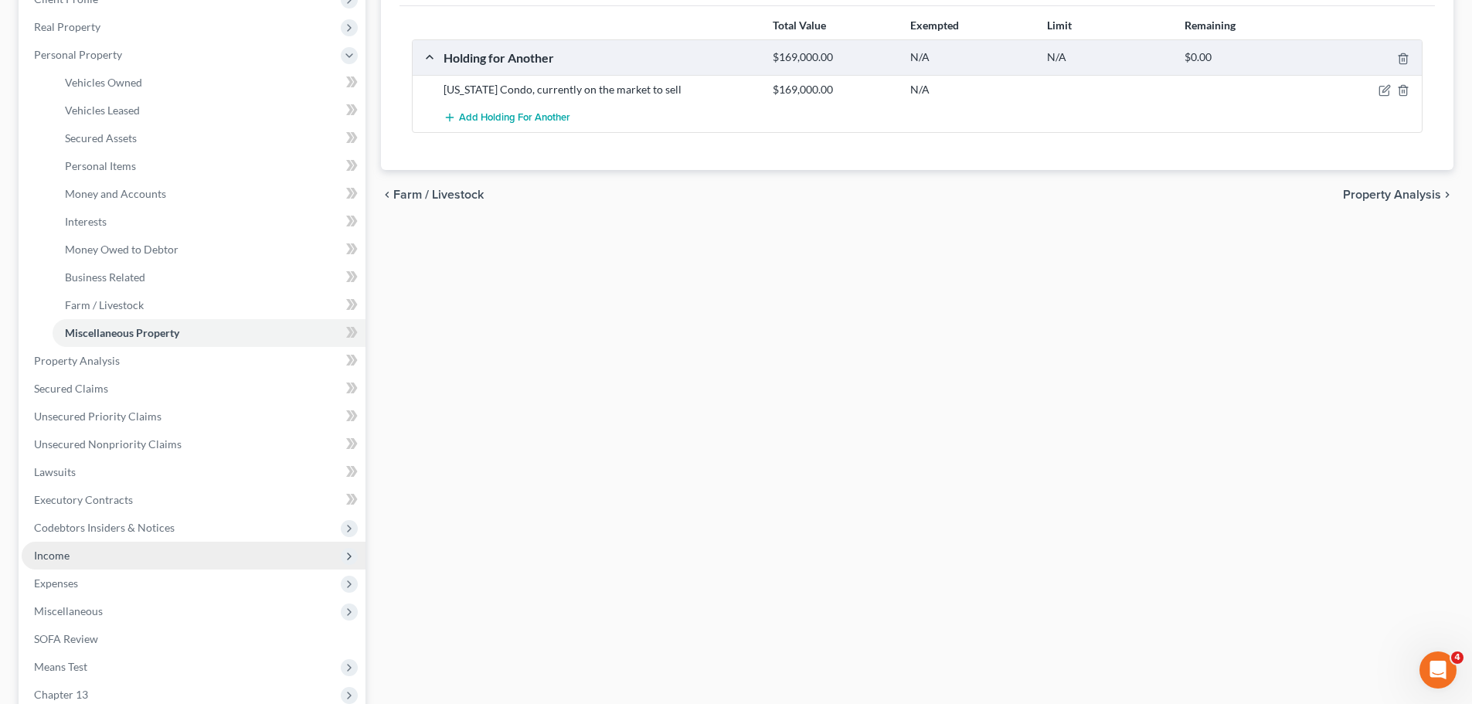
scroll to position [232, 0]
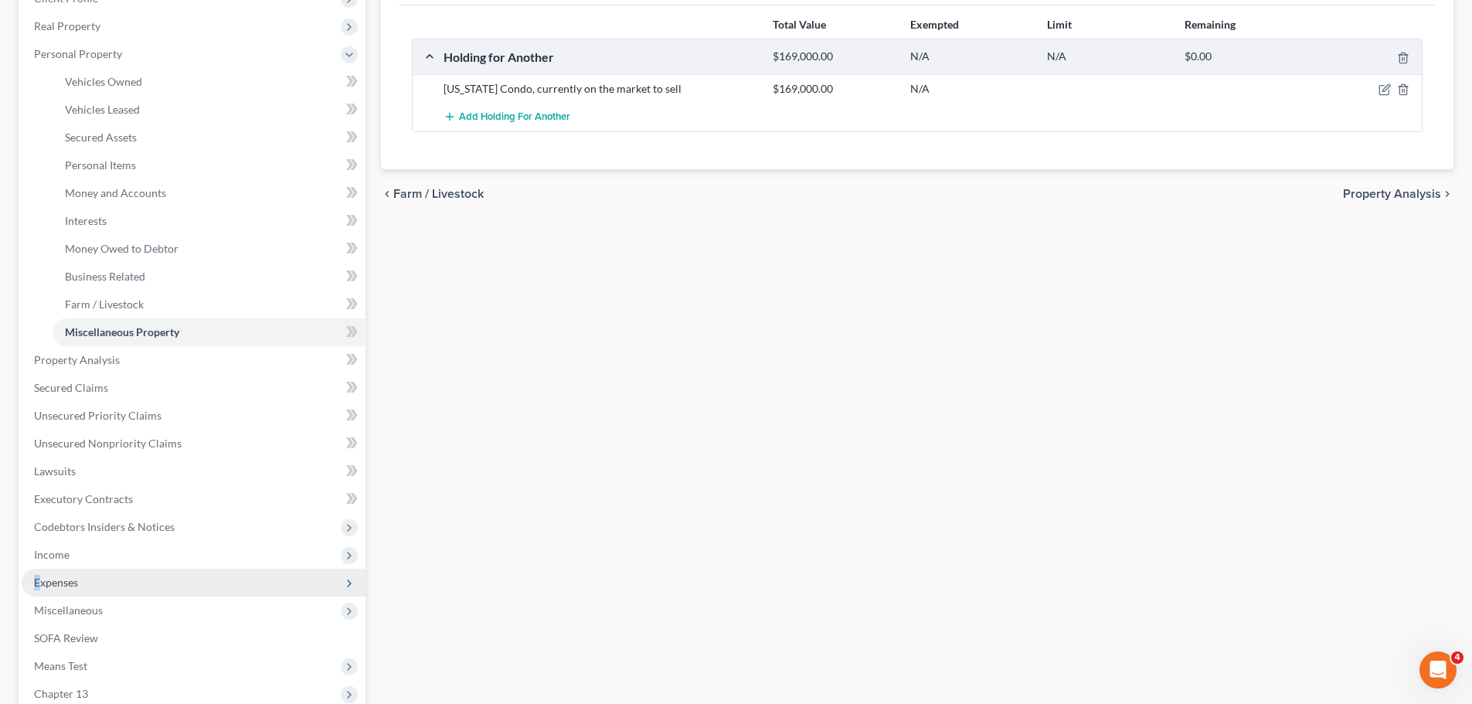
click at [38, 589] on span "Expenses" at bounding box center [194, 583] width 344 height 28
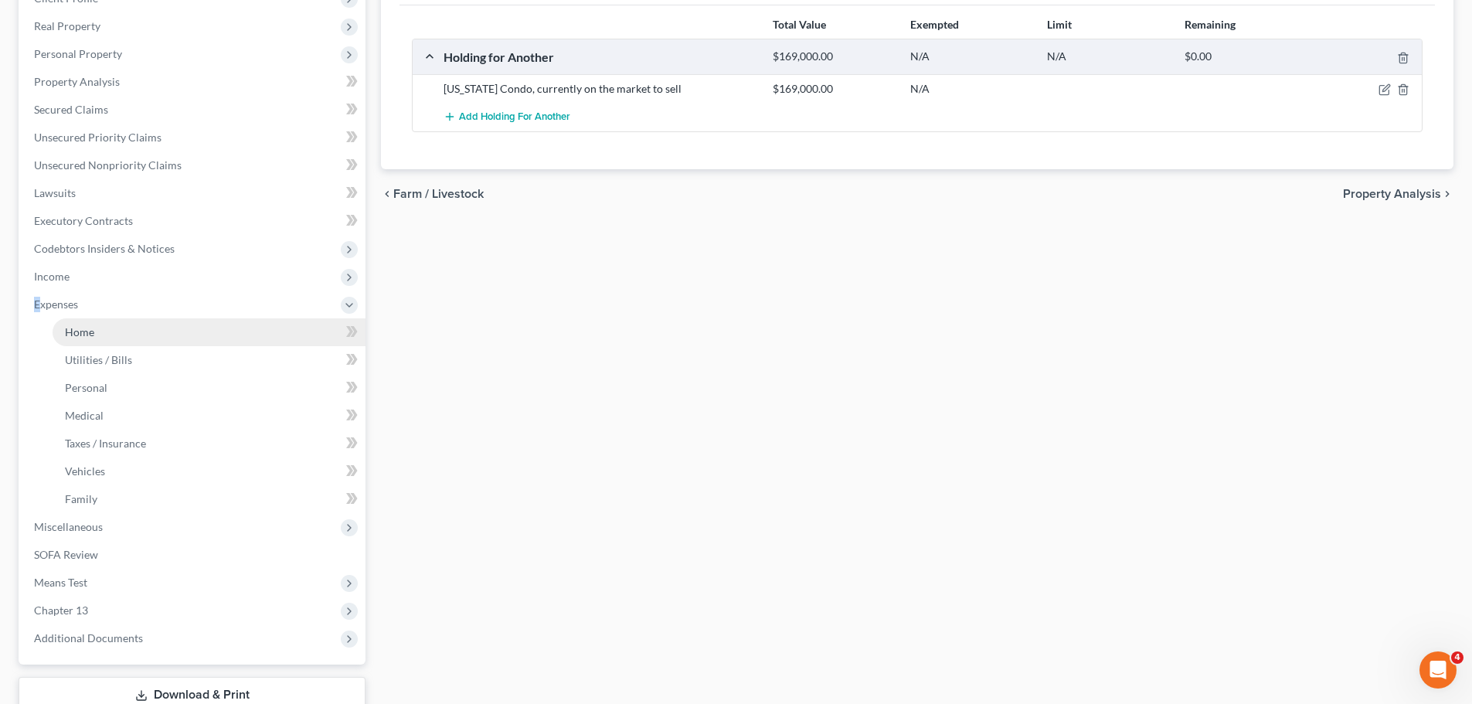
click at [146, 332] on link "Home" at bounding box center [209, 332] width 313 height 28
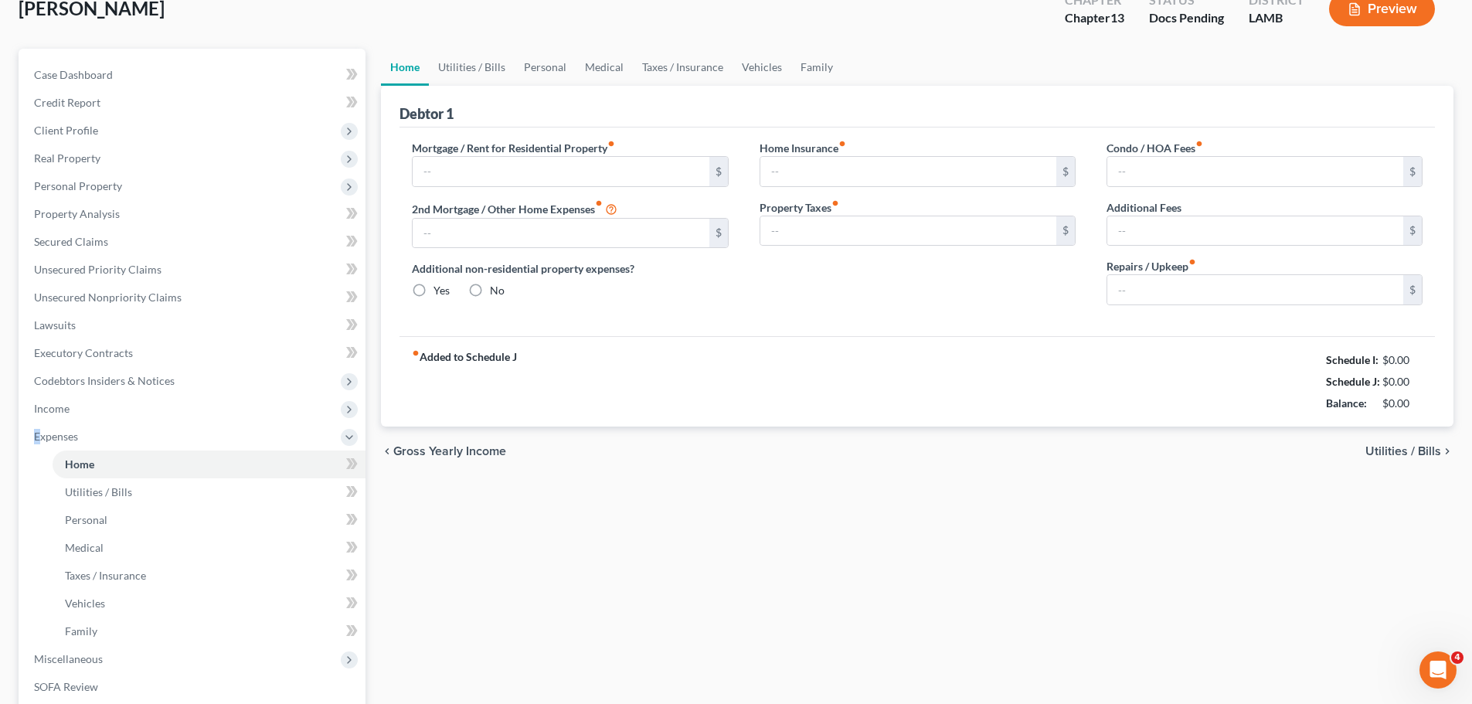
type input "0.00"
radio input "true"
type input "0.00"
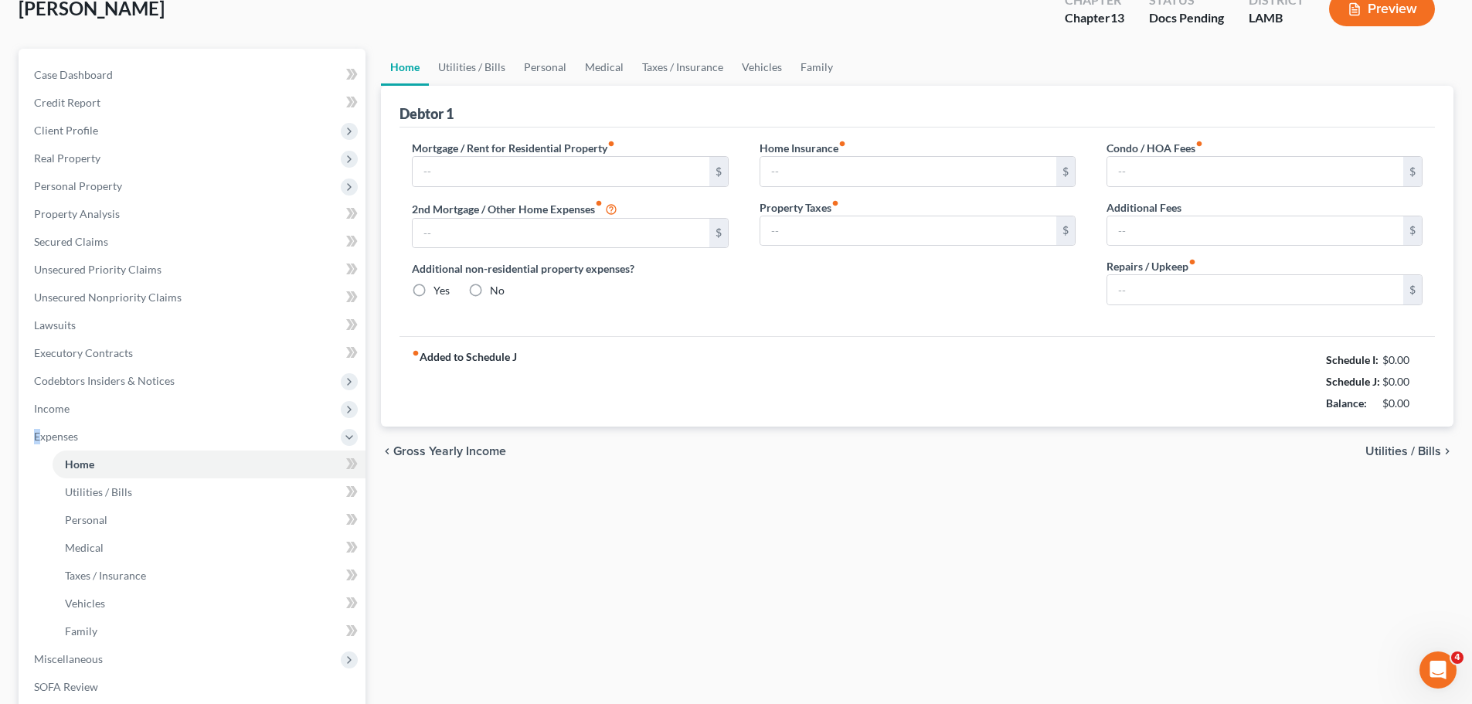
type input "0.00"
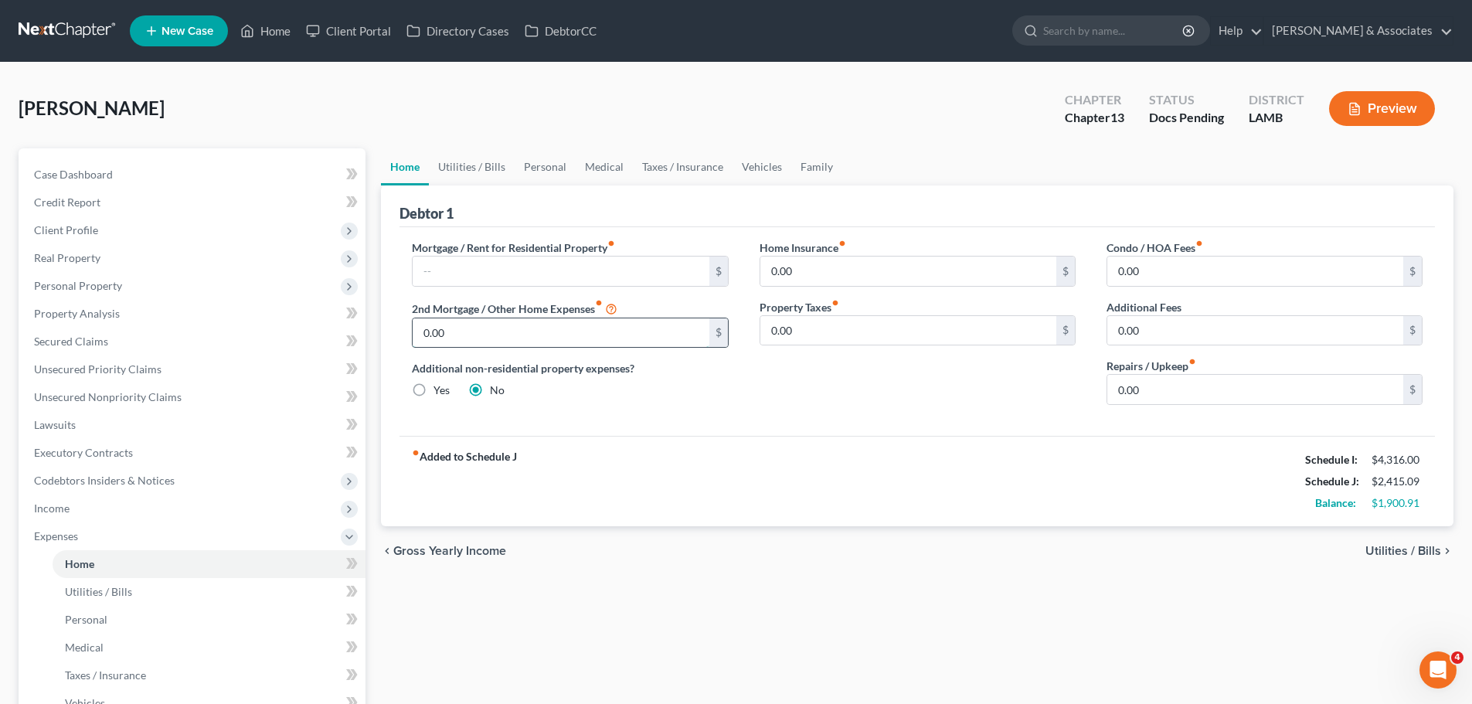
click at [590, 325] on input "0.00" at bounding box center [561, 332] width 296 height 29
click at [1202, 338] on input "0.00" at bounding box center [1255, 330] width 296 height 29
drag, startPoint x: 469, startPoint y: 333, endPoint x: 965, endPoint y: 283, distance: 498.5
click at [469, 333] on input "0.00" at bounding box center [561, 332] width 296 height 29
type input "1,268.78"
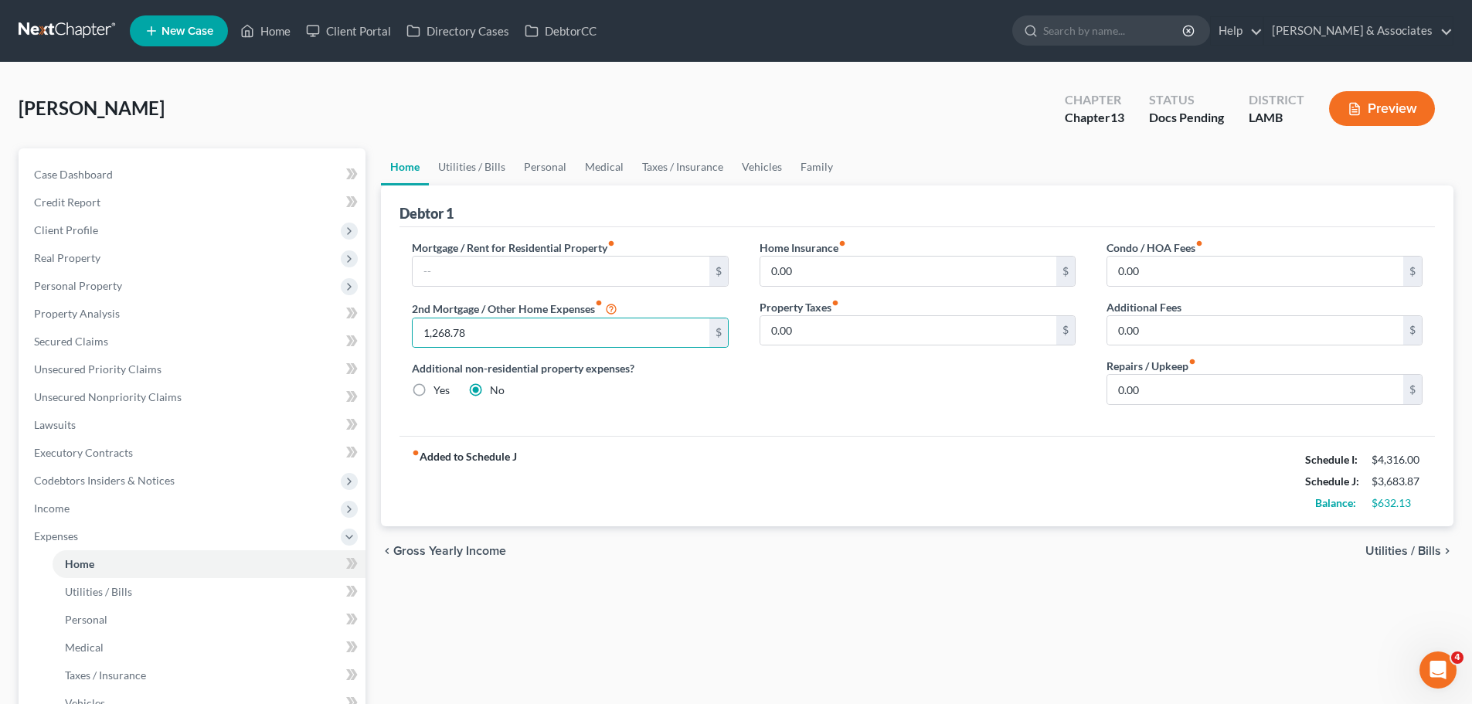
click at [773, 565] on div "chevron_left Gross Yearly Income Utilities / Bills chevron_right" at bounding box center [917, 550] width 1072 height 49
click at [1166, 270] on input "0.00" at bounding box center [1255, 270] width 296 height 29
type input "411.60"
click at [1066, 539] on div "chevron_left Gross Yearly Income Utilities / Bills chevron_right" at bounding box center [917, 550] width 1072 height 49
click at [841, 475] on div "fiber_manual_record Added to Schedule J Schedule I: $4,316.00 Schedule J: $4,09…" at bounding box center [916, 481] width 1035 height 90
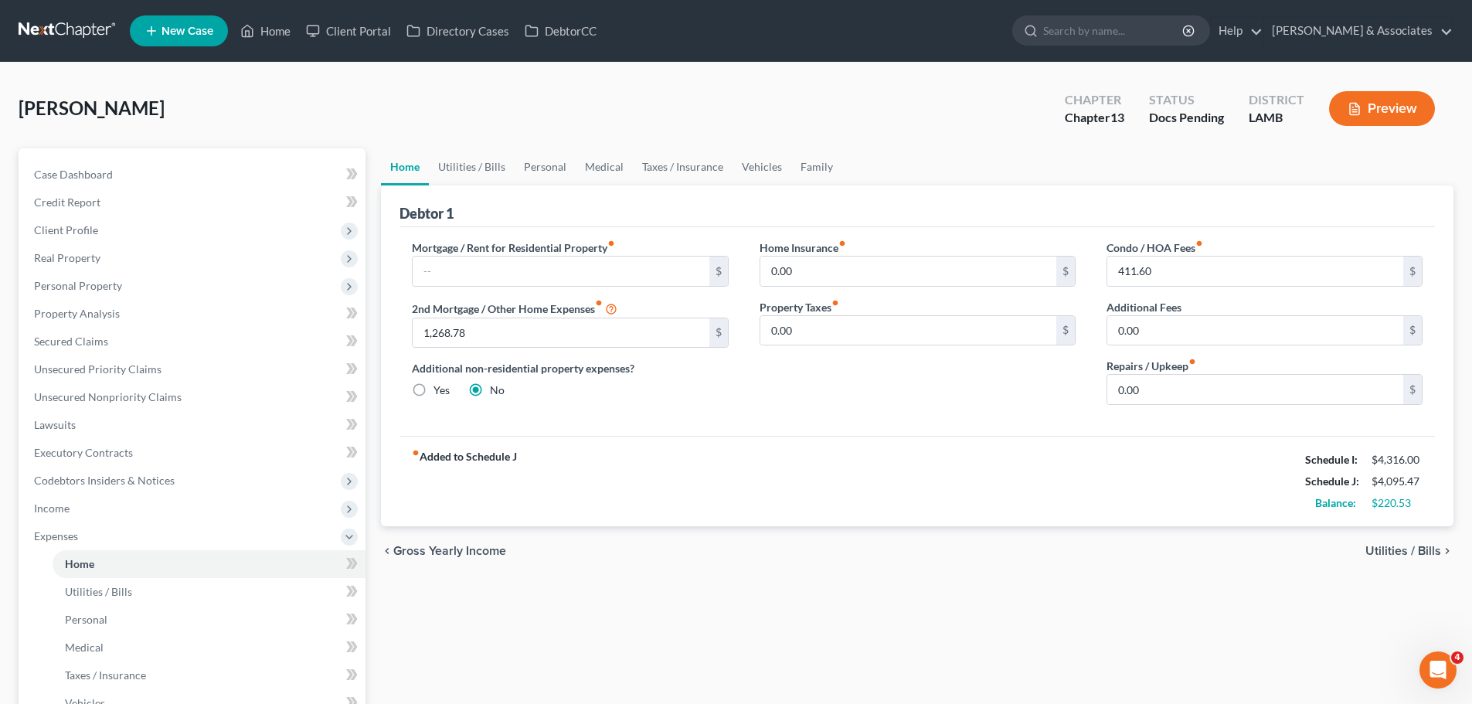
click at [1421, 551] on span "Utilities / Bills" at bounding box center [1403, 551] width 76 height 12
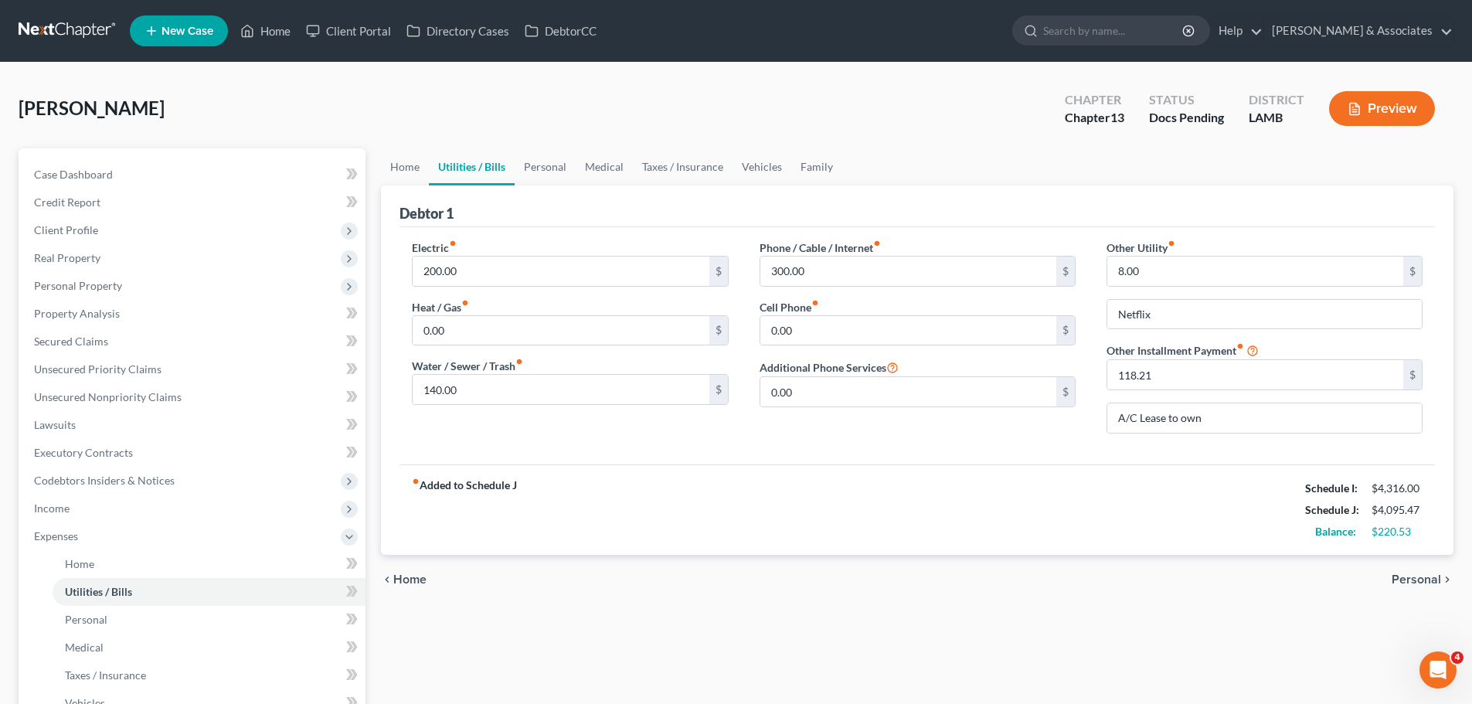
click at [1408, 588] on div "chevron_left Home Personal chevron_right" at bounding box center [917, 579] width 1072 height 49
click at [1428, 586] on span "Personal" at bounding box center [1415, 579] width 49 height 12
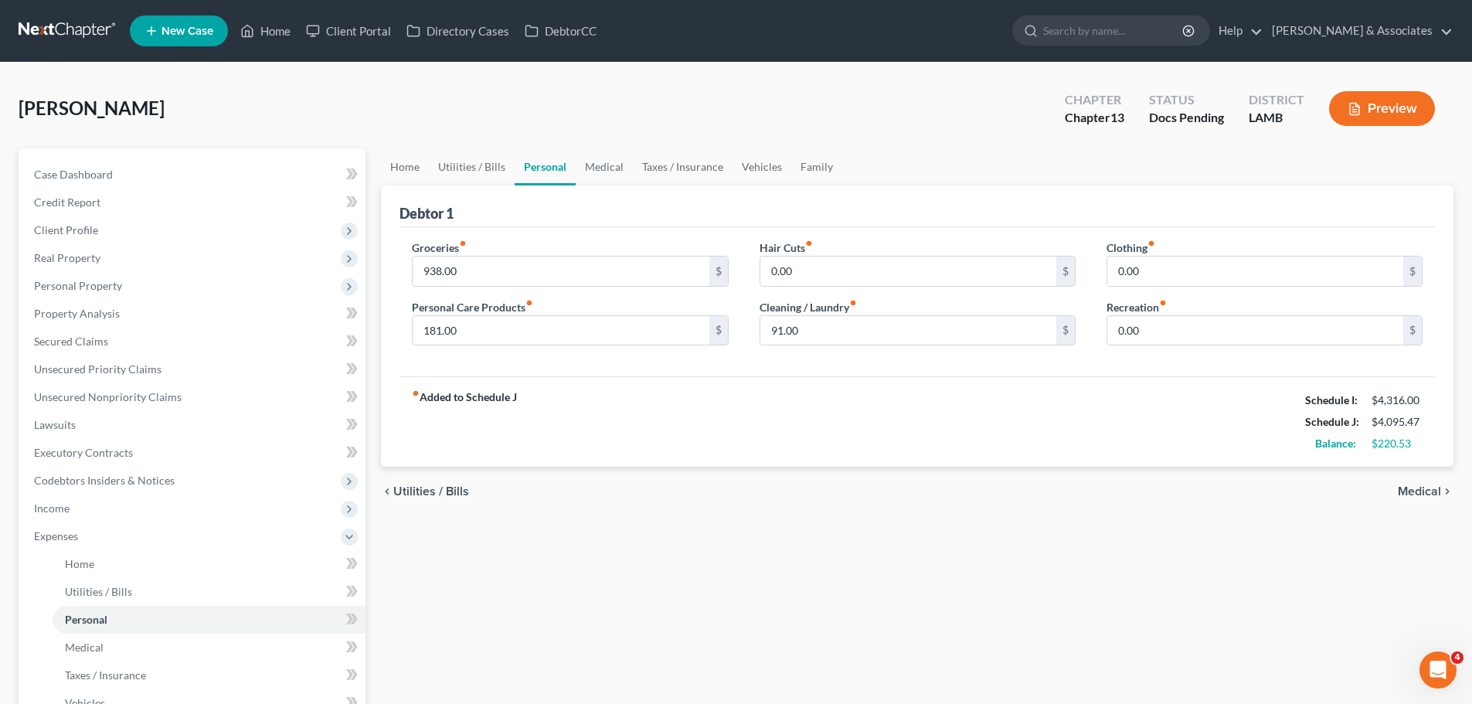
click at [1436, 569] on div "Home Utilities / Bills Personal Medical Taxes / Insurance Vehicles Family Debto…" at bounding box center [917, 546] width 1088 height 796
click at [1417, 485] on span "Medical" at bounding box center [1418, 491] width 43 height 12
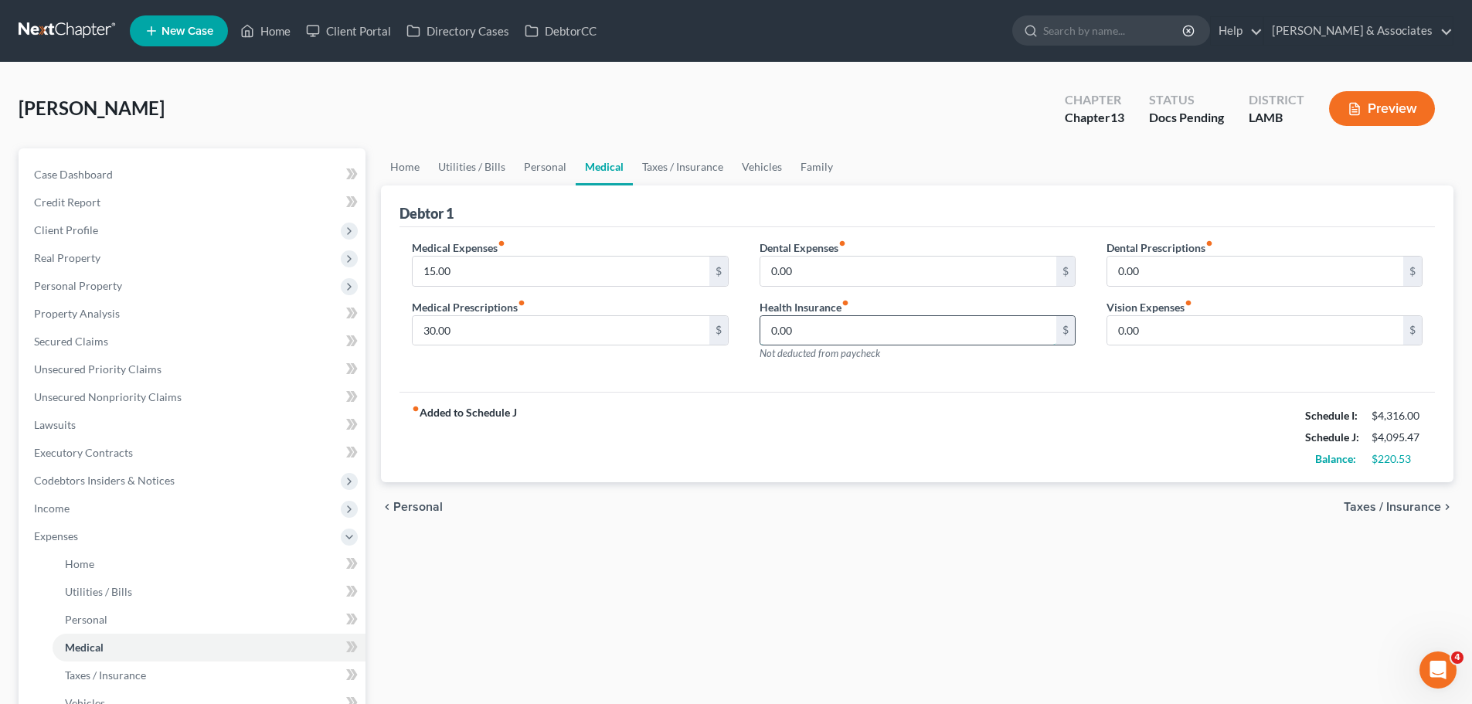
click at [897, 333] on input "0.00" at bounding box center [908, 330] width 296 height 29
click at [932, 329] on input "0.00" at bounding box center [908, 330] width 296 height 29
drag, startPoint x: 829, startPoint y: 341, endPoint x: 739, endPoint y: 344, distance: 90.4
click at [739, 344] on div "Medical Expenses fiber_manual_record 15.00 $ Medical Prescriptions fiber_manual…" at bounding box center [916, 306] width 1041 height 134
click at [883, 337] on input "0.00" at bounding box center [908, 330] width 296 height 29
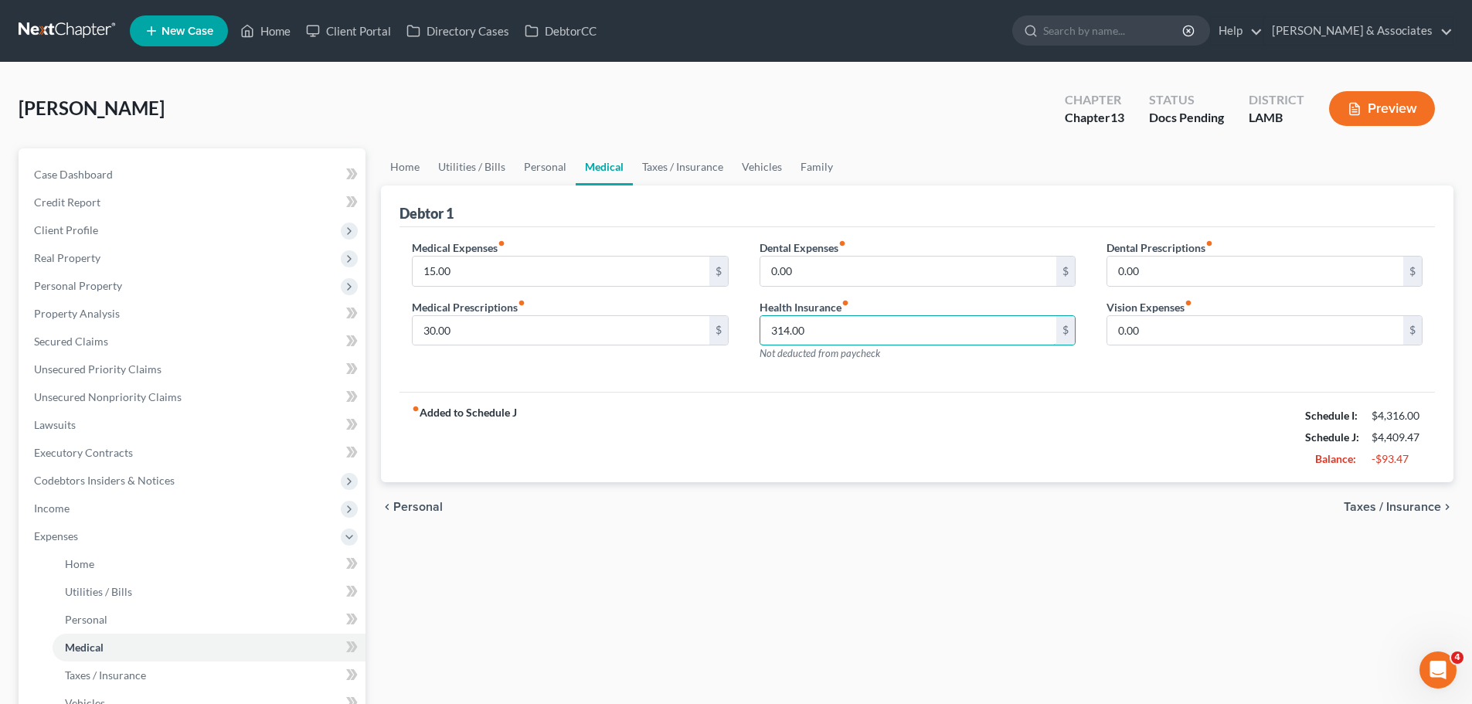
type input "314.00"
click at [931, 535] on div "Home Utilities / Bills Personal Medical Taxes / Insurance Vehicles Family Debto…" at bounding box center [917, 546] width 1088 height 796
click at [853, 583] on div "Home Utilities / Bills Personal Medical Taxes / Insurance Vehicles Family Debto…" at bounding box center [917, 546] width 1088 height 796
drag, startPoint x: 928, startPoint y: 639, endPoint x: 582, endPoint y: 307, distance: 478.6
click at [917, 634] on div "Home Utilities / Bills Personal Medical Taxes / Insurance Vehicles Family Debto…" at bounding box center [917, 546] width 1088 height 796
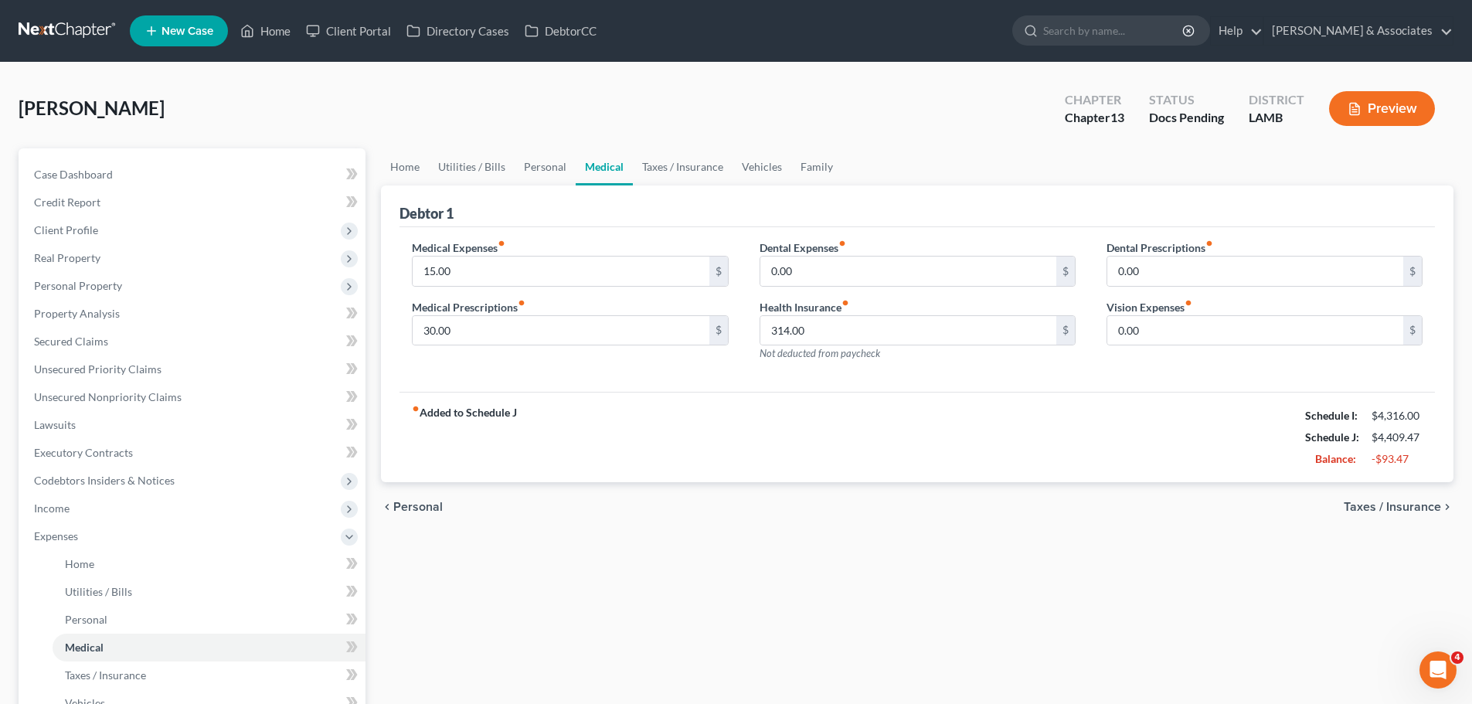
click at [721, 463] on div "fiber_manual_record Added to Schedule J Schedule I: $4,316.00 Schedule J: $4,40…" at bounding box center [916, 437] width 1035 height 90
click at [728, 560] on div "Home Utilities / Bills Personal Medical Taxes / Insurance Vehicles Family Debto…" at bounding box center [917, 546] width 1088 height 796
click at [482, 637] on div "Home Utilities / Bills Personal Medical Taxes / Insurance Vehicles Family Debto…" at bounding box center [917, 546] width 1088 height 796
drag, startPoint x: 922, startPoint y: 631, endPoint x: 915, endPoint y: 610, distance: 22.7
click at [922, 631] on div "Home Utilities / Bills Personal Medical Taxes / Insurance Vehicles Family Debto…" at bounding box center [917, 546] width 1088 height 796
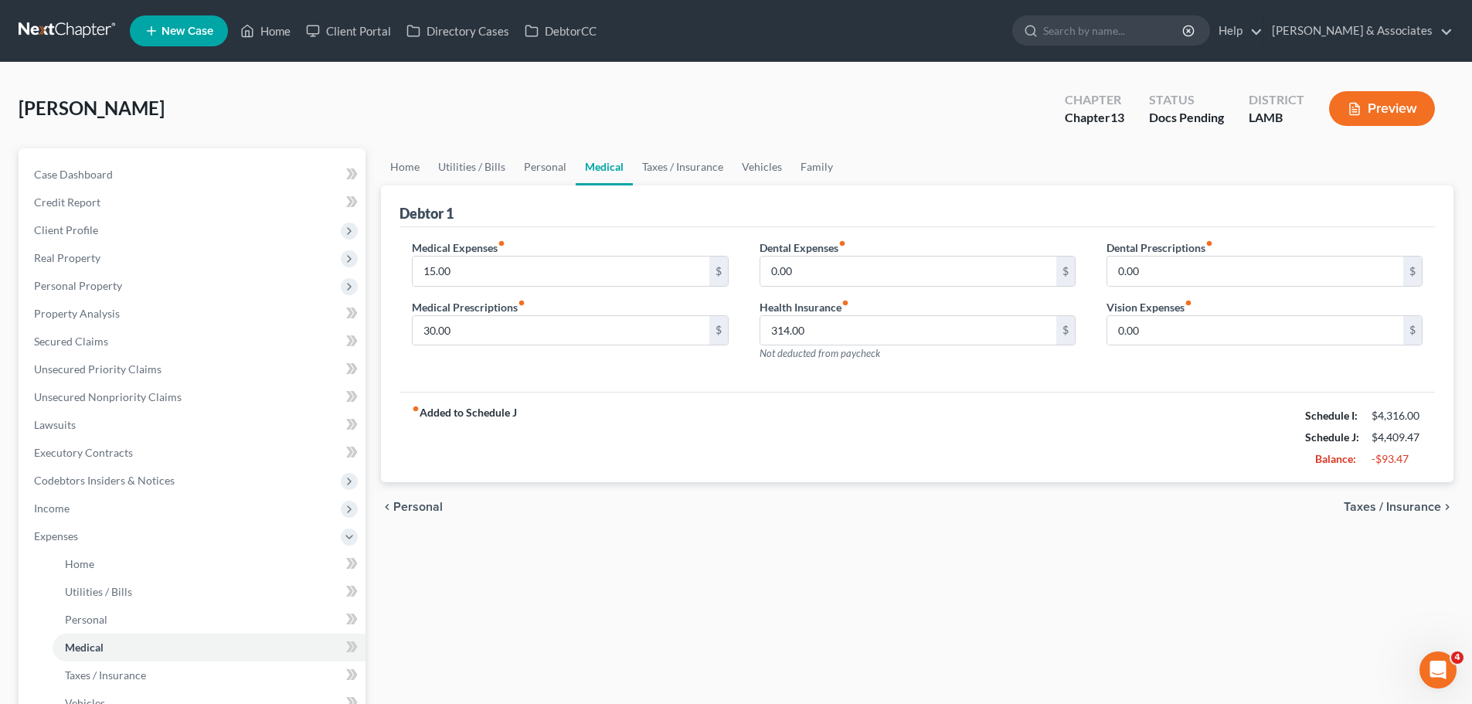
click at [760, 457] on div "fiber_manual_record Added to Schedule J Schedule I: $4,316.00 Schedule J: $4,40…" at bounding box center [916, 437] width 1035 height 90
click at [328, 114] on div "Giaccone, Cherie Upgraded Chapter Chapter 13 Status Docs Pending District LAMB …" at bounding box center [736, 114] width 1435 height 67
click at [145, 162] on link "Case Dashboard" at bounding box center [194, 175] width 344 height 28
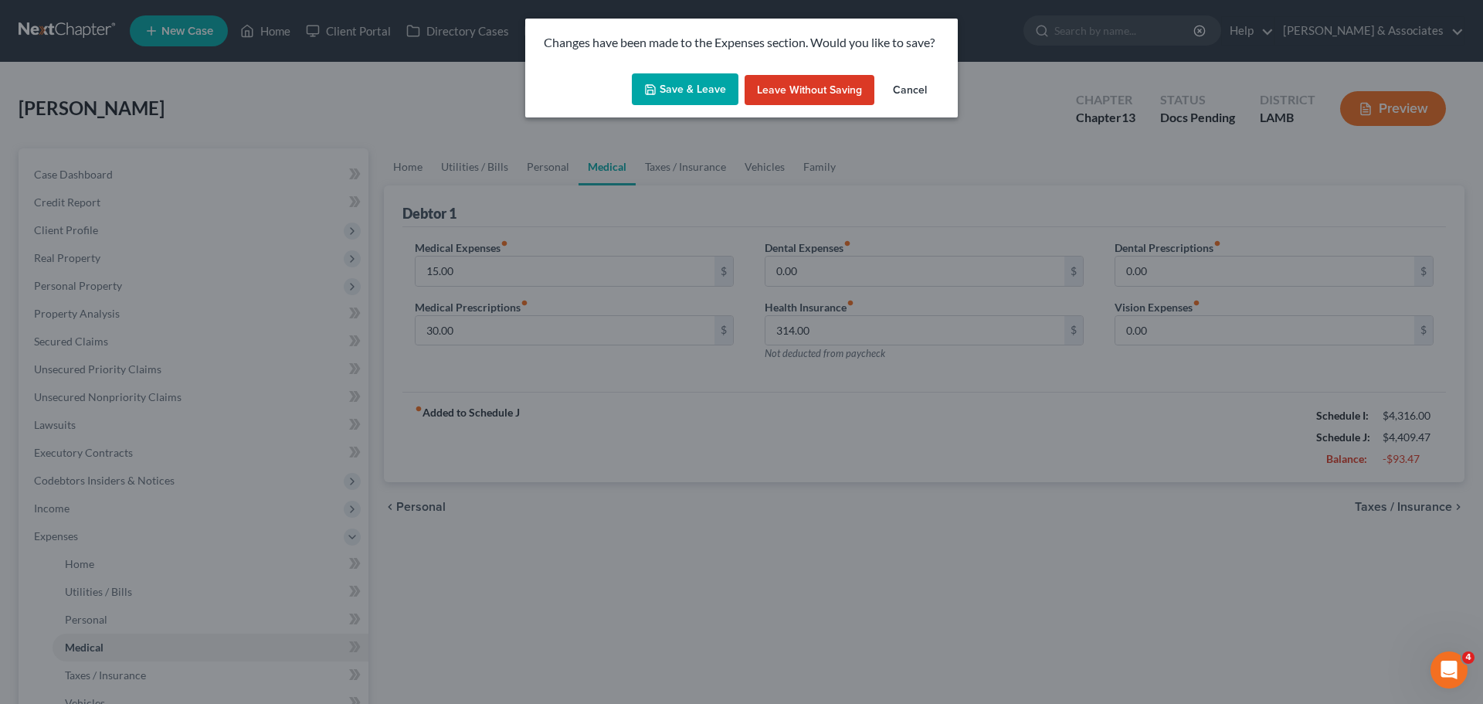
click at [695, 85] on button "Save & Leave" at bounding box center [685, 89] width 107 height 32
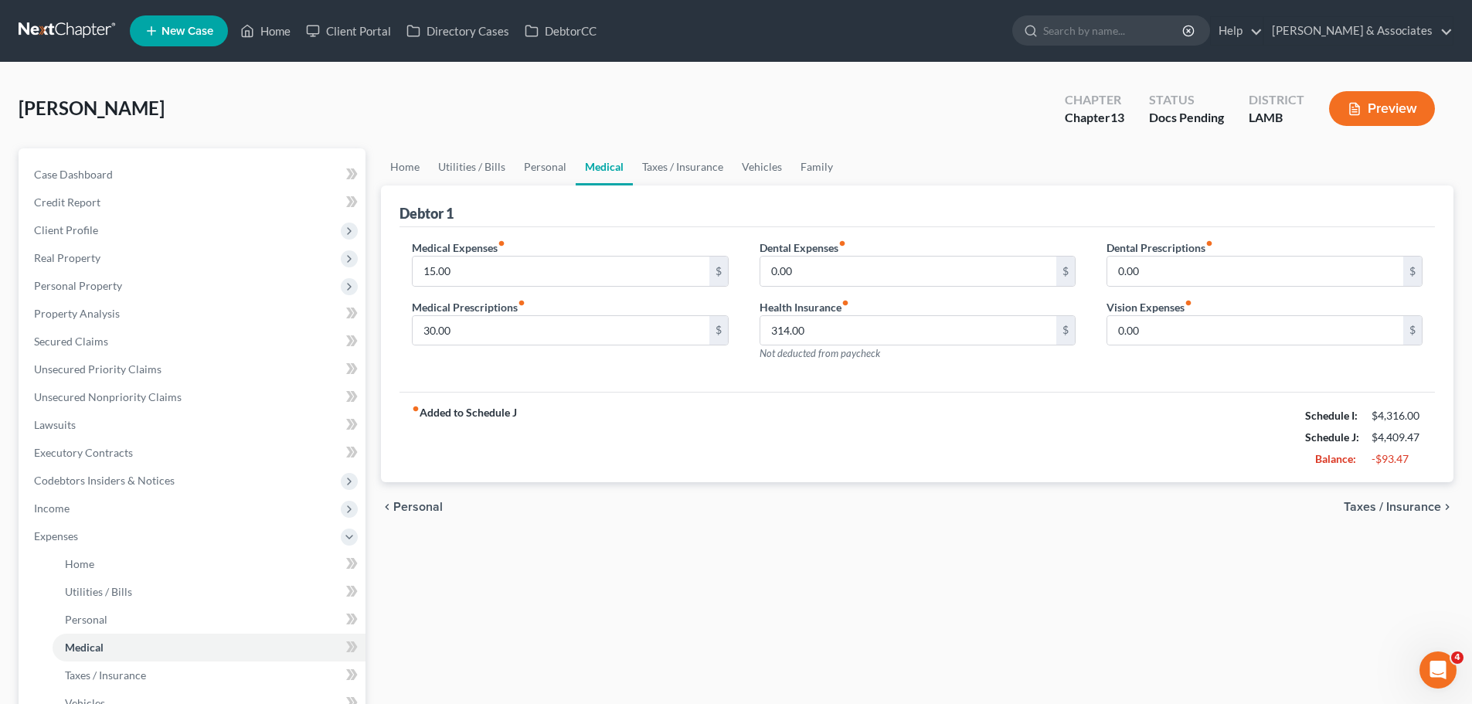
select select "6"
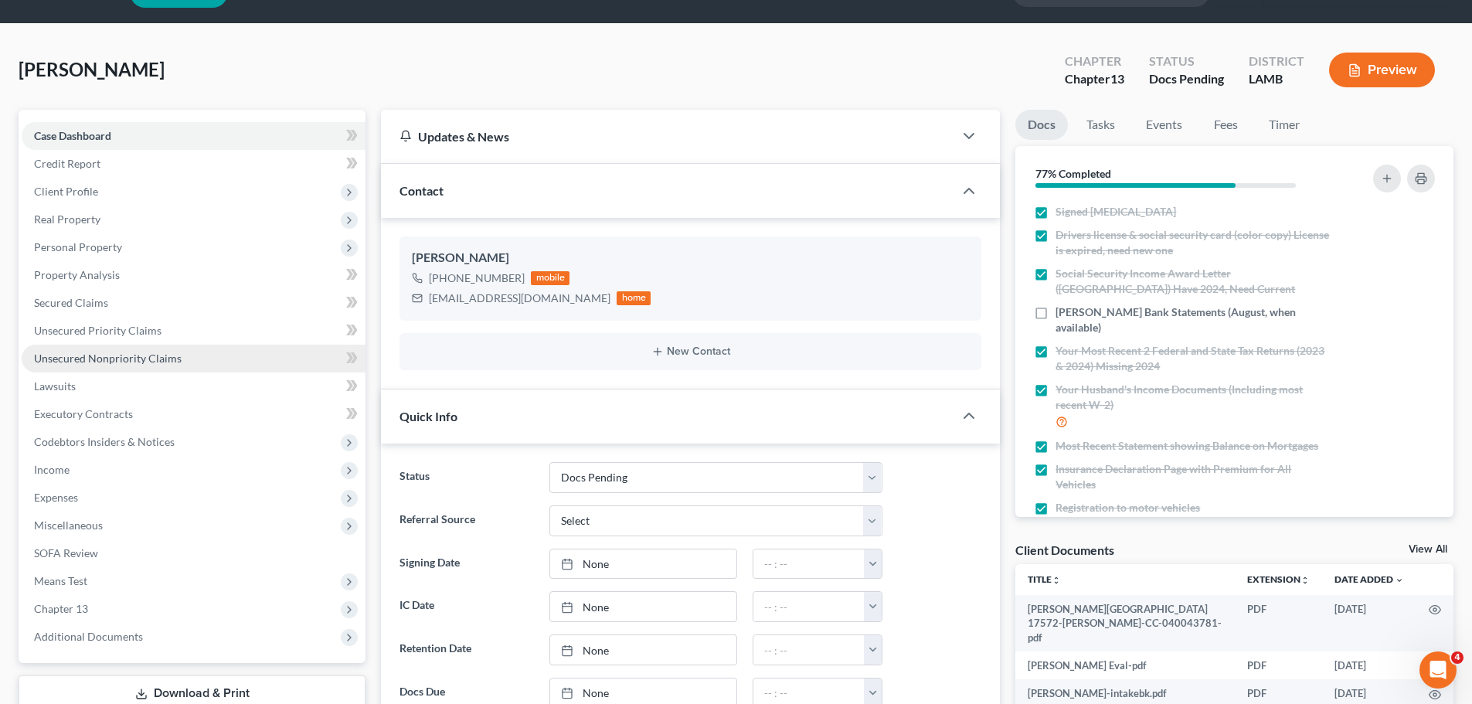
scroll to position [77, 0]
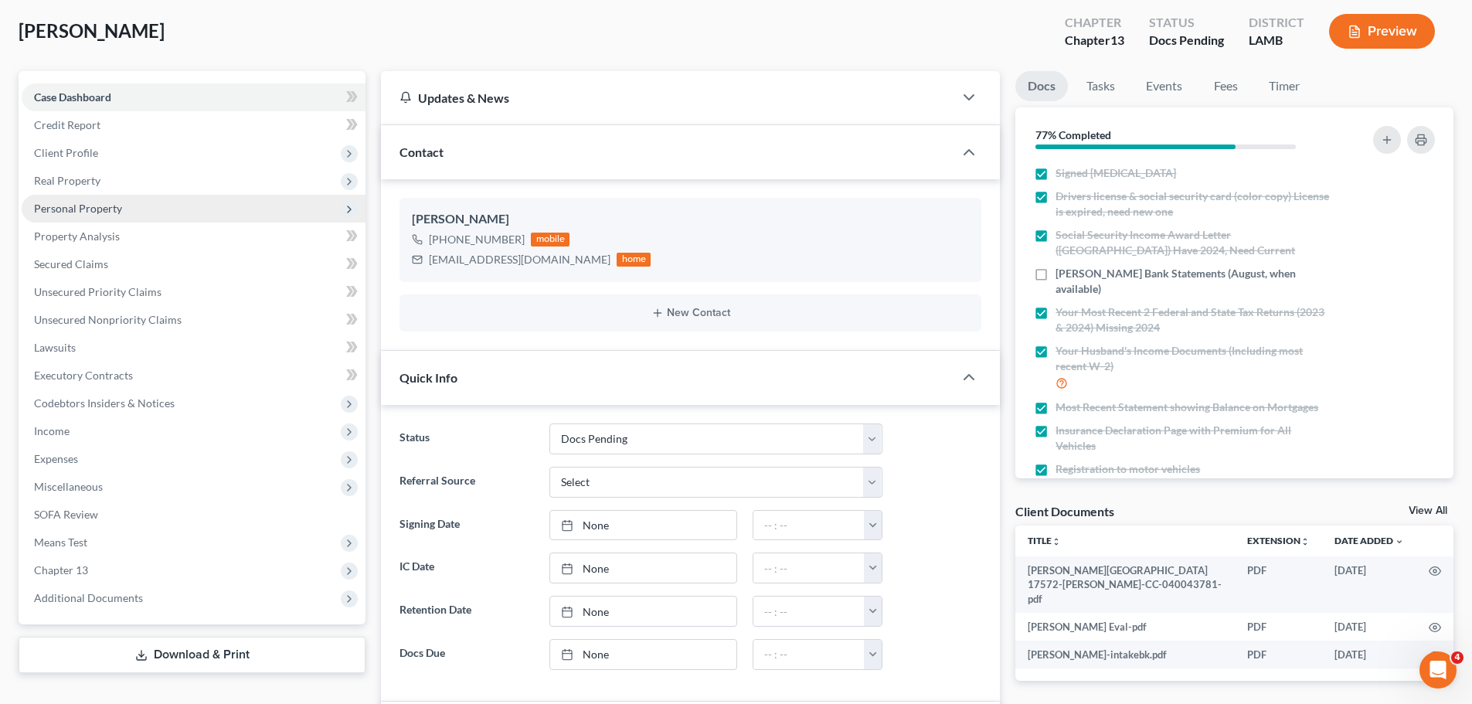
click at [114, 200] on span "Personal Property" at bounding box center [194, 209] width 344 height 28
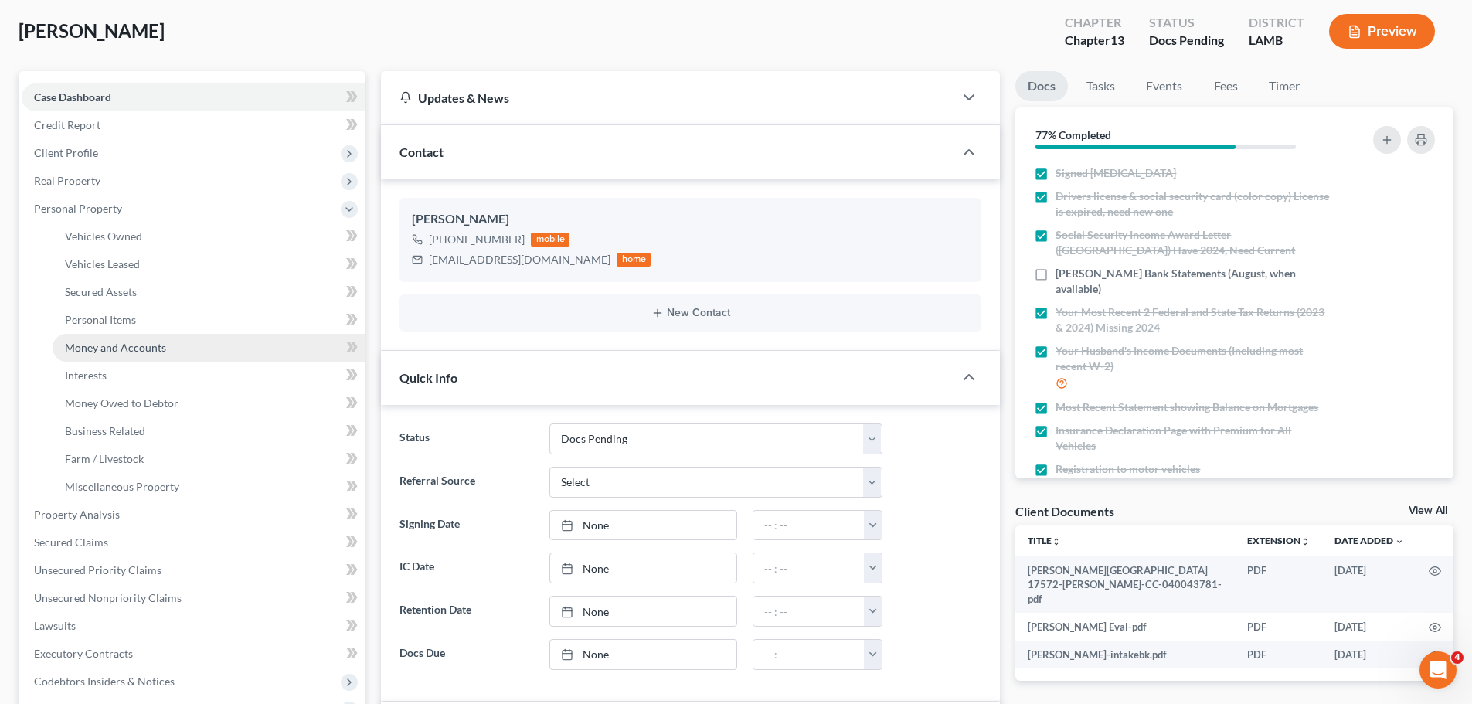
click at [124, 341] on span "Money and Accounts" at bounding box center [115, 347] width 101 height 13
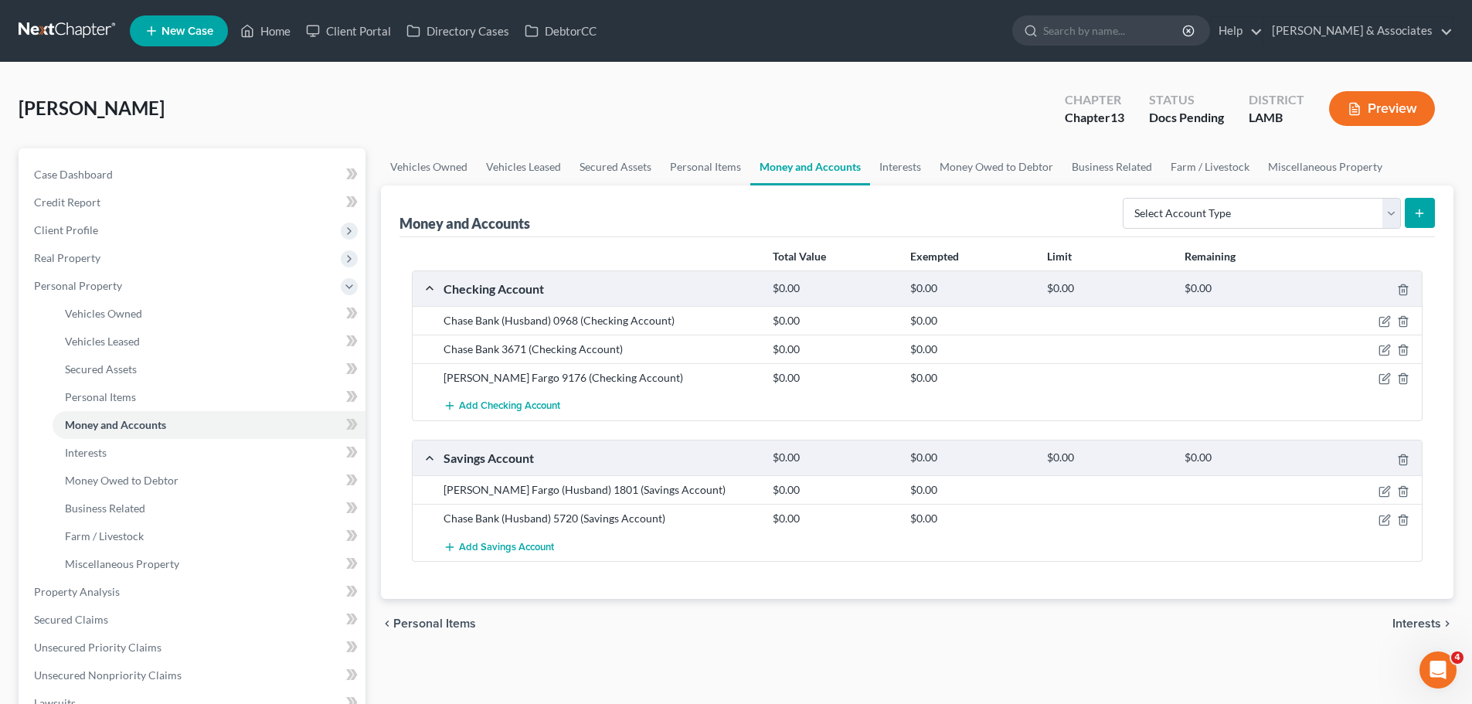
click at [891, 633] on div "chevron_left Personal Items Interests chevron_right" at bounding box center [917, 623] width 1072 height 49
click at [1385, 321] on icon "button" at bounding box center [1384, 321] width 12 height 12
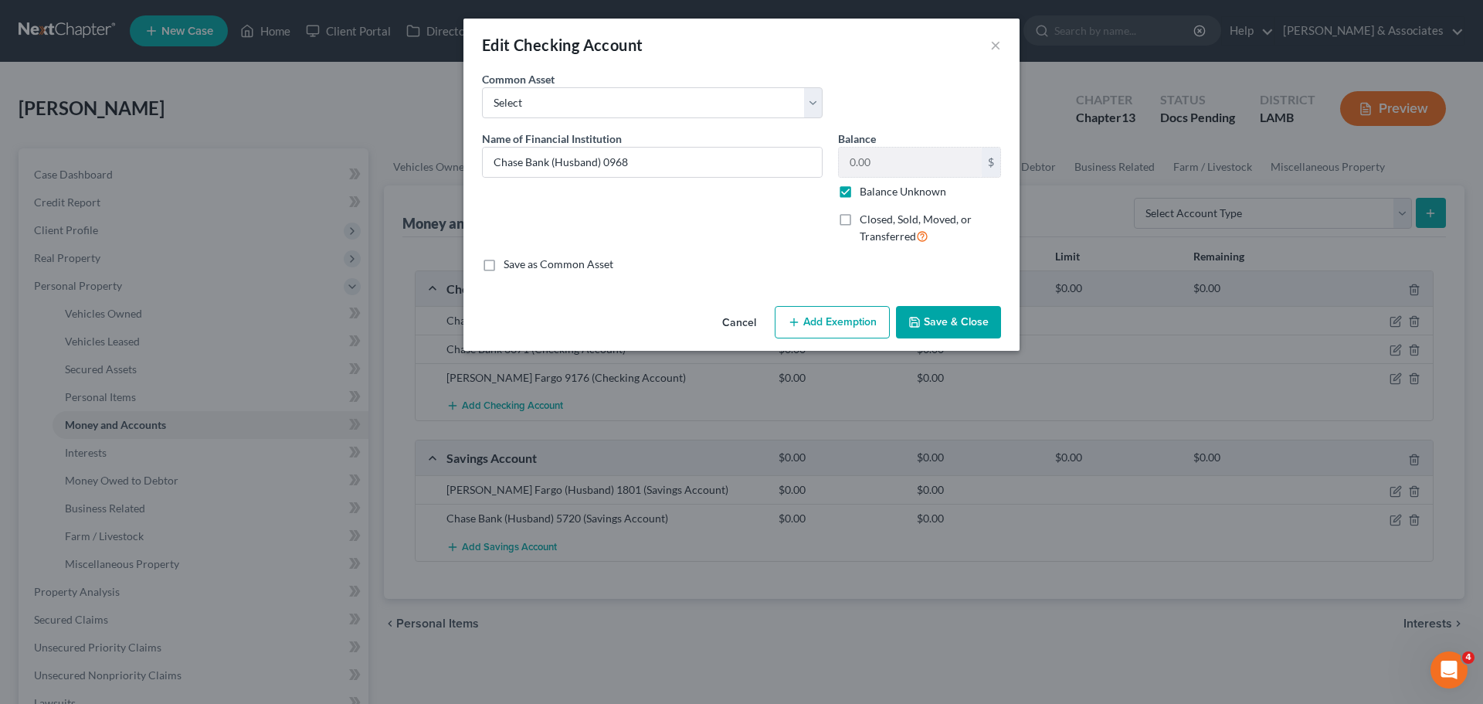
click at [903, 190] on label "Balance Unknown" at bounding box center [903, 191] width 87 height 15
click at [876, 190] on input "Balance Unknown" at bounding box center [871, 189] width 10 height 10
checkbox input "false"
click at [915, 161] on input "0.00" at bounding box center [910, 162] width 143 height 29
type input "1,728.00"
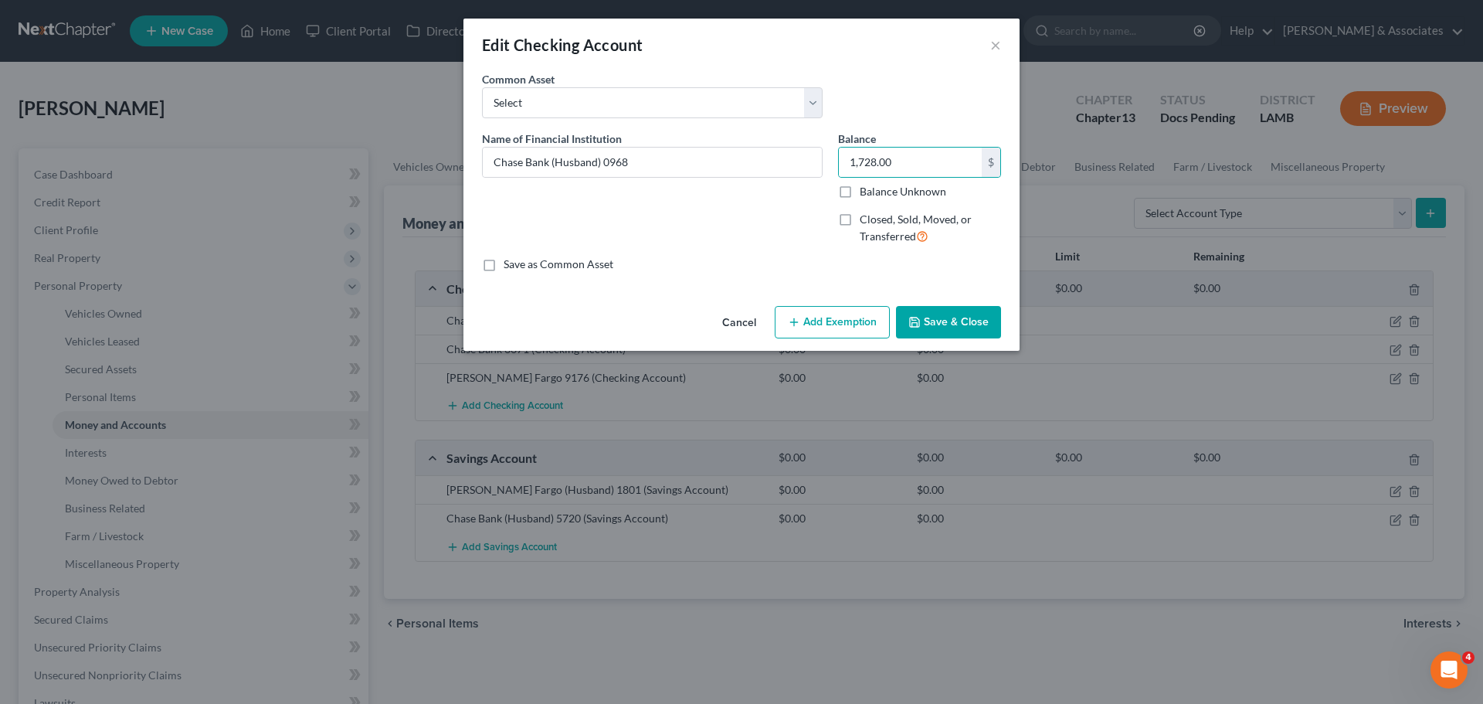
click at [921, 318] on icon "button" at bounding box center [914, 322] width 12 height 12
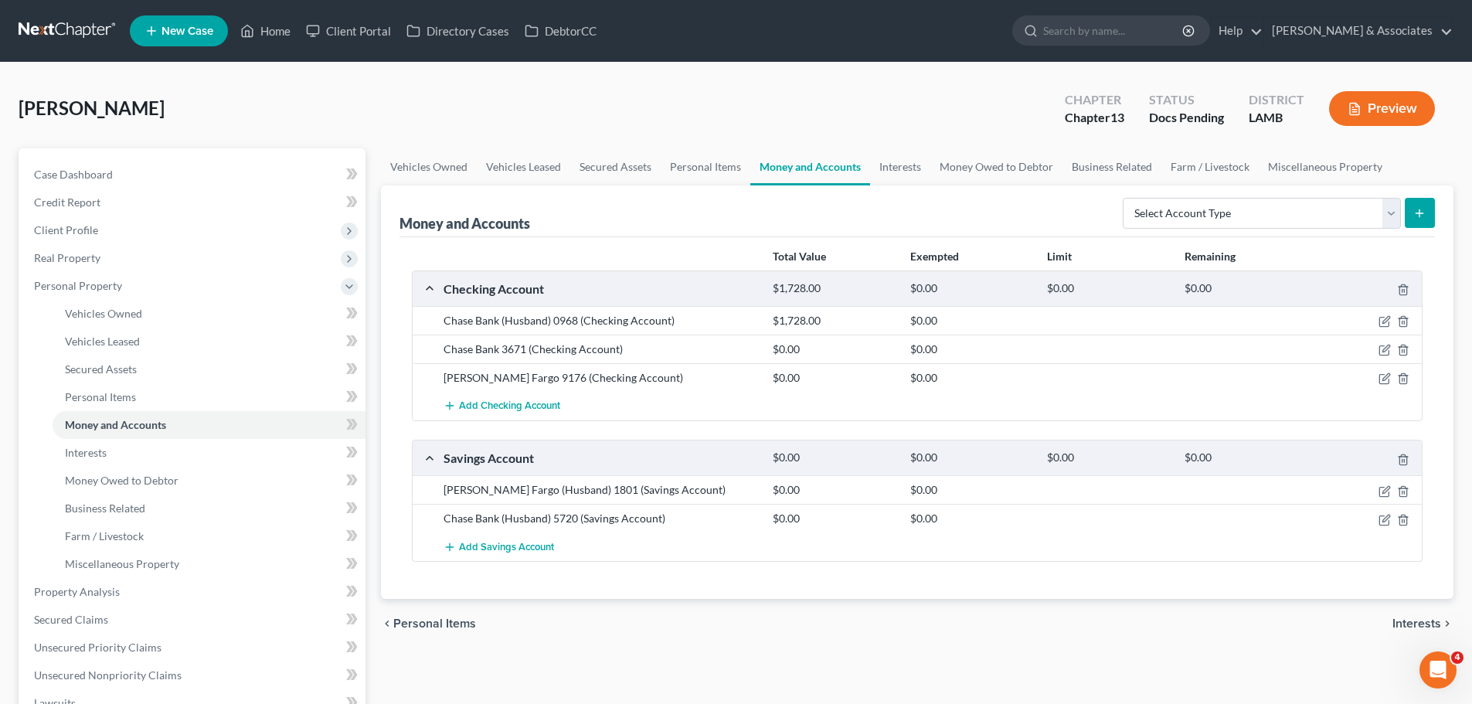
click at [885, 633] on div "chevron_left Personal Items Interests chevron_right" at bounding box center [917, 623] width 1072 height 49
click at [903, 609] on div "chevron_left Personal Items Interests chevron_right" at bounding box center [917, 623] width 1072 height 49
click at [1380, 346] on icon "button" at bounding box center [1383, 350] width 9 height 9
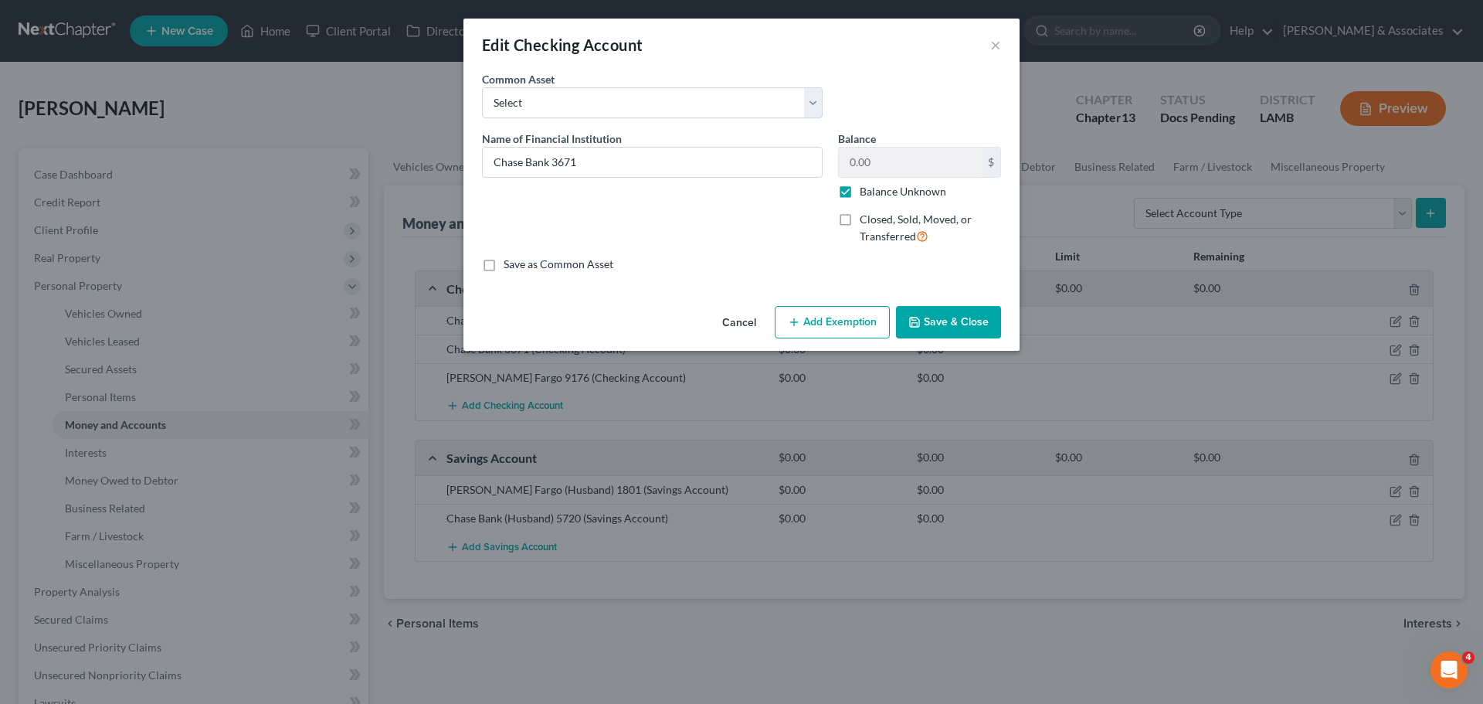
click at [902, 192] on label "Balance Unknown" at bounding box center [903, 191] width 87 height 15
click at [876, 192] on input "Balance Unknown" at bounding box center [871, 189] width 10 height 10
checkbox input "false"
click at [907, 157] on input "0.00" at bounding box center [910, 162] width 143 height 29
type input "51.29"
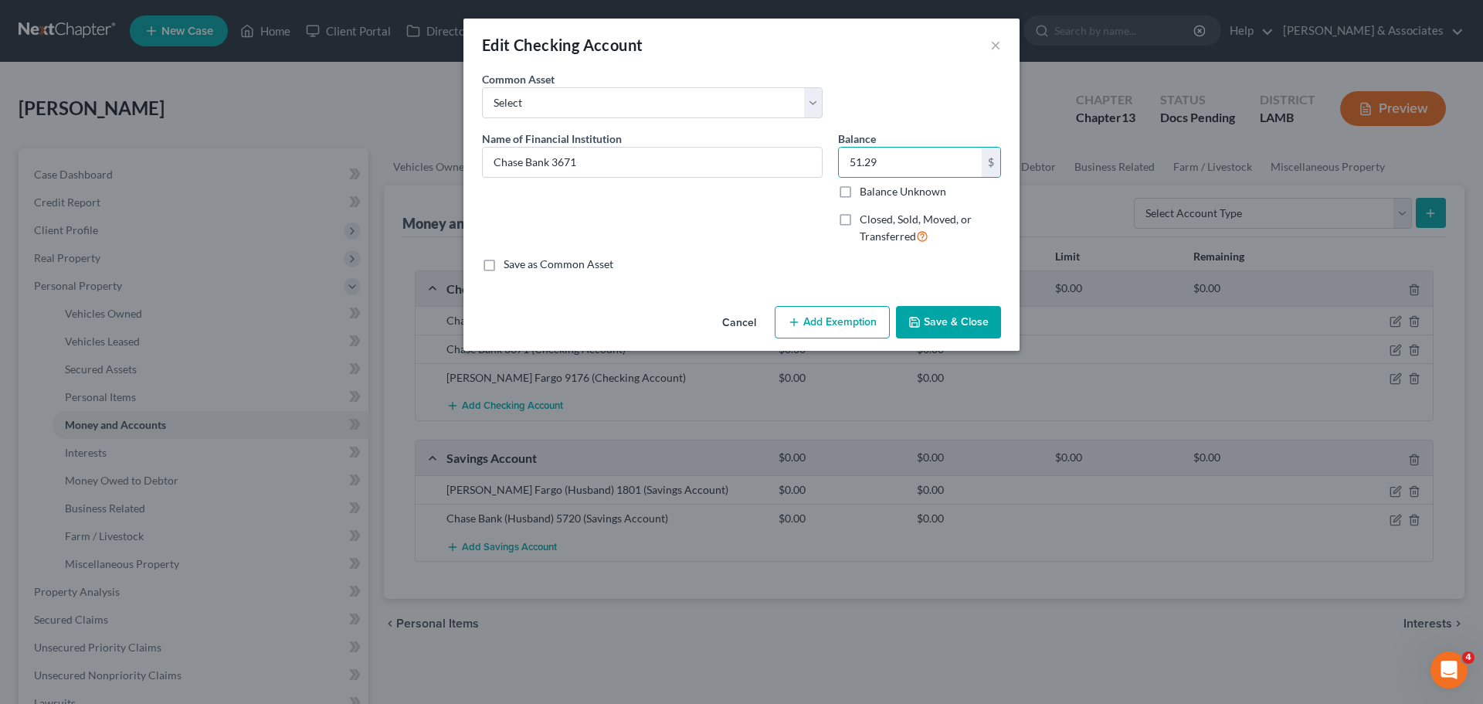
drag, startPoint x: 956, startPoint y: 321, endPoint x: 972, endPoint y: 318, distance: 16.7
click at [956, 321] on button "Save & Close" at bounding box center [948, 322] width 105 height 32
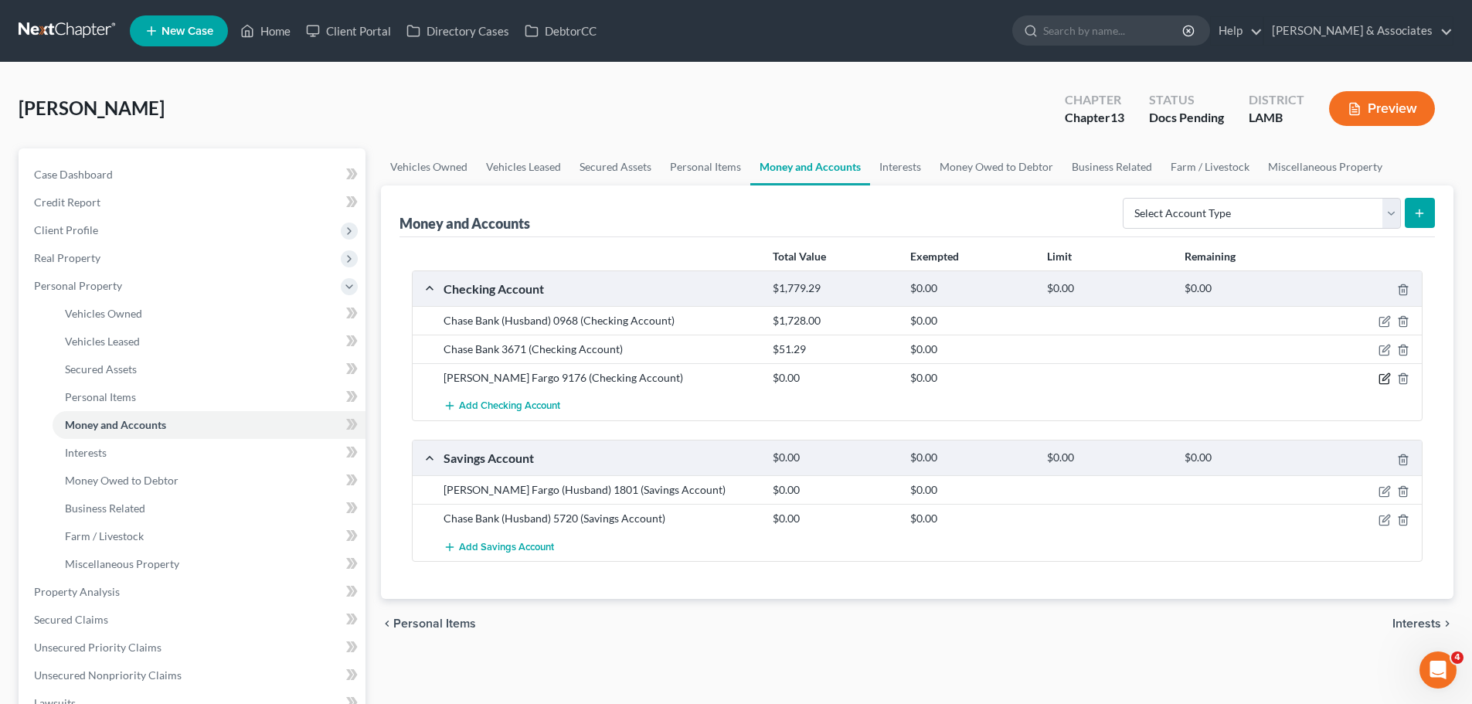
click at [1385, 376] on icon "button" at bounding box center [1385, 377] width 7 height 7
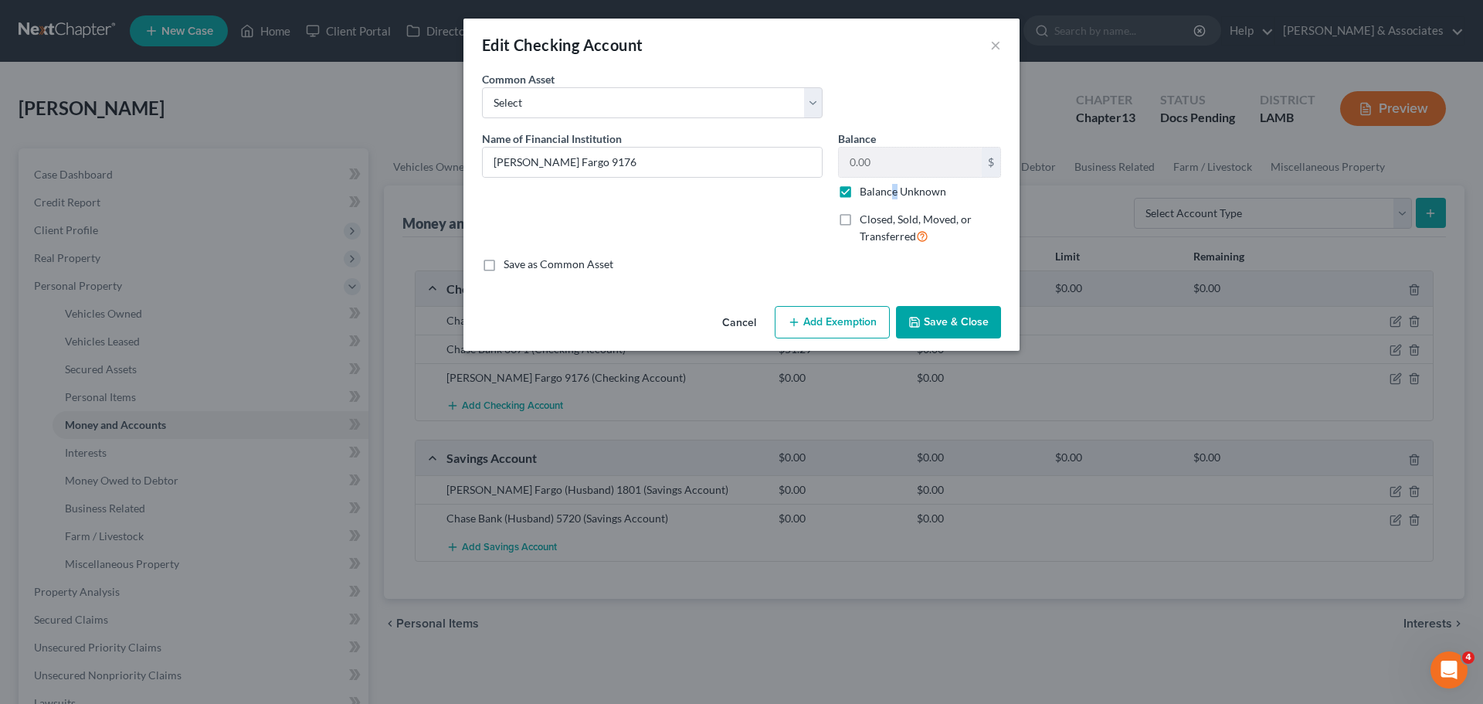
click at [896, 185] on label "Balance Unknown" at bounding box center [903, 191] width 87 height 15
drag, startPoint x: 839, startPoint y: 185, endPoint x: 863, endPoint y: 188, distance: 24.1
click at [860, 187] on label "Balance Unknown" at bounding box center [903, 191] width 87 height 15
click at [866, 187] on input "Balance Unknown" at bounding box center [871, 189] width 10 height 10
checkbox input "false"
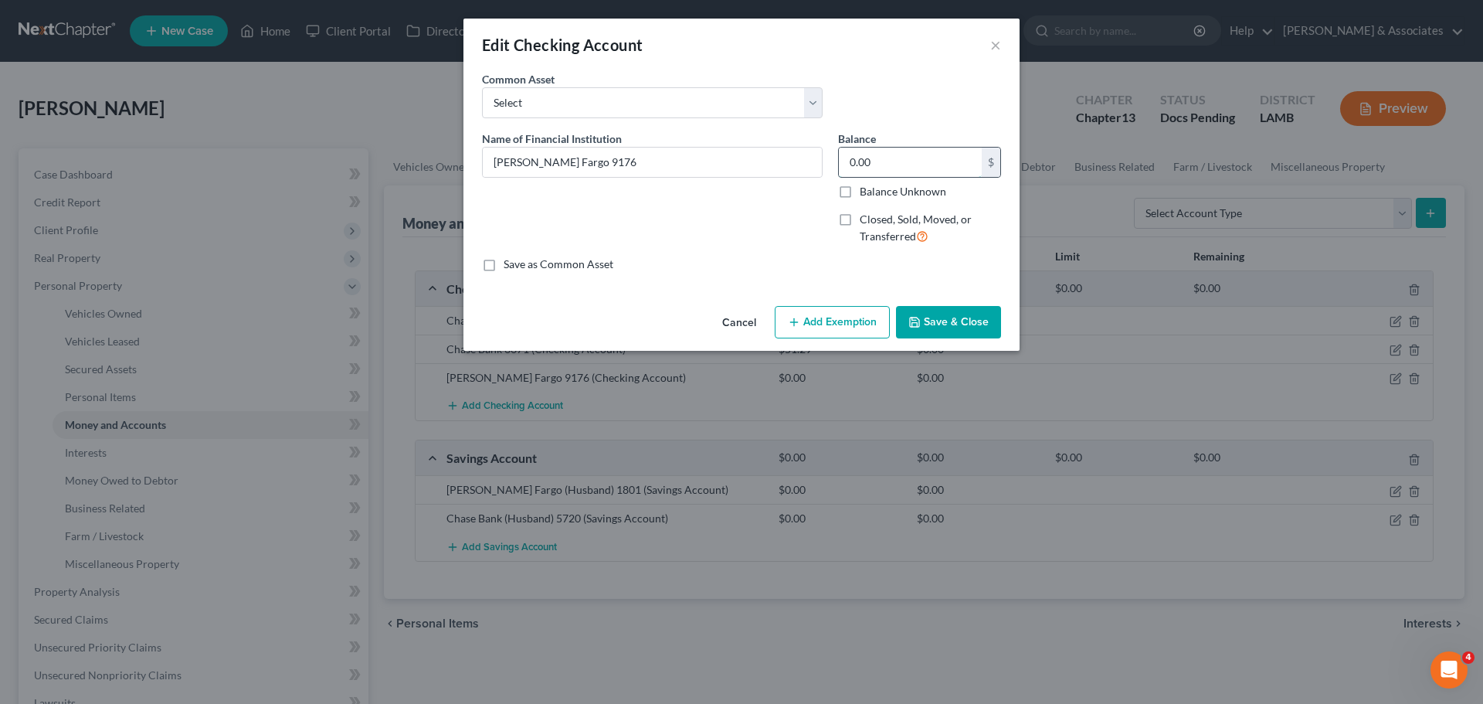
click at [883, 166] on input "0.00" at bounding box center [910, 162] width 143 height 29
type input "441.22"
click at [942, 323] on button "Save & Close" at bounding box center [948, 322] width 105 height 32
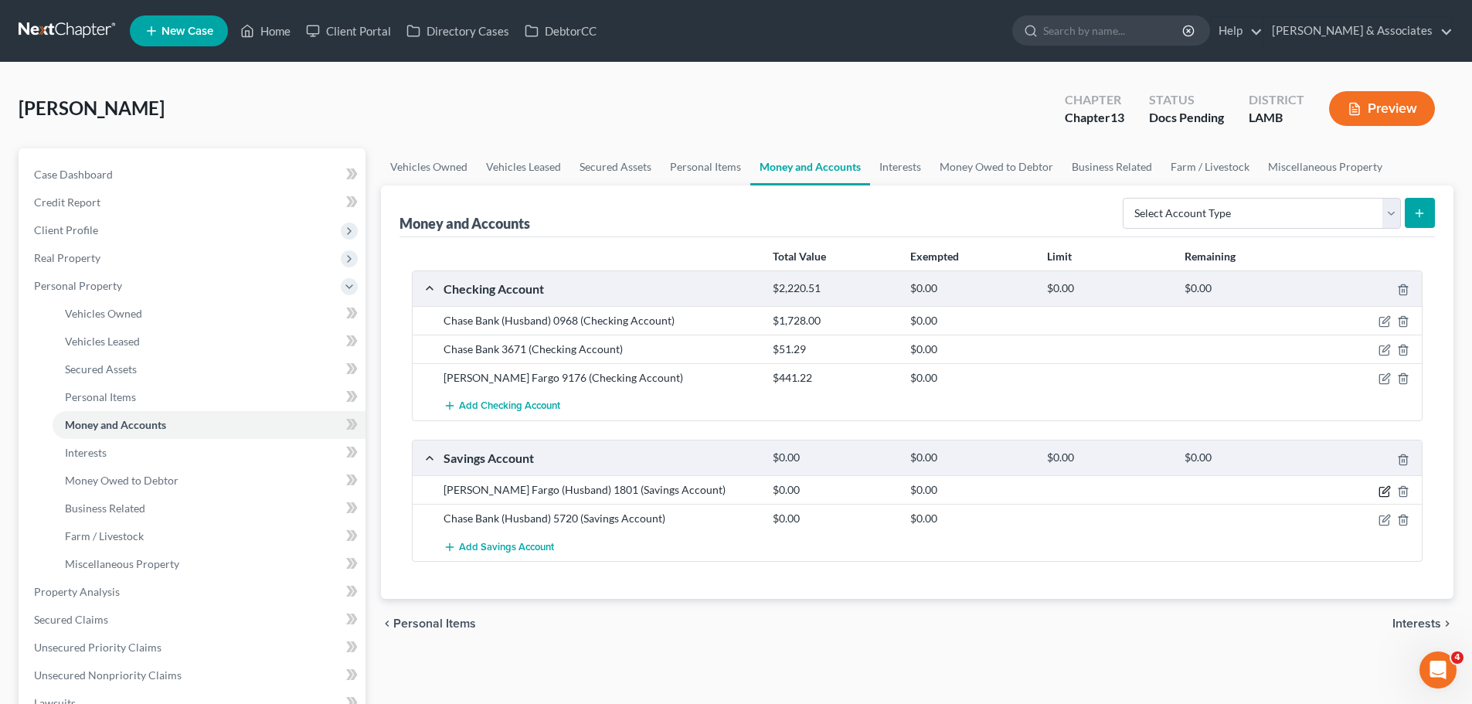
click at [1385, 495] on icon "button" at bounding box center [1384, 491] width 12 height 12
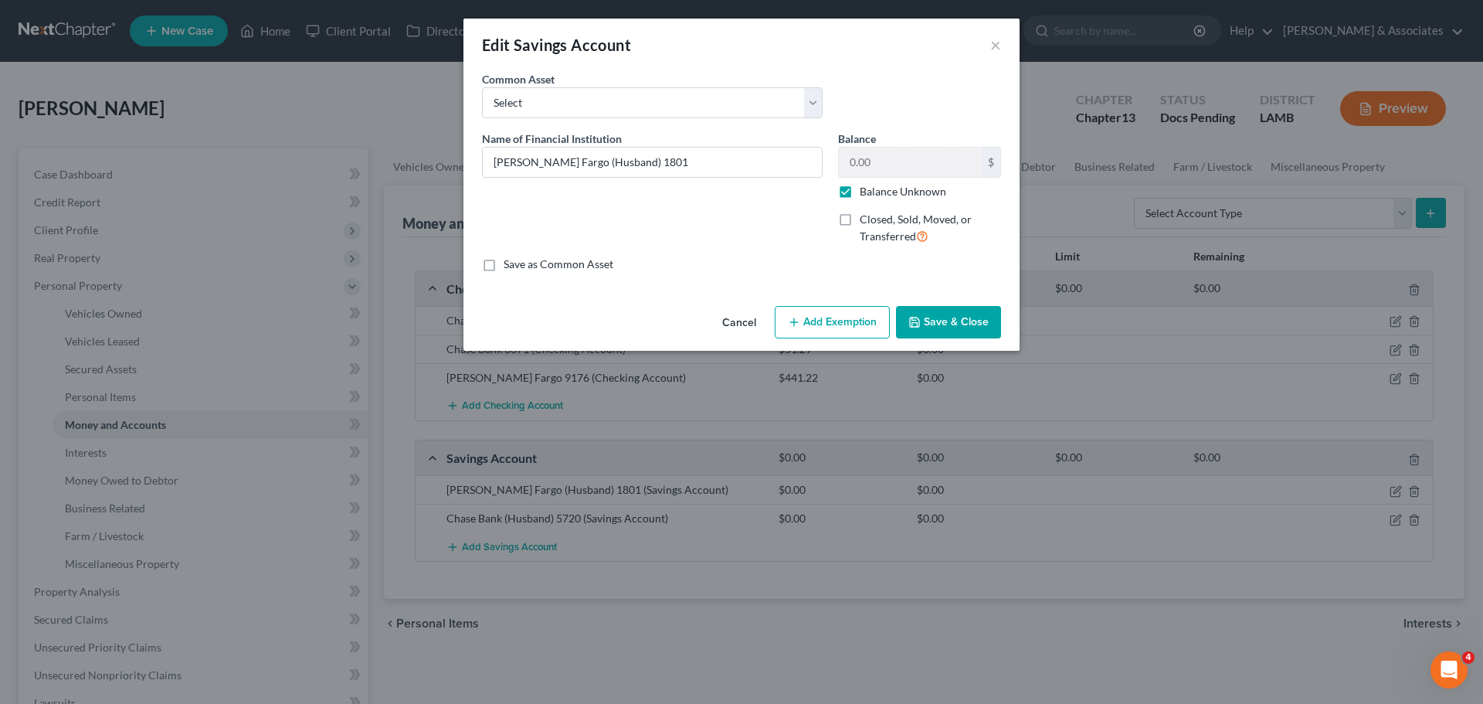
click at [864, 186] on label "Balance Unknown" at bounding box center [903, 191] width 87 height 15
click at [866, 186] on input "Balance Unknown" at bounding box center [871, 189] width 10 height 10
checkbox input "false"
click at [905, 155] on input "0.00" at bounding box center [910, 162] width 143 height 29
type input "635.63"
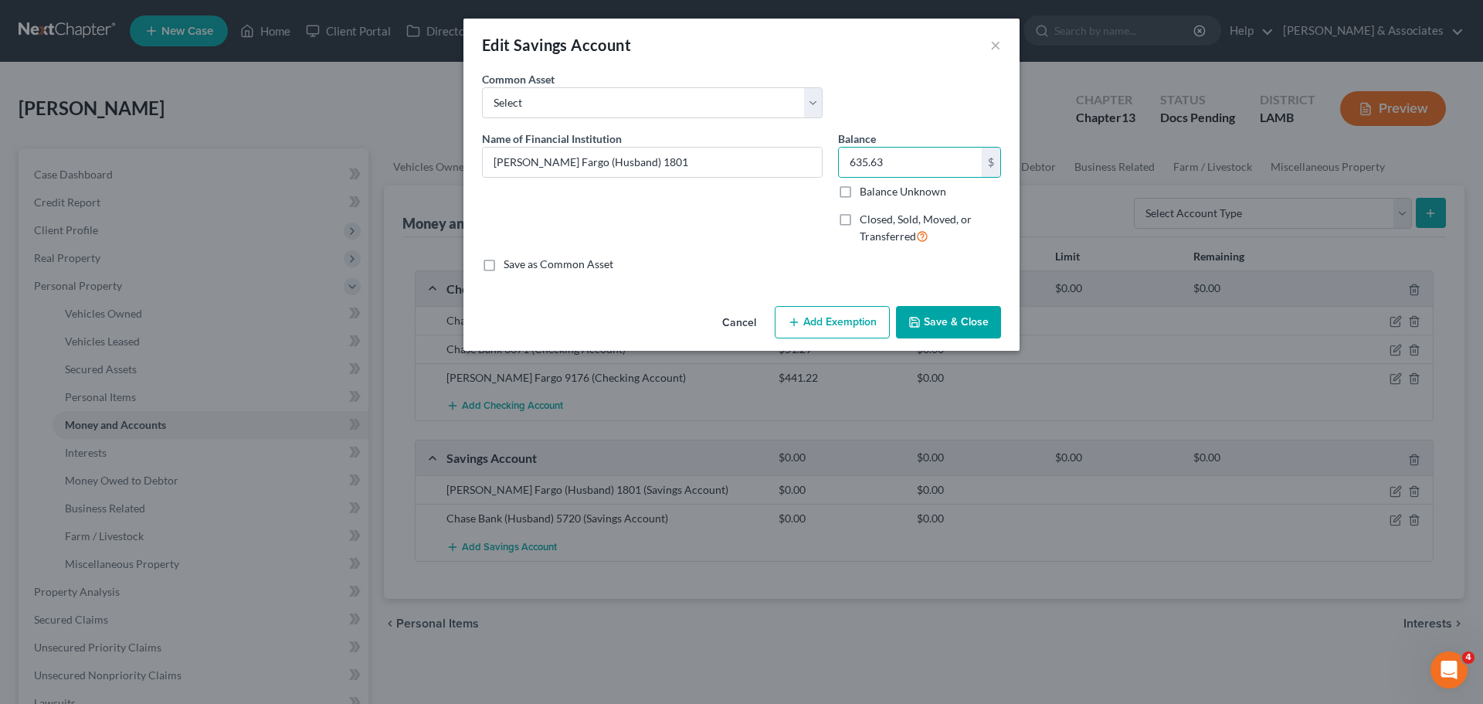
click at [940, 312] on div "Edit Savings Account × An exemption set must first be selected from the Filing …" at bounding box center [742, 185] width 556 height 332
click at [957, 324] on button "Save & Close" at bounding box center [948, 322] width 105 height 32
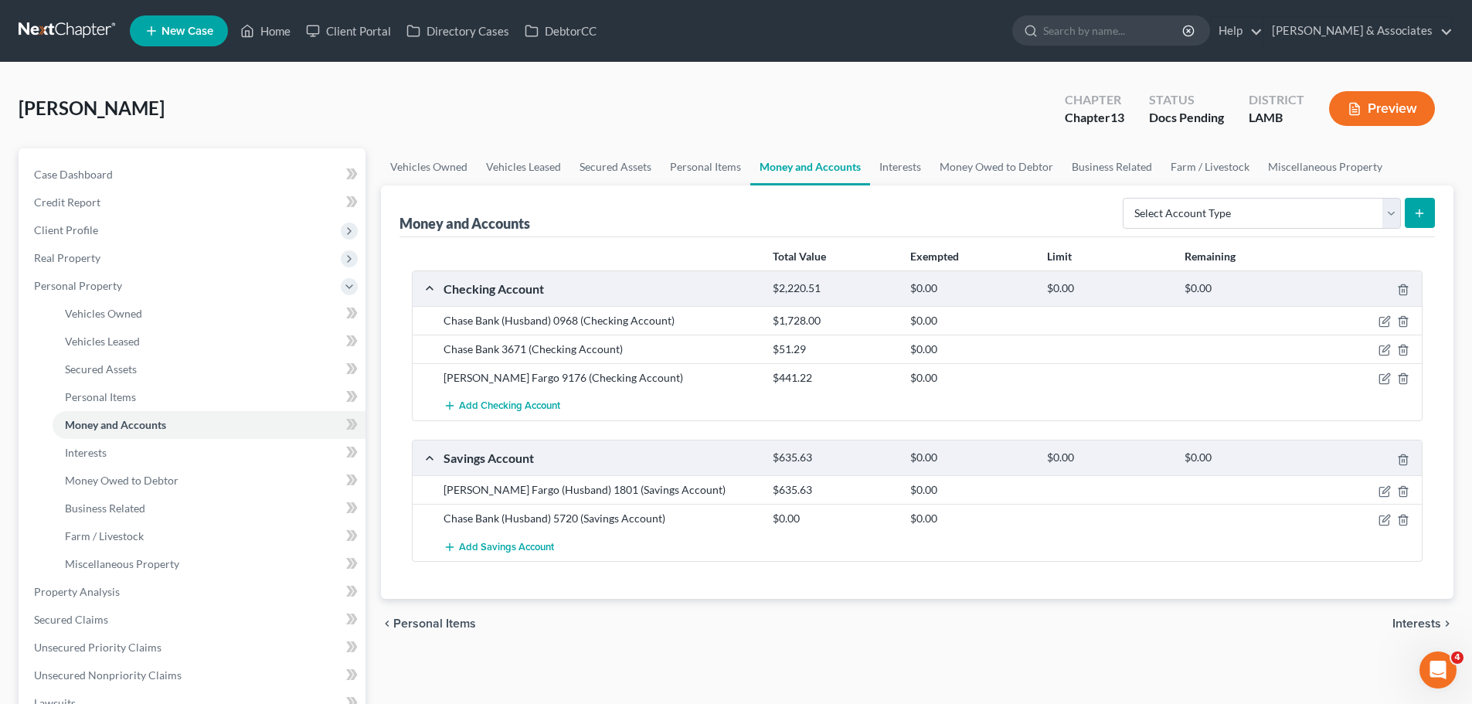
click at [903, 625] on div "chevron_left Personal Items Interests chevron_right" at bounding box center [917, 623] width 1072 height 49
drag, startPoint x: 1380, startPoint y: 517, endPoint x: 1388, endPoint y: 517, distance: 8.5
click at [1384, 517] on icon "button" at bounding box center [1384, 520] width 12 height 12
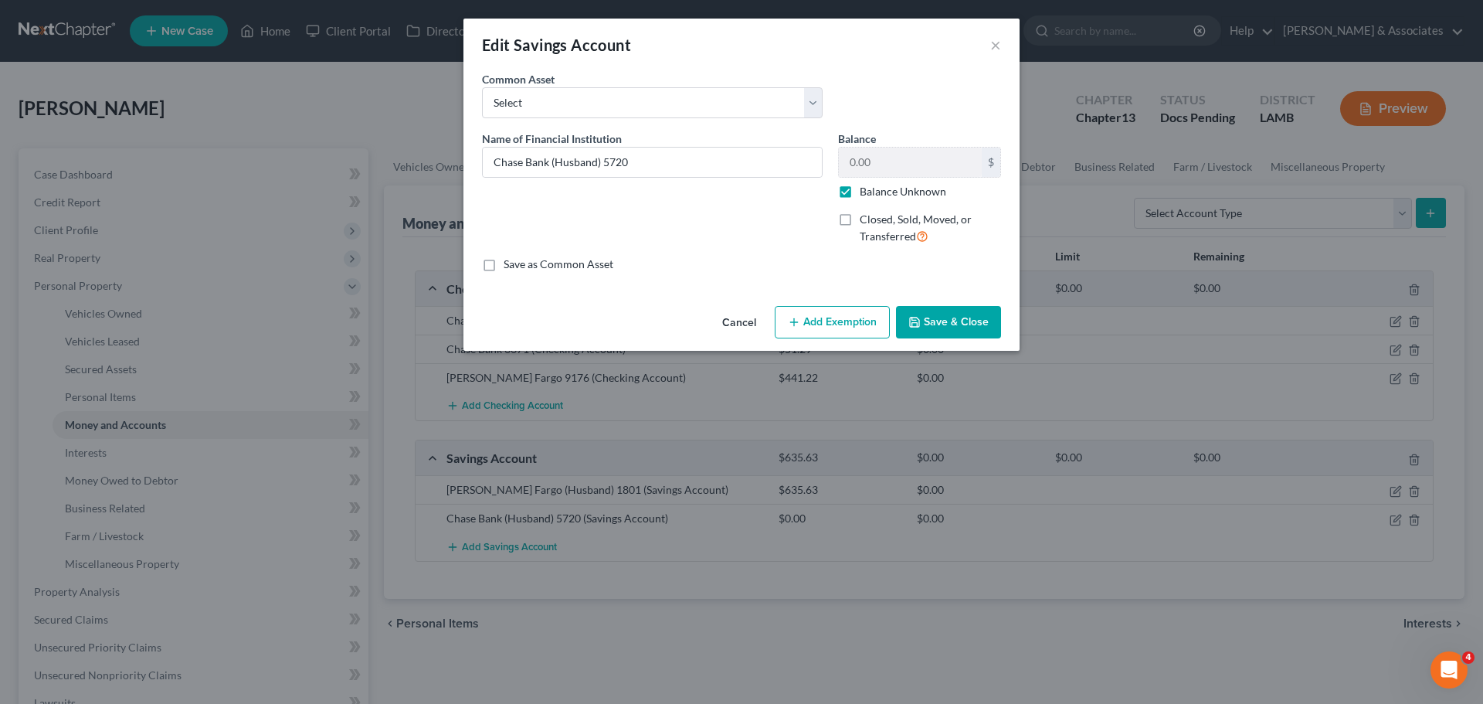
click at [919, 195] on label "Balance Unknown" at bounding box center [903, 191] width 87 height 15
click at [876, 194] on input "Balance Unknown" at bounding box center [871, 189] width 10 height 10
checkbox input "false"
click at [904, 155] on input "0.00" at bounding box center [910, 162] width 143 height 29
click at [959, 155] on input "0.00" at bounding box center [910, 162] width 143 height 29
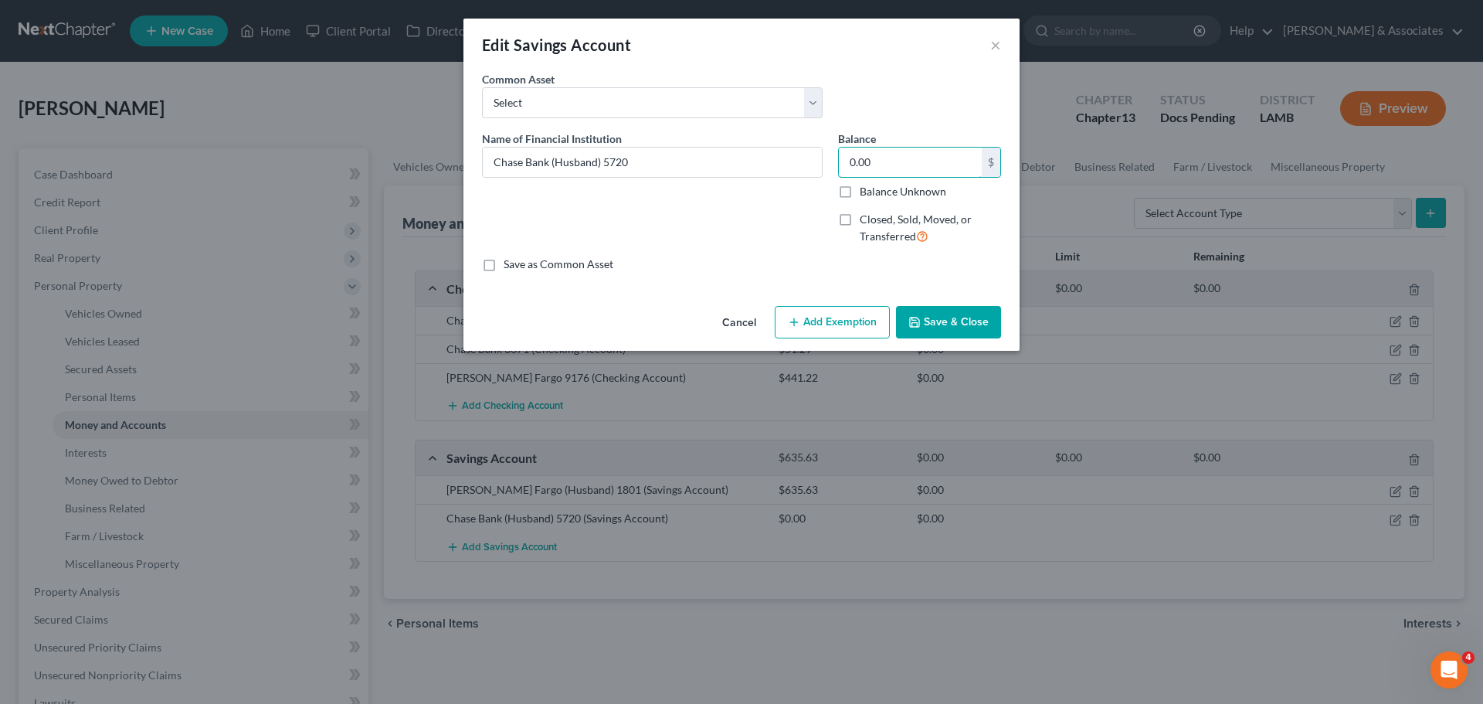
drag, startPoint x: 961, startPoint y: 161, endPoint x: 823, endPoint y: 163, distance: 137.5
click at [823, 164] on div "Name of Financial Institution * Chase Bank (Husband) 5720 Balance 0.00 $ Balanc…" at bounding box center [741, 194] width 535 height 127
type input "1,421.82"
click at [930, 328] on button "Save & Close" at bounding box center [948, 322] width 105 height 32
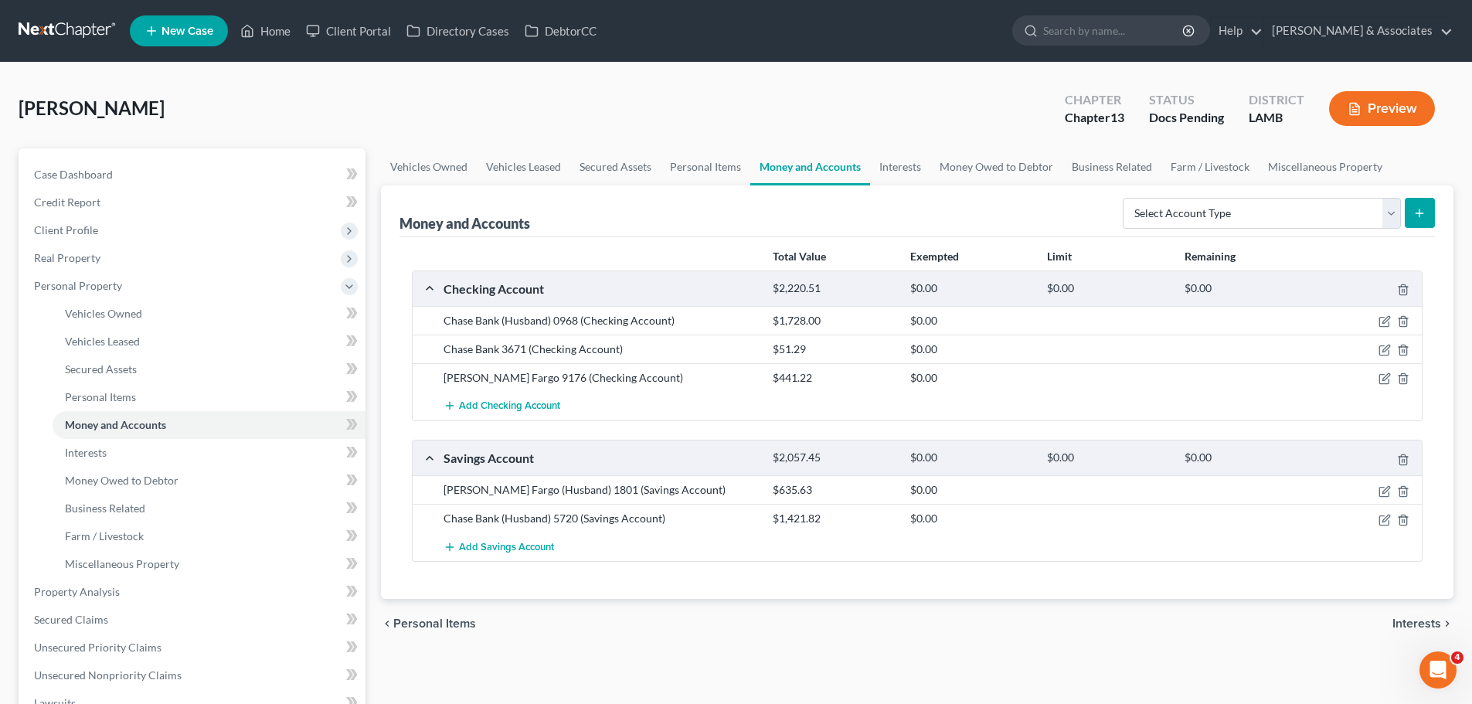
click at [960, 645] on div "chevron_left Personal Items Interests chevron_right" at bounding box center [917, 623] width 1072 height 49
click at [781, 632] on div "chevron_left Personal Items Interests chevron_right" at bounding box center [917, 623] width 1072 height 49
click at [853, 648] on div "chevron_left Personal Items Interests chevron_right" at bounding box center [917, 623] width 1072 height 49
click at [182, 563] on link "Miscellaneous Property" at bounding box center [209, 564] width 313 height 28
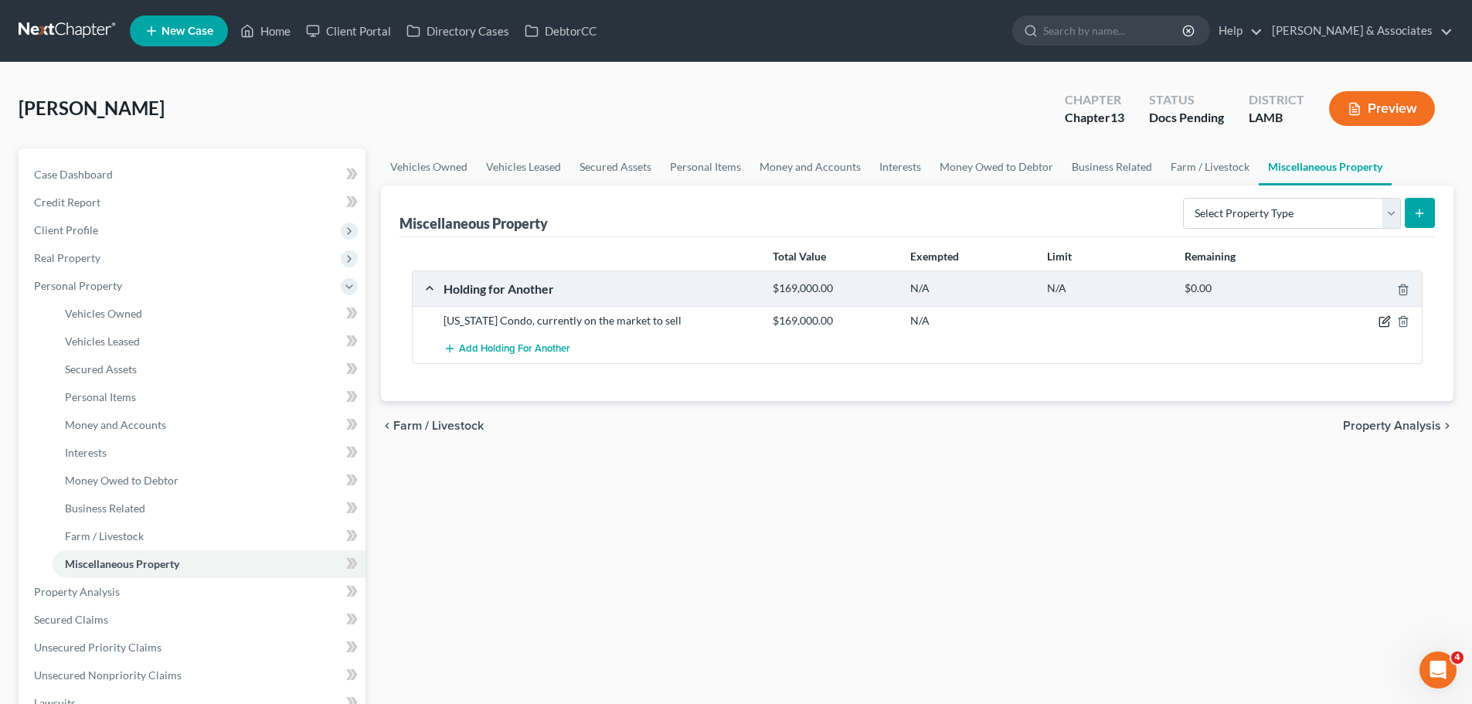
click at [1385, 321] on icon "button" at bounding box center [1384, 321] width 12 height 12
select select "19"
select select "9"
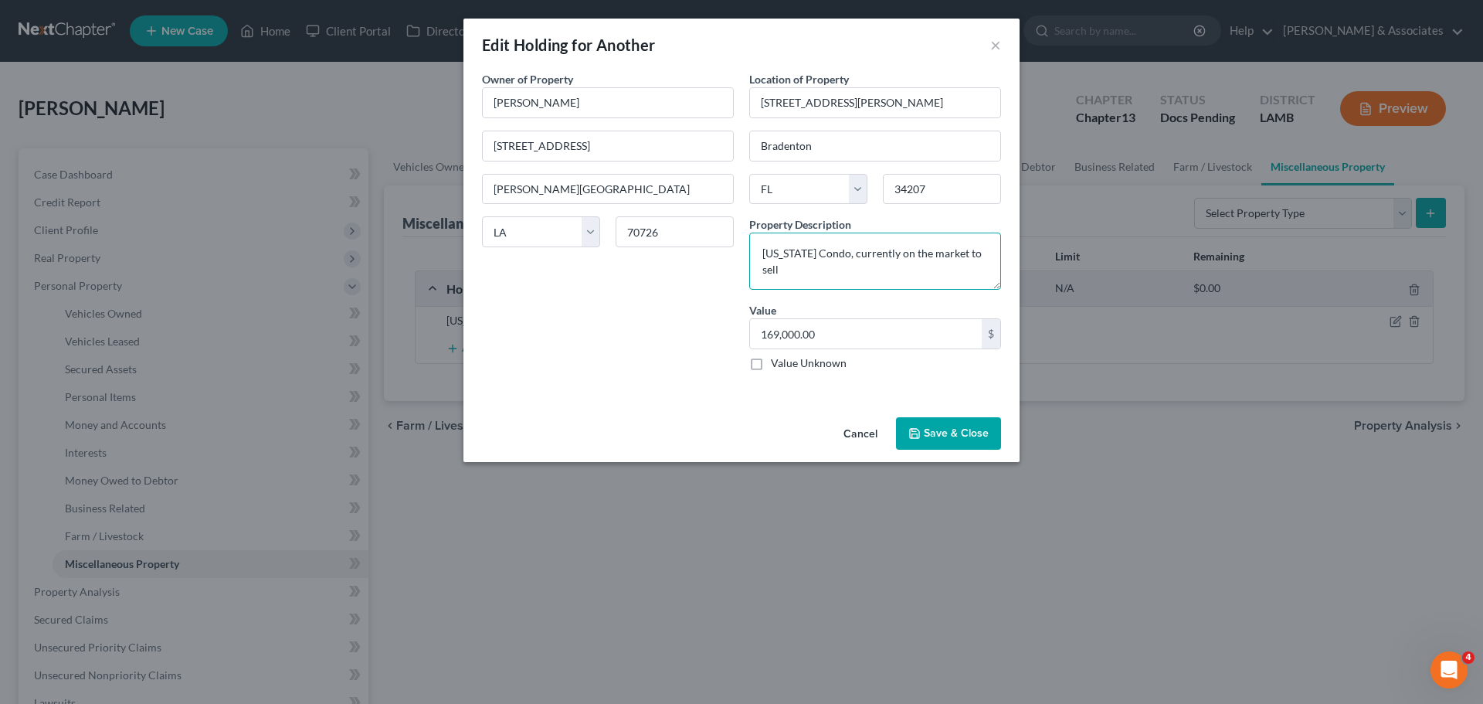
click at [754, 256] on textarea "Florida Condo, currently on the market to sell" at bounding box center [875, 261] width 252 height 57
click at [958, 440] on button "Save & Close" at bounding box center [948, 433] width 105 height 32
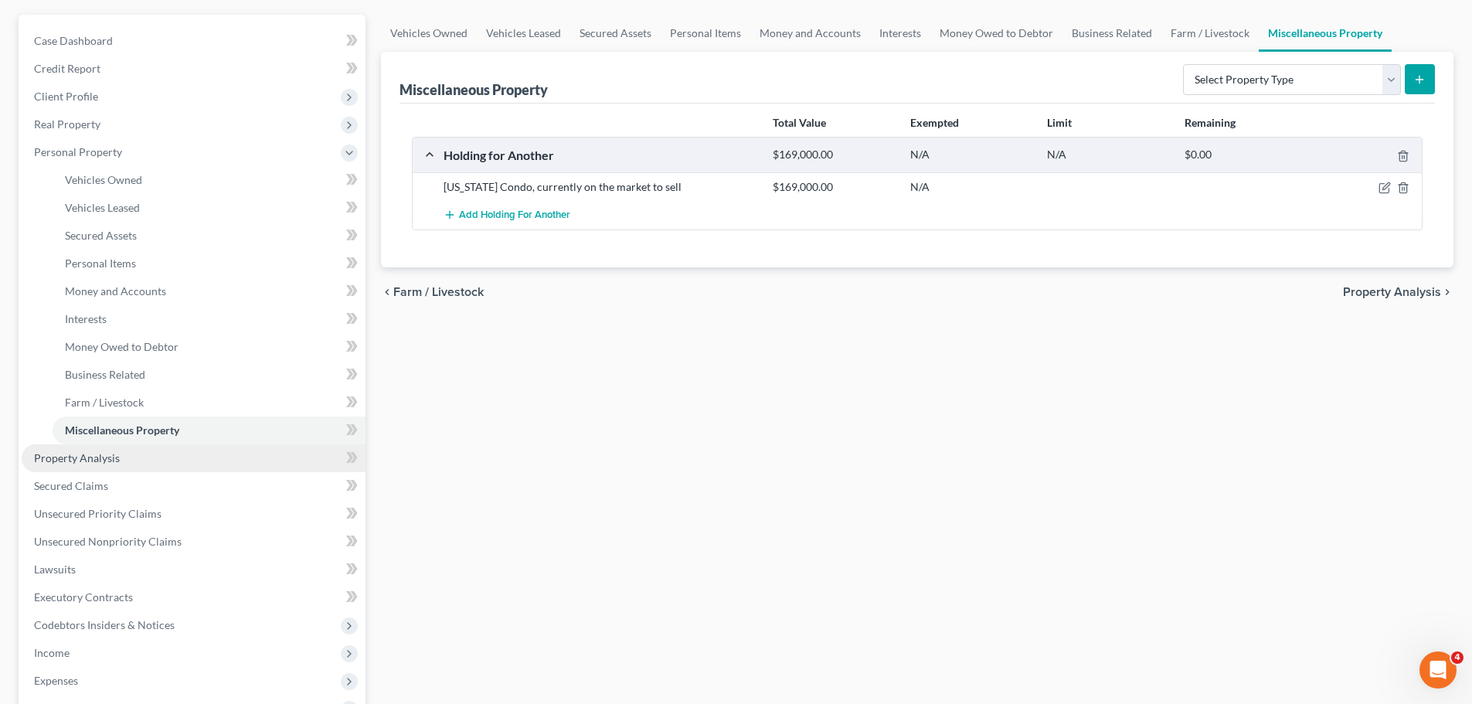
scroll to position [232, 0]
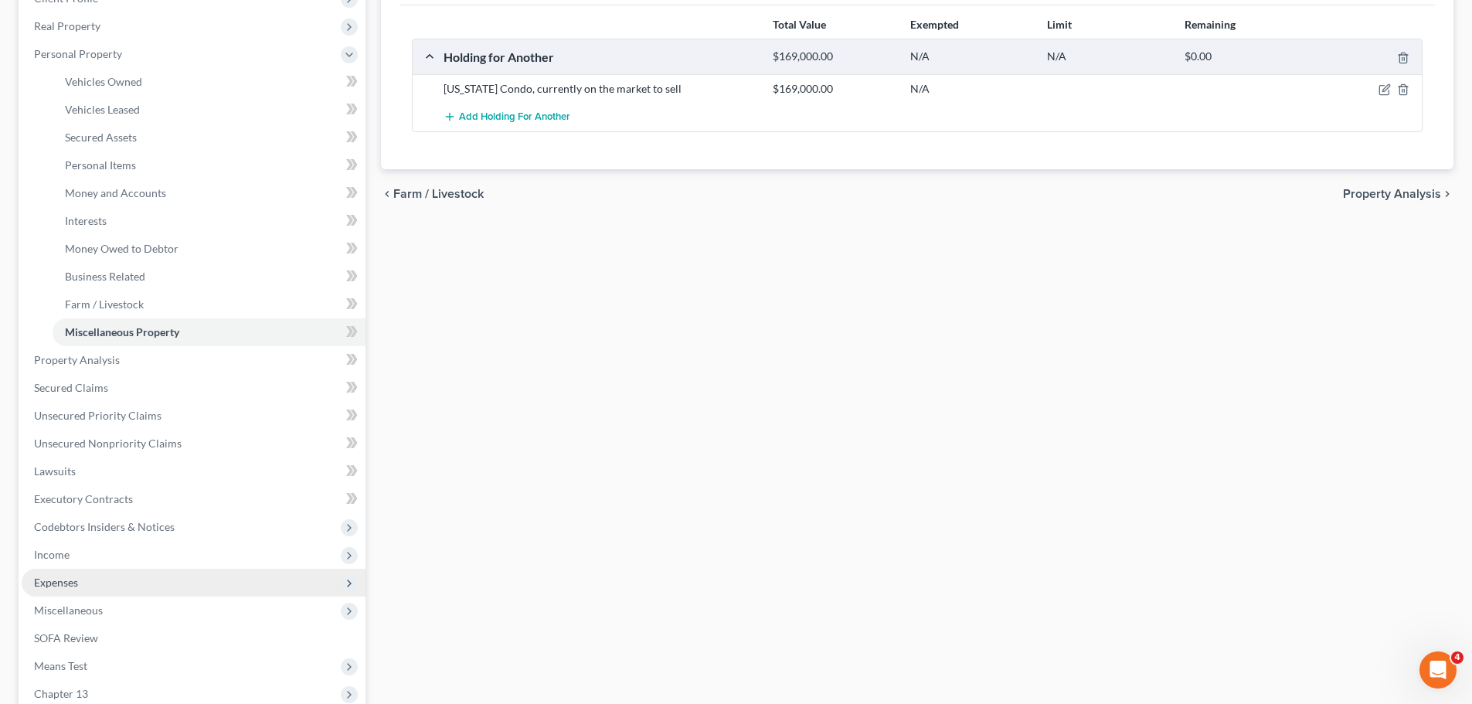
click at [111, 582] on span "Expenses" at bounding box center [194, 583] width 344 height 28
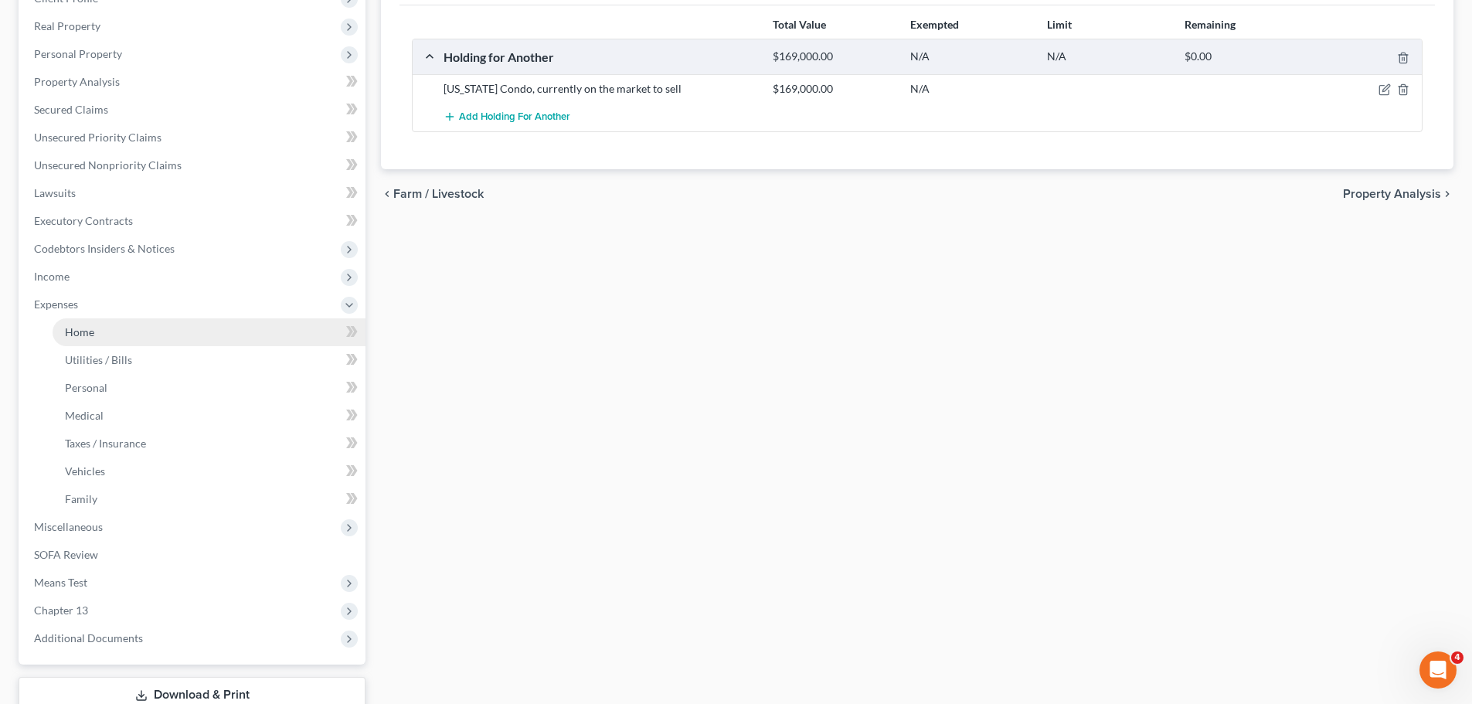
click at [194, 326] on link "Home" at bounding box center [209, 332] width 313 height 28
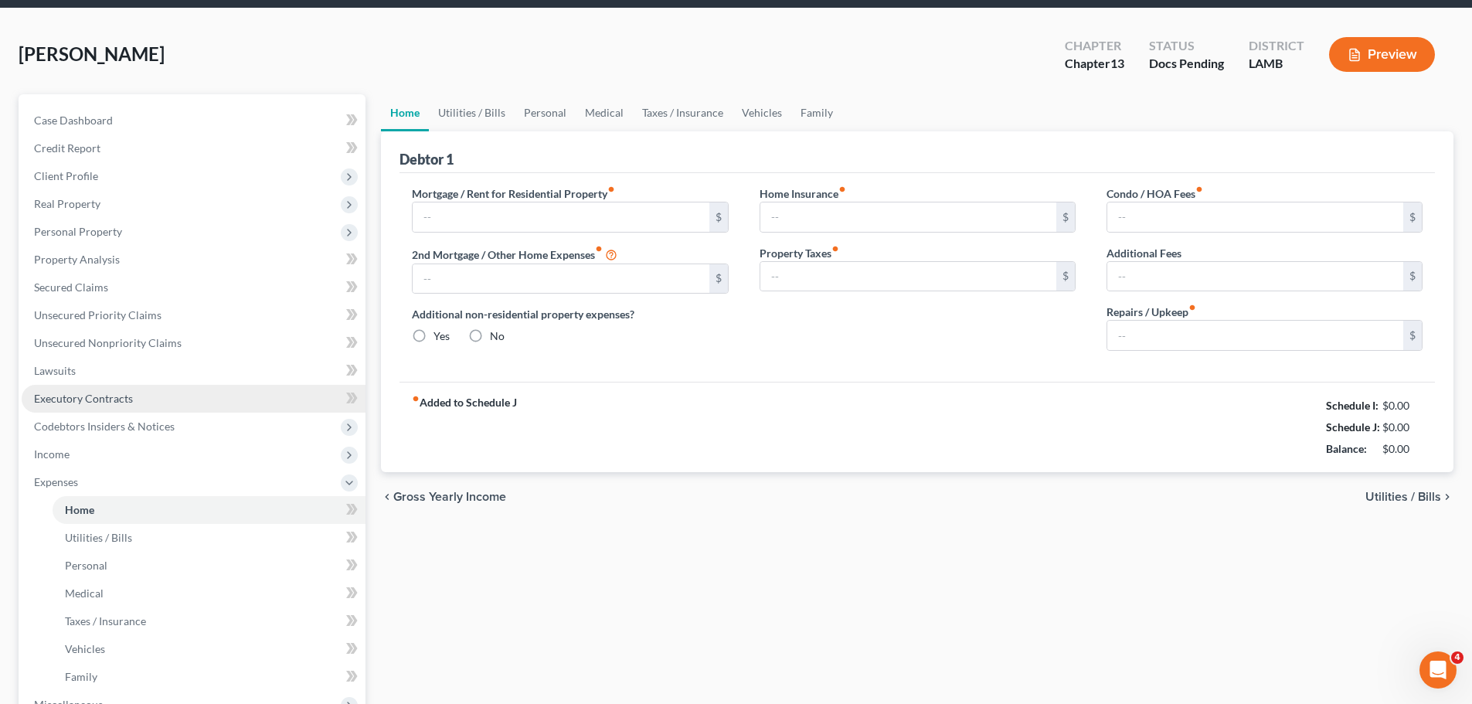
type input "1,268.78"
radio input "true"
type input "0.00"
type input "411.60"
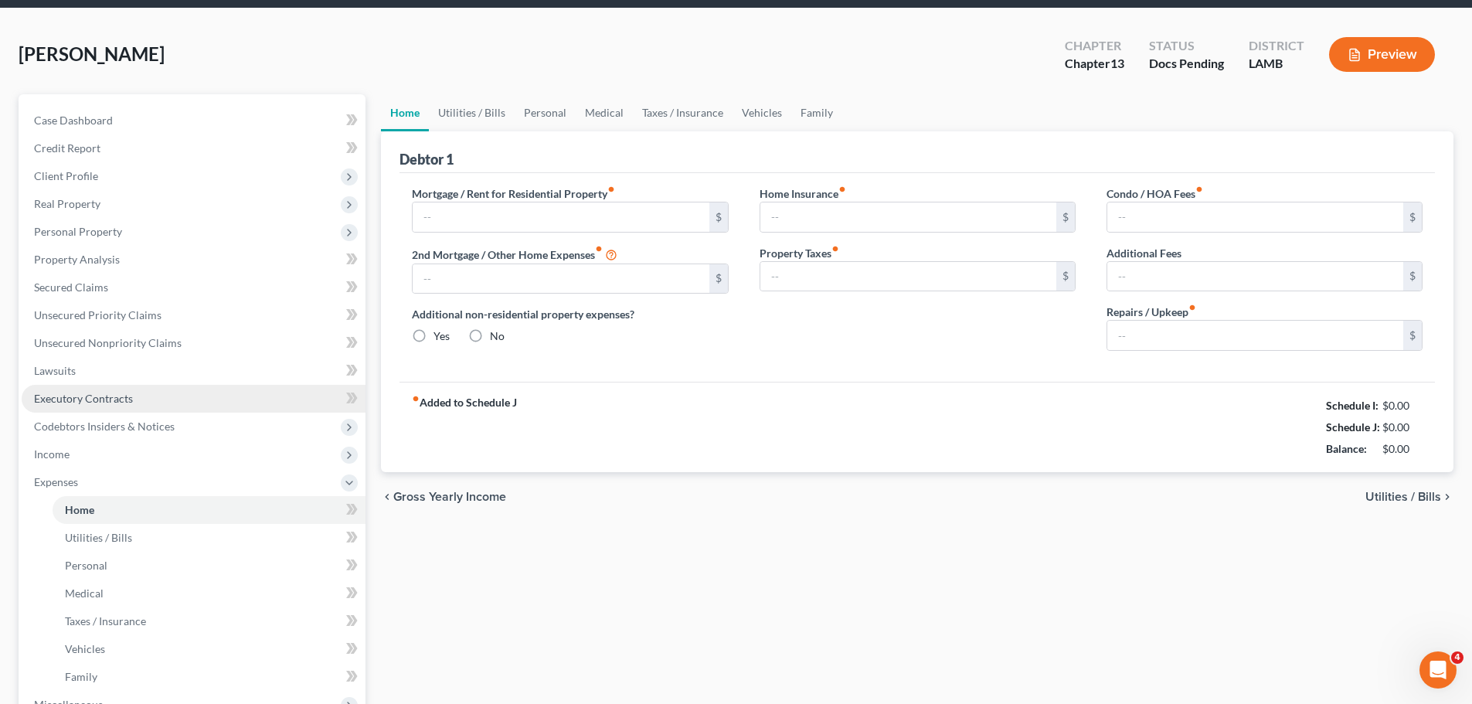
type input "0.00"
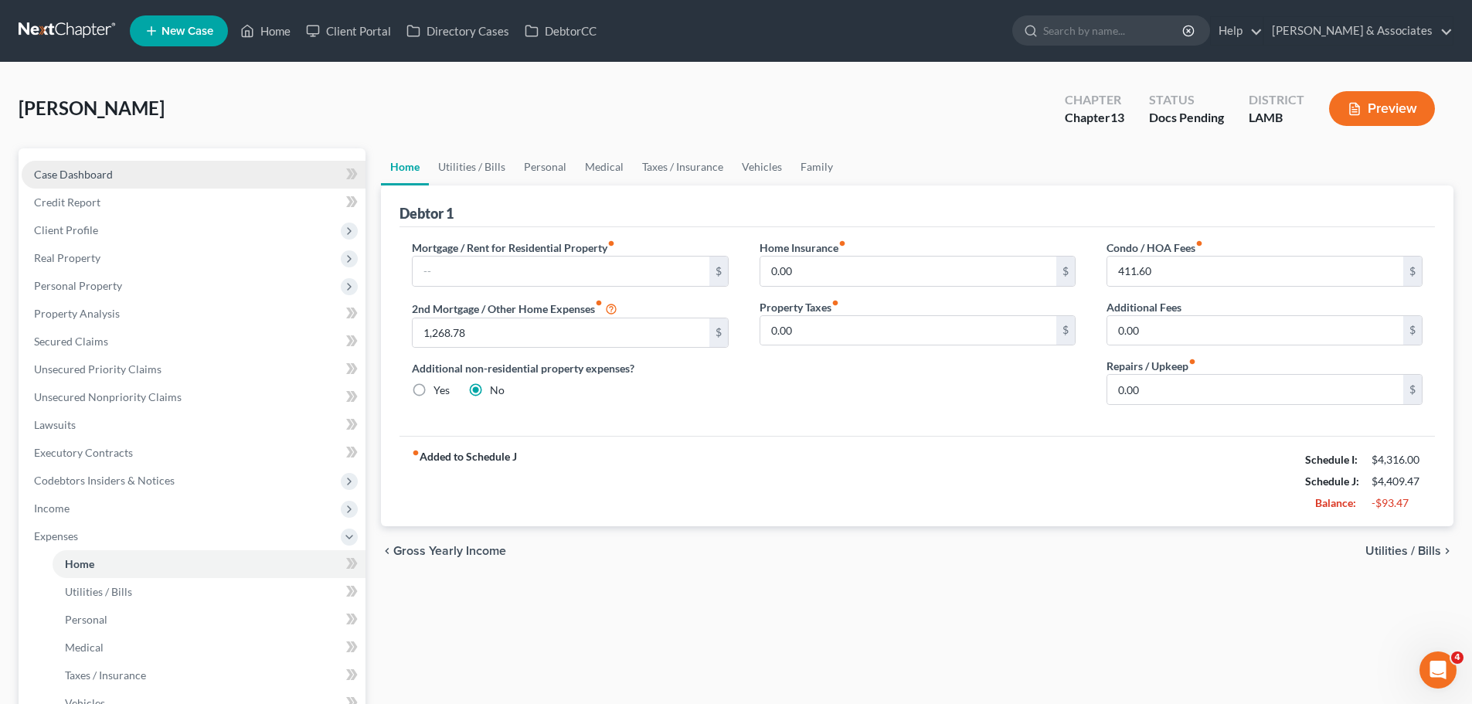
click at [103, 178] on span "Case Dashboard" at bounding box center [73, 174] width 79 height 13
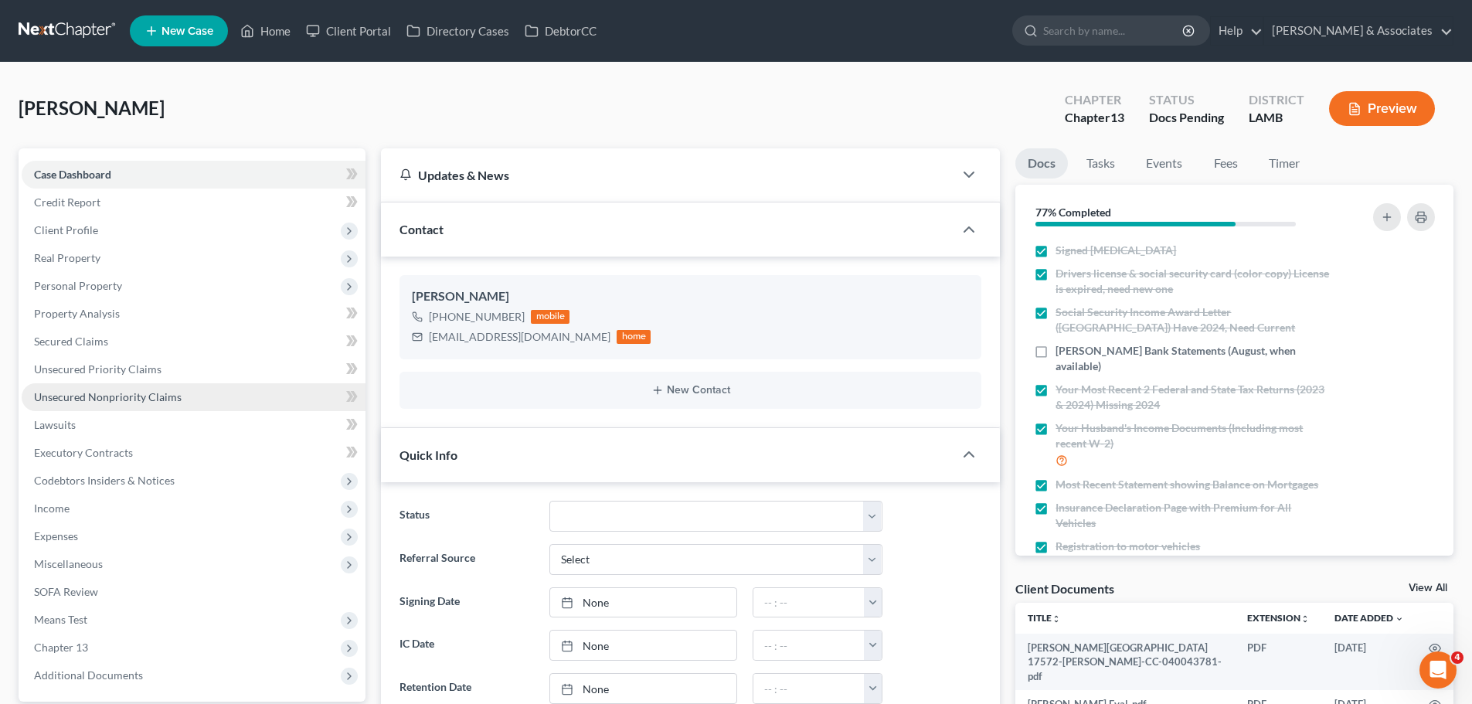
click at [117, 396] on span "Unsecured Nonpriority Claims" at bounding box center [108, 396] width 148 height 13
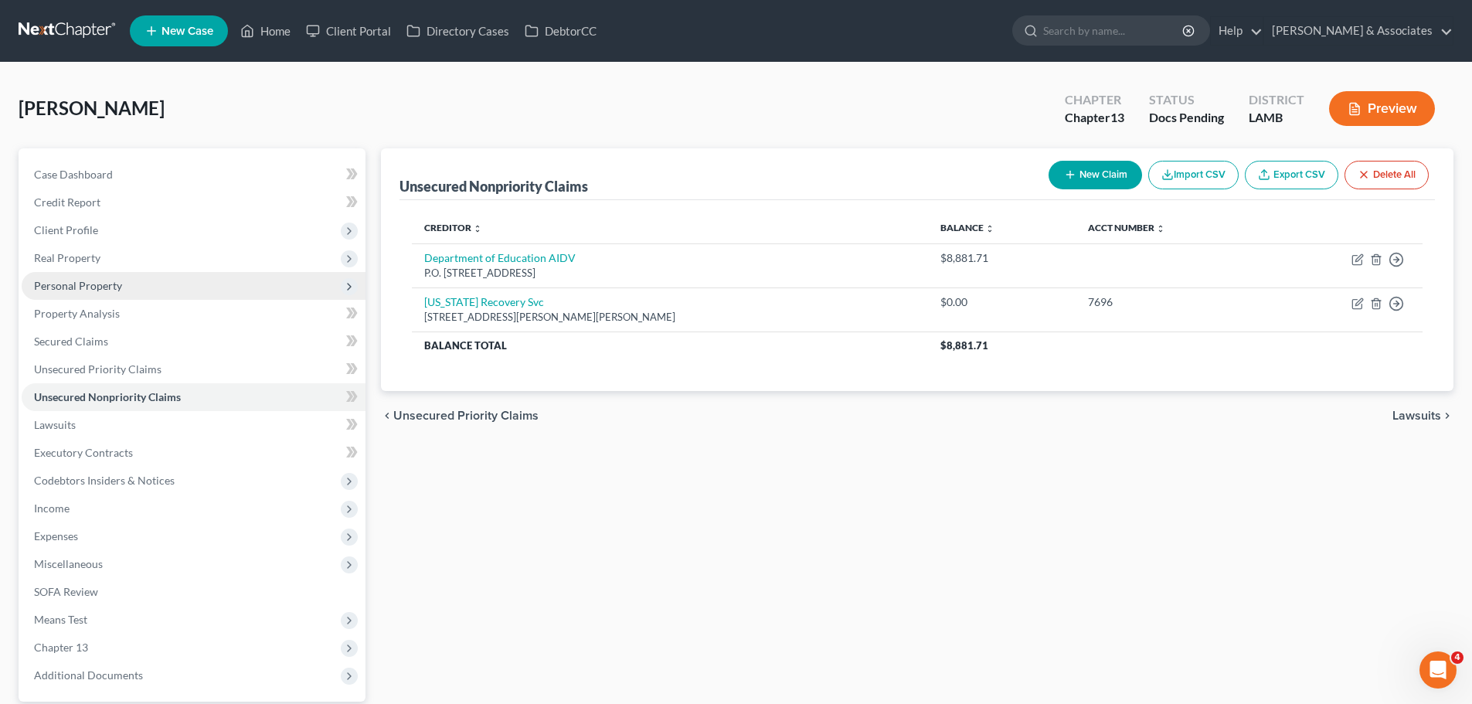
click at [192, 290] on span "Personal Property" at bounding box center [194, 286] width 344 height 28
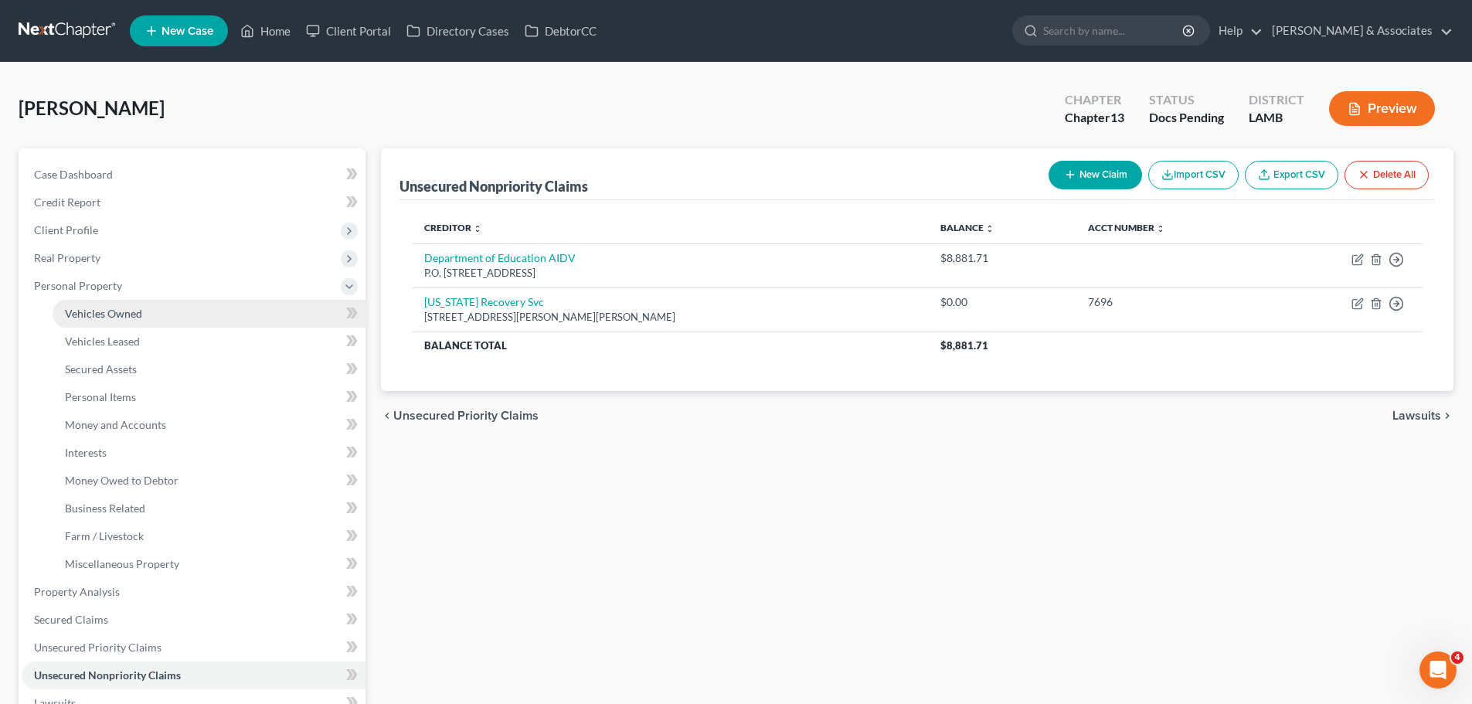
click at [175, 318] on link "Vehicles Owned" at bounding box center [209, 314] width 313 height 28
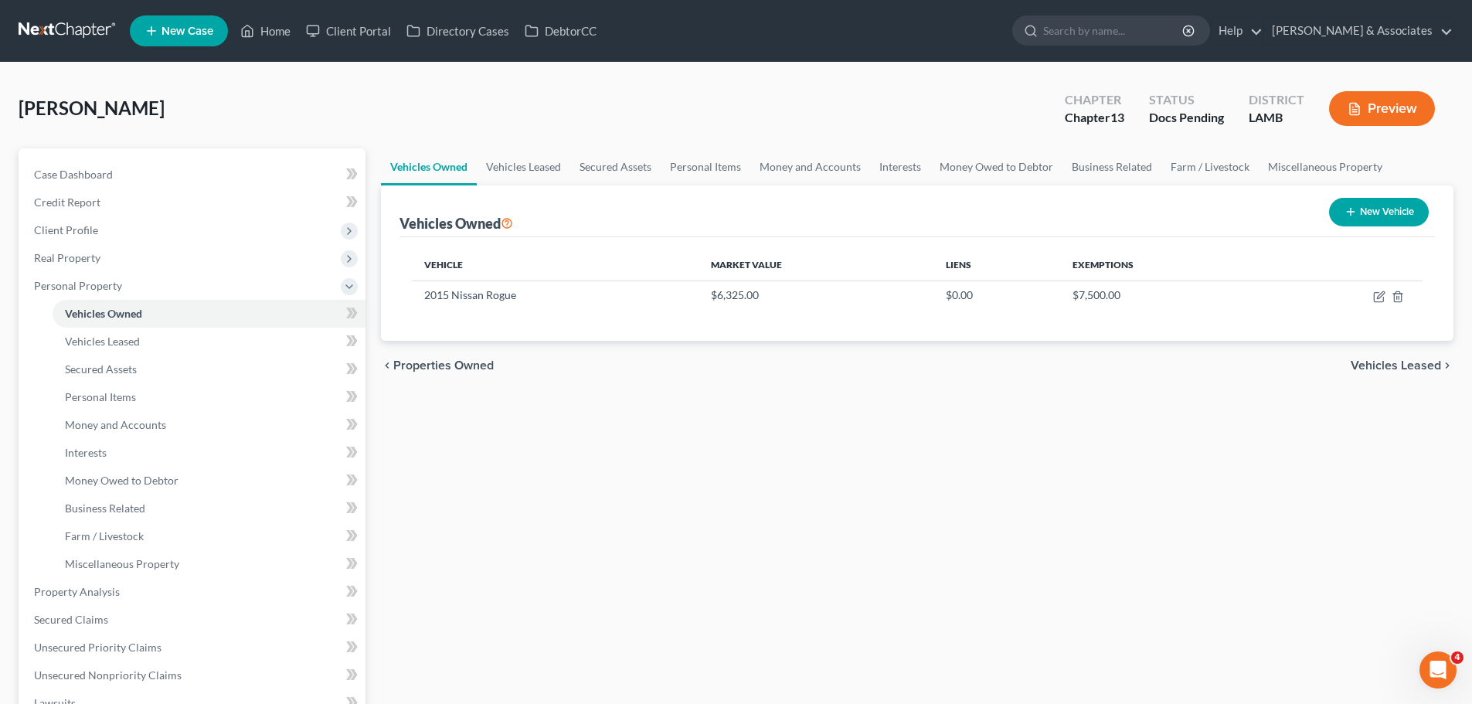
click at [613, 442] on div "Vehicles Owned Vehicles Leased Secured Assets Personal Items Money and Accounts…" at bounding box center [917, 588] width 1088 height 880
click at [164, 423] on span "Money and Accounts" at bounding box center [115, 424] width 101 height 13
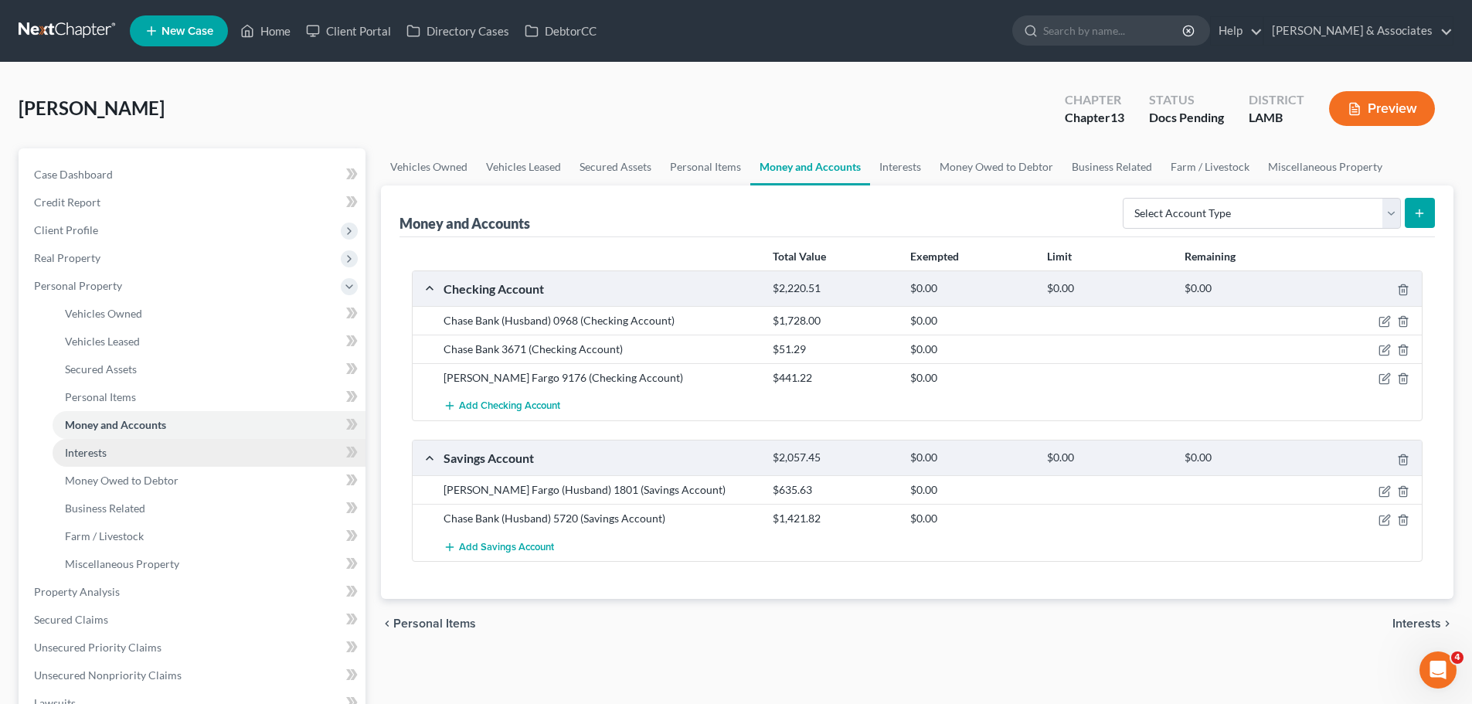
click at [144, 462] on link "Interests" at bounding box center [209, 453] width 313 height 28
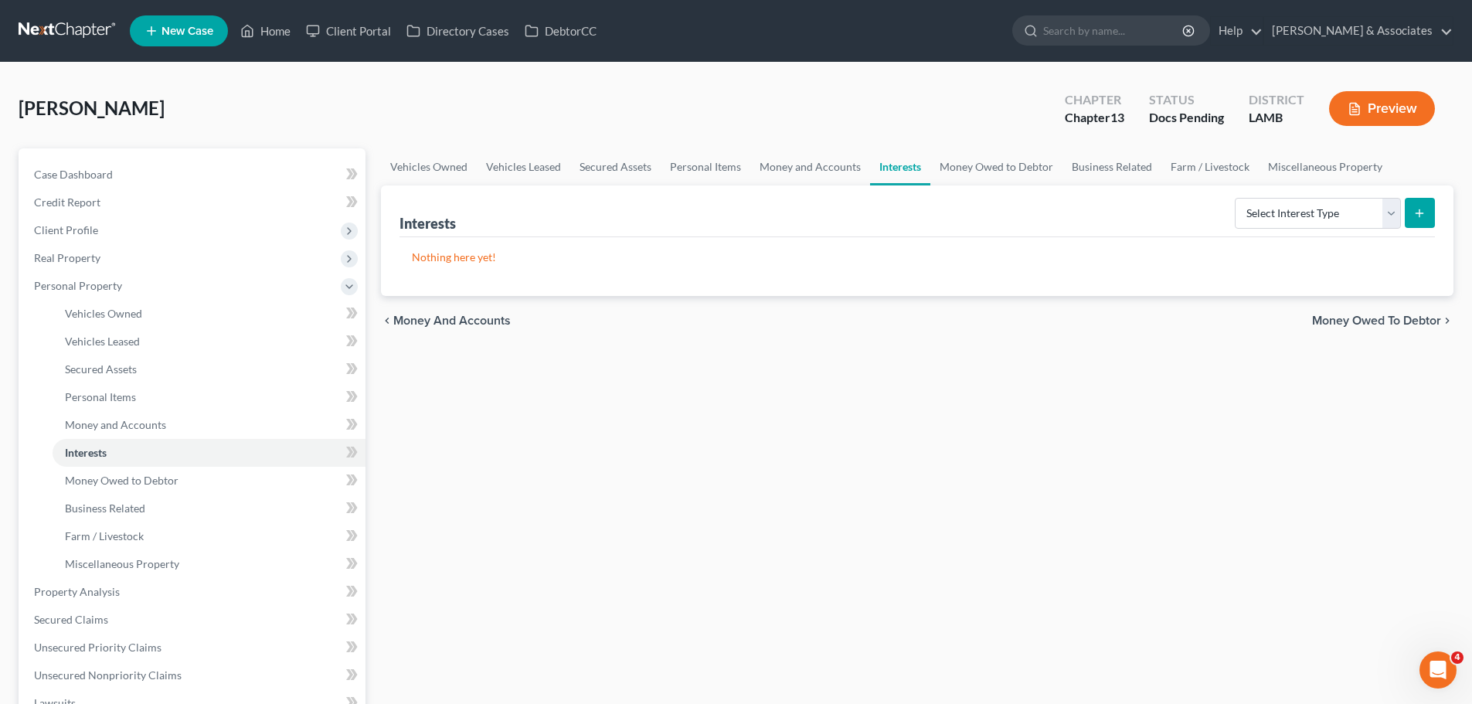
click at [803, 575] on div "Vehicles Owned Vehicles Leased Secured Assets Personal Items Money and Accounts…" at bounding box center [917, 588] width 1088 height 880
click at [40, 168] on span "Case Dashboard" at bounding box center [73, 174] width 79 height 13
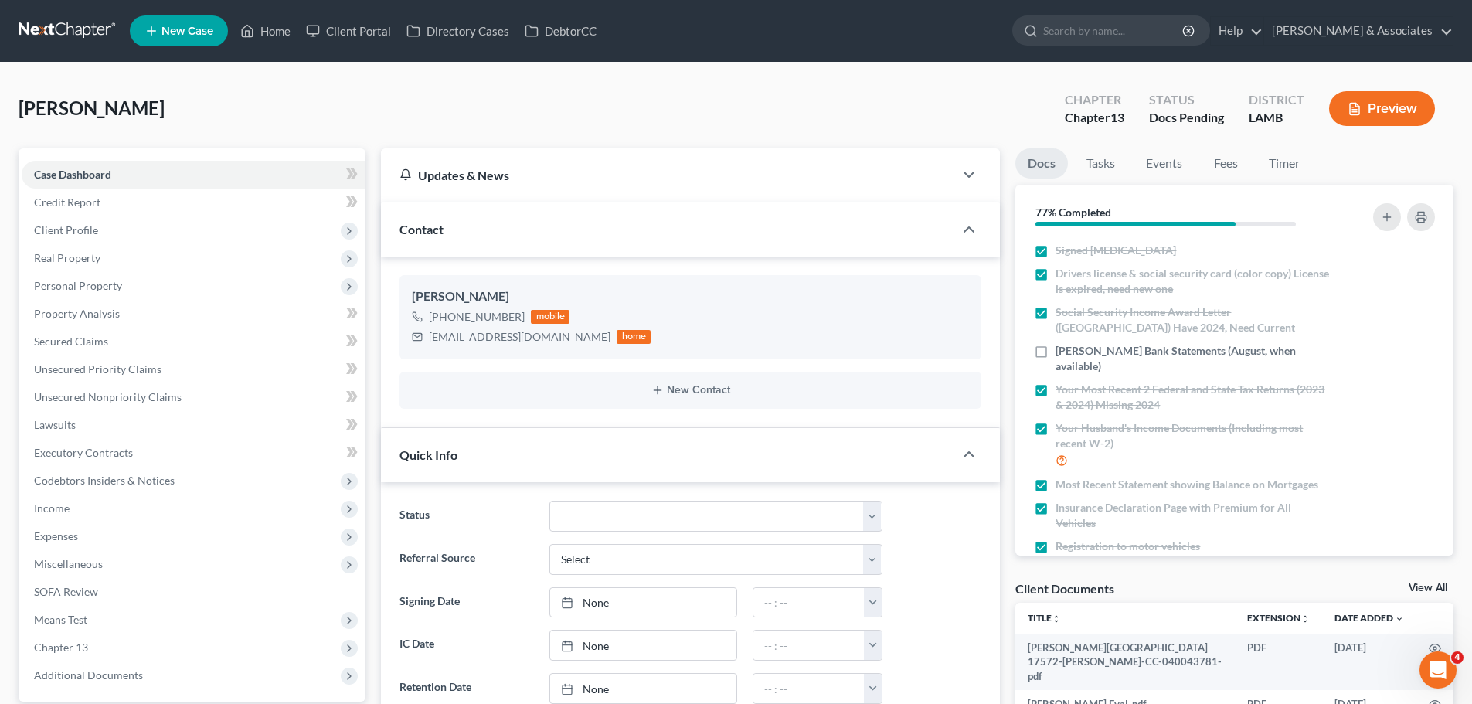
scroll to position [2495, 0]
click at [170, 403] on link "Unsecured Nonpriority Claims" at bounding box center [194, 397] width 344 height 28
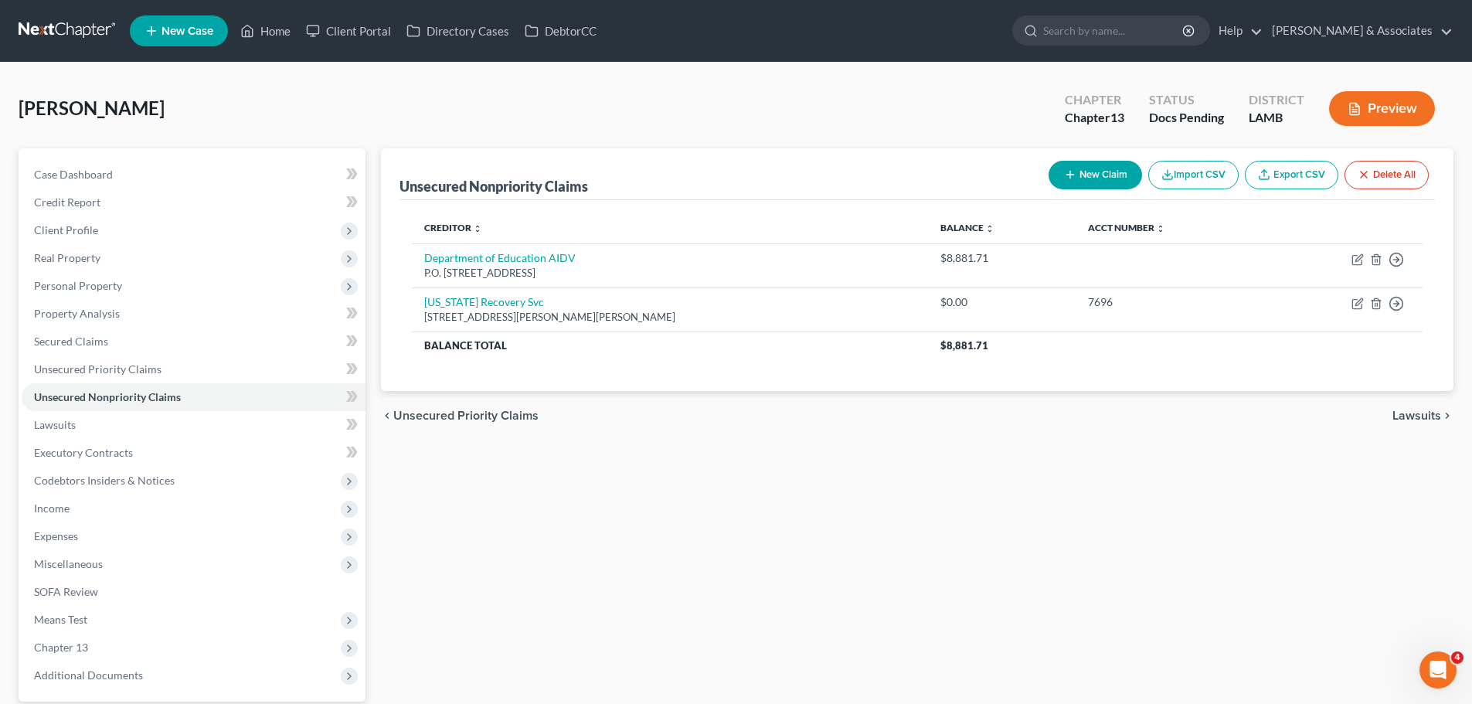
click at [728, 501] on div "Unsecured Nonpriority Claims New Claim Import CSV Export CSV Delete All Credito…" at bounding box center [917, 449] width 1088 height 602
click at [760, 460] on div "Unsecured Nonpriority Claims New Claim Import CSV Export CSV Delete All Credito…" at bounding box center [917, 449] width 1088 height 602
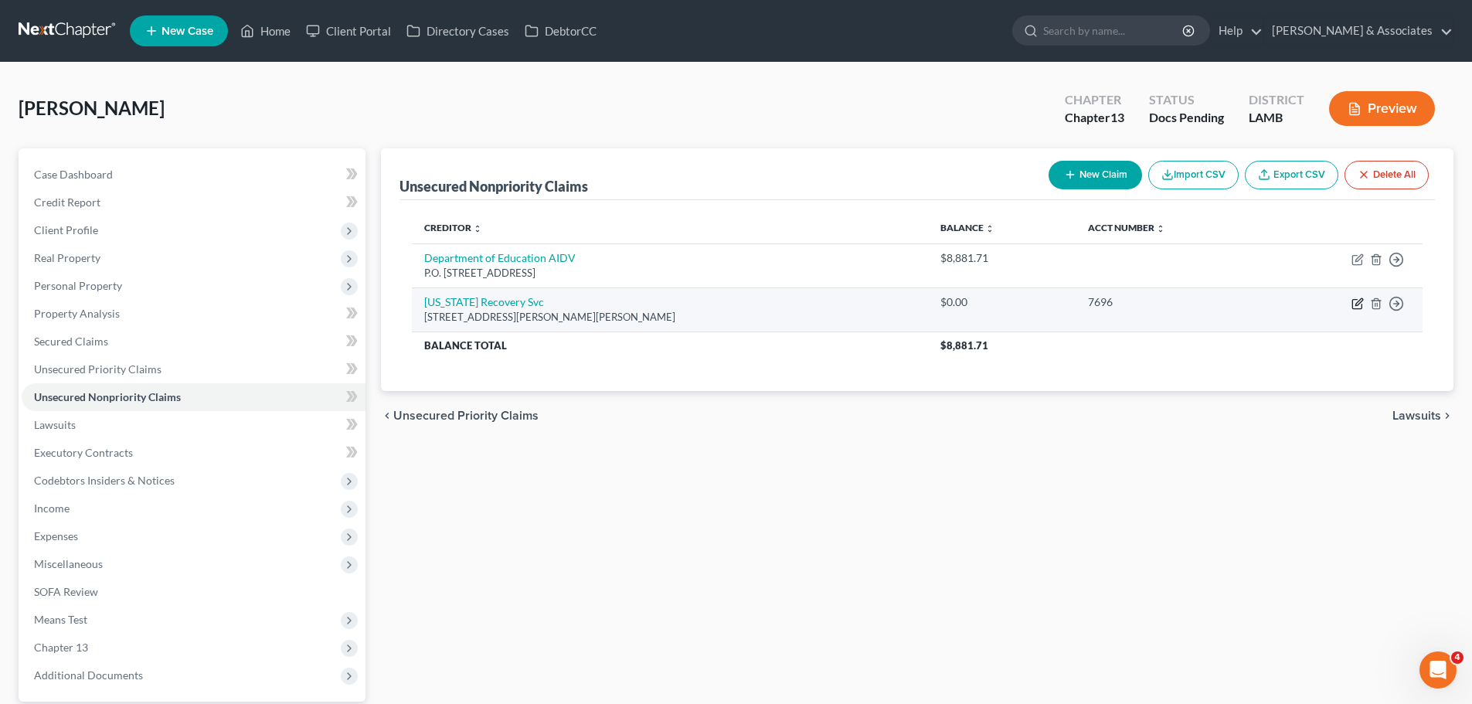
click at [1353, 304] on icon "button" at bounding box center [1356, 304] width 9 height 9
select select "19"
select select "1"
select select "0"
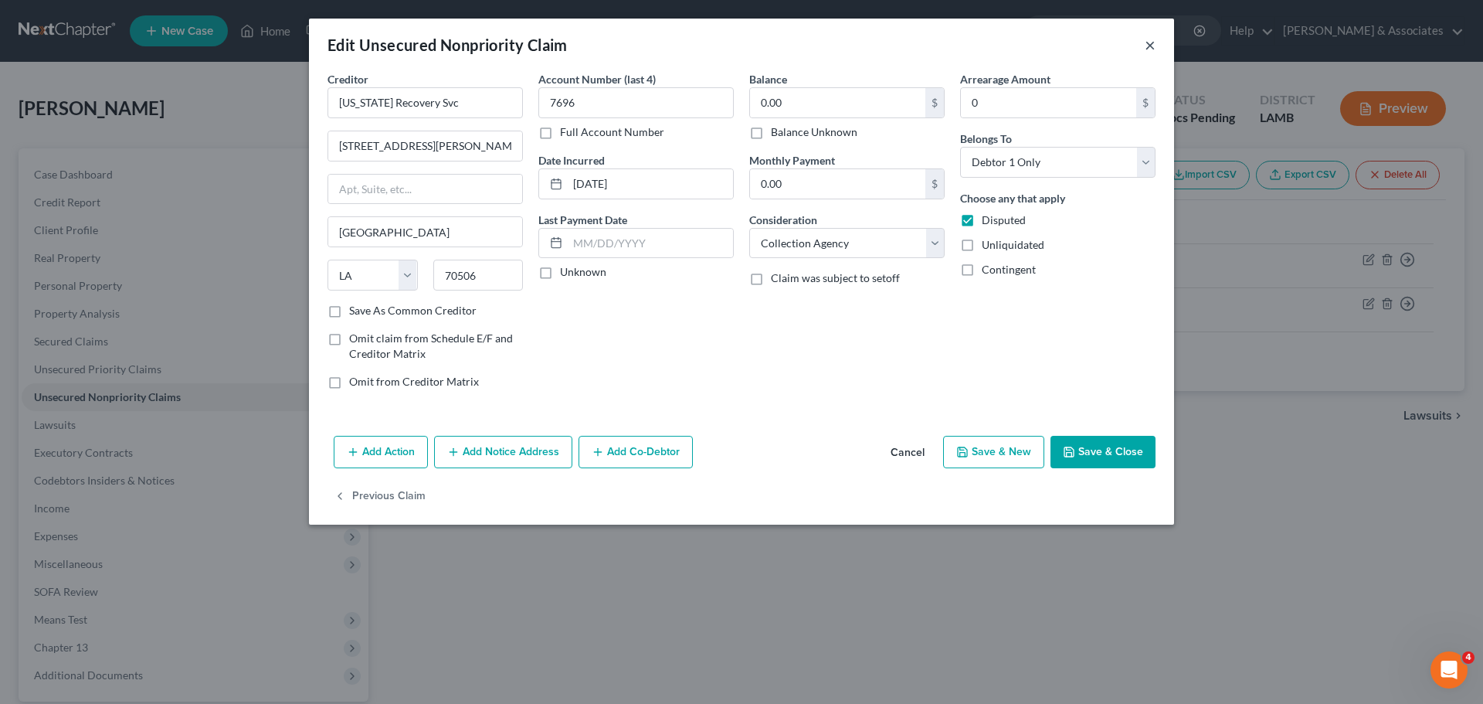
click at [1149, 40] on button "×" at bounding box center [1150, 45] width 11 height 19
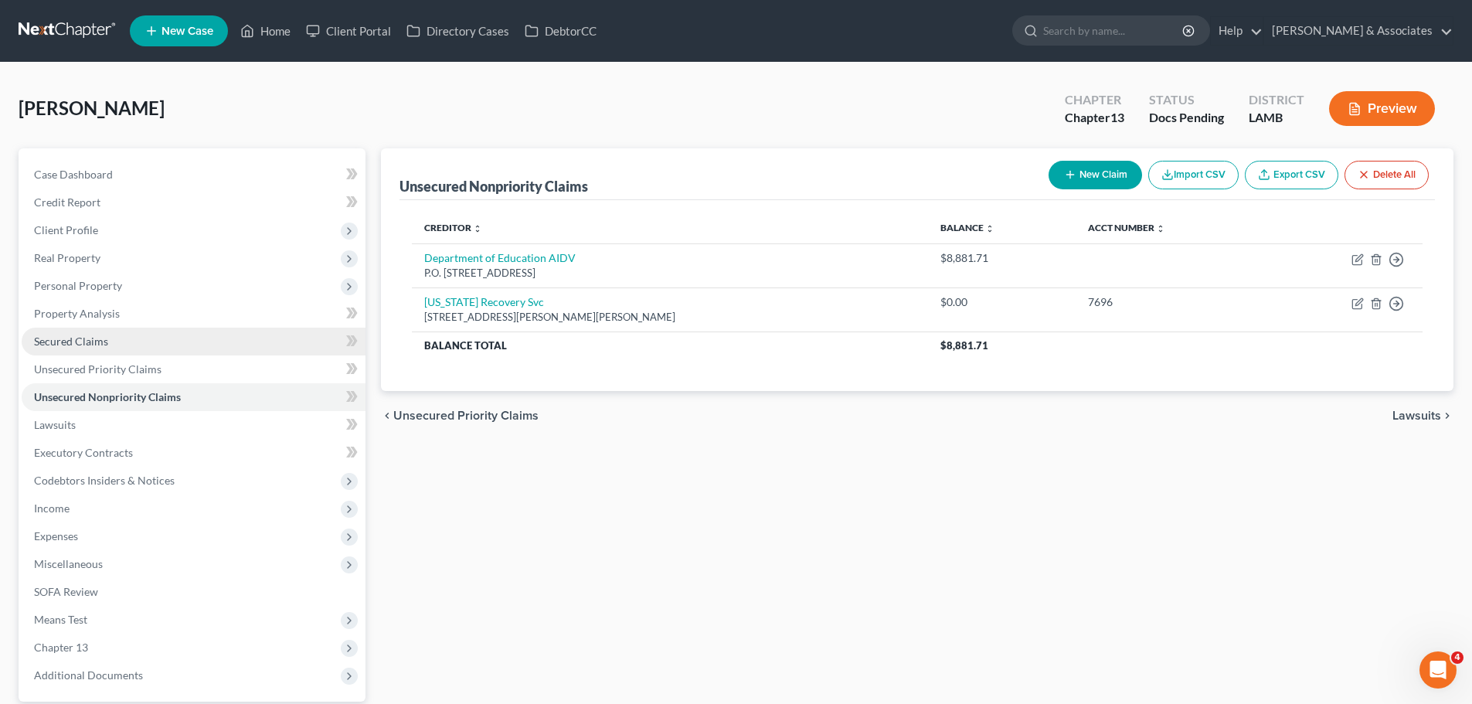
click at [127, 349] on link "Secured Claims" at bounding box center [194, 342] width 344 height 28
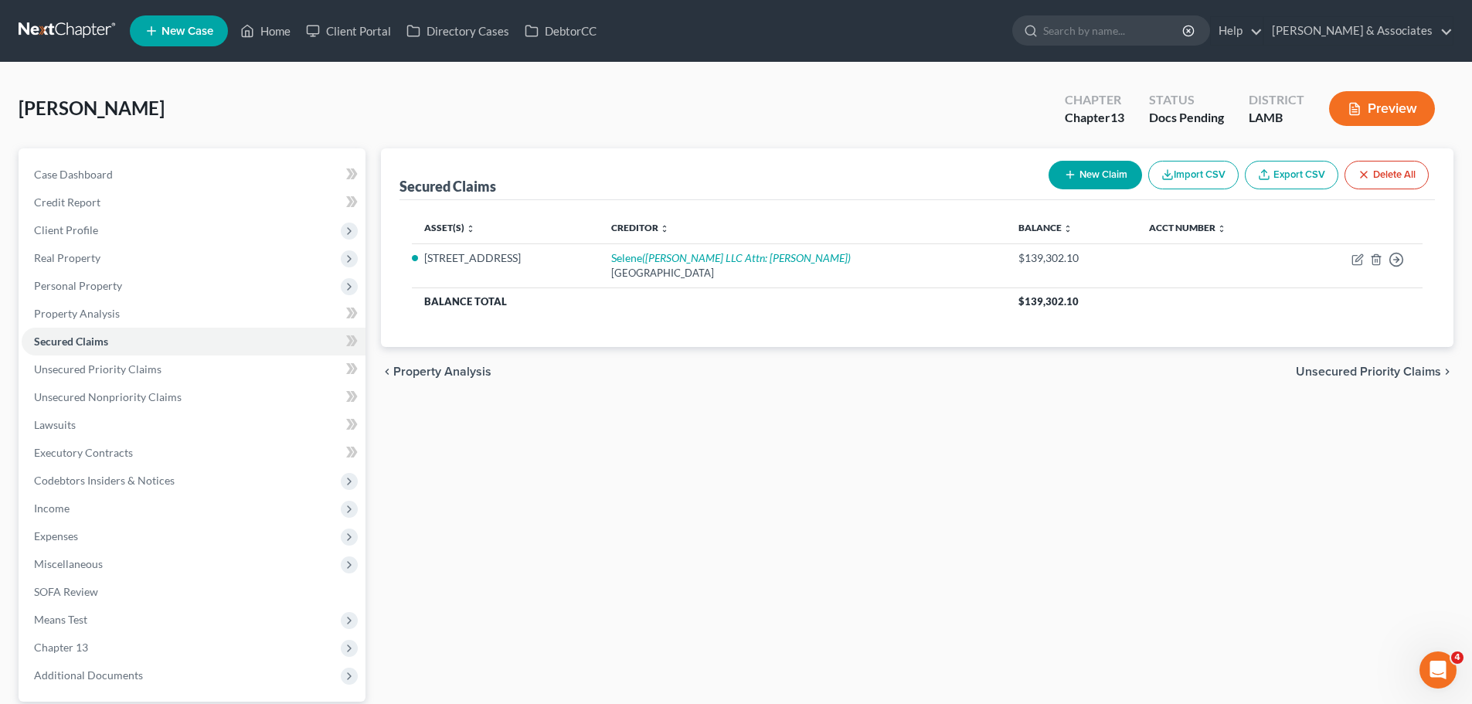
click at [597, 494] on div "Secured Claims New Claim Import CSV Export CSV Delete All Asset(s) expand_more …" at bounding box center [917, 449] width 1088 height 602
click at [166, 379] on link "Unsecured Priority Claims" at bounding box center [194, 369] width 344 height 28
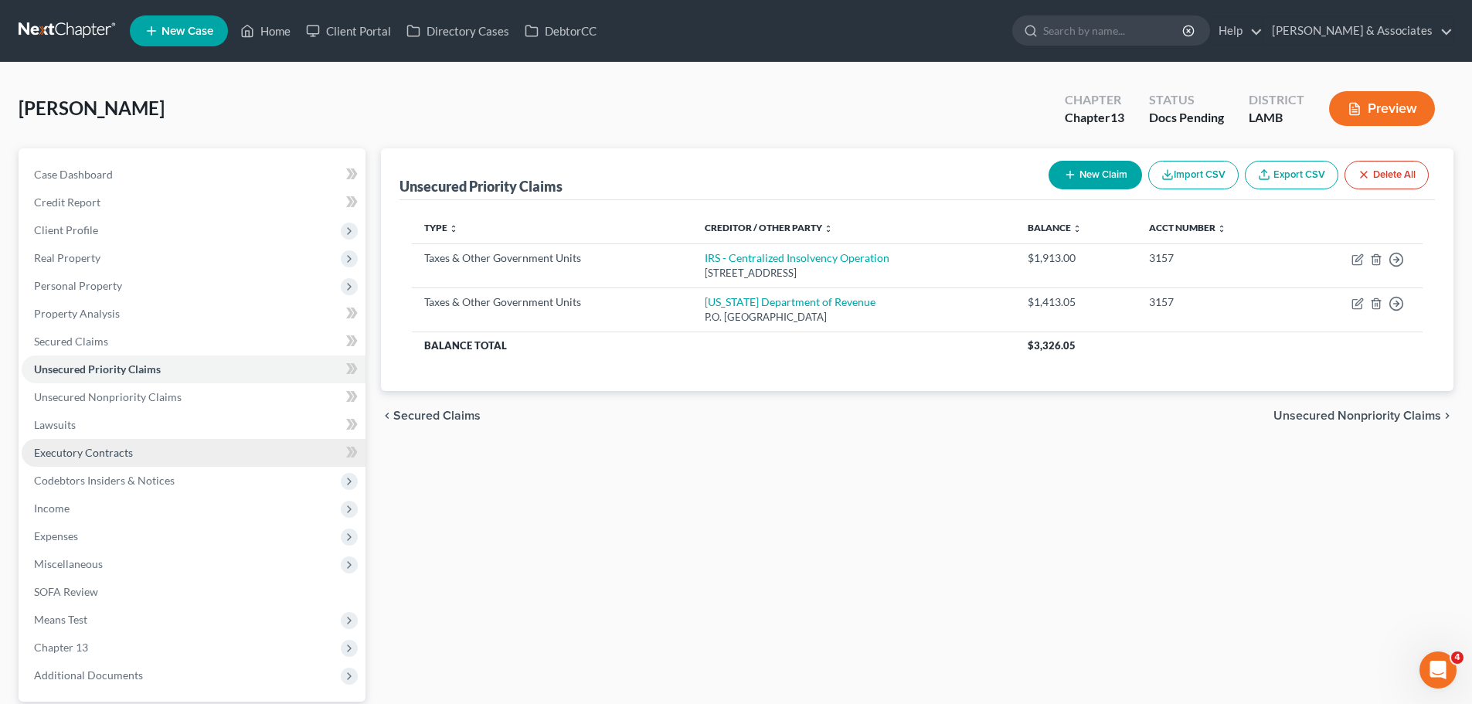
click at [132, 460] on link "Executory Contracts" at bounding box center [194, 453] width 344 height 28
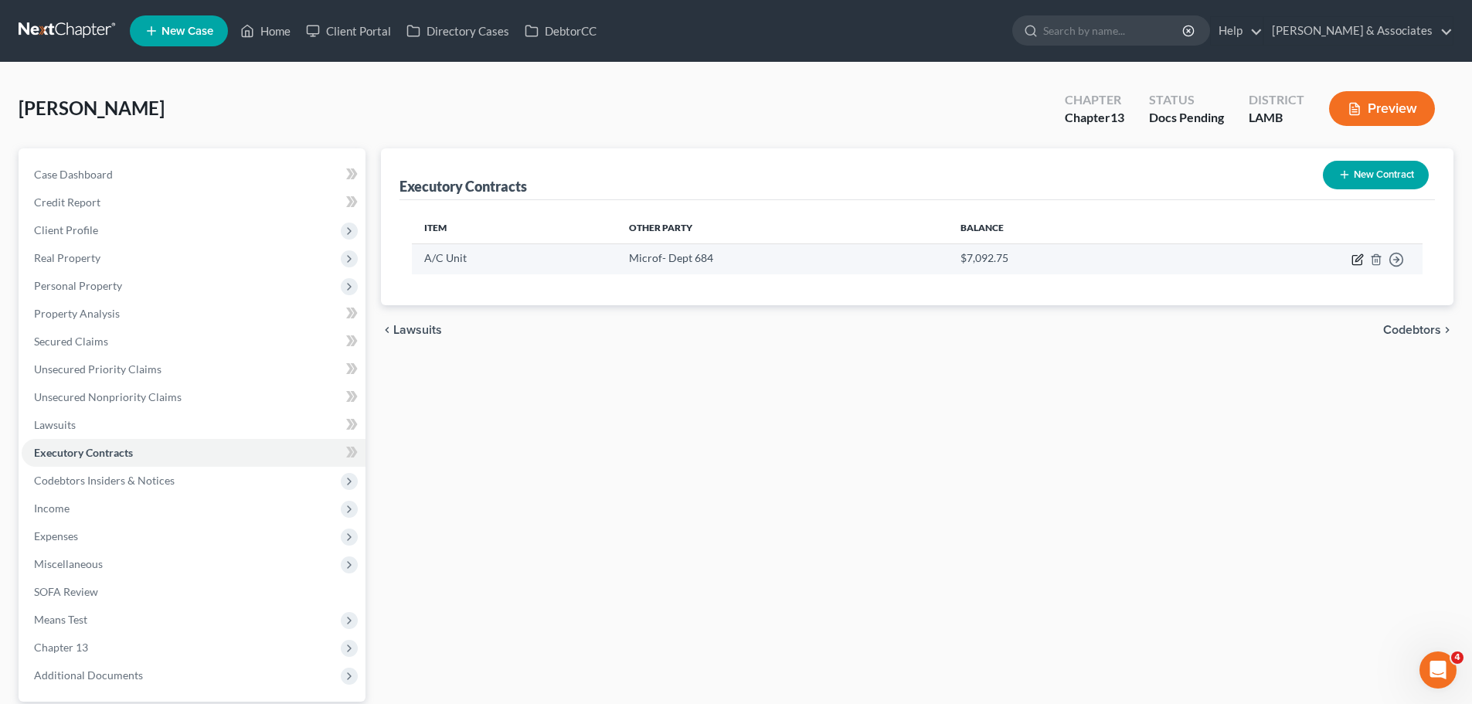
click at [1354, 259] on icon "button" at bounding box center [1357, 259] width 12 height 12
select select "3"
select select "4"
select select "0"
select select "2"
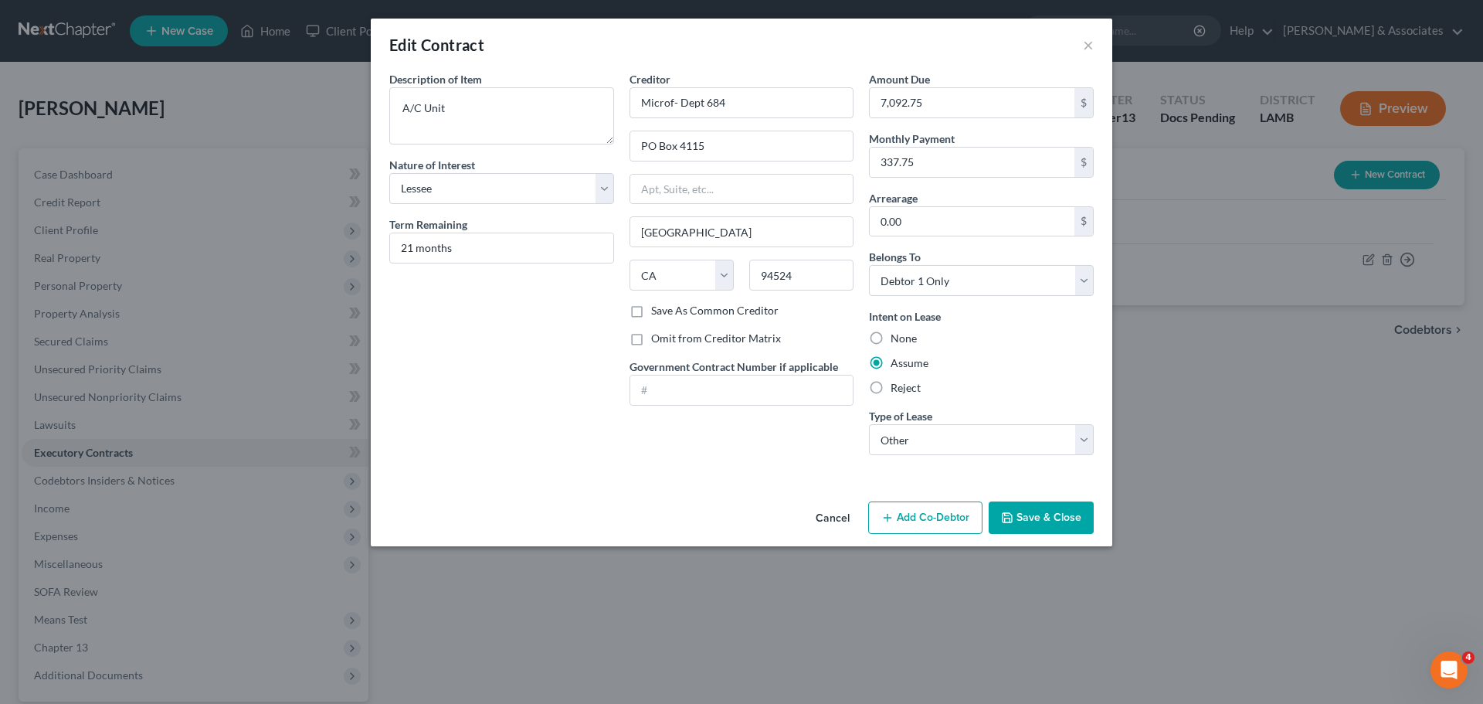
click at [1042, 520] on button "Save & Close" at bounding box center [1041, 517] width 105 height 32
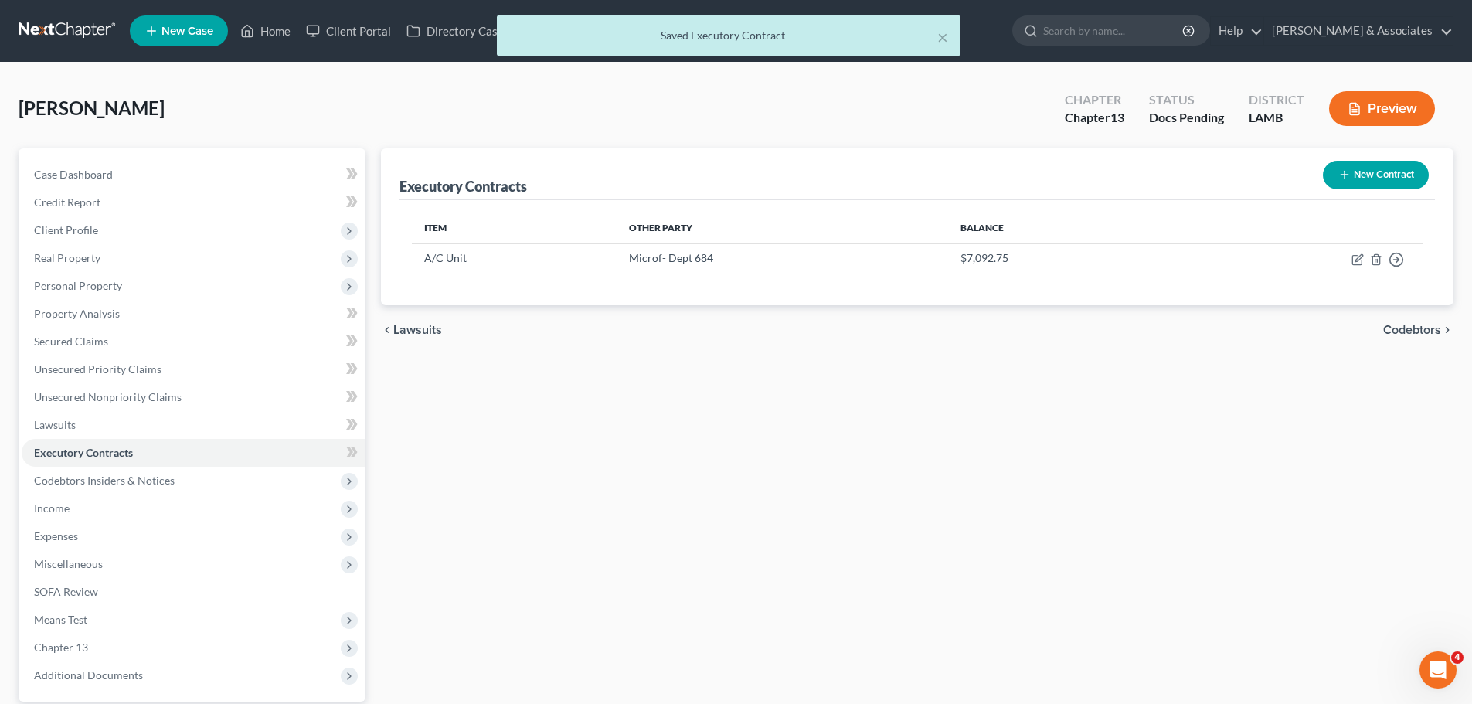
click at [1042, 520] on div "Executory Contracts New Contract Item Other Party Balance A/C Unit Microf- Dept…" at bounding box center [917, 449] width 1088 height 602
click at [1357, 258] on icon "button" at bounding box center [1358, 257] width 7 height 7
select select "3"
select select "4"
select select "0"
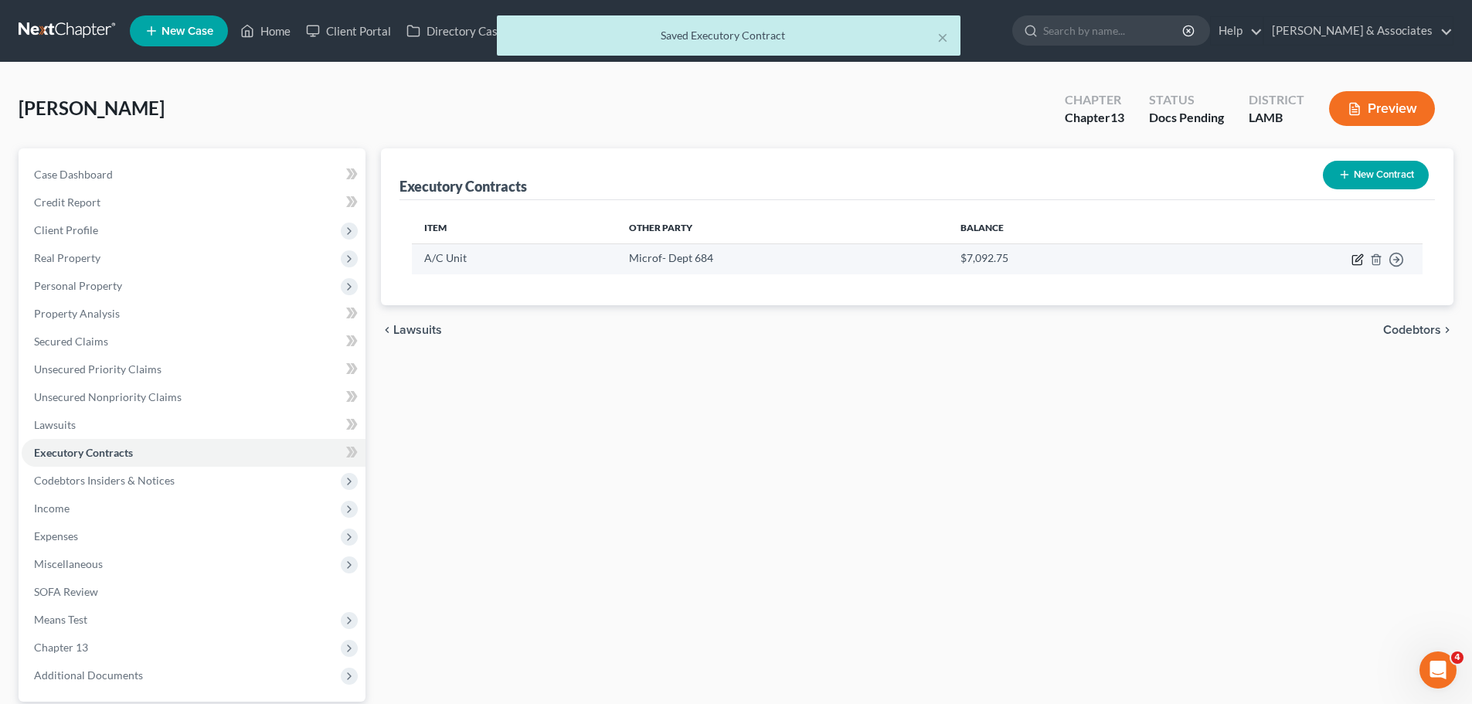
select select "2"
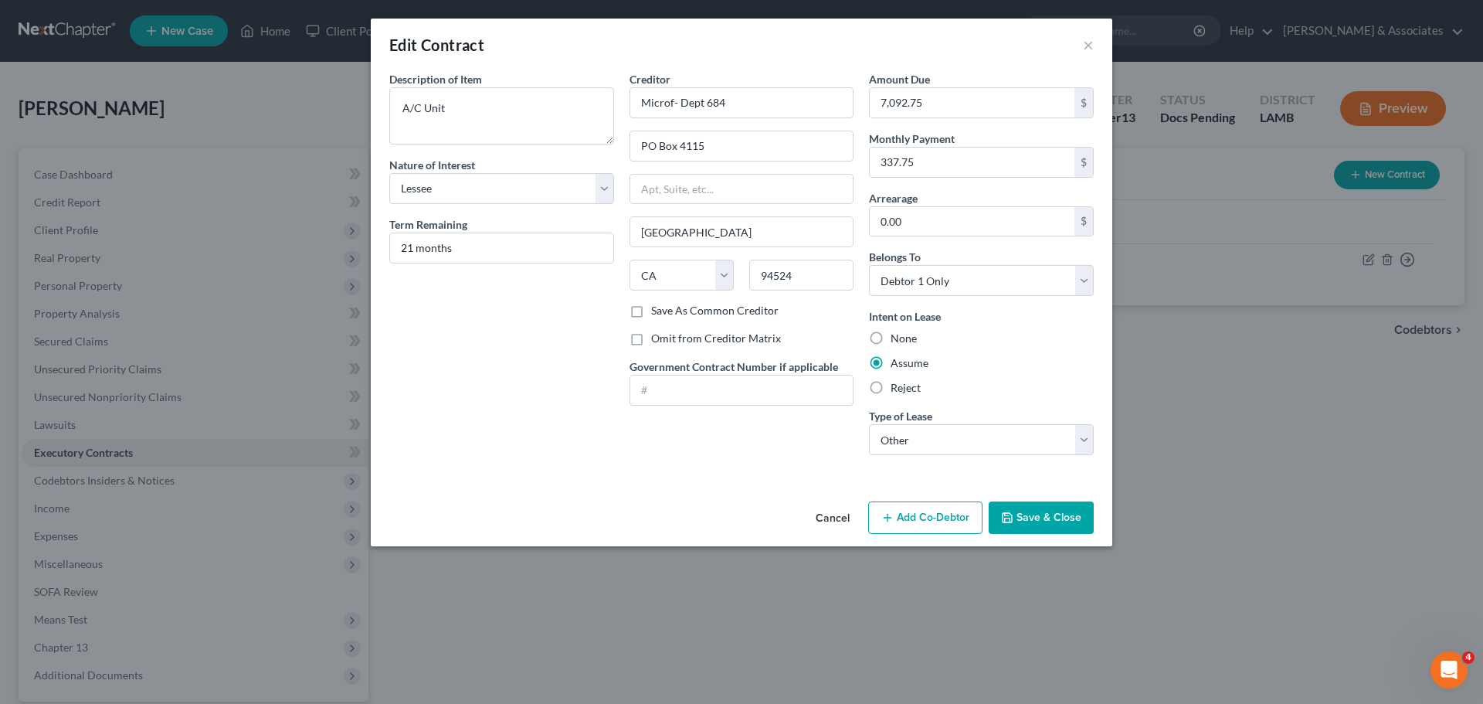
click at [1054, 519] on button "Save & Close" at bounding box center [1041, 517] width 105 height 32
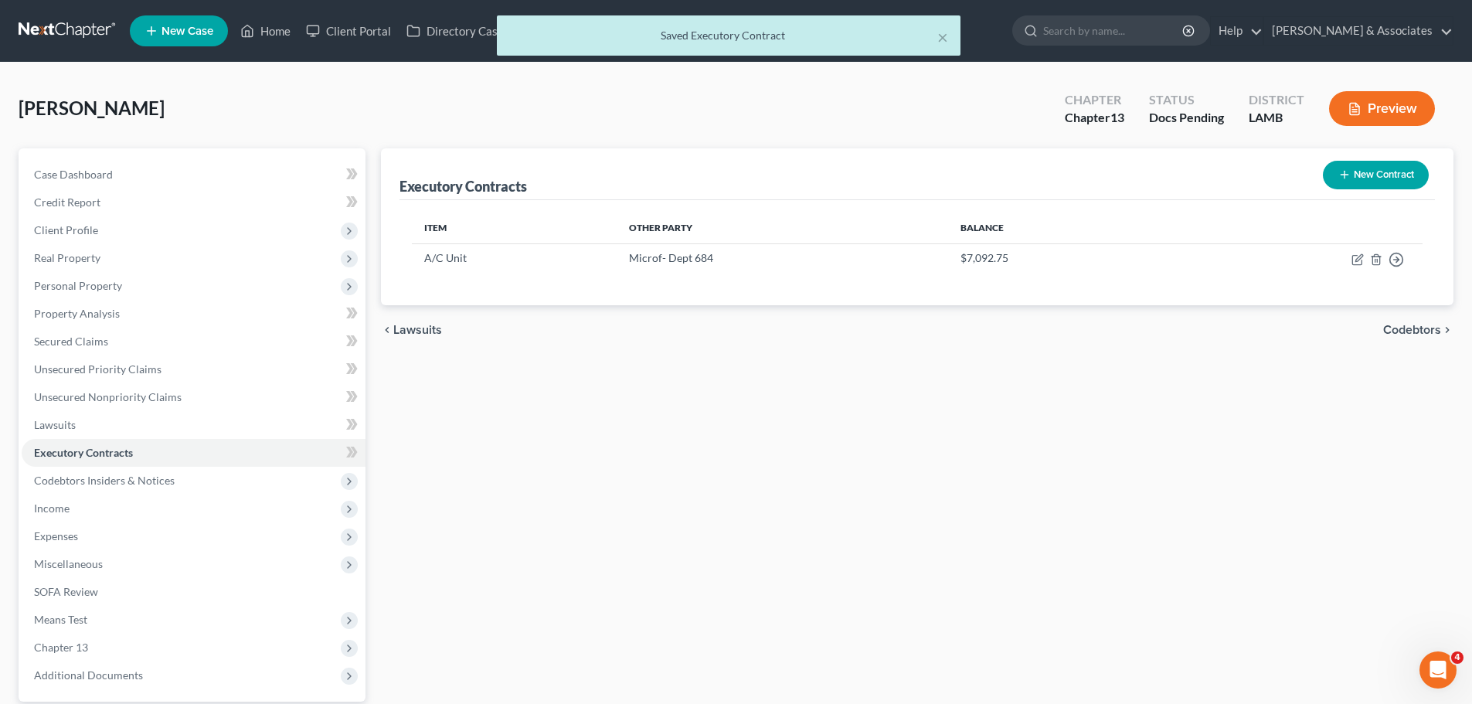
click at [845, 539] on div "Executory Contracts New Contract Item Other Party Balance A/C Unit Microf- Dept…" at bounding box center [917, 449] width 1088 height 602
click at [67, 170] on span "Case Dashboard" at bounding box center [73, 174] width 79 height 13
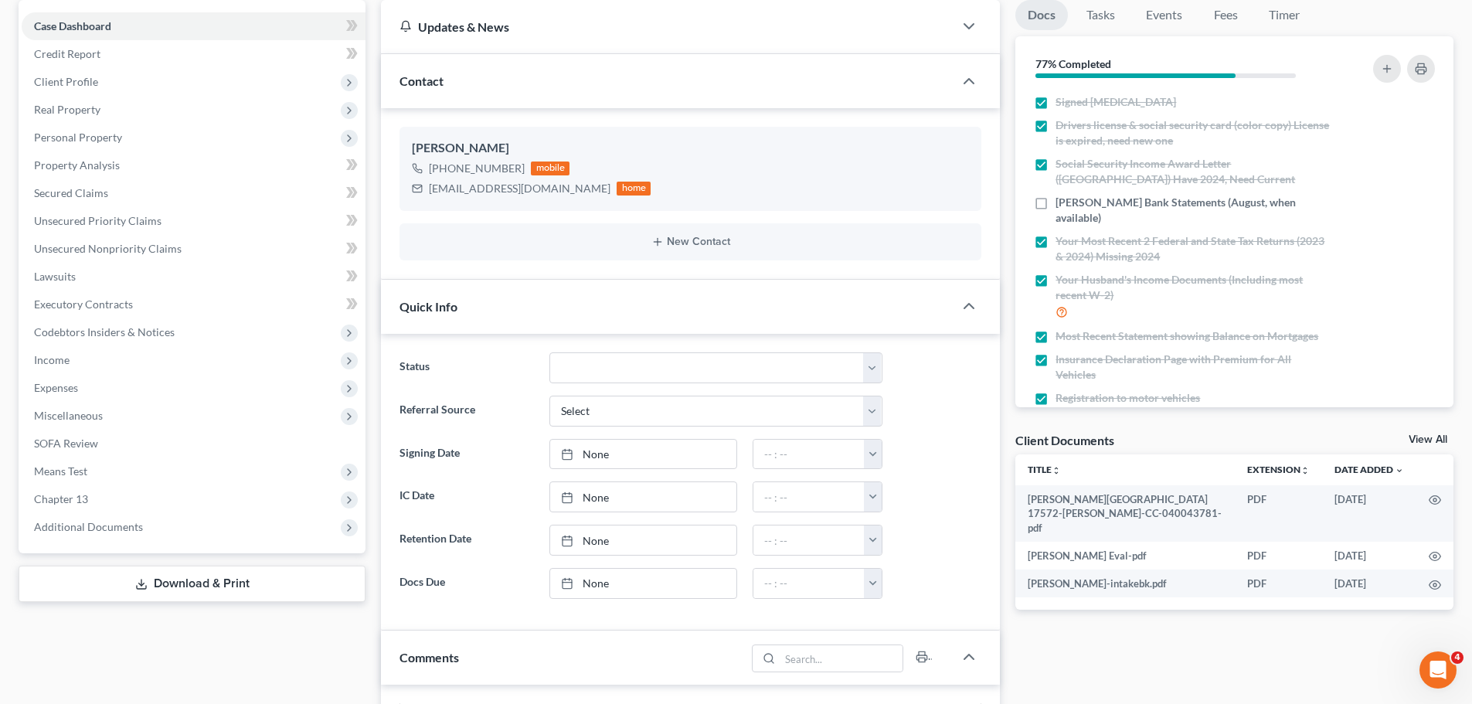
scroll to position [155, 0]
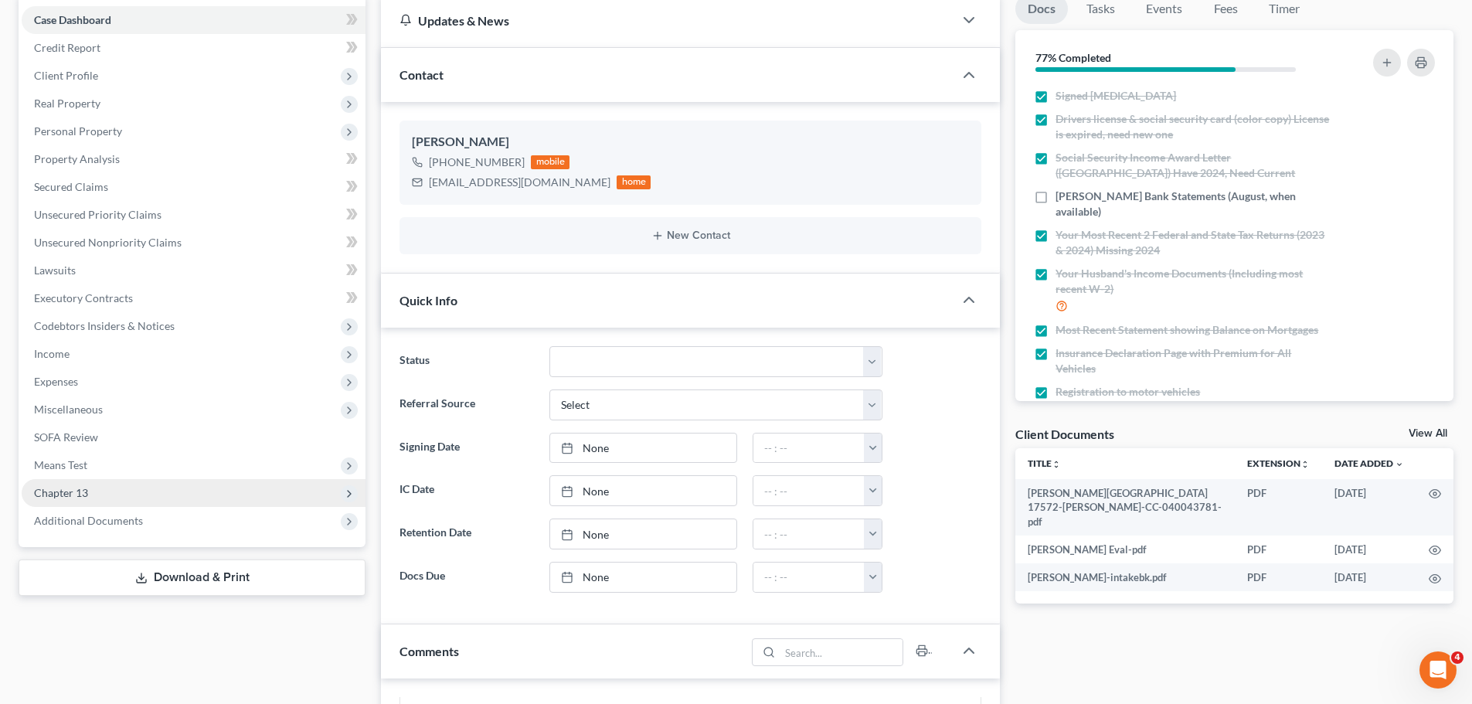
drag, startPoint x: 98, startPoint y: 494, endPoint x: 192, endPoint y: 487, distance: 94.5
click at [98, 494] on span "Chapter 13" at bounding box center [194, 493] width 344 height 28
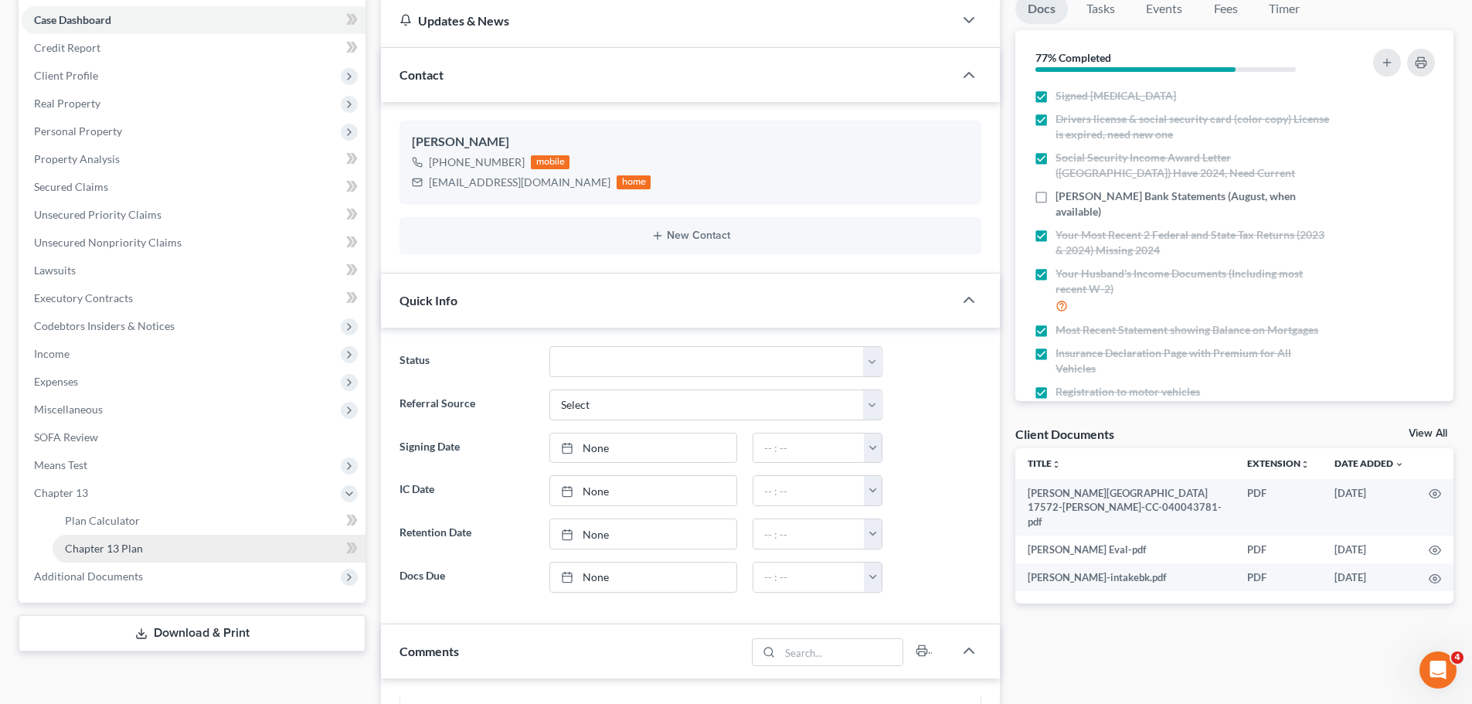
click at [223, 550] on link "Chapter 13 Plan" at bounding box center [209, 549] width 313 height 28
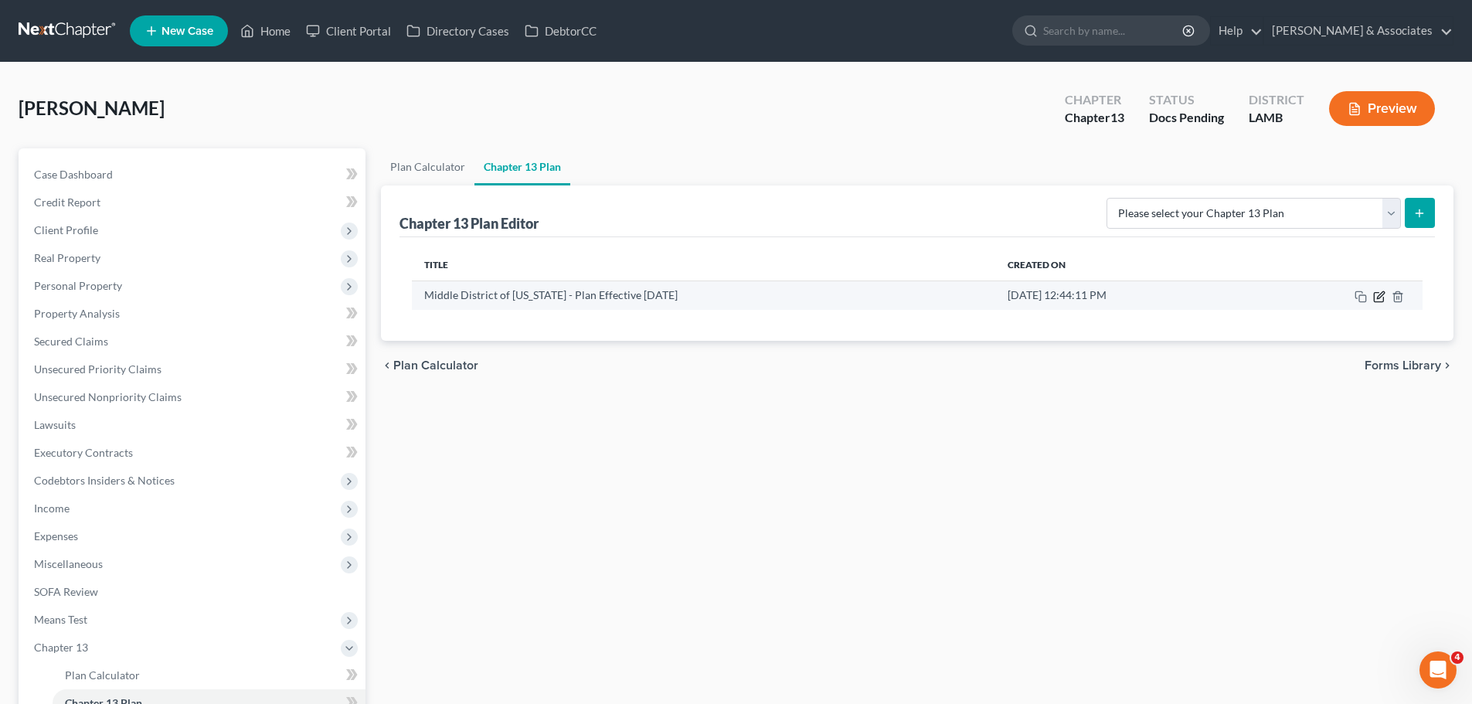
click at [1381, 299] on icon "button" at bounding box center [1379, 296] width 12 height 12
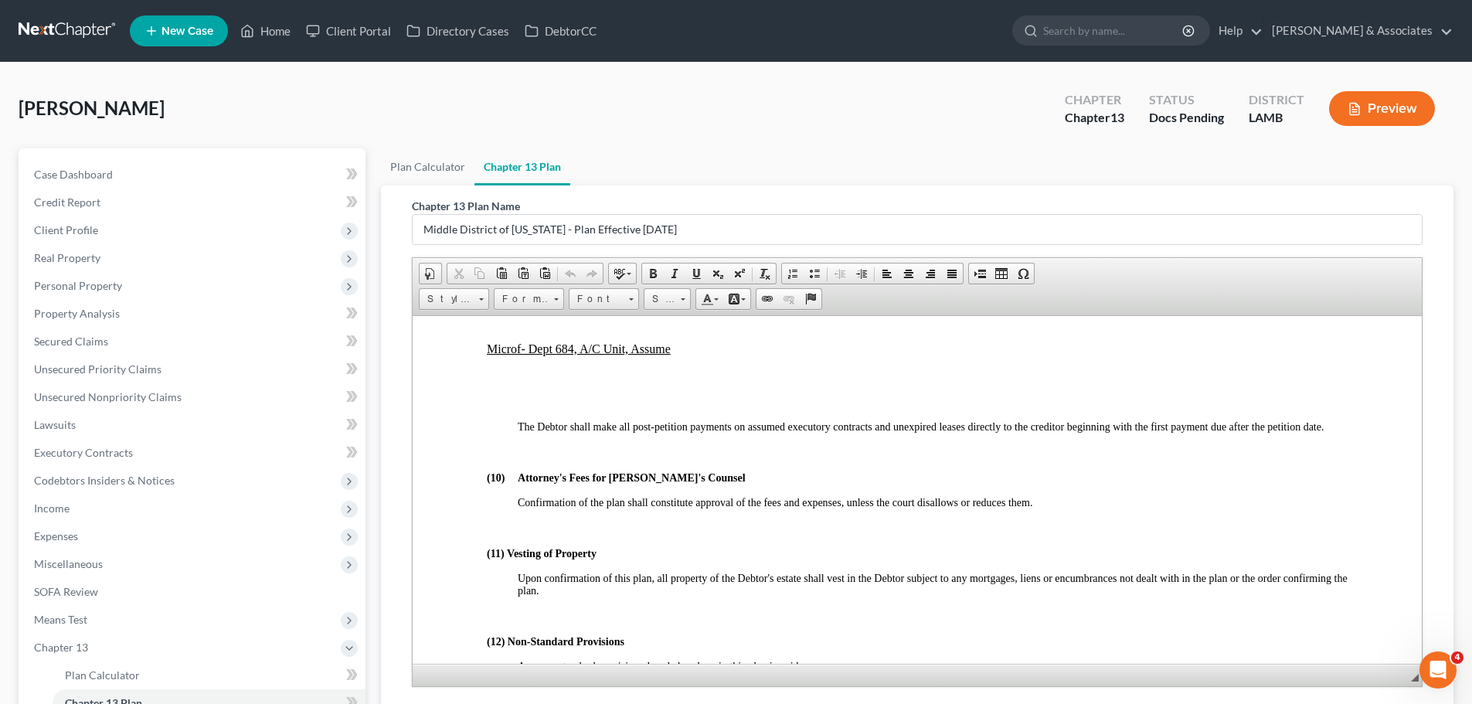
scroll to position [3785, 0]
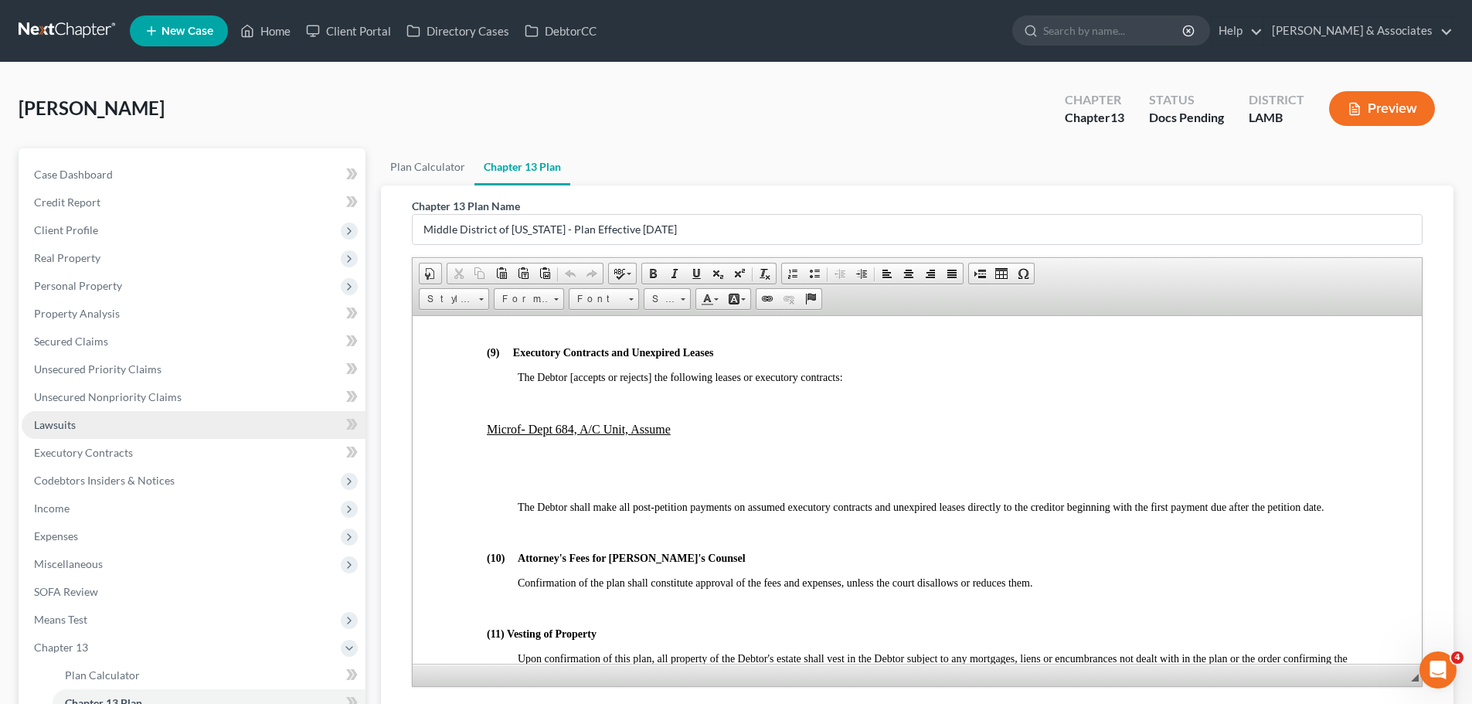
click at [109, 433] on link "Lawsuits" at bounding box center [194, 425] width 344 height 28
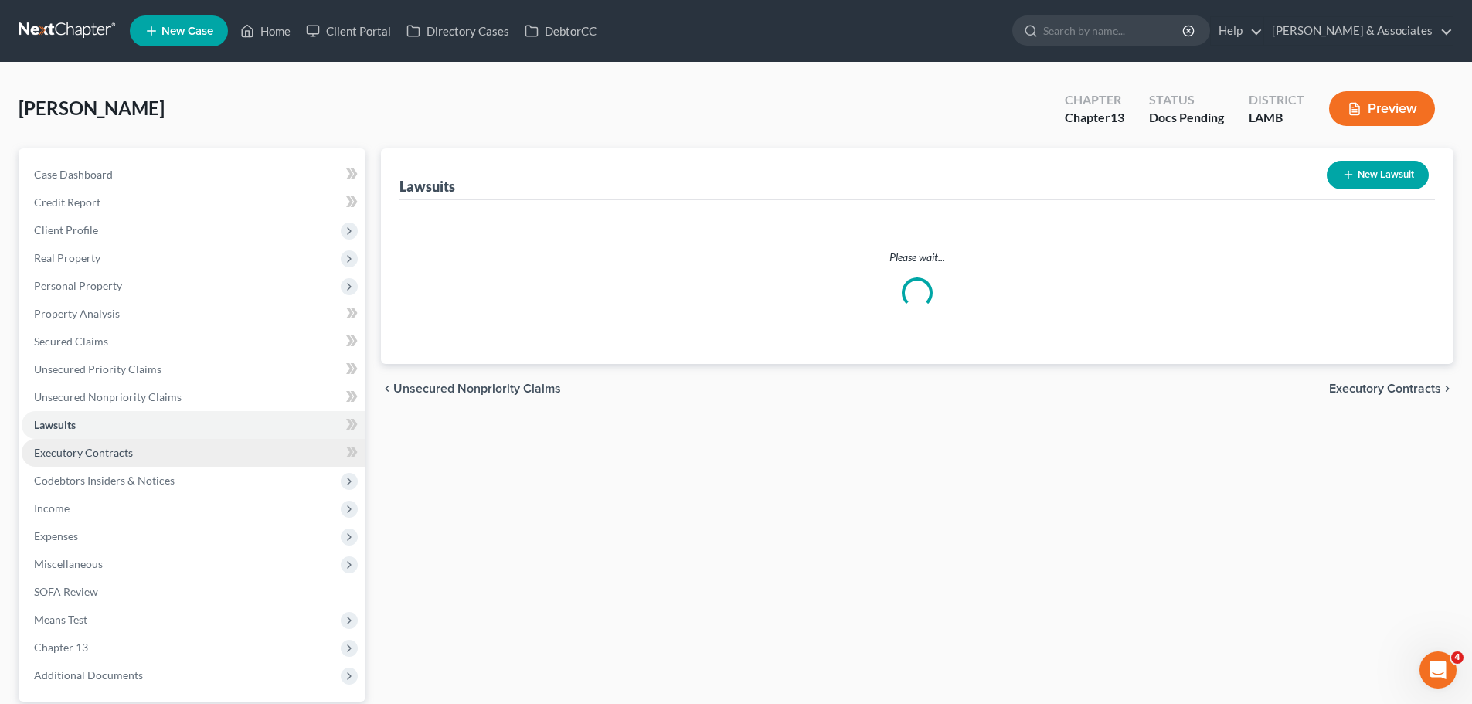
click at [112, 451] on span "Executory Contracts" at bounding box center [83, 452] width 99 height 13
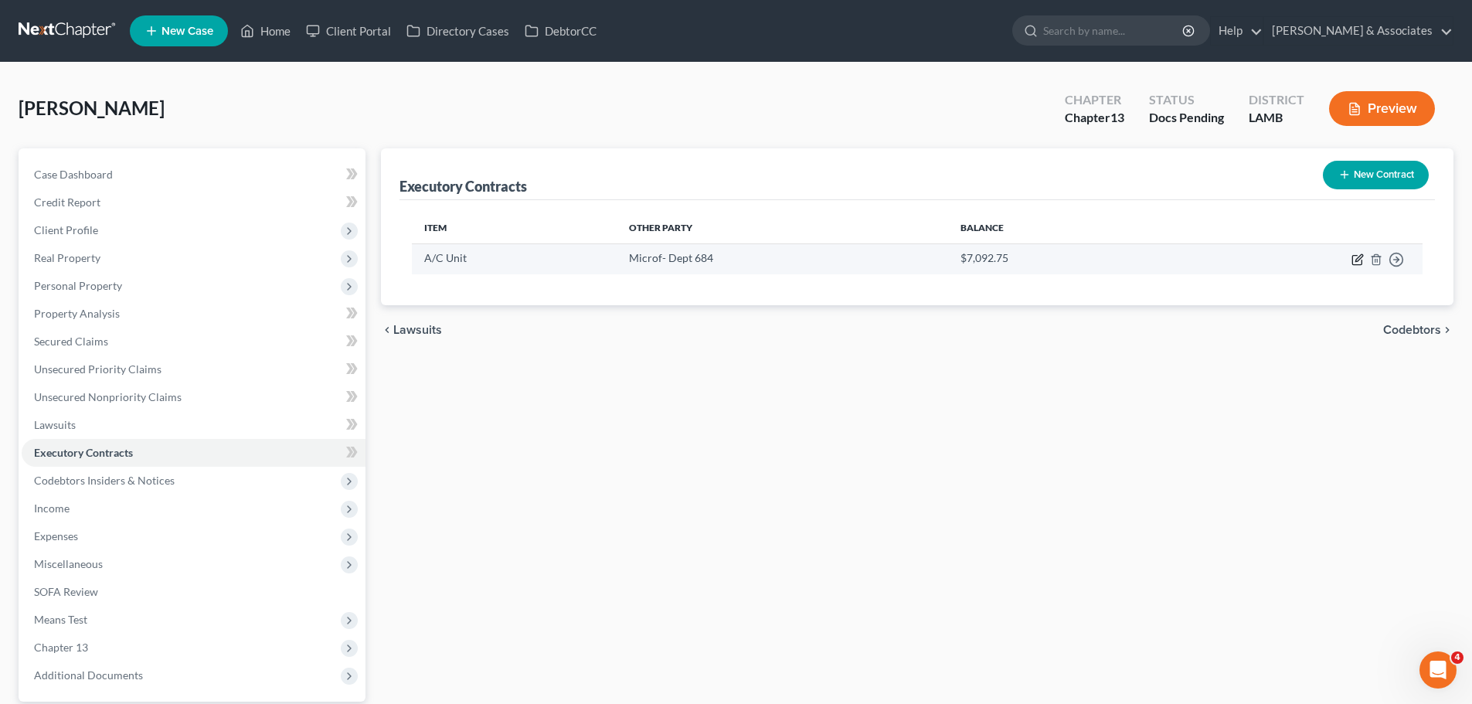
click at [1359, 260] on icon "button" at bounding box center [1357, 259] width 12 height 12
select select "3"
select select "4"
select select "0"
select select "2"
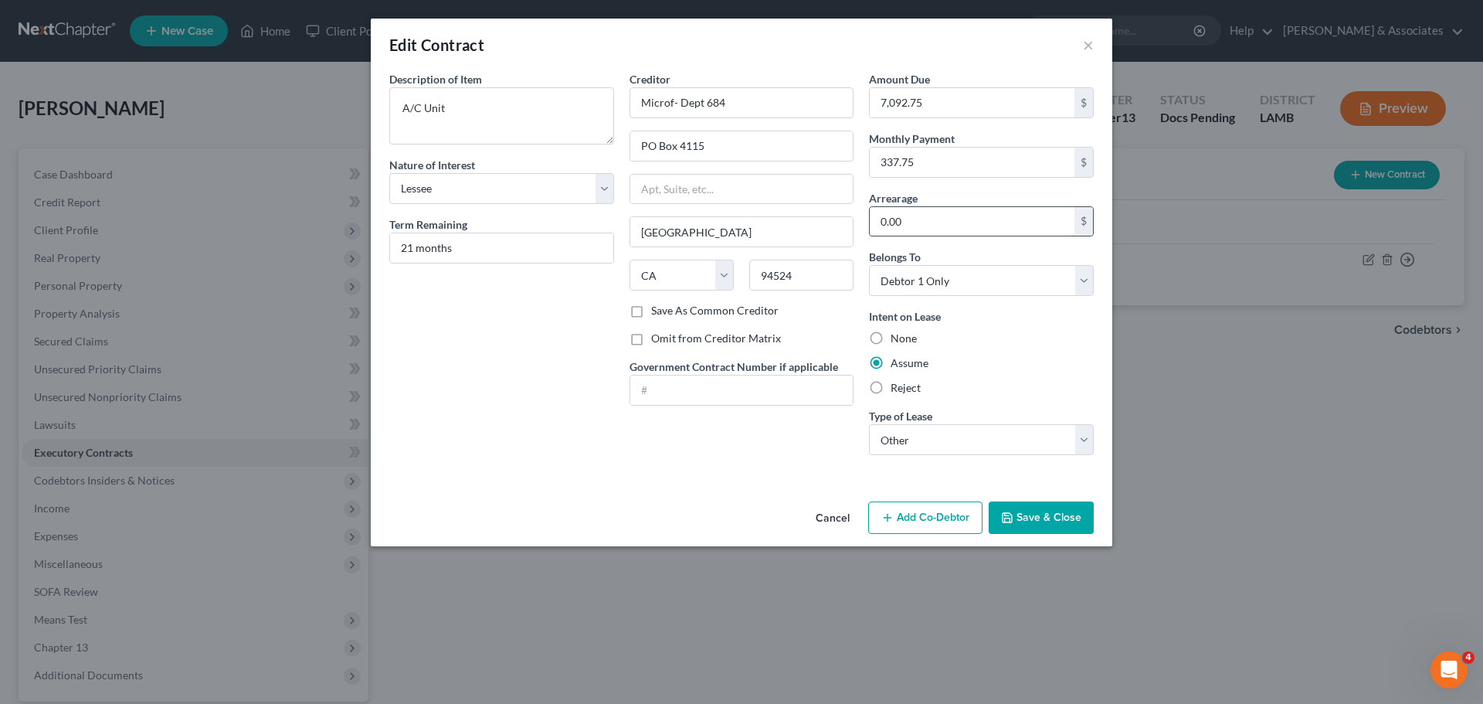
click at [992, 214] on input "0.00" at bounding box center [972, 221] width 205 height 29
click at [984, 200] on div "Arrearage 0.00 $" at bounding box center [981, 213] width 225 height 47
paste input "4,053"
type input "4,053"
click at [698, 481] on div "Description of non-residential real property * Description of Item * A/C Unit N…" at bounding box center [742, 283] width 742 height 424
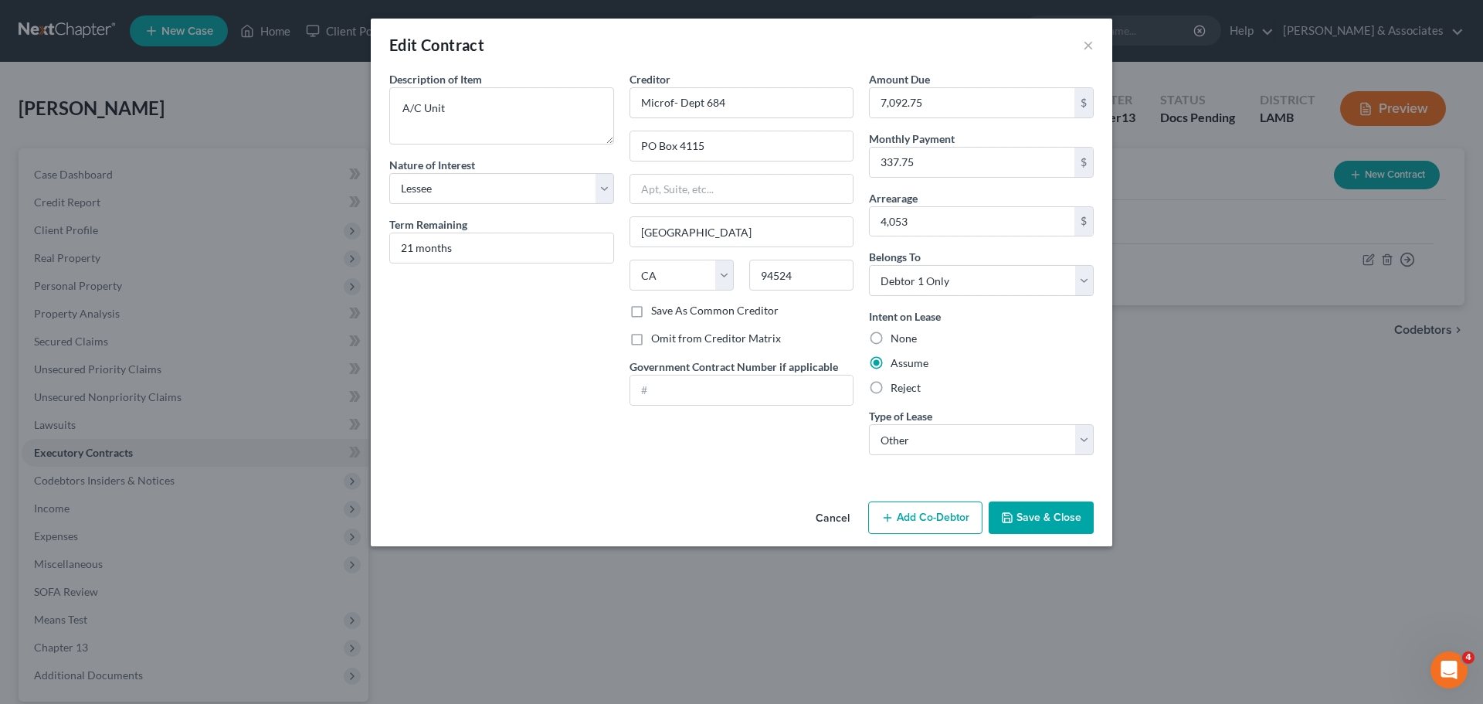
click at [1004, 517] on icon "button" at bounding box center [1007, 517] width 9 height 9
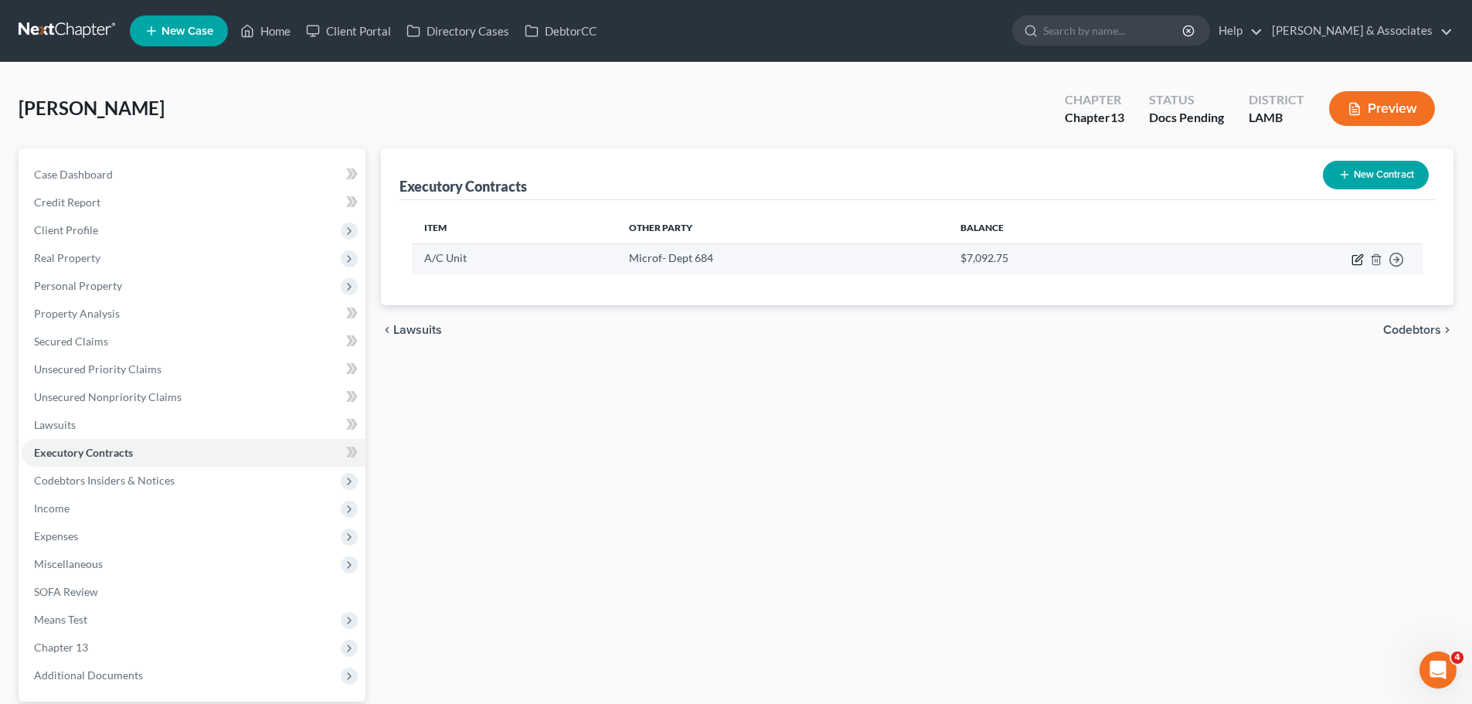
click at [1354, 262] on icon "button" at bounding box center [1357, 259] width 12 height 12
select select "3"
select select "4"
select select "0"
select select "2"
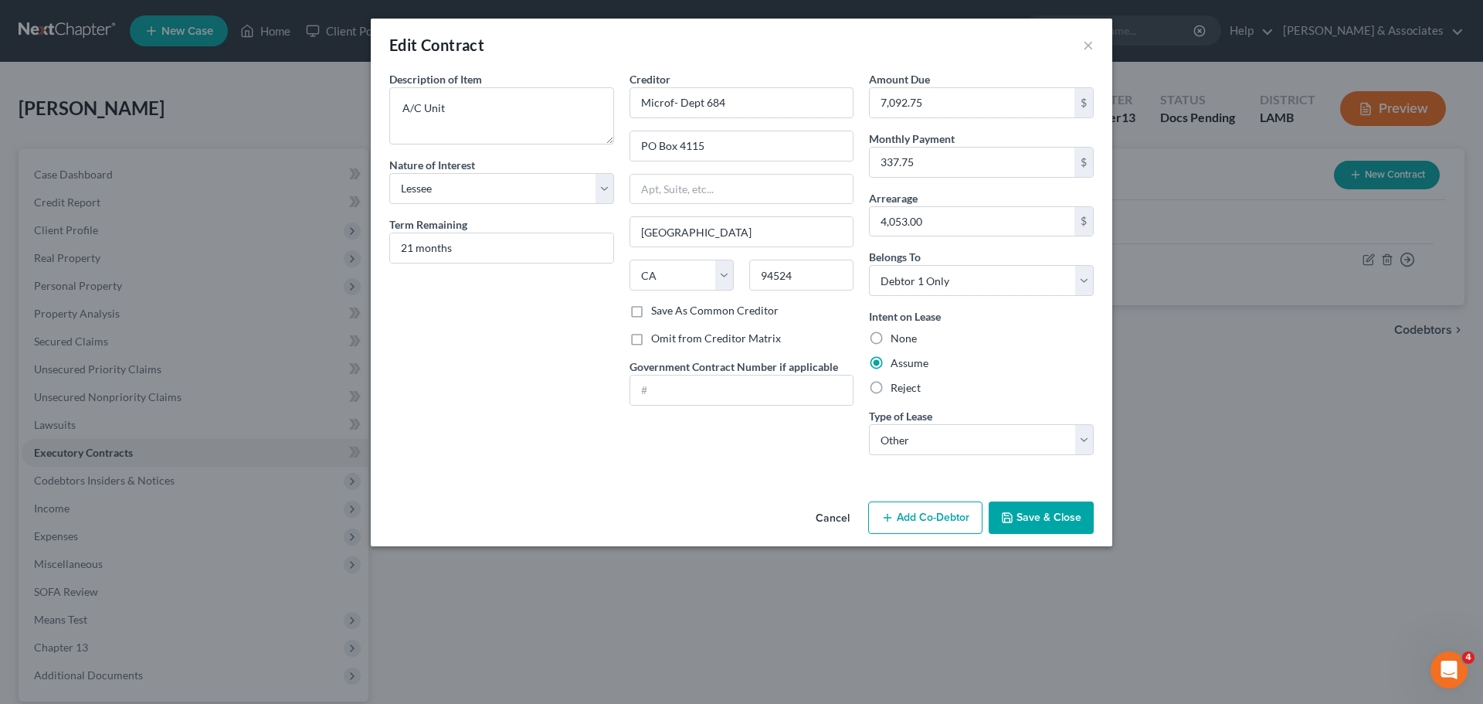
drag, startPoint x: 769, startPoint y: 474, endPoint x: 1044, endPoint y: 531, distance: 280.9
click at [1044, 531] on button "Save & Close" at bounding box center [1041, 517] width 105 height 32
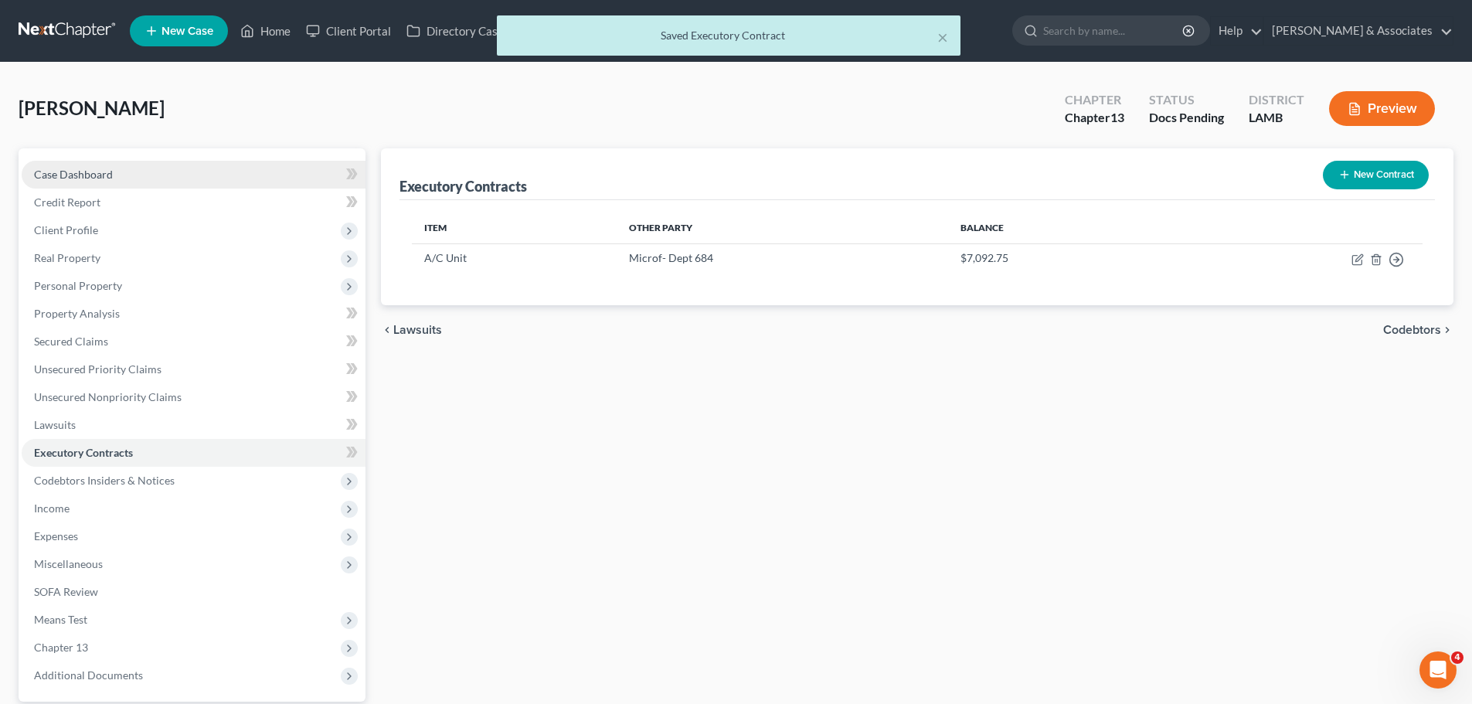
click at [124, 178] on link "Case Dashboard" at bounding box center [194, 175] width 344 height 28
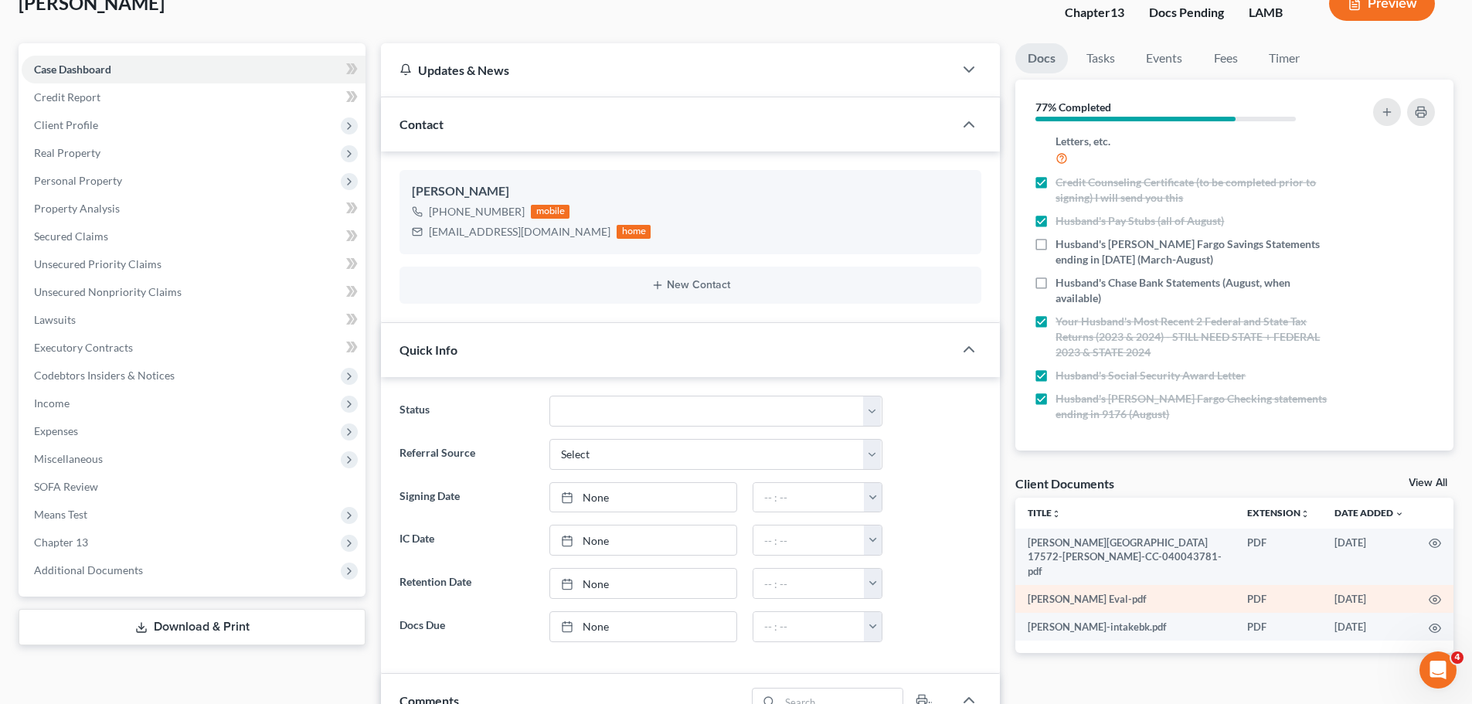
scroll to position [309, 0]
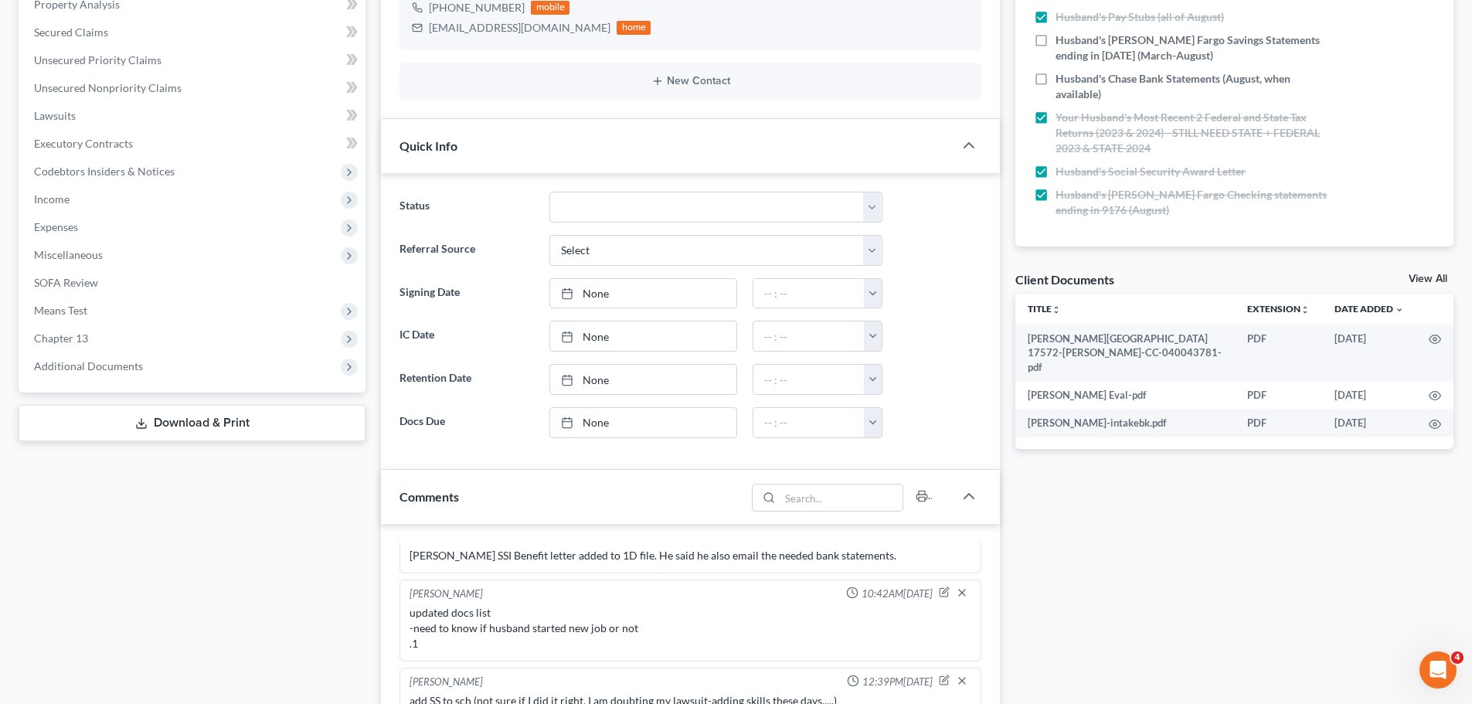
drag, startPoint x: 260, startPoint y: 571, endPoint x: 263, endPoint y: 579, distance: 9.0
click at [260, 571] on div "Case Dashboard Payments Invoices Payments Payments Credit Report Client Profile" at bounding box center [192, 489] width 362 height 1301
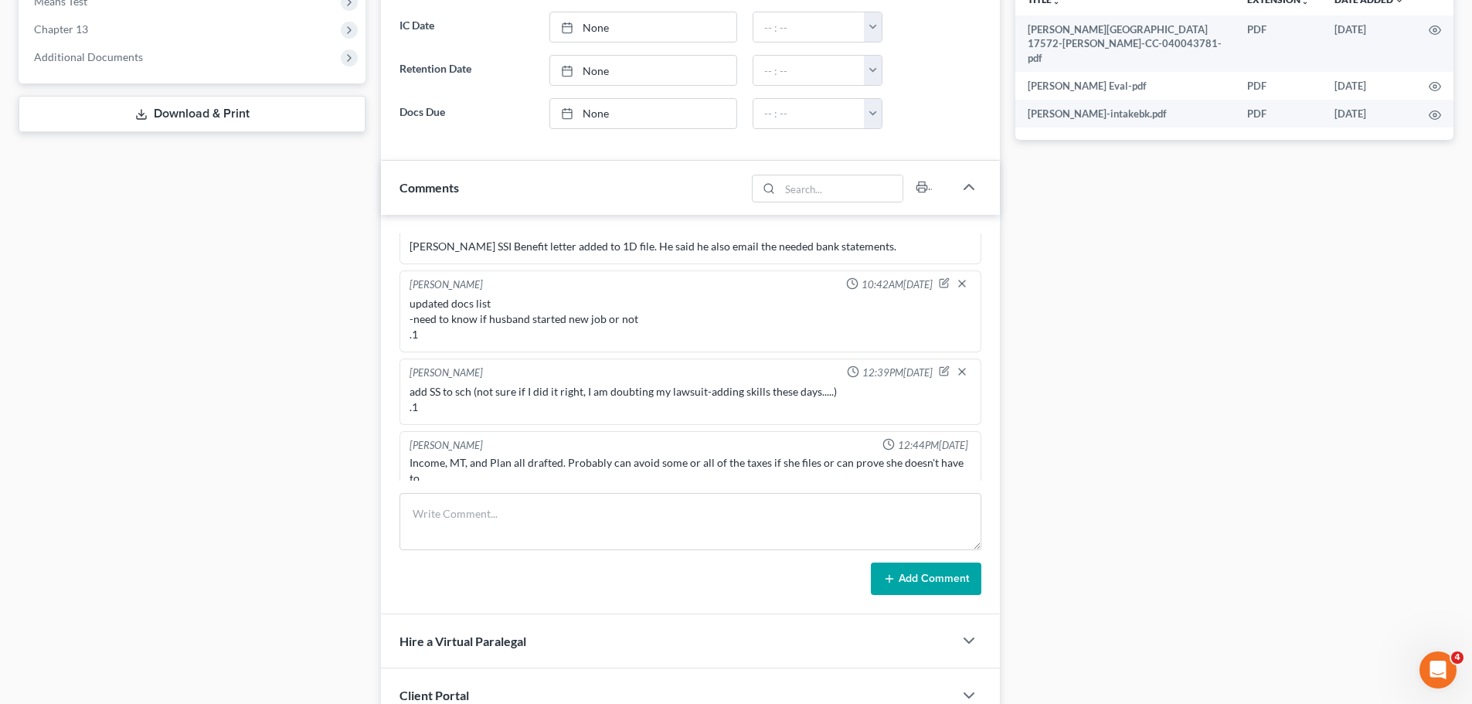
click at [575, 455] on div "Income, MT, and Plan all drafted. Probably can avoid some or all of the taxes i…" at bounding box center [690, 470] width 562 height 31
click at [576, 455] on div "Income, MT, and Plan all drafted. Probably can avoid some or all of the taxes i…" at bounding box center [690, 470] width 562 height 31
click at [582, 455] on div "Income, MT, and Plan all drafted. Probably can avoid some or all of the taxes i…" at bounding box center [690, 470] width 562 height 31
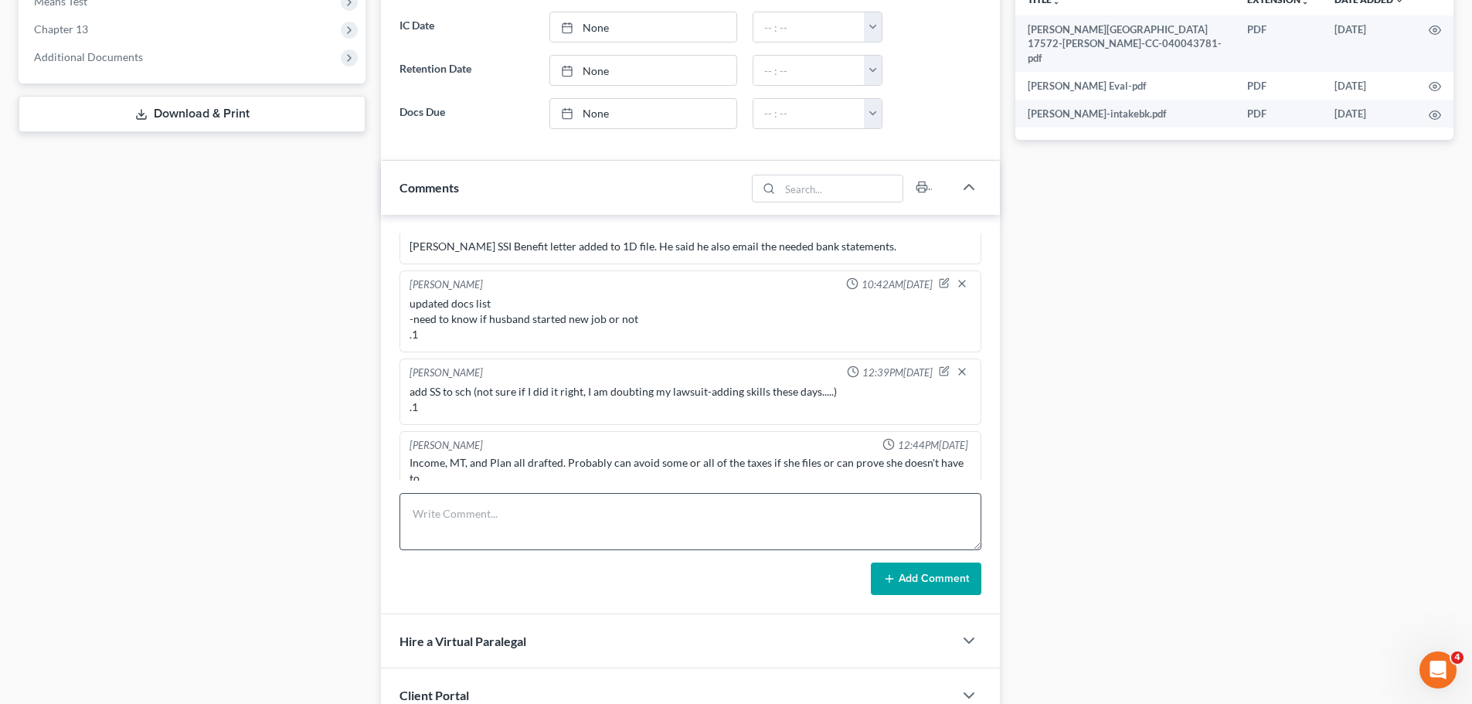
click at [582, 455] on div "Income, MT, and Plan all drafted. Probably can avoid some or all of the taxes i…" at bounding box center [690, 470] width 562 height 31
click at [615, 534] on textarea at bounding box center [690, 521] width 582 height 57
click at [591, 492] on div "Alayna Harper 09:04AM, 06/18/2025 Notes from RJP's eval for client refiling a c…" at bounding box center [690, 414] width 619 height 399
click at [587, 507] on textarea at bounding box center [690, 521] width 582 height 57
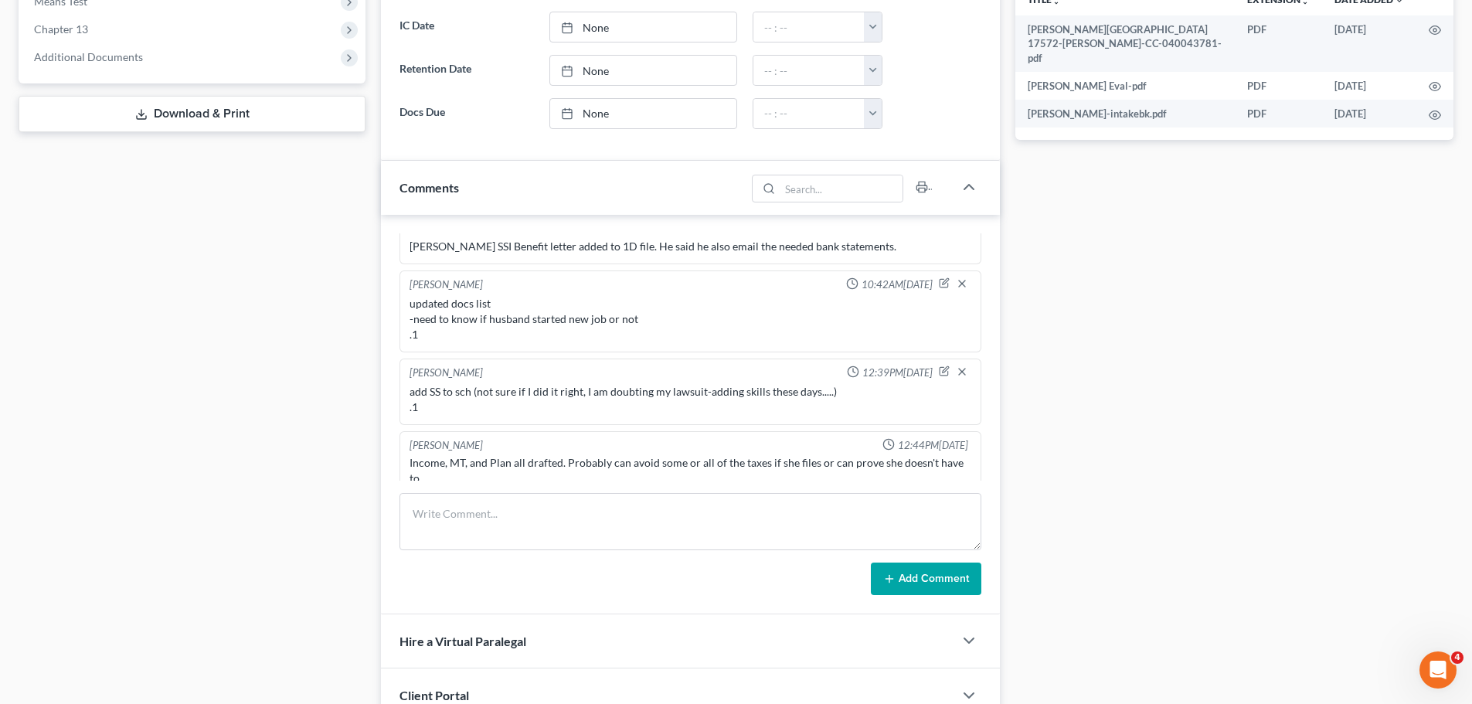
click at [1163, 491] on div "Docs Tasks Events Fees Timer 77% Completed Nothing here yet! Signed Retainer Dr…" at bounding box center [1233, 180] width 453 height 1301
click at [322, 308] on div "Case Dashboard Payments Invoices Payments Payments Credit Report Client Profile" at bounding box center [192, 180] width 362 height 1301
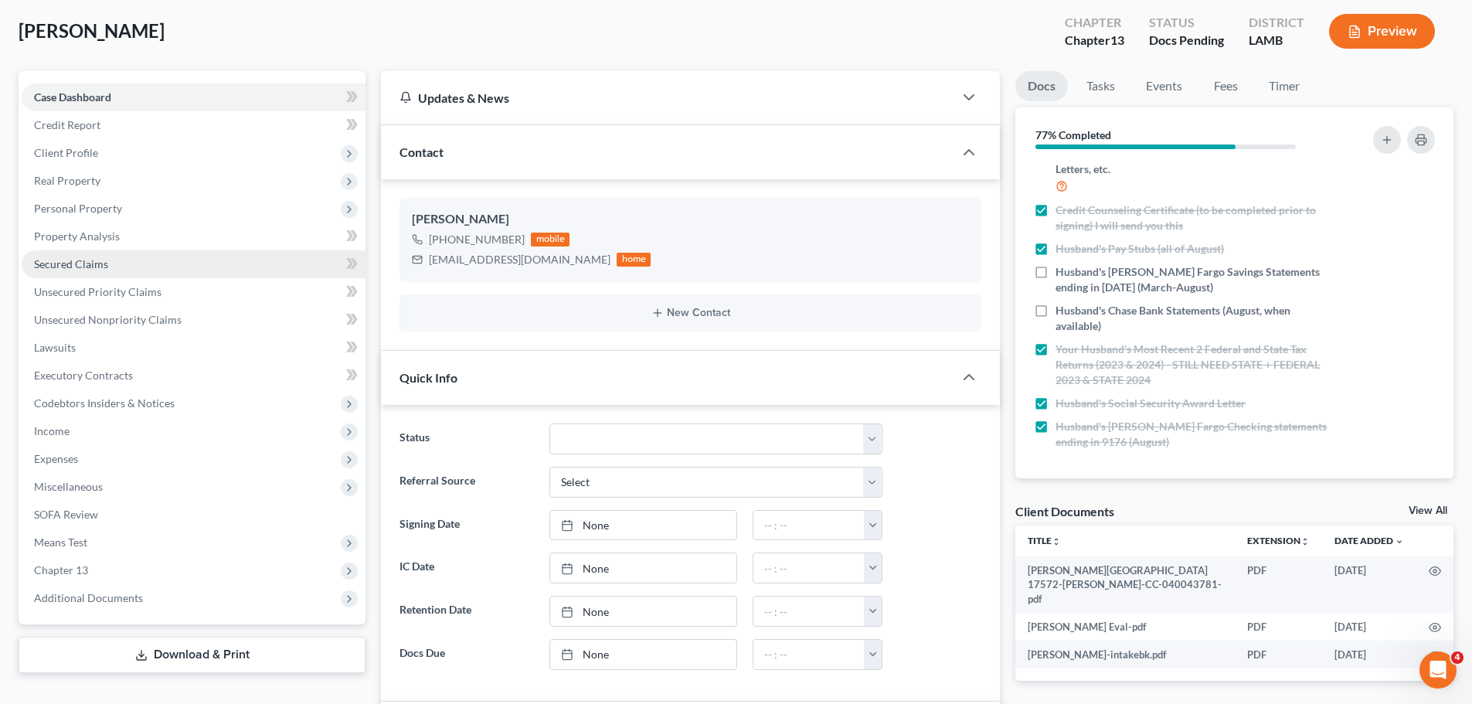
click at [123, 263] on link "Secured Claims" at bounding box center [194, 264] width 344 height 28
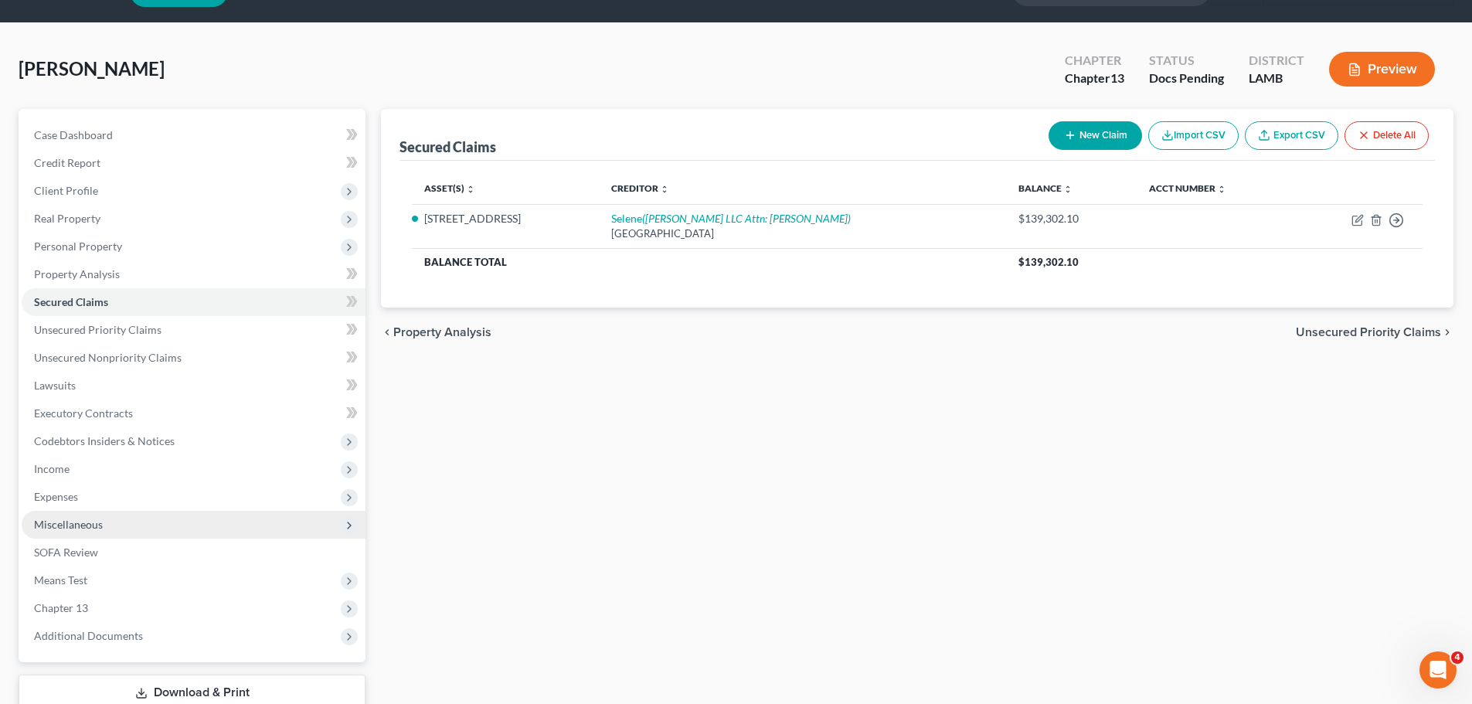
scroll to position [77, 0]
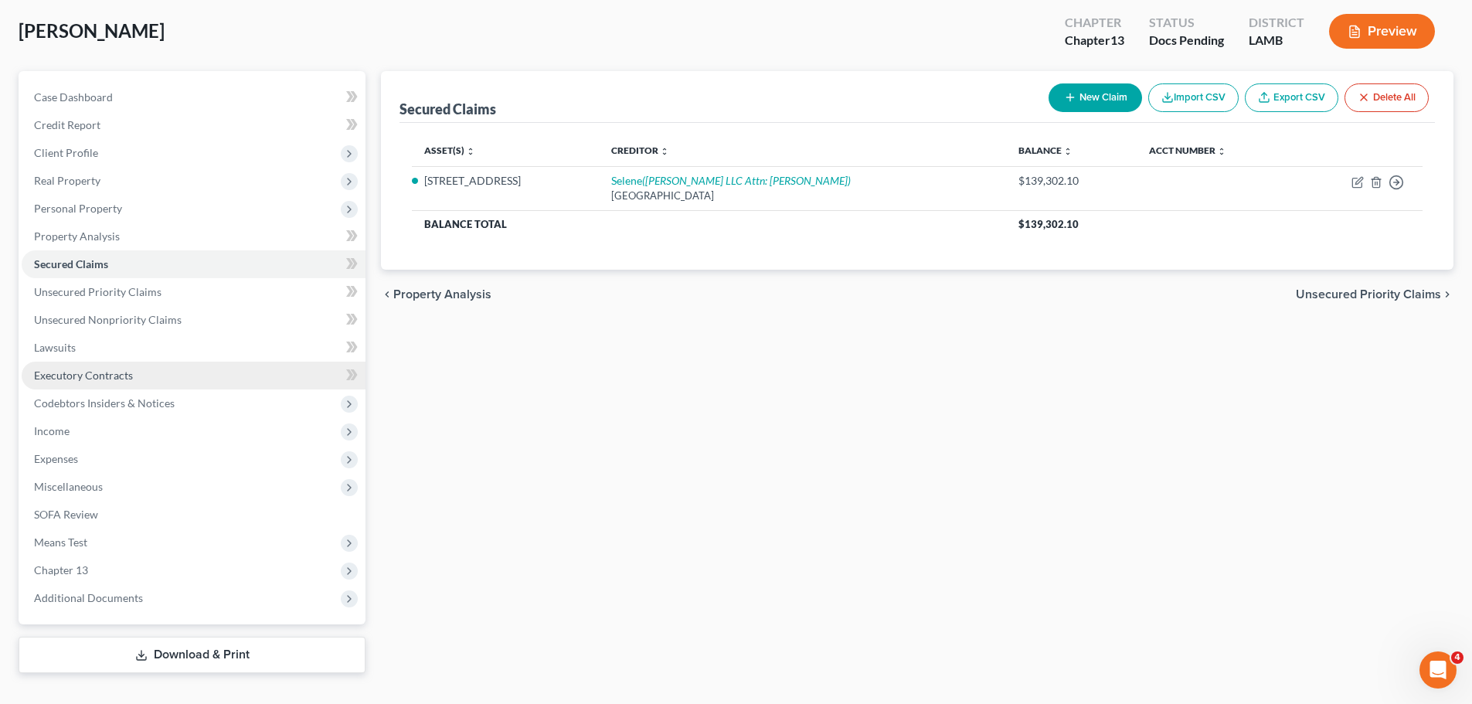
drag, startPoint x: 102, startPoint y: 381, endPoint x: 110, endPoint y: 379, distance: 7.9
click at [102, 381] on span "Executory Contracts" at bounding box center [83, 374] width 99 height 13
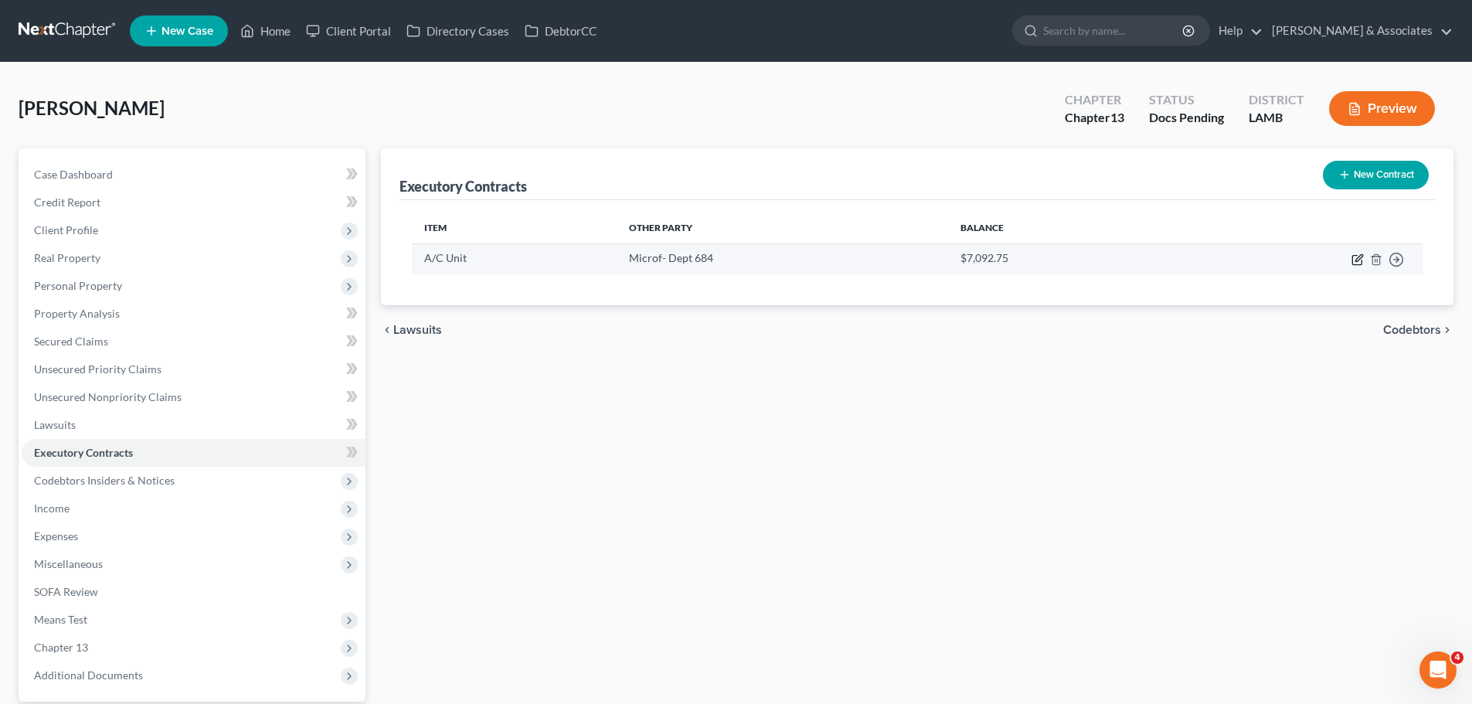
click at [1354, 257] on icon "button" at bounding box center [1357, 259] width 12 height 12
select select "3"
select select "4"
select select "0"
select select "2"
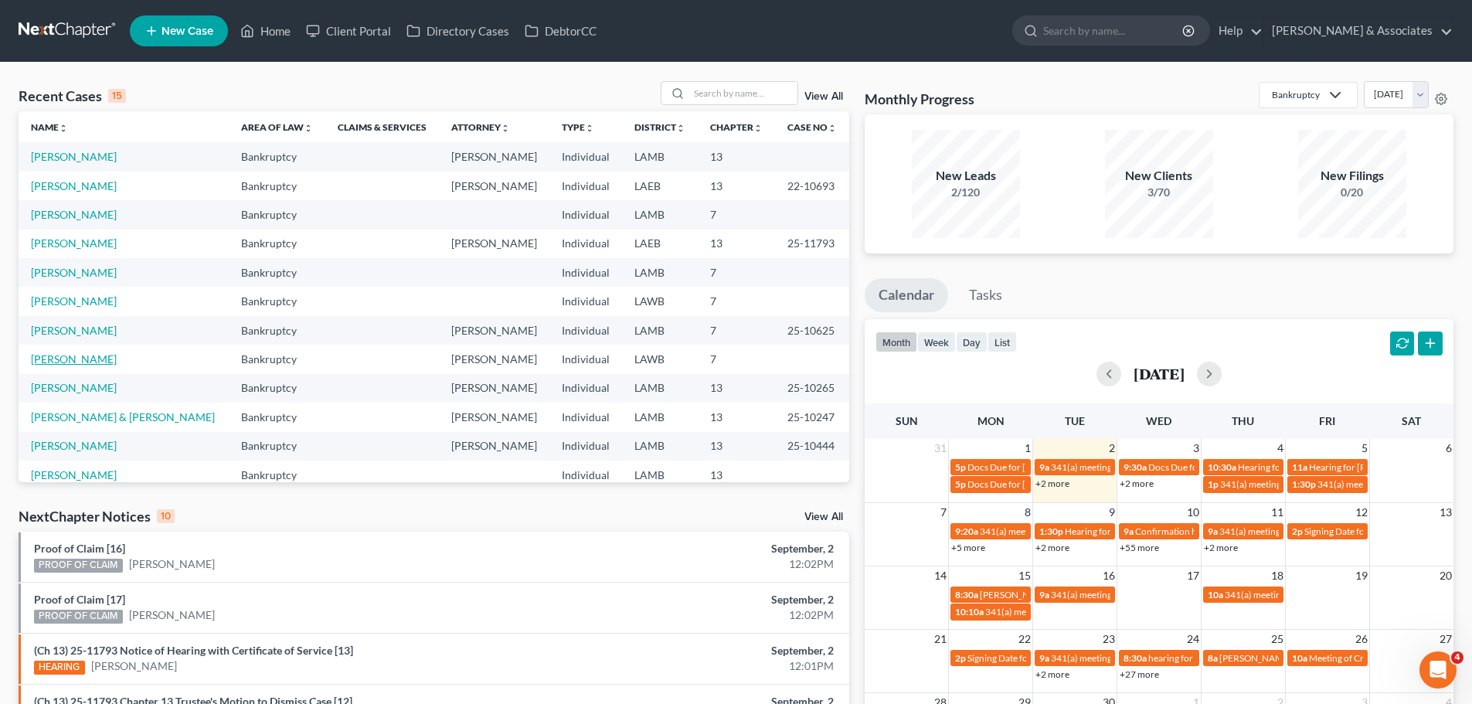
click at [61, 363] on link "[PERSON_NAME]" at bounding box center [74, 358] width 86 height 13
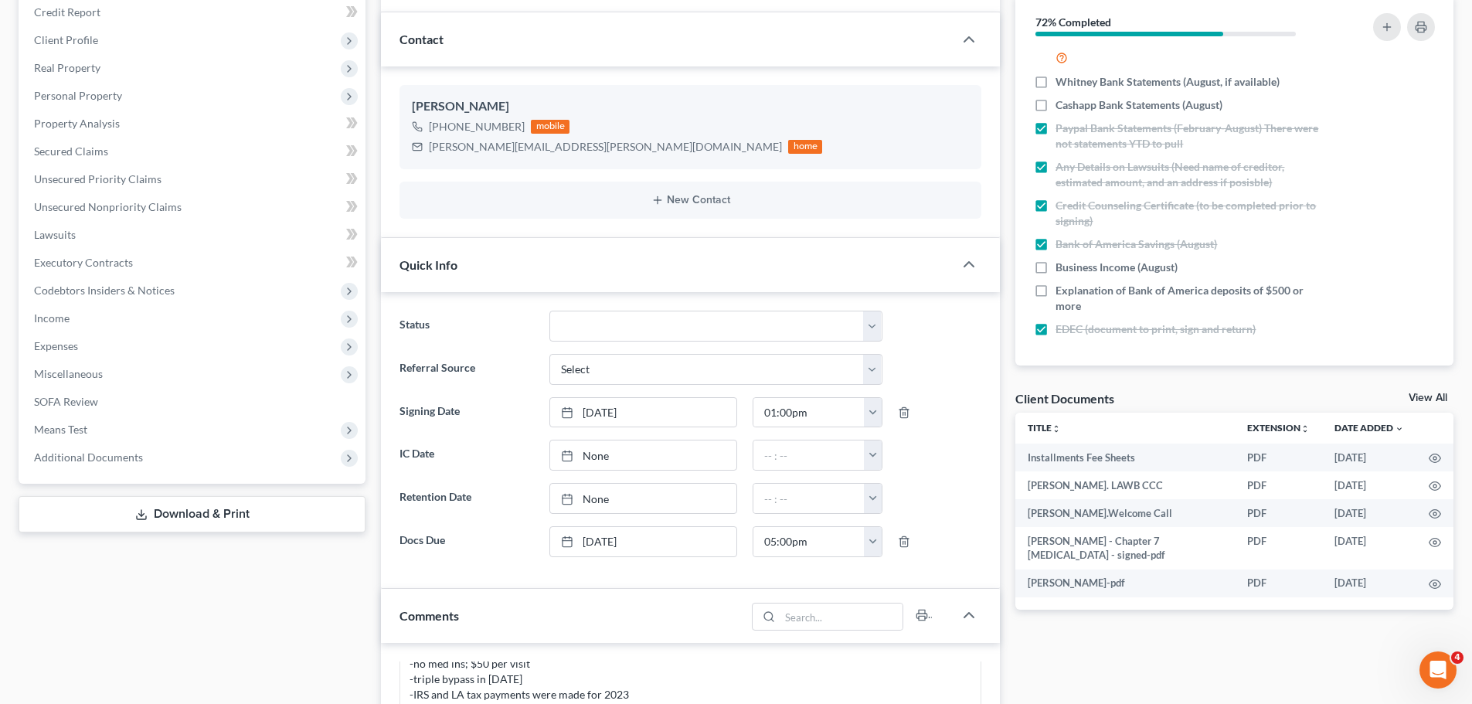
scroll to position [618, 0]
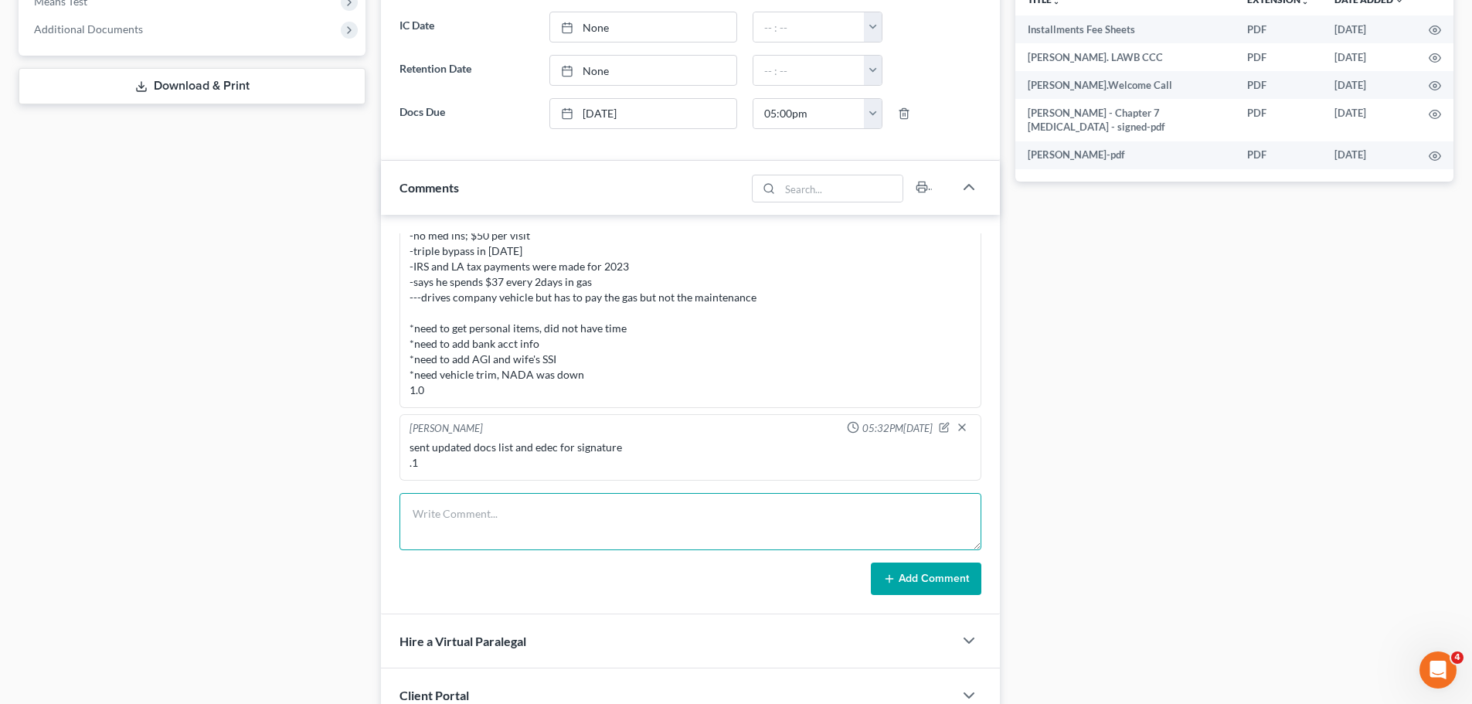
click at [539, 504] on textarea at bounding box center [690, 521] width 582 height 57
type textarea "uploaded [PERSON_NAME] signed edec to docs .1"
click at [923, 569] on button "Add Comment" at bounding box center [926, 578] width 110 height 32
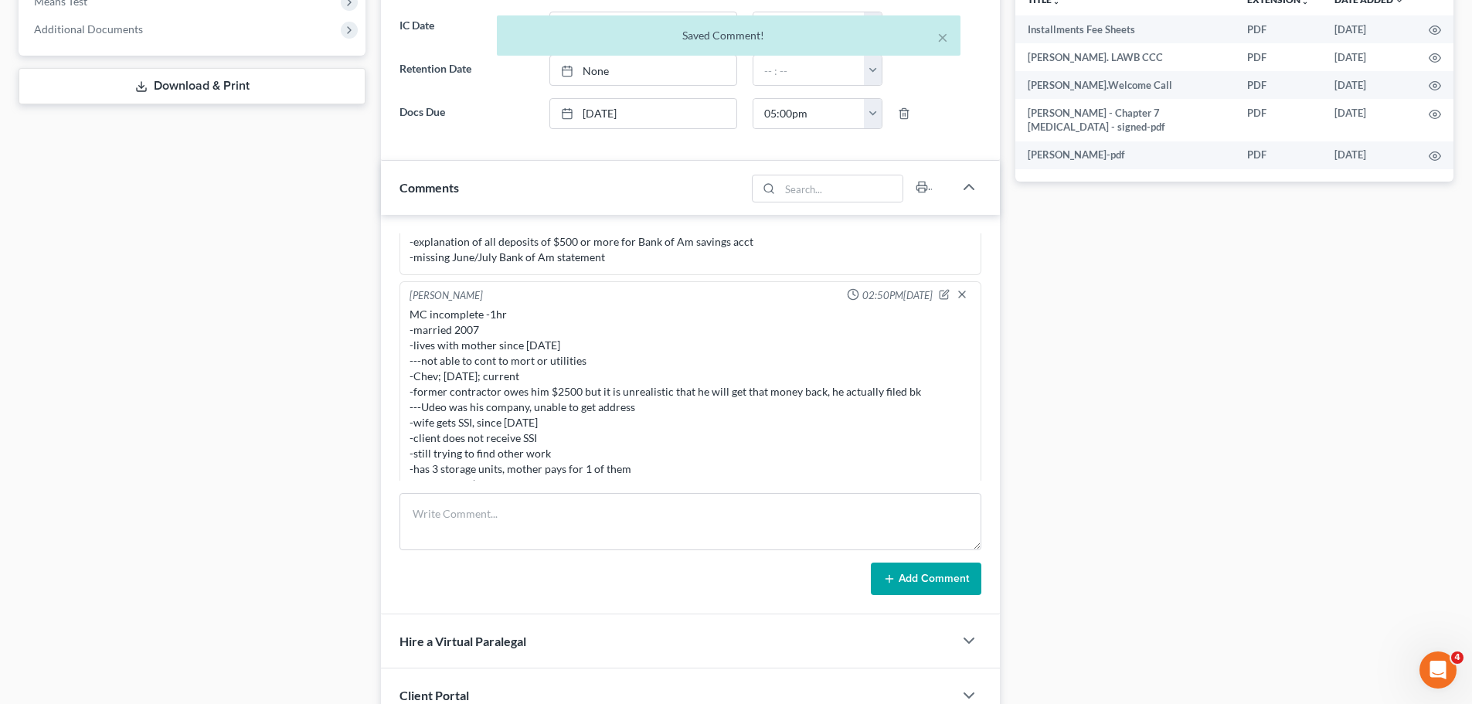
scroll to position [328, 0]
